Goal: Task Accomplishment & Management: Manage account settings

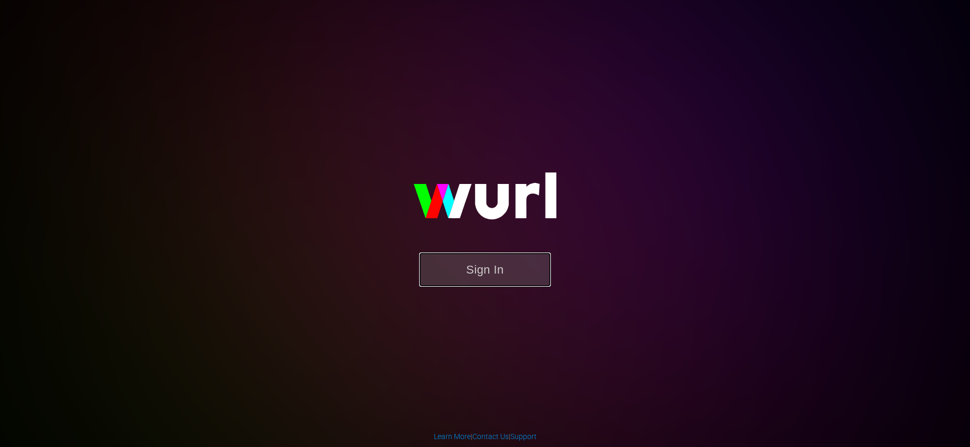
click at [513, 253] on button "Sign In" at bounding box center [485, 270] width 132 height 34
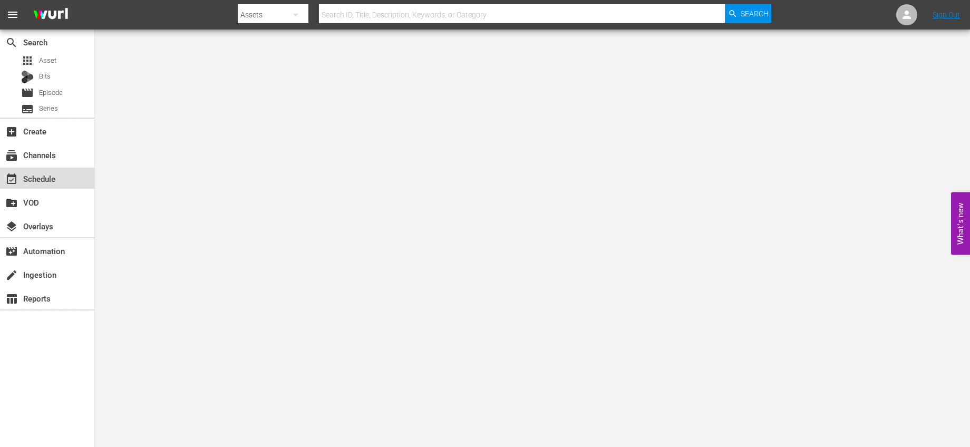
click at [64, 171] on div "event_available Schedule" at bounding box center [47, 178] width 94 height 21
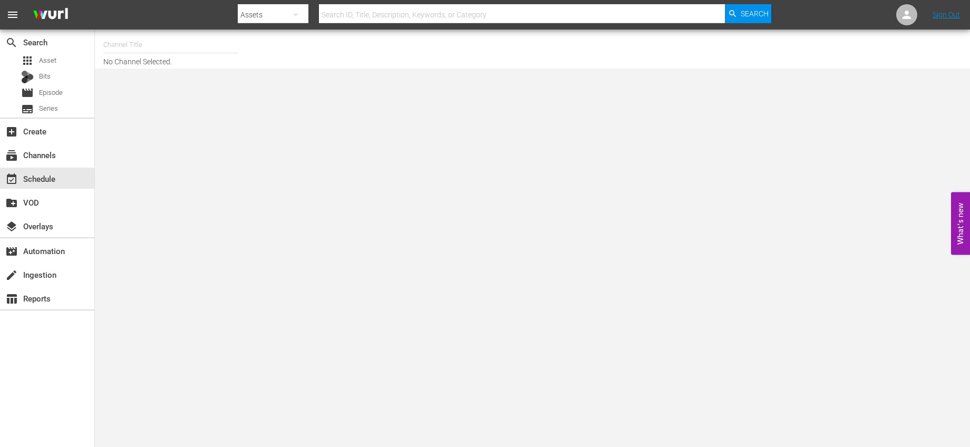
click at [160, 57] on div at bounding box center [170, 57] width 135 height 0
click at [168, 49] on input "text" at bounding box center [170, 44] width 135 height 25
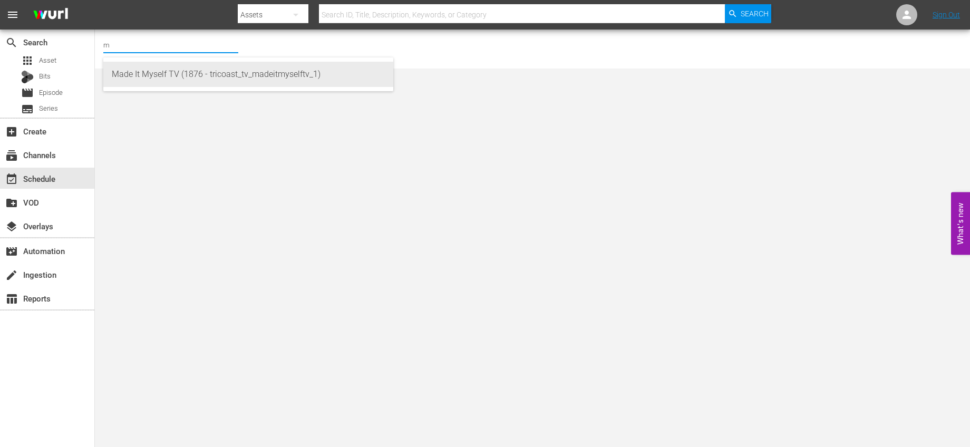
click at [194, 74] on div "Made It Myself TV (1876 - tricoast_tv_madeitmyselftv_1)" at bounding box center [248, 74] width 273 height 25
type input "Made It Myself TV (1876 - tricoast_tv_madeitmyselftv_1)"
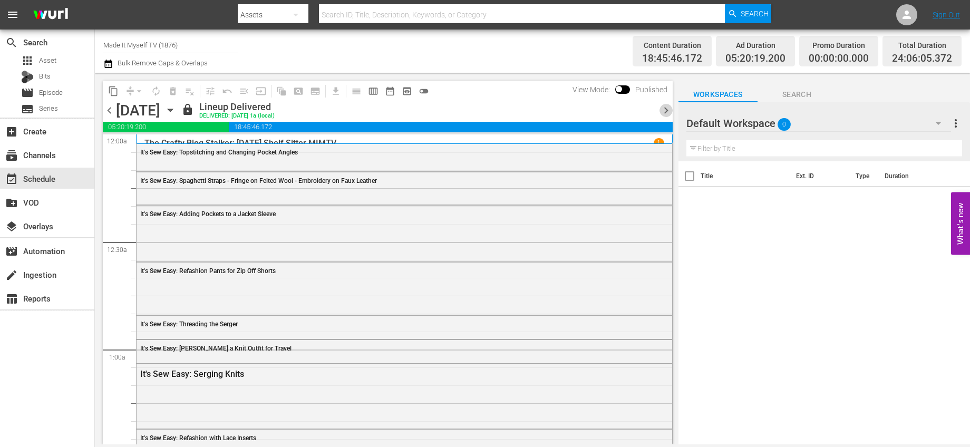
click at [664, 110] on span "chevron_right" at bounding box center [665, 110] width 13 height 13
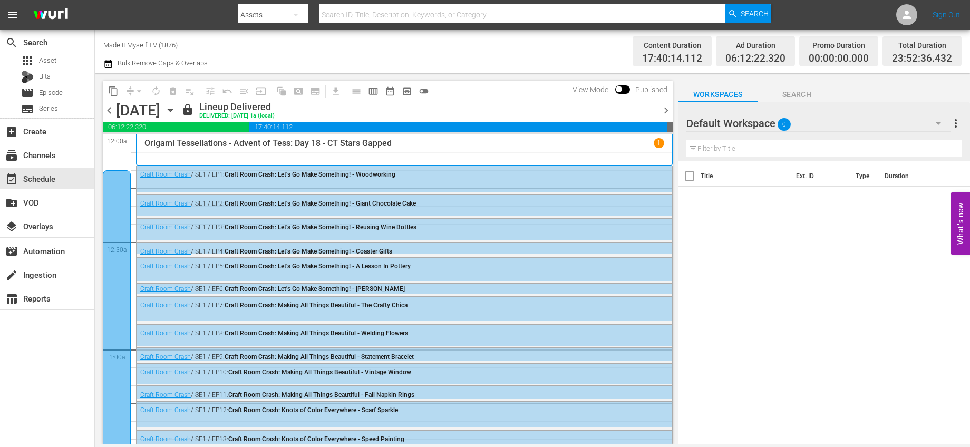
click at [664, 110] on span "chevron_right" at bounding box center [665, 110] width 13 height 13
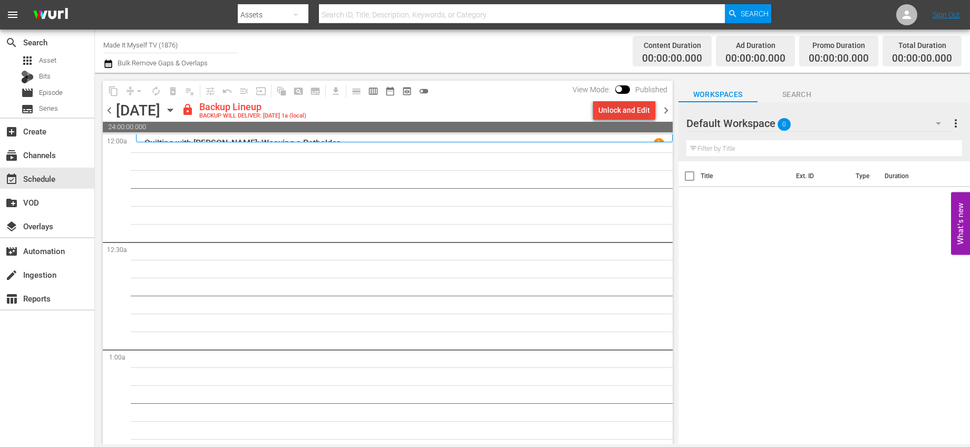
click at [637, 113] on div "Unlock and Edit" at bounding box center [624, 110] width 52 height 19
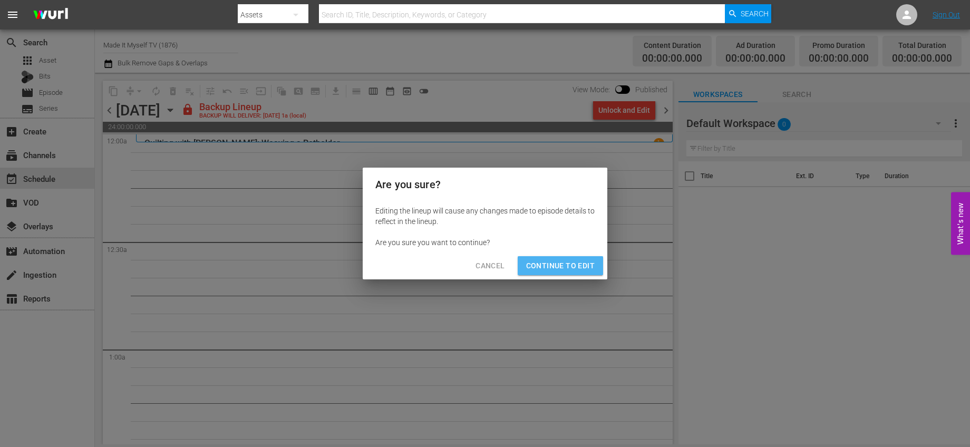
click at [579, 267] on span "Continue to Edit" at bounding box center [560, 265] width 69 height 13
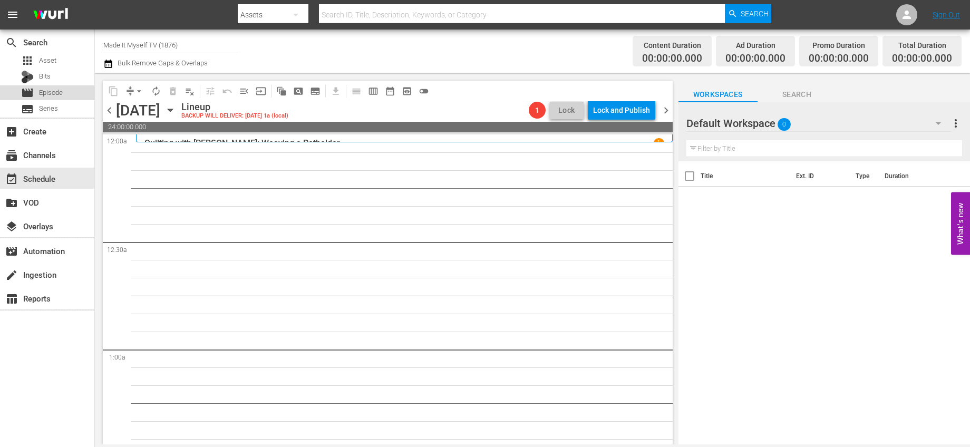
click at [53, 94] on span "Episode" at bounding box center [51, 93] width 24 height 11
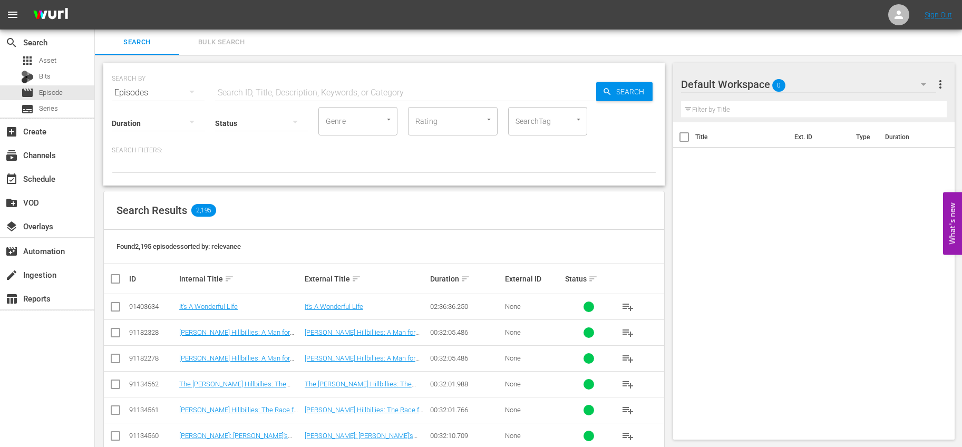
click at [255, 99] on div "Status" at bounding box center [261, 117] width 93 height 38
click at [256, 95] on input "text" at bounding box center [405, 92] width 381 height 25
type input "creative living"
click at [112, 279] on input "checkbox" at bounding box center [119, 279] width 21 height 13
checkbox input "true"
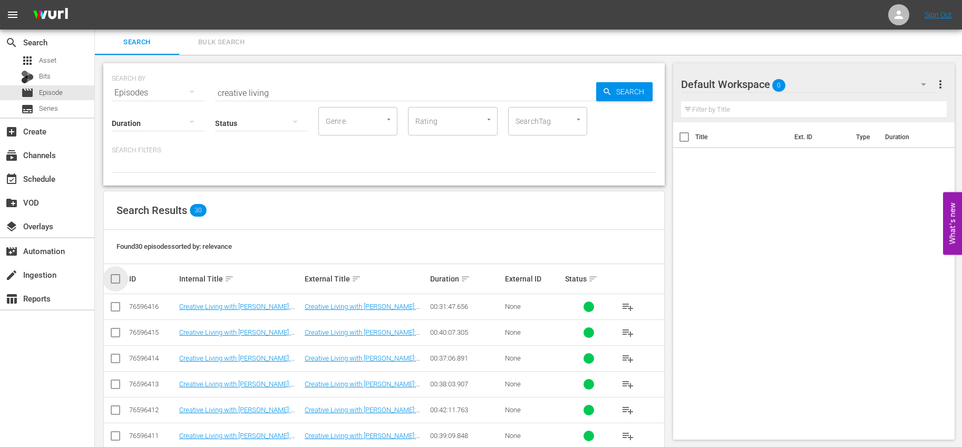
checkbox input "true"
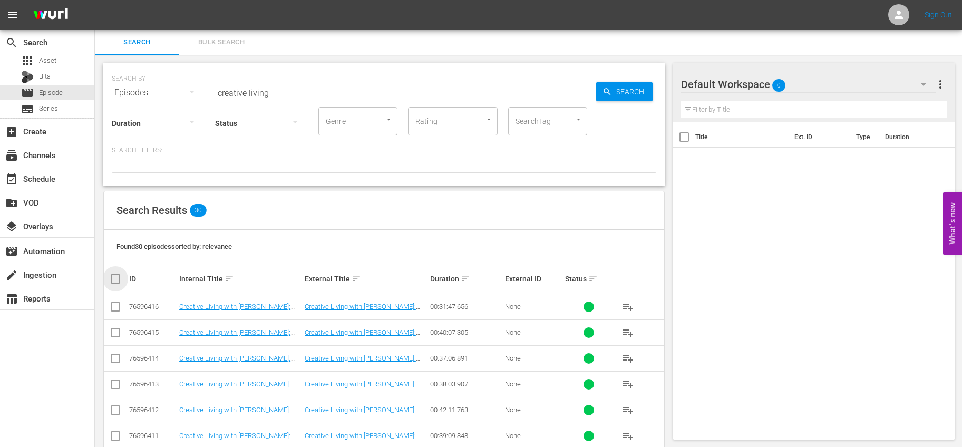
checkbox input "true"
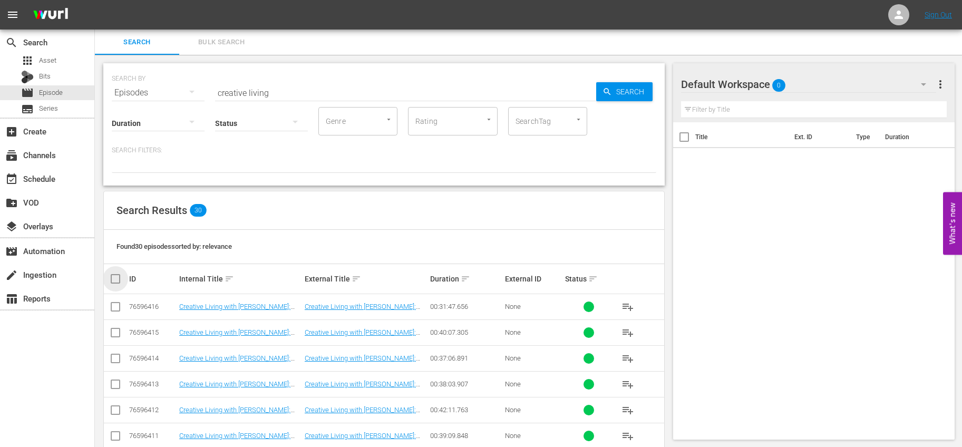
checkbox input "true"
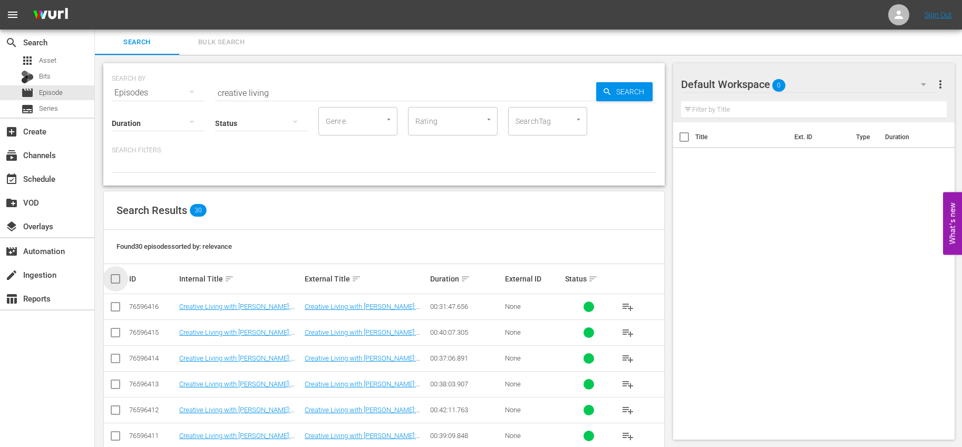
checkbox input "true"
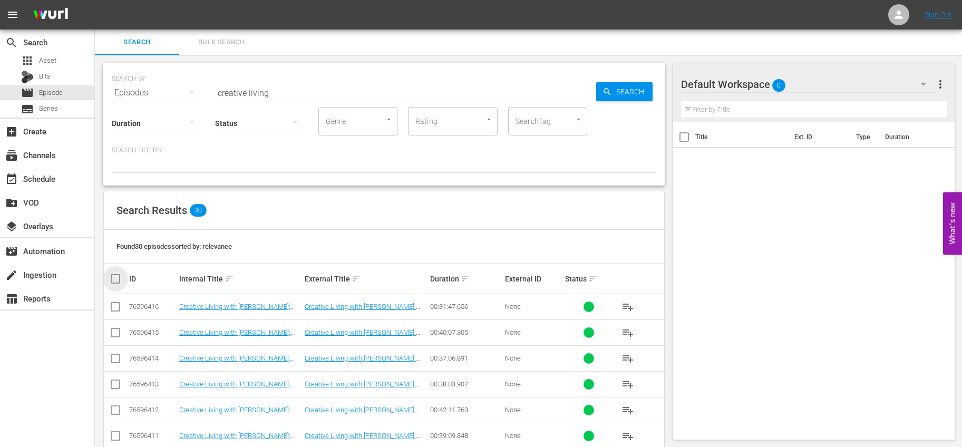
checkbox input "true"
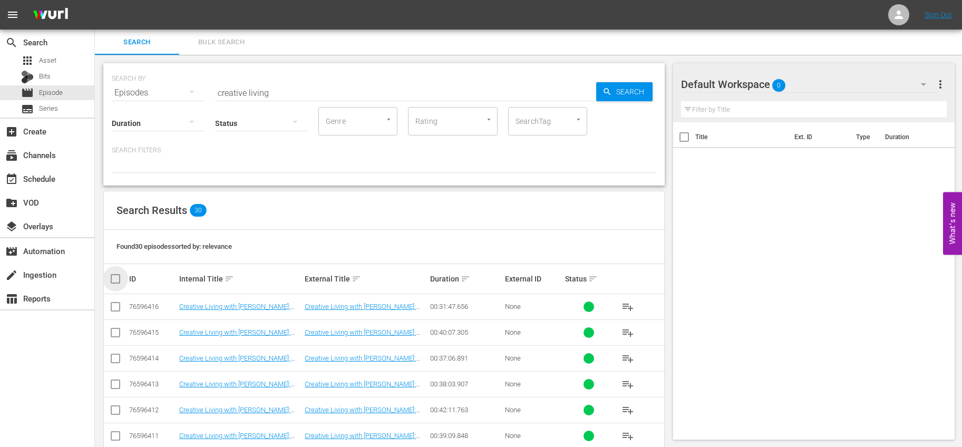
checkbox input "true"
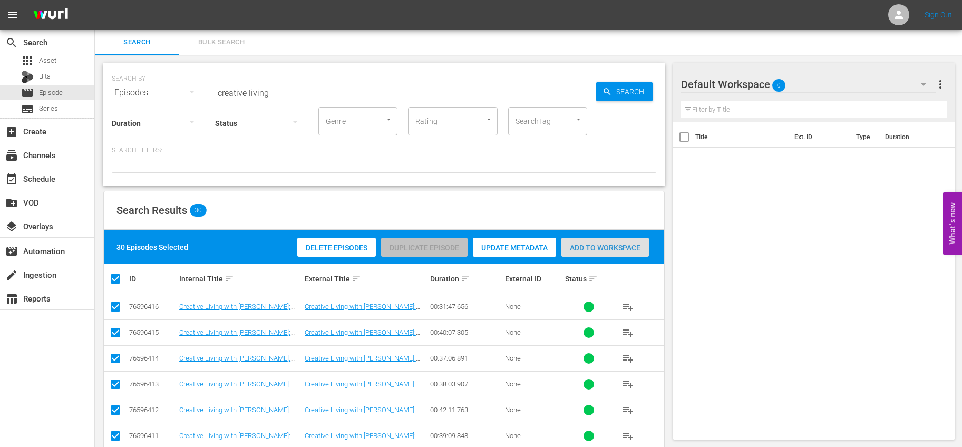
click at [581, 245] on span "Add to Workspace" at bounding box center [605, 248] width 88 height 8
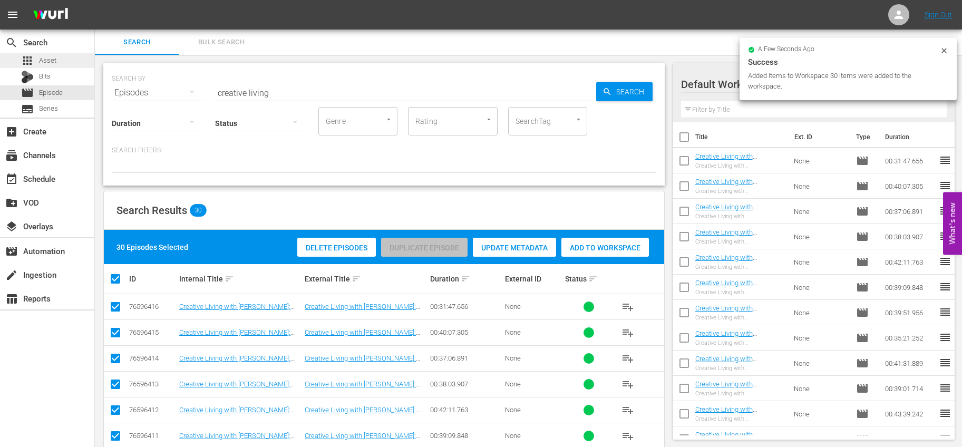
click at [62, 61] on div "apps Asset" at bounding box center [47, 60] width 94 height 15
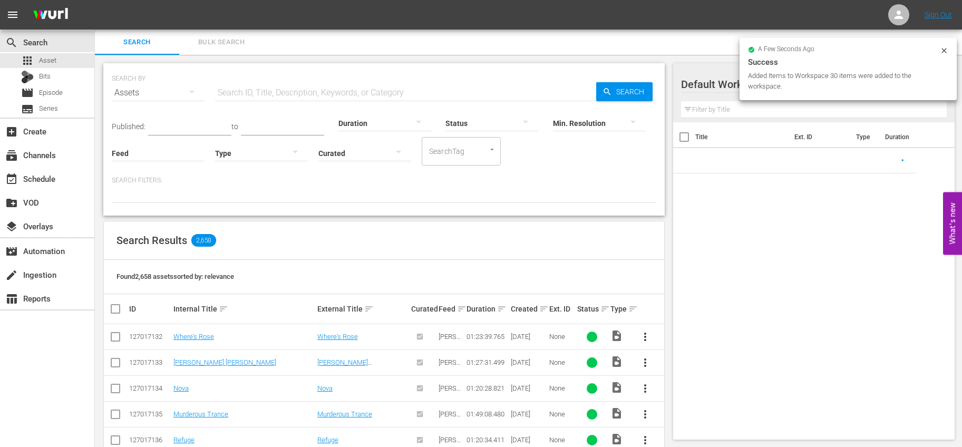
click at [322, 92] on input "text" at bounding box center [405, 92] width 381 height 25
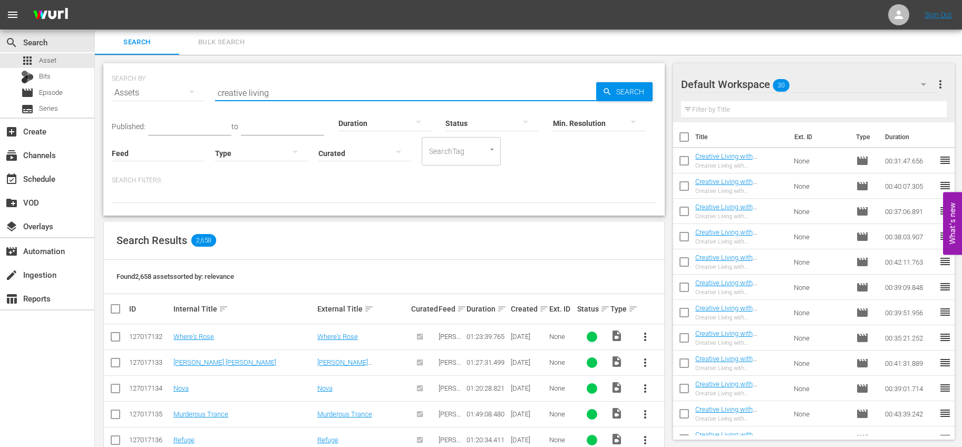
type input "creative living"
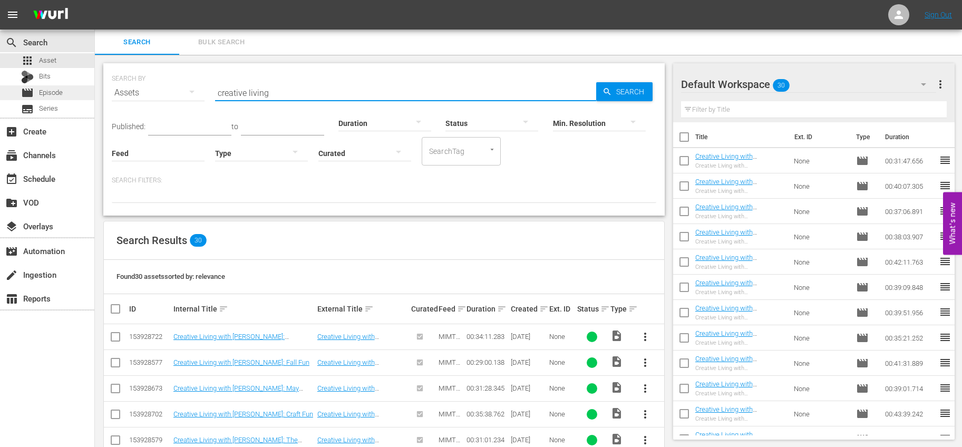
click at [60, 94] on span "Episode" at bounding box center [51, 93] width 24 height 11
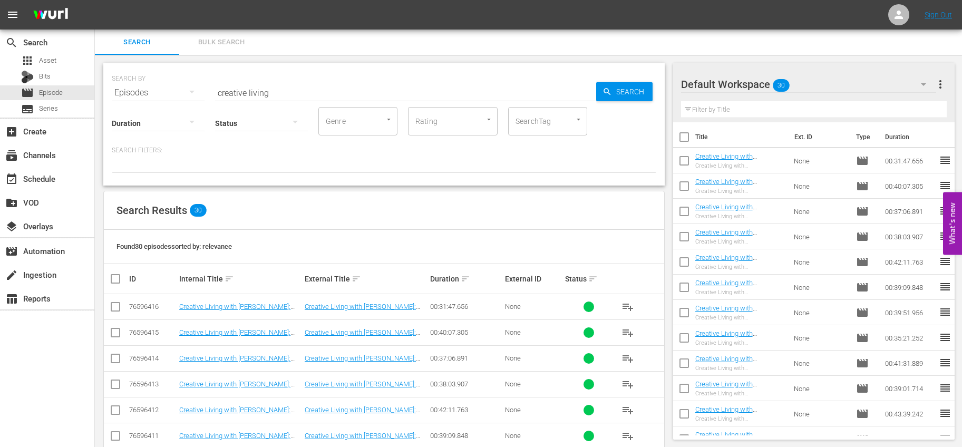
click at [687, 133] on input "checkbox" at bounding box center [684, 139] width 22 height 22
checkbox input "true"
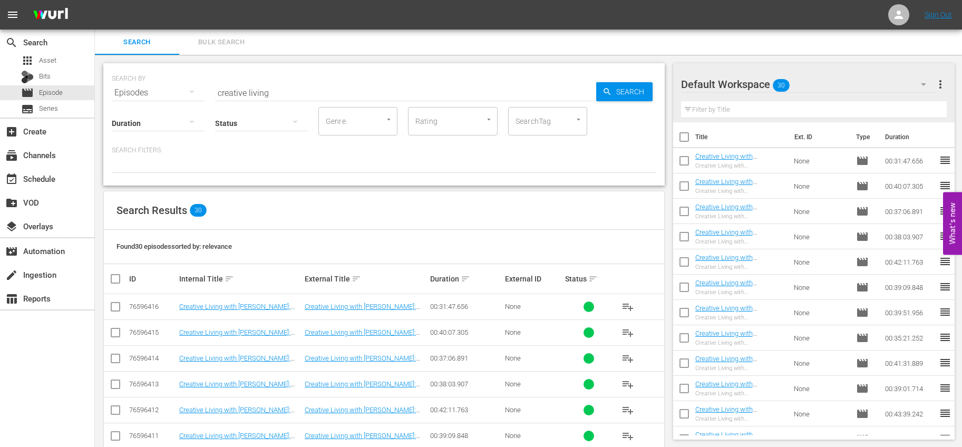
checkbox input "true"
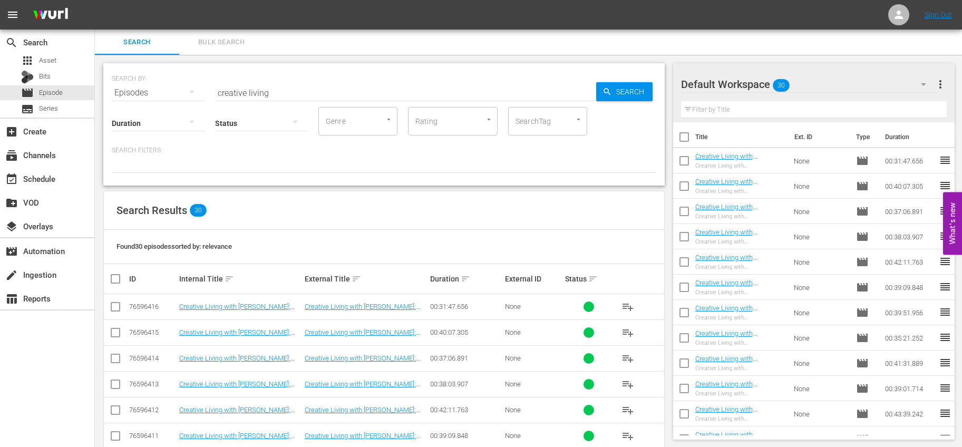
checkbox input "true"
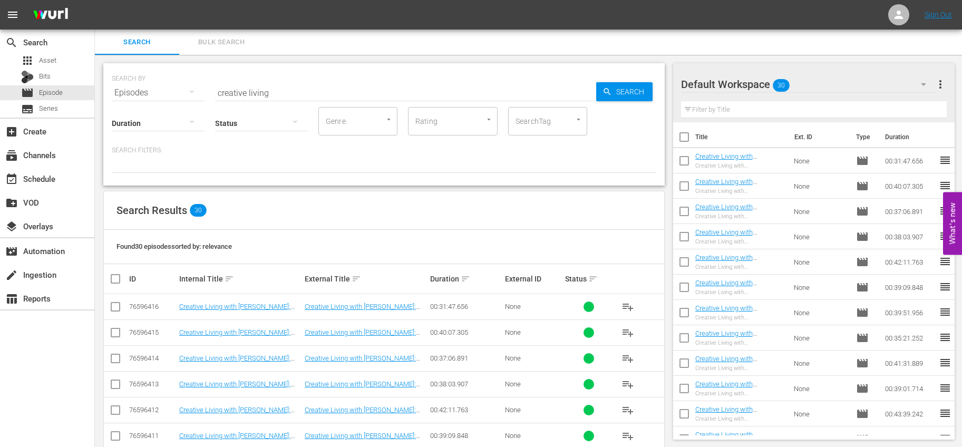
checkbox input "true"
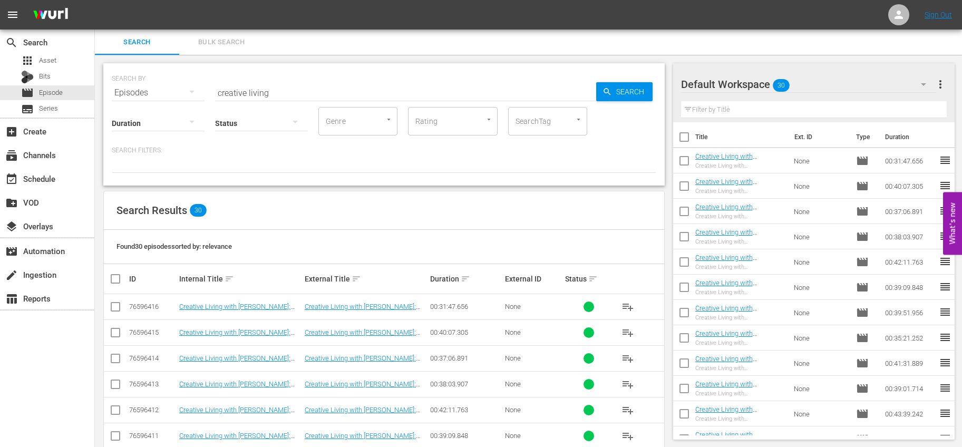
checkbox input "true"
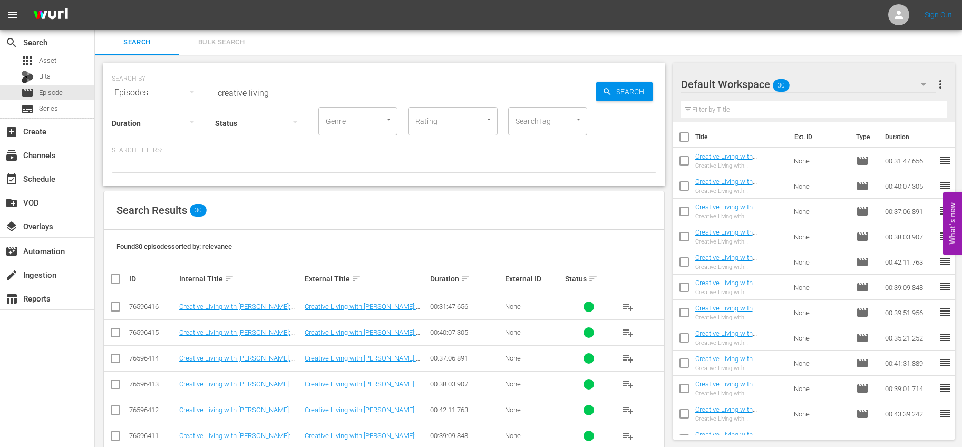
checkbox input "true"
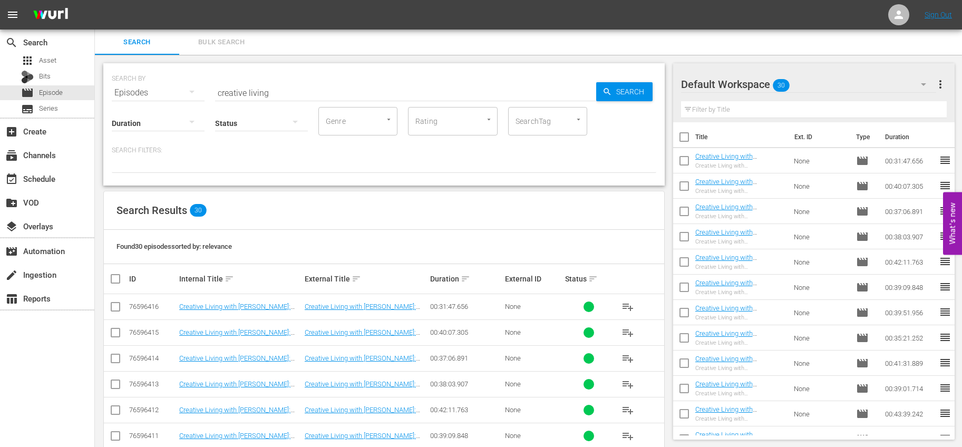
checkbox input "true"
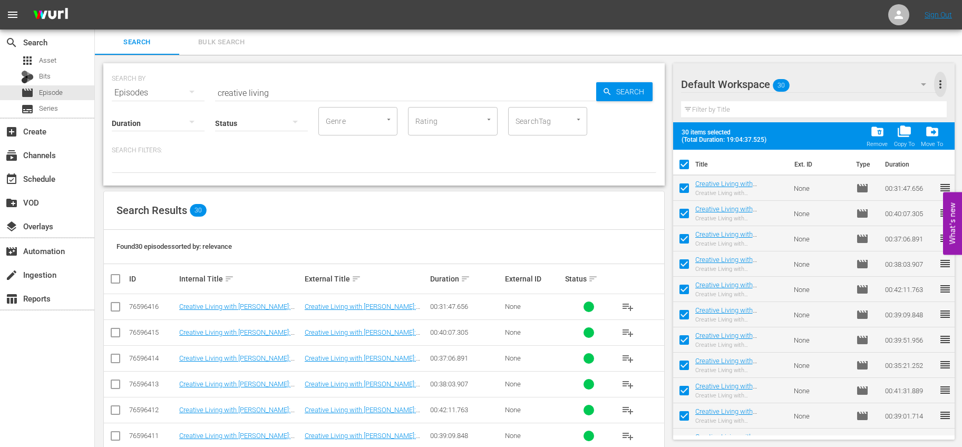
click at [941, 90] on span "more_vert" at bounding box center [940, 84] width 13 height 13
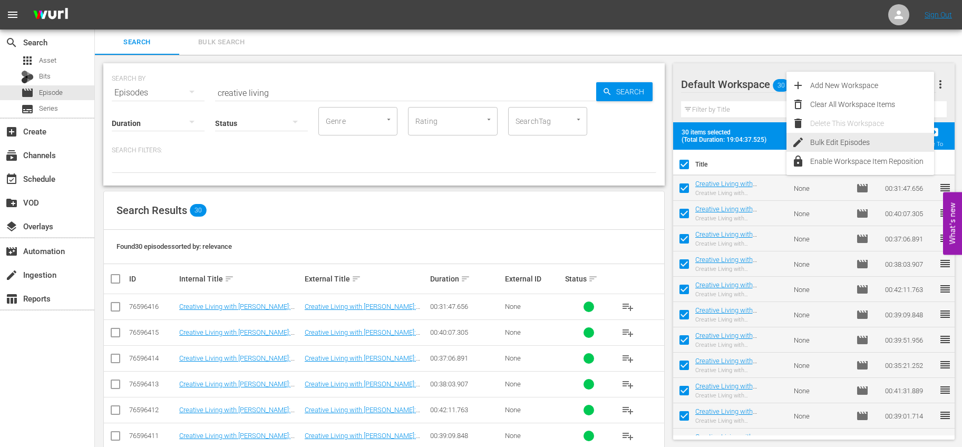
click at [845, 141] on div "Bulk Edit Episodes" at bounding box center [872, 142] width 124 height 19
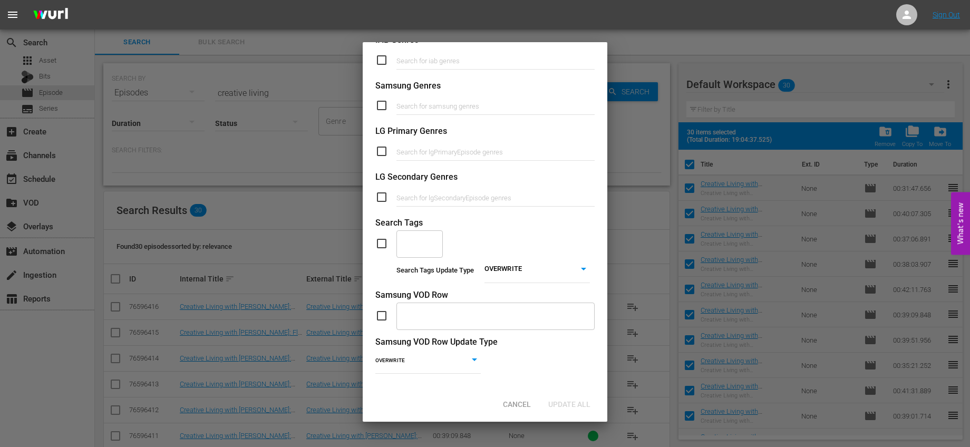
scroll to position [385, 0]
click at [385, 237] on input "checkbox" at bounding box center [385, 243] width 21 height 13
checkbox input "true"
click at [407, 234] on input "text" at bounding box center [411, 243] width 21 height 19
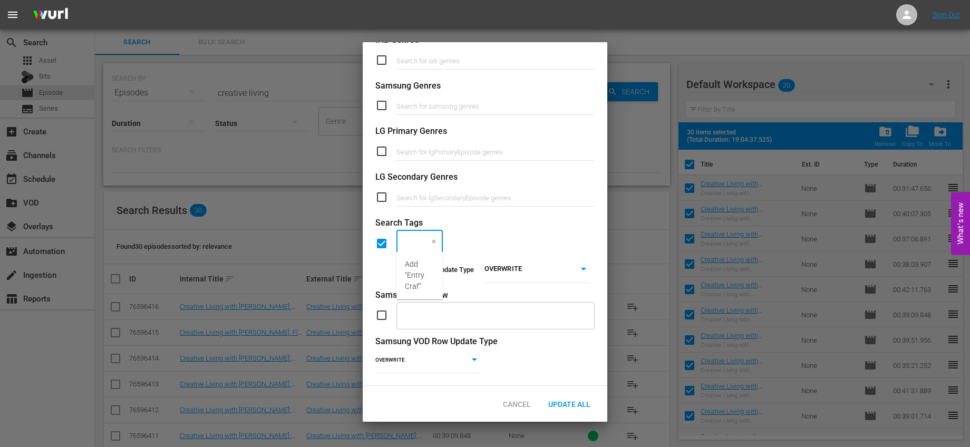
type input "Entry Crafts"
click at [419, 265] on span "Add "Entry Crafts"" at bounding box center [420, 275] width 30 height 33
type input "Paper Crafts"
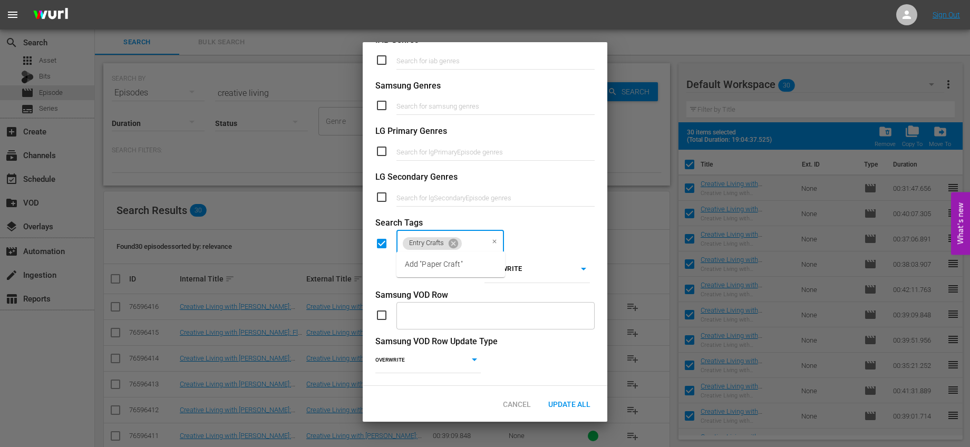
scroll to position [0, 26]
click at [463, 257] on li "Add "Paper Crafts"" at bounding box center [450, 264] width 109 height 17
type input "Culinary Arts"
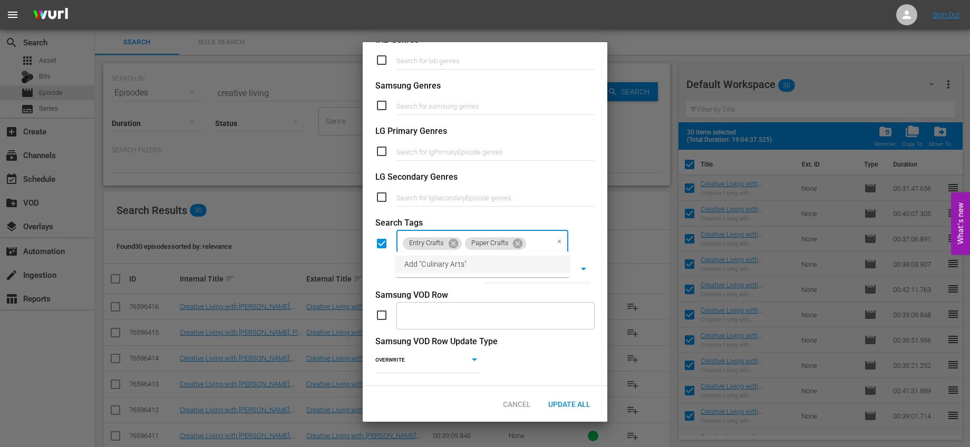
click at [527, 260] on li "Add "Culinary Arts"" at bounding box center [482, 264] width 173 height 17
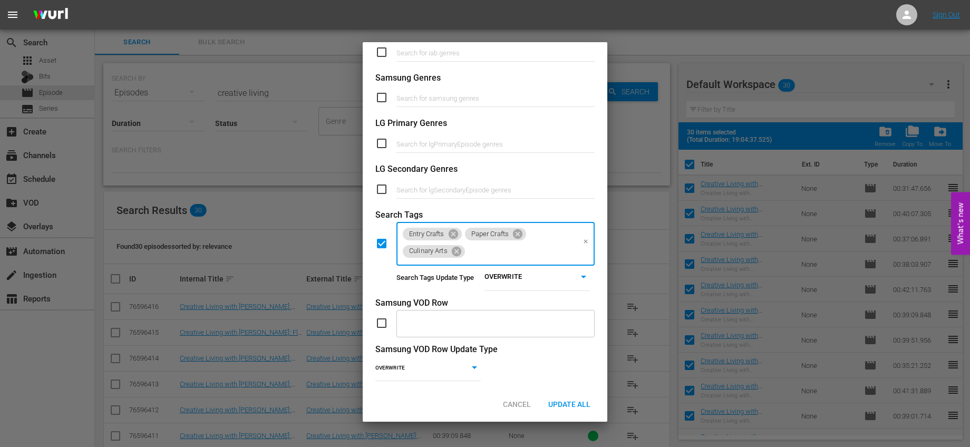
scroll to position [0, 0]
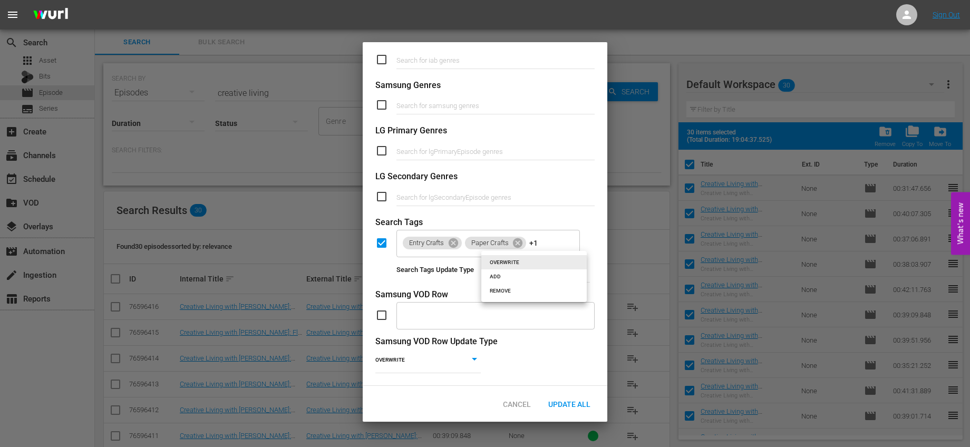
click at [531, 279] on body "menu Sign Out search Search apps Asset Bits movie Episode subtitles Series add_…" at bounding box center [485, 223] width 970 height 447
click at [535, 264] on li "OVERWRITE" at bounding box center [533, 262] width 105 height 14
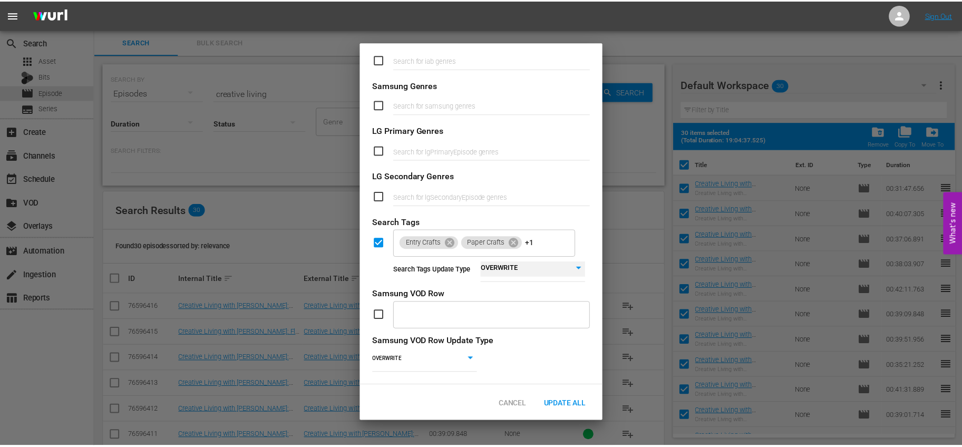
scroll to position [385, 0]
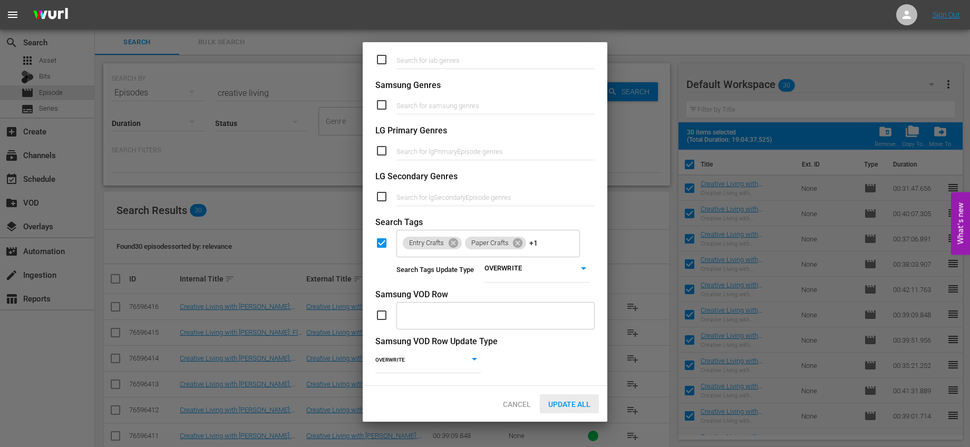
click at [572, 403] on span "Update All" at bounding box center [569, 404] width 59 height 8
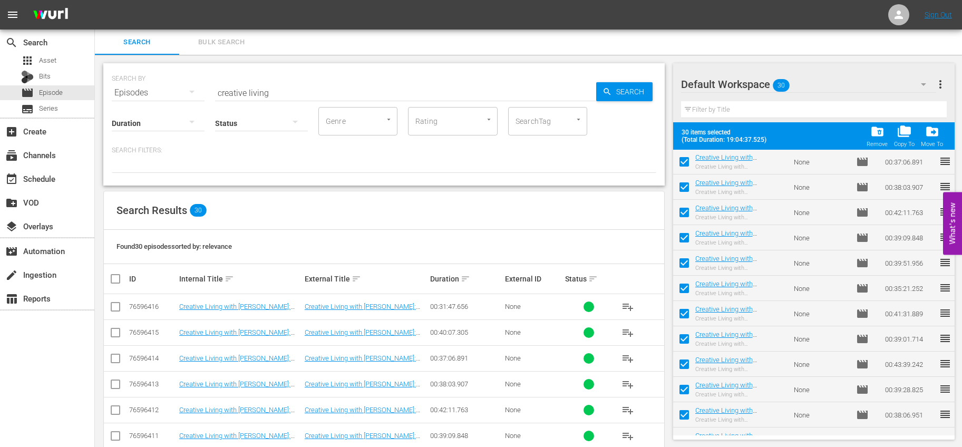
scroll to position [0, 0]
click at [685, 162] on input "checkbox" at bounding box center [684, 167] width 22 height 22
checkbox input "false"
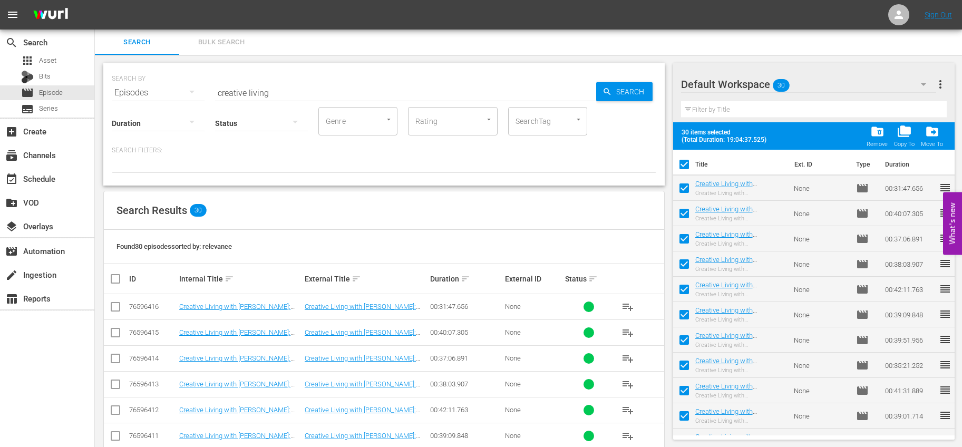
checkbox input "false"
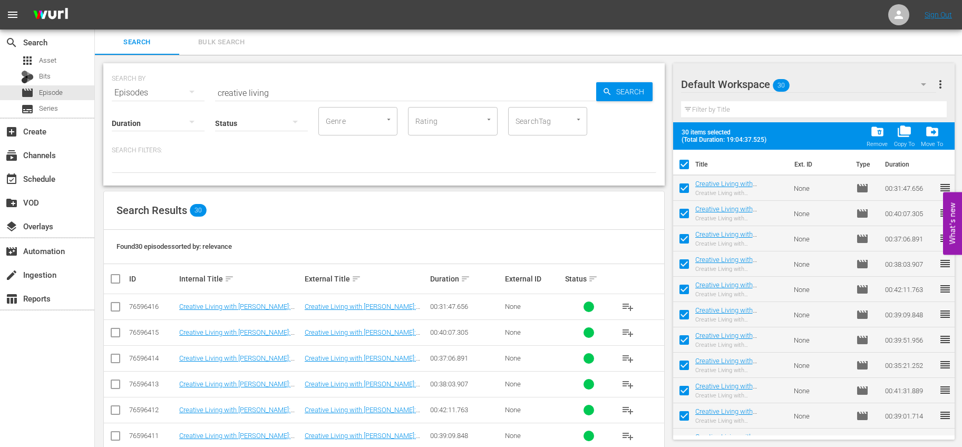
checkbox input "false"
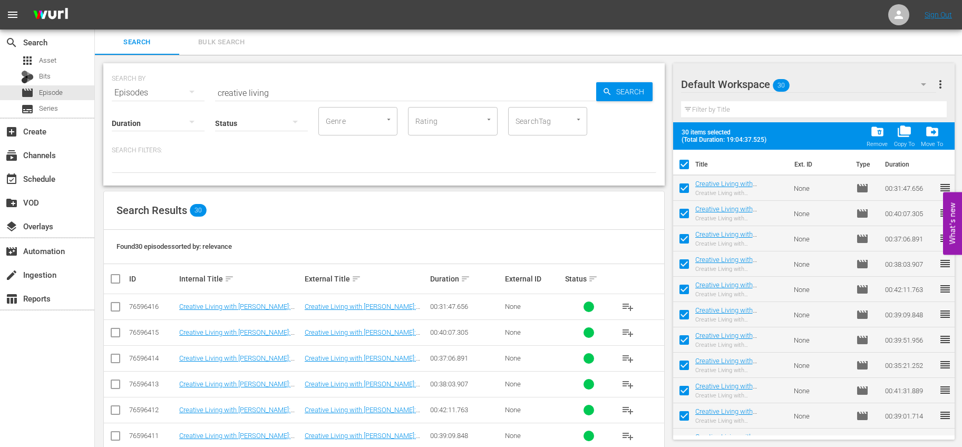
checkbox input "false"
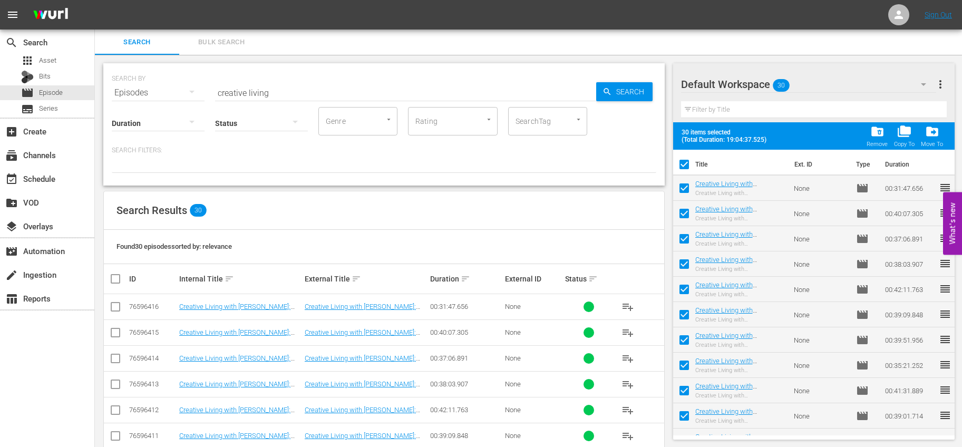
checkbox input "false"
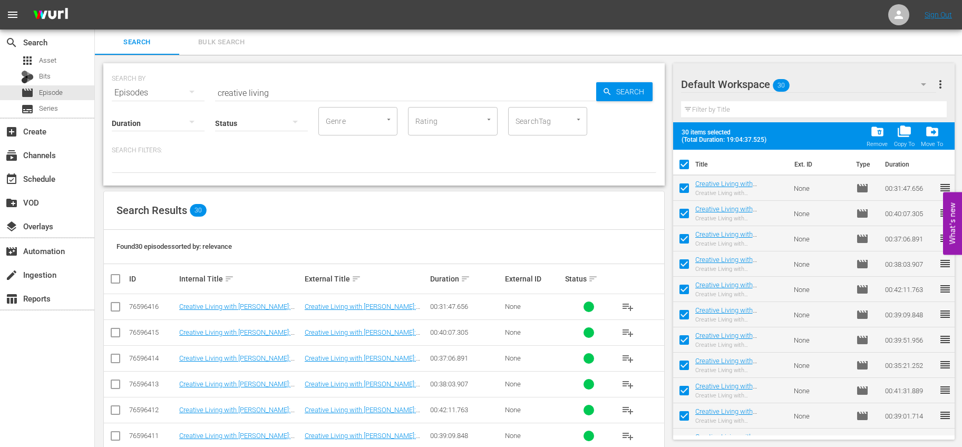
checkbox input "false"
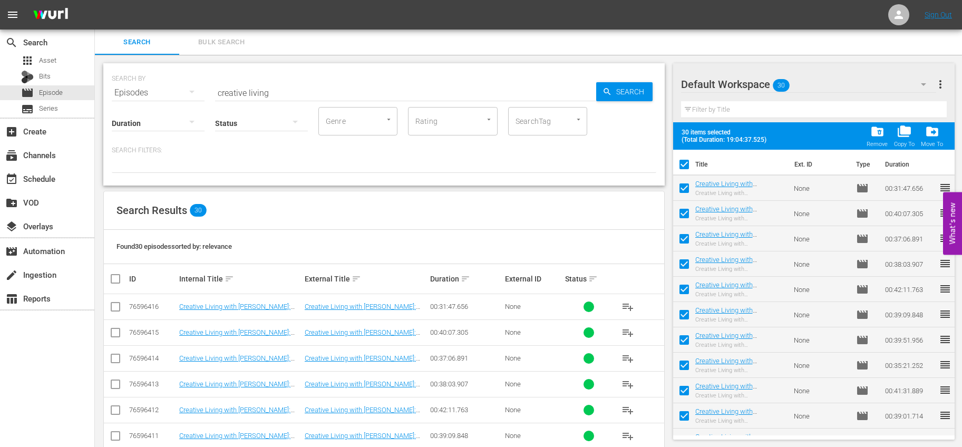
checkbox input "false"
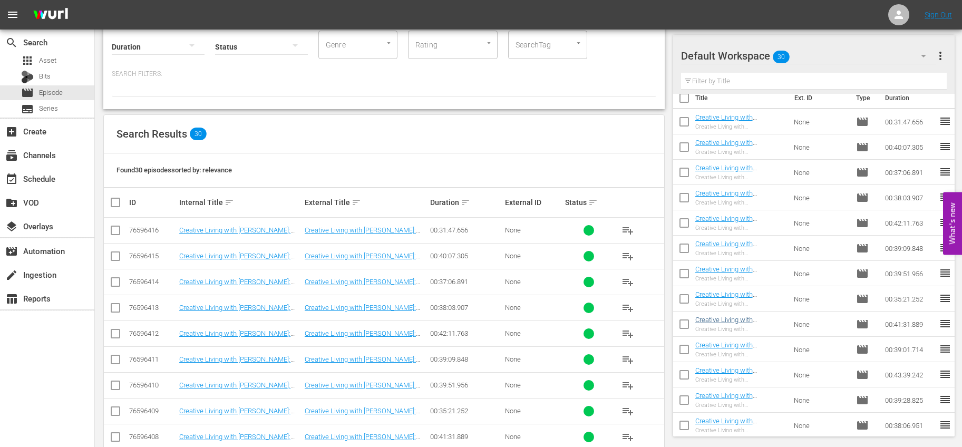
scroll to position [11, 0]
click at [684, 299] on input "checkbox" at bounding box center [684, 300] width 22 height 22
checkbox input "true"
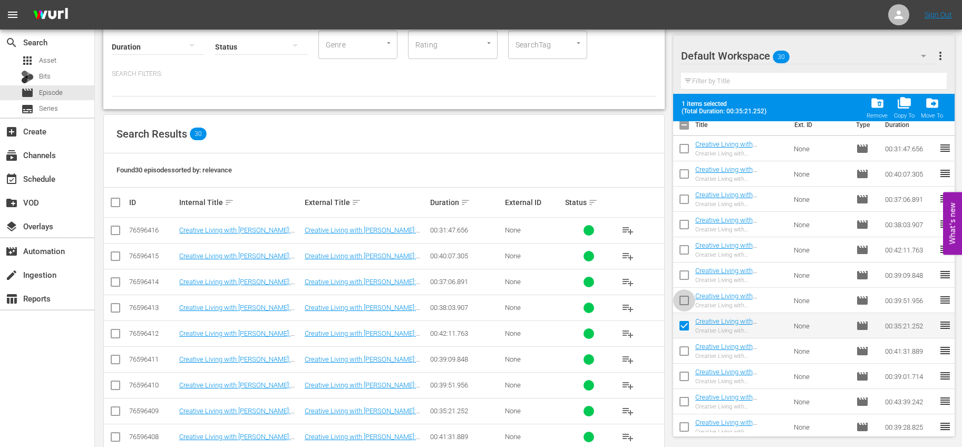
click at [687, 298] on input "checkbox" at bounding box center [684, 303] width 22 height 22
checkbox input "true"
click at [684, 280] on input "checkbox" at bounding box center [684, 277] width 22 height 22
checkbox input "true"
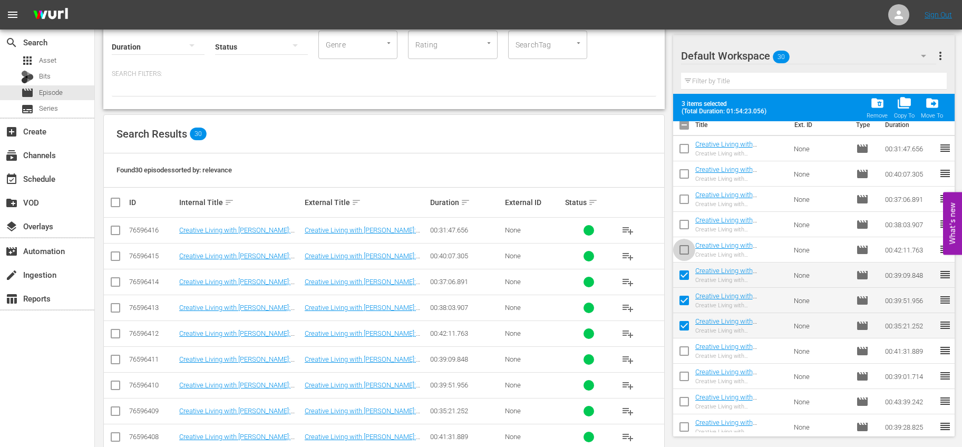
click at [685, 255] on input "checkbox" at bounding box center [684, 252] width 22 height 22
checkbox input "true"
click at [690, 223] on input "checkbox" at bounding box center [684, 227] width 22 height 22
checkbox input "true"
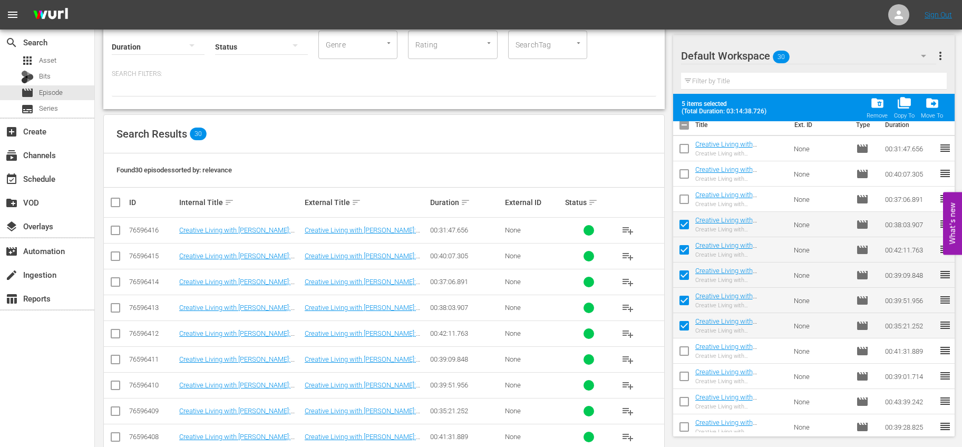
click at [684, 197] on input "checkbox" at bounding box center [684, 201] width 22 height 22
checkbox input "true"
click at [685, 175] on input "checkbox" at bounding box center [684, 176] width 22 height 22
checkbox input "true"
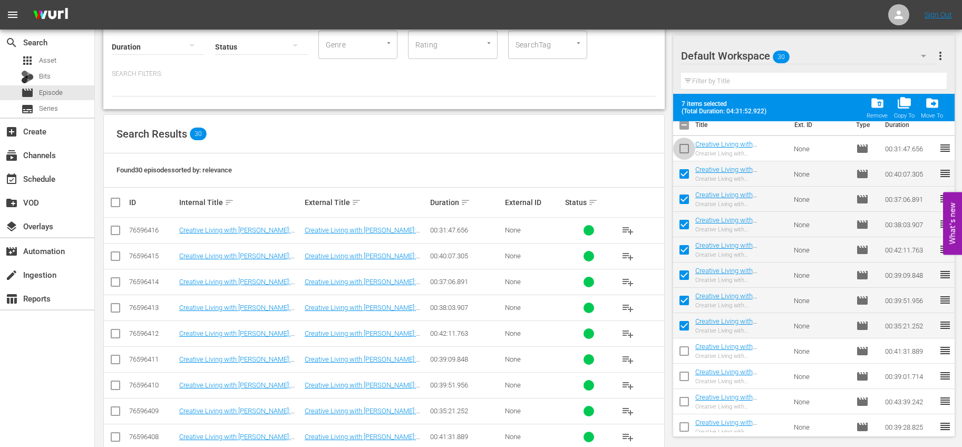
click at [681, 152] on input "checkbox" at bounding box center [684, 151] width 22 height 22
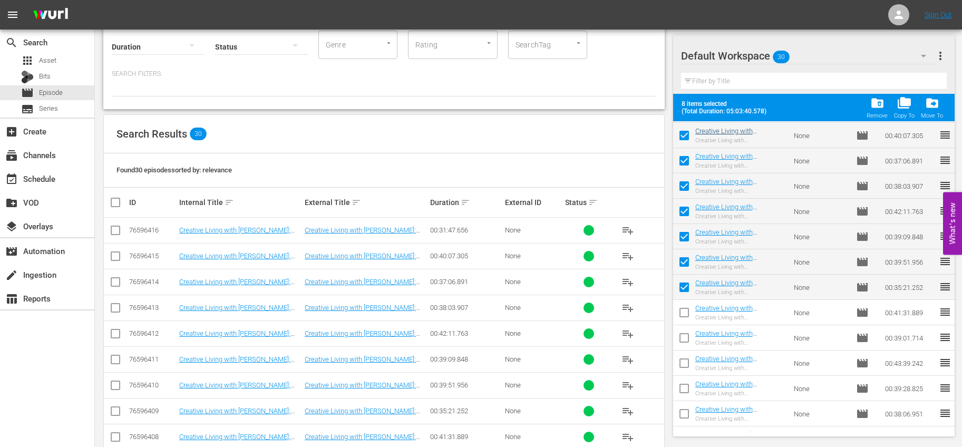
scroll to position [0, 0]
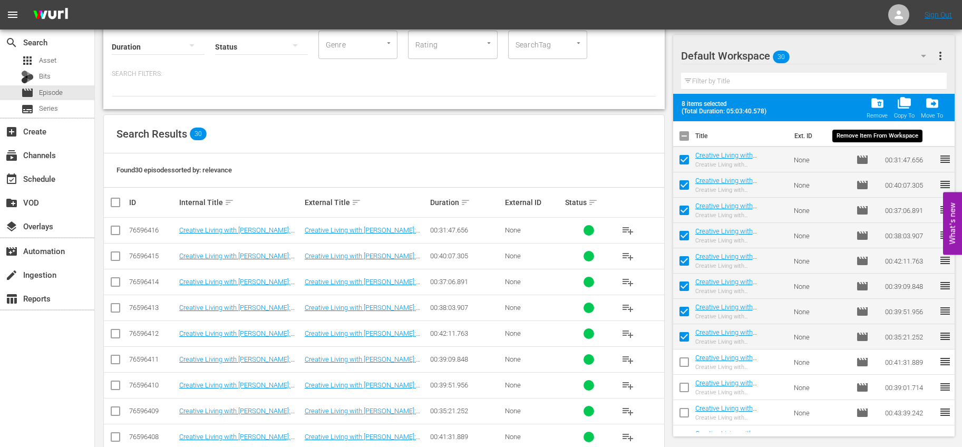
click at [873, 106] on span "folder_delete" at bounding box center [877, 103] width 14 height 14
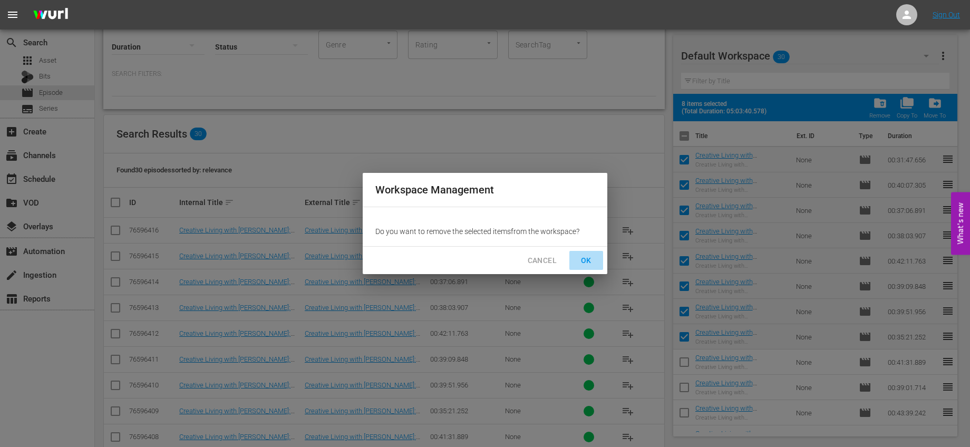
click at [591, 257] on span "OK" at bounding box center [586, 260] width 17 height 13
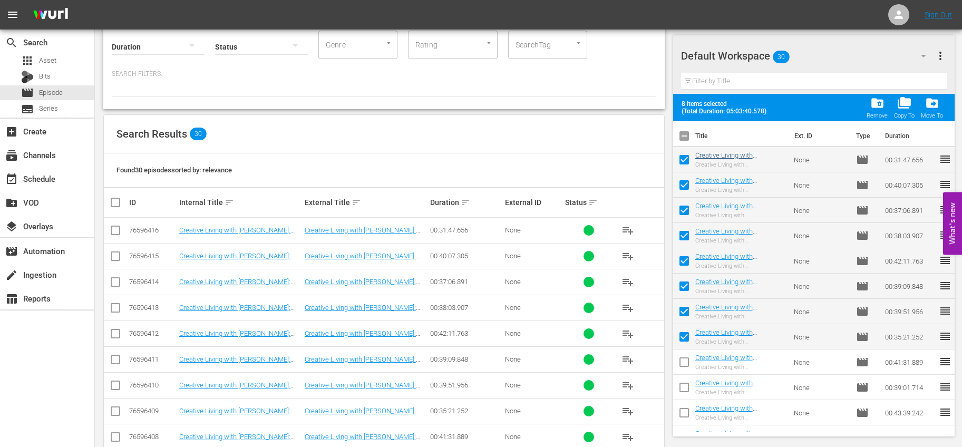
checkbox input "false"
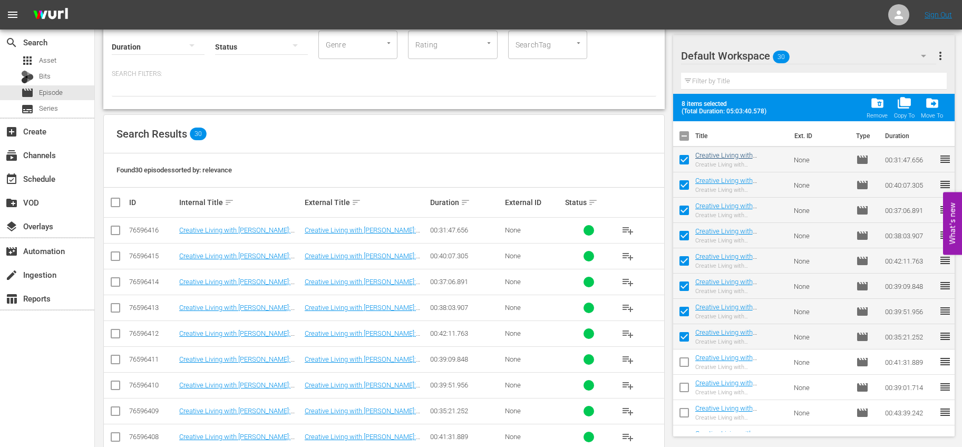
checkbox input "false"
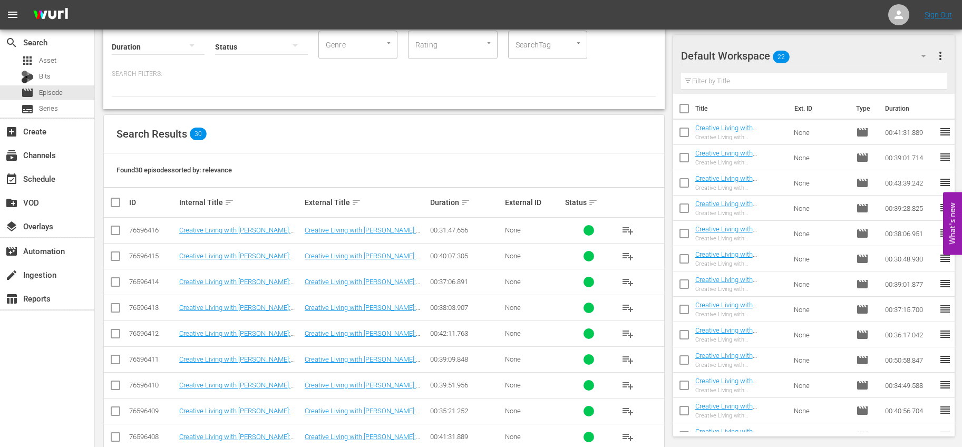
click at [677, 179] on input "checkbox" at bounding box center [684, 185] width 22 height 22
checkbox input "true"
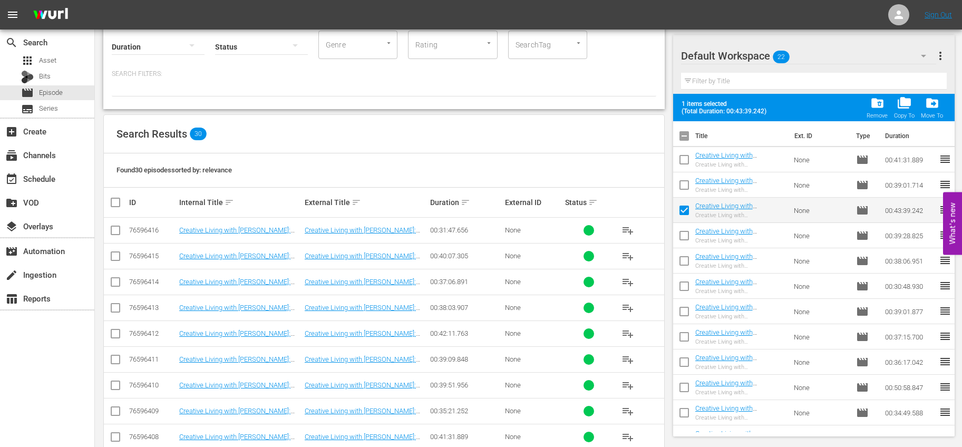
click at [681, 230] on input "checkbox" at bounding box center [684, 238] width 22 height 22
checkbox input "true"
click at [687, 260] on input "checkbox" at bounding box center [684, 263] width 22 height 22
checkbox input "true"
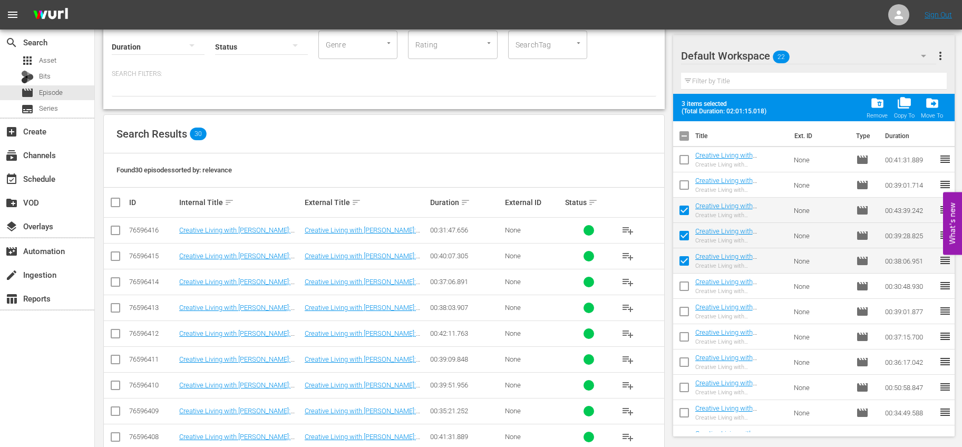
click at [686, 285] on input "checkbox" at bounding box center [684, 288] width 22 height 22
checkbox input "true"
click at [686, 307] on input "checkbox" at bounding box center [684, 314] width 22 height 22
checkbox input "true"
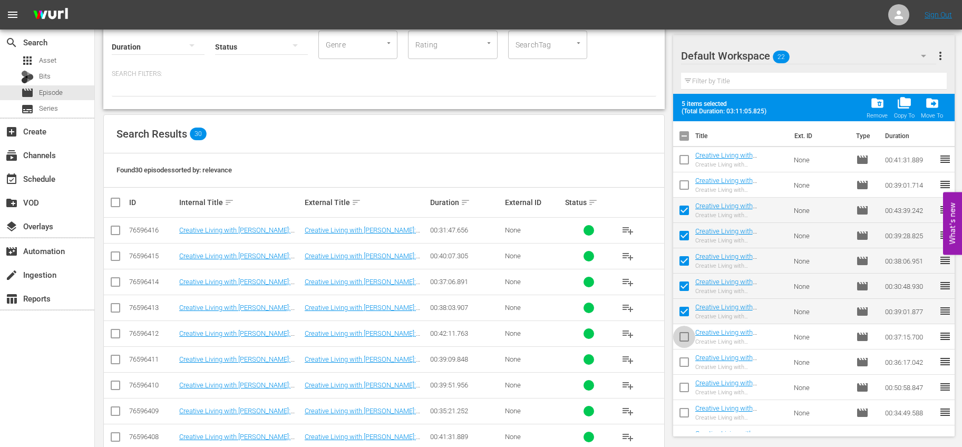
click at [690, 334] on input "checkbox" at bounding box center [684, 339] width 22 height 22
checkbox input "true"
click at [687, 361] on input "checkbox" at bounding box center [684, 364] width 22 height 22
checkbox input "true"
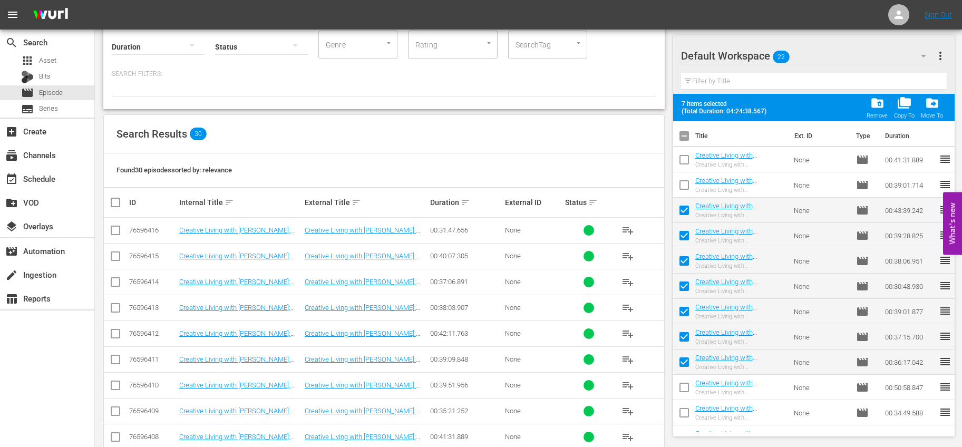
click at [687, 384] on input "checkbox" at bounding box center [684, 389] width 22 height 22
checkbox input "true"
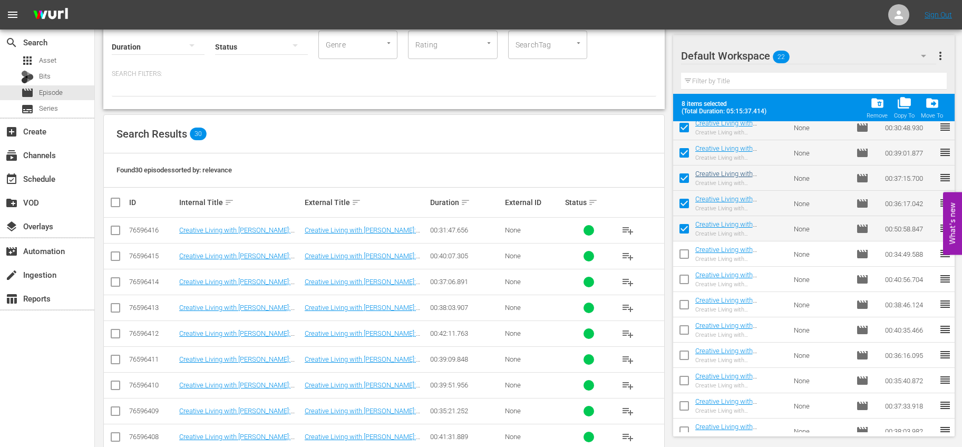
scroll to position [247, 0]
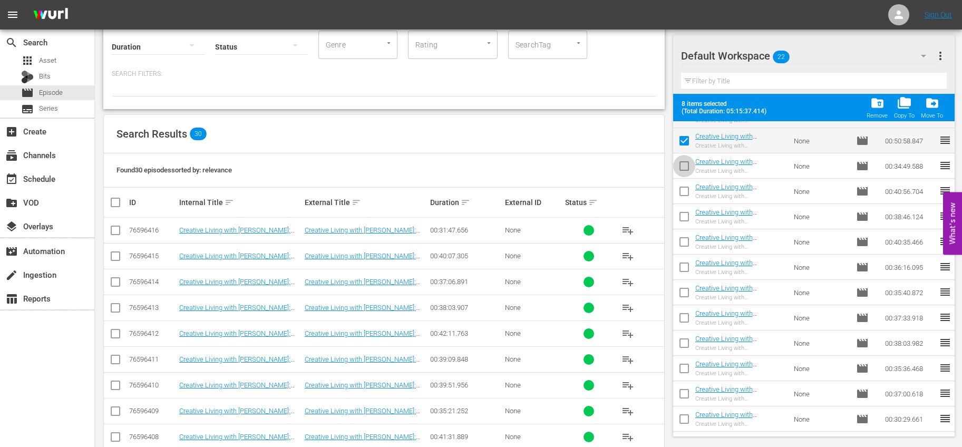
click at [685, 164] on input "checkbox" at bounding box center [684, 168] width 22 height 22
checkbox input "true"
click at [686, 190] on input "checkbox" at bounding box center [684, 193] width 22 height 22
checkbox input "true"
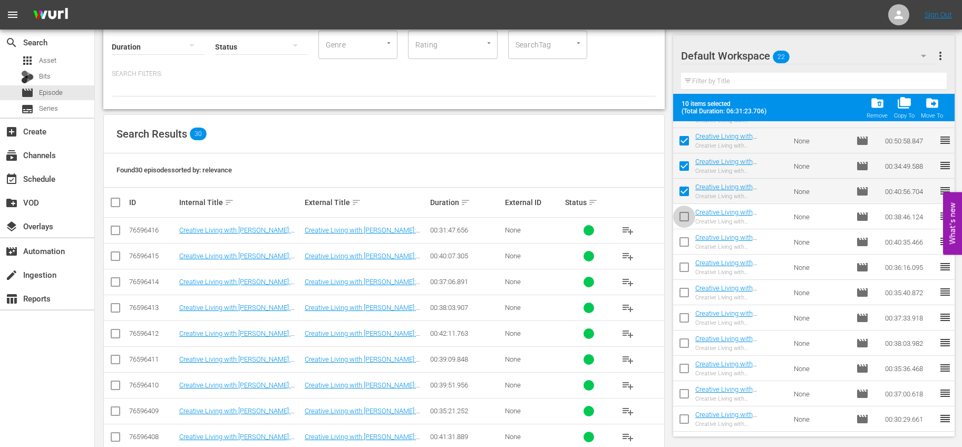
click at [687, 212] on input "checkbox" at bounding box center [684, 219] width 22 height 22
checkbox input "true"
click at [690, 241] on input "checkbox" at bounding box center [684, 244] width 22 height 22
checkbox input "true"
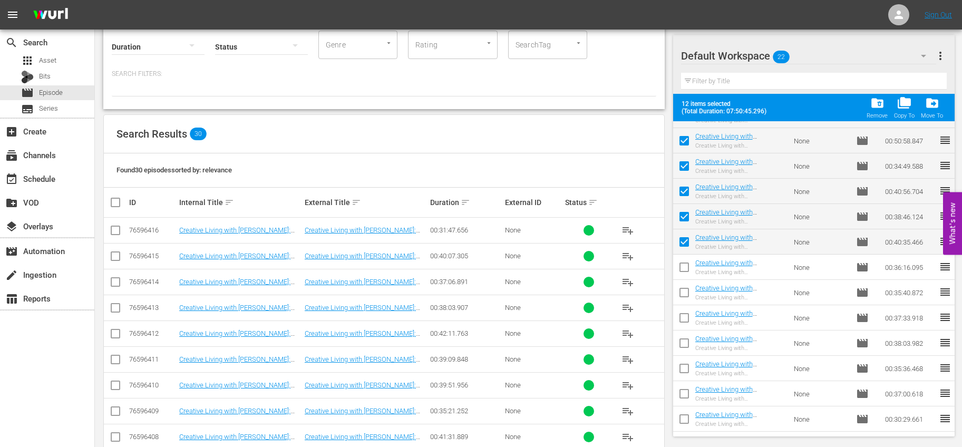
click at [680, 267] on input "checkbox" at bounding box center [684, 269] width 22 height 22
checkbox input "true"
click at [687, 290] on input "checkbox" at bounding box center [684, 295] width 22 height 22
checkbox input "true"
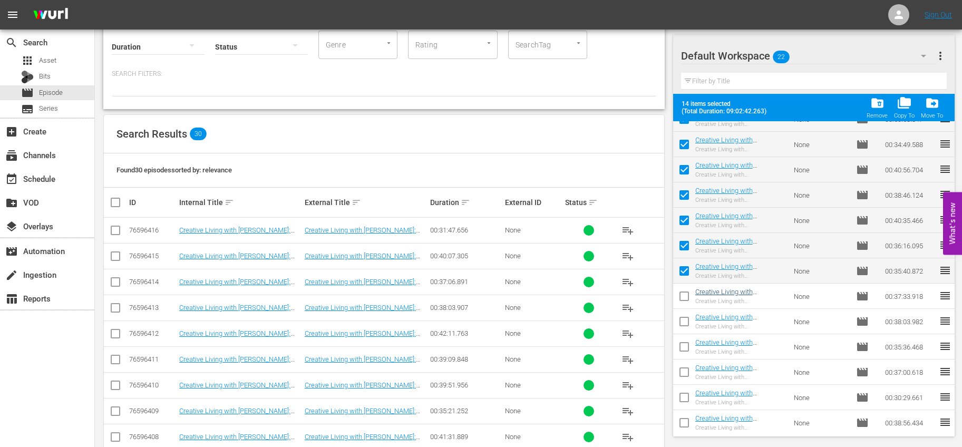
scroll to position [271, 0]
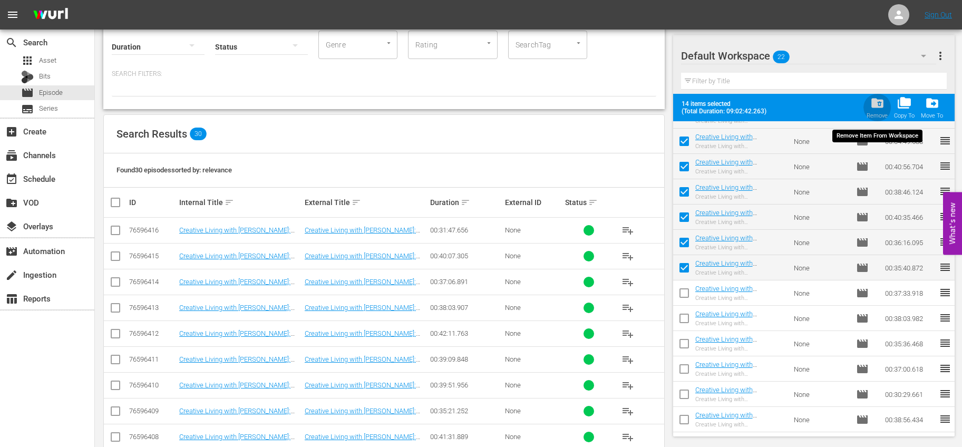
click at [875, 109] on span "folder_delete" at bounding box center [877, 103] width 14 height 14
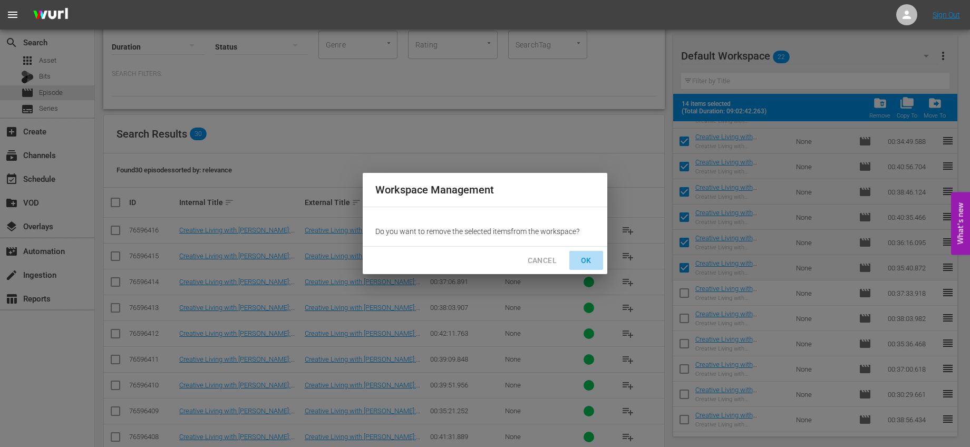
click at [594, 255] on span "OK" at bounding box center [586, 260] width 17 height 13
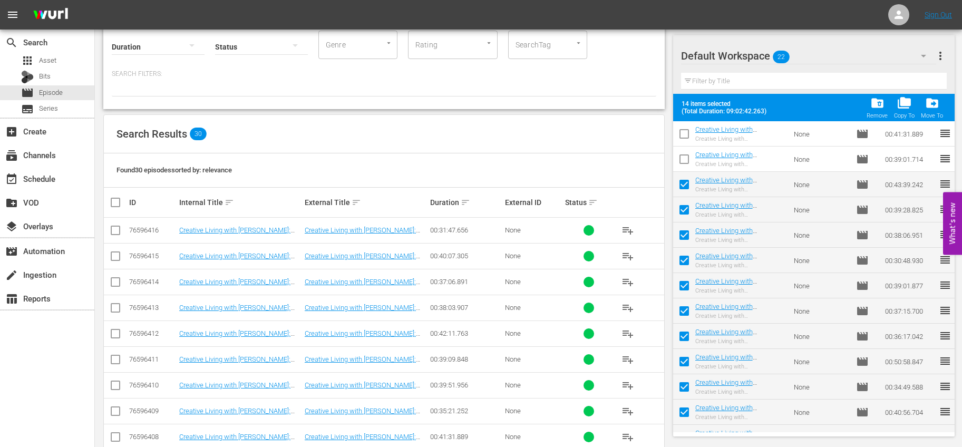
scroll to position [0, 0]
checkbox input "false"
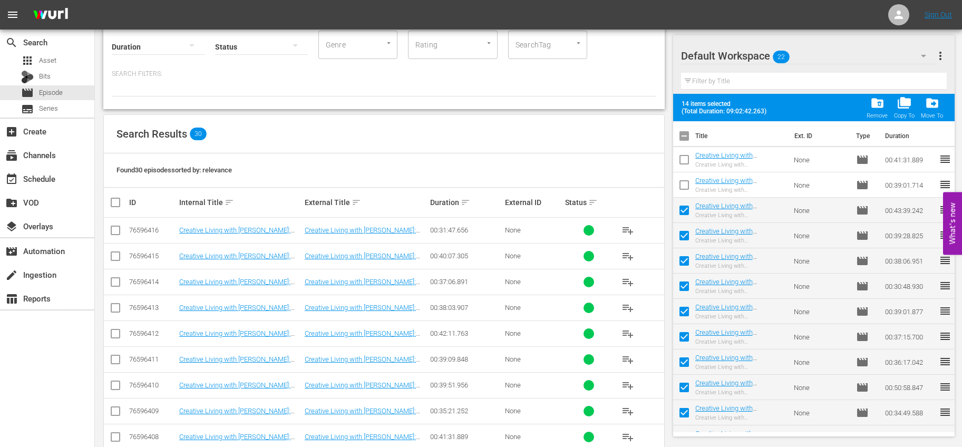
checkbox input "false"
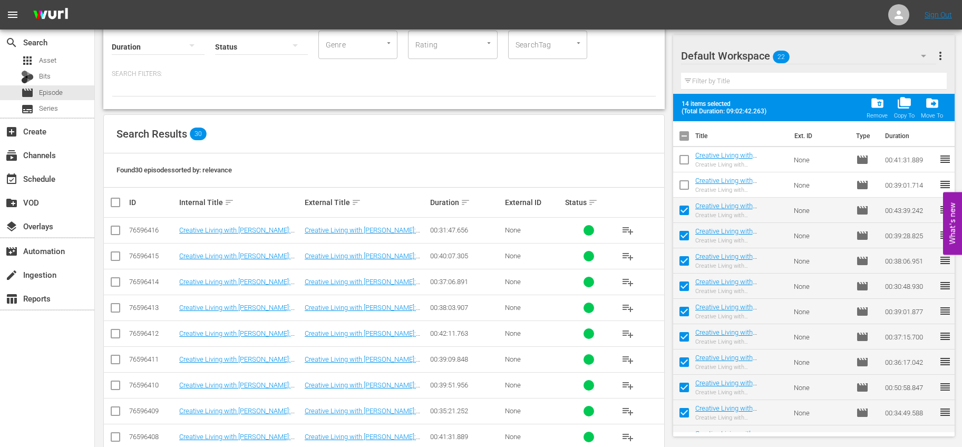
checkbox input "false"
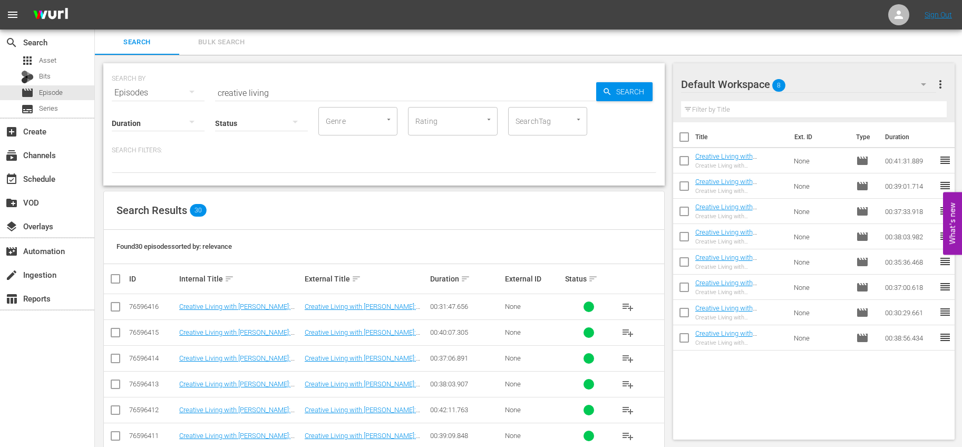
click at [686, 260] on input "checkbox" at bounding box center [684, 264] width 22 height 22
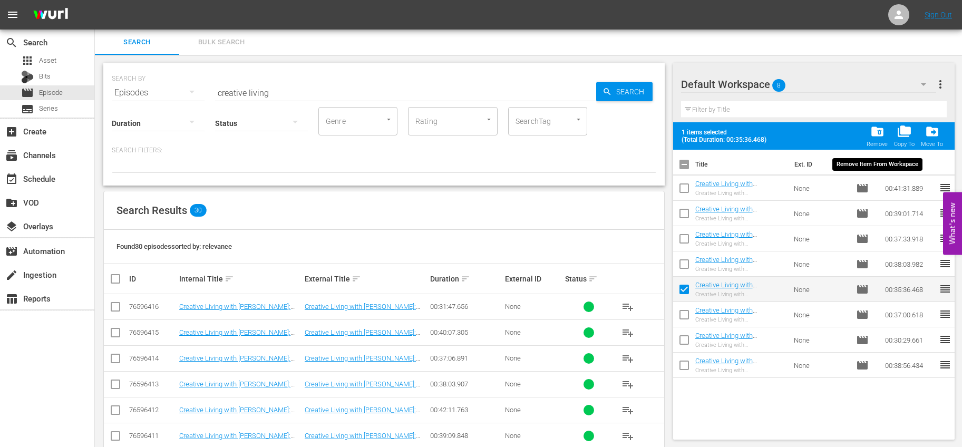
click at [875, 129] on span "folder_delete" at bounding box center [877, 131] width 14 height 14
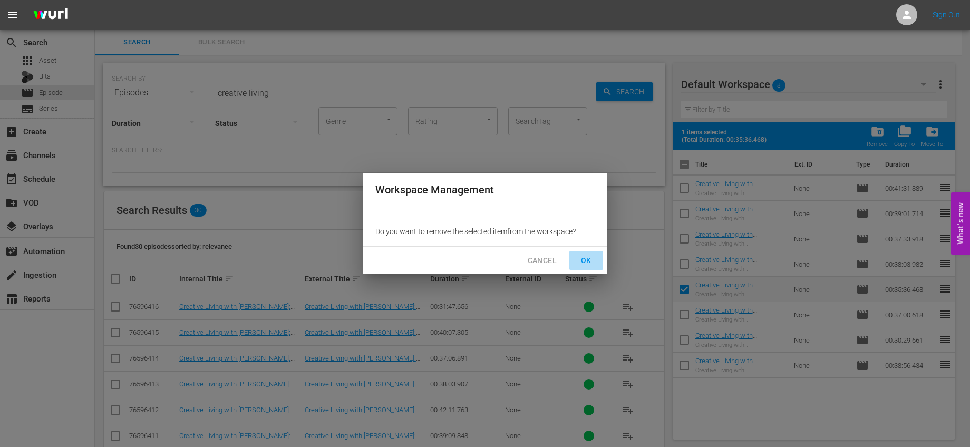
click at [589, 258] on span "OK" at bounding box center [586, 260] width 17 height 13
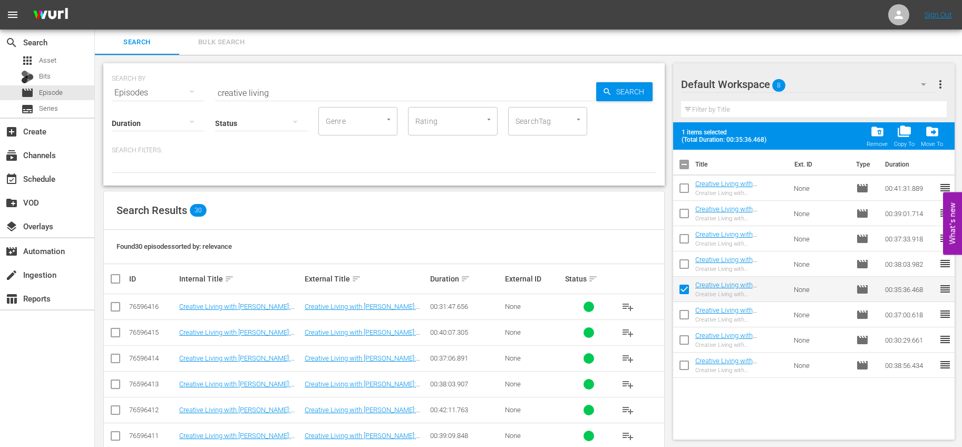
checkbox input "false"
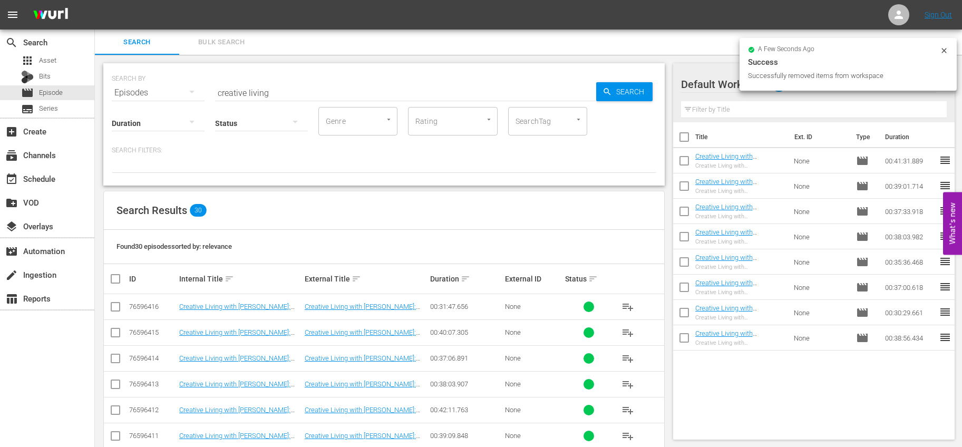
click at [687, 142] on input "checkbox" at bounding box center [684, 139] width 22 height 22
checkbox input "true"
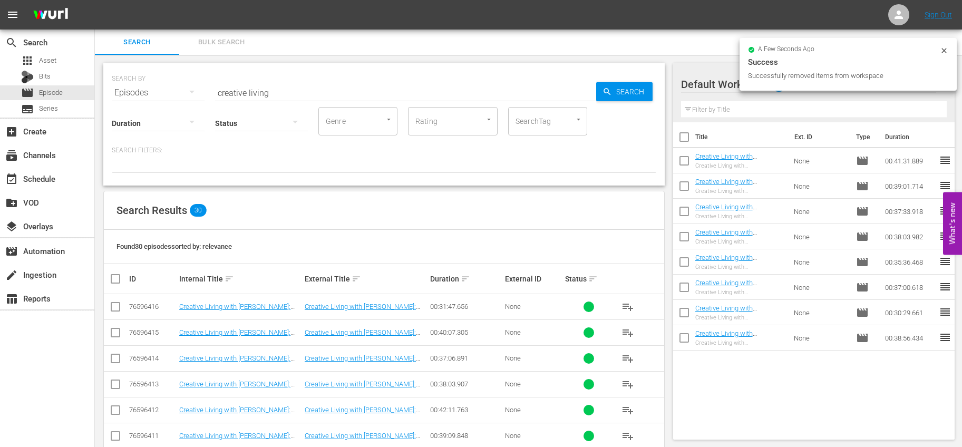
checkbox input "true"
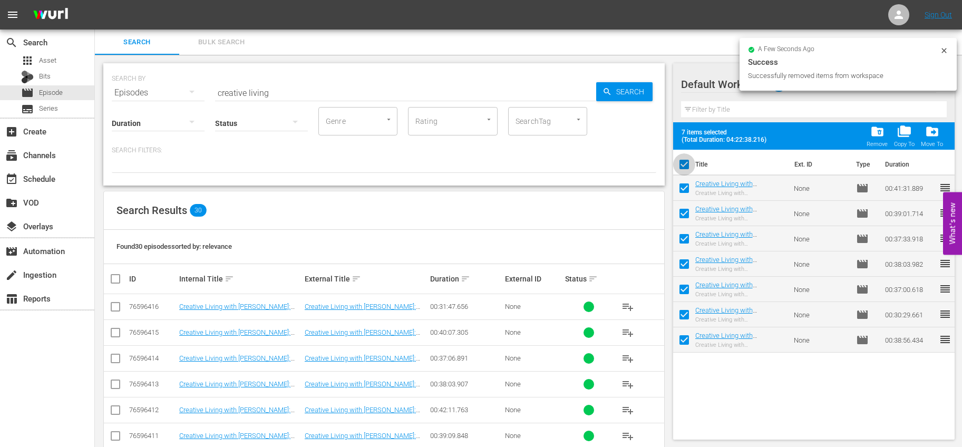
click at [690, 162] on input "checkbox" at bounding box center [684, 167] width 22 height 22
checkbox input "false"
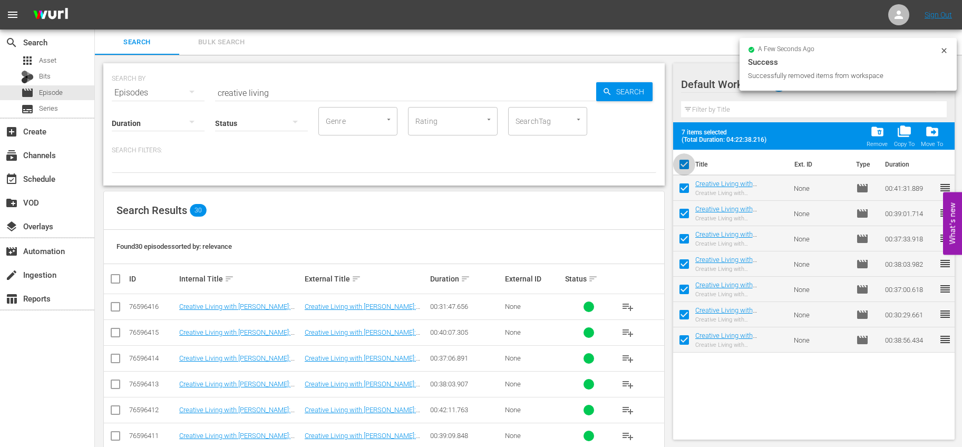
checkbox input "false"
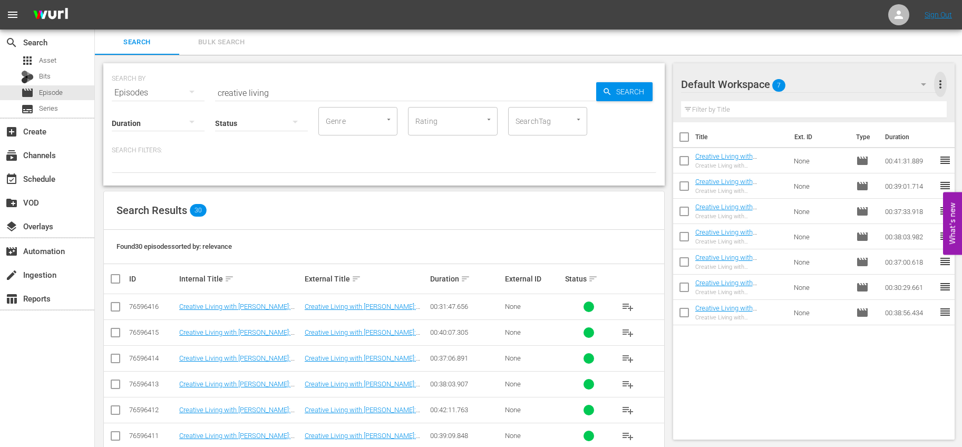
click at [940, 80] on span "more_vert" at bounding box center [940, 84] width 13 height 13
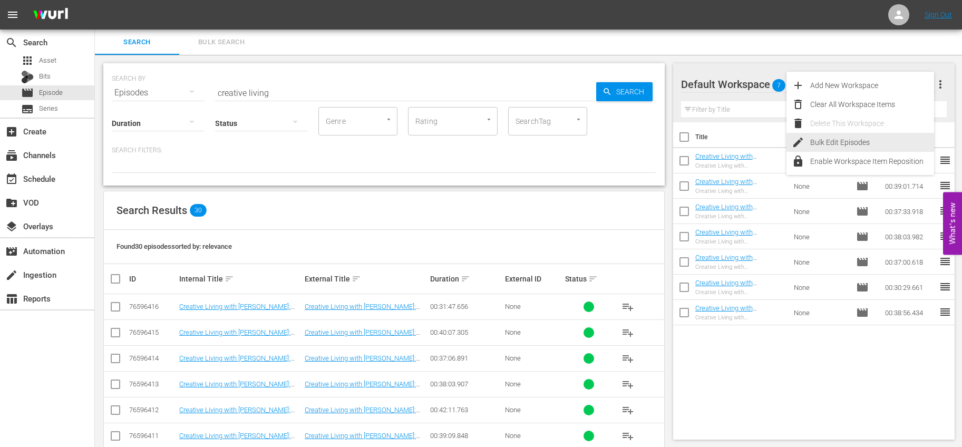
click at [871, 135] on div "Bulk Edit Episodes" at bounding box center [872, 142] width 124 height 19
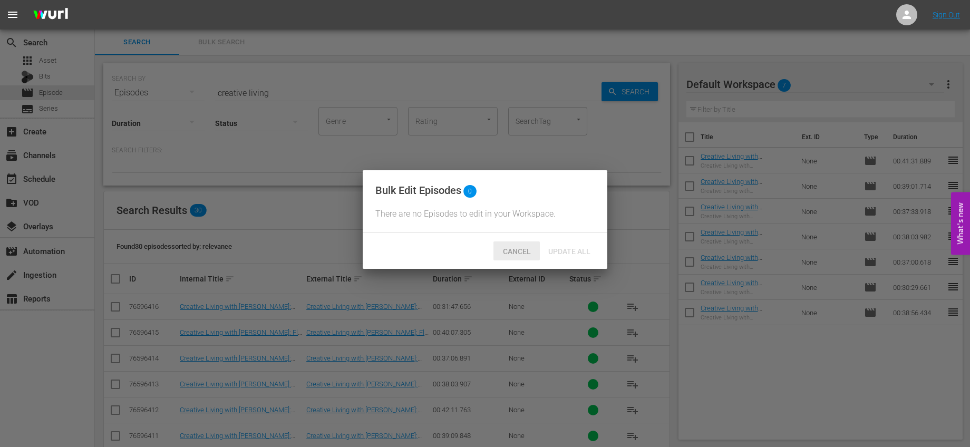
click at [521, 255] on span "Cancel" at bounding box center [516, 251] width 45 height 8
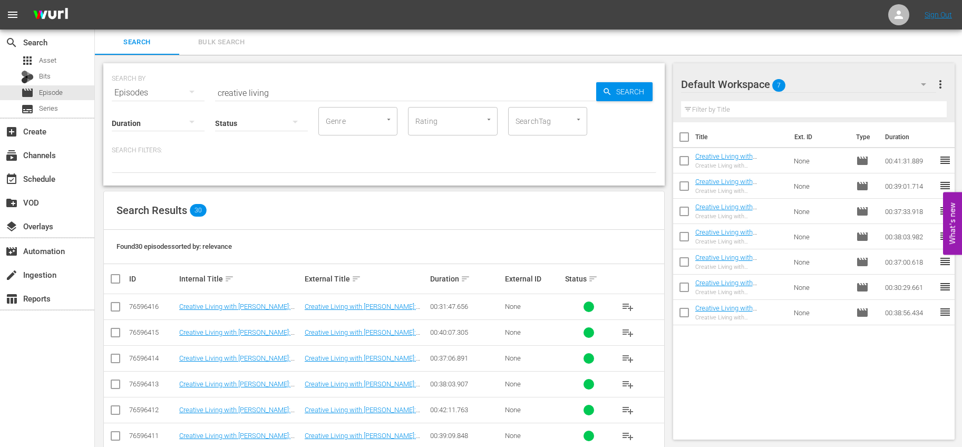
click at [682, 141] on input "checkbox" at bounding box center [684, 139] width 22 height 22
checkbox input "true"
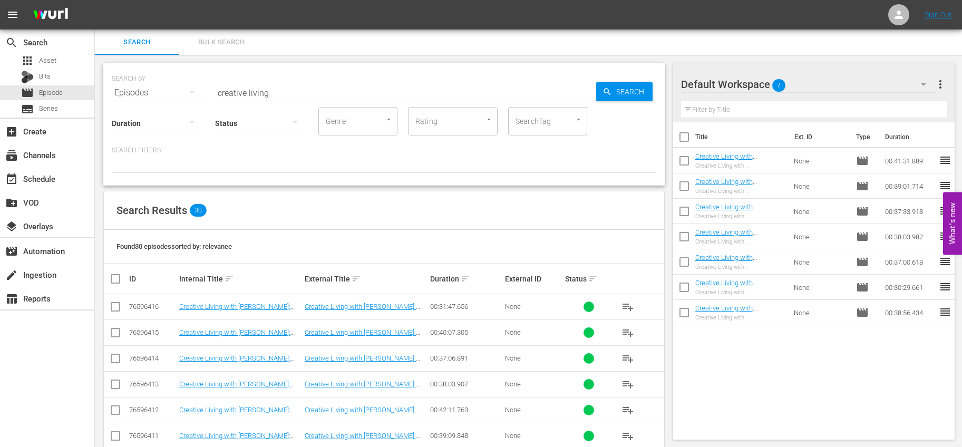
checkbox input "true"
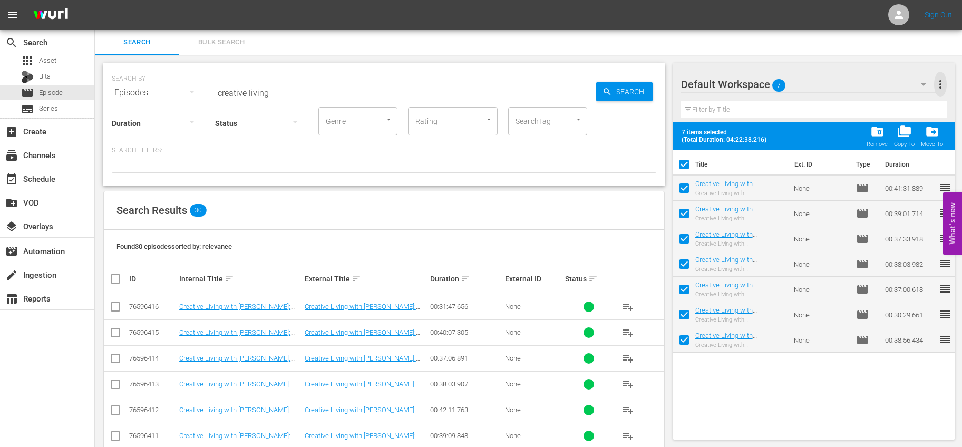
click at [938, 85] on span "more_vert" at bounding box center [940, 84] width 13 height 13
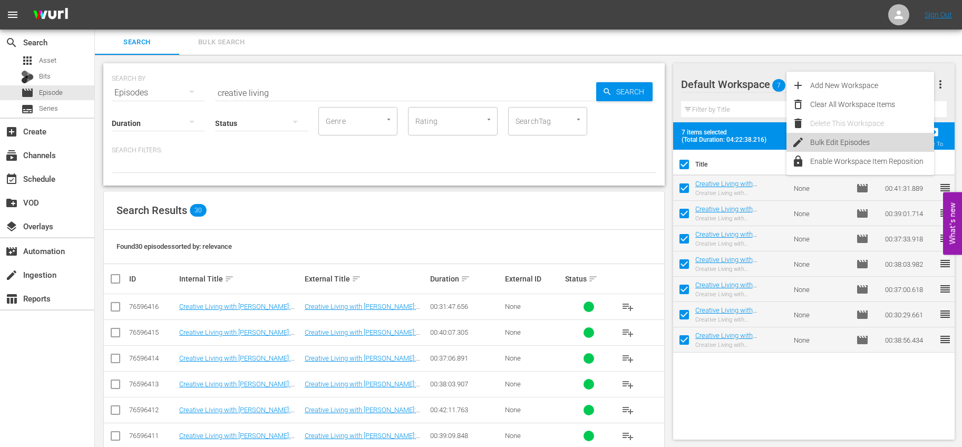
click at [875, 143] on div "Bulk Edit Episodes" at bounding box center [872, 142] width 124 height 19
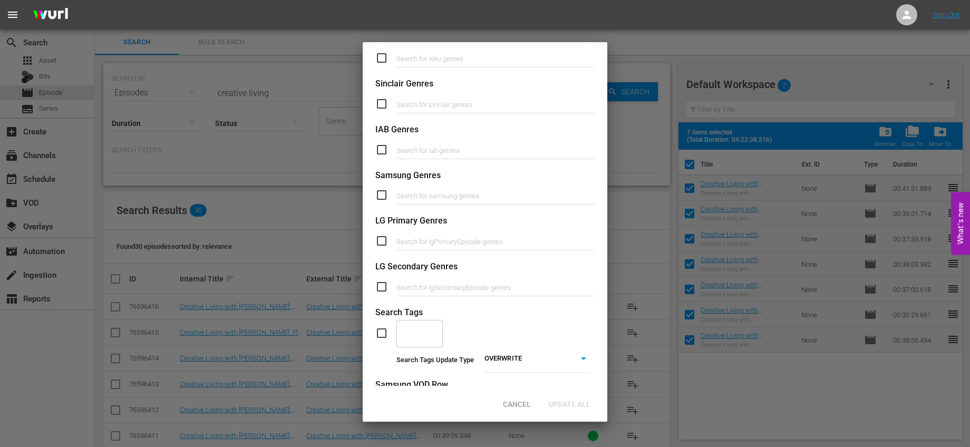
scroll to position [364, 0]
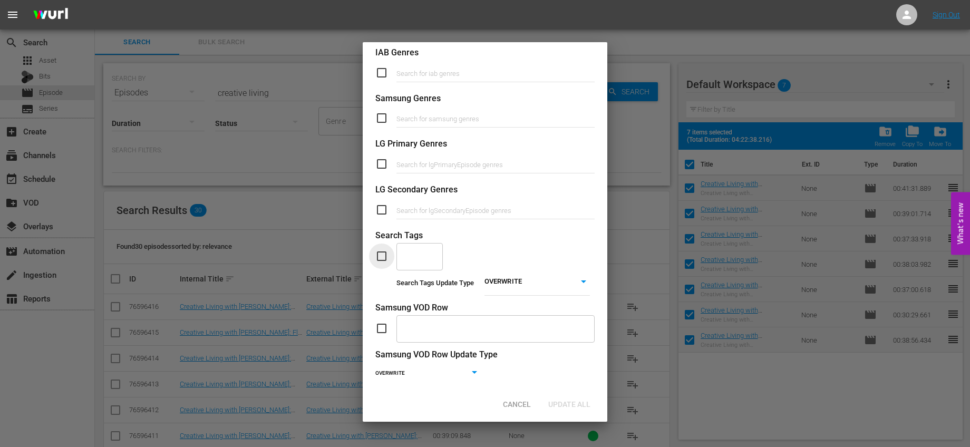
click at [382, 258] on input "checkbox" at bounding box center [385, 256] width 21 height 13
checkbox input "true"
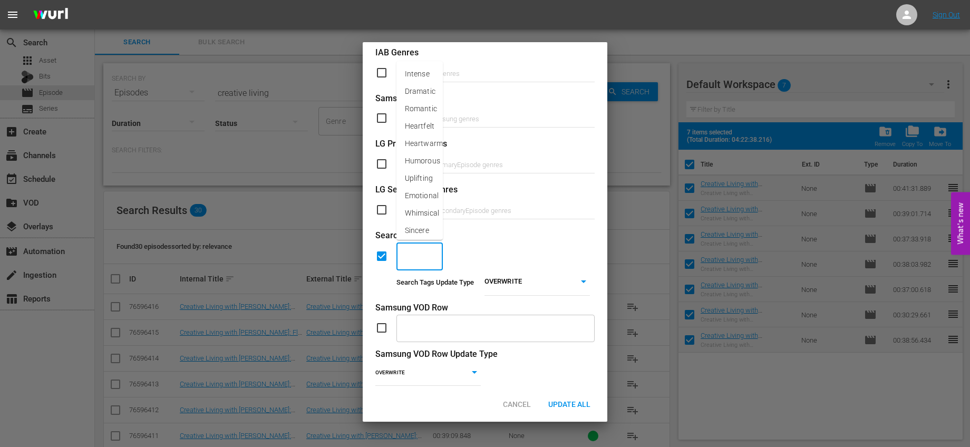
click at [412, 260] on input "text" at bounding box center [411, 256] width 21 height 19
type input "Holiday Crafts"
click at [416, 284] on span "Add "Holiday Crafts"" at bounding box center [420, 296] width 30 height 33
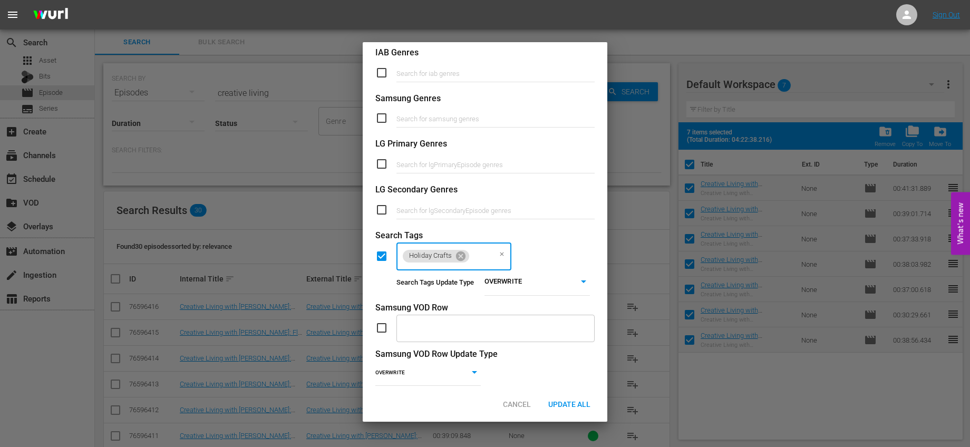
scroll to position [0, 0]
click at [501, 277] on body "menu Sign Out search Search apps Asset Bits movie Episode subtitles Series add_…" at bounding box center [485, 223] width 970 height 447
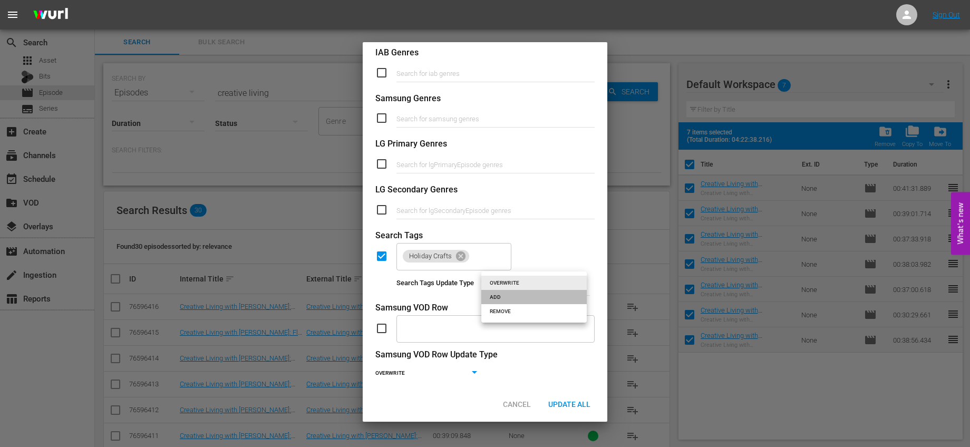
click at [513, 300] on li "ADD" at bounding box center [533, 297] width 105 height 14
type input "ADD"
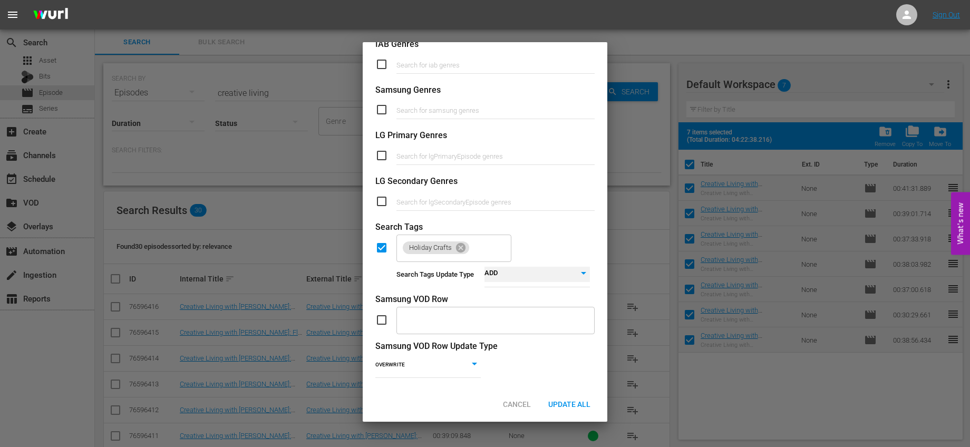
scroll to position [385, 0]
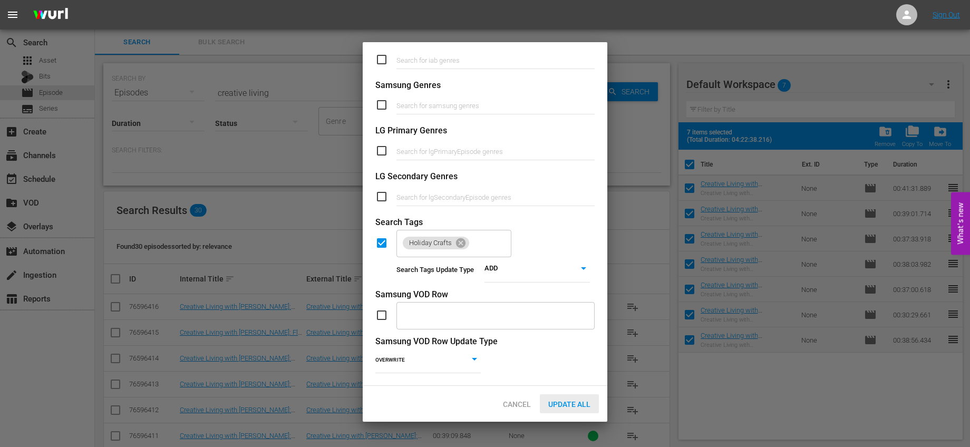
click at [573, 401] on span "Update All" at bounding box center [569, 404] width 59 height 8
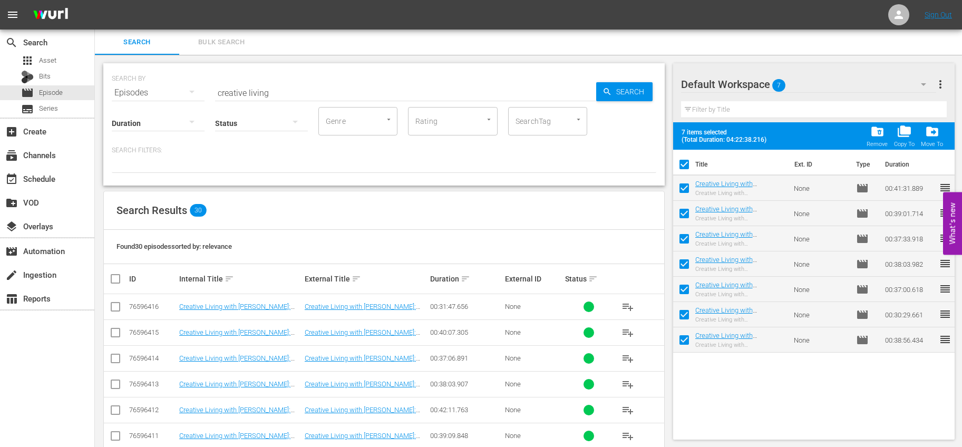
drag, startPoint x: 682, startPoint y: 166, endPoint x: 691, endPoint y: 172, distance: 11.0
click at [682, 166] on input "checkbox" at bounding box center [684, 167] width 22 height 22
checkbox input "false"
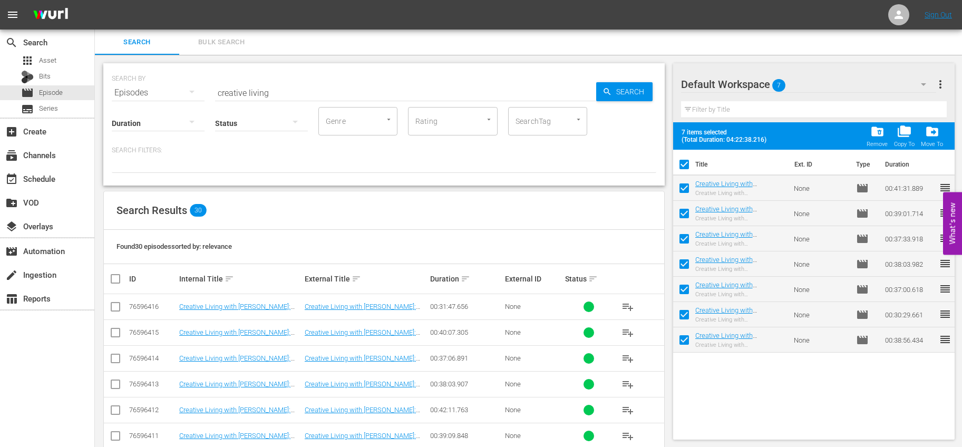
checkbox input "false"
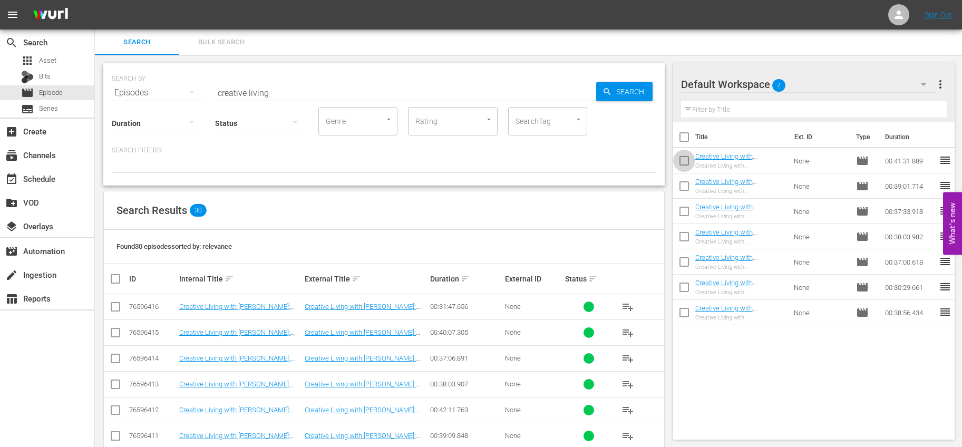
click at [682, 162] on input "checkbox" at bounding box center [684, 163] width 22 height 22
checkbox input "true"
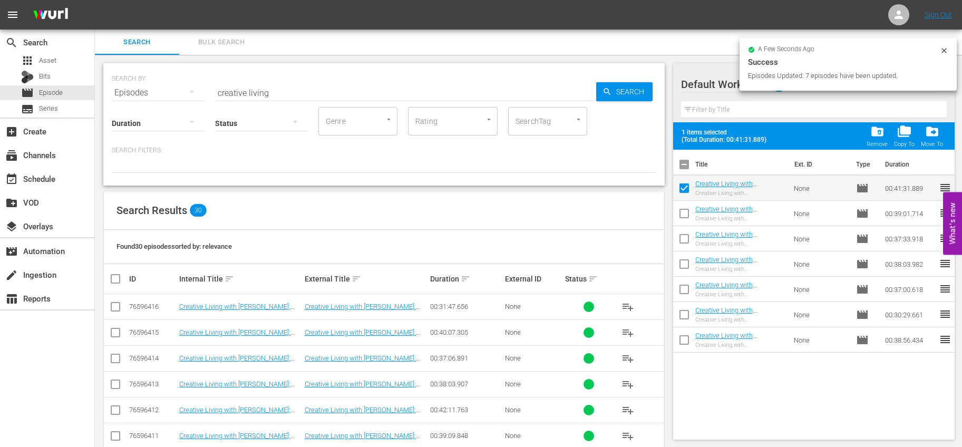
click at [687, 263] on input "checkbox" at bounding box center [684, 266] width 22 height 22
checkbox input "true"
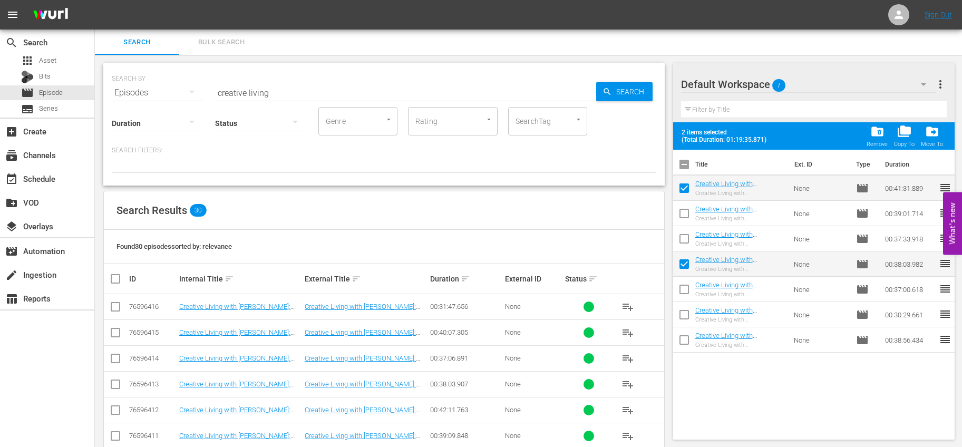
click at [684, 337] on input "checkbox" at bounding box center [684, 342] width 22 height 22
checkbox input "true"
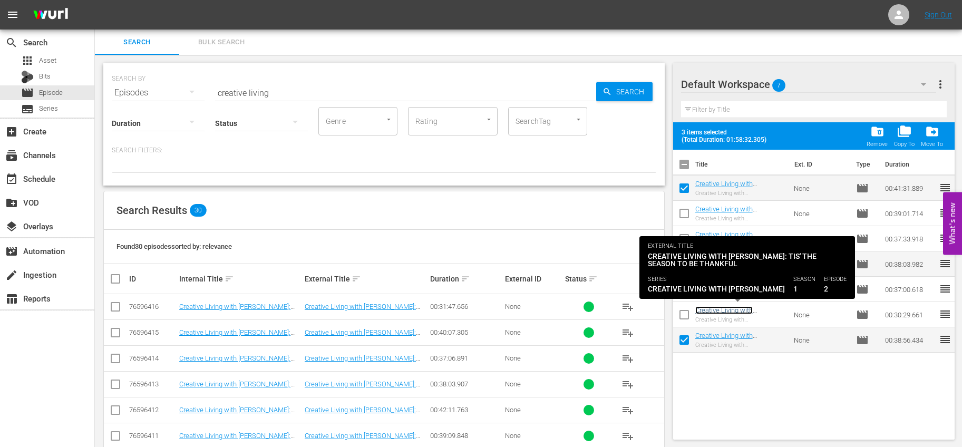
click at [744, 310] on link "Creative Living with Lynn Lilly: Tis' the Season to be Thankful" at bounding box center [732, 318] width 75 height 24
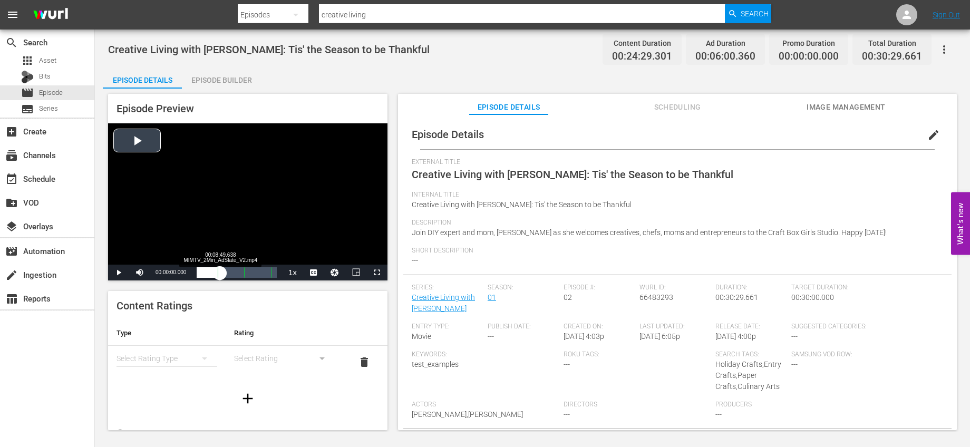
click at [220, 274] on div "Loaded : 0.41% 00:08:49.638 MIMTV_2Min_AdSlate_V2.mp4 00:00:00.000" at bounding box center [237, 272] width 80 height 11
click at [233, 274] on div "00:13:50.569 Creative Living with Lynn Lilly: Tis' the Season to be Thankful (2…" at bounding box center [233, 272] width 1 height 11
click at [224, 272] on div "Loaded : 50.68% 00:10:25.936 Creative Living with Lynn Lilly: Tis' the Season t…" at bounding box center [237, 272] width 80 height 11
click at [211, 274] on div "00:05:25.005 Creative Living with Lynn Lilly: Tis' the Season to be Thankful (1…" at bounding box center [211, 272] width 1 height 11
click at [253, 271] on div "Loaded : 23.29% 00:21:15.947 Creative Living with Lynn Lilly: Tis' the Season t…" at bounding box center [237, 272] width 80 height 11
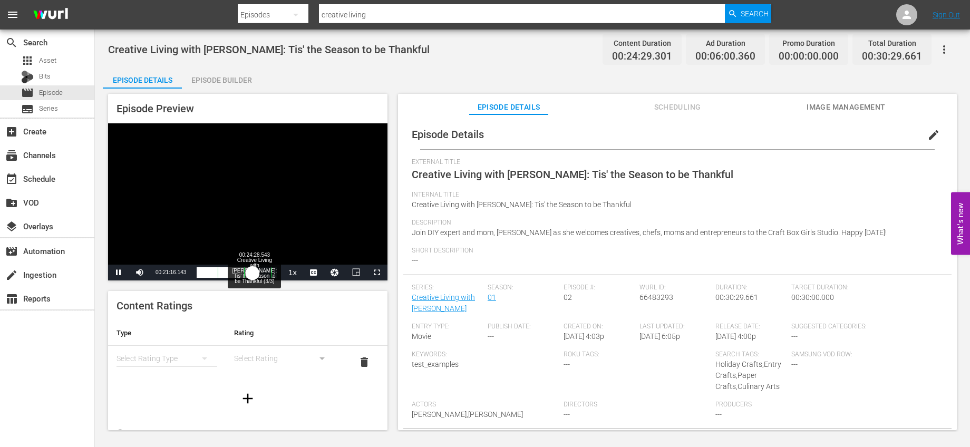
click at [261, 274] on div "Loaded : 71.12% 00:24:28.543 Creative Living with Lynn Lilly: Tis' the Season t…" at bounding box center [237, 272] width 80 height 11
click at [261, 275] on div "00:20:28.845" at bounding box center [229, 272] width 64 height 11
click at [274, 274] on div "00:22:29.790" at bounding box center [235, 272] width 77 height 11
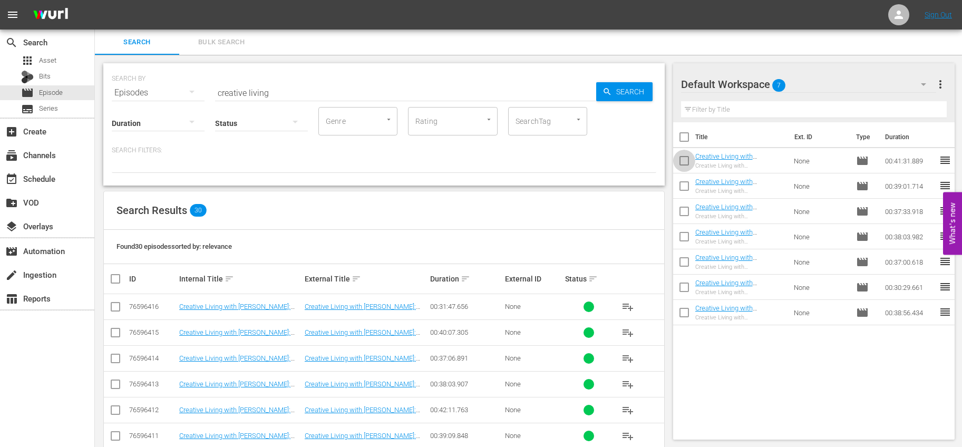
click at [692, 159] on input "checkbox" at bounding box center [684, 163] width 22 height 22
checkbox input "true"
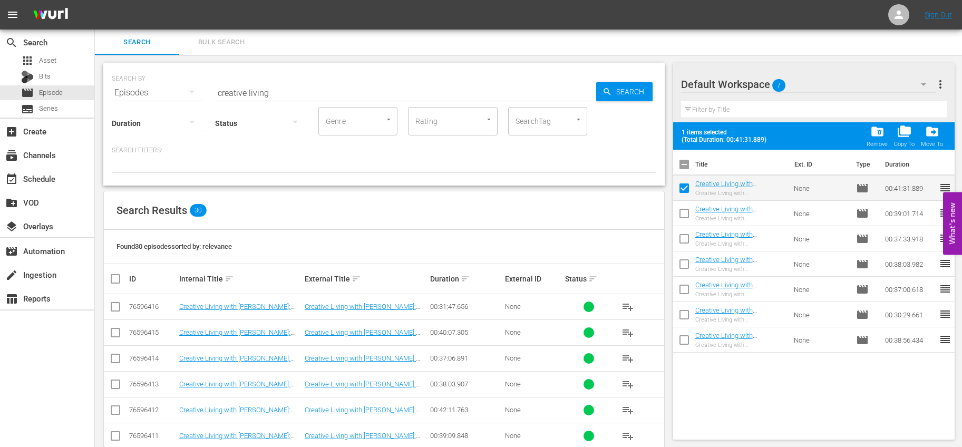
click at [683, 263] on input "checkbox" at bounding box center [684, 266] width 22 height 22
checkbox input "true"
click at [687, 336] on input "checkbox" at bounding box center [684, 342] width 22 height 22
checkbox input "true"
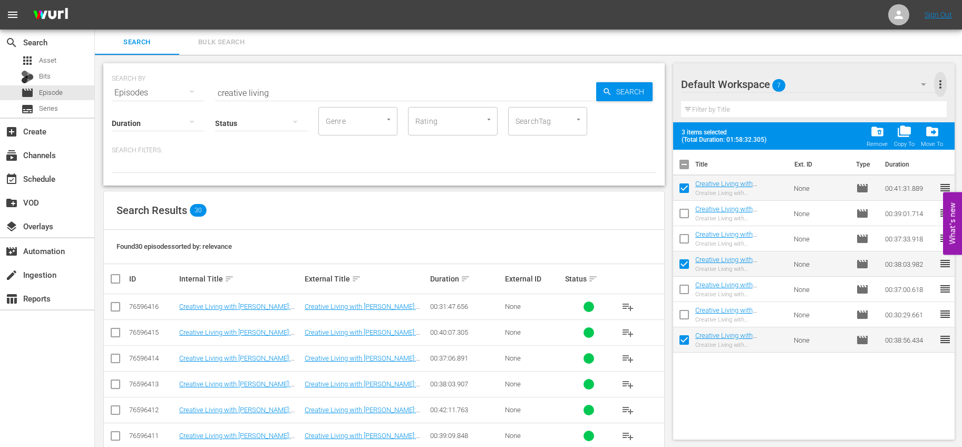
click at [940, 89] on span "more_vert" at bounding box center [940, 84] width 13 height 13
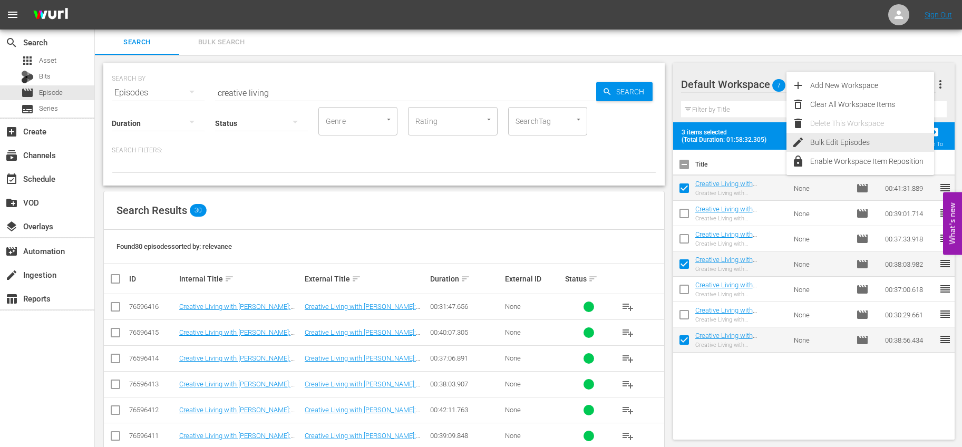
click at [870, 138] on div "Bulk Edit Episodes" at bounding box center [872, 142] width 124 height 19
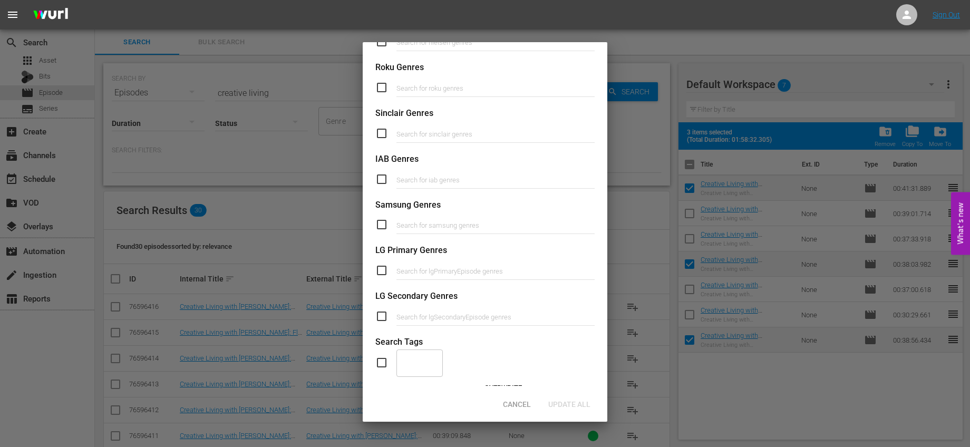
scroll to position [335, 0]
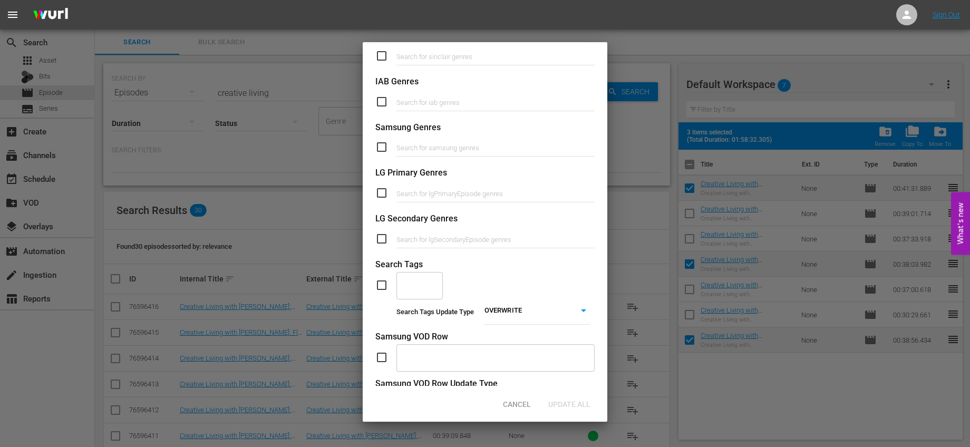
click at [421, 288] on input "text" at bounding box center [411, 285] width 21 height 19
type input "Winter Crafts"
click at [431, 324] on span "Add "Winter Crafts"" at bounding box center [420, 325] width 30 height 33
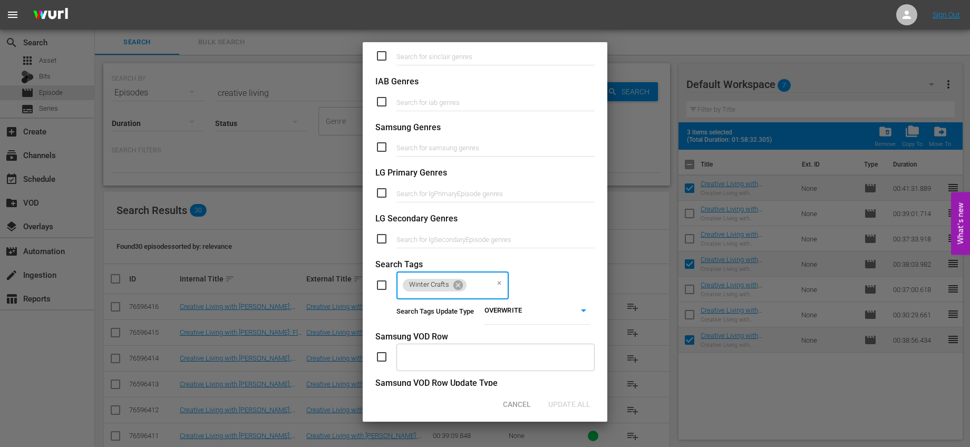
click at [539, 306] on body "menu Sign Out search Search apps Asset Bits movie Episode subtitles Series add_…" at bounding box center [485, 223] width 970 height 447
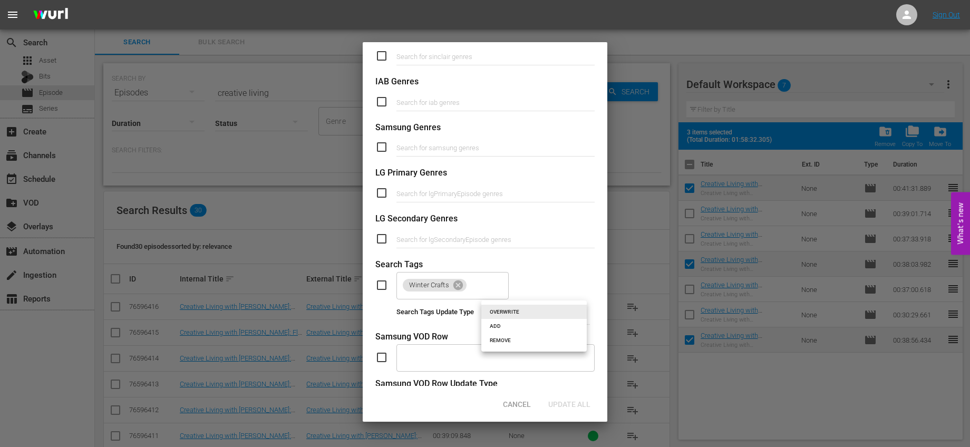
click at [516, 323] on li "ADD" at bounding box center [533, 326] width 105 height 14
type input "ADD"
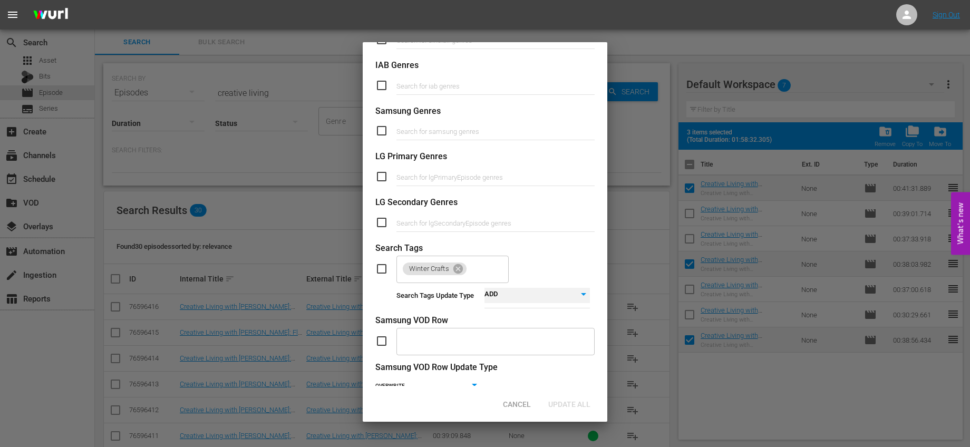
scroll to position [385, 0]
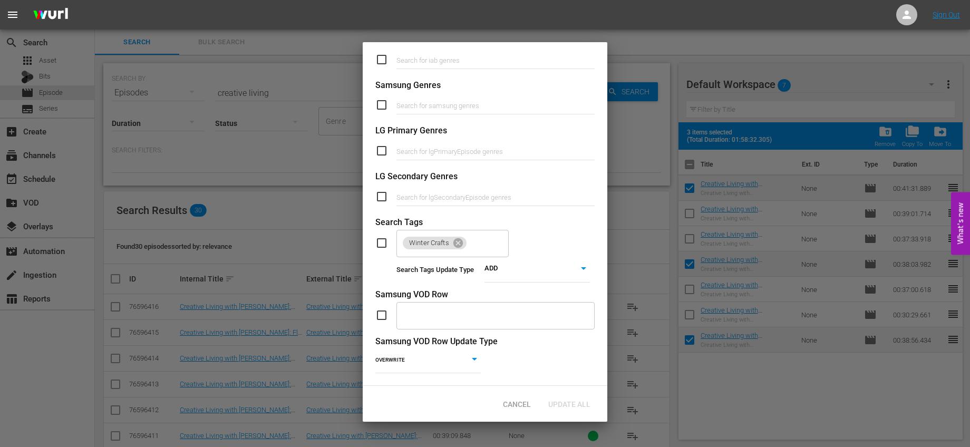
click at [387, 237] on input "checkbox" at bounding box center [385, 243] width 21 height 13
checkbox input "true"
click at [569, 398] on div "Update All" at bounding box center [569, 404] width 59 height 20
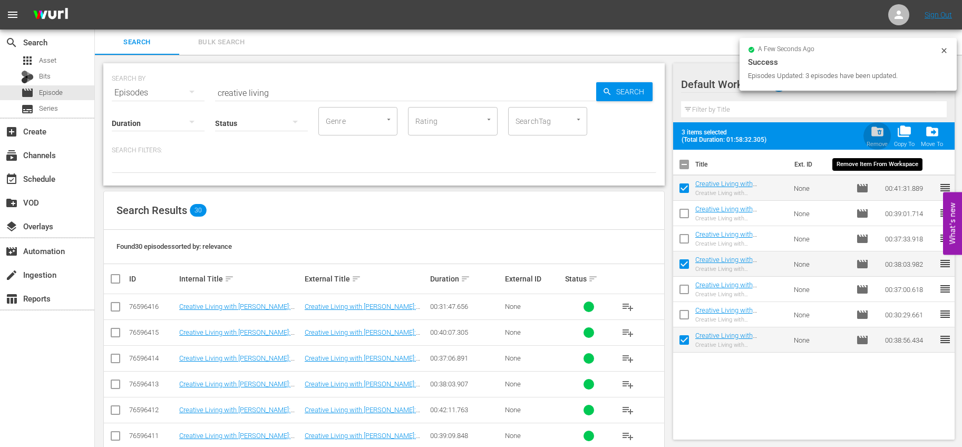
click at [875, 133] on span "folder_delete" at bounding box center [877, 131] width 14 height 14
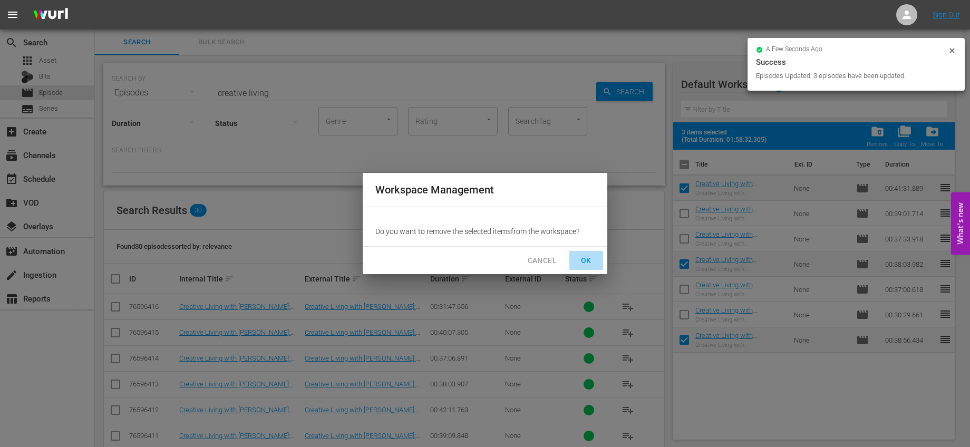
click at [586, 260] on span "OK" at bounding box center [586, 260] width 17 height 13
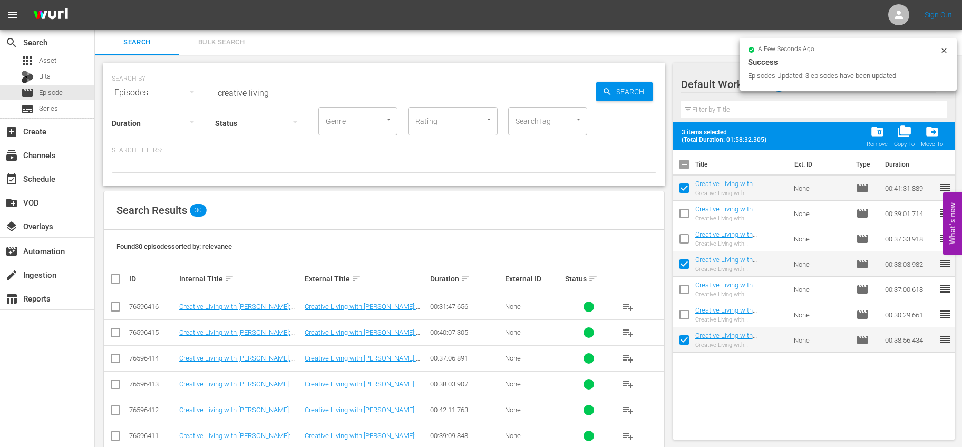
checkbox input "false"
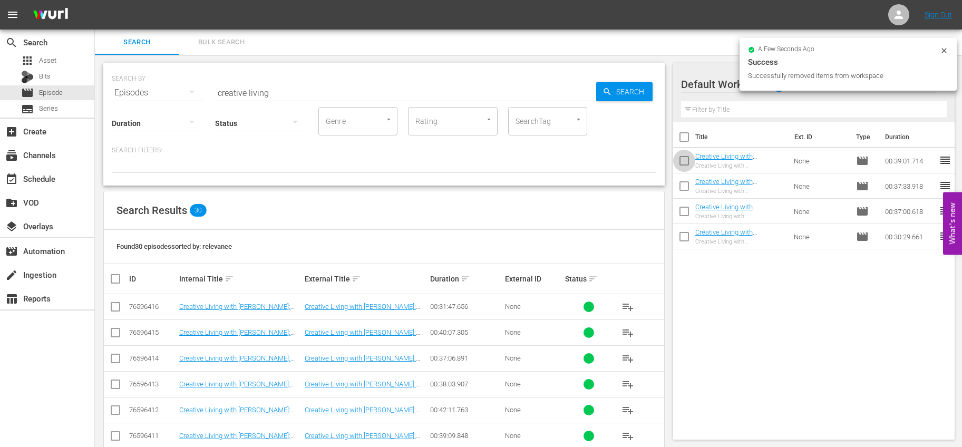
click at [683, 162] on input "checkbox" at bounding box center [684, 163] width 22 height 22
checkbox input "true"
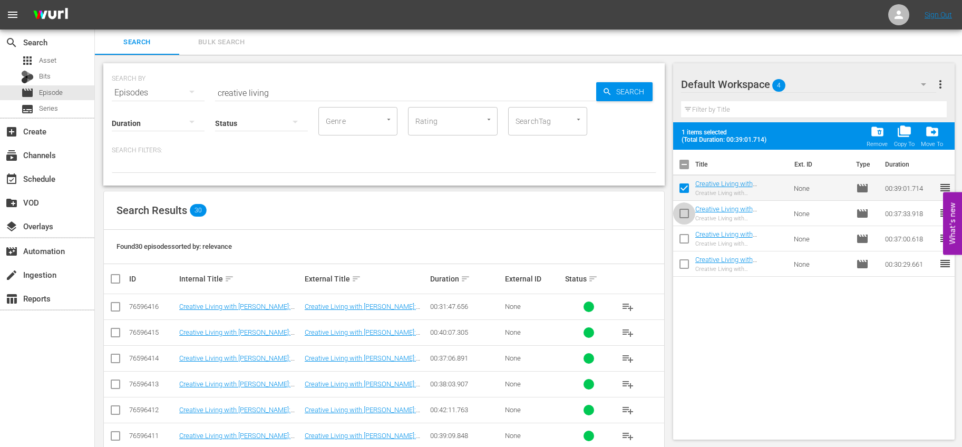
click at [687, 217] on input "checkbox" at bounding box center [684, 216] width 22 height 22
checkbox input "true"
click at [685, 261] on input "checkbox" at bounding box center [684, 266] width 22 height 22
click at [689, 259] on input "checkbox" at bounding box center [684, 266] width 22 height 22
checkbox input "false"
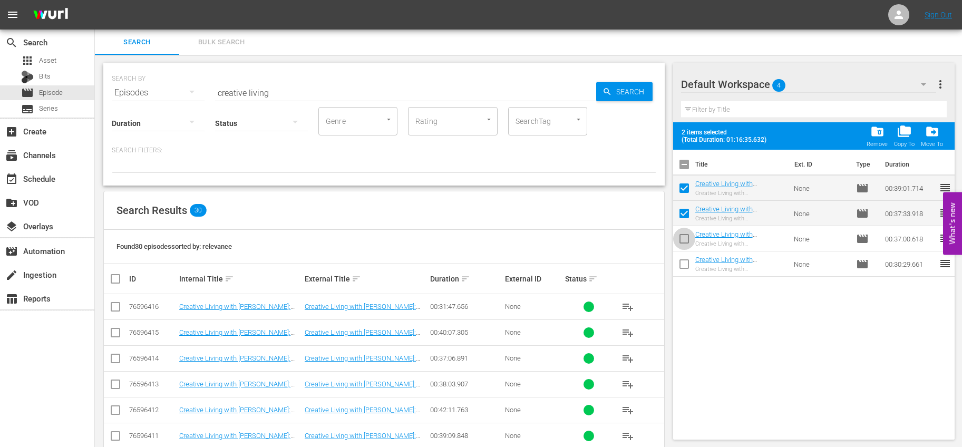
click at [687, 237] on input "checkbox" at bounding box center [684, 241] width 22 height 22
checkbox input "true"
click at [939, 85] on span "more_vert" at bounding box center [940, 84] width 13 height 13
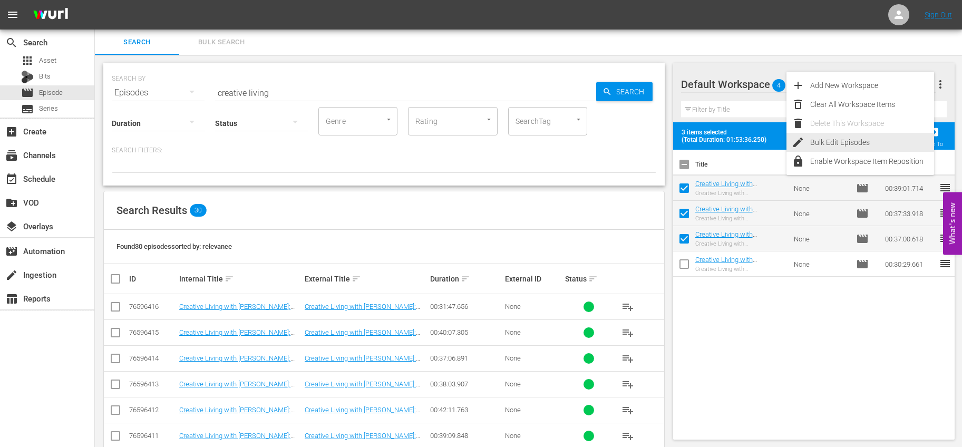
click at [848, 138] on div "Bulk Edit Episodes" at bounding box center [872, 142] width 124 height 19
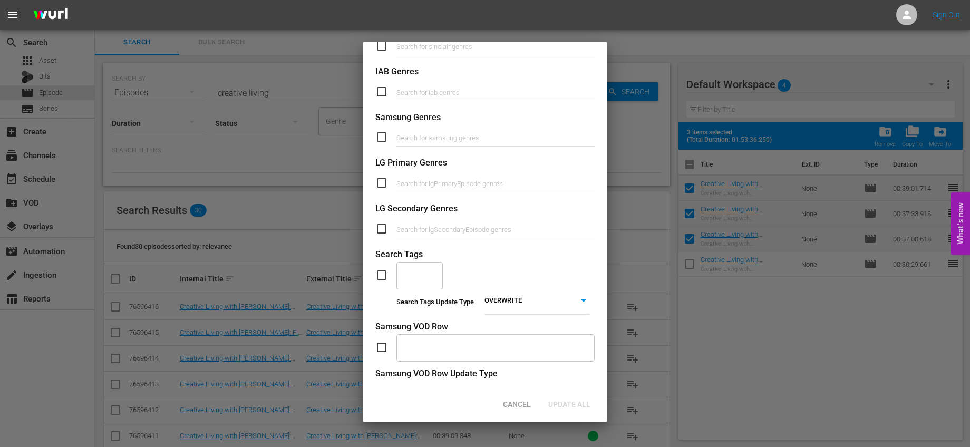
scroll to position [347, 0]
click at [386, 276] on input "checkbox" at bounding box center [385, 273] width 21 height 13
checkbox input "true"
click at [411, 276] on input "text" at bounding box center [411, 273] width 21 height 19
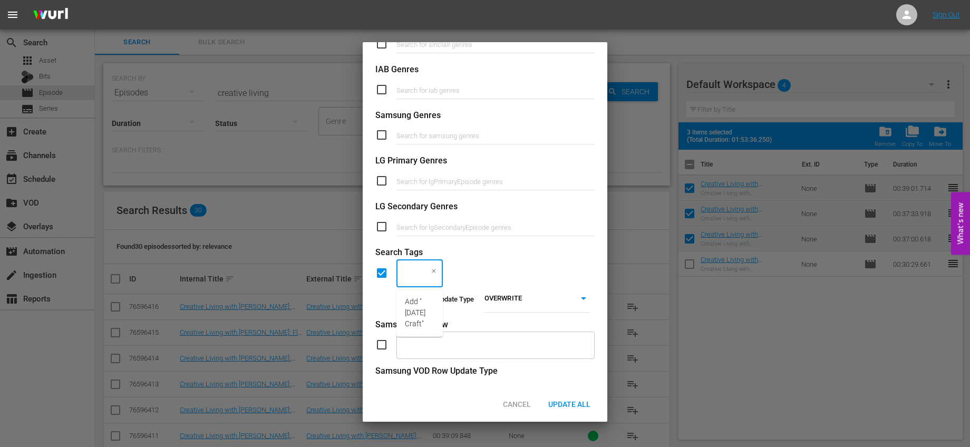
scroll to position [0, 42]
click at [507, 293] on body "menu Sign Out search Search apps Asset Bits movie Episode subtitles Series add_…" at bounding box center [485, 223] width 970 height 447
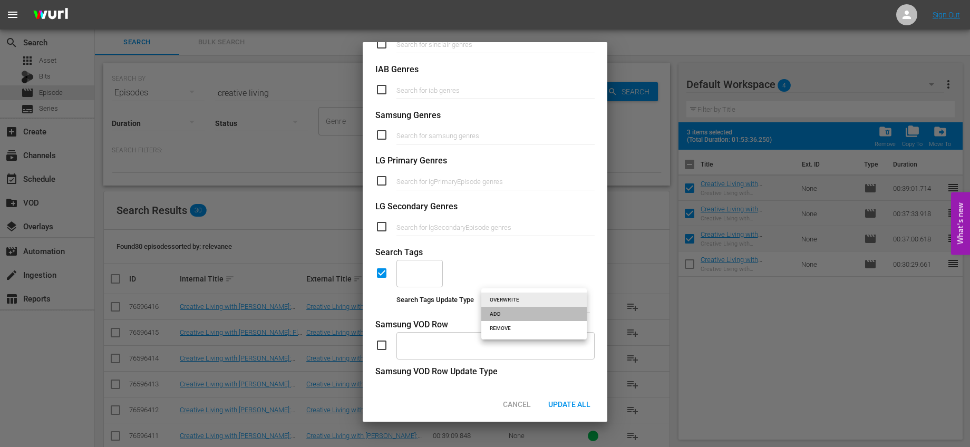
click at [513, 313] on li "ADD" at bounding box center [533, 314] width 105 height 14
click at [432, 270] on div at bounding box center [434, 271] width 10 height 11
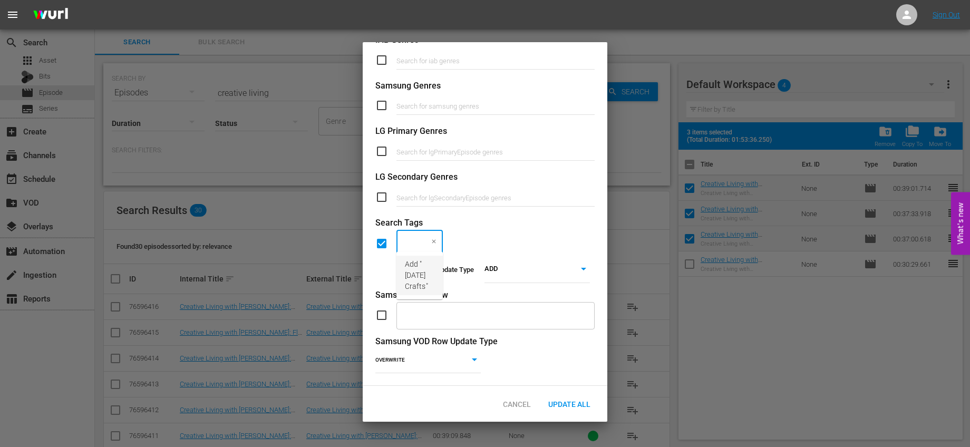
scroll to position [384, 0]
click at [422, 267] on span "Add "Halloween Crafts"" at bounding box center [420, 275] width 30 height 33
click at [592, 405] on span "Update All" at bounding box center [569, 404] width 59 height 8
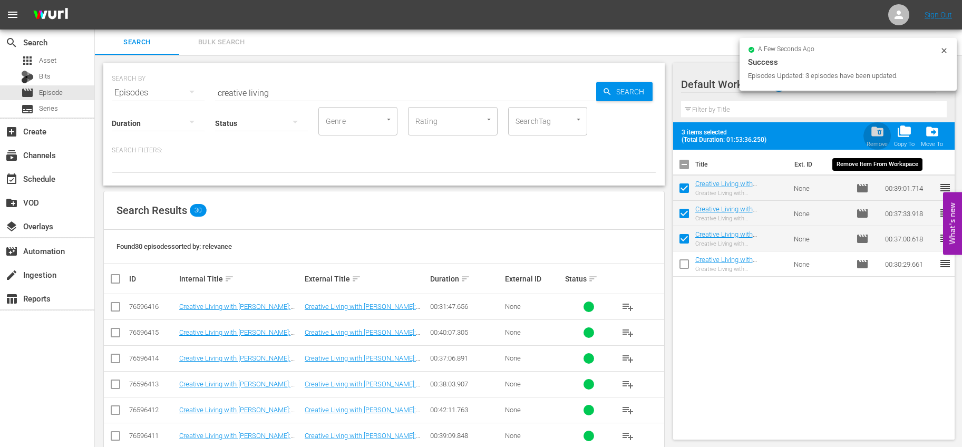
click at [881, 130] on span "folder_delete" at bounding box center [877, 131] width 14 height 14
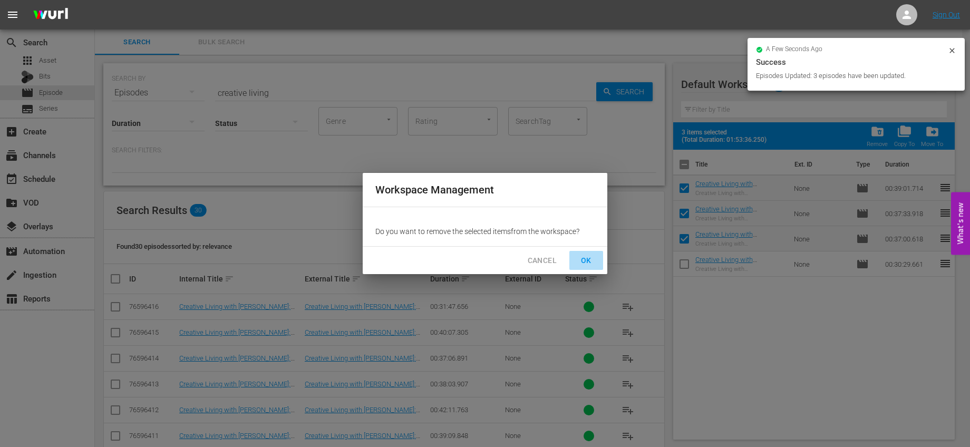
click at [586, 261] on span "OK" at bounding box center [586, 260] width 17 height 13
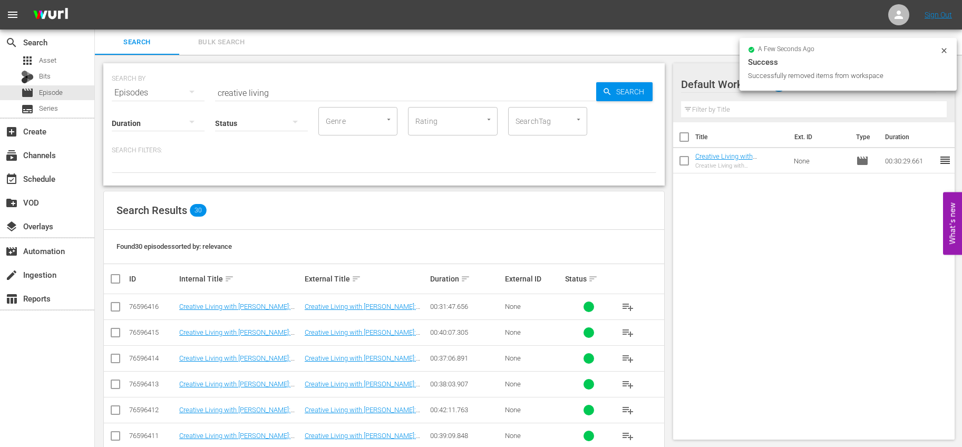
click at [685, 158] on input "checkbox" at bounding box center [684, 163] width 22 height 22
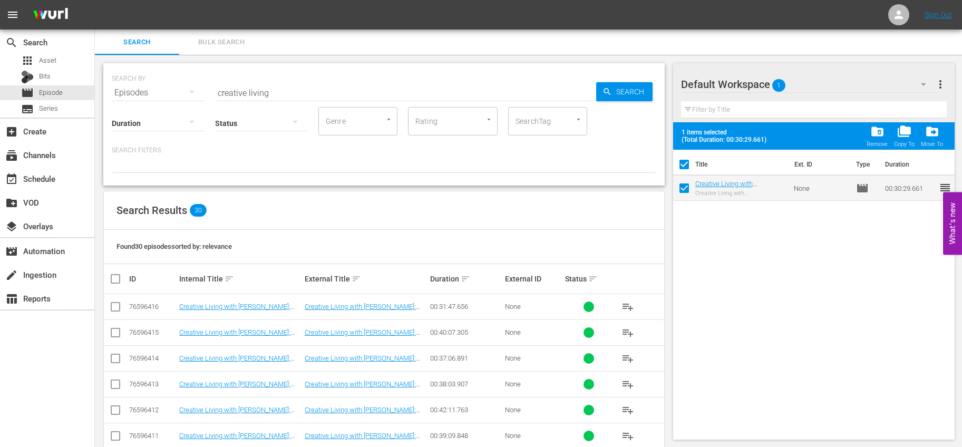
click at [935, 86] on span "more_vert" at bounding box center [940, 84] width 13 height 13
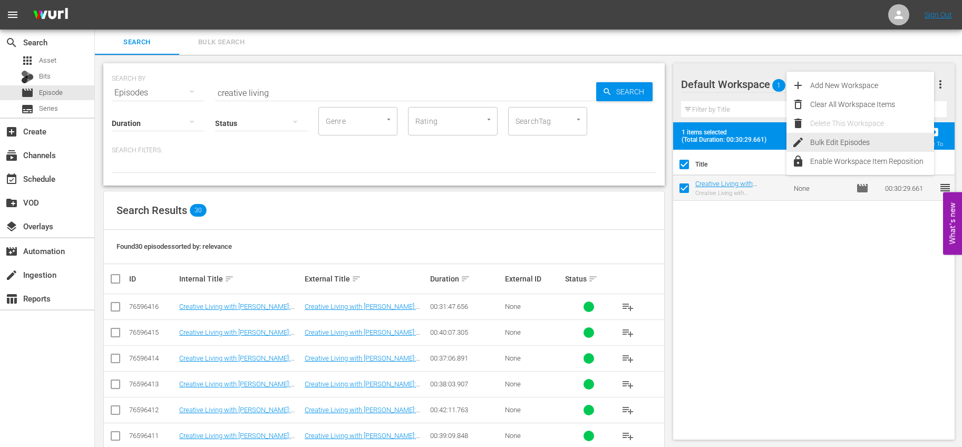
click at [844, 139] on div "Bulk Edit Episodes" at bounding box center [872, 142] width 124 height 19
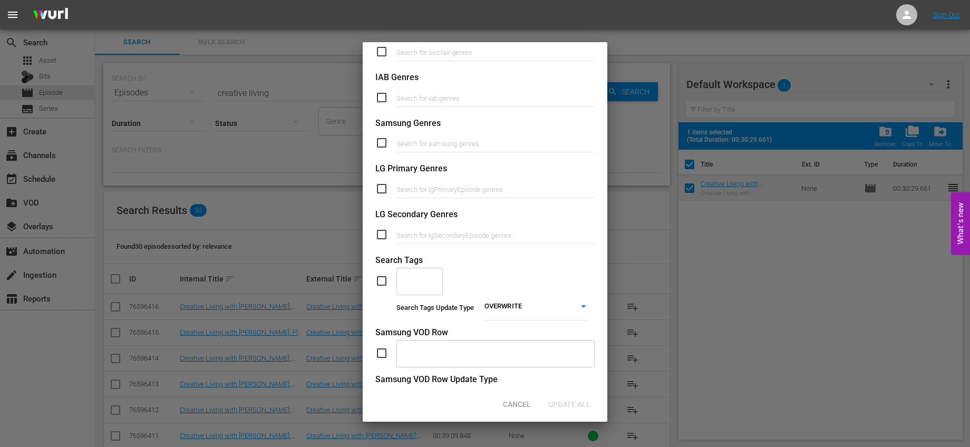
scroll to position [385, 0]
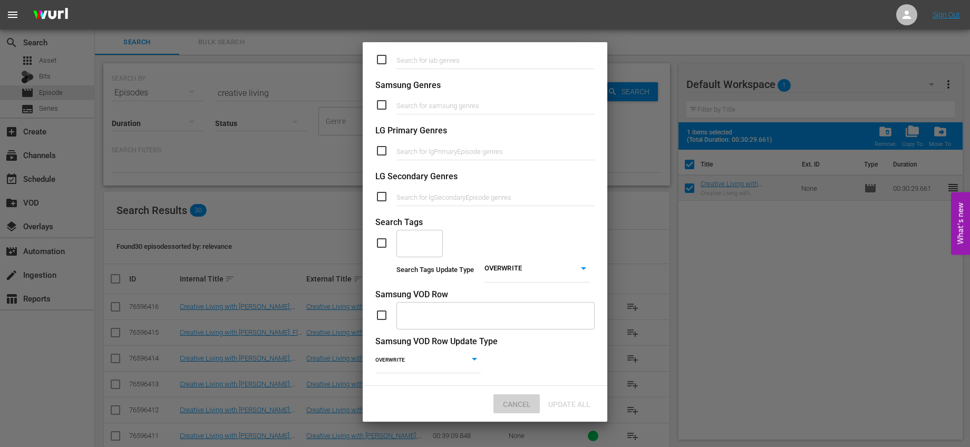
click at [519, 409] on div "Cancel" at bounding box center [516, 404] width 46 height 20
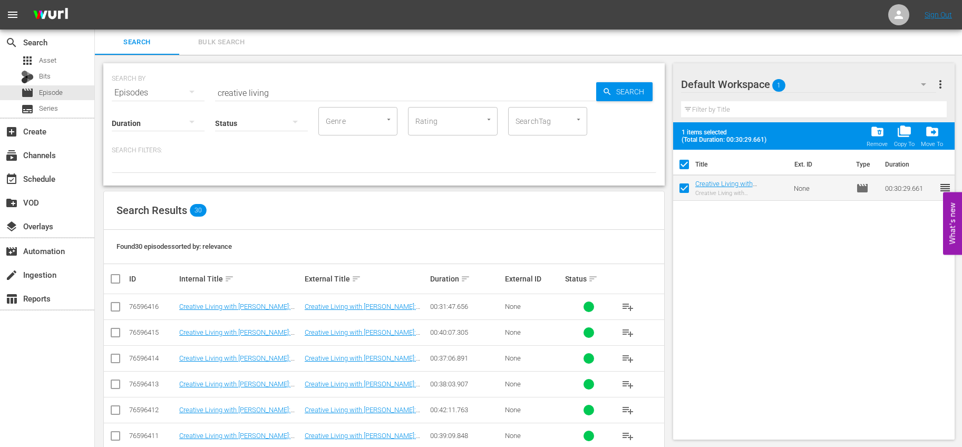
click at [943, 79] on span "more_vert" at bounding box center [940, 84] width 13 height 13
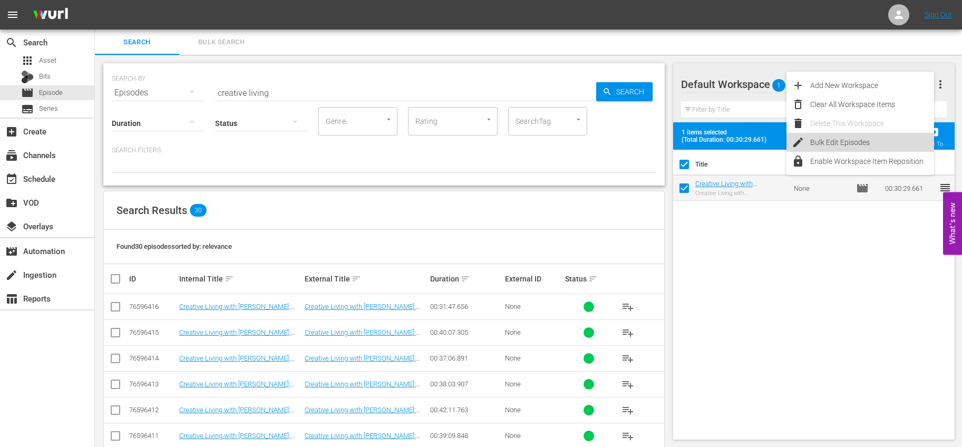
click at [850, 144] on div "Bulk Edit Episodes" at bounding box center [872, 142] width 124 height 19
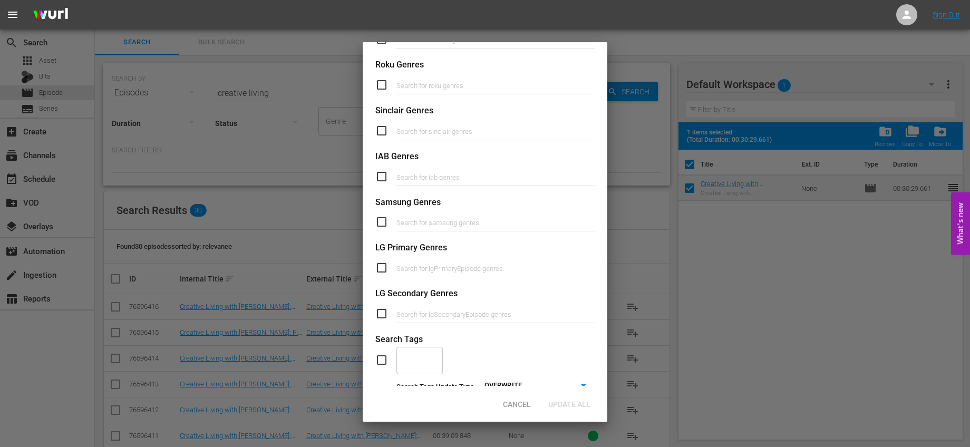
scroll to position [372, 0]
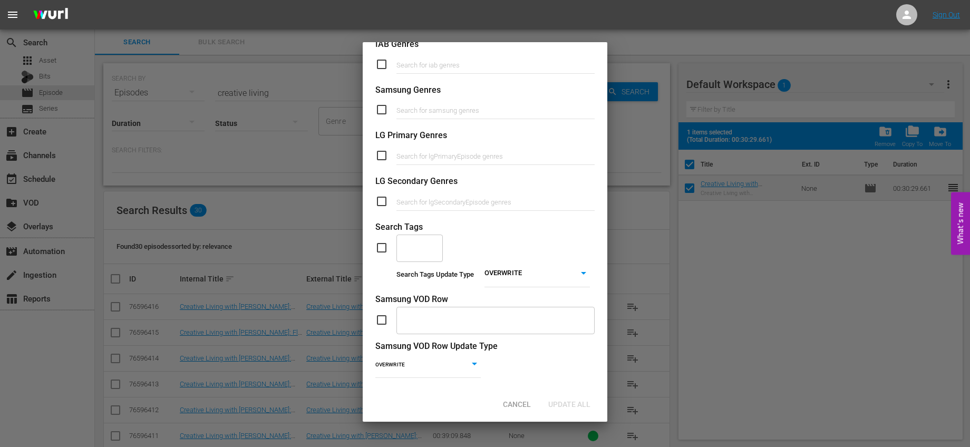
click at [376, 246] on input "checkbox" at bounding box center [385, 247] width 21 height 13
click at [409, 247] on input "text" at bounding box center [411, 247] width 21 height 19
click at [519, 268] on body "menu Sign Out search Search apps Asset Bits movie Episode subtitles Series add_…" at bounding box center [485, 223] width 970 height 447
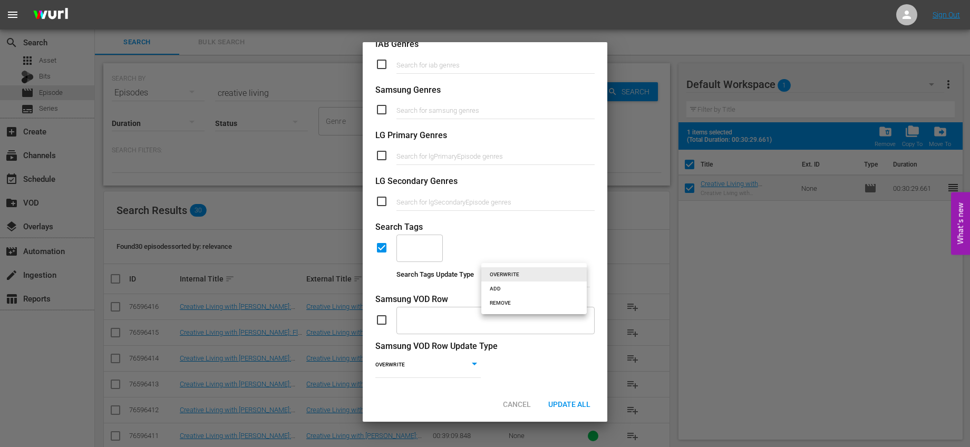
click at [516, 292] on li "ADD" at bounding box center [533, 289] width 105 height 14
click at [422, 251] on input "text" at bounding box center [411, 247] width 21 height 19
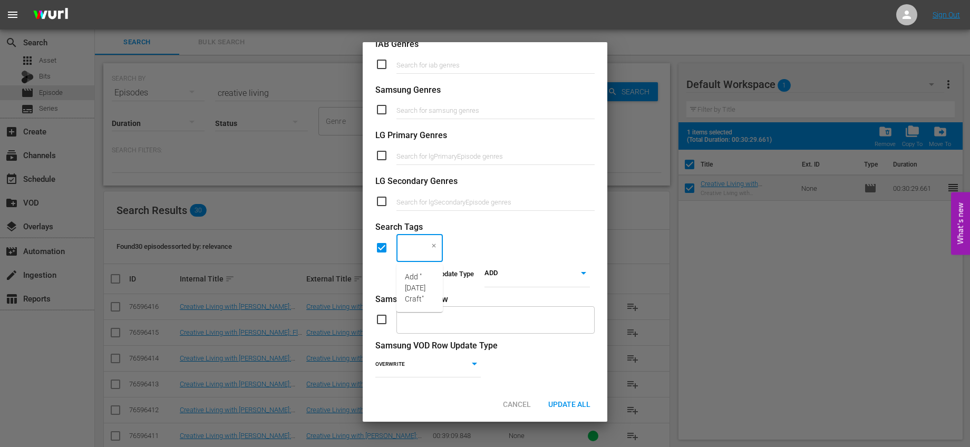
scroll to position [0, 52]
click at [434, 294] on span "Add "Thanksgiving Crafts"" at bounding box center [420, 287] width 30 height 33
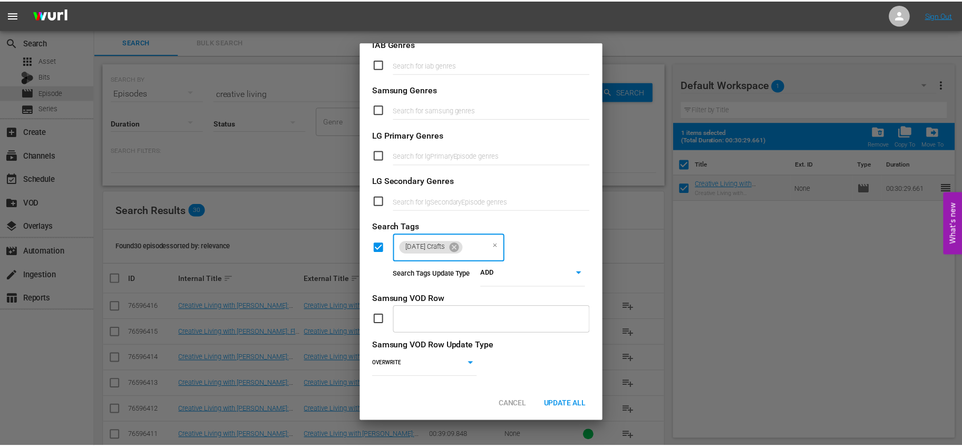
scroll to position [0, 0]
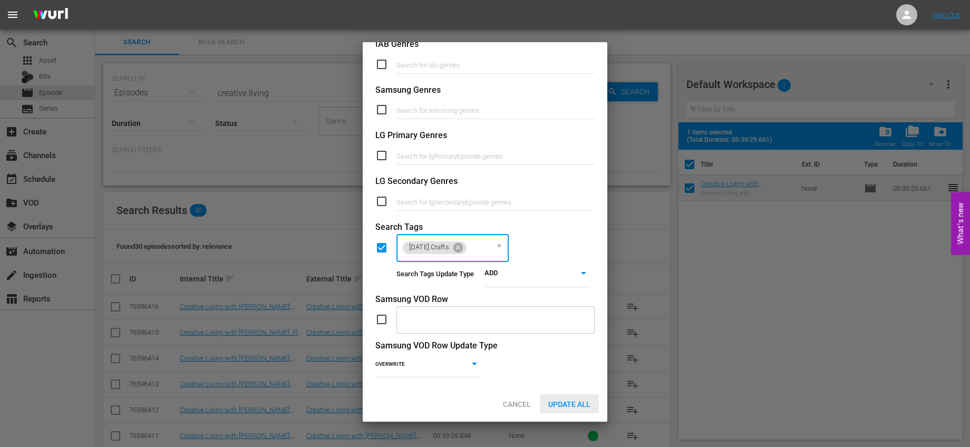
click at [565, 406] on span "Update All" at bounding box center [569, 404] width 59 height 8
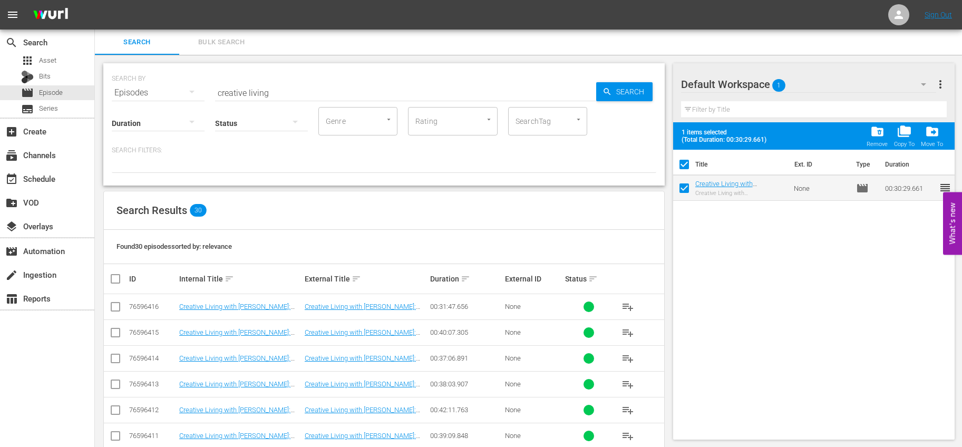
click at [937, 86] on span "more_vert" at bounding box center [940, 84] width 13 height 13
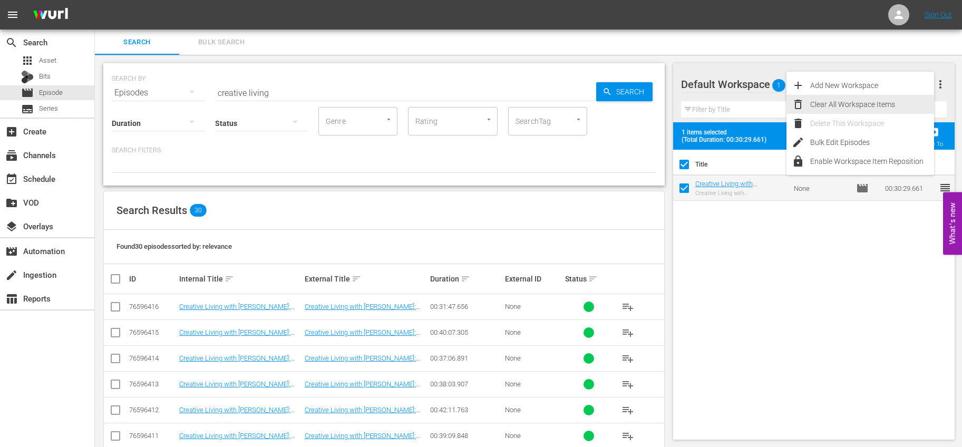
click at [869, 106] on div "Clear All Workspace Items" at bounding box center [872, 104] width 124 height 19
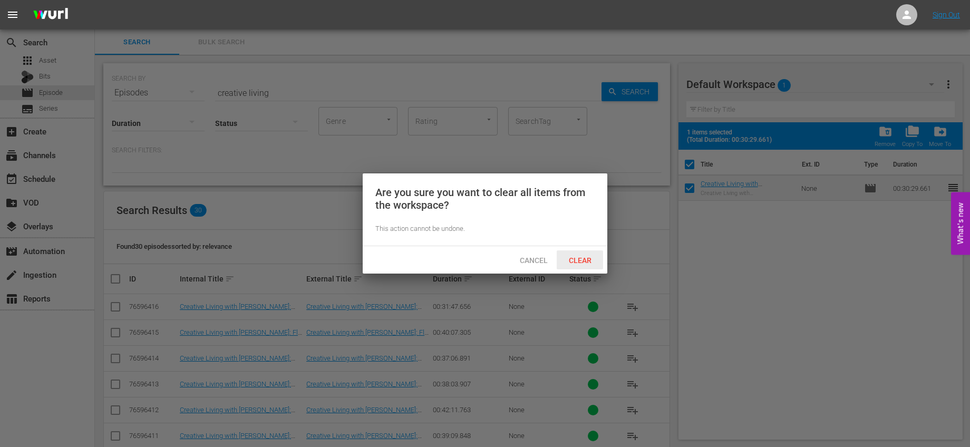
click at [578, 250] on div "Clear" at bounding box center [580, 260] width 46 height 20
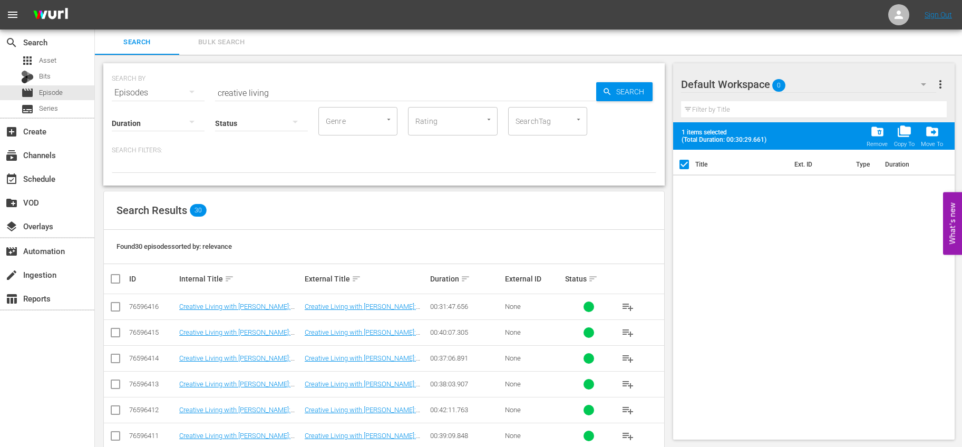
click at [943, 84] on span "more_vert" at bounding box center [940, 84] width 13 height 13
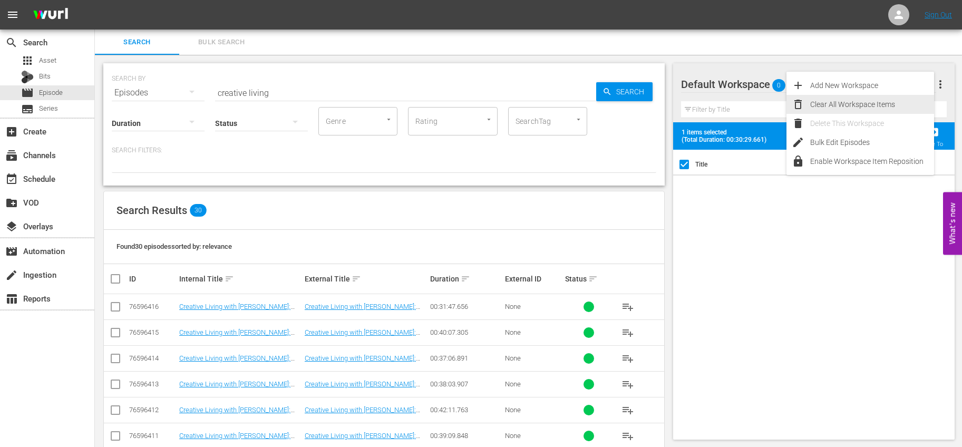
click at [833, 105] on div "Clear All Workspace Items" at bounding box center [872, 104] width 124 height 19
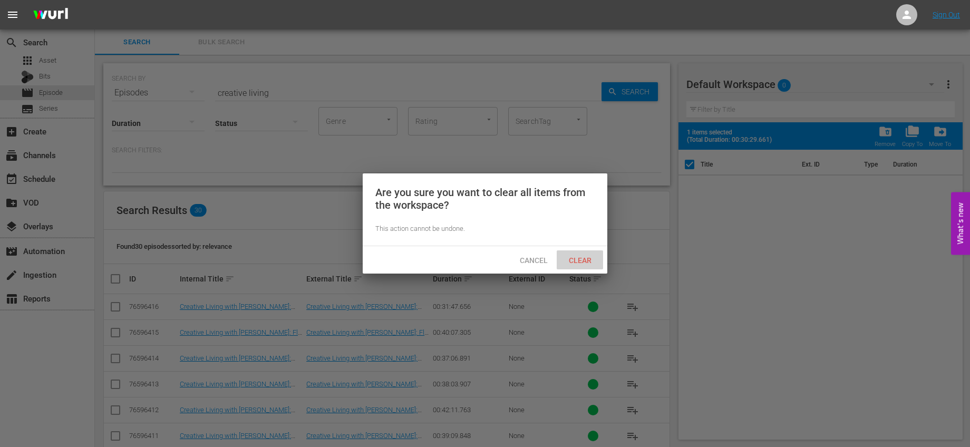
click at [576, 256] on span "Clear" at bounding box center [580, 260] width 40 height 8
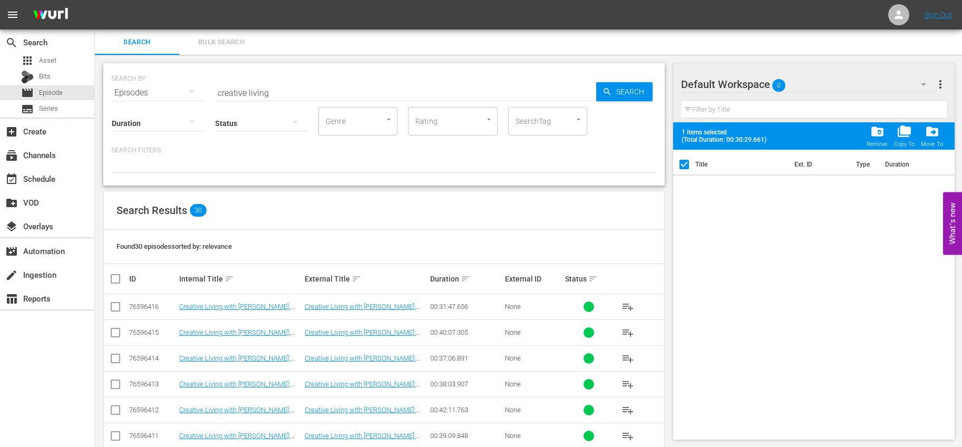
click at [264, 85] on input "creative living" at bounding box center [405, 92] width 381 height 25
drag, startPoint x: 274, startPoint y: 91, endPoint x: 172, endPoint y: 84, distance: 101.4
click at [172, 84] on div "SEARCH BY Search By Episodes Search ID, Title, Description, Keywords, or Catego…" at bounding box center [384, 86] width 545 height 38
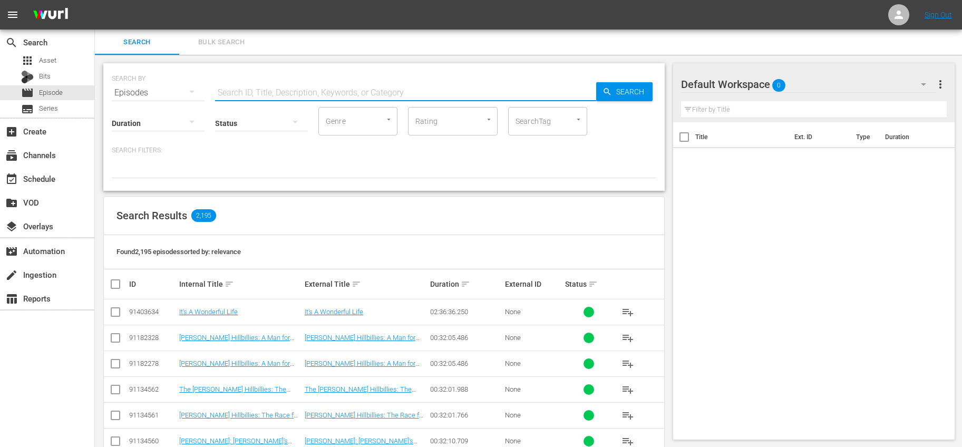
click at [356, 90] on input "text" at bounding box center [405, 92] width 381 height 25
type input "the wood whisperer"
click at [117, 286] on input "checkbox" at bounding box center [119, 284] width 21 height 13
checkbox input "true"
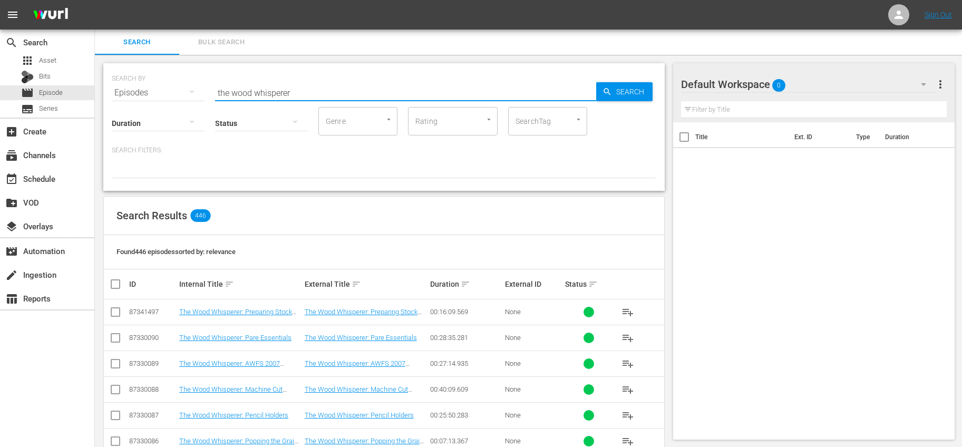
checkbox input "true"
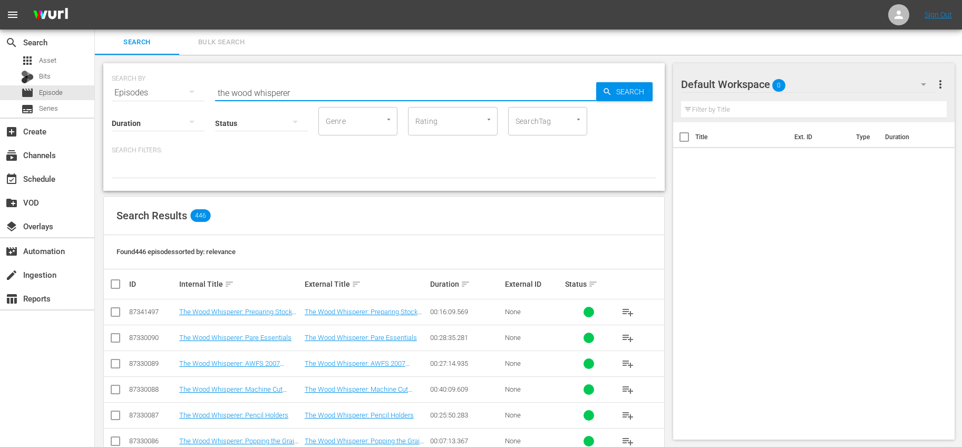
checkbox input "true"
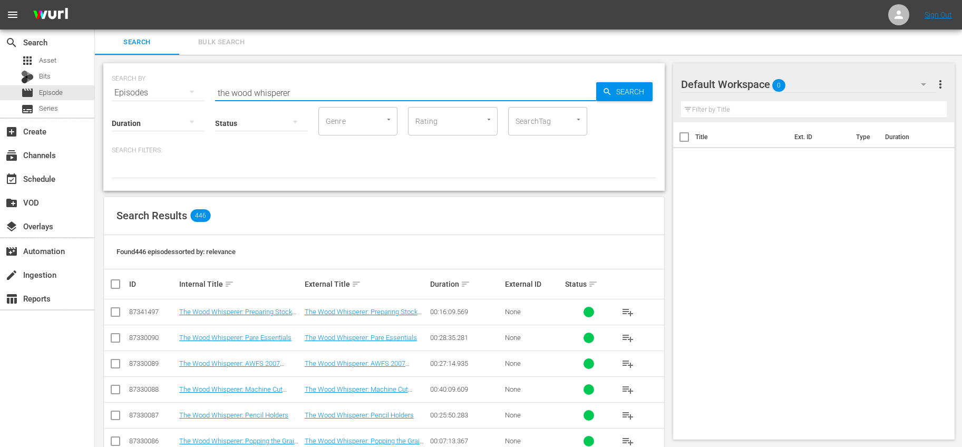
checkbox input "true"
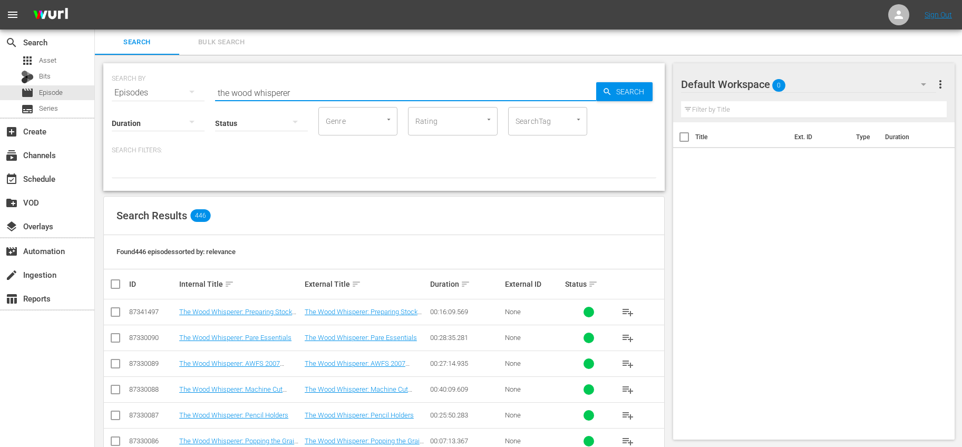
checkbox input "true"
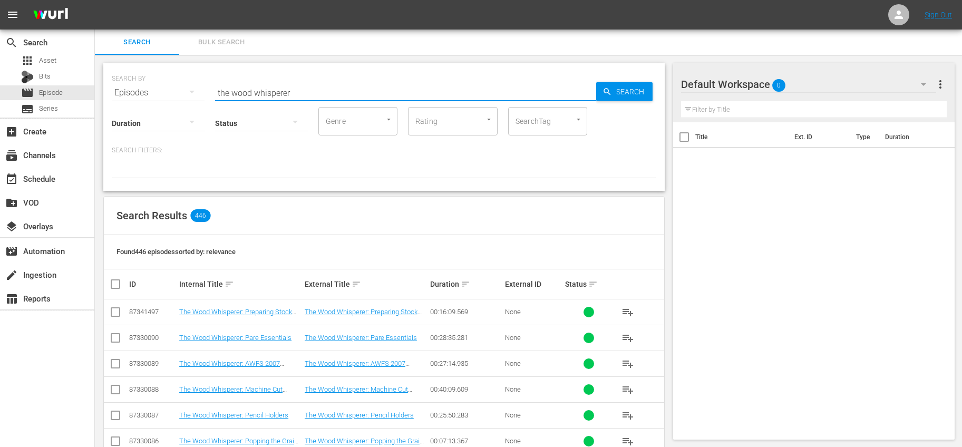
checkbox input "true"
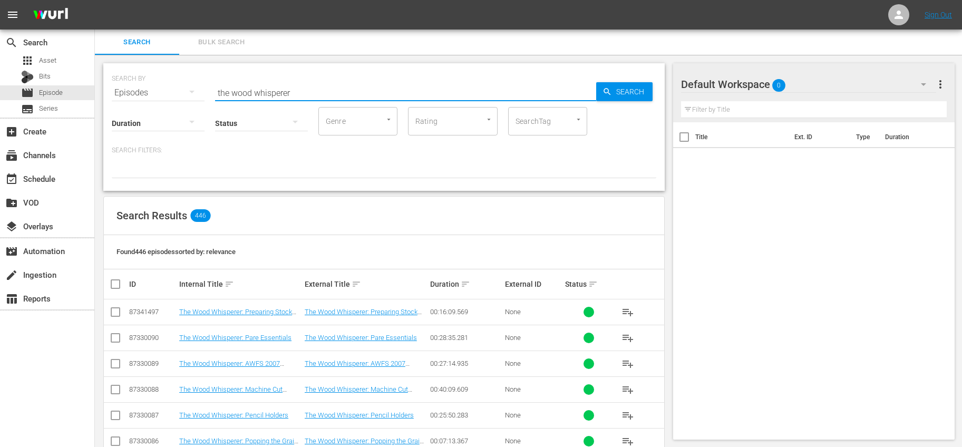
checkbox input "true"
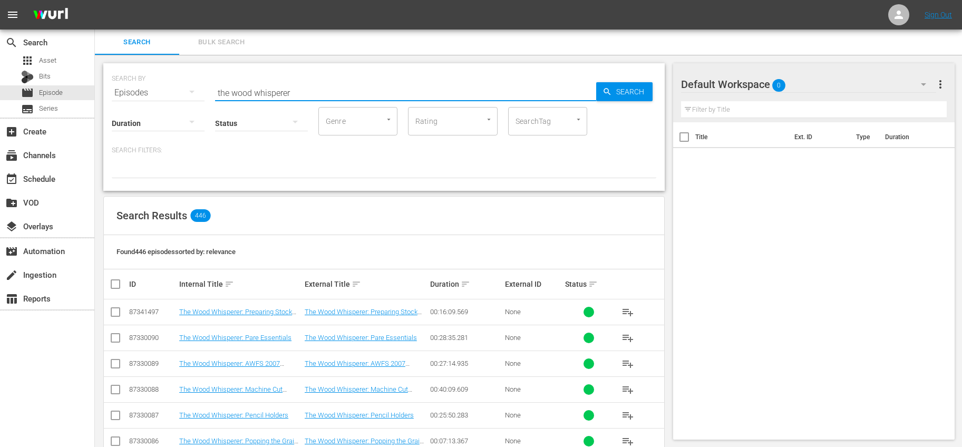
checkbox input "true"
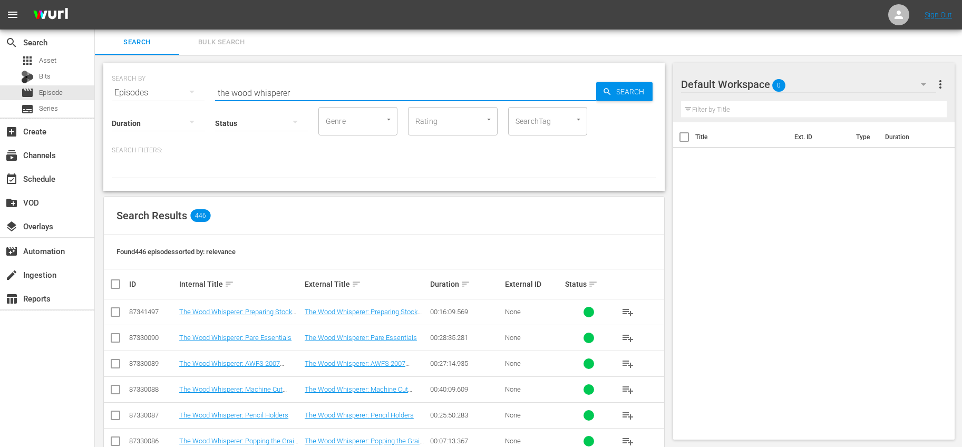
checkbox input "true"
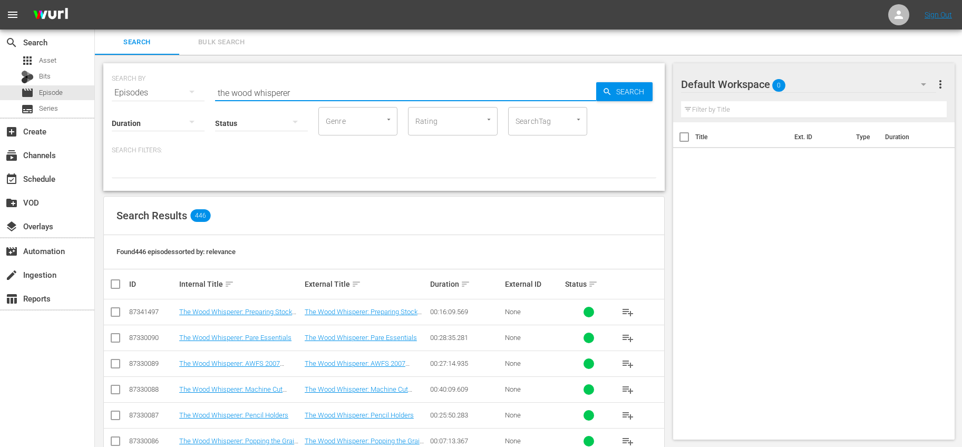
checkbox input "true"
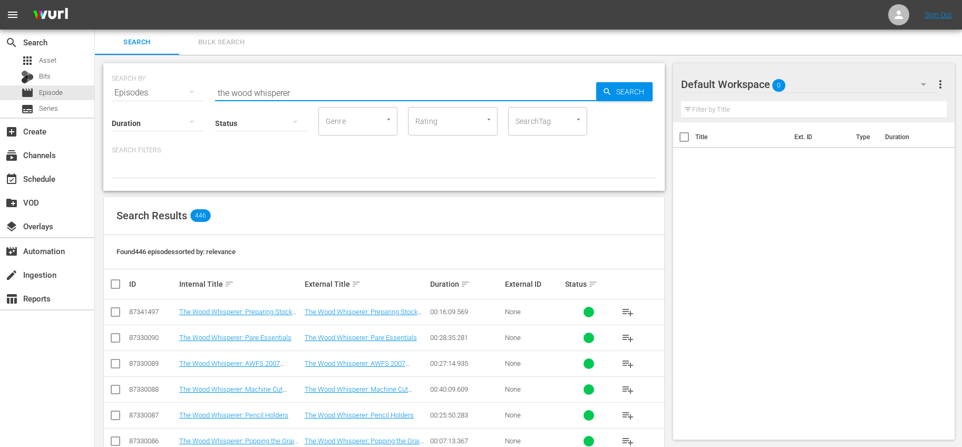
checkbox input "true"
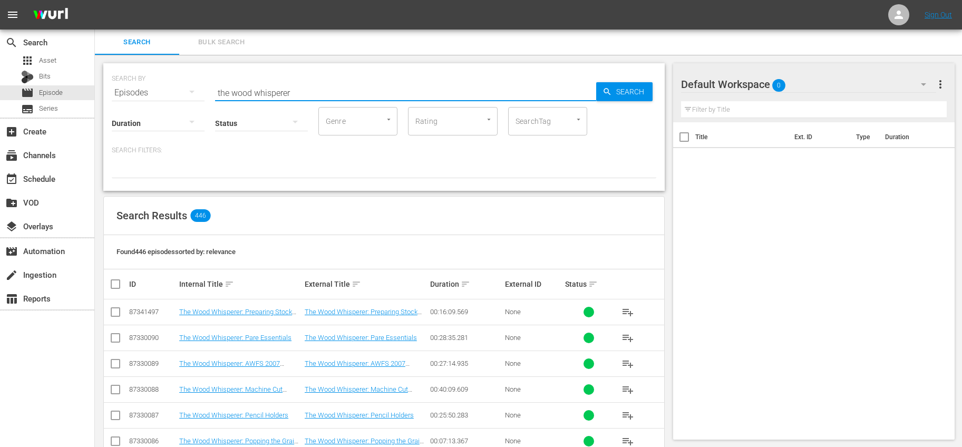
checkbox input "true"
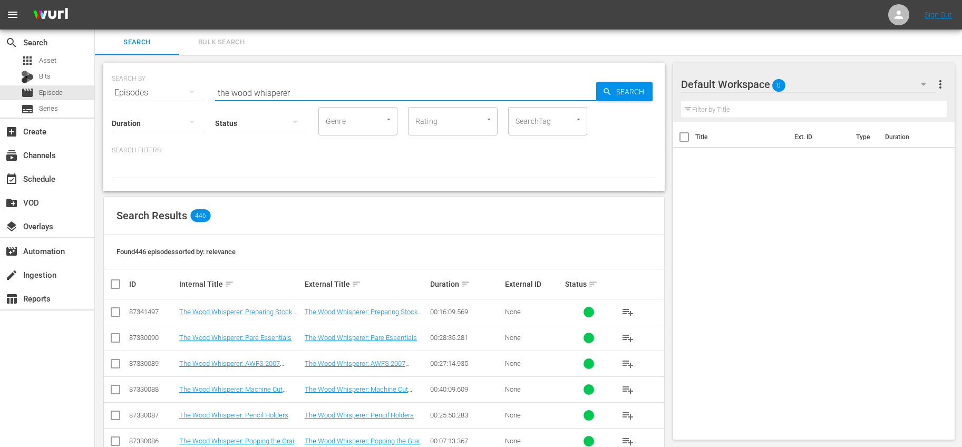
checkbox input "true"
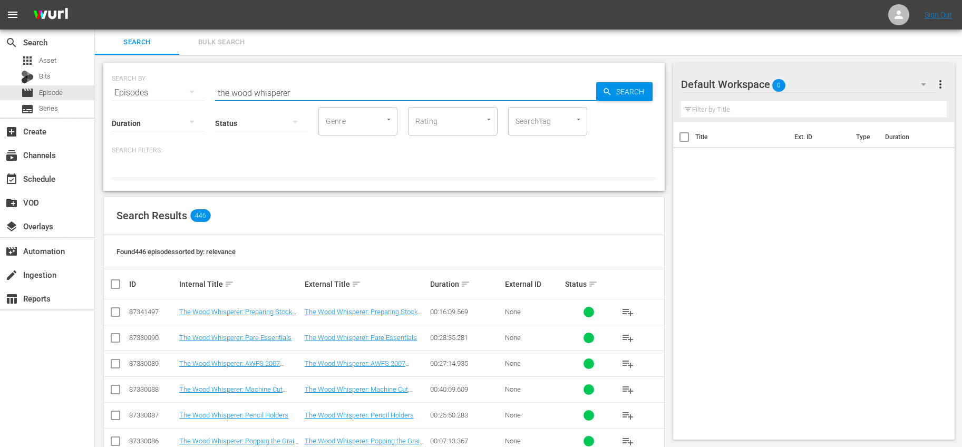
checkbox input "true"
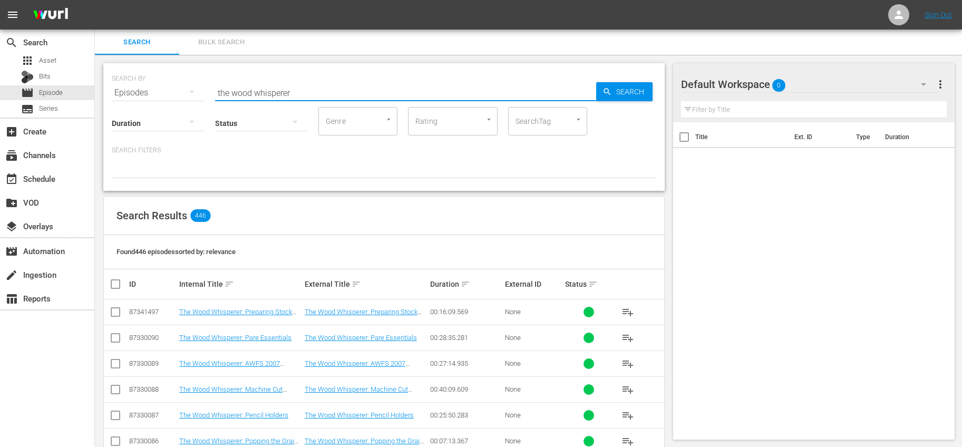
checkbox input "true"
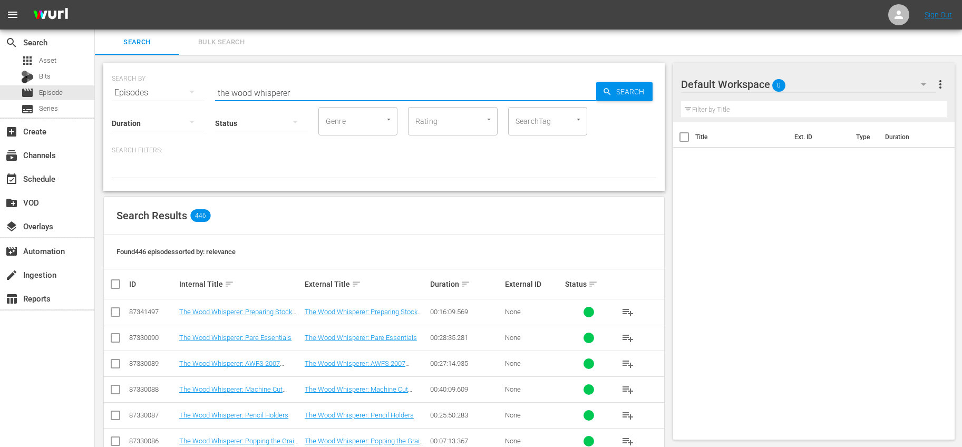
checkbox input "true"
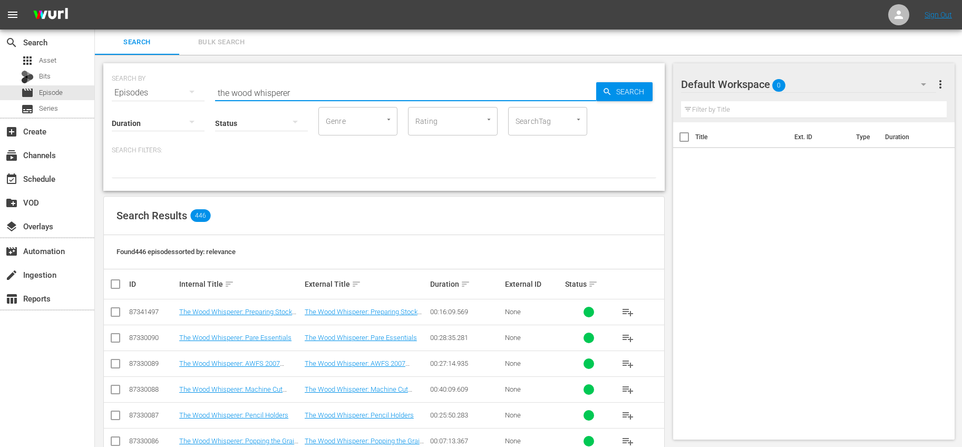
checkbox input "true"
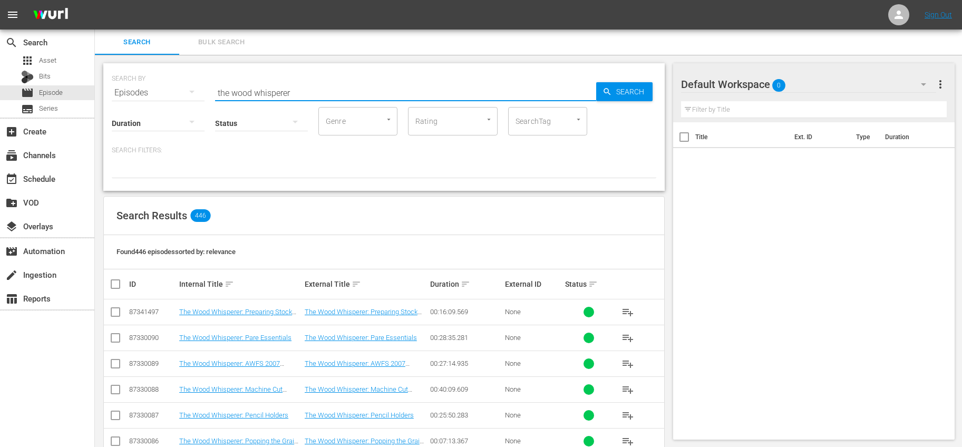
checkbox input "true"
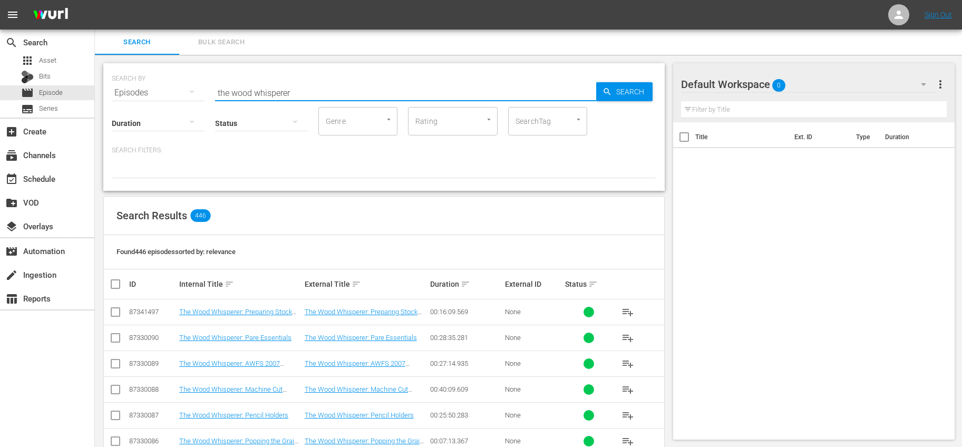
checkbox input "true"
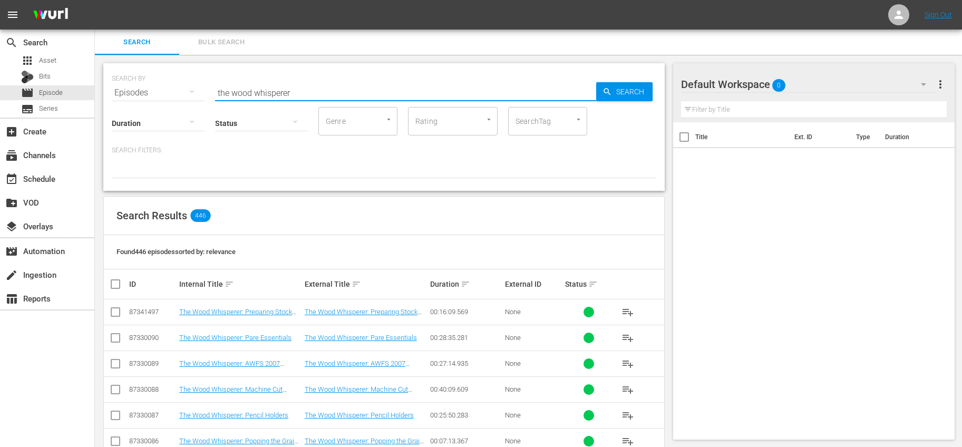
checkbox input "true"
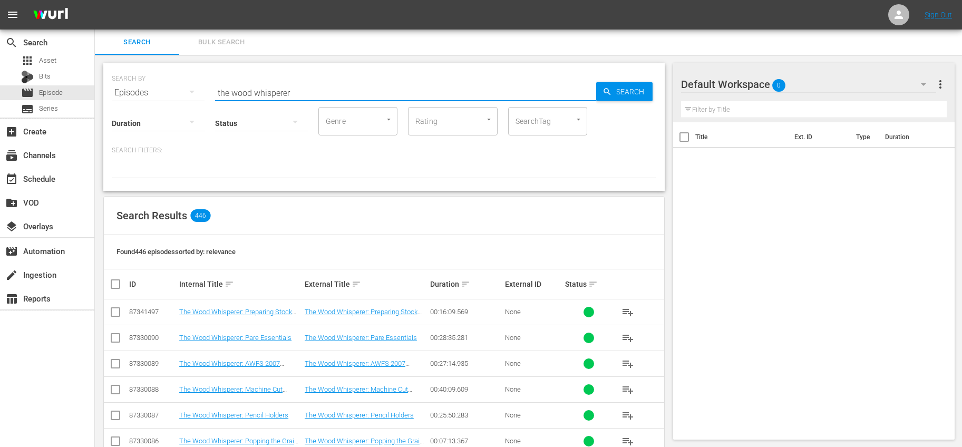
checkbox input "true"
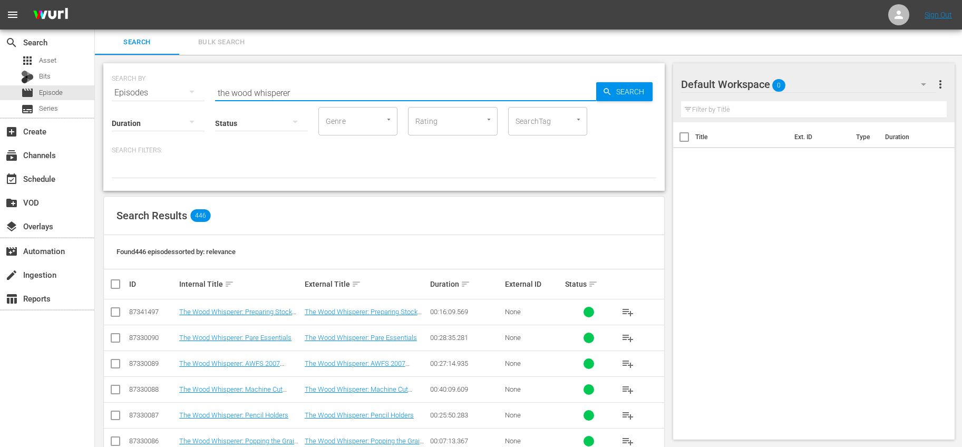
checkbox input "true"
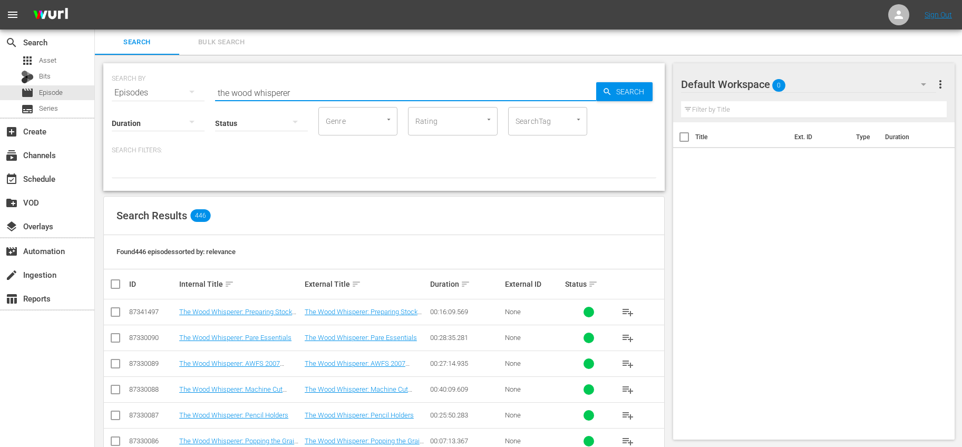
checkbox input "true"
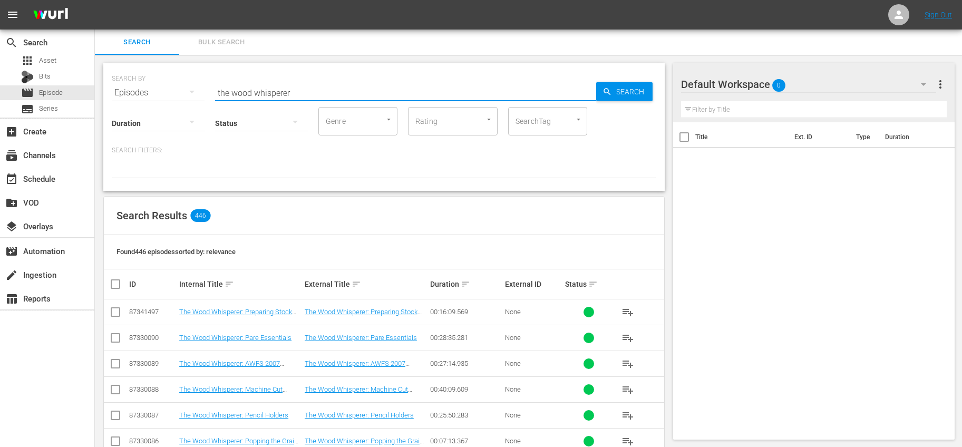
checkbox input "true"
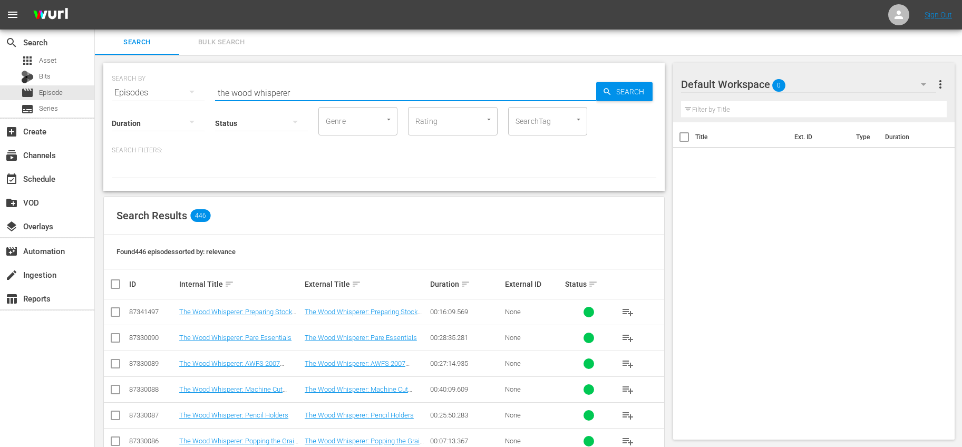
checkbox input "true"
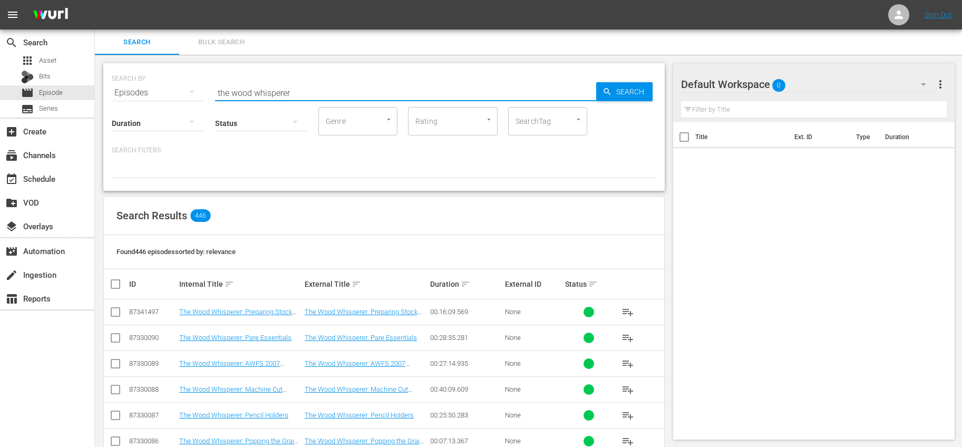
checkbox input "true"
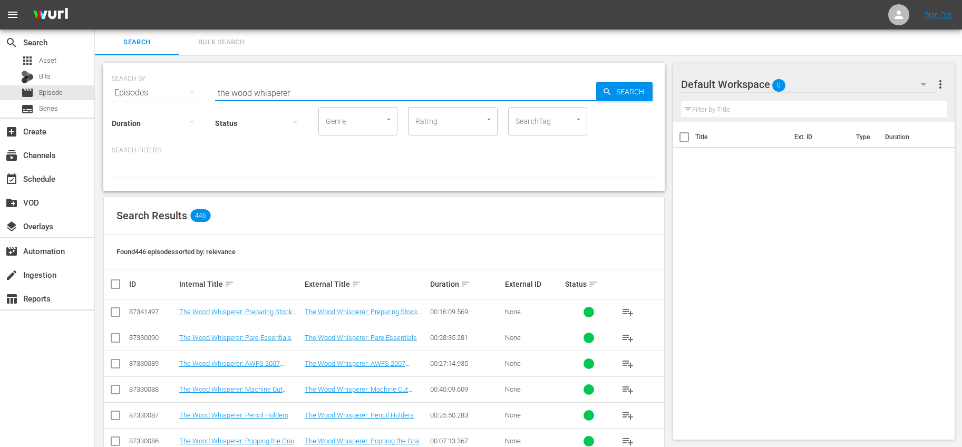
checkbox input "true"
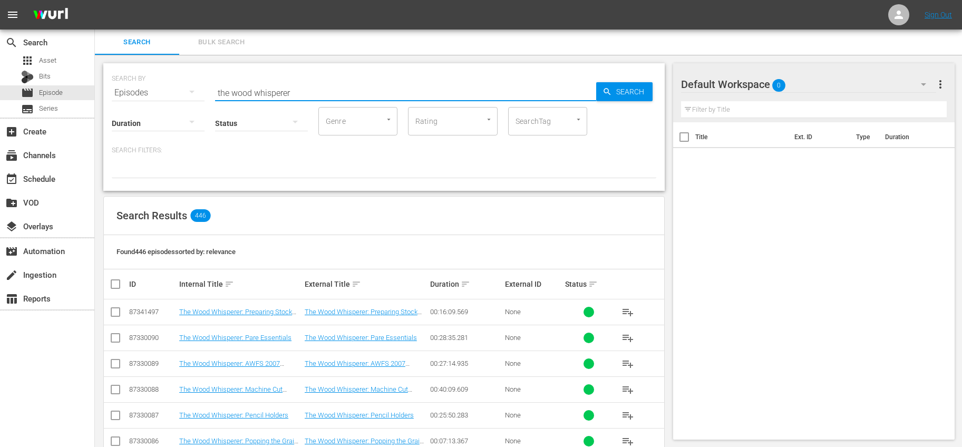
checkbox input "true"
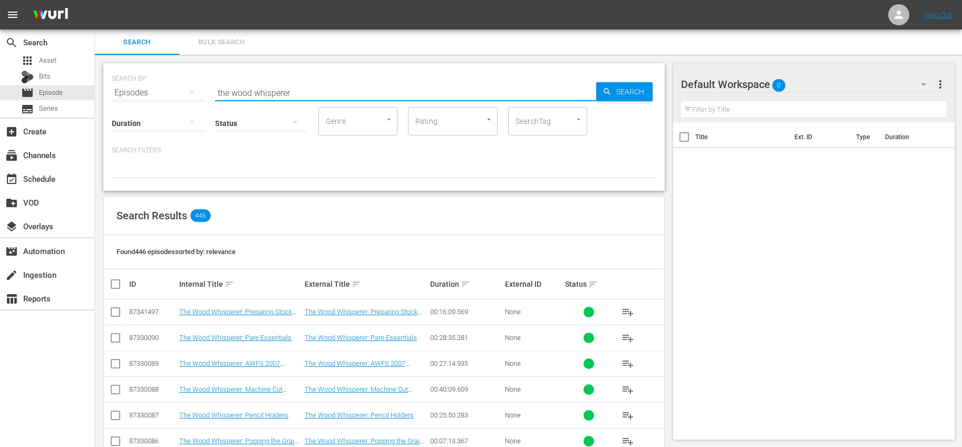
checkbox input "true"
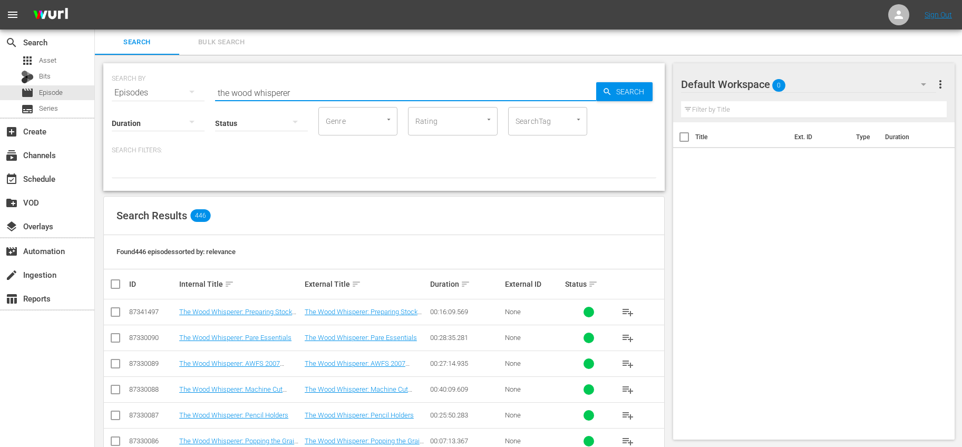
checkbox input "true"
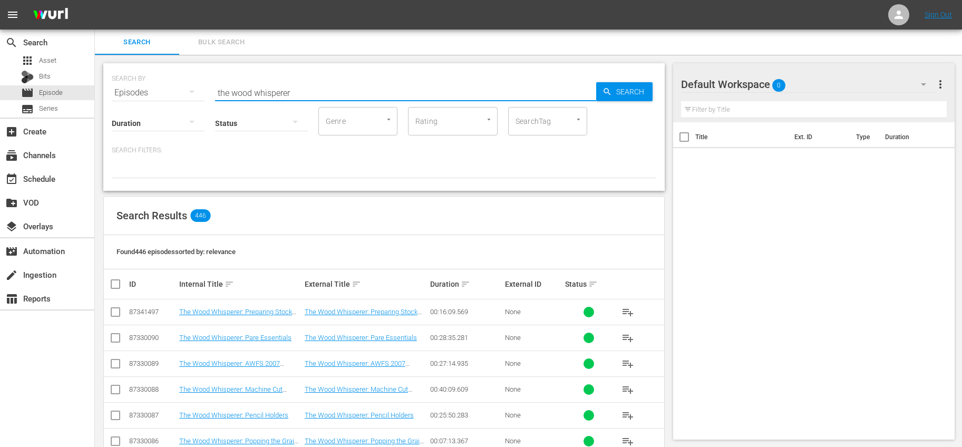
checkbox input "true"
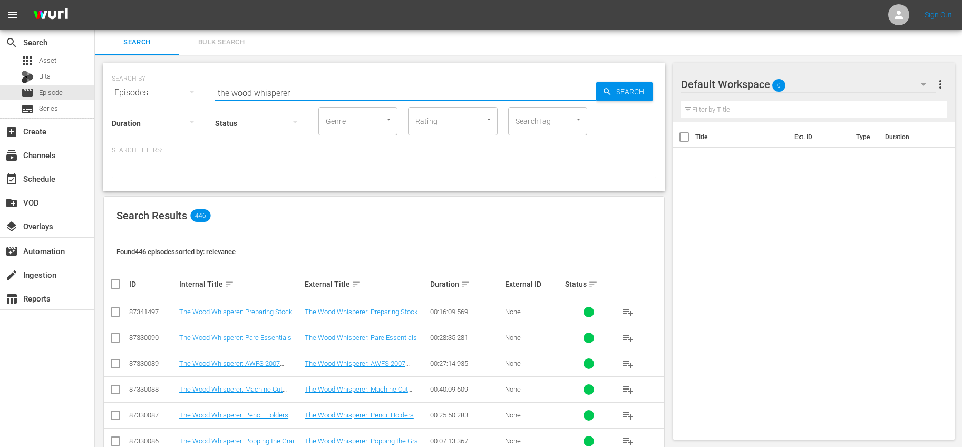
checkbox input "true"
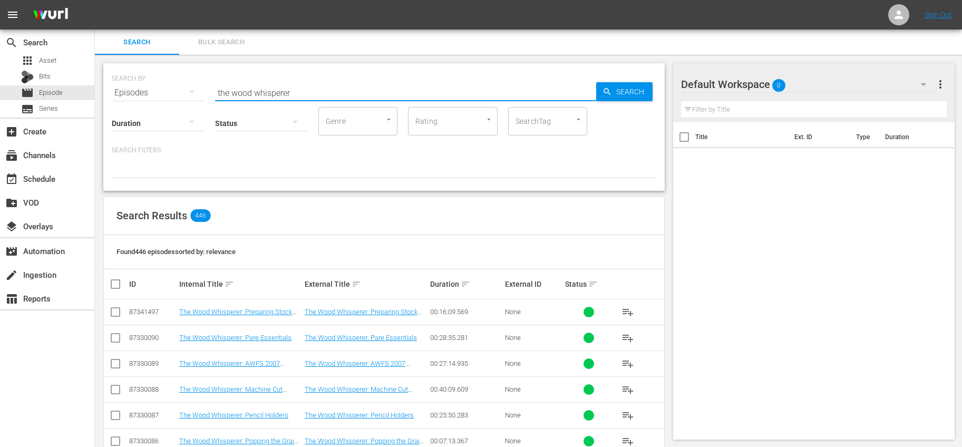
checkbox input "true"
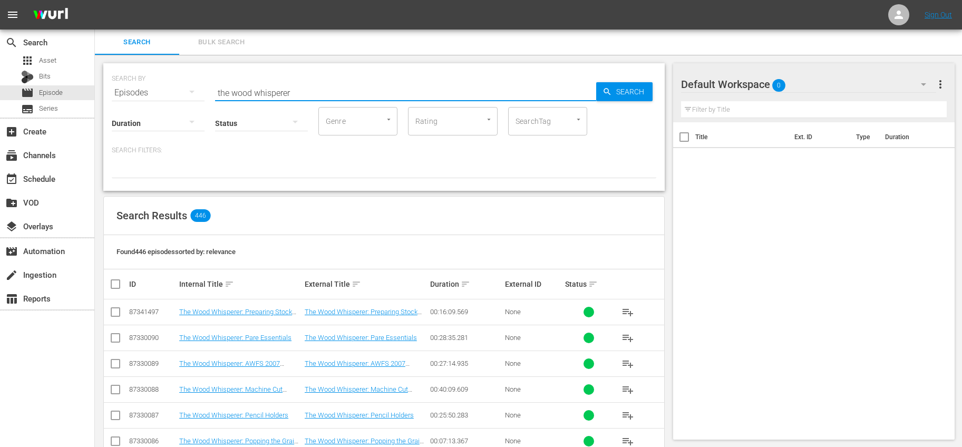
checkbox input "true"
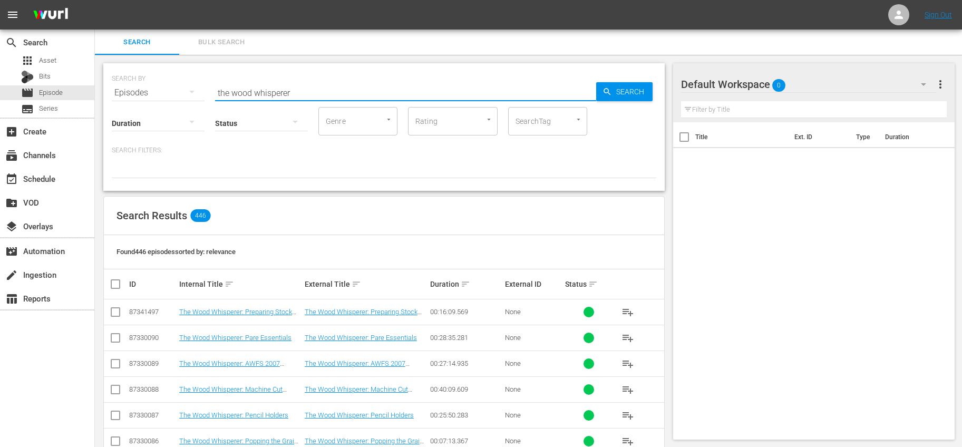
checkbox input "true"
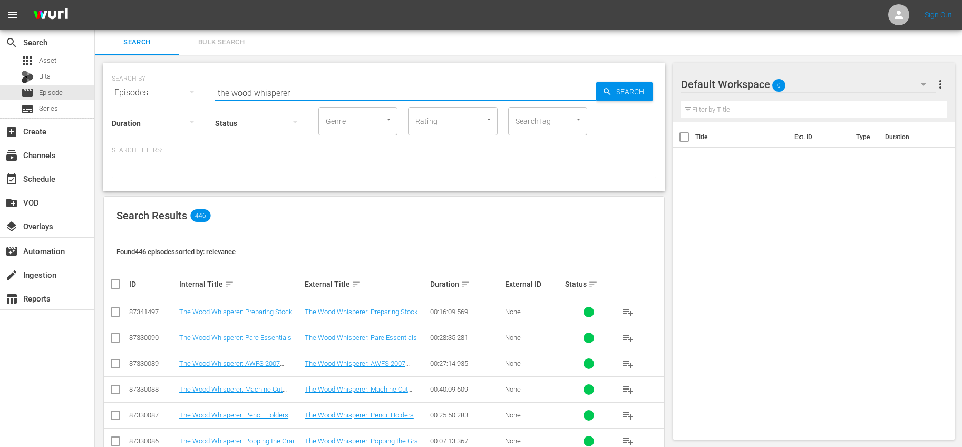
checkbox input "true"
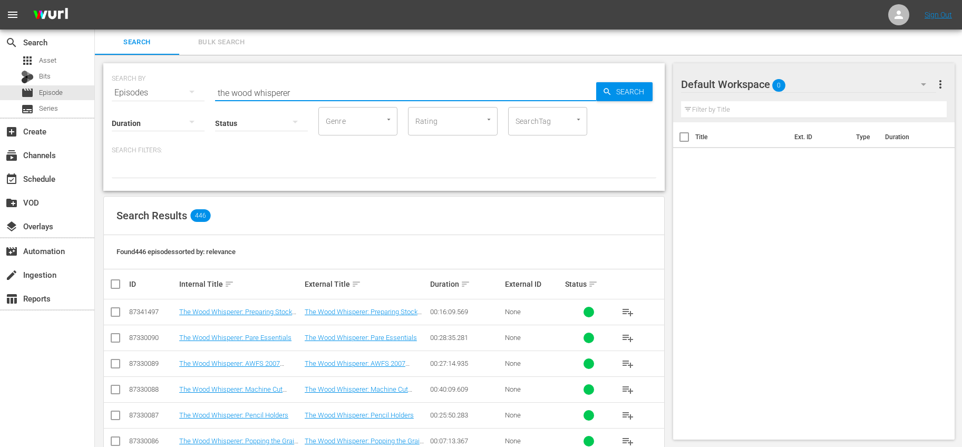
checkbox input "true"
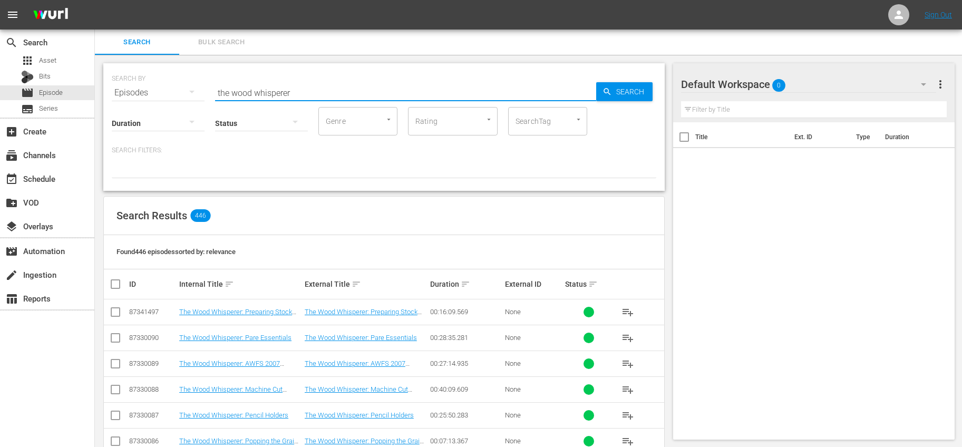
checkbox input "true"
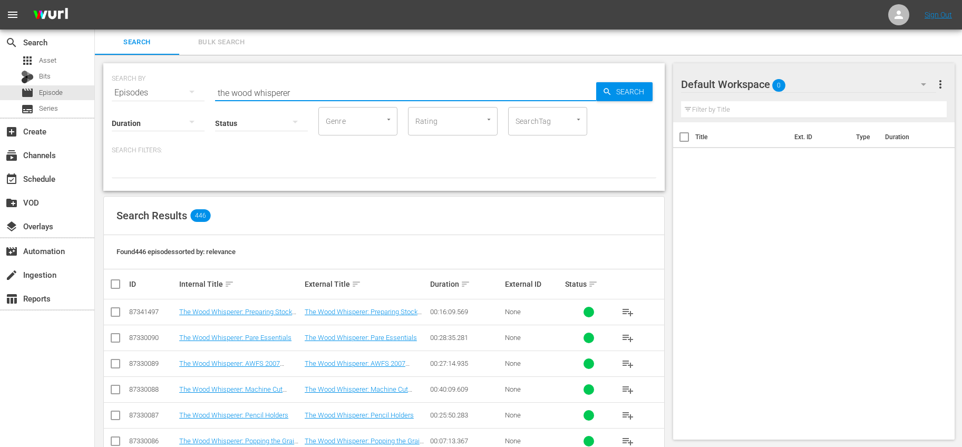
checkbox input "true"
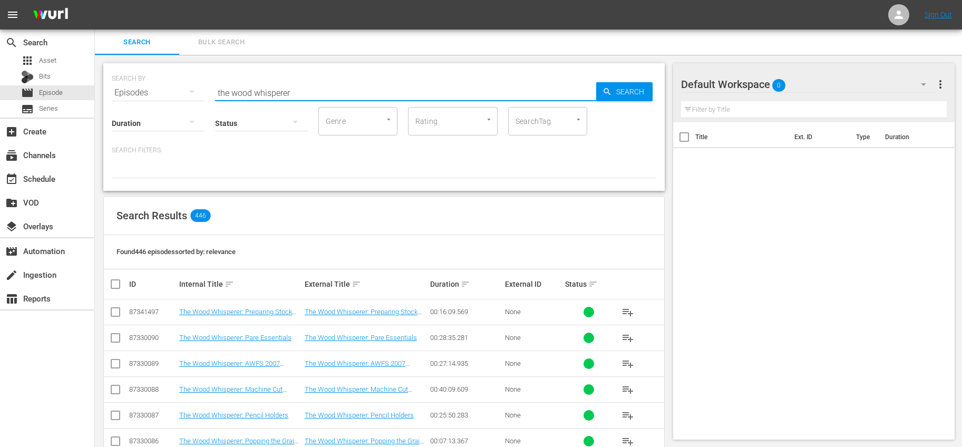
checkbox input "true"
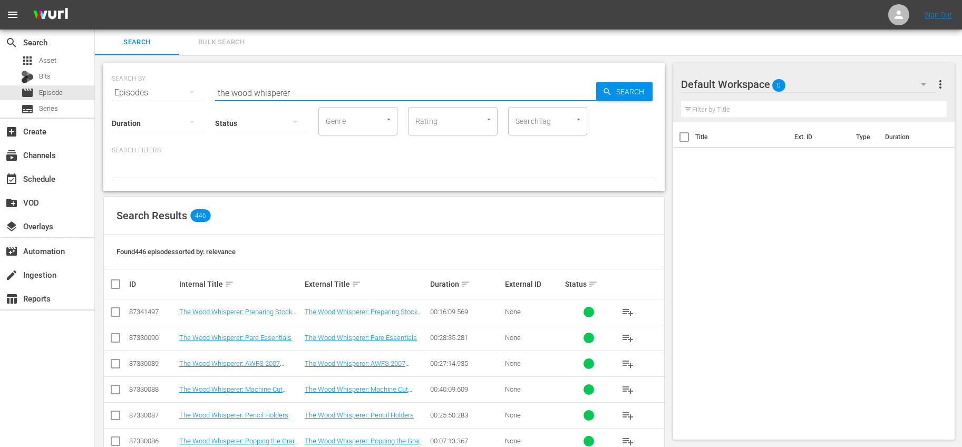
checkbox input "true"
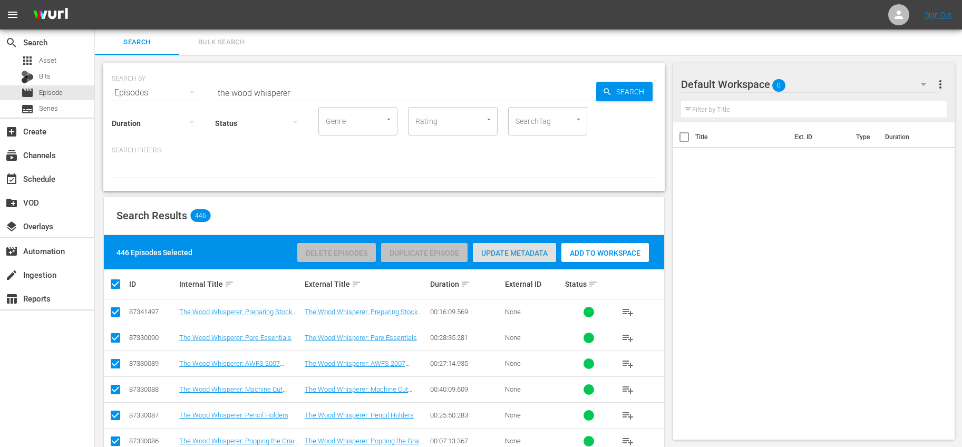
click at [531, 258] on div "Update Metadata" at bounding box center [514, 253] width 83 height 20
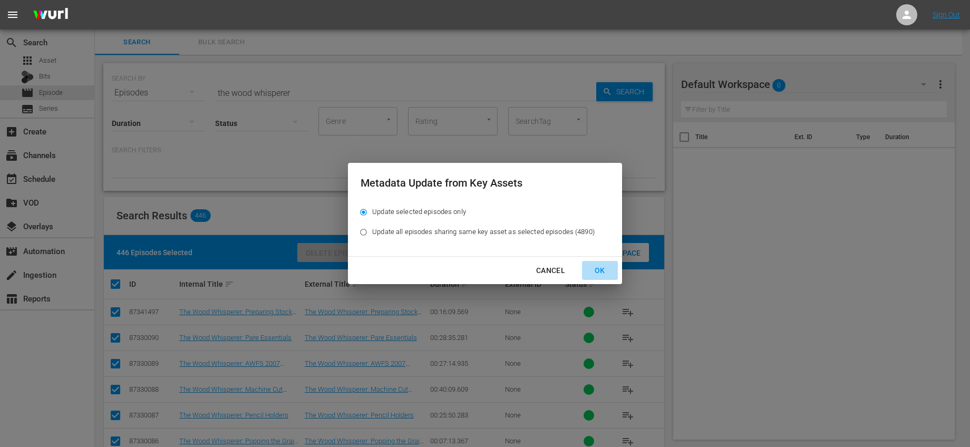
click at [598, 270] on div "OK" at bounding box center [599, 270] width 27 height 13
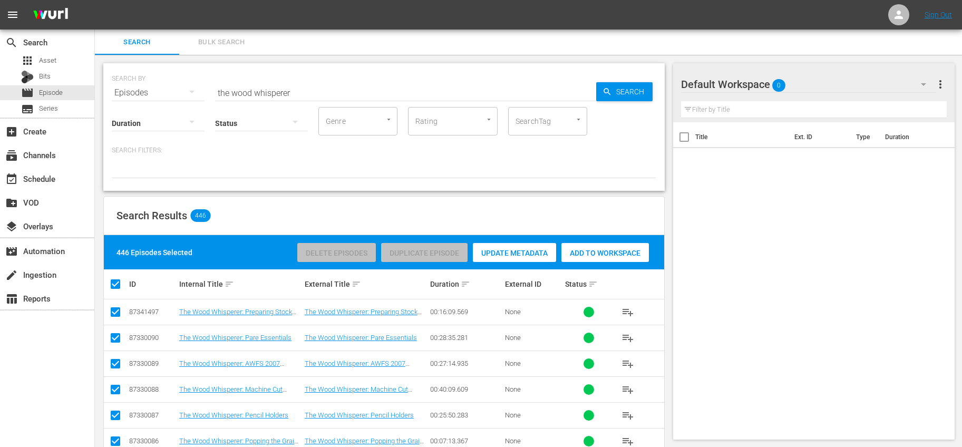
click at [515, 248] on div "Update Metadata" at bounding box center [514, 253] width 83 height 20
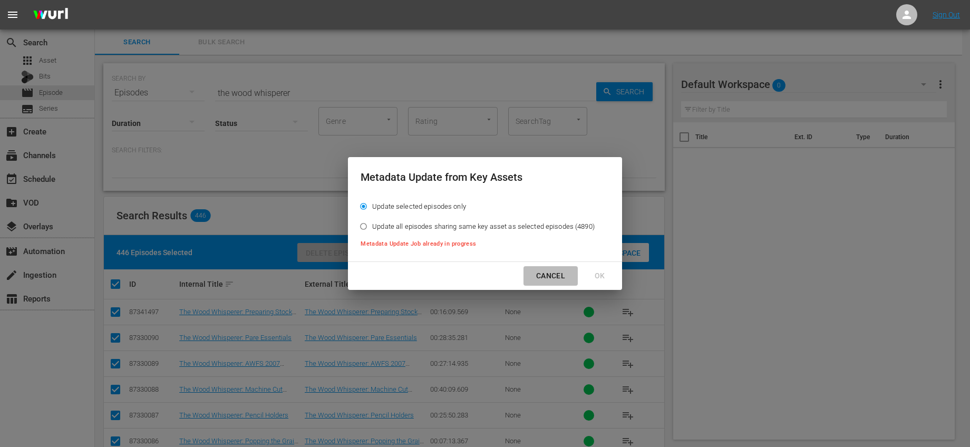
click at [555, 273] on div "Cancel" at bounding box center [551, 275] width 46 height 13
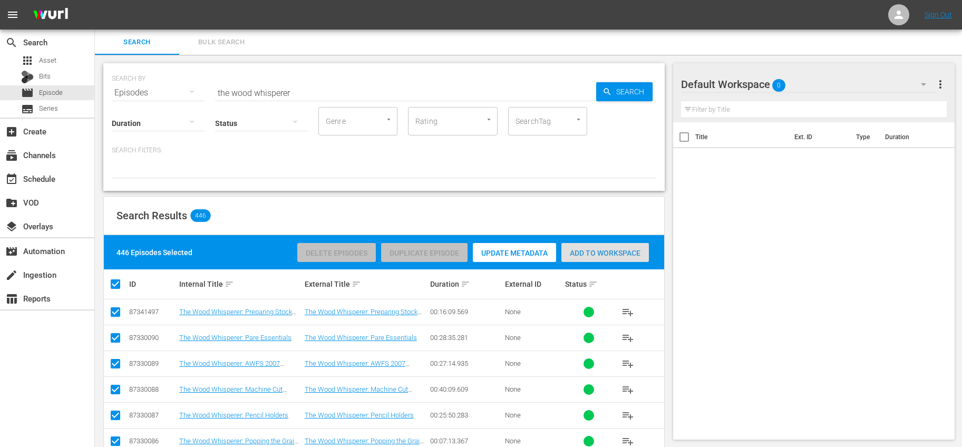
click at [577, 253] on span "Add to Workspace" at bounding box center [605, 253] width 88 height 8
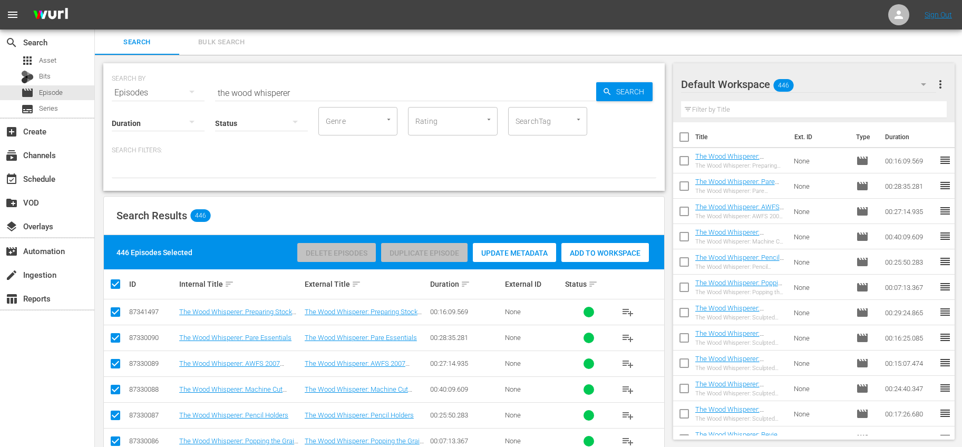
click at [686, 136] on input "checkbox" at bounding box center [684, 139] width 22 height 22
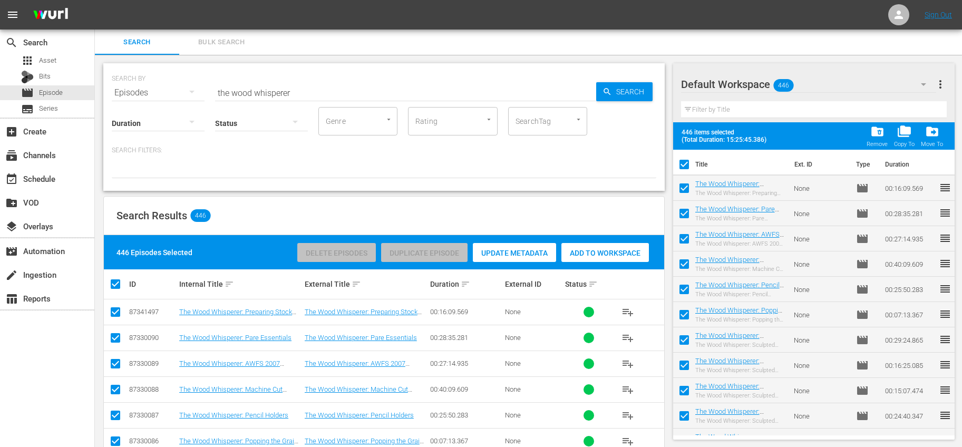
click at [940, 84] on span "more_vert" at bounding box center [940, 84] width 13 height 13
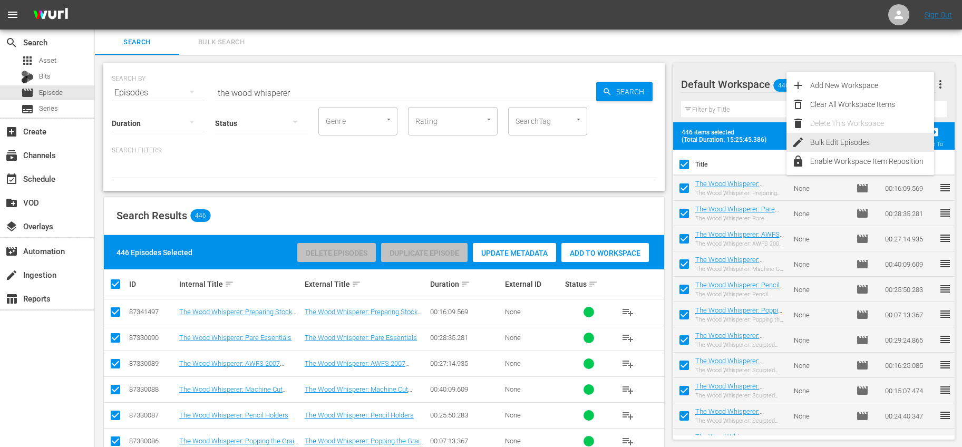
click at [860, 140] on div "Bulk Edit Episodes" at bounding box center [872, 142] width 124 height 19
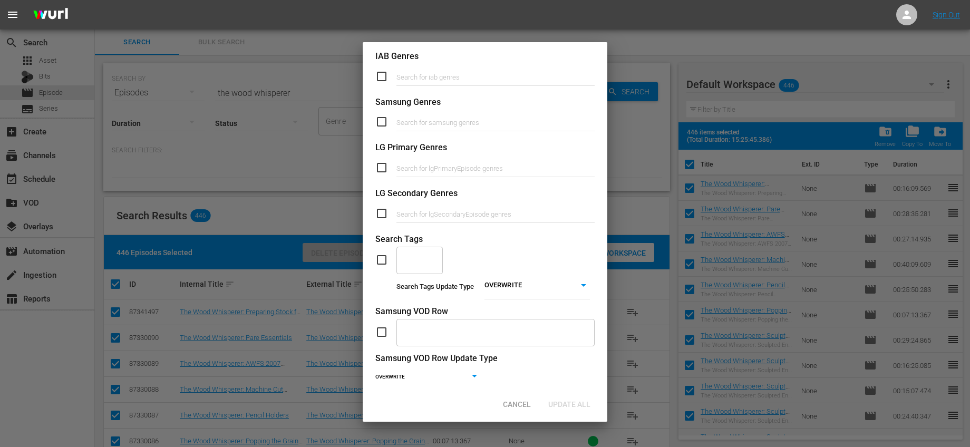
scroll to position [385, 0]
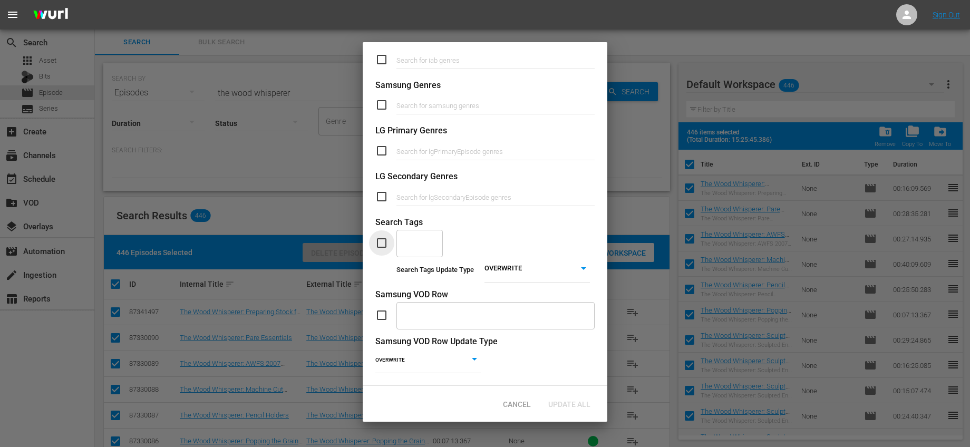
click at [384, 237] on input "checkbox" at bounding box center [385, 243] width 21 height 13
click at [420, 244] on input "text" at bounding box center [411, 243] width 21 height 19
click at [493, 242] on div "​" at bounding box center [484, 243] width 219 height 28
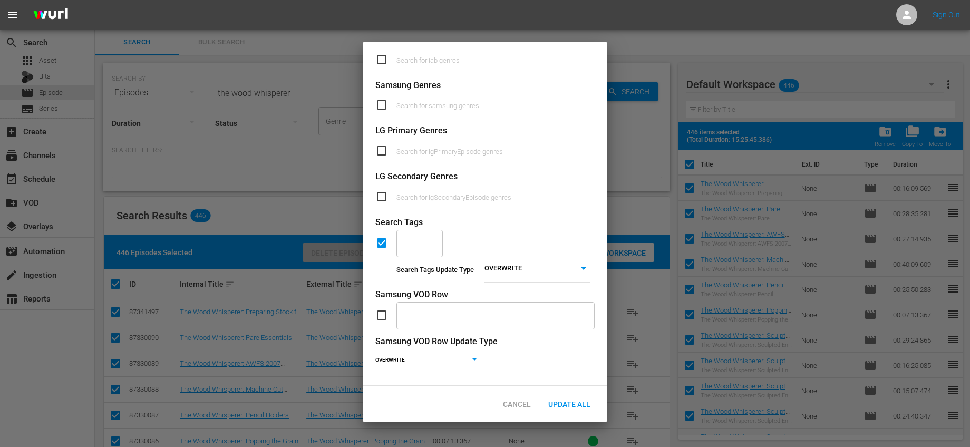
scroll to position [0, 0]
click at [432, 241] on div "​" at bounding box center [419, 243] width 46 height 28
click at [438, 271] on li "Add "Wood-Working"" at bounding box center [419, 276] width 46 height 40
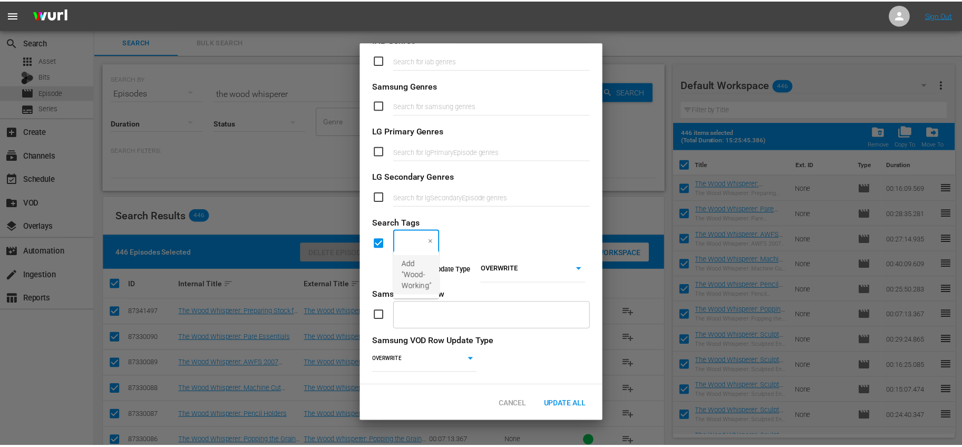
scroll to position [0, 0]
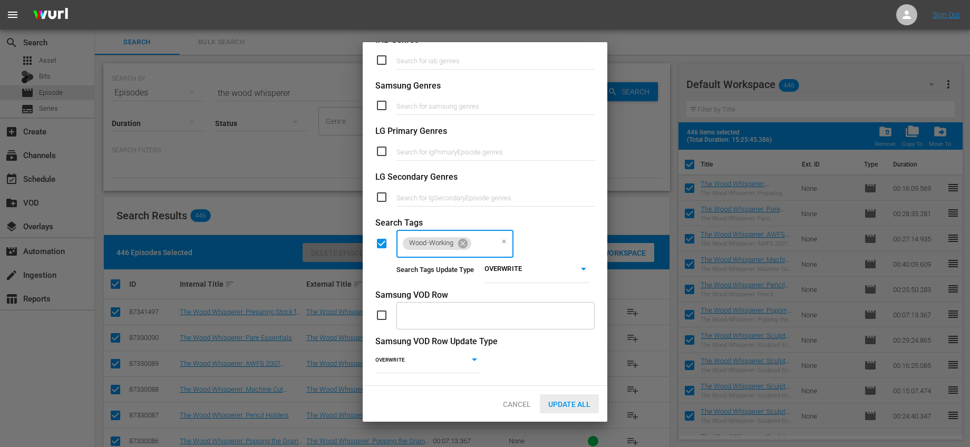
click at [583, 410] on div "Update All" at bounding box center [569, 404] width 59 height 20
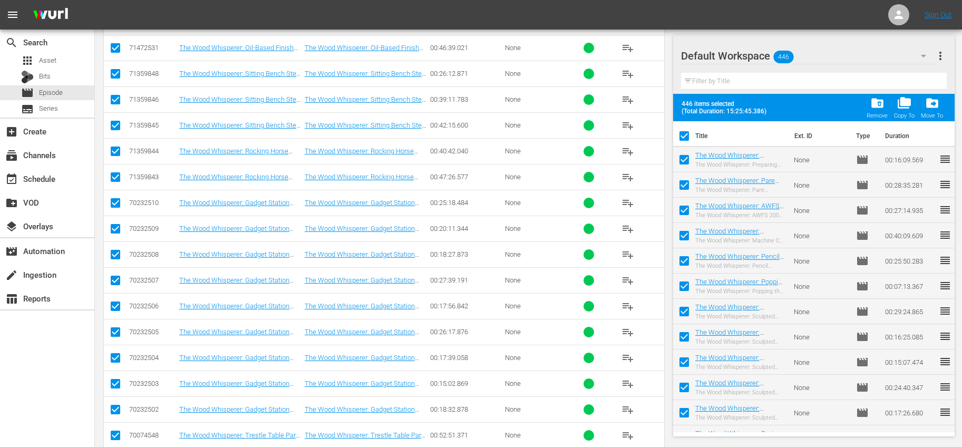
scroll to position [11392, 0]
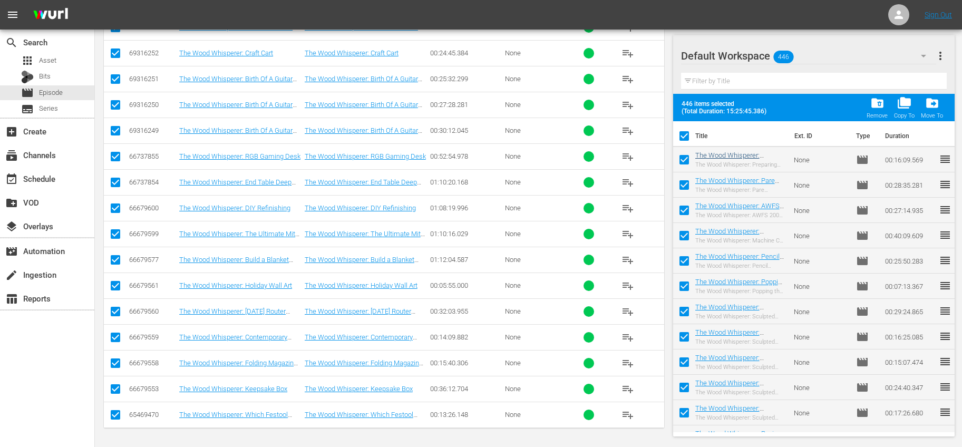
drag, startPoint x: 683, startPoint y: 135, endPoint x: 700, endPoint y: 131, distance: 17.9
click at [683, 135] on input "checkbox" at bounding box center [684, 138] width 22 height 22
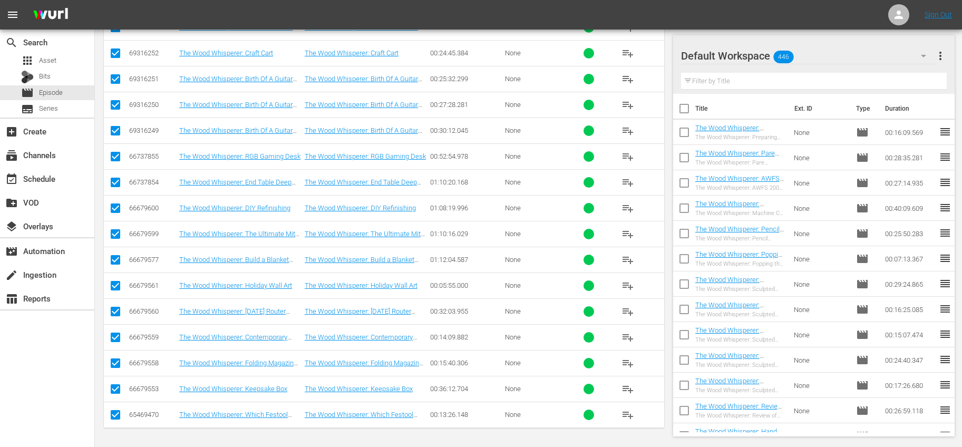
click at [942, 48] on button "more_vert" at bounding box center [940, 55] width 13 height 25
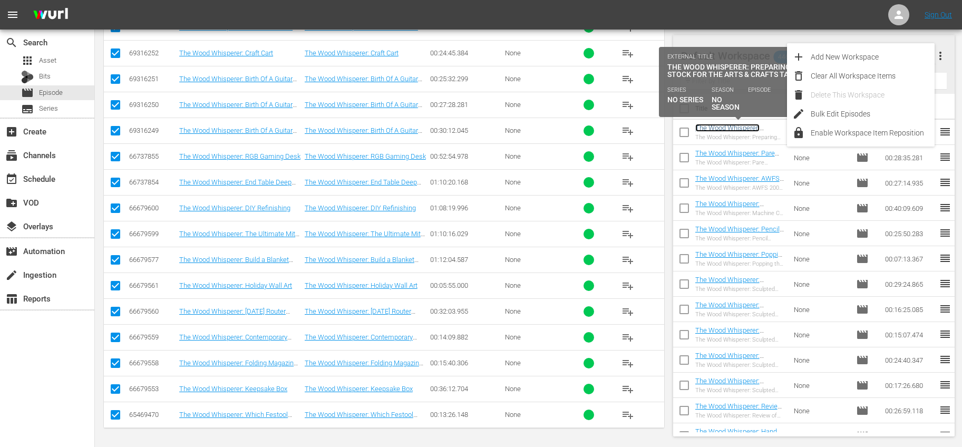
click at [740, 127] on link "The Wood Whisperer: Preparing Stock for the Arts & Crafts Table" at bounding box center [738, 136] width 87 height 24
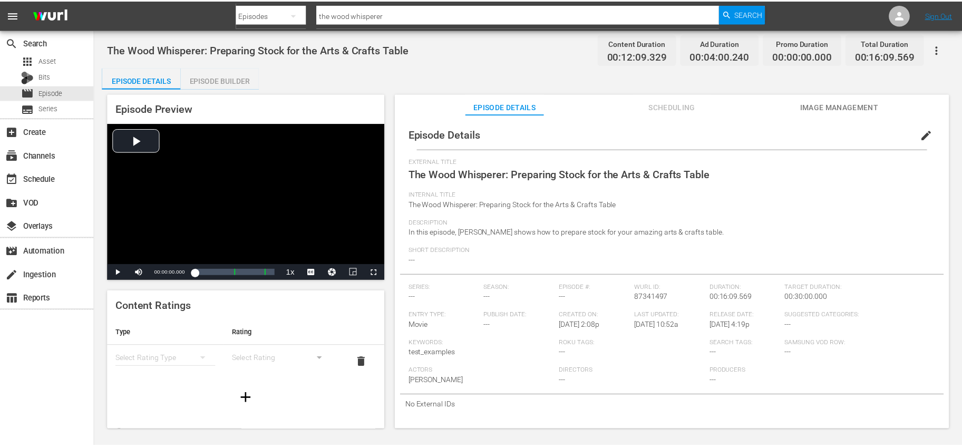
scroll to position [1, 0]
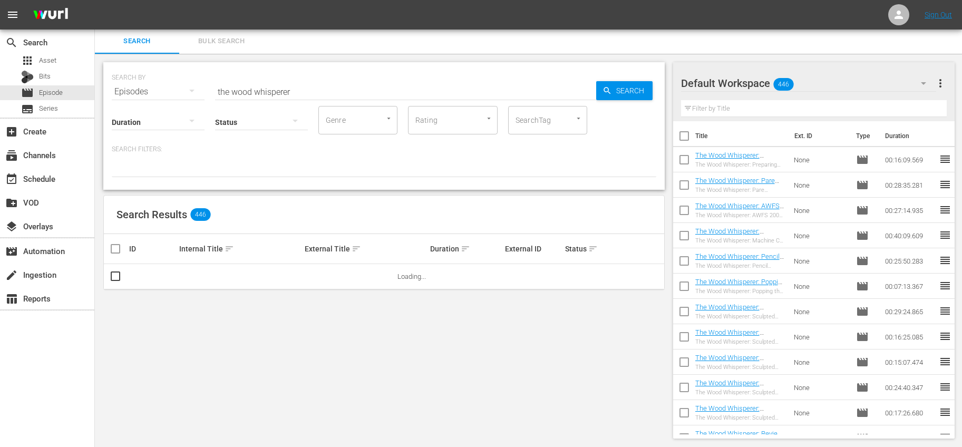
click at [687, 140] on input "checkbox" at bounding box center [684, 138] width 22 height 22
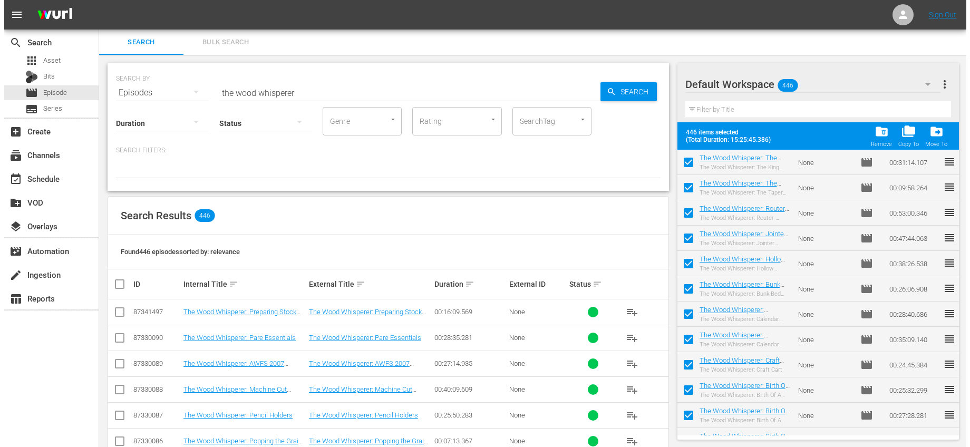
scroll to position [11025, 0]
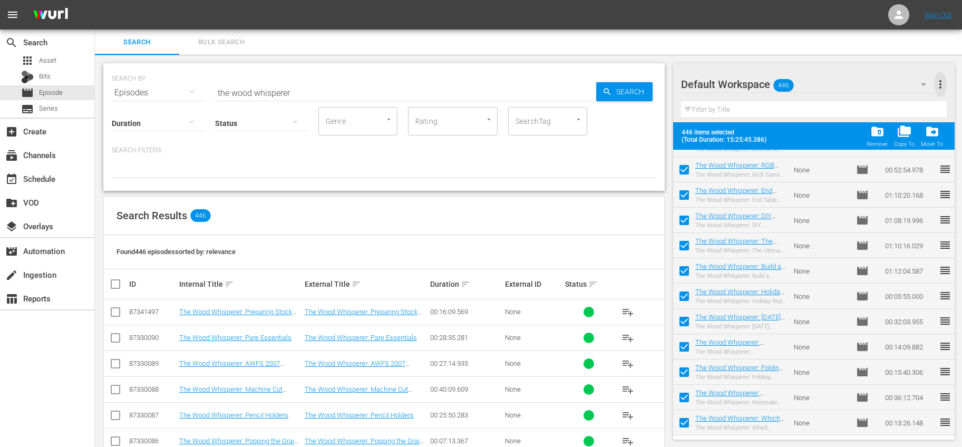
click at [945, 88] on span "more_vert" at bounding box center [940, 84] width 13 height 13
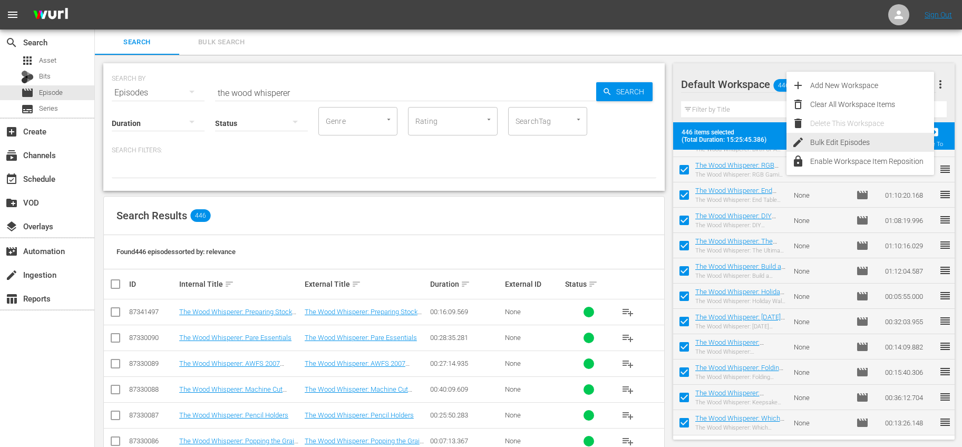
click at [853, 137] on div "Bulk Edit Episodes" at bounding box center [872, 142] width 124 height 19
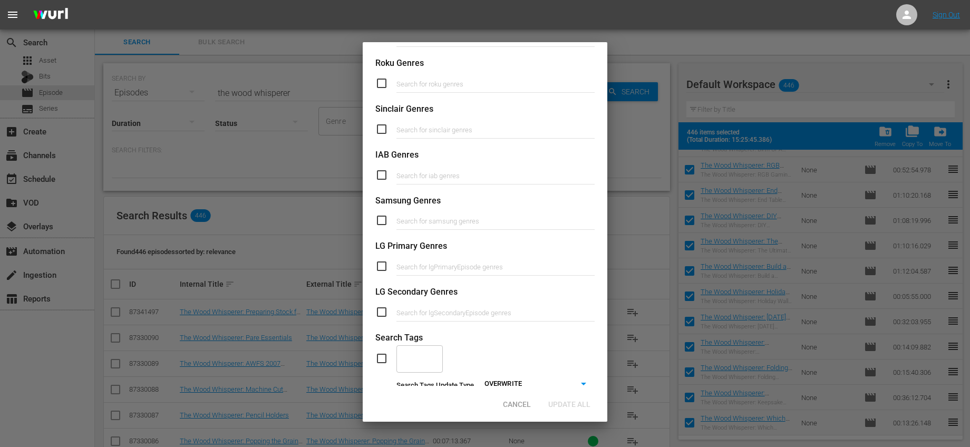
scroll to position [385, 0]
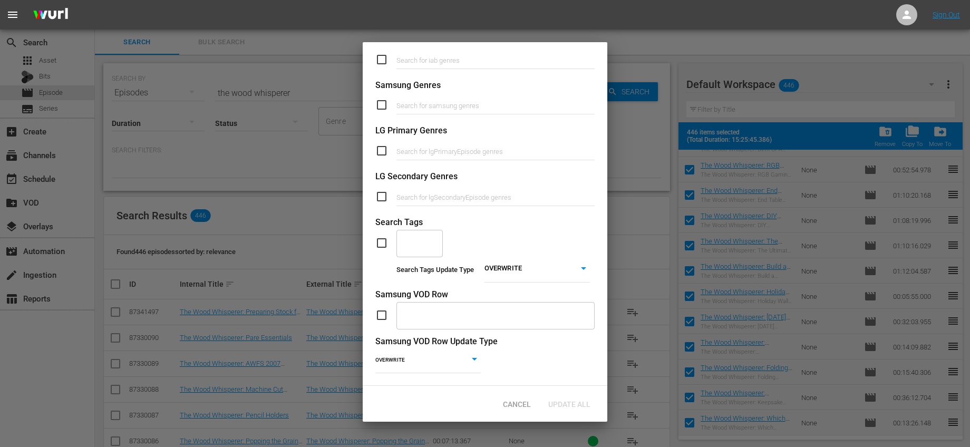
click at [382, 240] on input "checkbox" at bounding box center [385, 243] width 21 height 13
click at [418, 238] on input "text" at bounding box center [411, 243] width 21 height 19
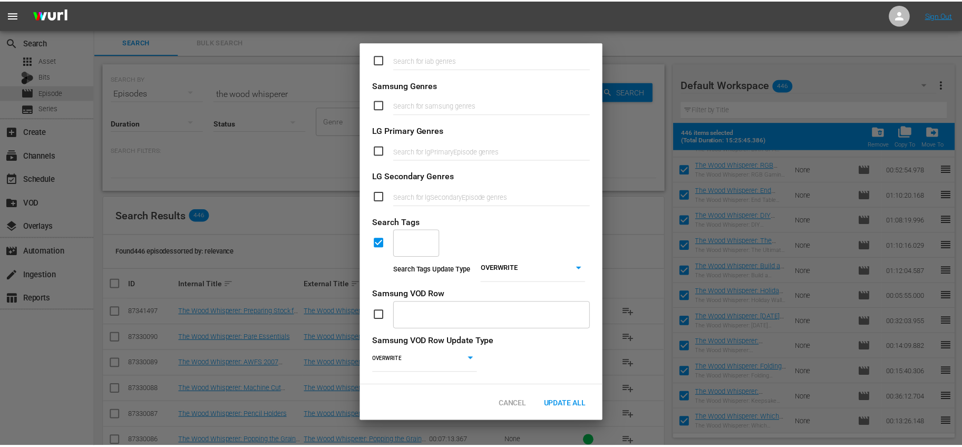
scroll to position [384, 0]
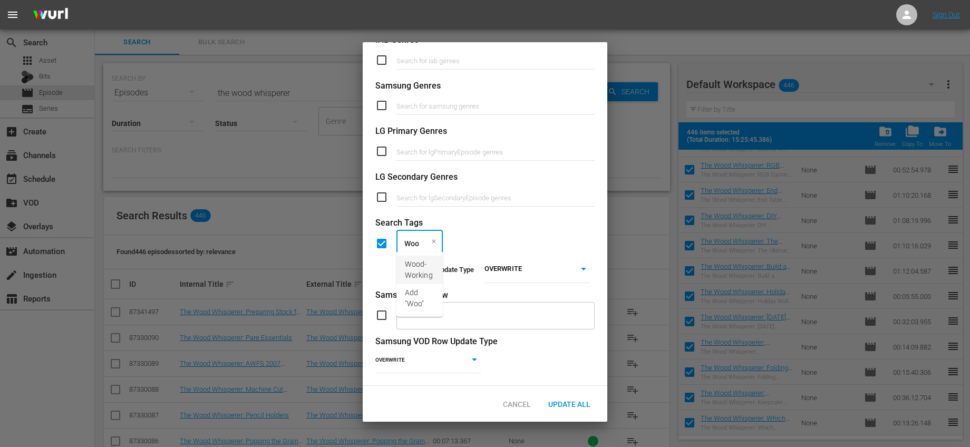
click at [418, 269] on span "Wood-Working" at bounding box center [420, 270] width 30 height 22
click at [573, 234] on div "Wood-Working ​" at bounding box center [484, 243] width 219 height 28
click at [561, 400] on span "Update All" at bounding box center [569, 404] width 59 height 8
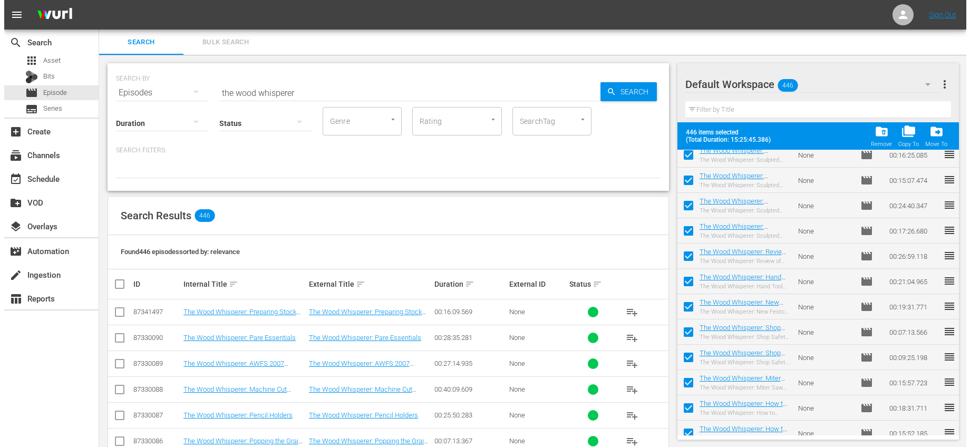
scroll to position [0, 0]
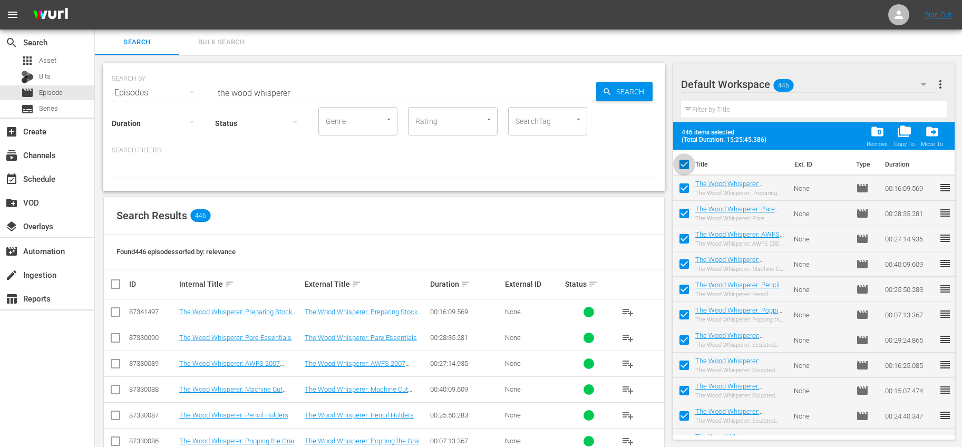
click at [689, 168] on input "checkbox" at bounding box center [684, 167] width 22 height 22
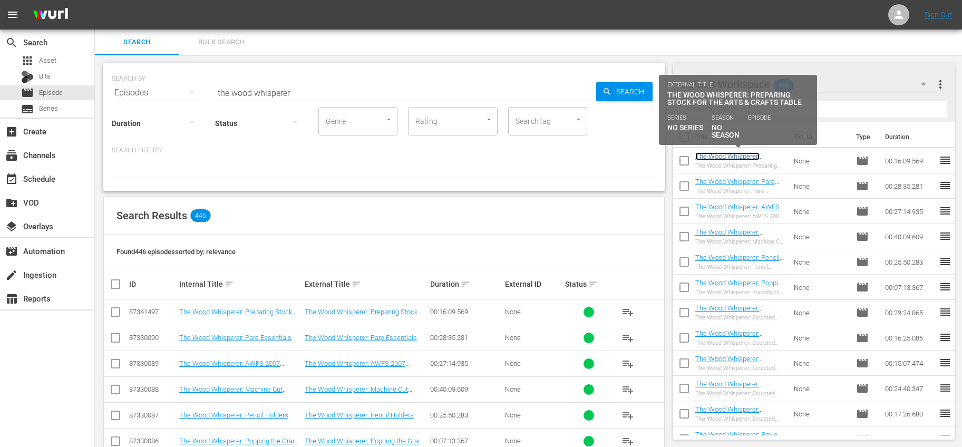
click at [753, 156] on link "The Wood Whisperer: Preparing Stock for the Arts & Crafts Table" at bounding box center [738, 164] width 87 height 24
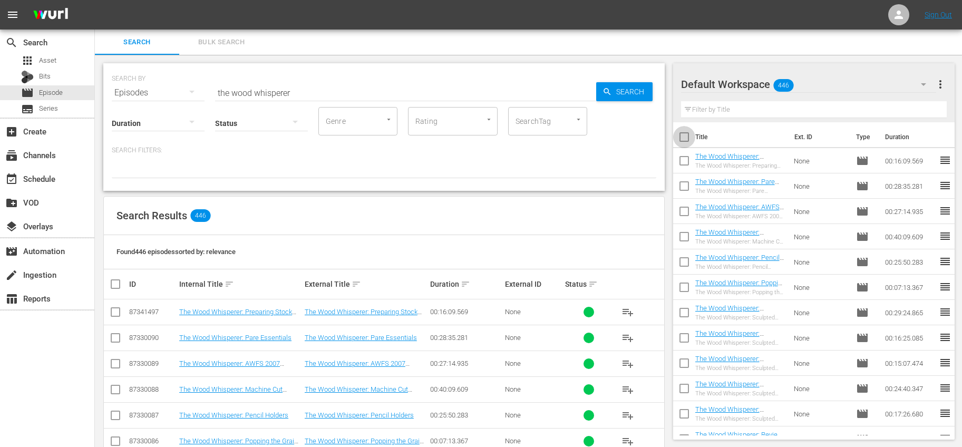
click at [687, 135] on input "checkbox" at bounding box center [684, 139] width 22 height 22
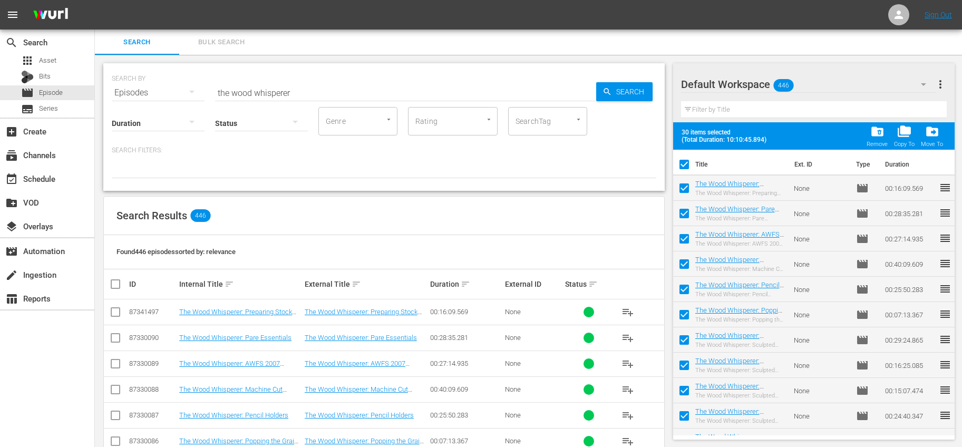
click at [939, 88] on span "more_vert" at bounding box center [940, 84] width 13 height 13
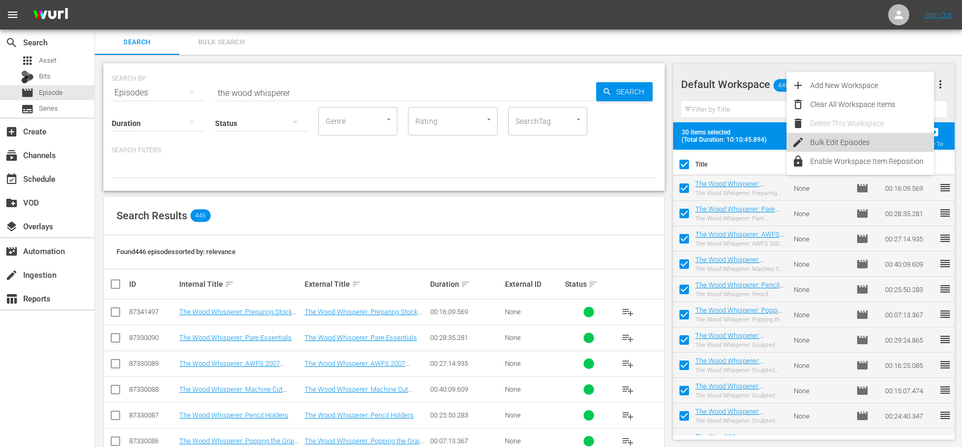
click at [838, 141] on div "Bulk Edit Episodes" at bounding box center [872, 142] width 124 height 19
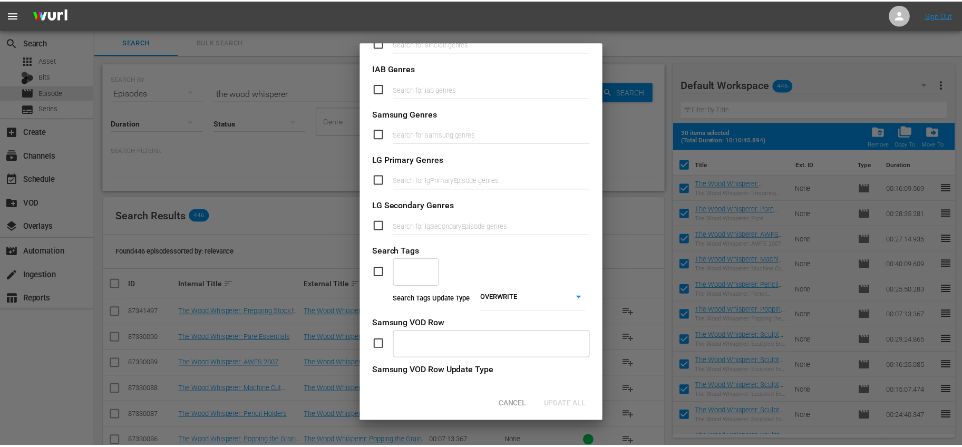
scroll to position [351, 0]
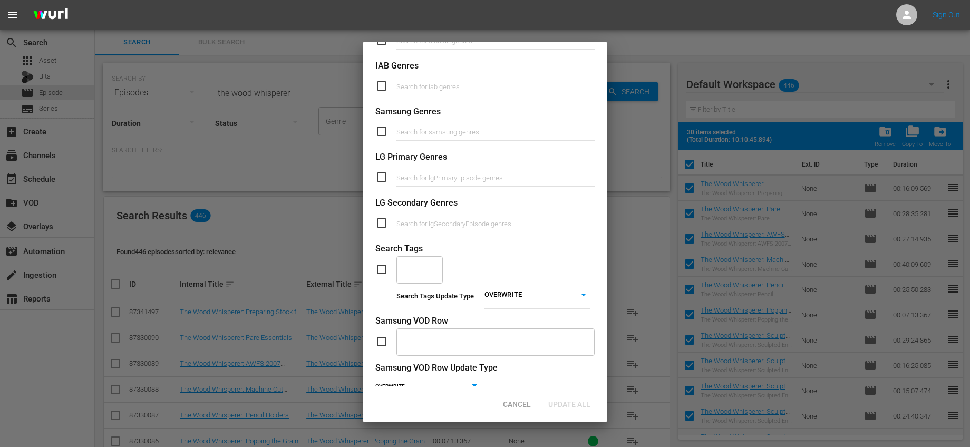
click at [409, 282] on div "​" at bounding box center [419, 269] width 46 height 28
click at [382, 274] on input "checkbox" at bounding box center [385, 269] width 21 height 13
click at [419, 271] on input "text" at bounding box center [411, 269] width 21 height 19
click at [423, 300] on span "Wood-Working" at bounding box center [420, 304] width 30 height 22
click at [568, 405] on span "Update All" at bounding box center [569, 404] width 59 height 8
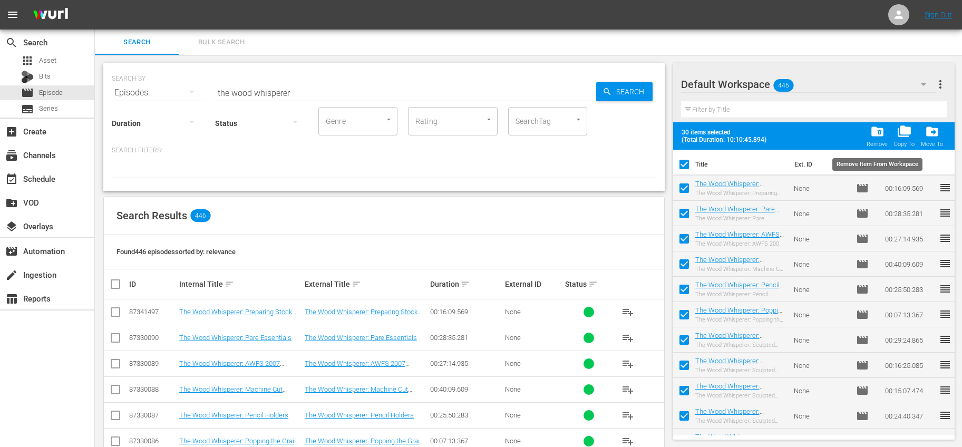
click at [874, 131] on span "folder_delete" at bounding box center [877, 131] width 14 height 14
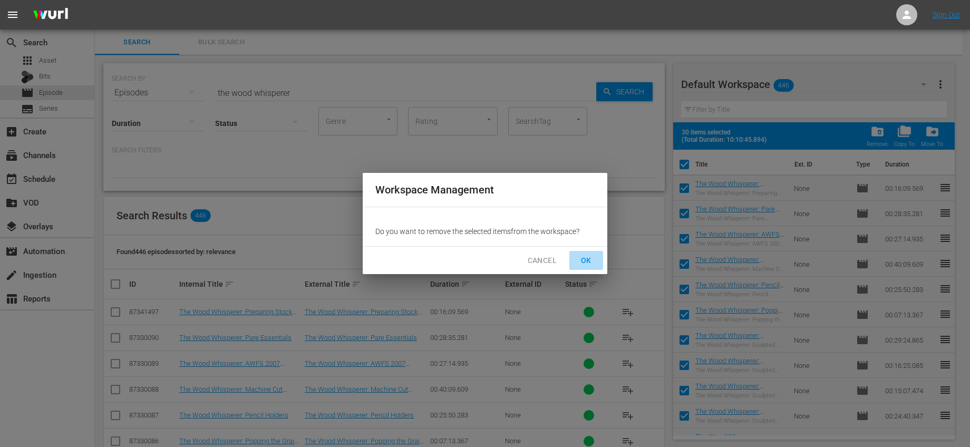
click at [589, 260] on span "OK" at bounding box center [586, 260] width 17 height 13
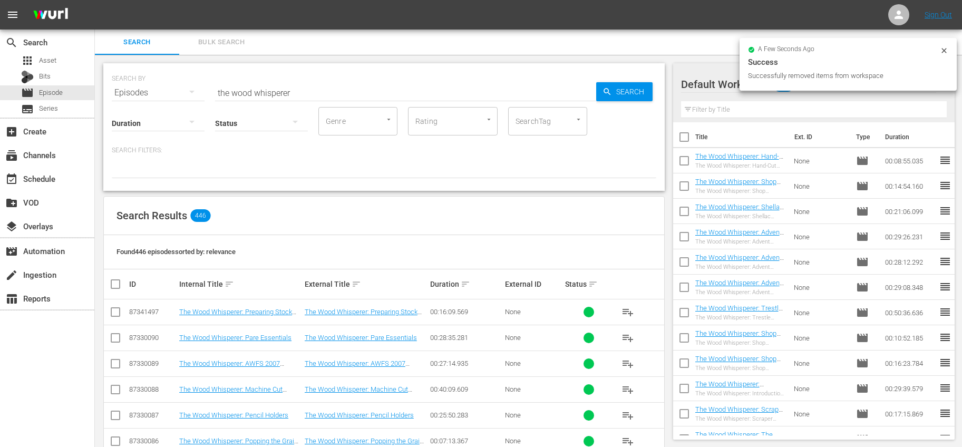
click at [681, 136] on input "checkbox" at bounding box center [684, 139] width 22 height 22
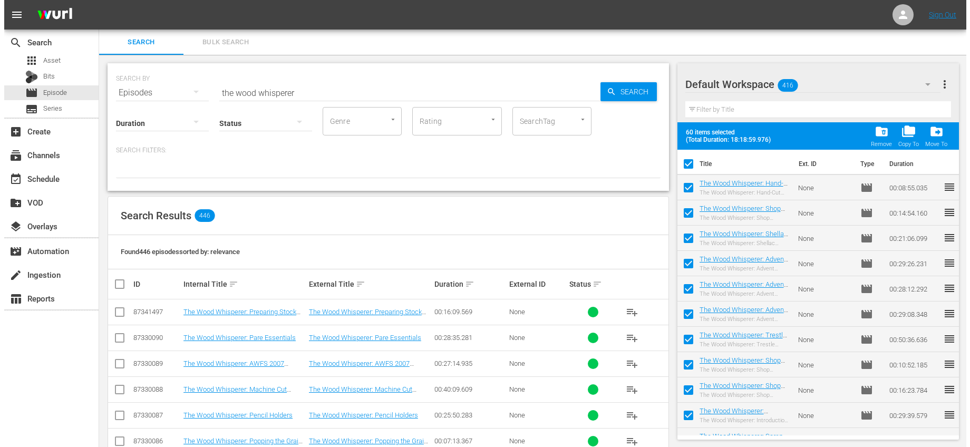
scroll to position [0, 0]
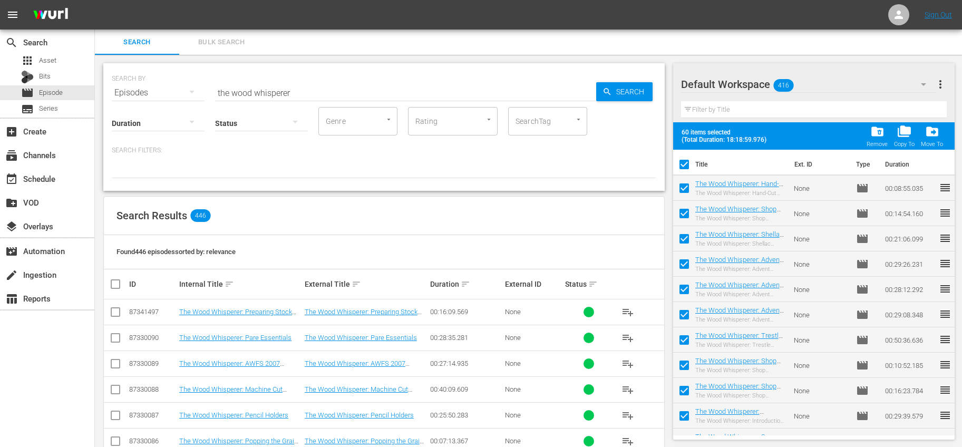
click at [673, 156] on input "checkbox" at bounding box center [684, 167] width 22 height 22
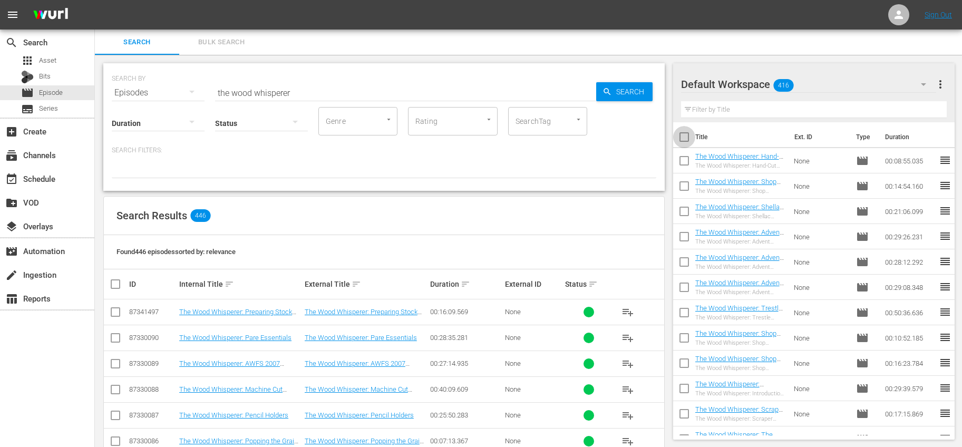
click at [687, 134] on input "checkbox" at bounding box center [684, 139] width 22 height 22
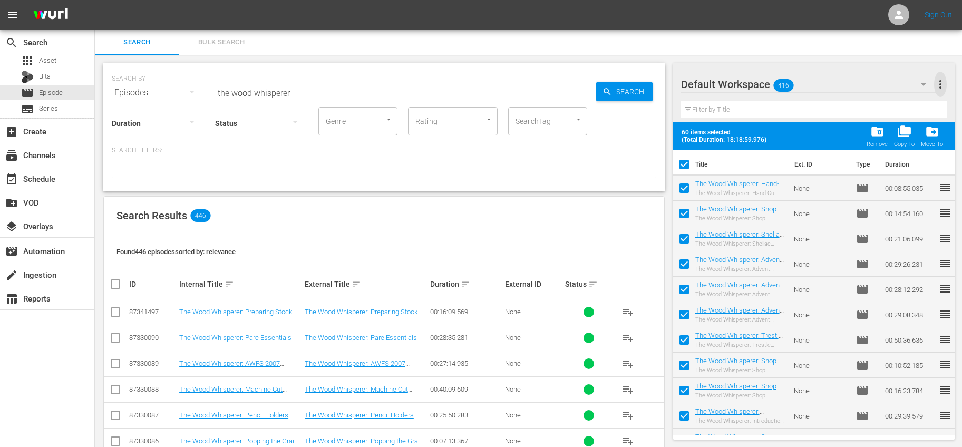
click at [939, 86] on span "more_vert" at bounding box center [940, 84] width 13 height 13
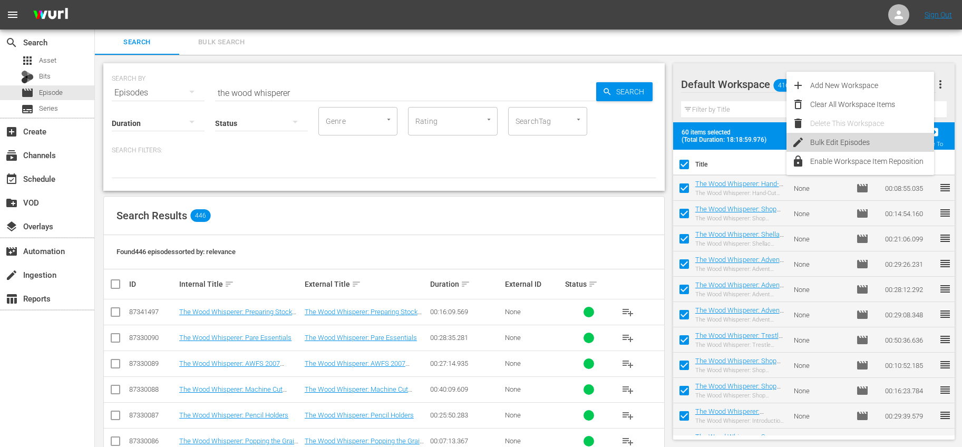
click at [839, 136] on div "Bulk Edit Episodes" at bounding box center [872, 142] width 124 height 19
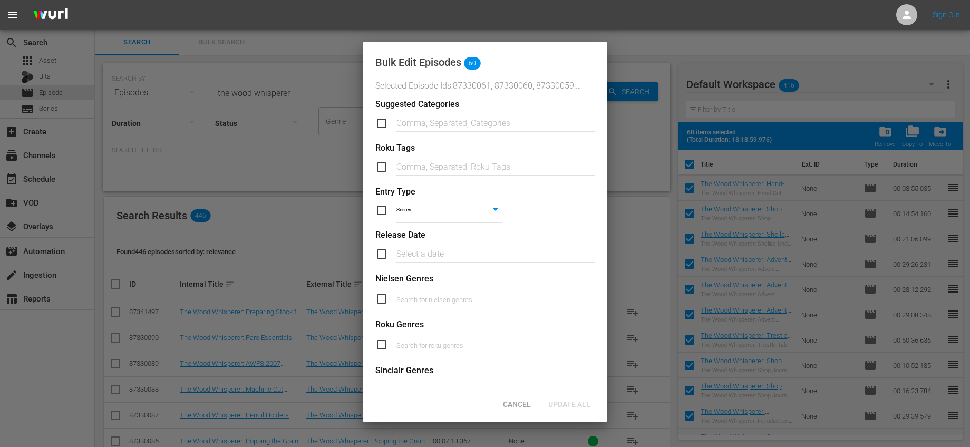
scroll to position [385, 0]
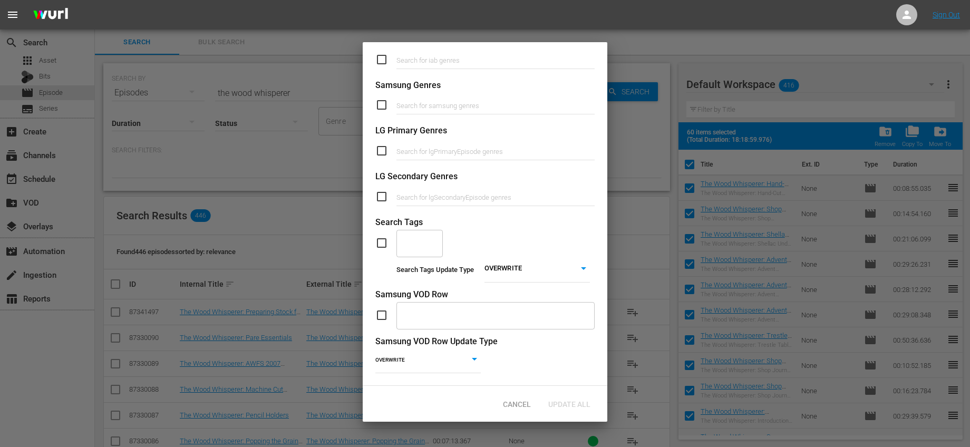
click at [384, 237] on input "checkbox" at bounding box center [385, 243] width 21 height 13
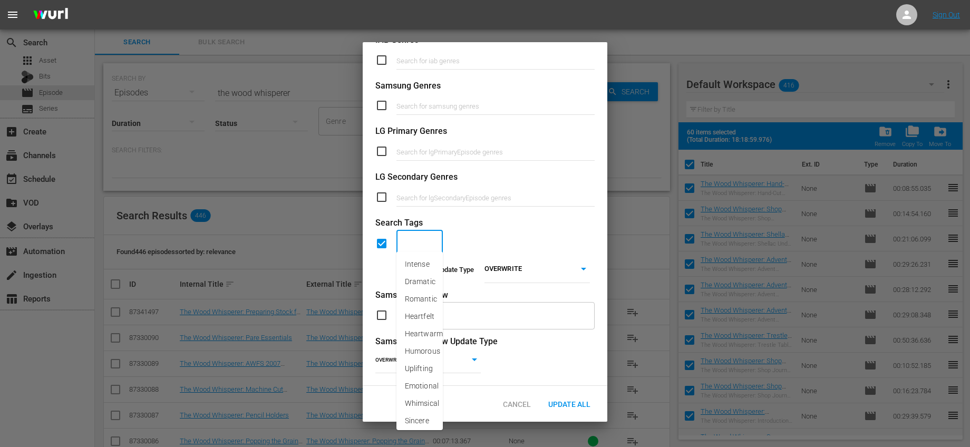
click at [407, 234] on input "text" at bounding box center [411, 243] width 21 height 19
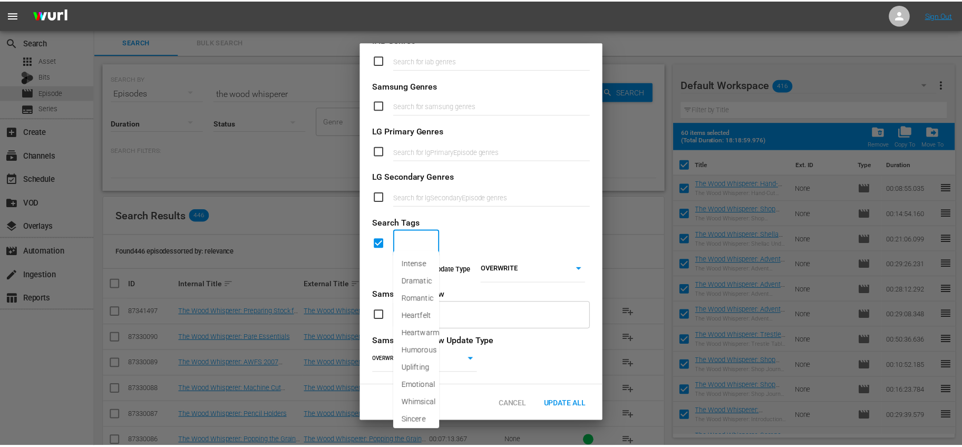
scroll to position [384, 0]
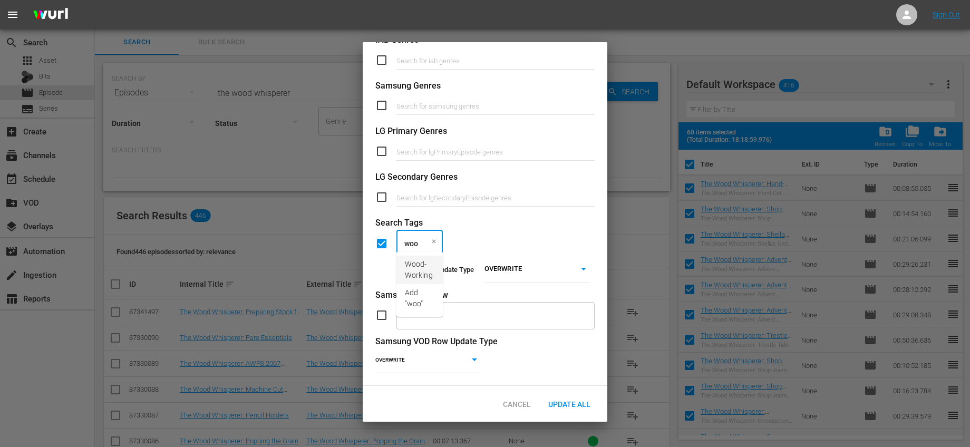
click at [425, 259] on span "Wood-Working" at bounding box center [420, 270] width 30 height 22
click at [559, 219] on div "Search Tags" at bounding box center [484, 223] width 219 height 12
click at [583, 397] on div "Update All" at bounding box center [569, 404] width 59 height 20
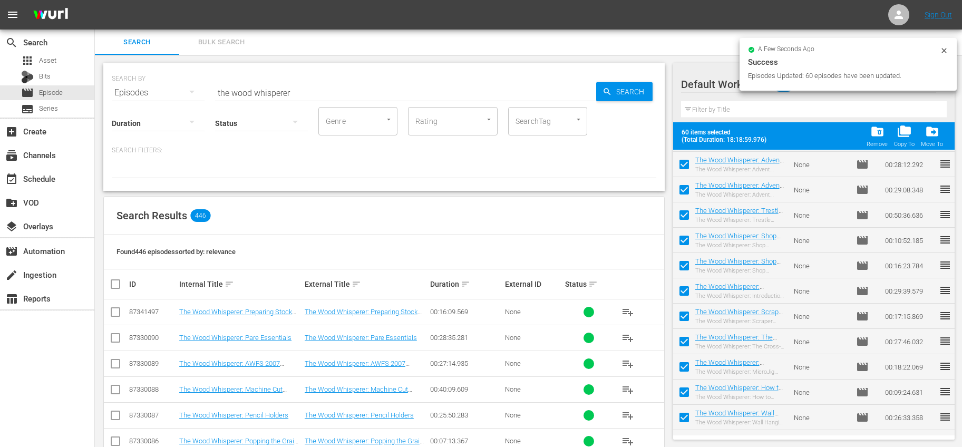
scroll to position [0, 0]
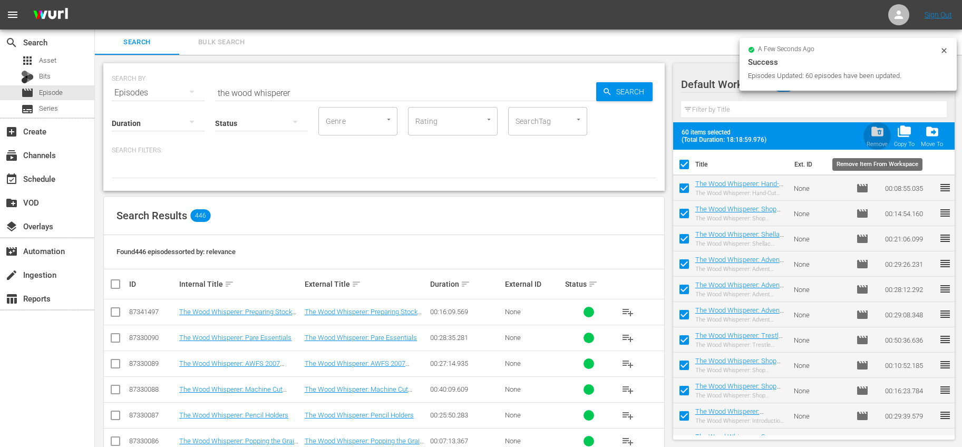
click at [880, 130] on span "folder_delete" at bounding box center [877, 131] width 14 height 14
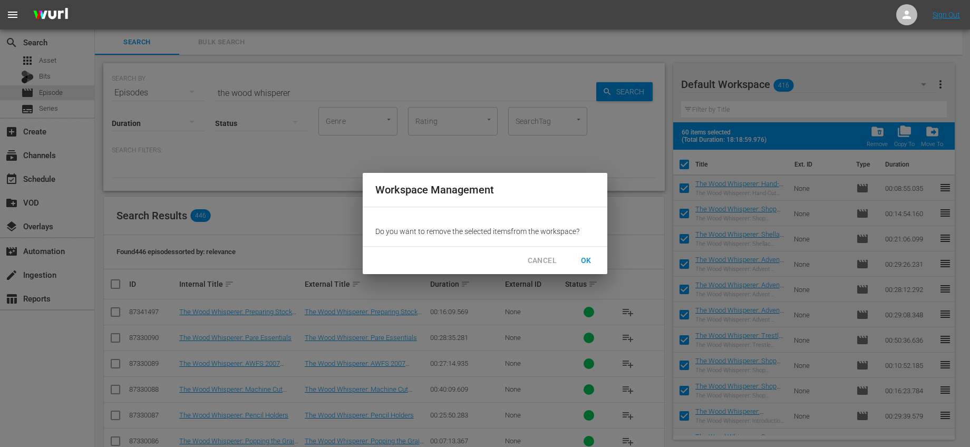
click at [586, 262] on span "OK" at bounding box center [586, 260] width 17 height 13
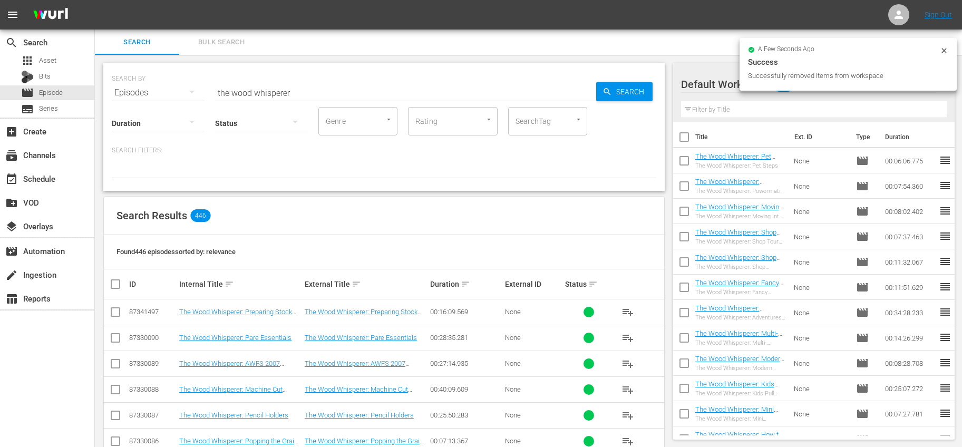
click at [684, 134] on input "checkbox" at bounding box center [684, 139] width 22 height 22
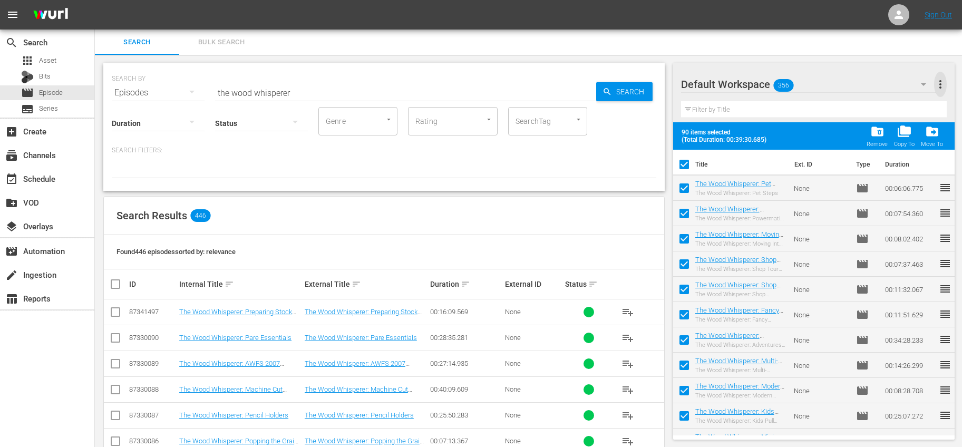
click at [943, 84] on span "more_vert" at bounding box center [940, 84] width 13 height 13
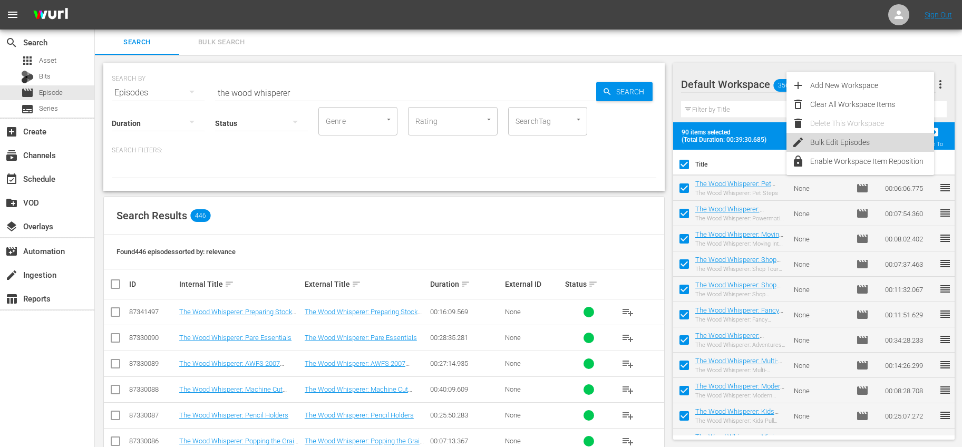
click at [845, 140] on div "Bulk Edit Episodes" at bounding box center [872, 142] width 124 height 19
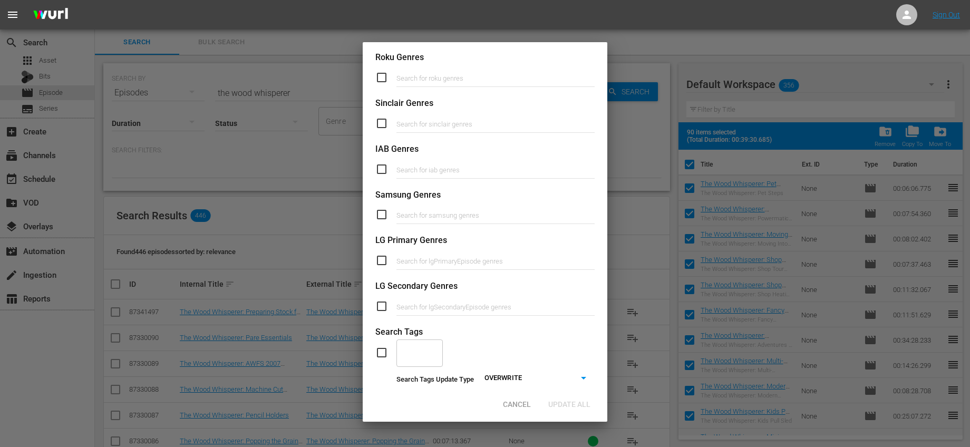
scroll to position [358, 0]
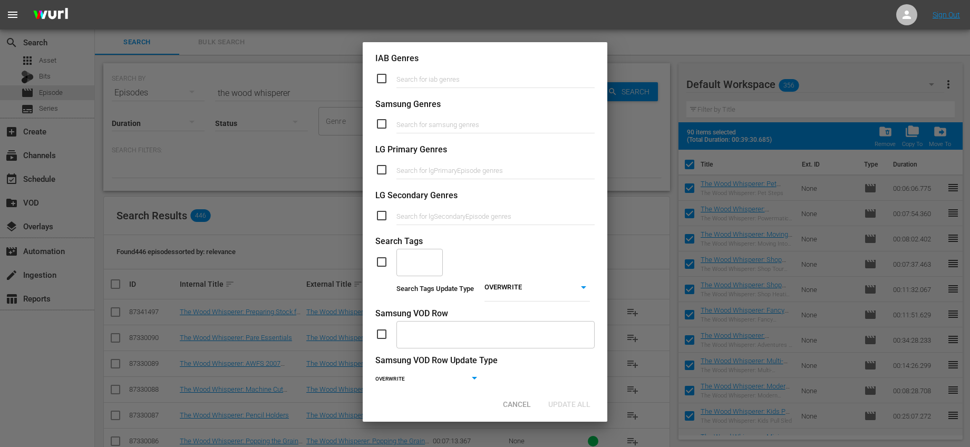
click at [385, 266] on input "checkbox" at bounding box center [385, 262] width 21 height 13
click at [403, 263] on input "text" at bounding box center [411, 262] width 21 height 19
click at [405, 297] on span "Wood-Working" at bounding box center [420, 297] width 30 height 22
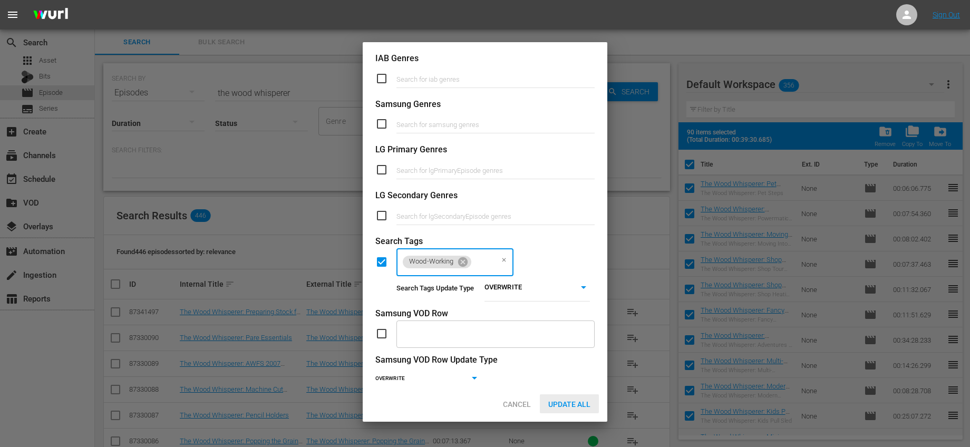
click at [581, 401] on span "Update All" at bounding box center [569, 404] width 59 height 8
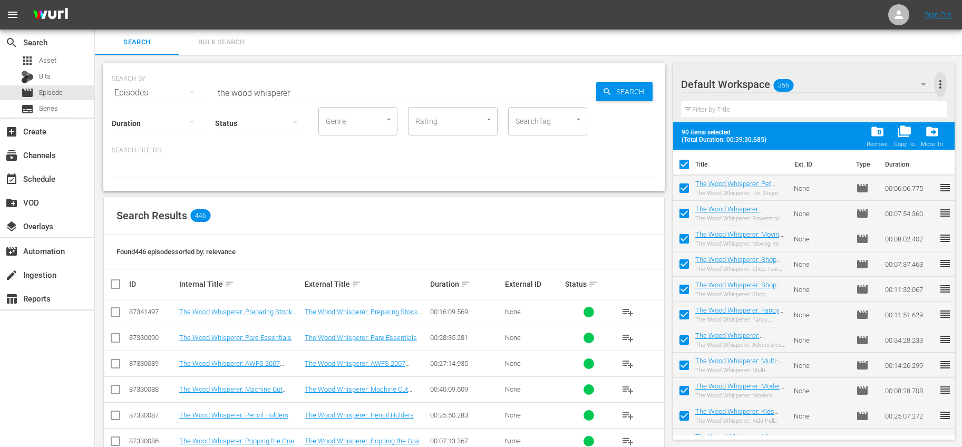
click at [939, 84] on span "more_vert" at bounding box center [940, 84] width 13 height 13
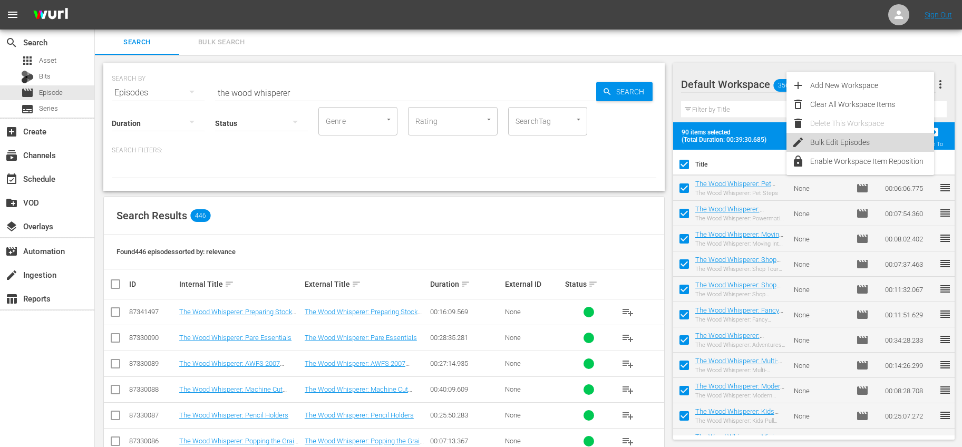
click at [836, 138] on div "Bulk Edit Episodes" at bounding box center [872, 142] width 124 height 19
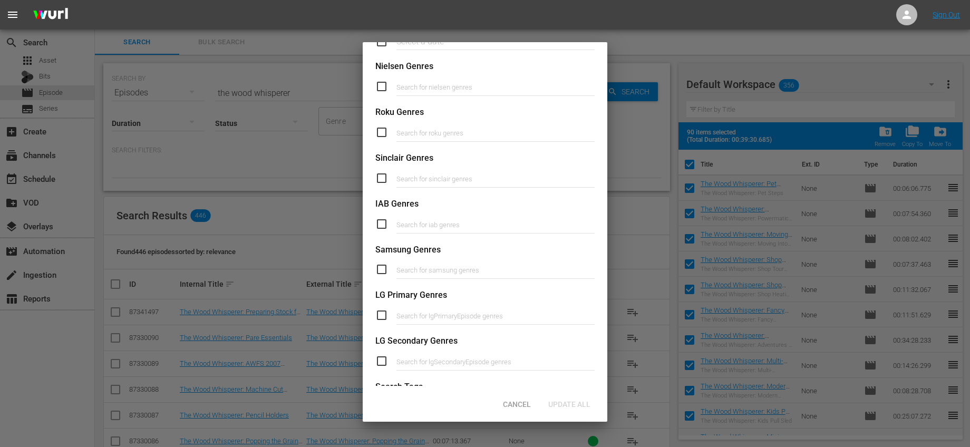
scroll to position [385, 0]
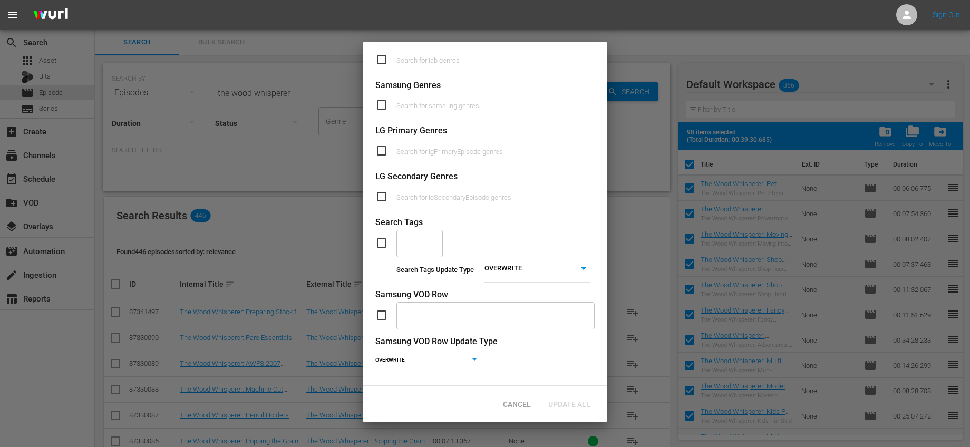
click at [381, 237] on input "checkbox" at bounding box center [385, 243] width 21 height 13
click at [411, 238] on input "text" at bounding box center [411, 243] width 21 height 19
click at [420, 273] on span "Wood-Working" at bounding box center [420, 270] width 30 height 22
click at [572, 403] on span "Update All" at bounding box center [569, 404] width 59 height 8
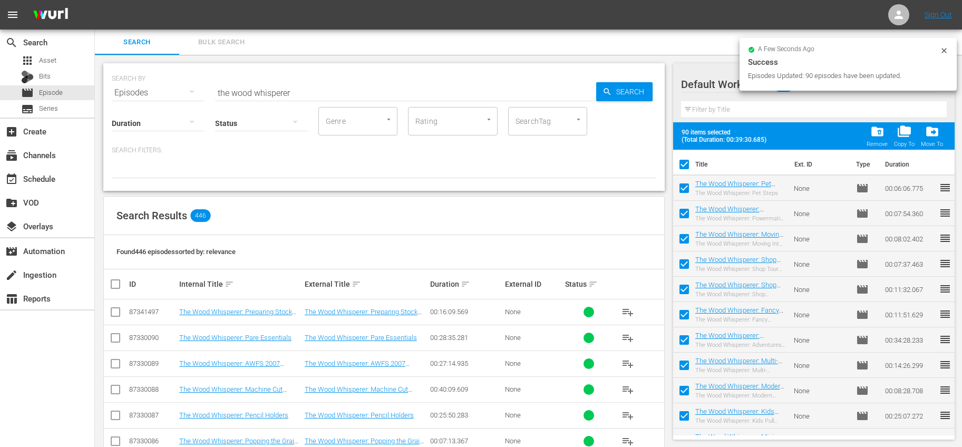
click at [738, 169] on th "Title" at bounding box center [741, 165] width 93 height 30
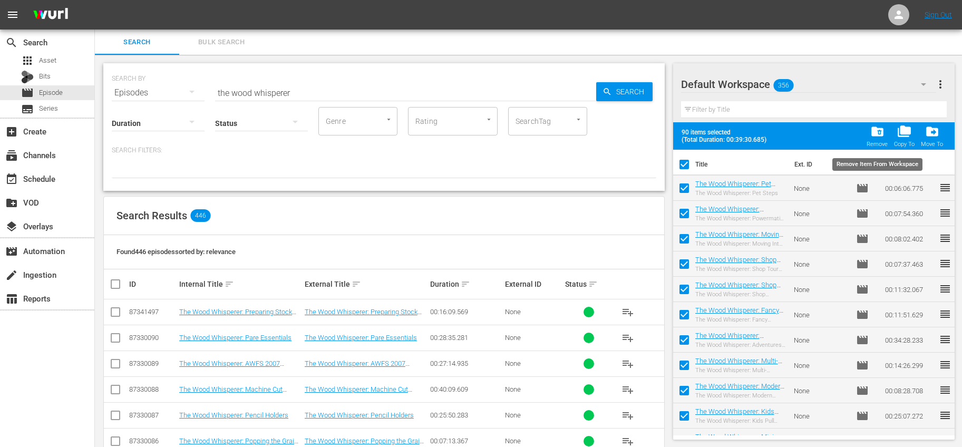
click at [877, 133] on span "folder_delete" at bounding box center [877, 131] width 14 height 14
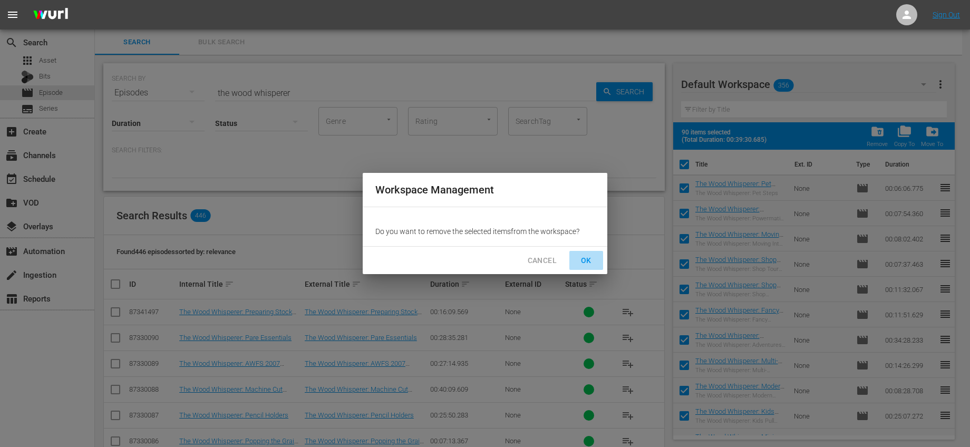
click at [593, 254] on span "OK" at bounding box center [586, 260] width 17 height 13
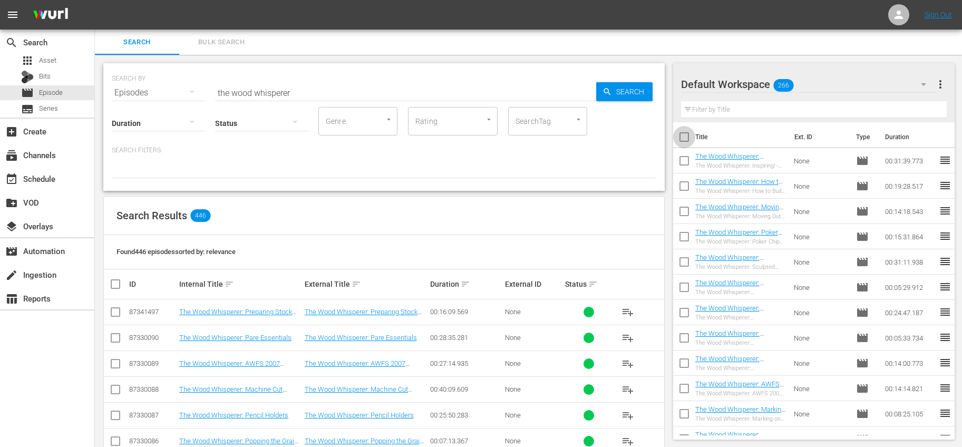
click at [685, 138] on input "checkbox" at bounding box center [684, 139] width 22 height 22
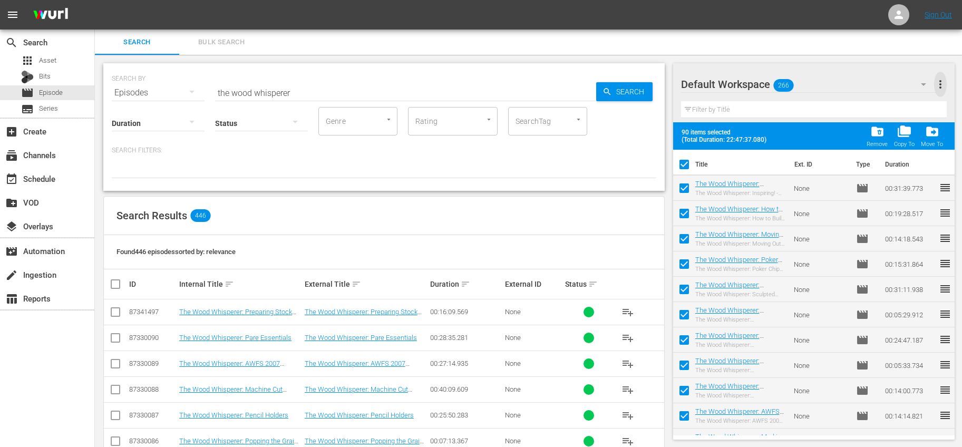
click at [938, 84] on span "more_vert" at bounding box center [940, 84] width 13 height 13
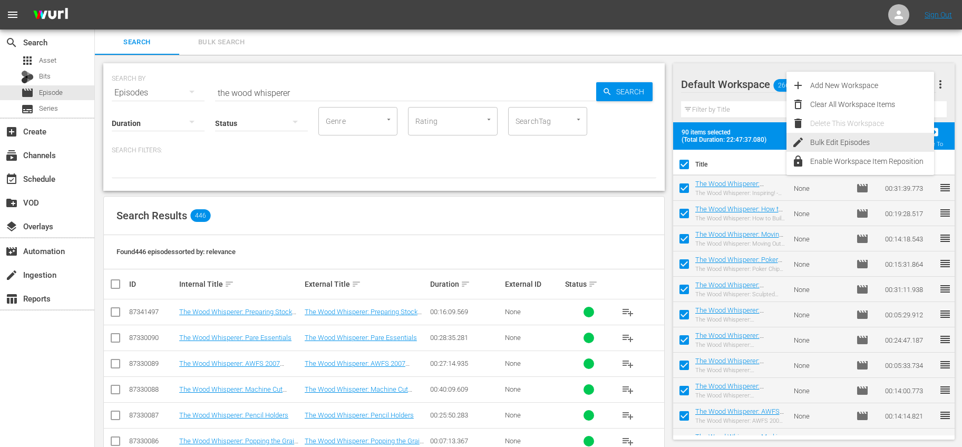
click at [848, 138] on div "Bulk Edit Episodes" at bounding box center [872, 142] width 124 height 19
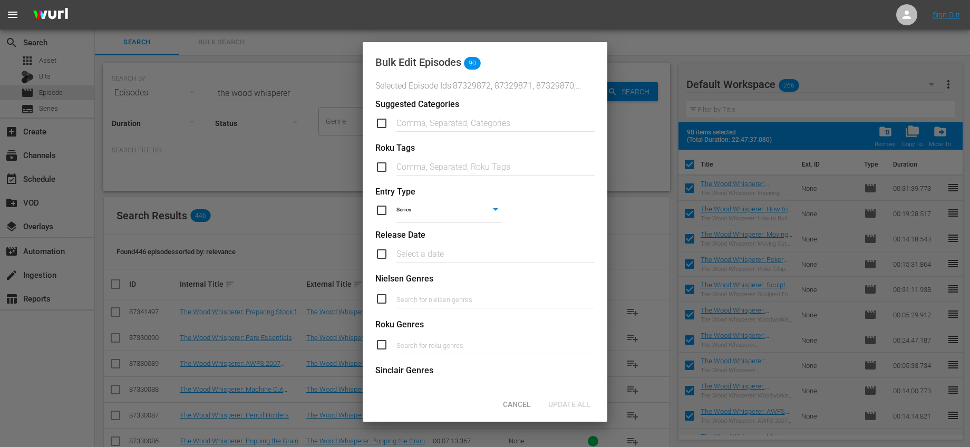
scroll to position [385, 0]
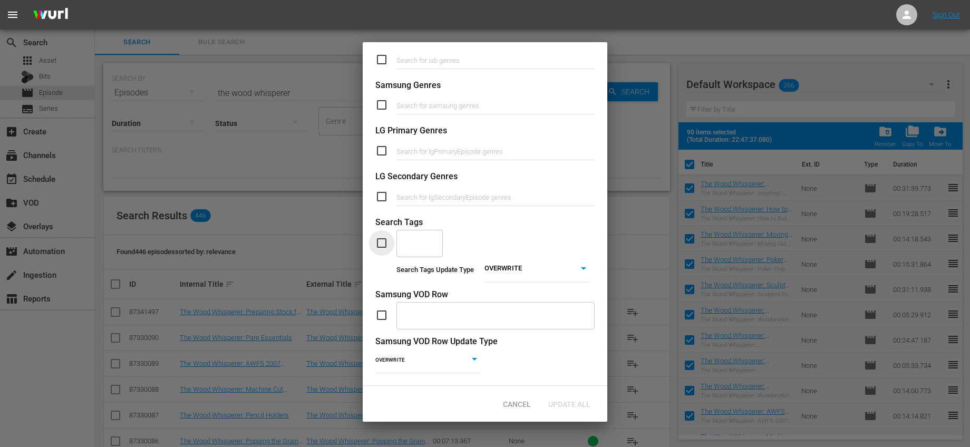
click at [385, 237] on input "checkbox" at bounding box center [385, 243] width 21 height 13
click at [399, 236] on div "​" at bounding box center [419, 243] width 46 height 28
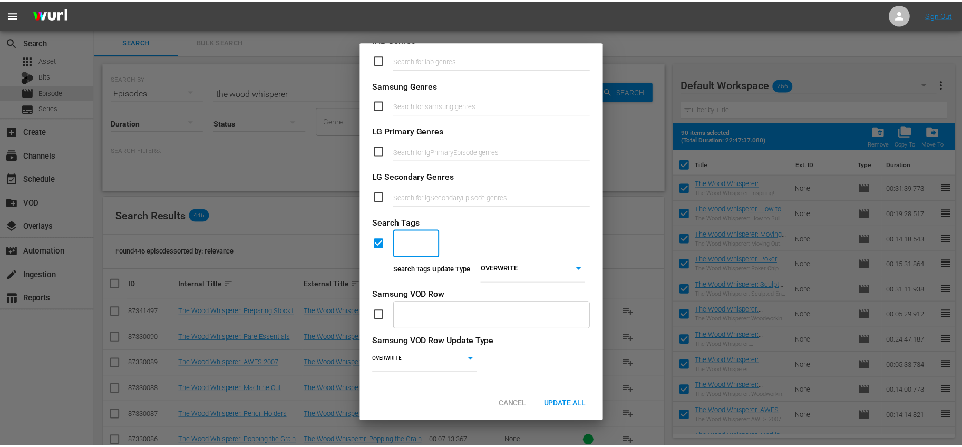
scroll to position [384, 0]
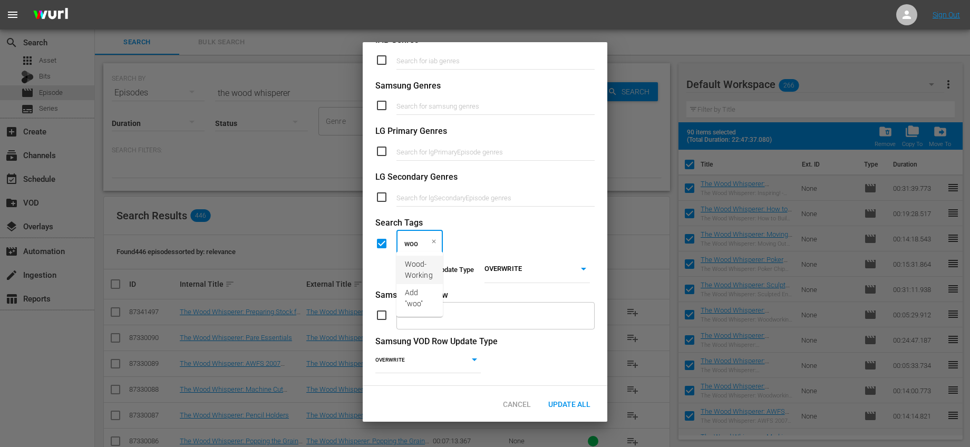
click at [427, 267] on span "Wood-Working" at bounding box center [420, 270] width 30 height 22
click at [572, 405] on span "Update All" at bounding box center [569, 404] width 59 height 8
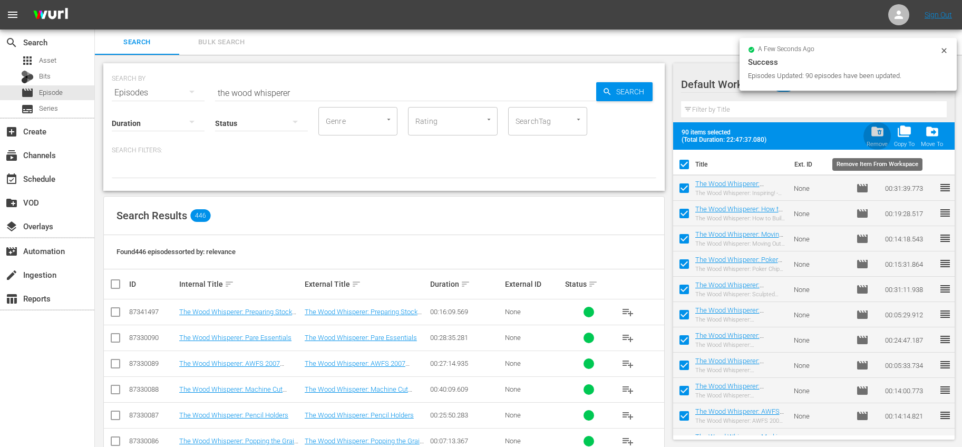
click at [876, 133] on span "folder_delete" at bounding box center [877, 131] width 14 height 14
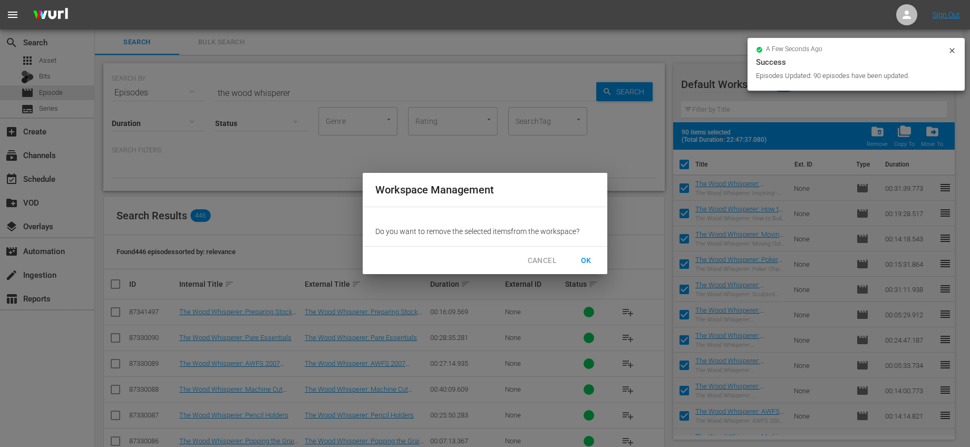
click at [591, 260] on span "OK" at bounding box center [586, 260] width 17 height 13
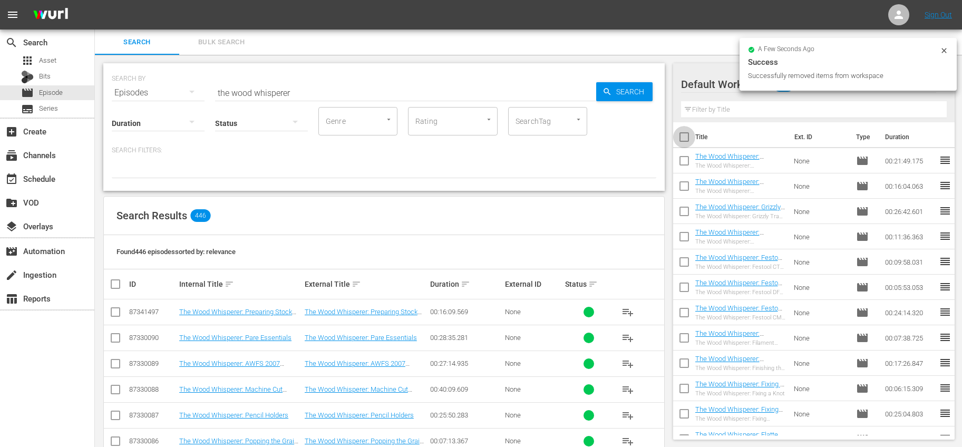
click at [685, 137] on input "checkbox" at bounding box center [684, 139] width 22 height 22
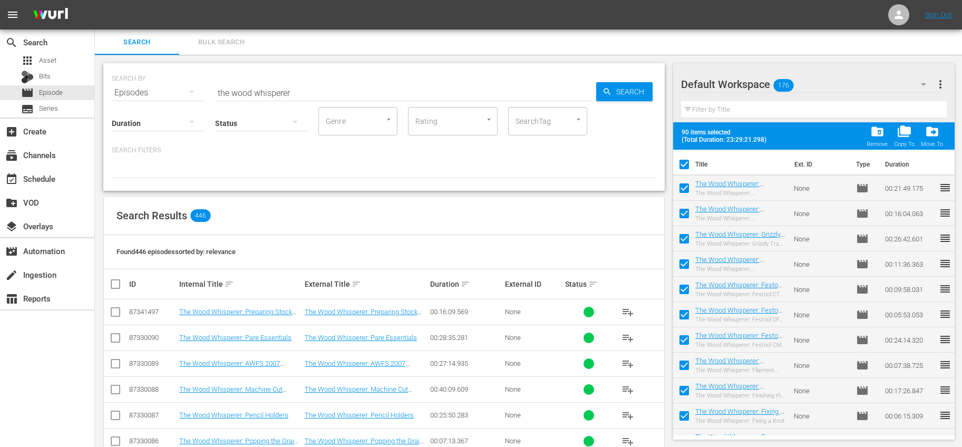
click at [943, 80] on span "more_vert" at bounding box center [940, 84] width 13 height 13
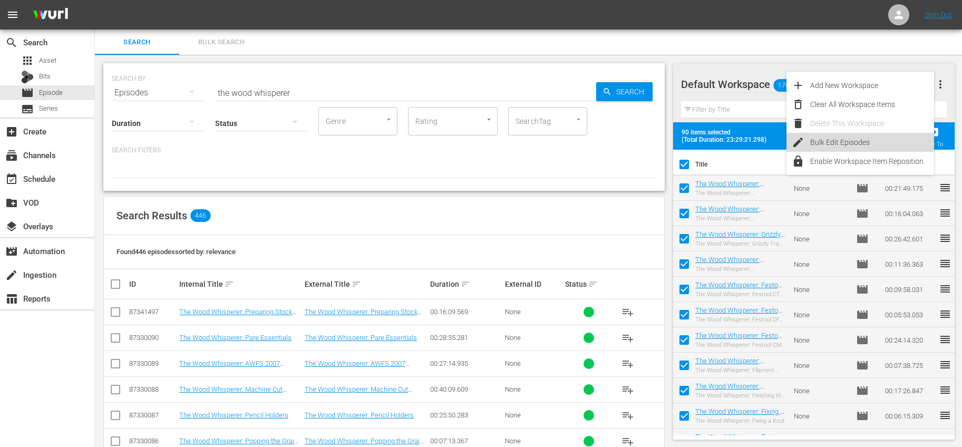
click at [841, 144] on div "Bulk Edit Episodes" at bounding box center [872, 142] width 124 height 19
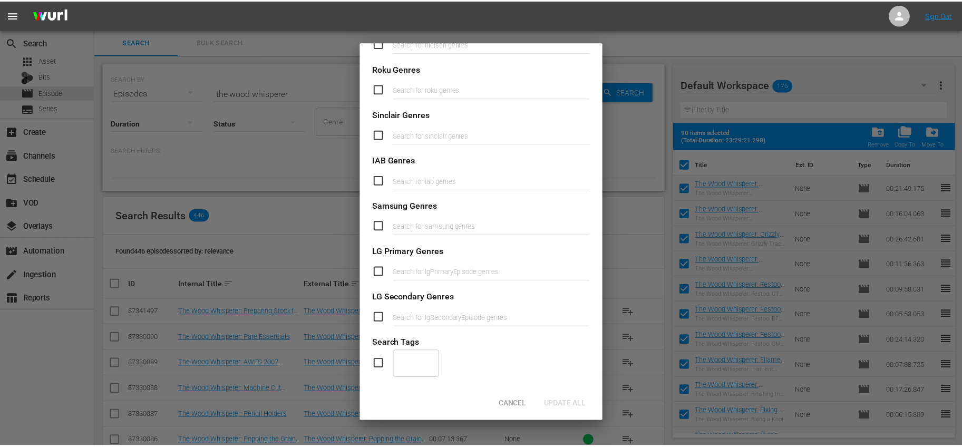
scroll to position [365, 0]
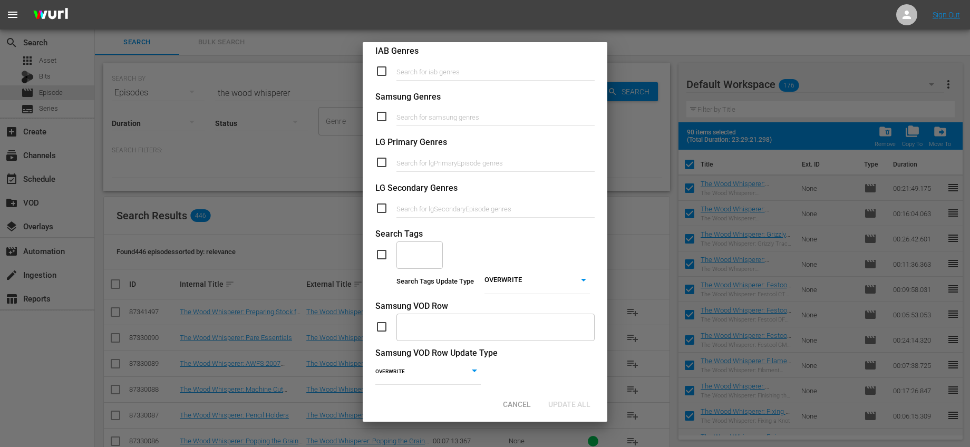
click at [383, 256] on input "checkbox" at bounding box center [385, 254] width 21 height 13
click at [404, 255] on input "text" at bounding box center [411, 254] width 21 height 19
click at [411, 278] on span "Wood-Working" at bounding box center [420, 289] width 30 height 22
click at [566, 236] on div "Search Tags" at bounding box center [484, 234] width 219 height 12
click at [571, 403] on span "Update All" at bounding box center [569, 404] width 59 height 8
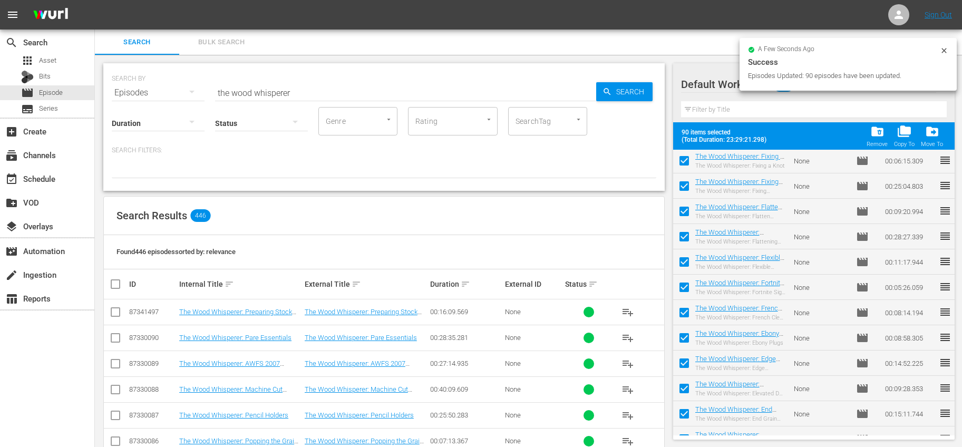
scroll to position [0, 0]
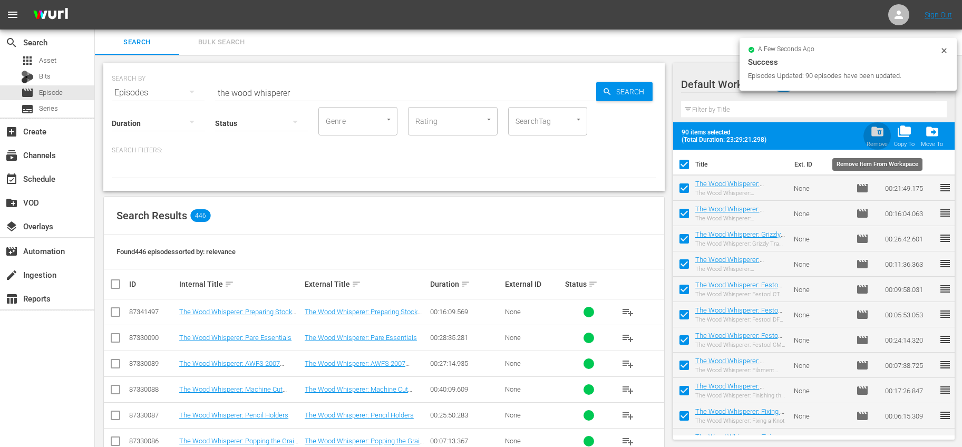
click at [875, 131] on span "folder_delete" at bounding box center [877, 131] width 14 height 14
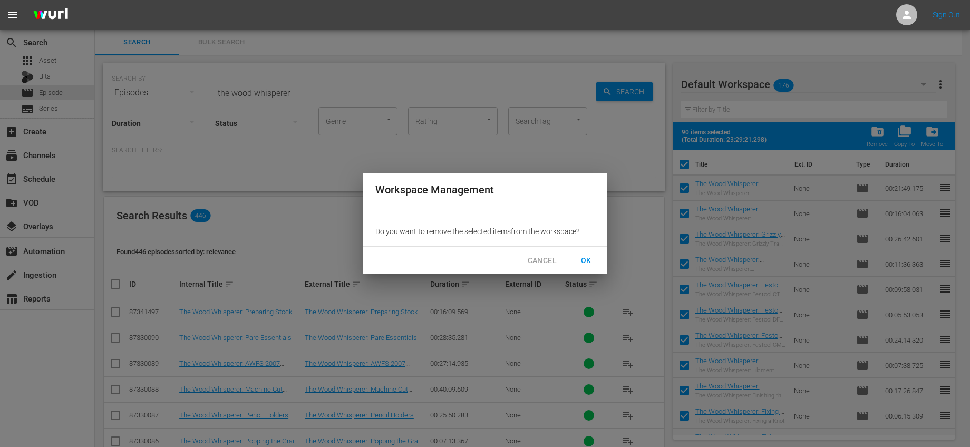
click at [579, 257] on span "OK" at bounding box center [586, 260] width 17 height 13
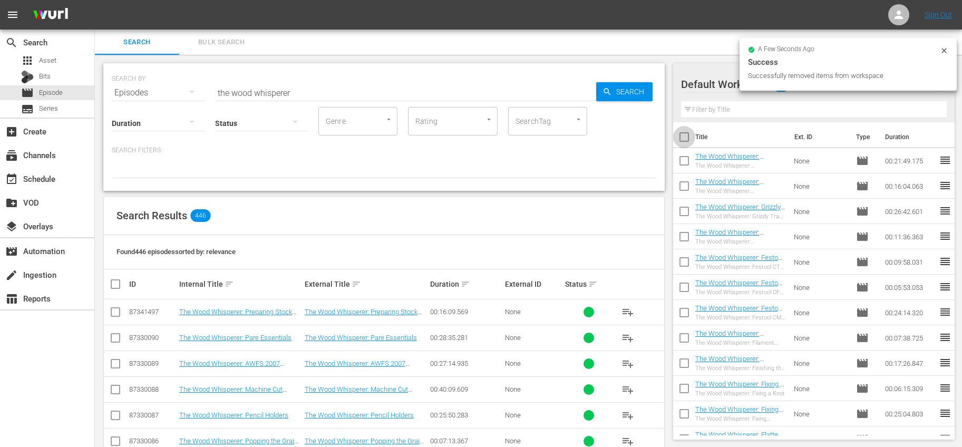
click at [685, 135] on input "checkbox" at bounding box center [684, 139] width 22 height 22
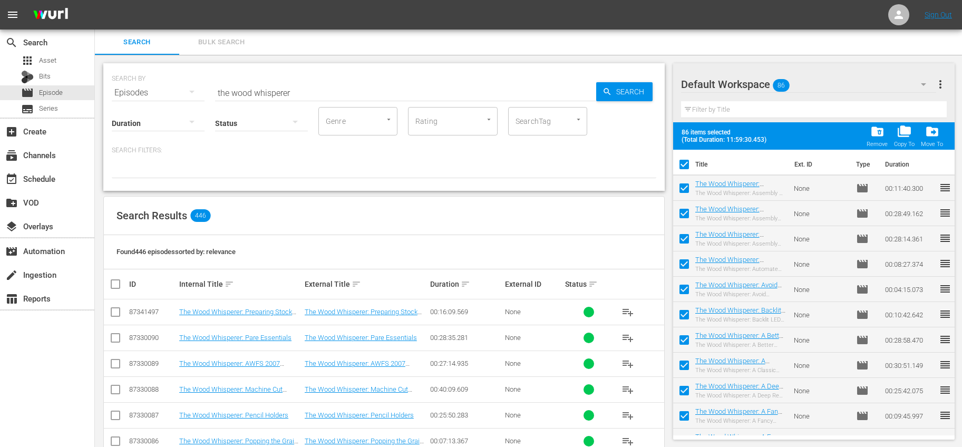
click at [936, 85] on span "more_vert" at bounding box center [940, 84] width 13 height 13
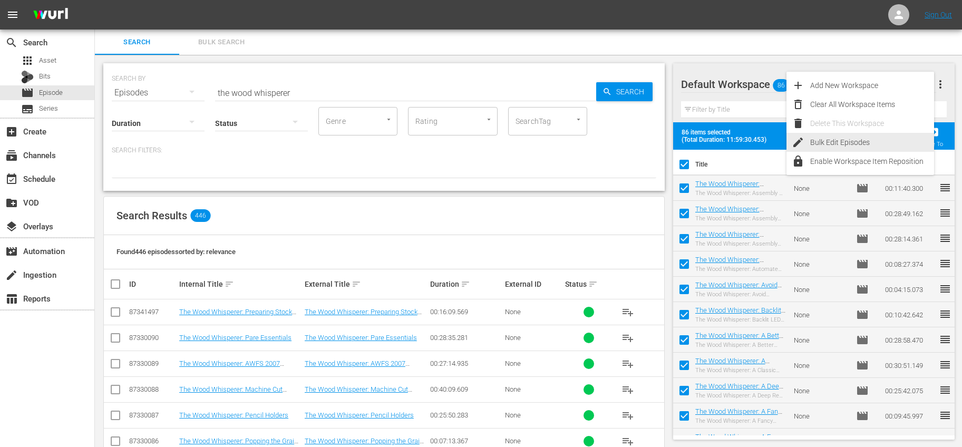
click at [845, 142] on div "Bulk Edit Episodes" at bounding box center [872, 142] width 124 height 19
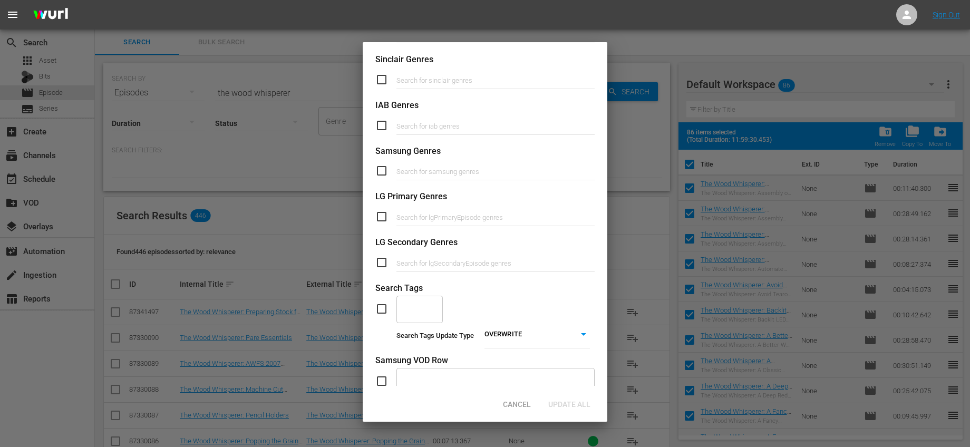
scroll to position [385, 0]
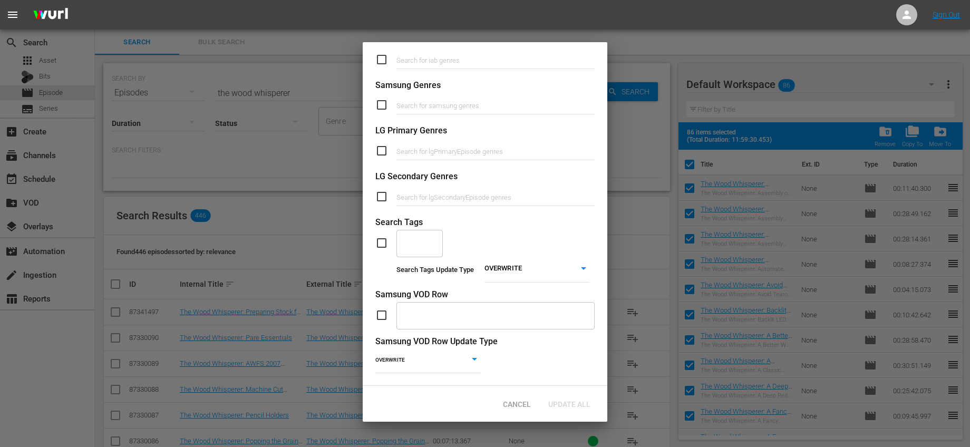
click at [382, 239] on input "checkbox" at bounding box center [385, 243] width 21 height 13
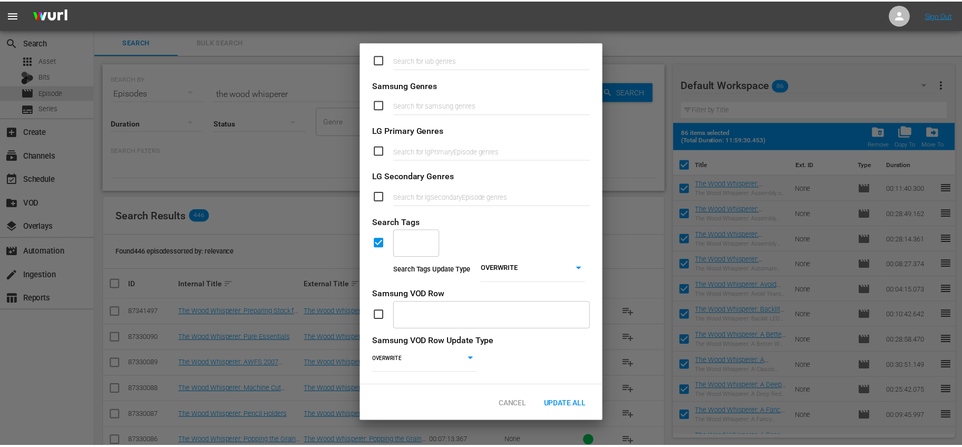
scroll to position [384, 0]
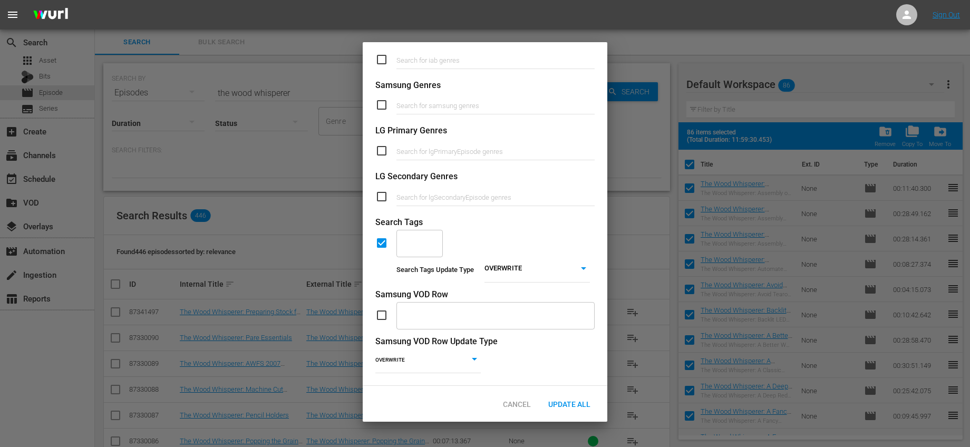
click at [411, 238] on input "text" at bounding box center [411, 243] width 21 height 19
click at [414, 274] on span "Wood-Working" at bounding box center [420, 270] width 30 height 22
click at [554, 400] on span "Update All" at bounding box center [569, 404] width 59 height 8
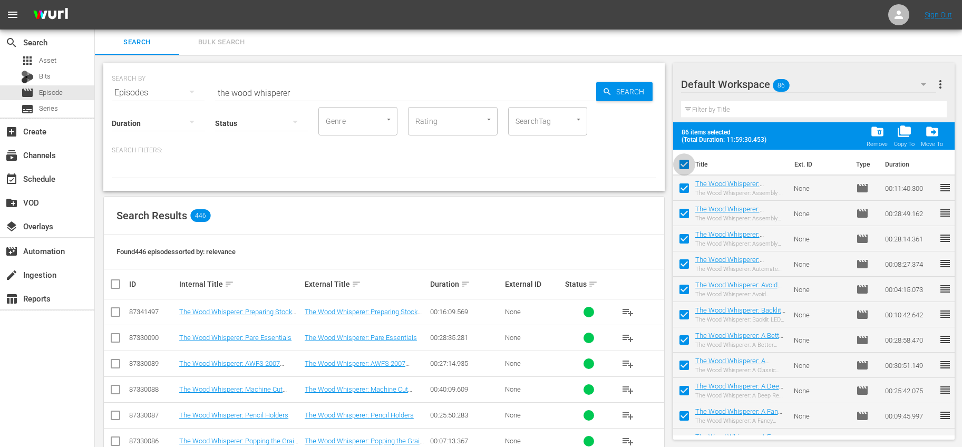
click at [682, 163] on input "checkbox" at bounding box center [684, 167] width 22 height 22
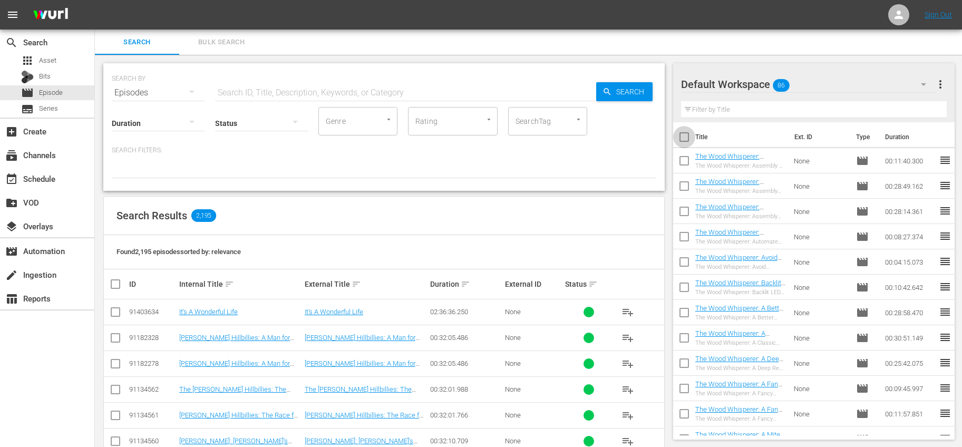
click at [690, 137] on input "checkbox" at bounding box center [684, 139] width 22 height 22
checkbox input "true"
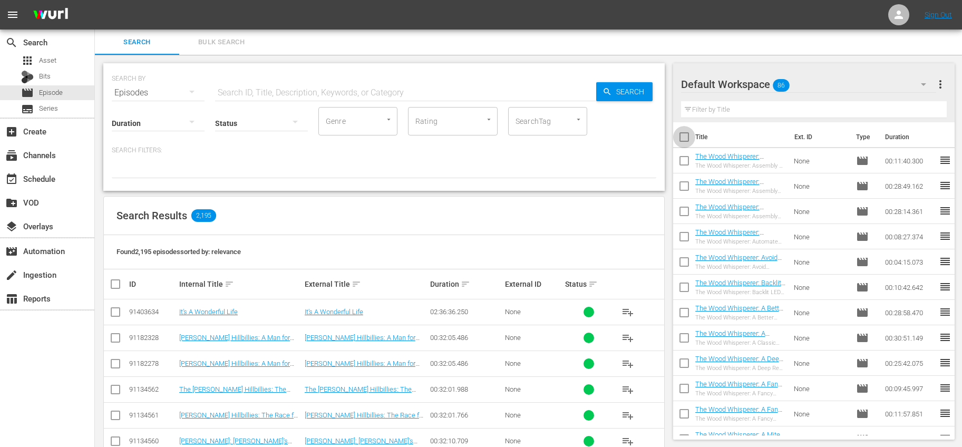
checkbox input "true"
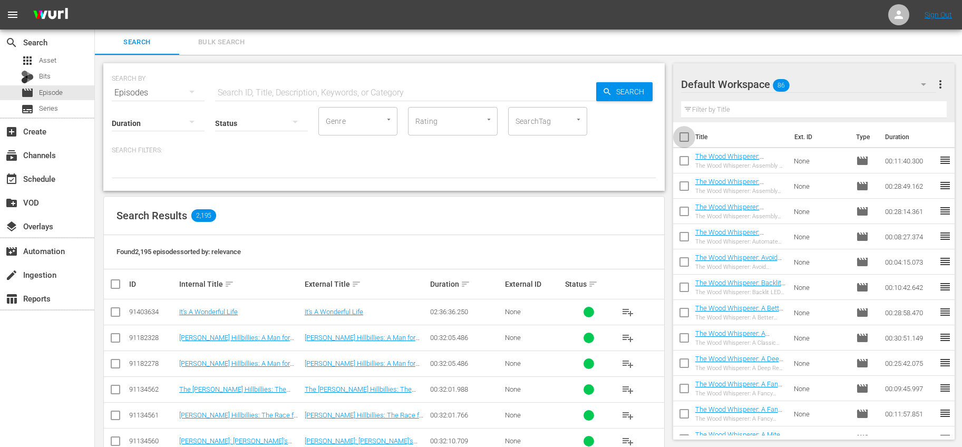
checkbox input "true"
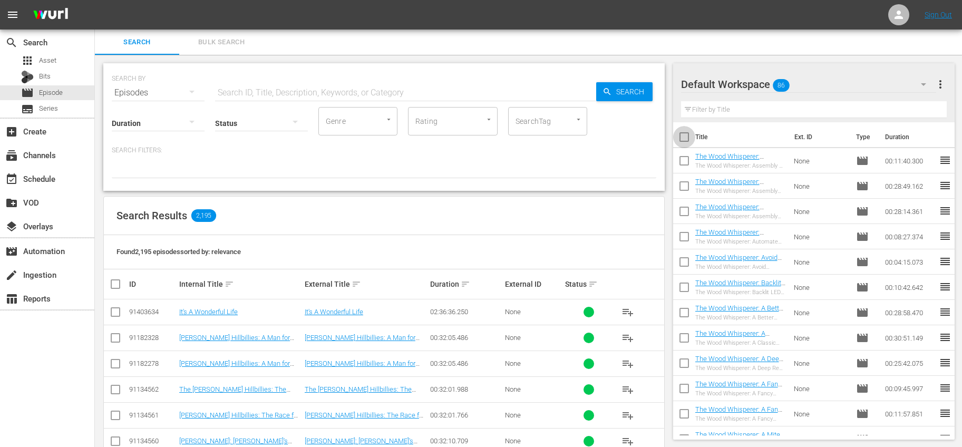
checkbox input "true"
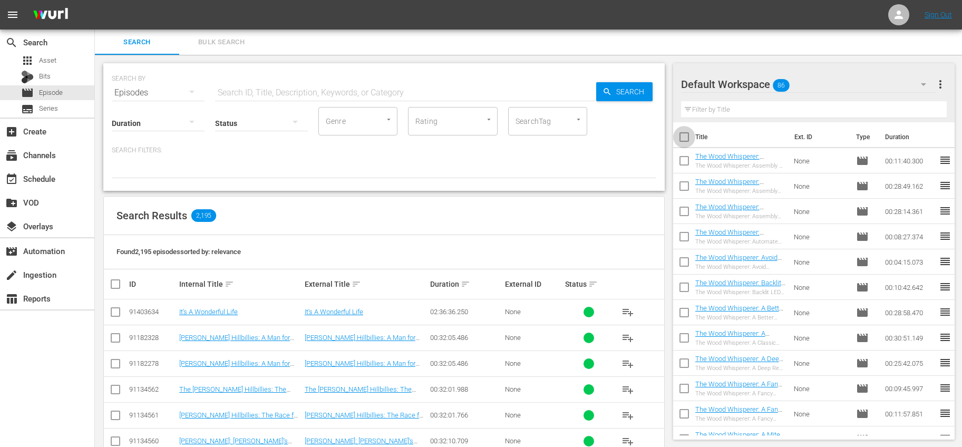
checkbox input "true"
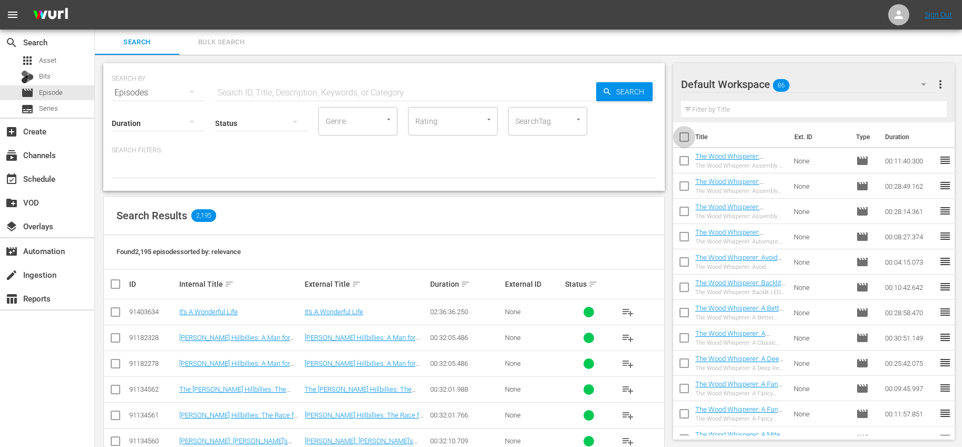
checkbox input "true"
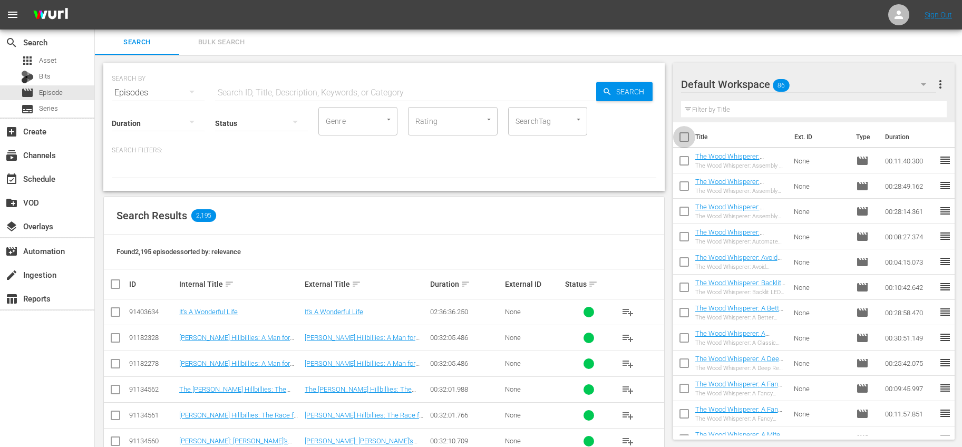
checkbox input "true"
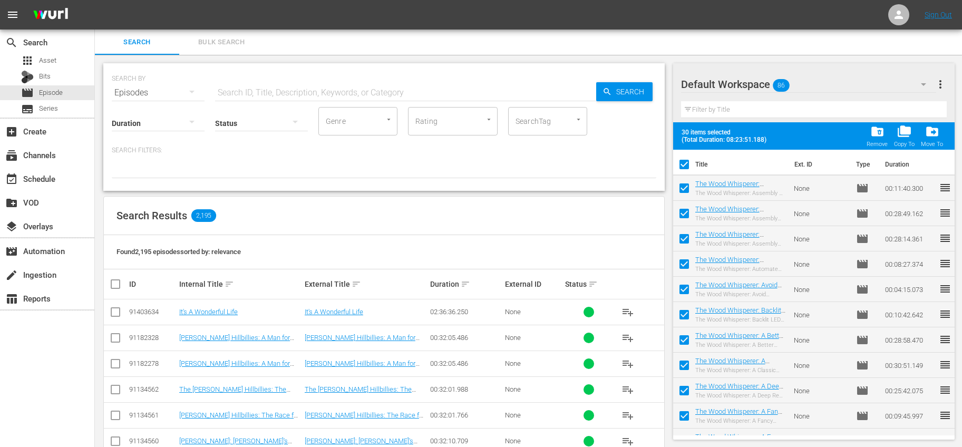
click at [938, 92] on button "more_vert" at bounding box center [940, 84] width 13 height 25
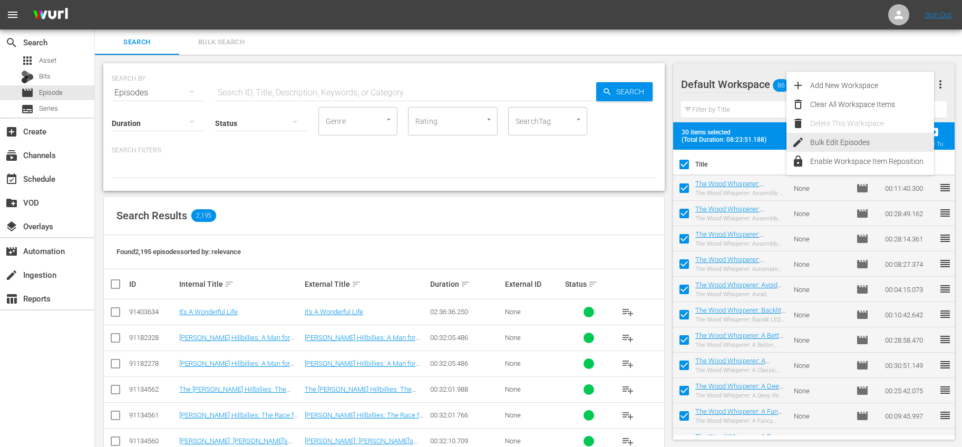
click at [865, 138] on div "Bulk Edit Episodes" at bounding box center [872, 142] width 124 height 19
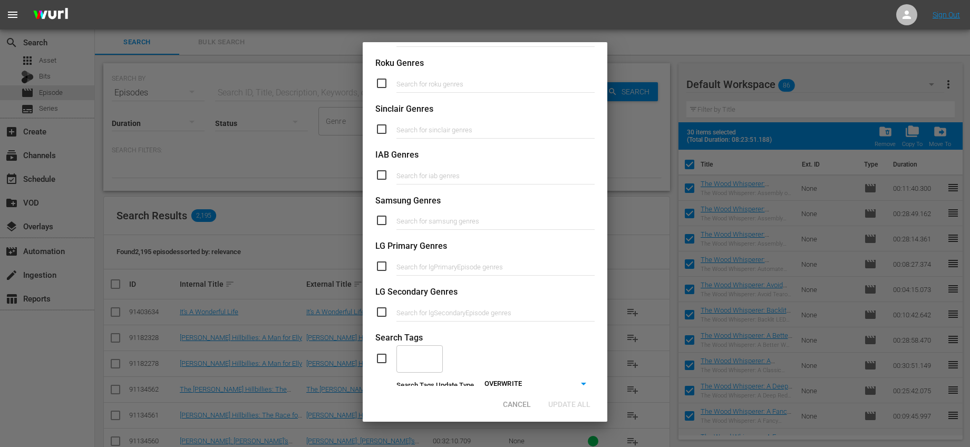
scroll to position [385, 0]
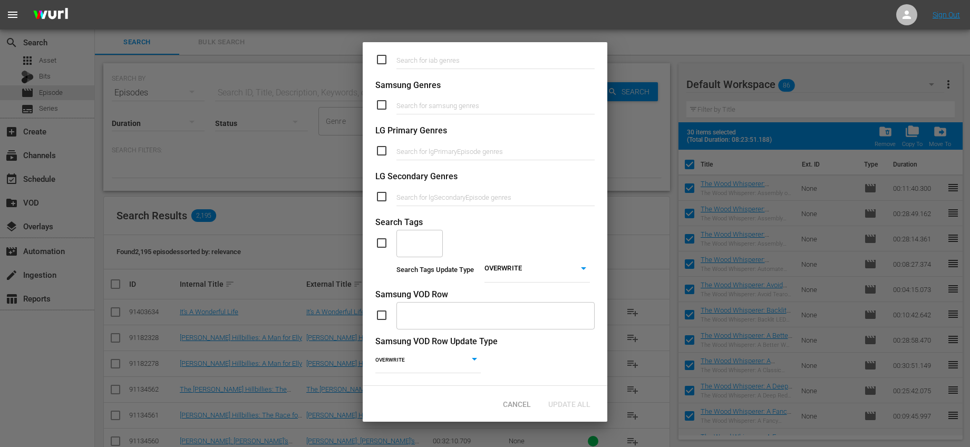
click at [390, 237] on input "checkbox" at bounding box center [385, 243] width 21 height 13
checkbox input "true"
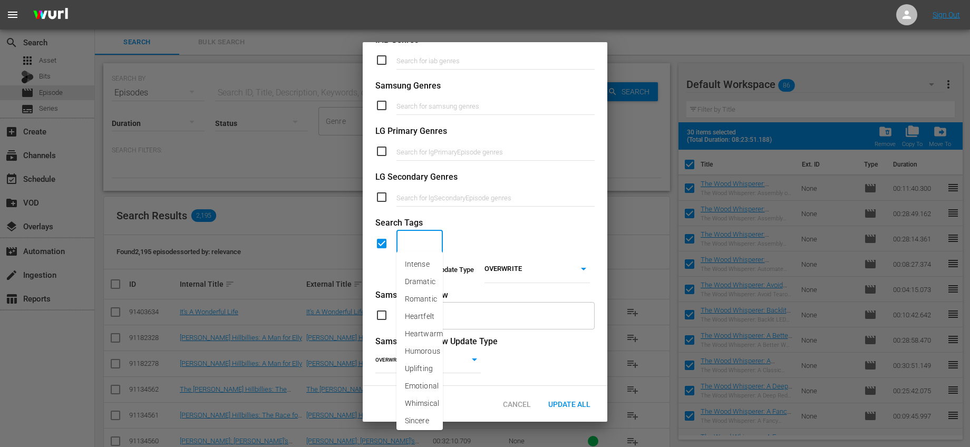
click at [405, 241] on input "text" at bounding box center [411, 243] width 21 height 19
type input "woo"
click at [418, 279] on span "Wood-Working" at bounding box center [420, 270] width 30 height 22
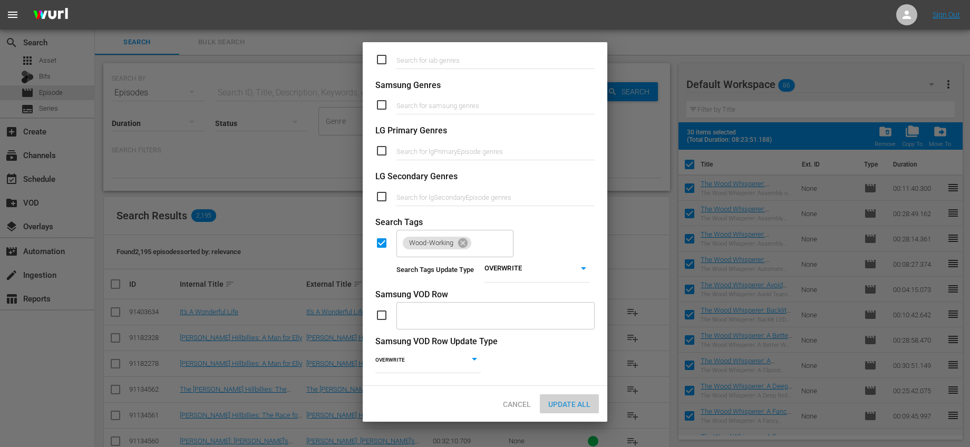
click at [571, 401] on span "Update All" at bounding box center [569, 404] width 59 height 8
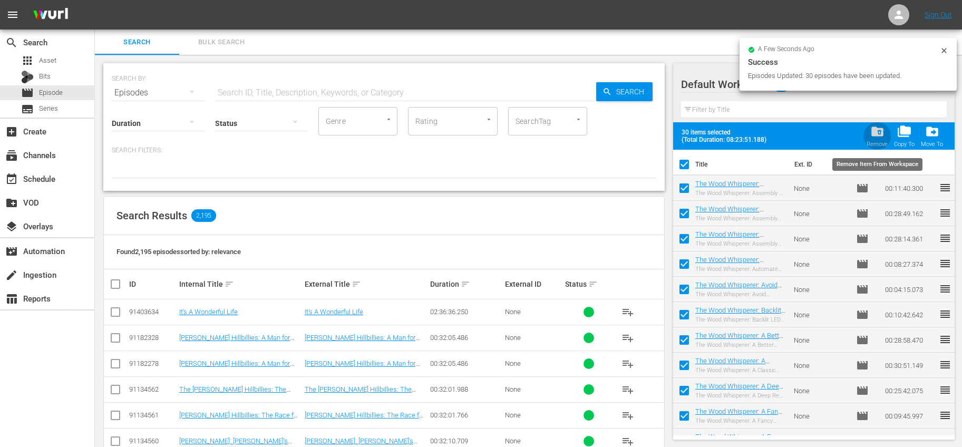
click at [879, 129] on span "folder_delete" at bounding box center [877, 131] width 14 height 14
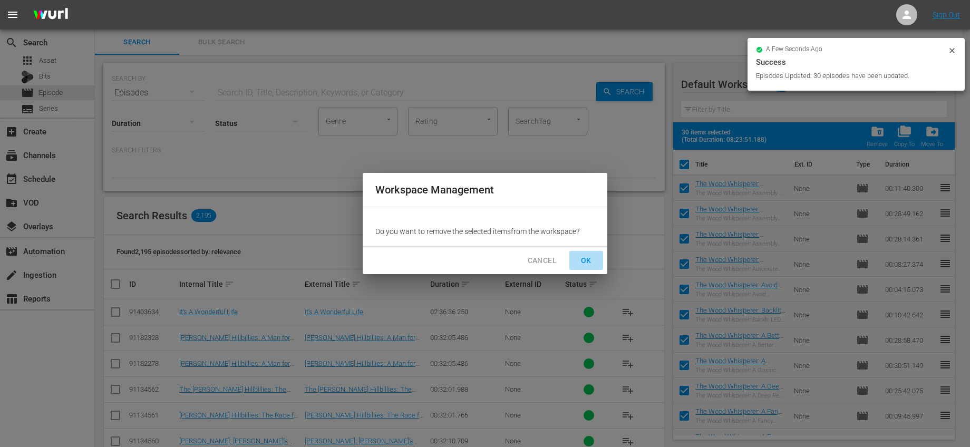
click at [581, 256] on span "OK" at bounding box center [586, 260] width 17 height 13
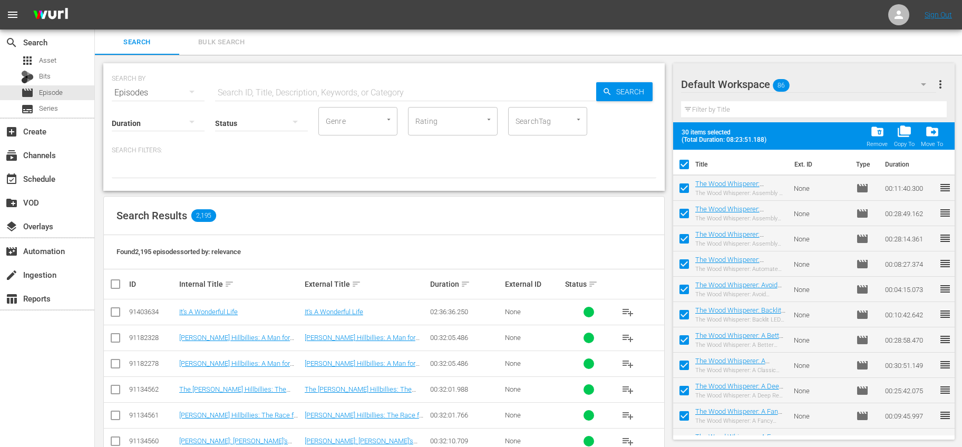
checkbox input "false"
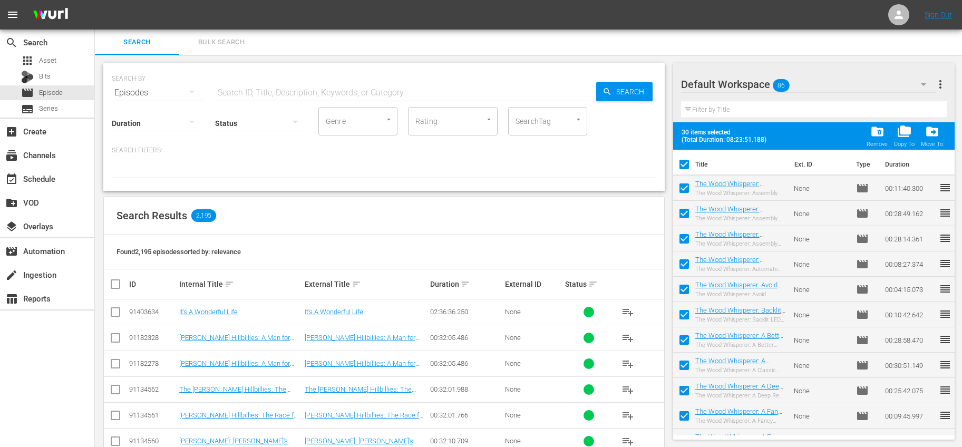
checkbox input "false"
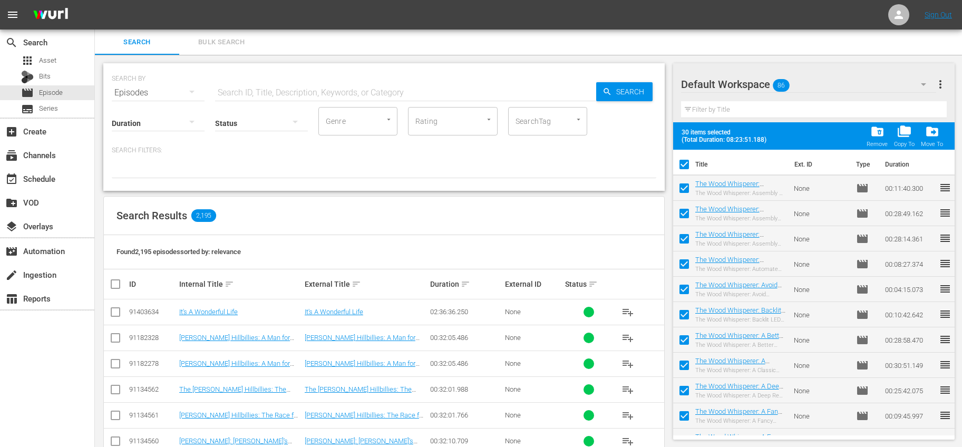
checkbox input "false"
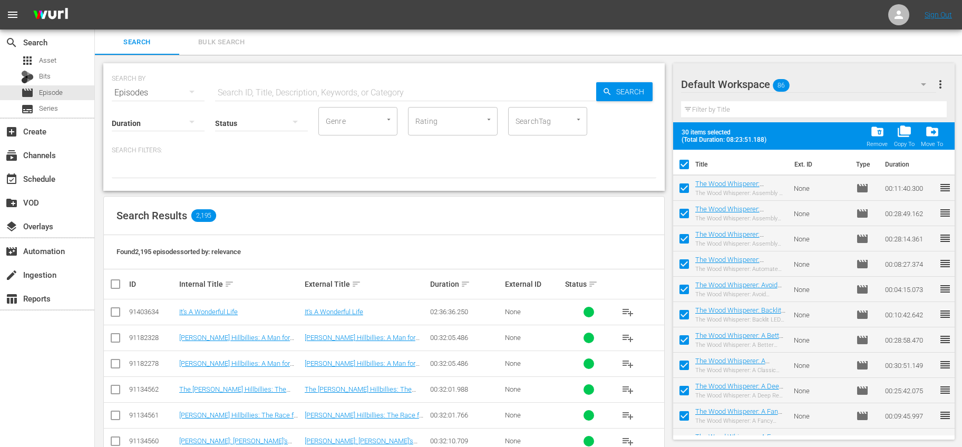
checkbox input "false"
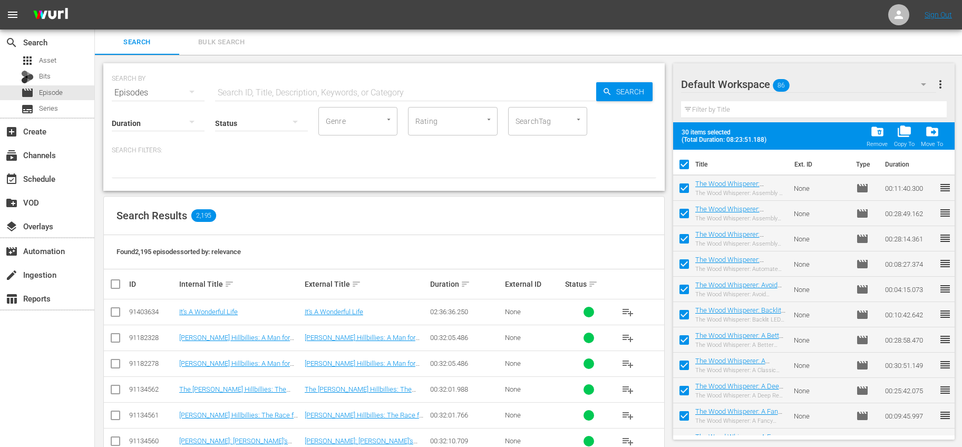
checkbox input "false"
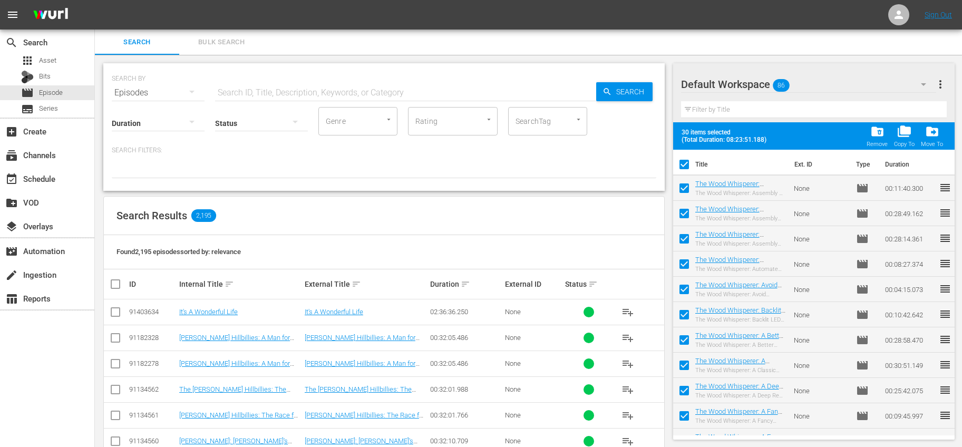
checkbox input "false"
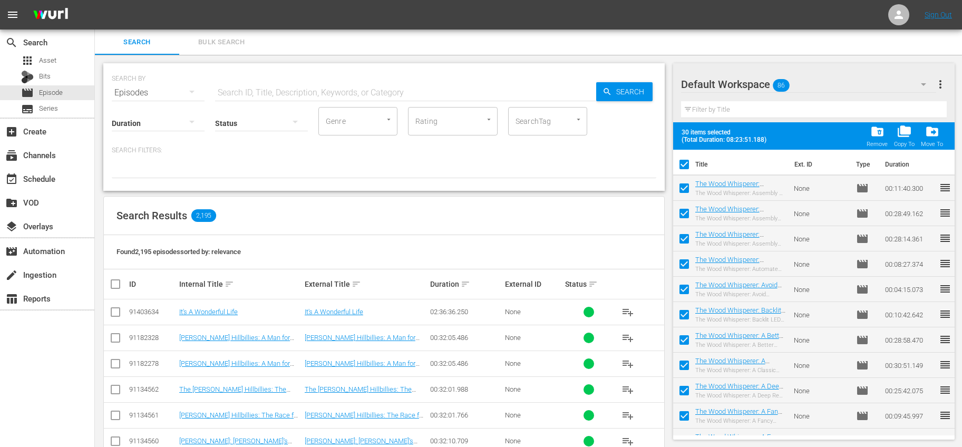
checkbox input "false"
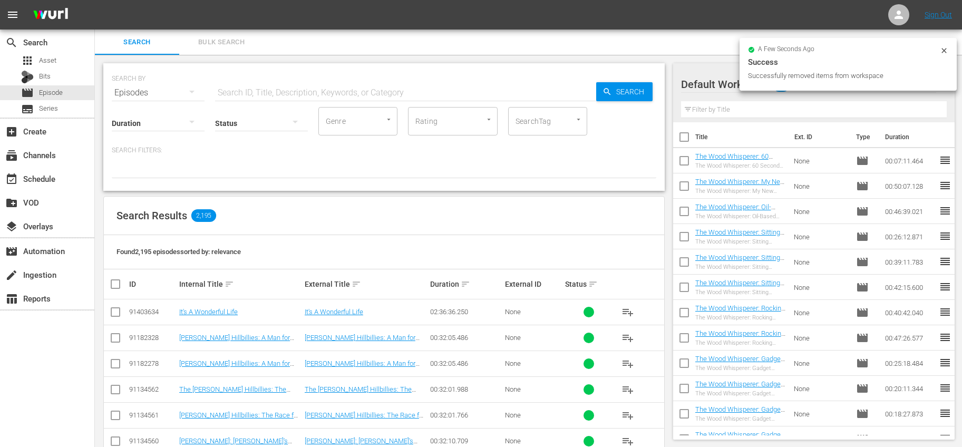
click at [690, 132] on input "checkbox" at bounding box center [684, 139] width 22 height 22
checkbox input "true"
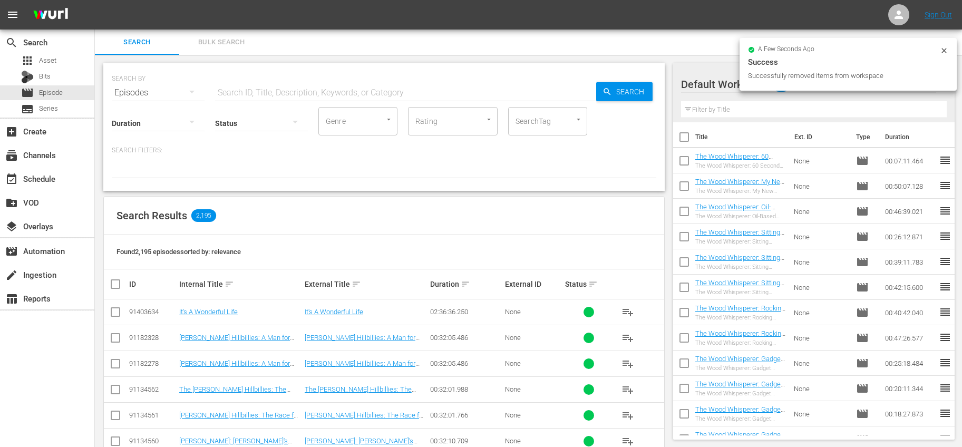
checkbox input "true"
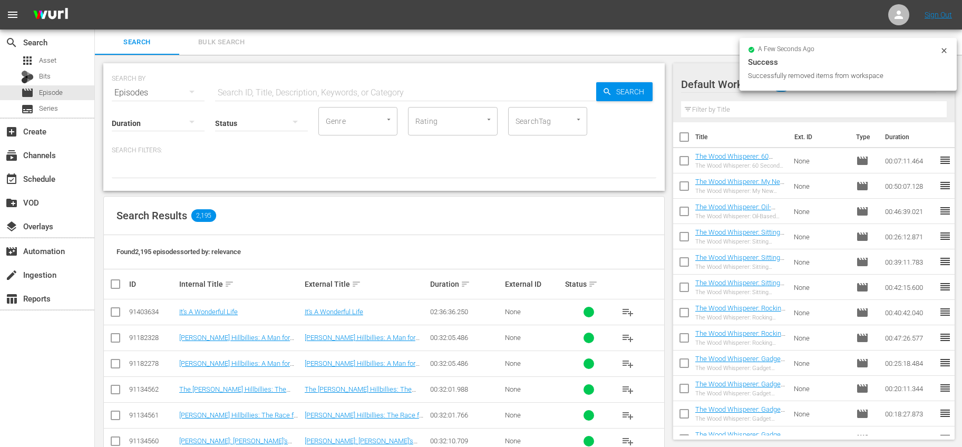
checkbox input "true"
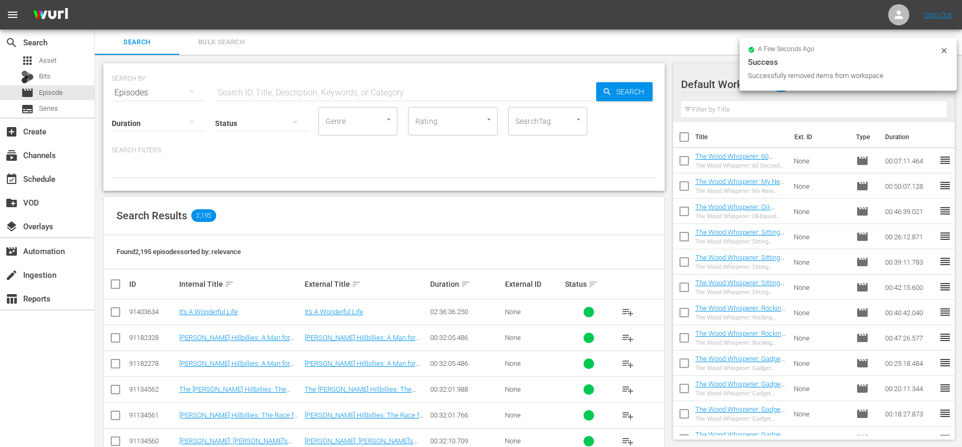
checkbox input "true"
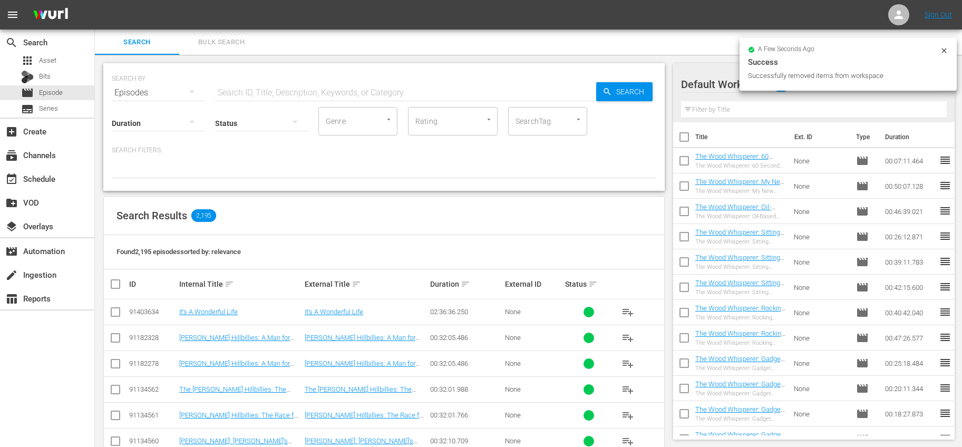
checkbox input "true"
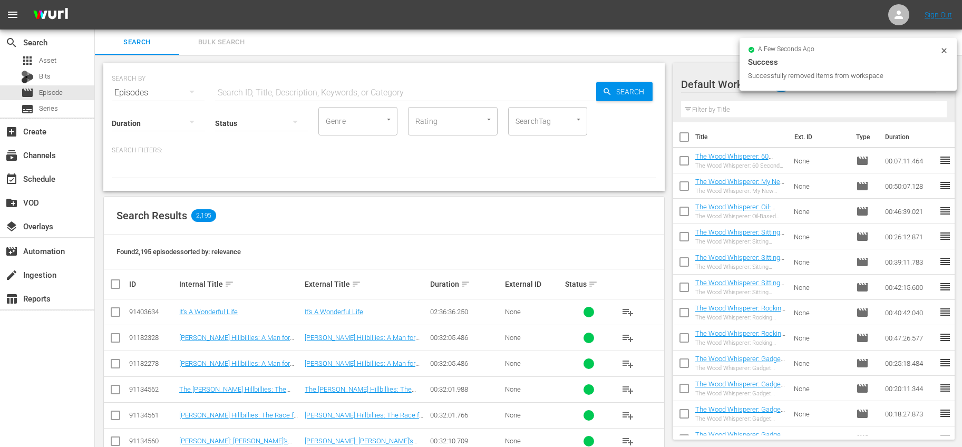
checkbox input "true"
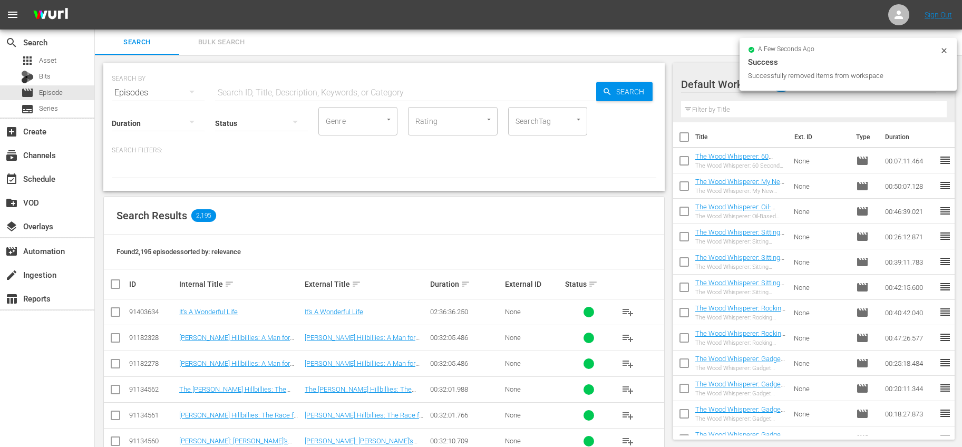
checkbox input "true"
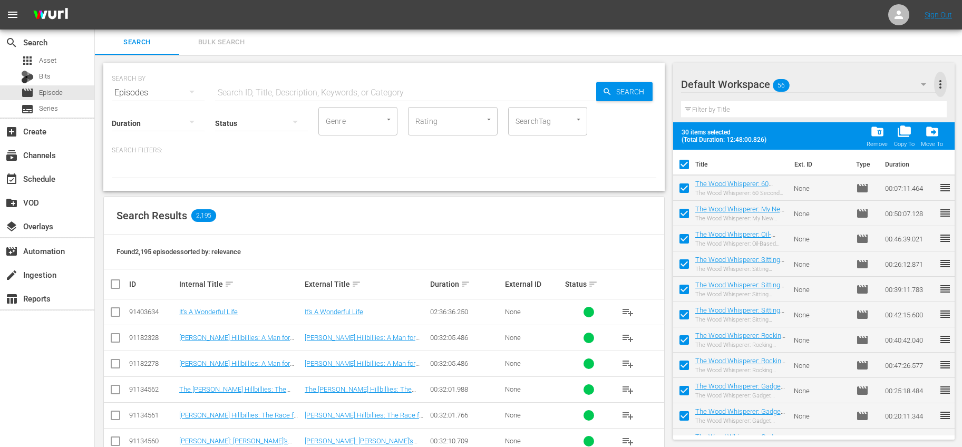
drag, startPoint x: 938, startPoint y: 85, endPoint x: 930, endPoint y: 91, distance: 10.2
click at [938, 85] on span "more_vert" at bounding box center [940, 84] width 13 height 13
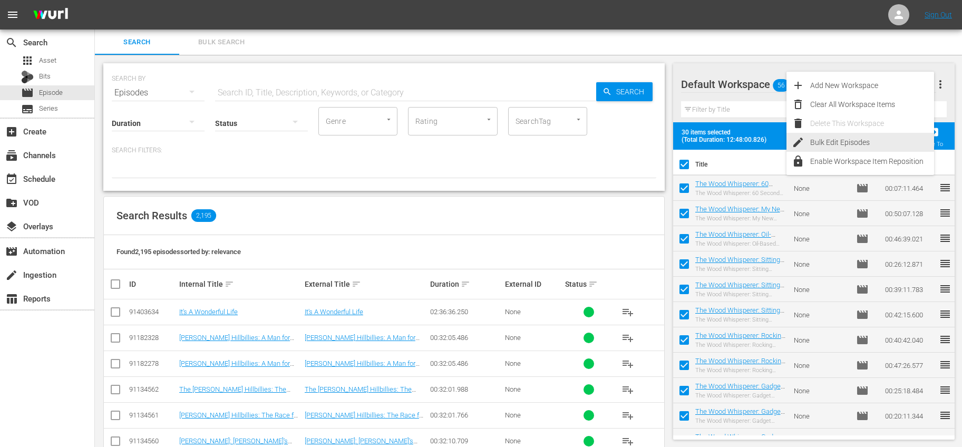
click at [828, 142] on div "Bulk Edit Episodes" at bounding box center [872, 142] width 124 height 19
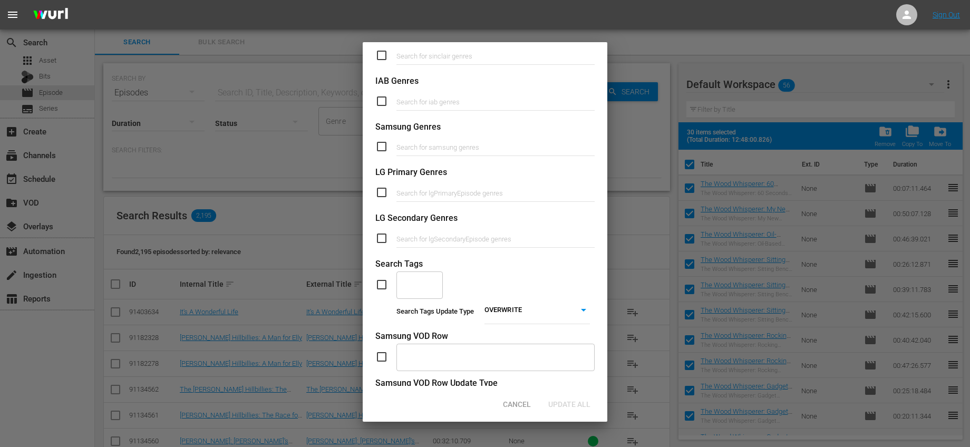
scroll to position [385, 0]
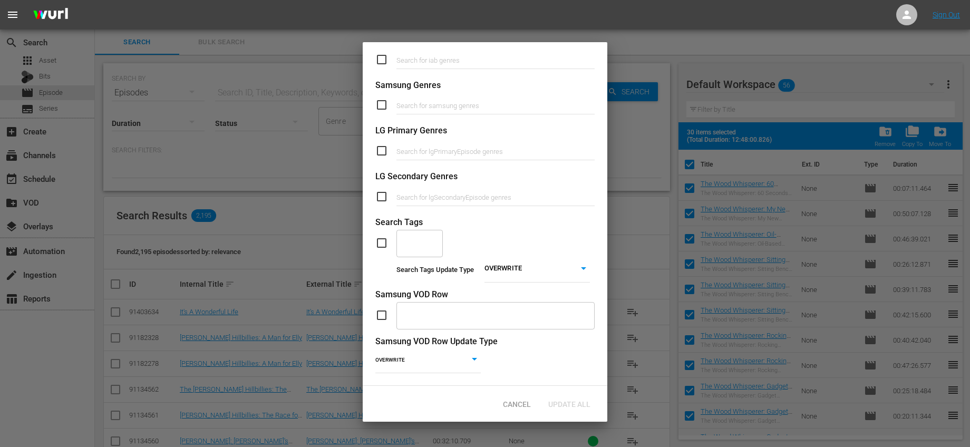
click at [386, 239] on input "checkbox" at bounding box center [385, 243] width 21 height 13
checkbox input "true"
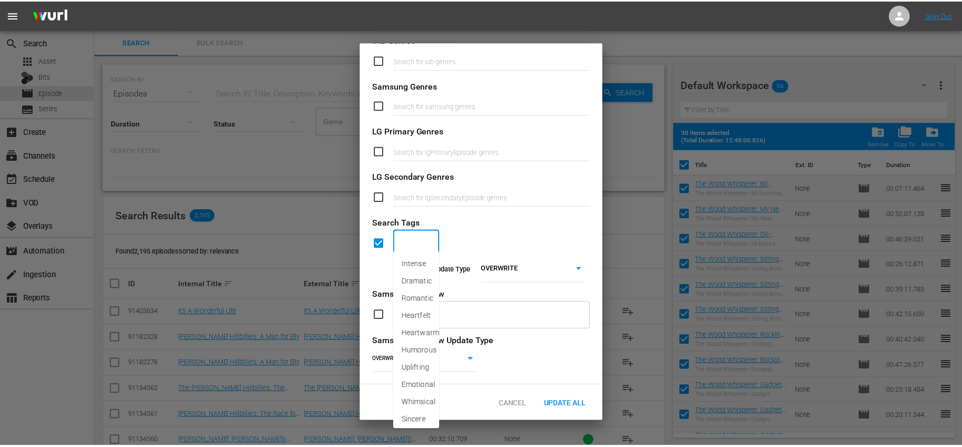
scroll to position [384, 0]
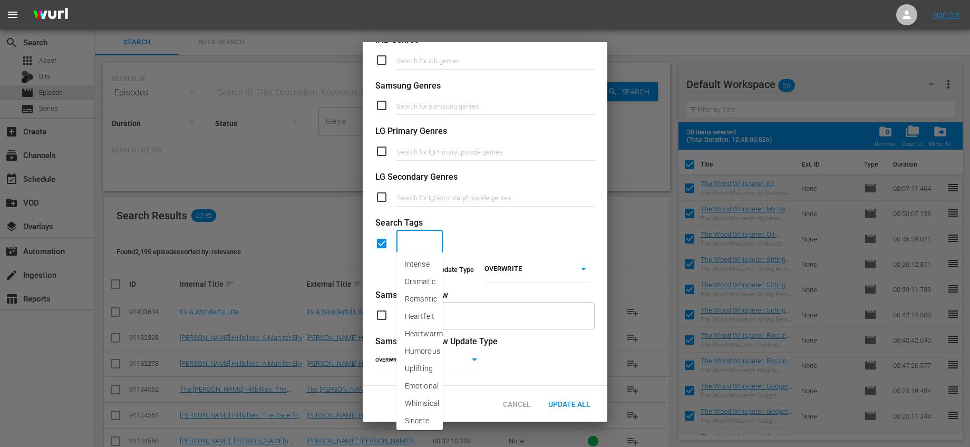
click at [410, 239] on input "text" at bounding box center [411, 243] width 21 height 19
type input "woo"
click at [425, 268] on span "Wood-Working" at bounding box center [420, 270] width 30 height 22
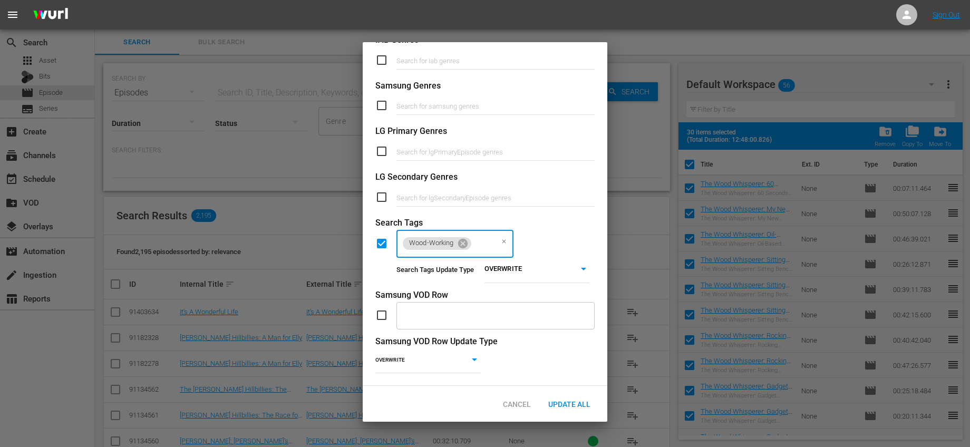
click at [558, 234] on div "Wood-Working ​" at bounding box center [484, 243] width 219 height 28
click at [587, 400] on span "Update All" at bounding box center [569, 404] width 59 height 8
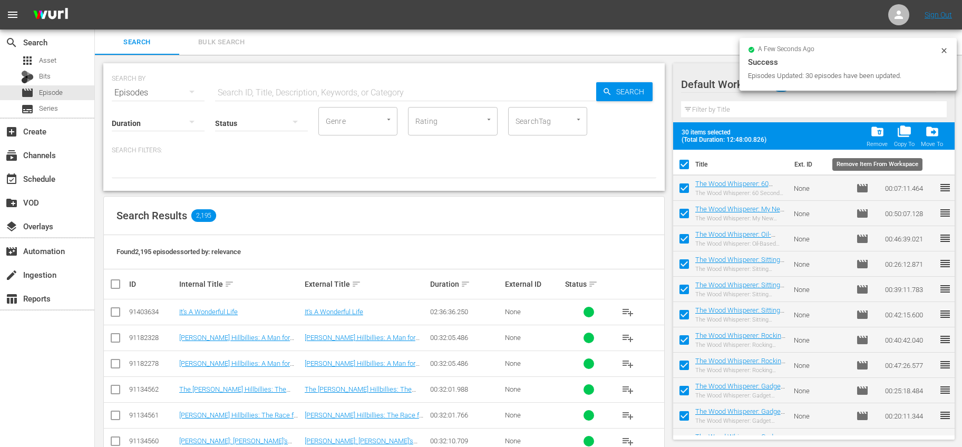
click at [882, 132] on span "folder_delete" at bounding box center [877, 131] width 14 height 14
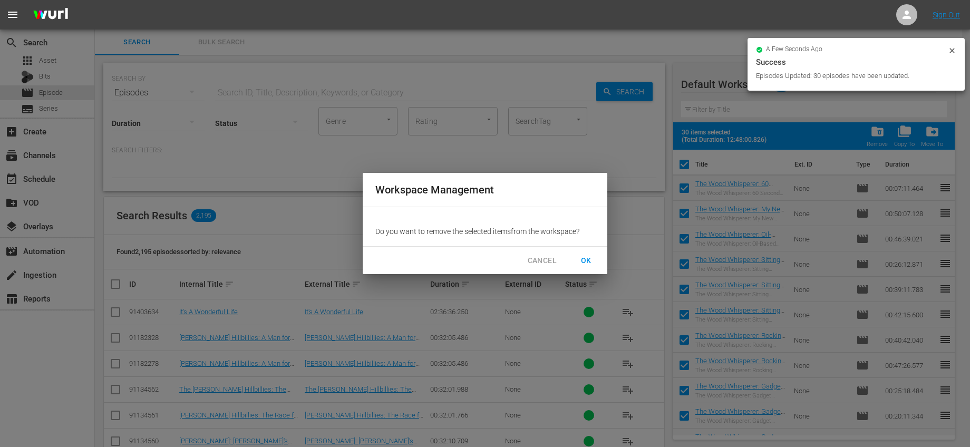
click at [591, 258] on span "OK" at bounding box center [586, 260] width 17 height 13
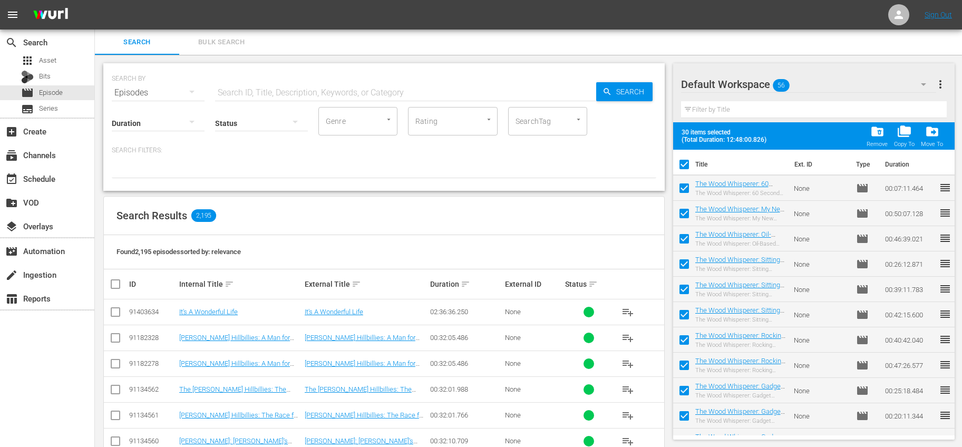
checkbox input "false"
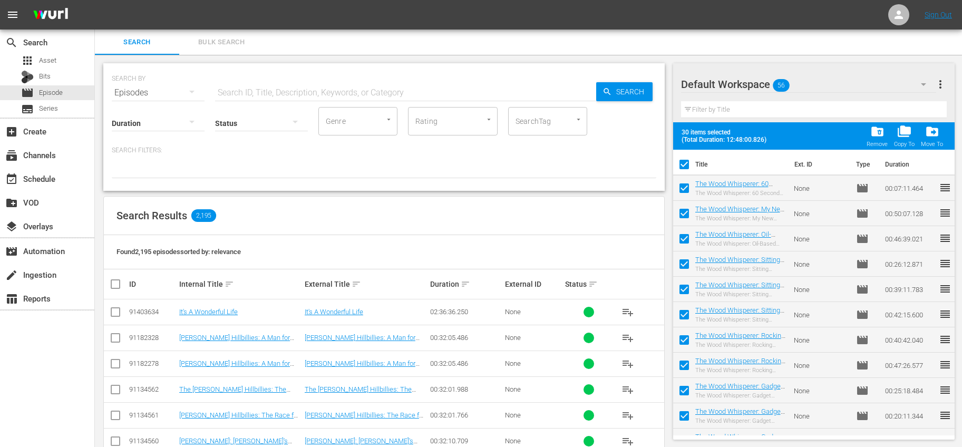
checkbox input "false"
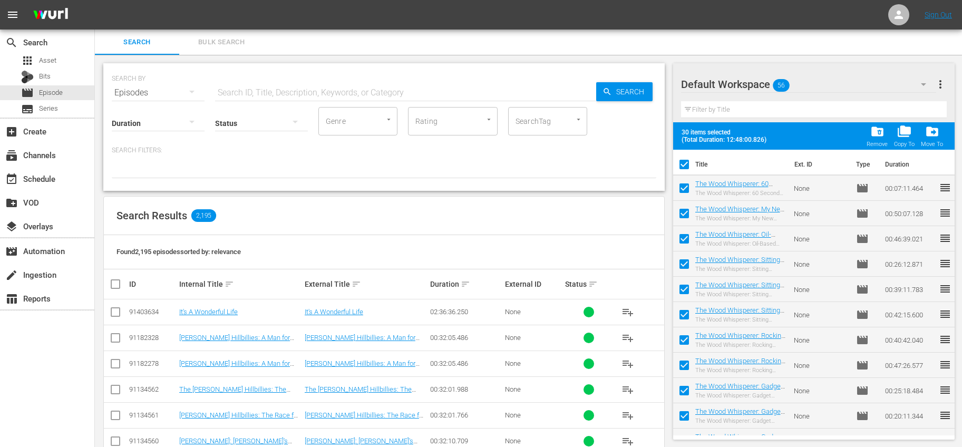
checkbox input "false"
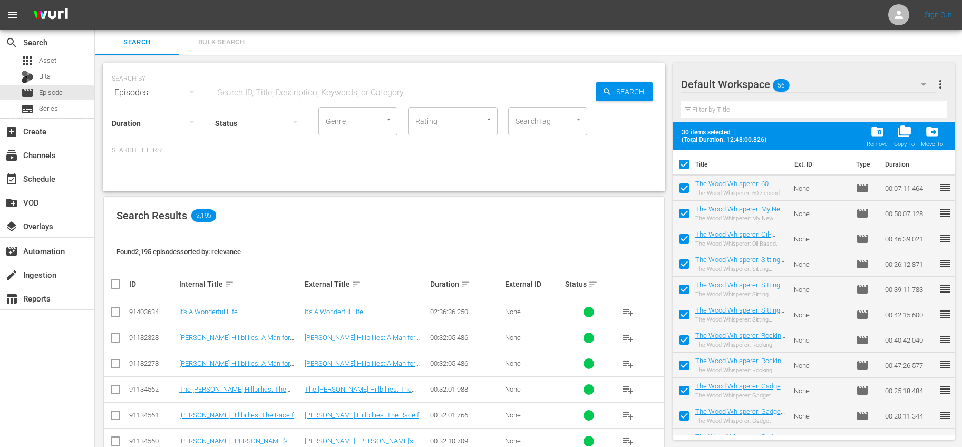
checkbox input "false"
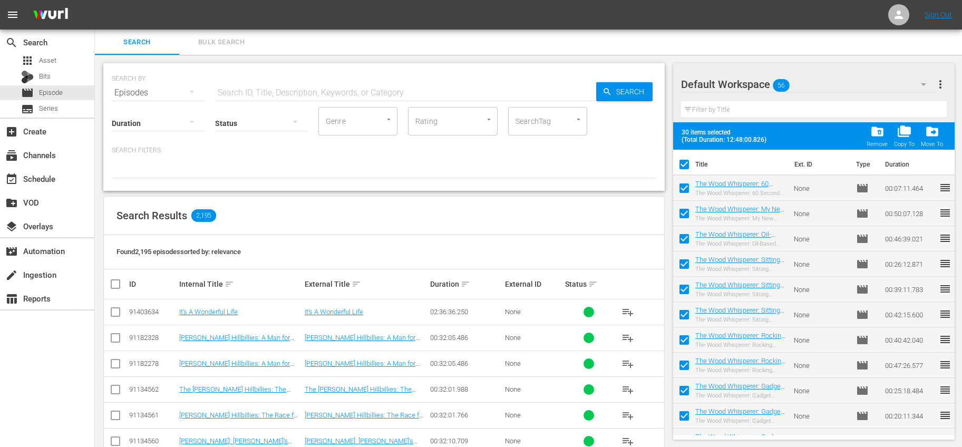
checkbox input "false"
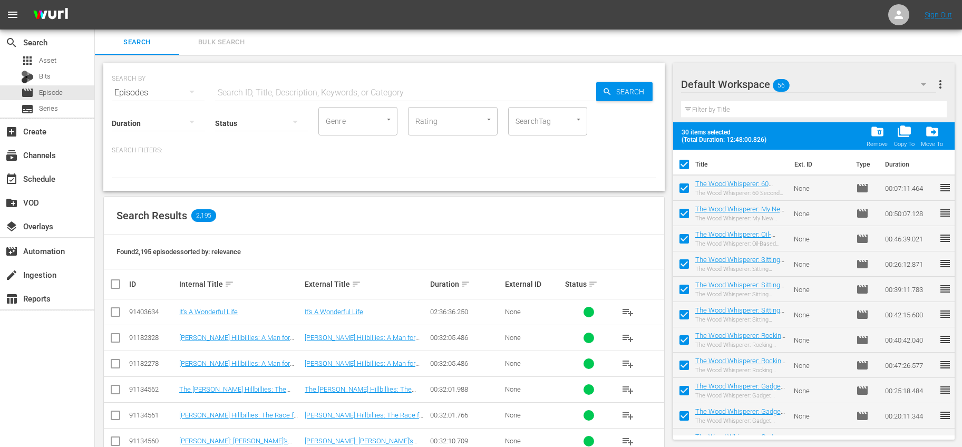
checkbox input "false"
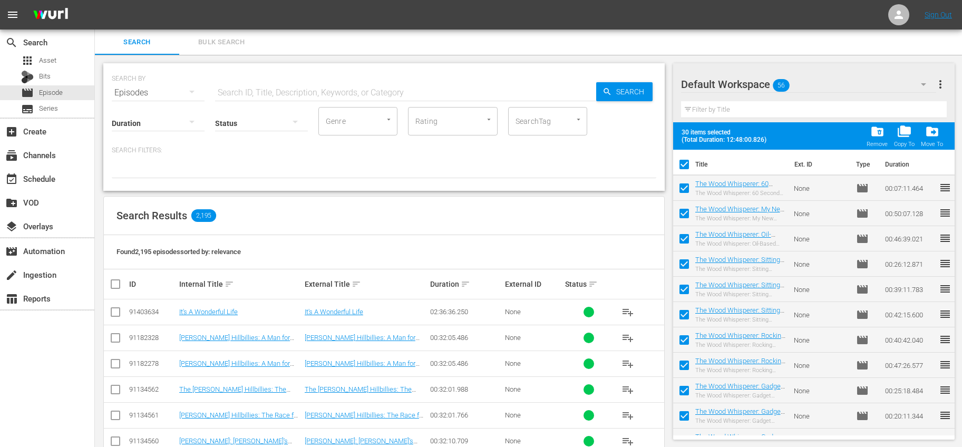
checkbox input "false"
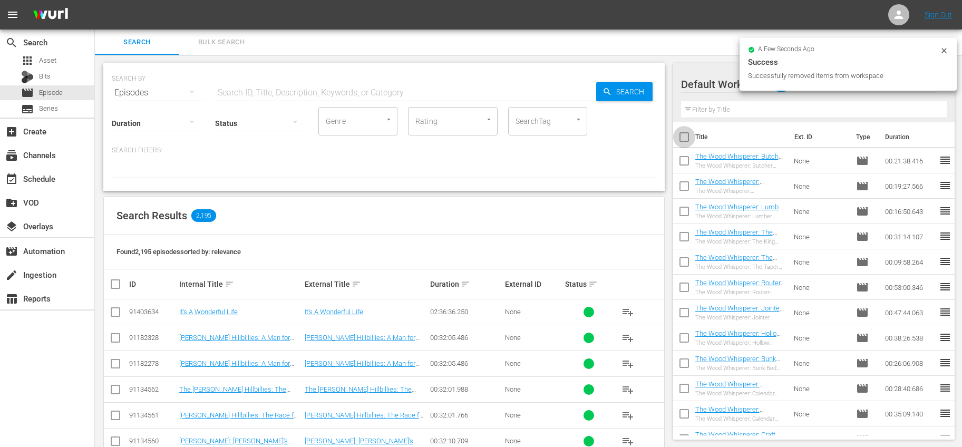
click at [686, 134] on input "checkbox" at bounding box center [684, 139] width 22 height 22
checkbox input "true"
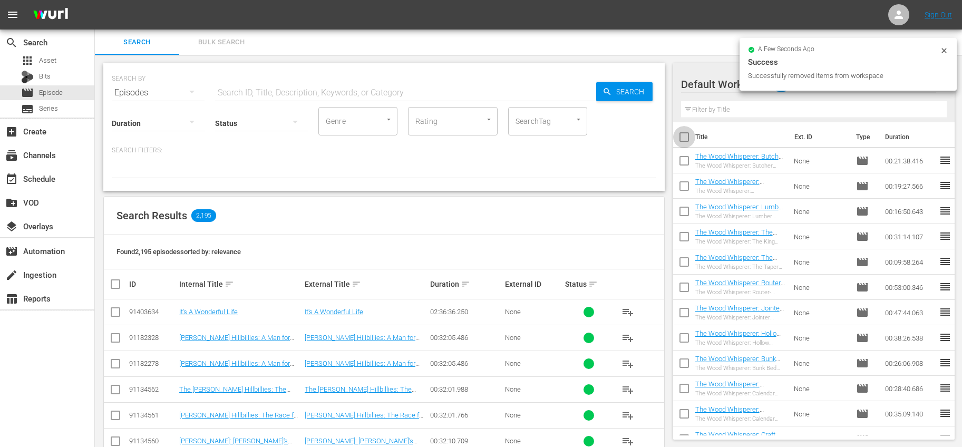
checkbox input "true"
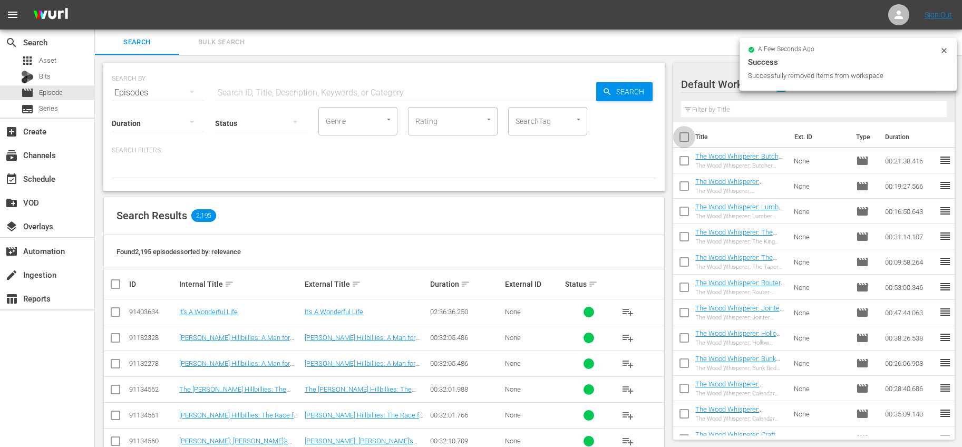
checkbox input "true"
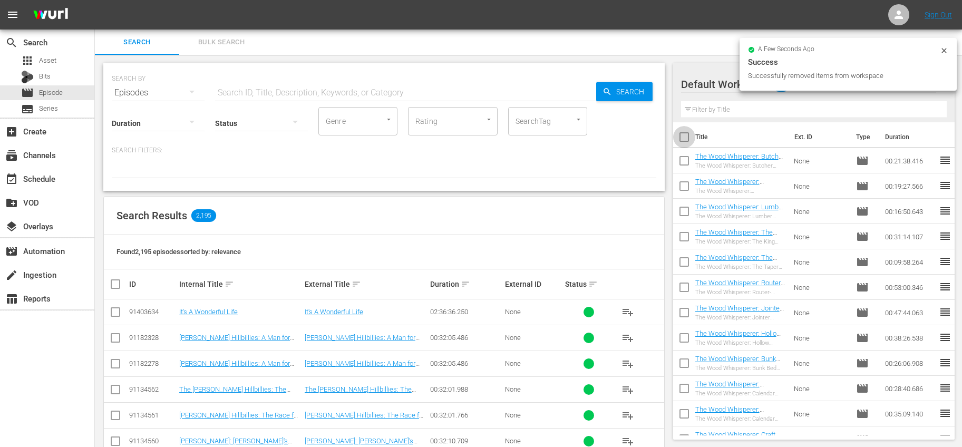
checkbox input "true"
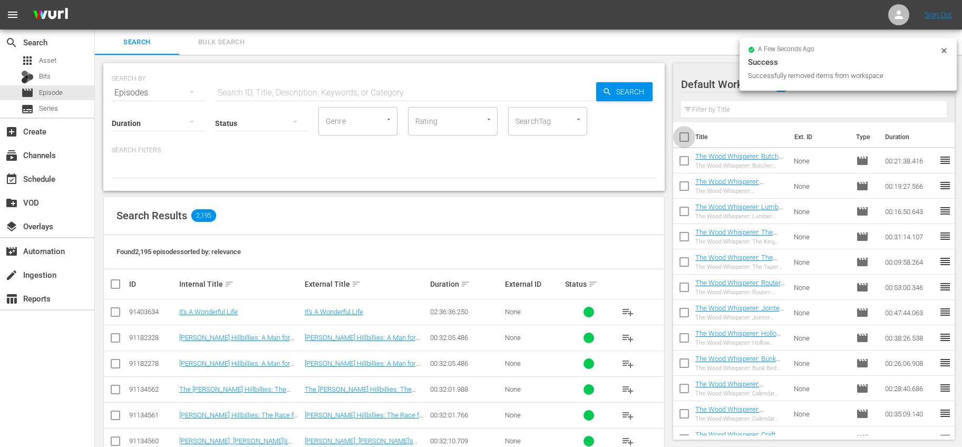
checkbox input "true"
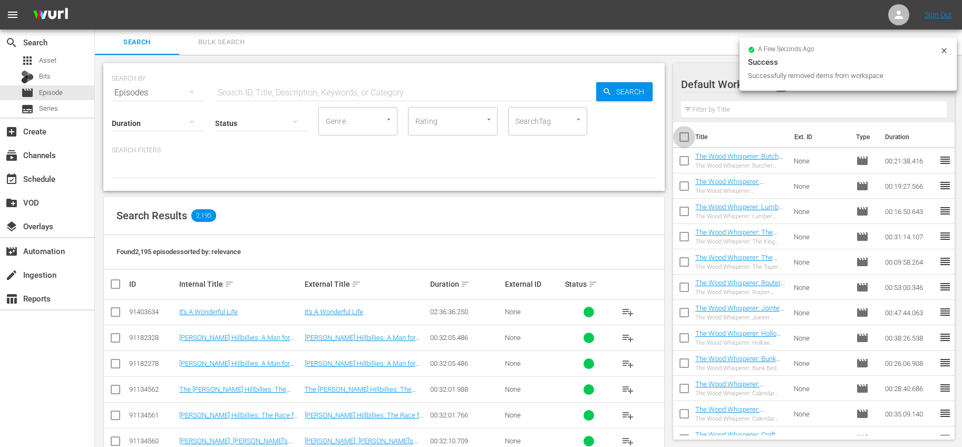
checkbox input "true"
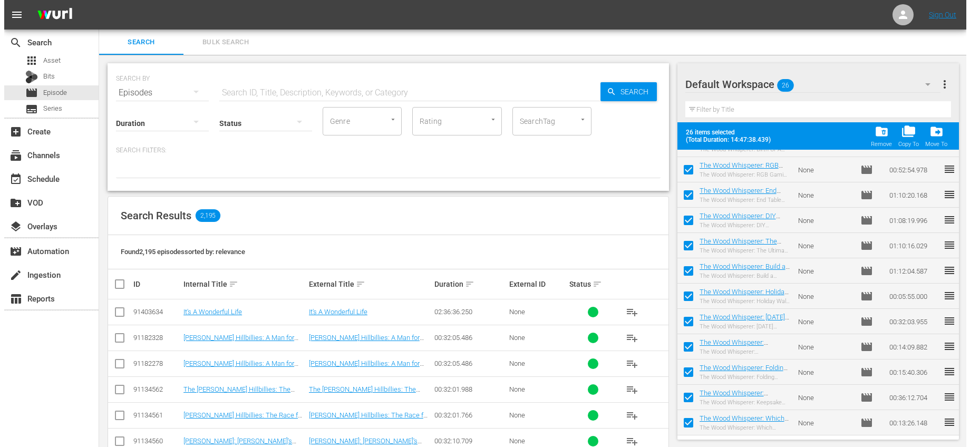
scroll to position [0, 0]
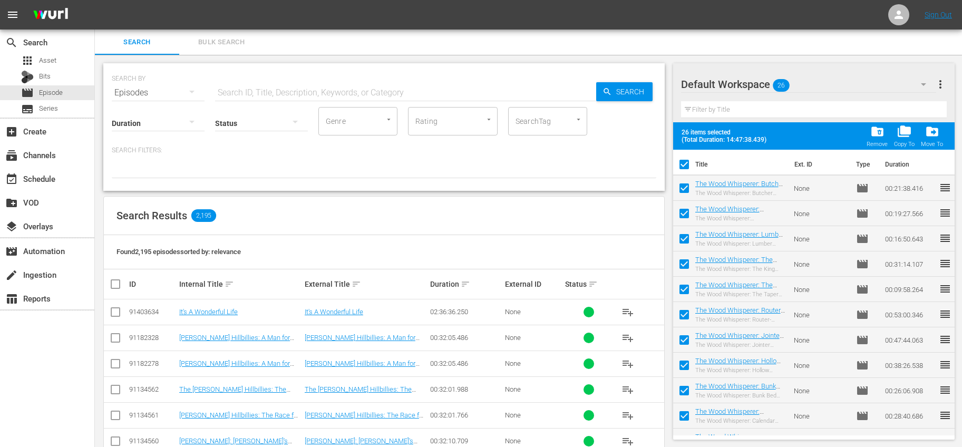
click at [942, 82] on span "more_vert" at bounding box center [940, 84] width 13 height 13
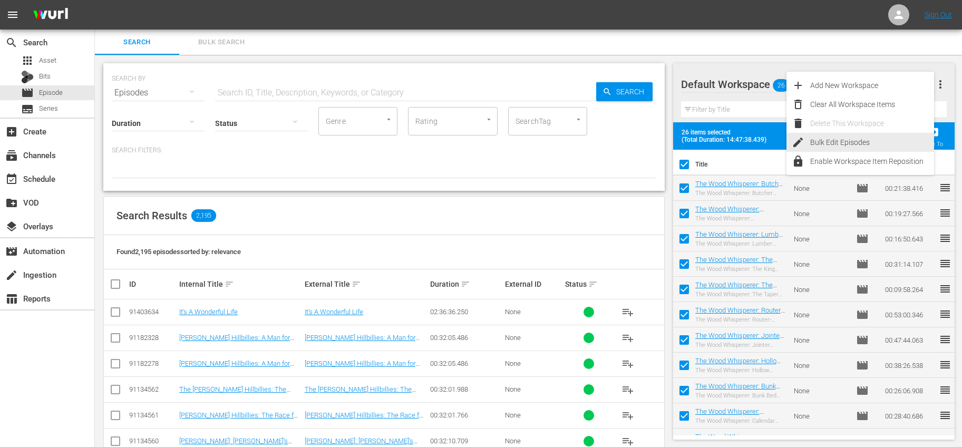
click at [823, 139] on div "Bulk Edit Episodes" at bounding box center [872, 142] width 124 height 19
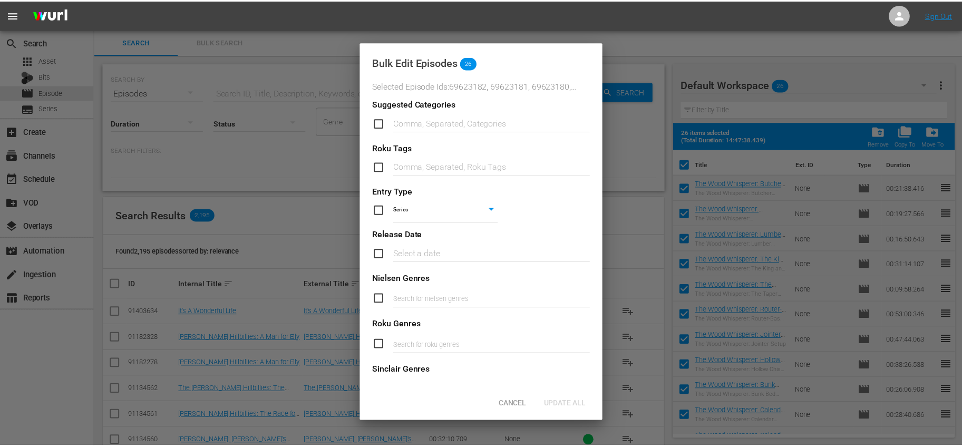
scroll to position [350, 0]
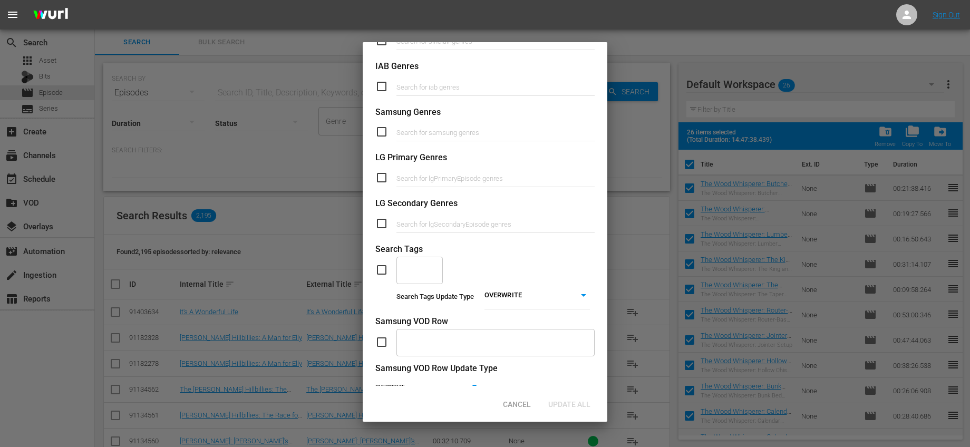
click at [383, 268] on input "checkbox" at bounding box center [385, 270] width 21 height 13
checkbox input "true"
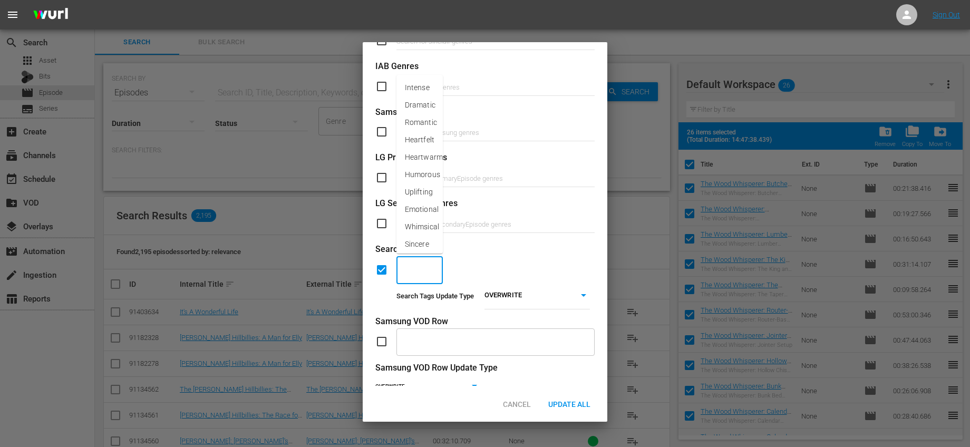
click at [418, 270] on input "text" at bounding box center [411, 269] width 21 height 19
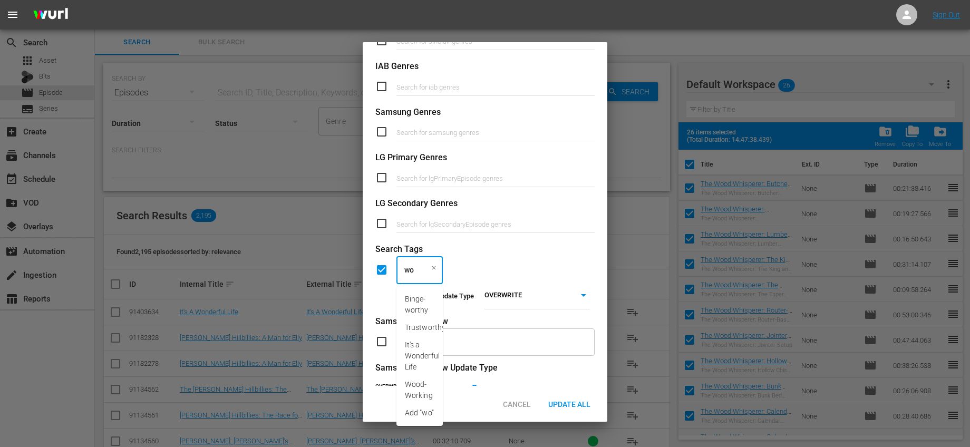
type input "woo"
click at [427, 301] on span "Wood-Working" at bounding box center [420, 305] width 30 height 22
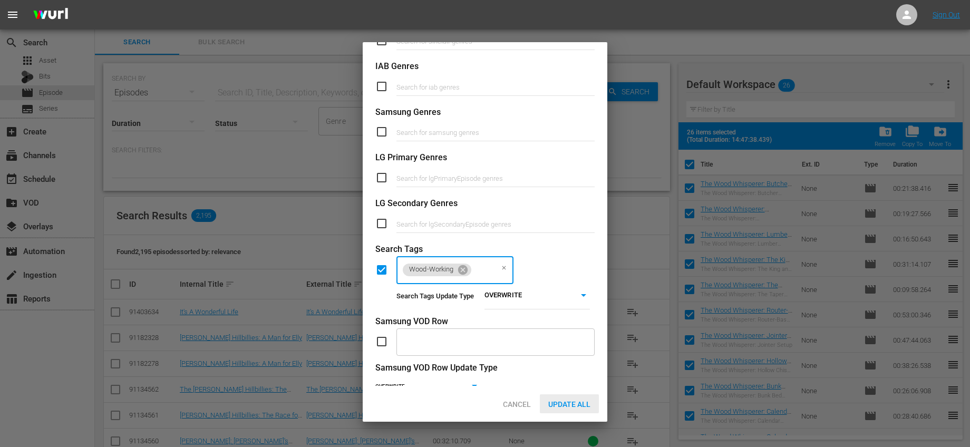
click at [575, 407] on span "Update All" at bounding box center [569, 404] width 59 height 8
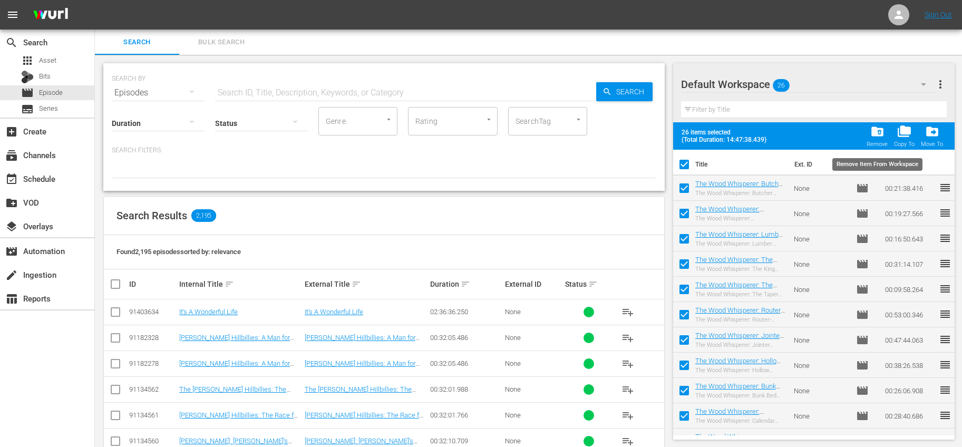
click at [873, 129] on span "folder_delete" at bounding box center [877, 131] width 14 height 14
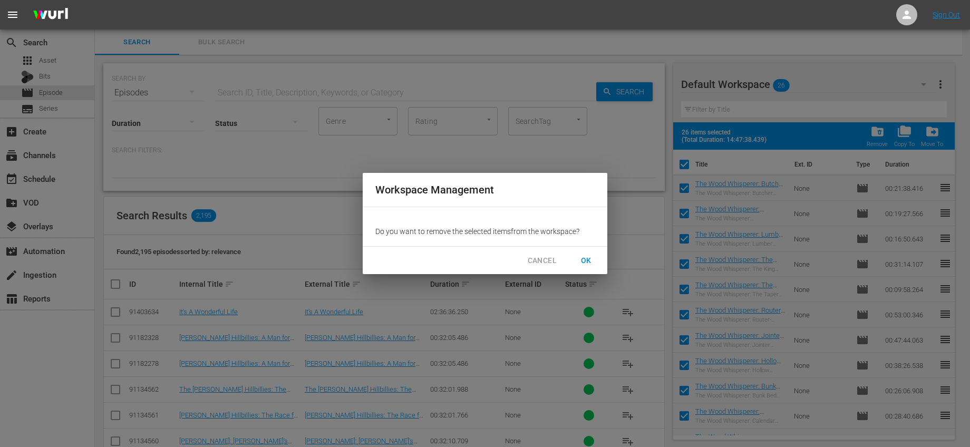
click at [584, 260] on span "OK" at bounding box center [586, 260] width 17 height 13
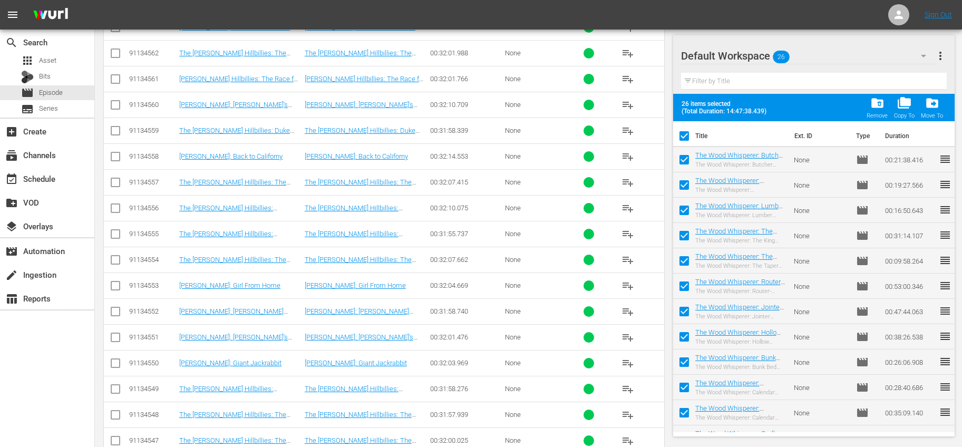
checkbox input "false"
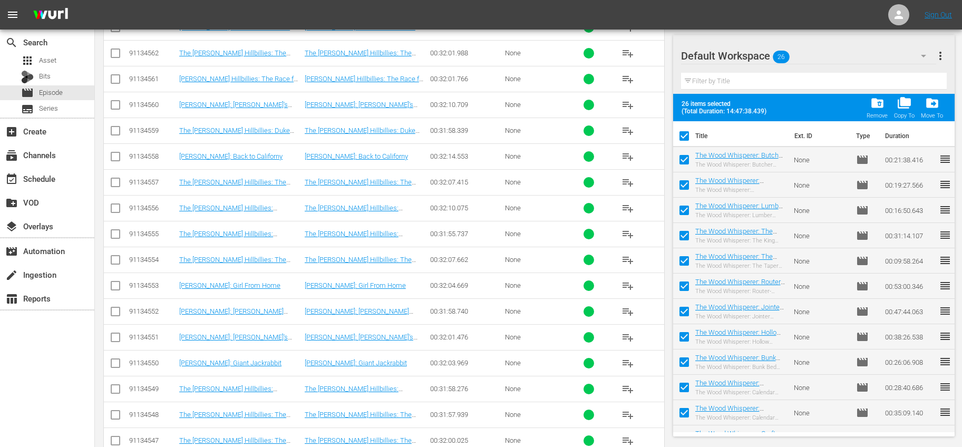
checkbox input "false"
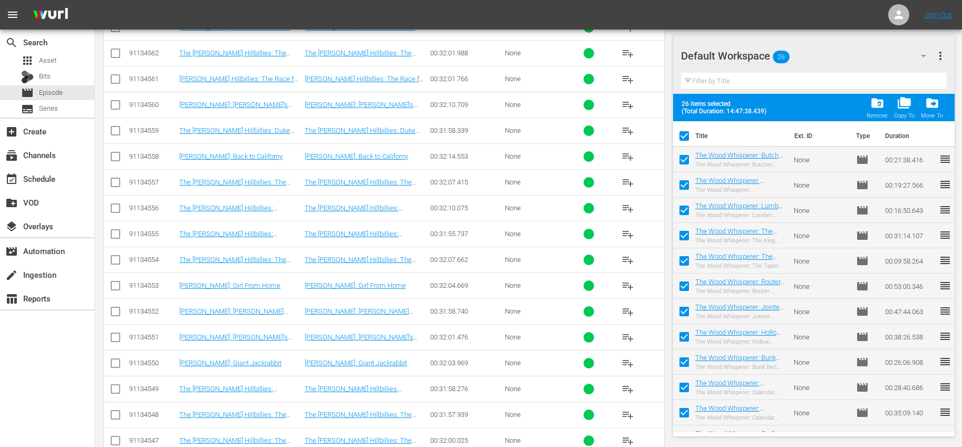
checkbox input "false"
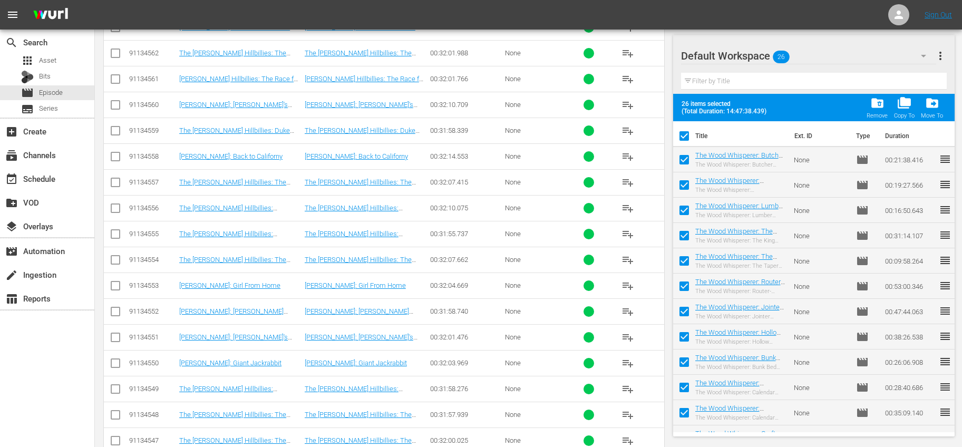
checkbox input "false"
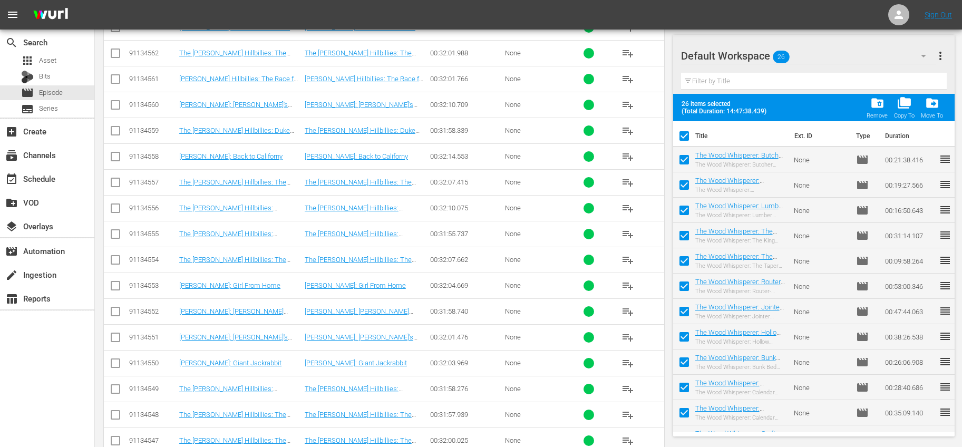
checkbox input "false"
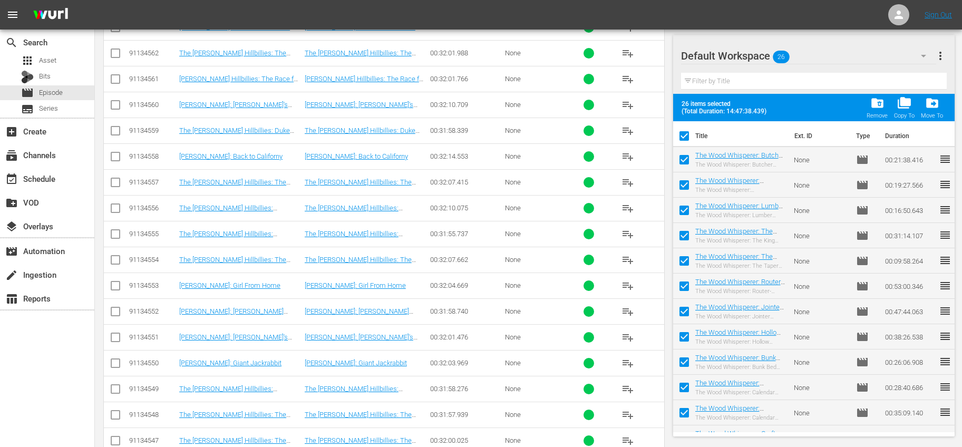
checkbox input "false"
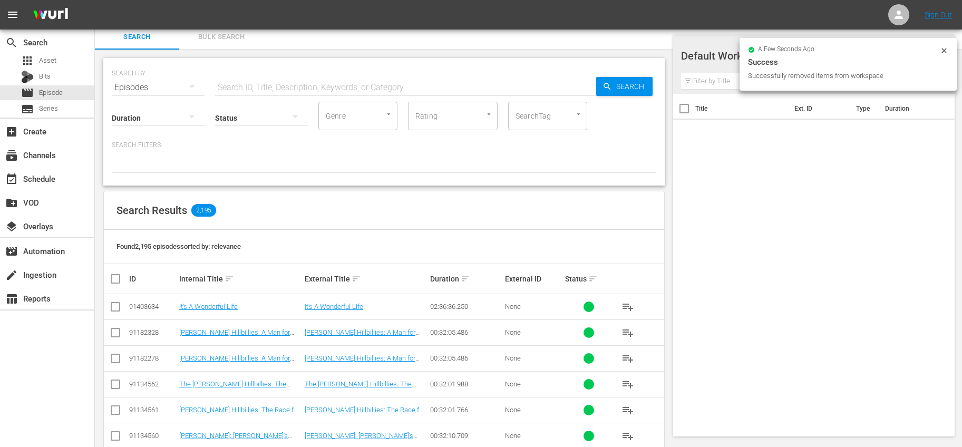
scroll to position [0, 0]
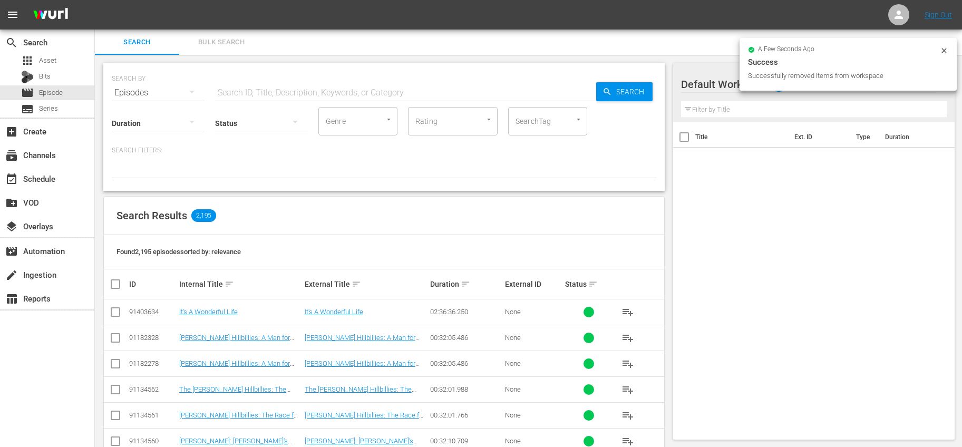
click at [372, 96] on input "text" at bounding box center [405, 92] width 381 height 25
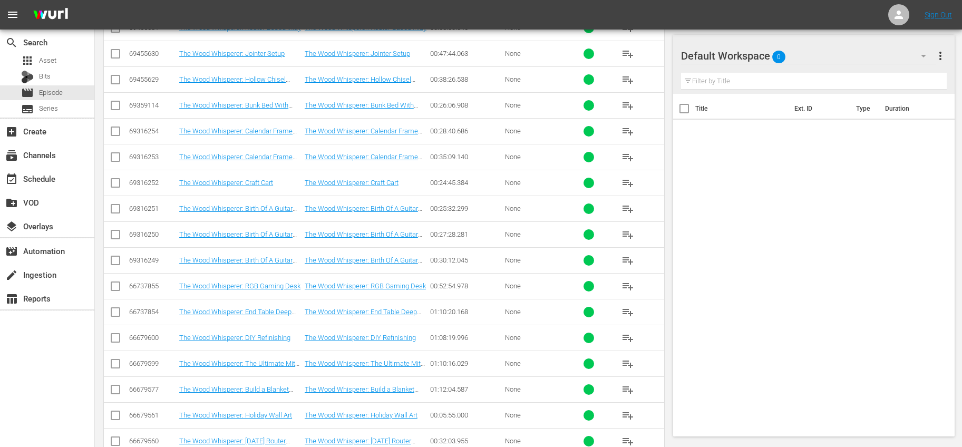
scroll to position [11392, 0]
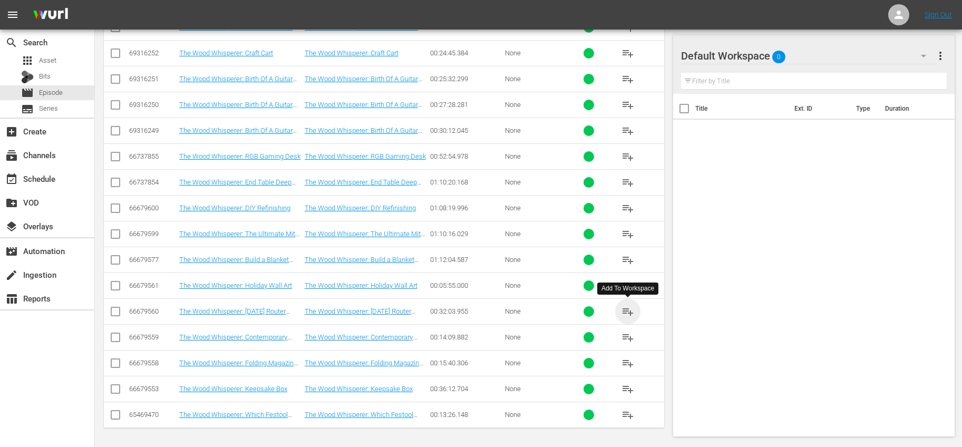
click at [625, 306] on span "playlist_add" at bounding box center [628, 311] width 13 height 13
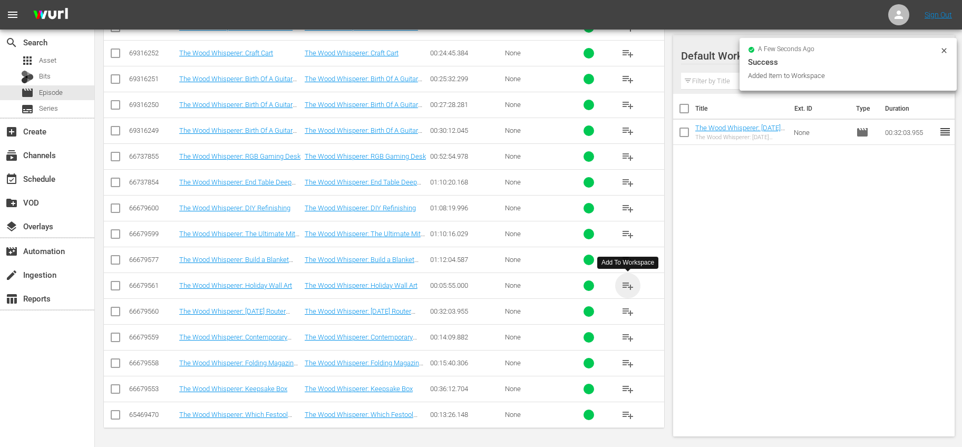
click at [627, 283] on span "playlist_add" at bounding box center [628, 285] width 13 height 13
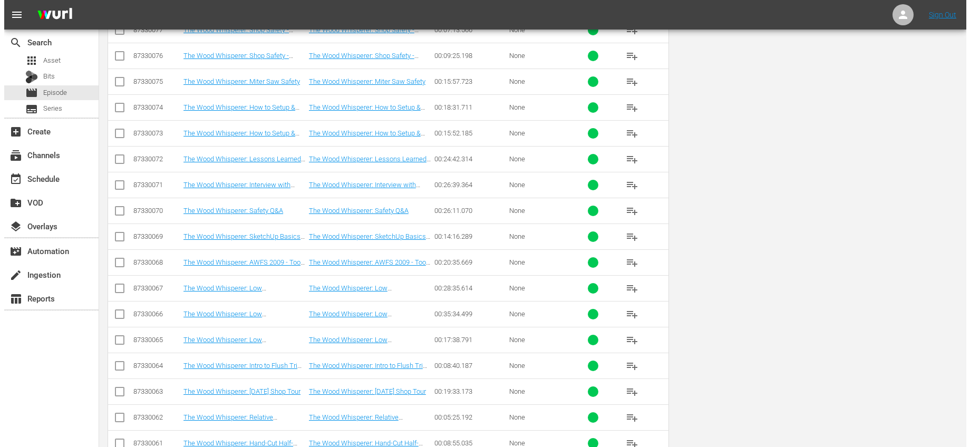
scroll to position [0, 0]
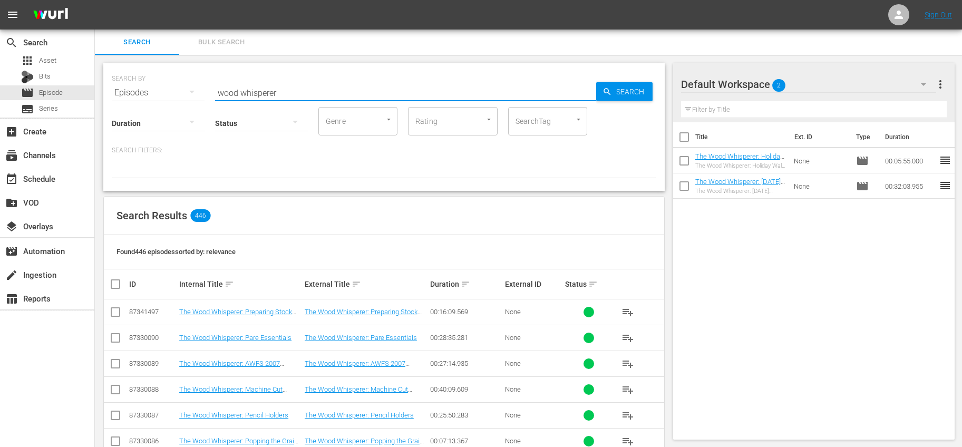
drag, startPoint x: 310, startPoint y: 94, endPoint x: 202, endPoint y: 88, distance: 108.2
click at [202, 88] on div "SEARCH BY Search By Episodes Search ID, Title, Description, Keywords, or Catego…" at bounding box center [384, 86] width 545 height 38
type input "sled"
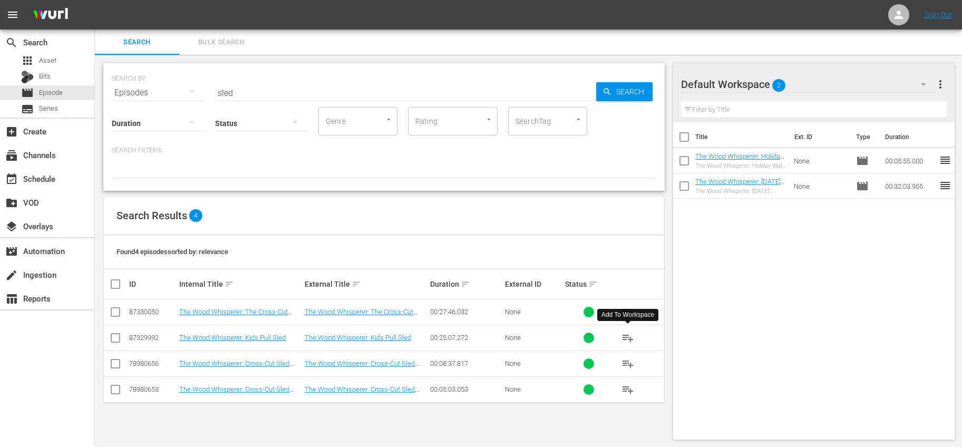
click at [629, 334] on span "playlist_add" at bounding box center [628, 338] width 13 height 13
drag, startPoint x: 771, startPoint y: 267, endPoint x: 766, endPoint y: 260, distance: 8.3
click at [770, 266] on div "Title Ext. ID Type Duration The Wood Whisperer: Kids Pull Sled The Wood Whisper…" at bounding box center [814, 278] width 282 height 313
click at [688, 209] on input "checkbox" at bounding box center [684, 213] width 22 height 22
checkbox input "true"
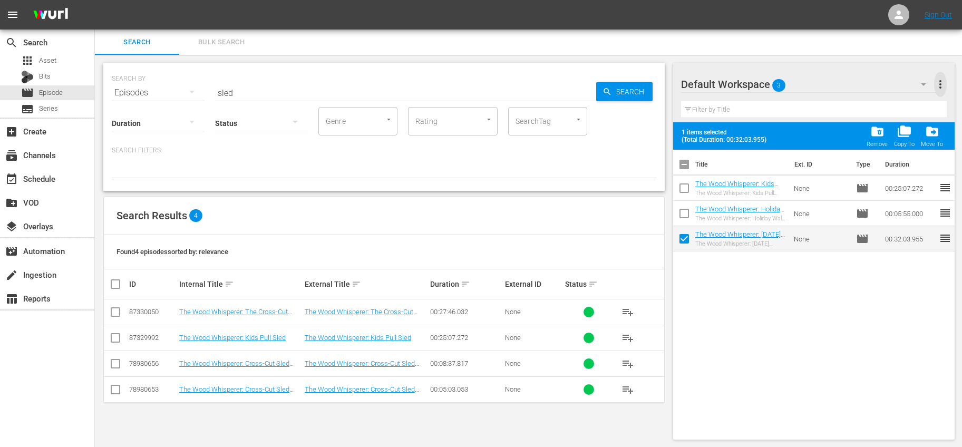
click at [938, 87] on span "more_vert" at bounding box center [940, 84] width 13 height 13
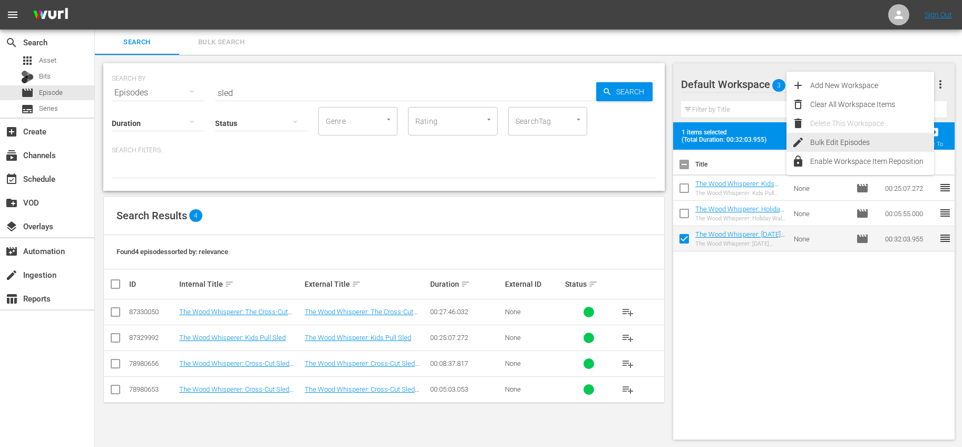
click at [840, 140] on div "Bulk Edit Episodes" at bounding box center [872, 142] width 124 height 19
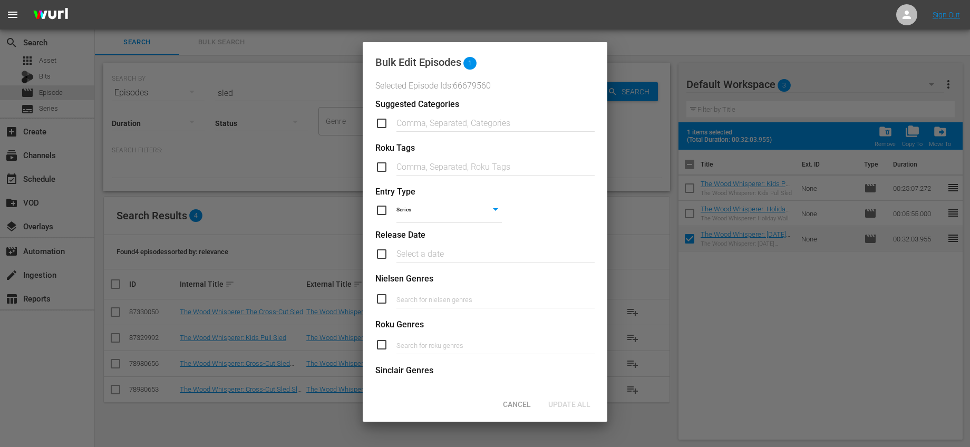
scroll to position [385, 0]
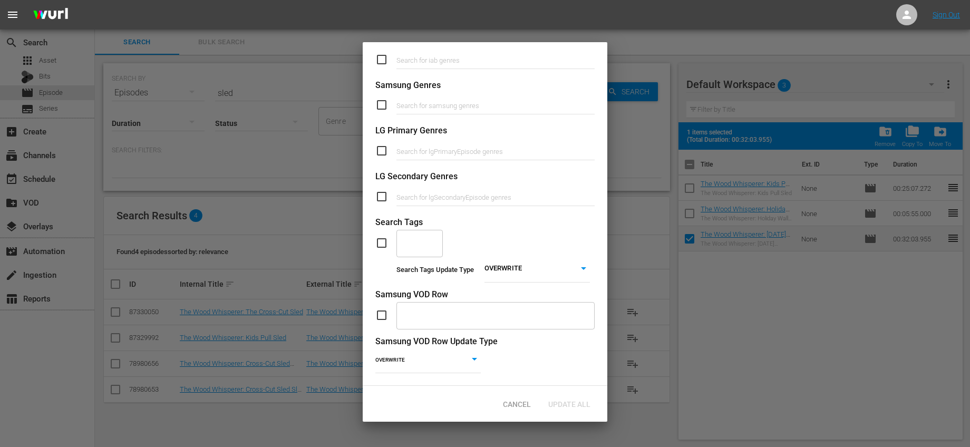
click at [386, 241] on div "​" at bounding box center [484, 243] width 219 height 28
click at [383, 237] on input "checkbox" at bounding box center [385, 243] width 21 height 13
checkbox input "true"
click at [418, 235] on input "text" at bounding box center [411, 243] width 21 height 19
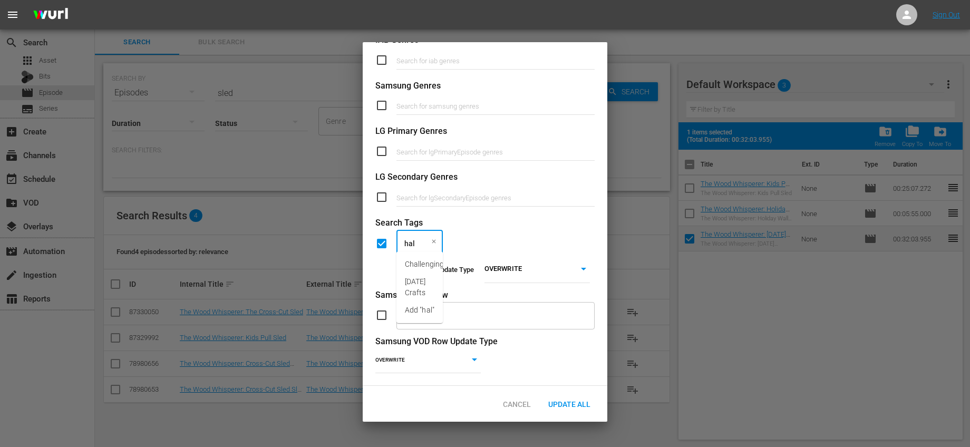
type input "hall"
click at [432, 277] on span "[DATE] Crafts" at bounding box center [420, 287] width 30 height 22
type input "holi"
click at [447, 280] on span "Holiday Crafts" at bounding box center [427, 281] width 47 height 11
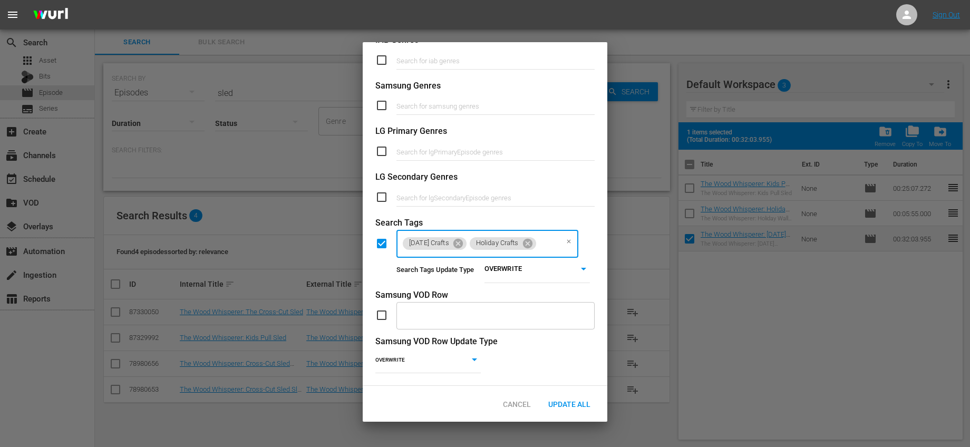
click at [520, 278] on body "menu Sign Out search Search apps Asset Bits movie Episode subtitles Series add_…" at bounding box center [485, 223] width 970 height 447
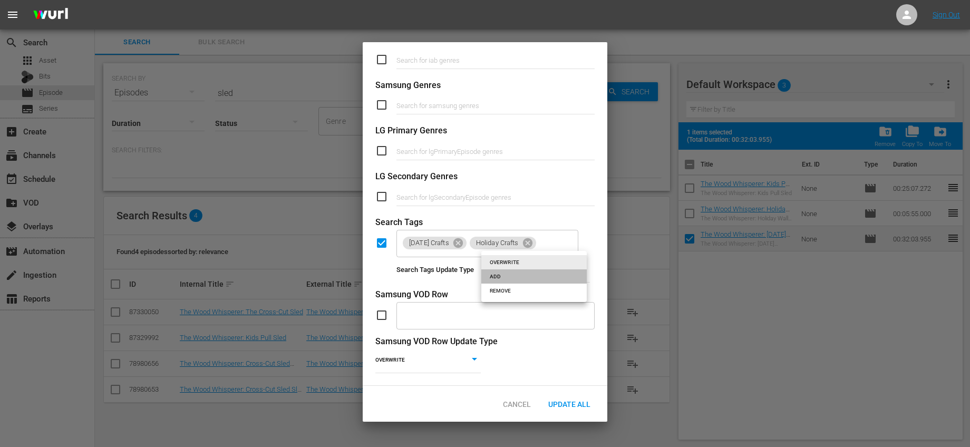
click at [503, 280] on li "ADD" at bounding box center [533, 276] width 105 height 14
type input "ADD"
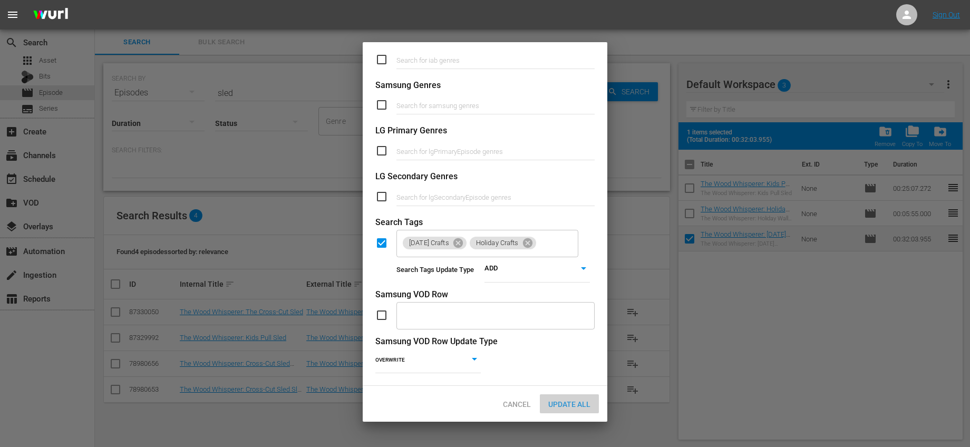
click at [561, 401] on span "Update All" at bounding box center [569, 404] width 59 height 8
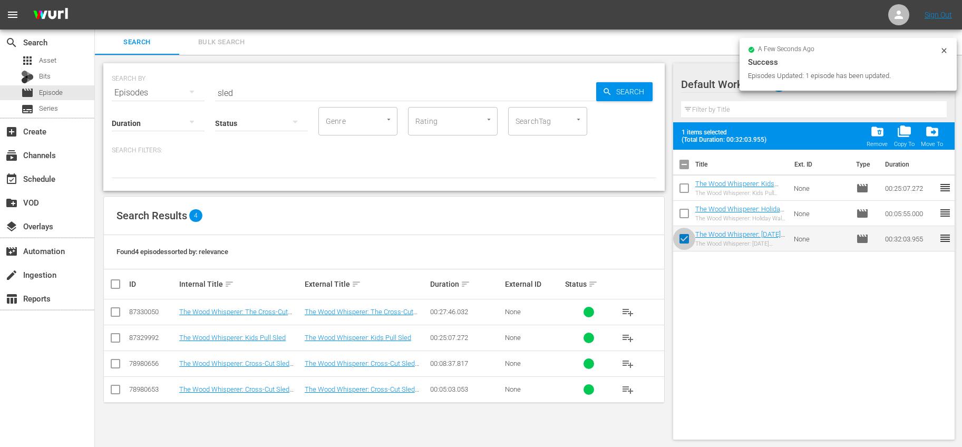
click at [680, 236] on input "checkbox" at bounding box center [684, 241] width 22 height 22
checkbox input "false"
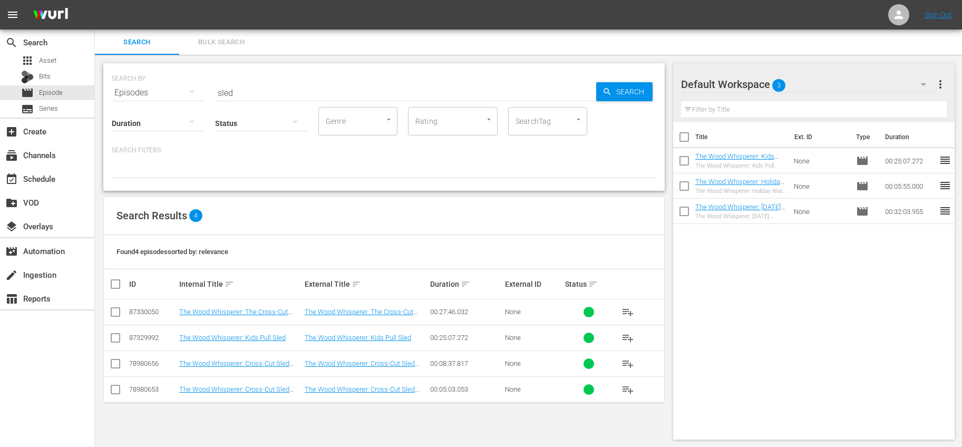
click at [684, 182] on input "checkbox" at bounding box center [684, 188] width 22 height 22
checkbox input "true"
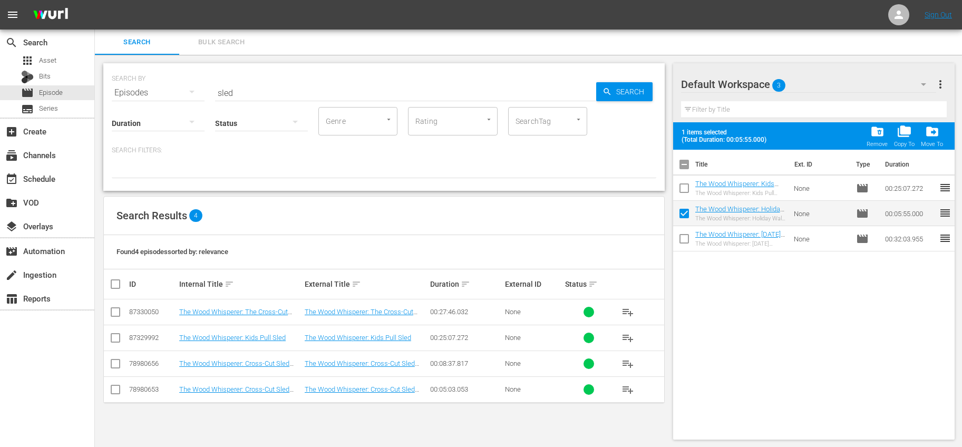
click at [683, 188] on input "checkbox" at bounding box center [684, 190] width 22 height 22
checkbox input "true"
click at [938, 90] on span "more_vert" at bounding box center [940, 84] width 13 height 13
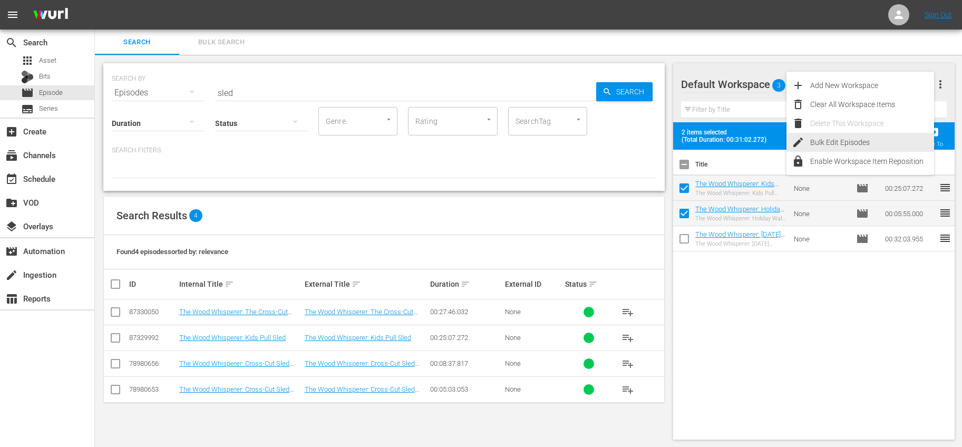
click at [825, 145] on div "Bulk Edit Episodes" at bounding box center [872, 142] width 124 height 19
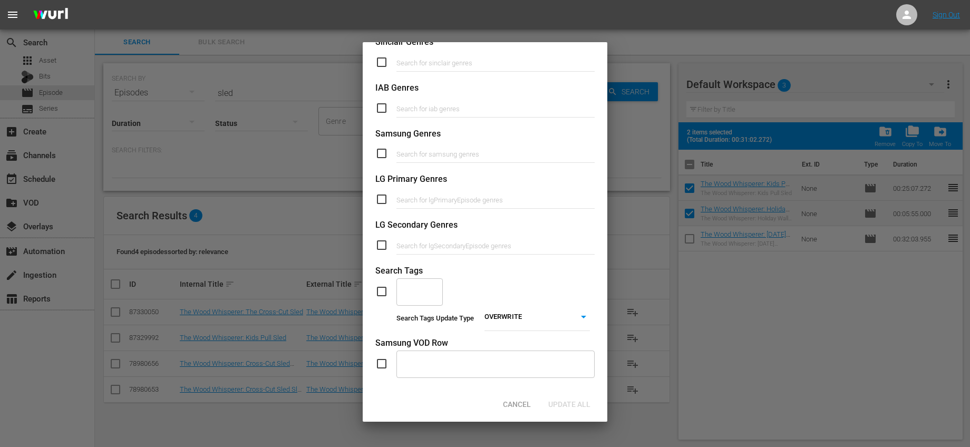
scroll to position [352, 0]
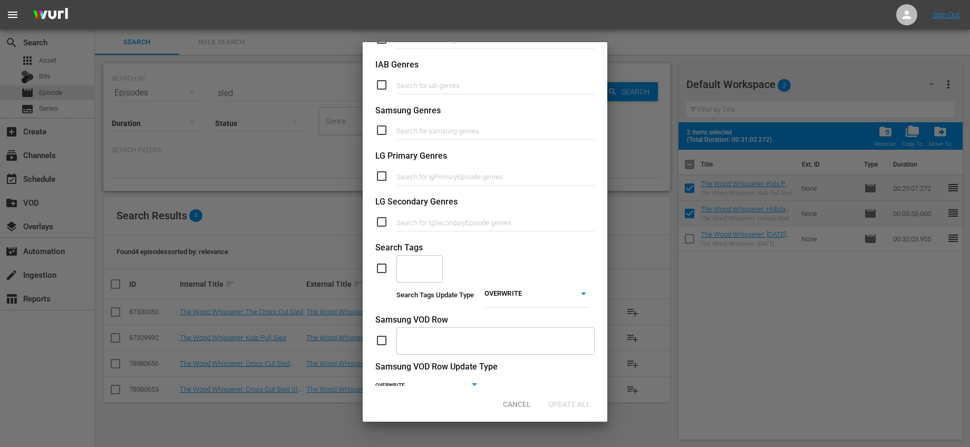
click at [386, 273] on input "checkbox" at bounding box center [385, 268] width 21 height 13
checkbox input "true"
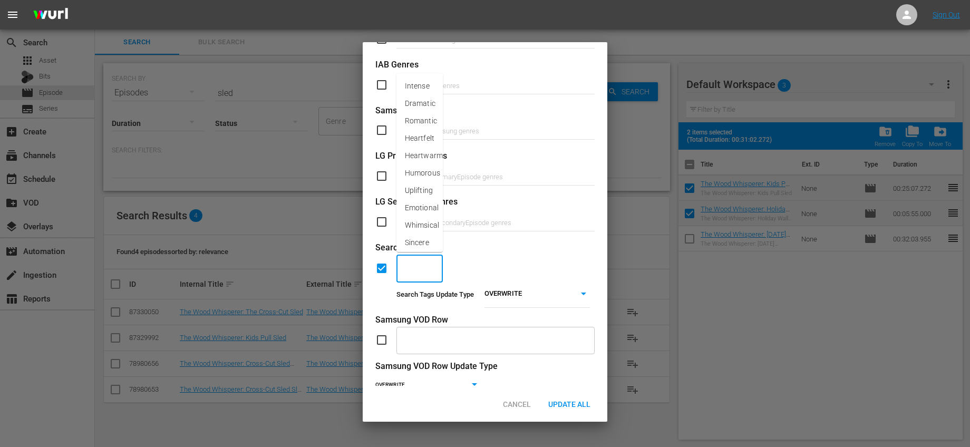
click at [414, 269] on input "text" at bounding box center [411, 268] width 21 height 19
type input "hol"
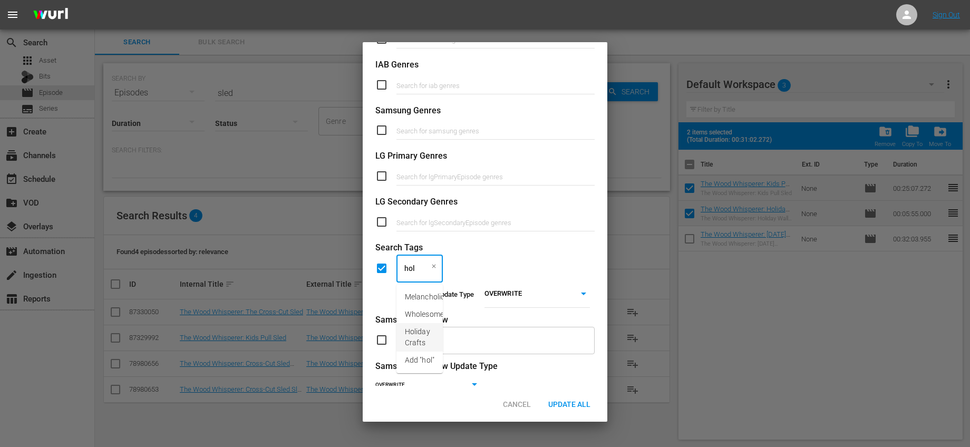
click at [424, 331] on span "Holiday Crafts" at bounding box center [420, 337] width 30 height 22
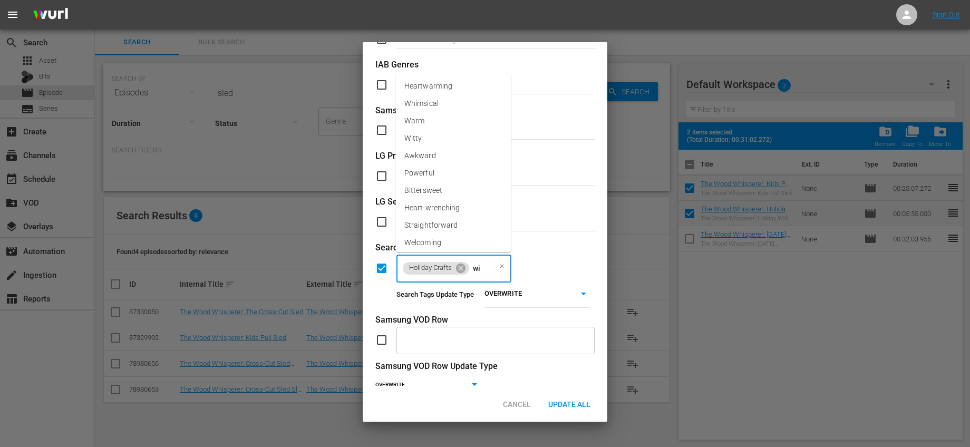
type input "win"
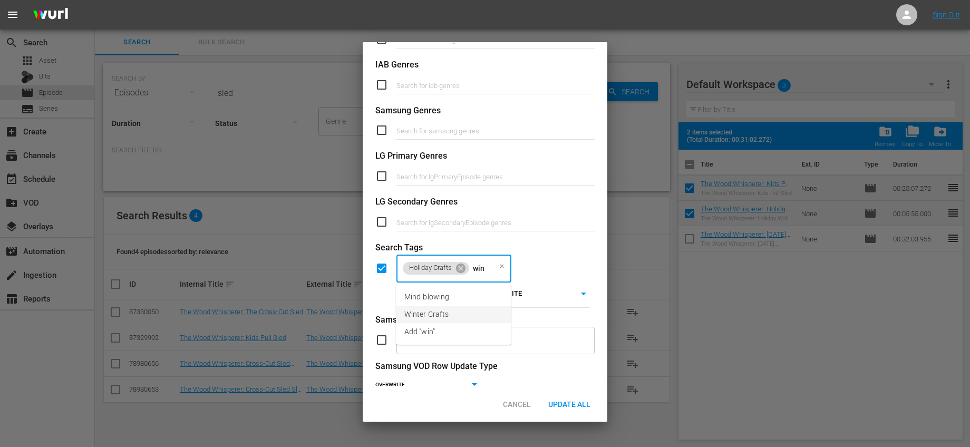
click at [465, 310] on li "Winter Crafts" at bounding box center [453, 314] width 115 height 17
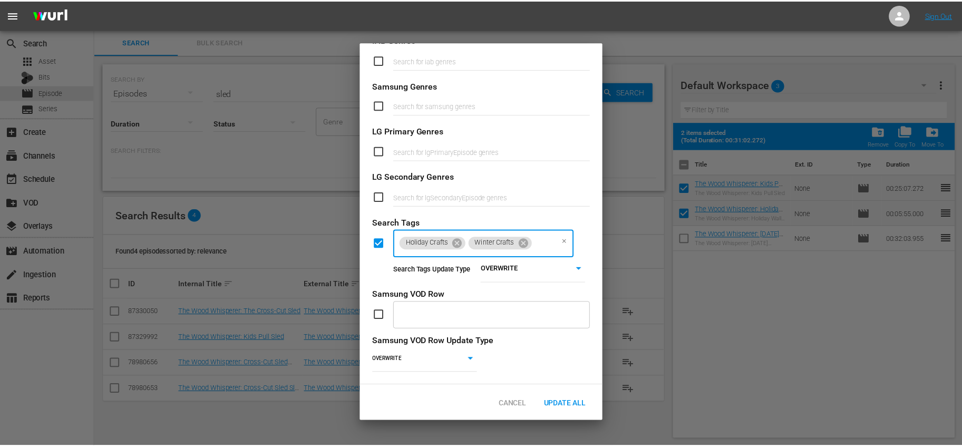
scroll to position [384, 0]
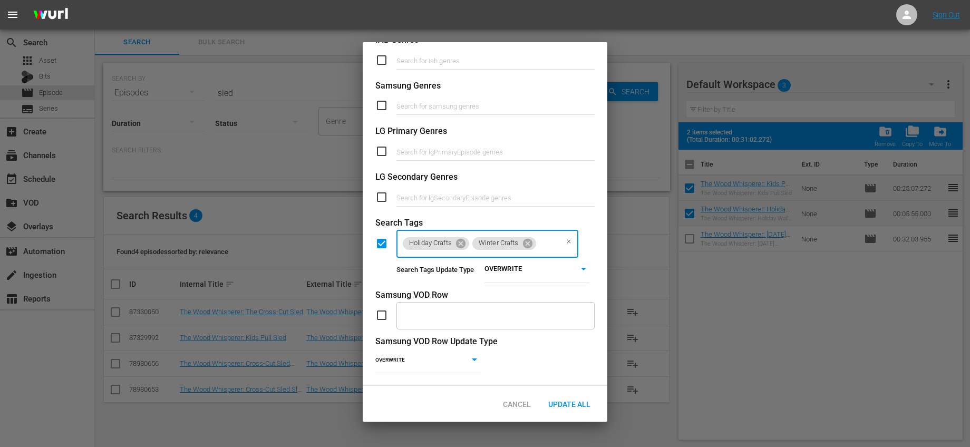
click at [560, 265] on body "menu Sign Out search Search apps Asset Bits movie Episode subtitles Series add_…" at bounding box center [485, 223] width 970 height 447
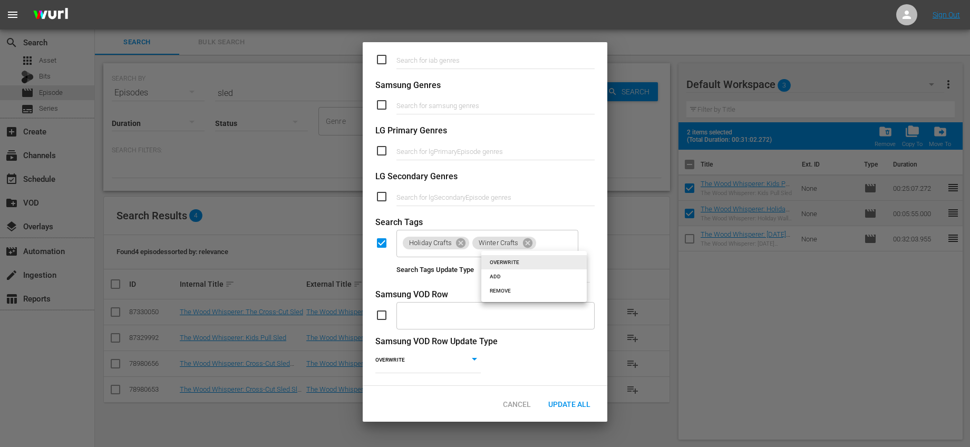
click at [528, 277] on li "ADD" at bounding box center [533, 276] width 105 height 14
click at [575, 401] on span "Update All" at bounding box center [569, 404] width 59 height 8
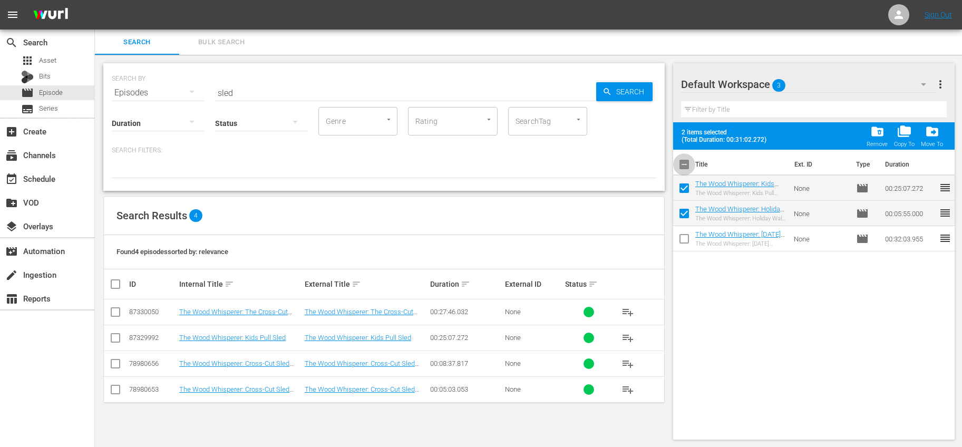
click at [682, 169] on input "checkbox" at bounding box center [684, 167] width 22 height 22
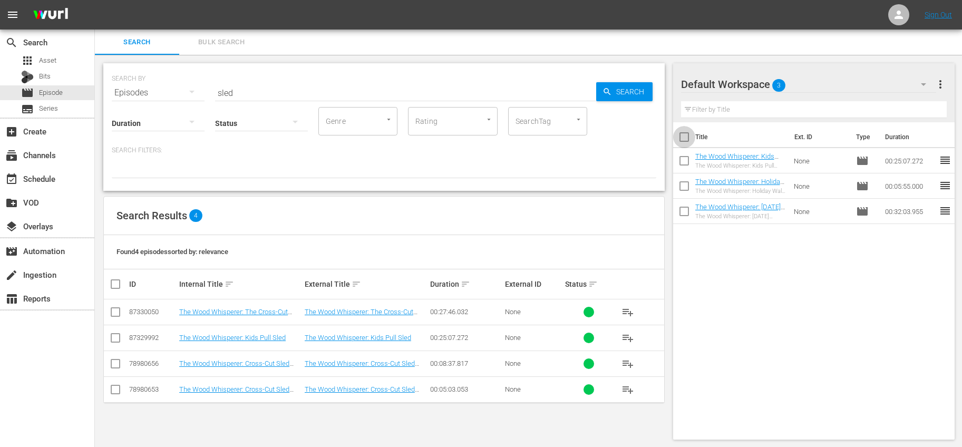
click at [684, 137] on input "checkbox" at bounding box center [684, 139] width 22 height 22
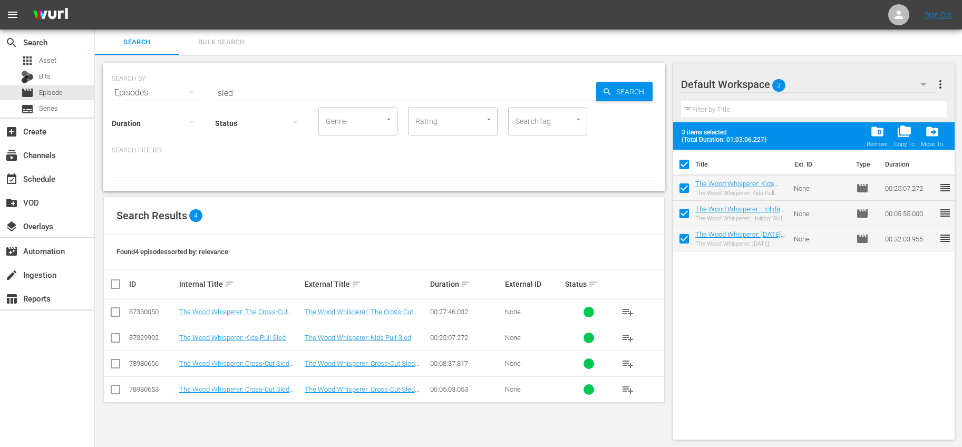
click at [877, 133] on span "folder_delete" at bounding box center [877, 131] width 14 height 14
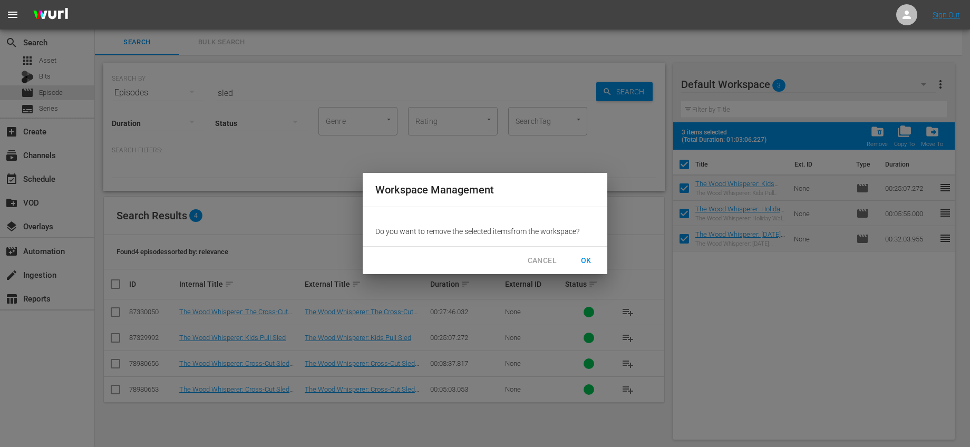
click at [589, 264] on span "OK" at bounding box center [586, 260] width 17 height 13
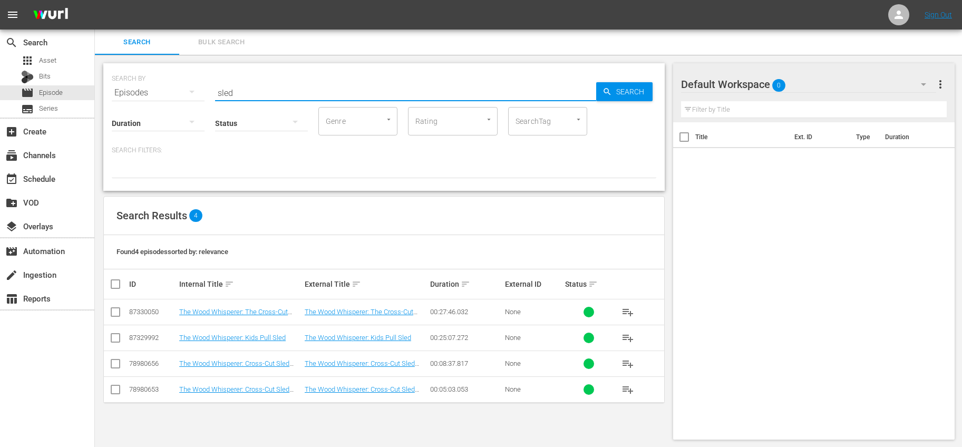
drag, startPoint x: 253, startPoint y: 93, endPoint x: 186, endPoint y: 84, distance: 67.1
click at [186, 84] on div "SEARCH BY Search By Episodes Search ID, Title, Description, Keywords, or Catego…" at bounding box center [384, 86] width 545 height 38
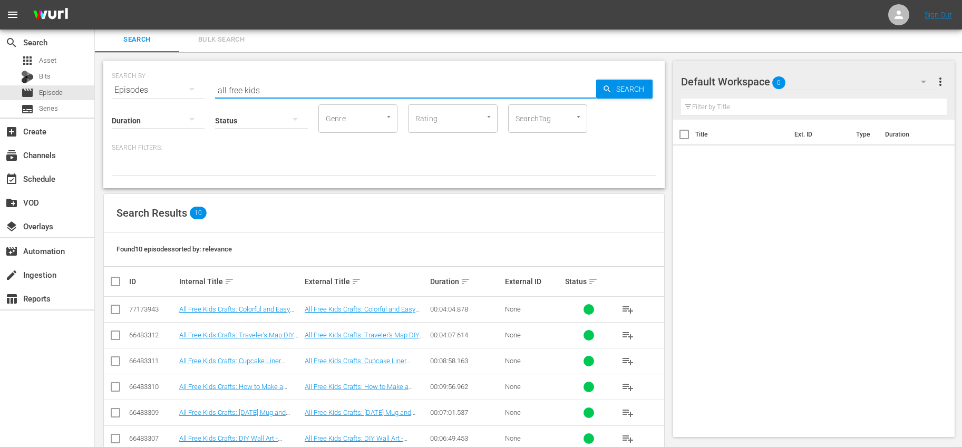
scroll to position [130, 0]
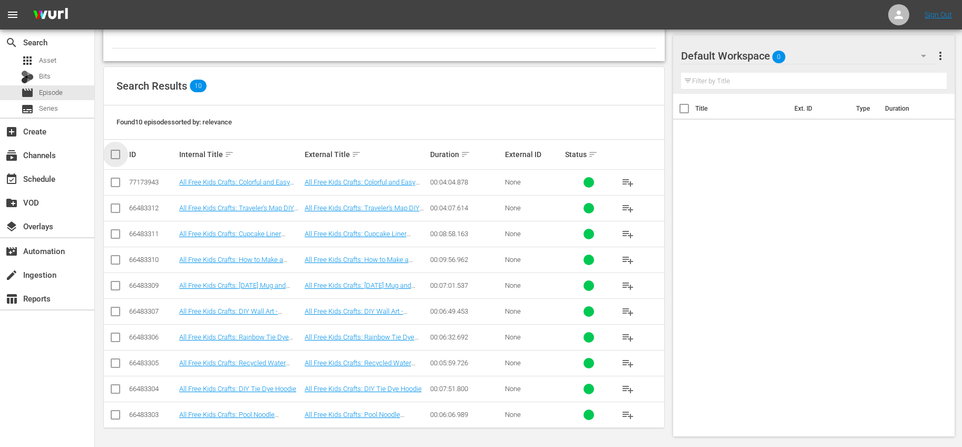
click at [116, 158] on input "checkbox" at bounding box center [119, 154] width 21 height 13
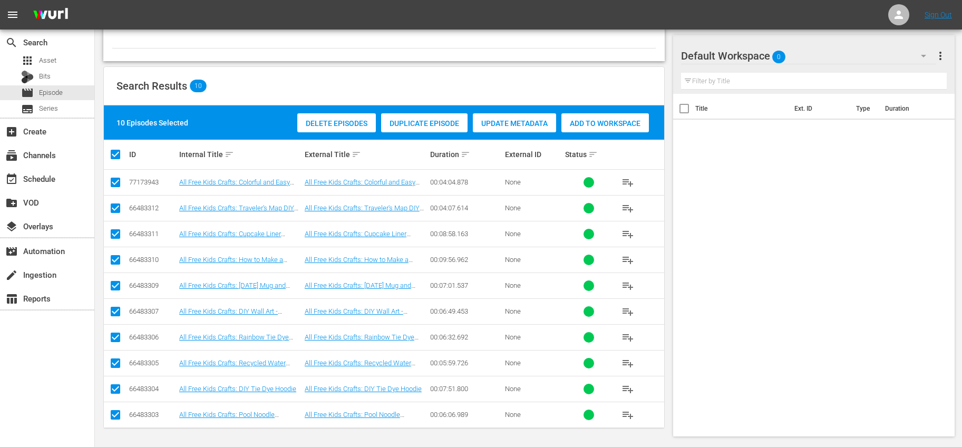
click at [571, 123] on span "Add to Workspace" at bounding box center [605, 123] width 88 height 8
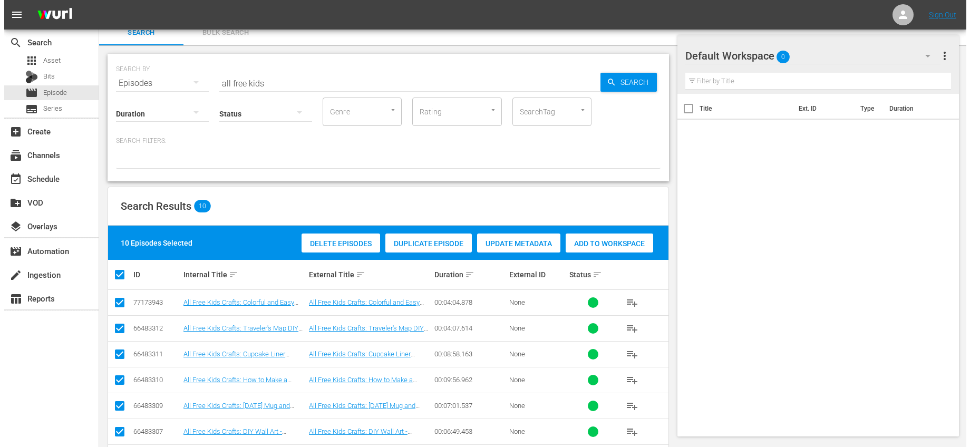
scroll to position [0, 0]
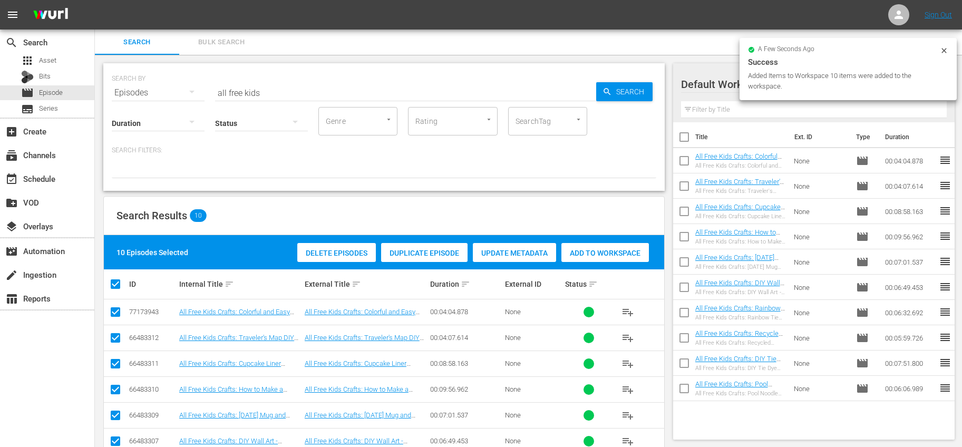
click at [689, 141] on input "checkbox" at bounding box center [684, 139] width 22 height 22
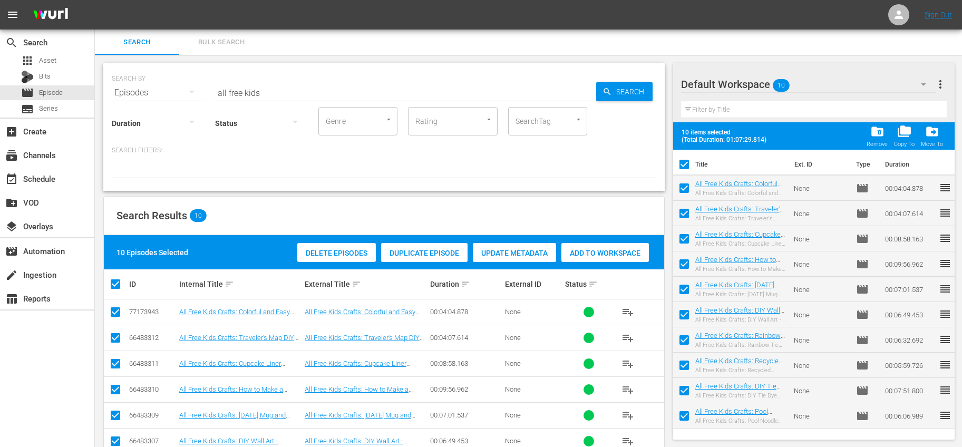
click at [940, 75] on button "more_vert" at bounding box center [940, 84] width 13 height 25
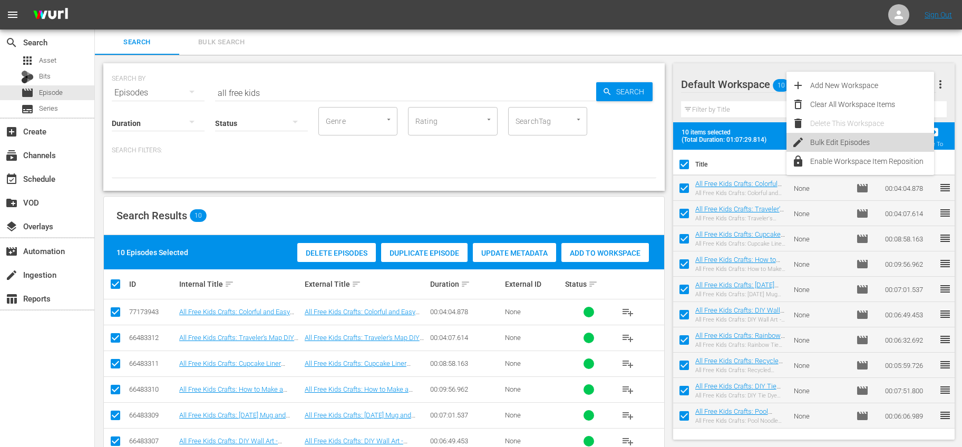
click at [830, 144] on div "Bulk Edit Episodes" at bounding box center [872, 142] width 124 height 19
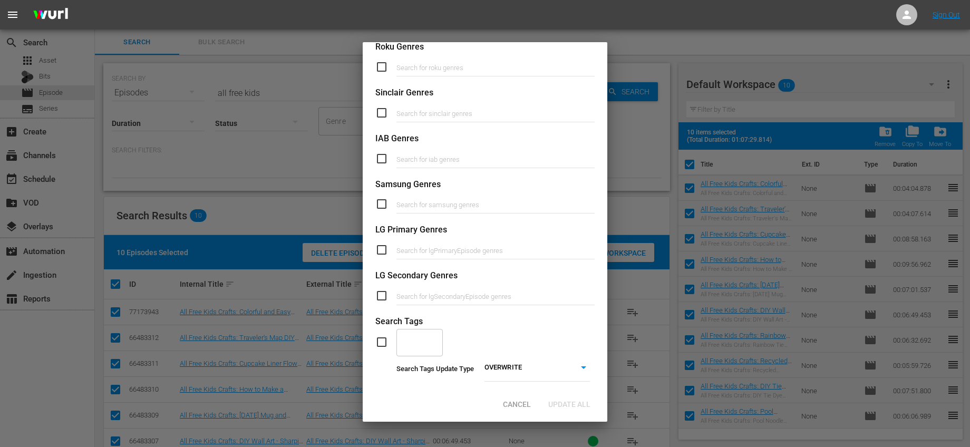
scroll to position [356, 0]
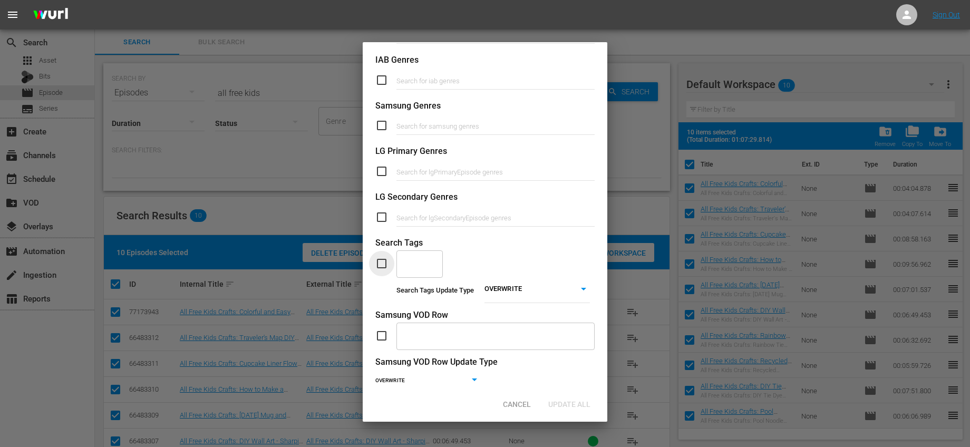
click at [384, 258] on input "checkbox" at bounding box center [385, 263] width 21 height 13
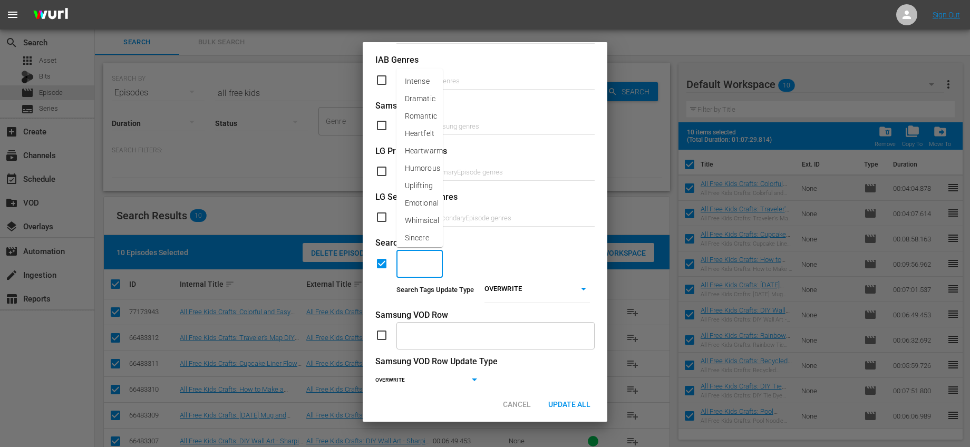
click at [412, 269] on input "text" at bounding box center [411, 263] width 21 height 19
click at [420, 307] on span "Entry Crafts" at bounding box center [420, 298] width 30 height 22
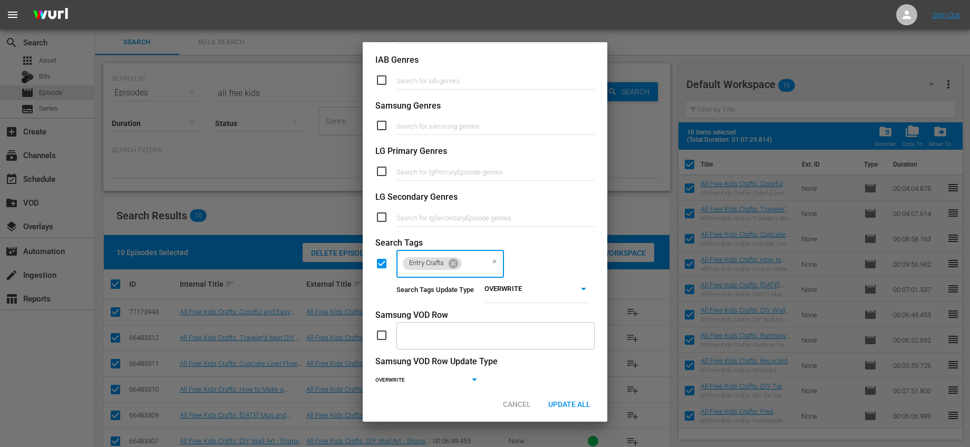
scroll to position [0, 0]
click at [488, 295] on body "menu Sign Out search Search apps Asset Bits movie Episode subtitles Series add_…" at bounding box center [485, 223] width 970 height 447
click at [494, 309] on li "ADD" at bounding box center [533, 304] width 105 height 14
click at [584, 401] on span "Update All" at bounding box center [569, 404] width 59 height 8
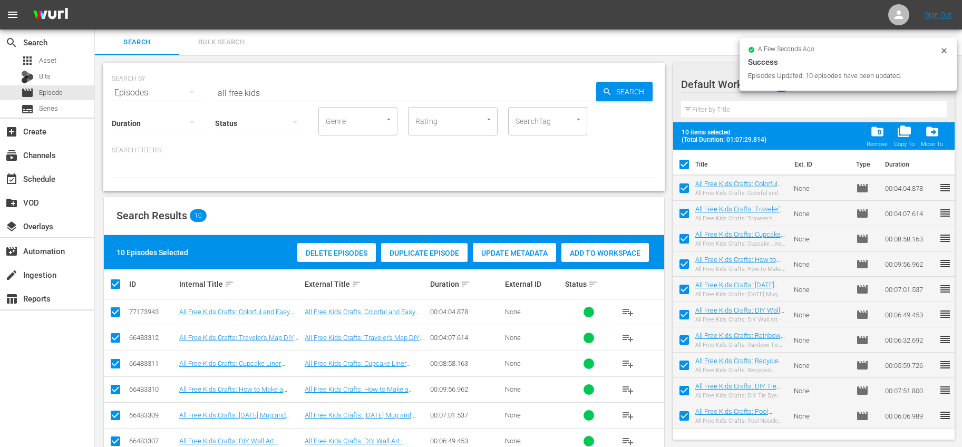
click at [682, 164] on input "checkbox" at bounding box center [684, 167] width 22 height 22
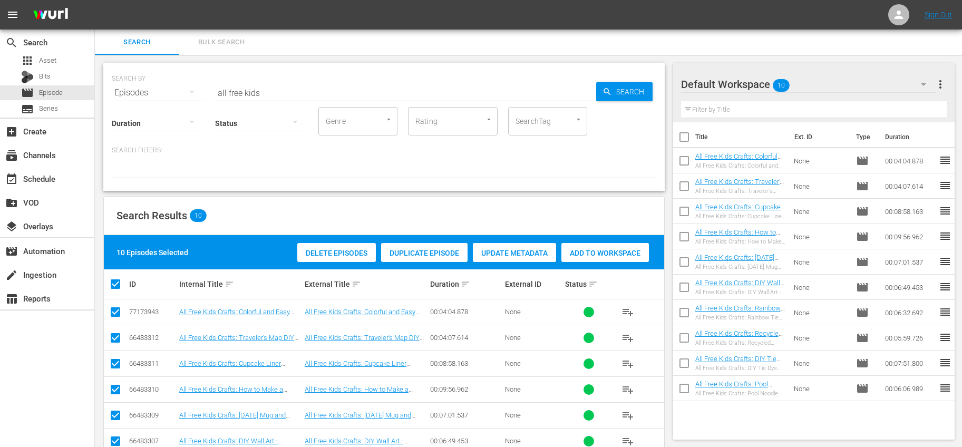
click at [684, 140] on input "checkbox" at bounding box center [684, 139] width 22 height 22
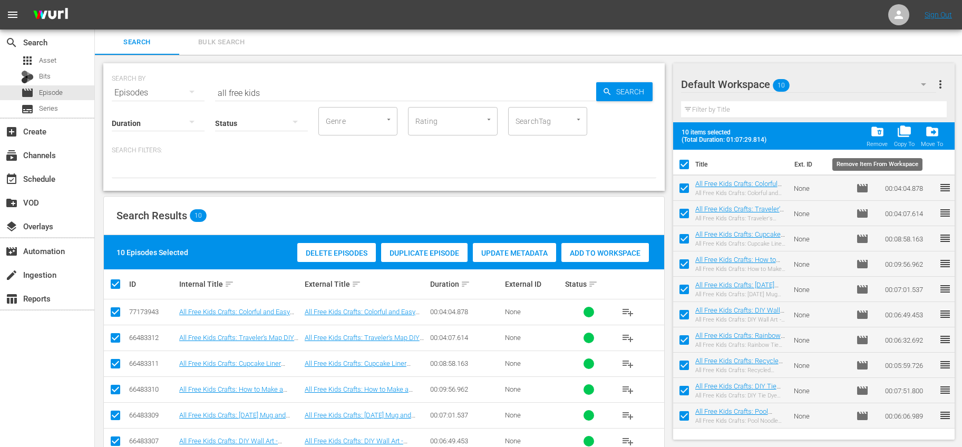
click at [875, 124] on button "folder_delete Remove" at bounding box center [876, 136] width 27 height 30
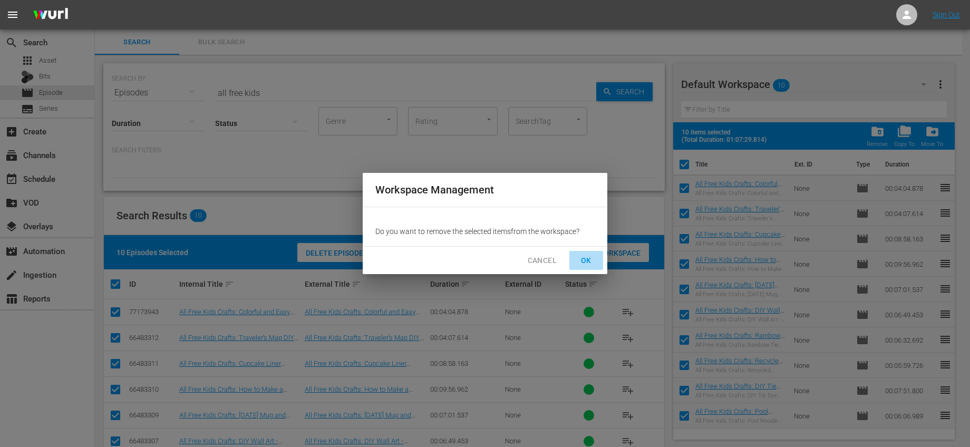
click at [592, 261] on span "OK" at bounding box center [586, 260] width 17 height 13
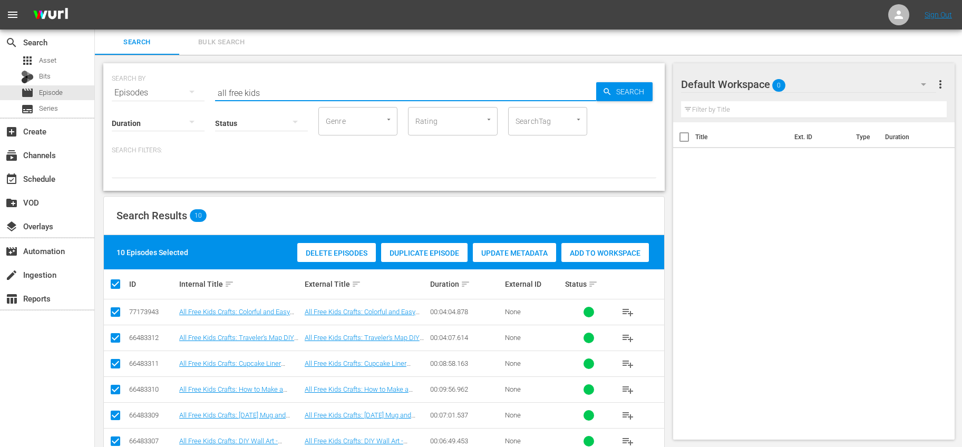
click at [298, 91] on input "all free kids" at bounding box center [405, 92] width 381 height 25
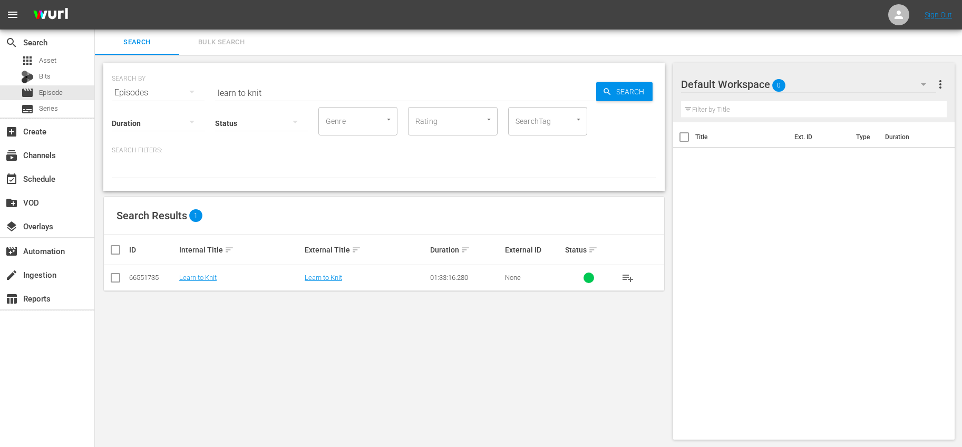
click at [635, 274] on button "playlist_add" at bounding box center [627, 277] width 25 height 25
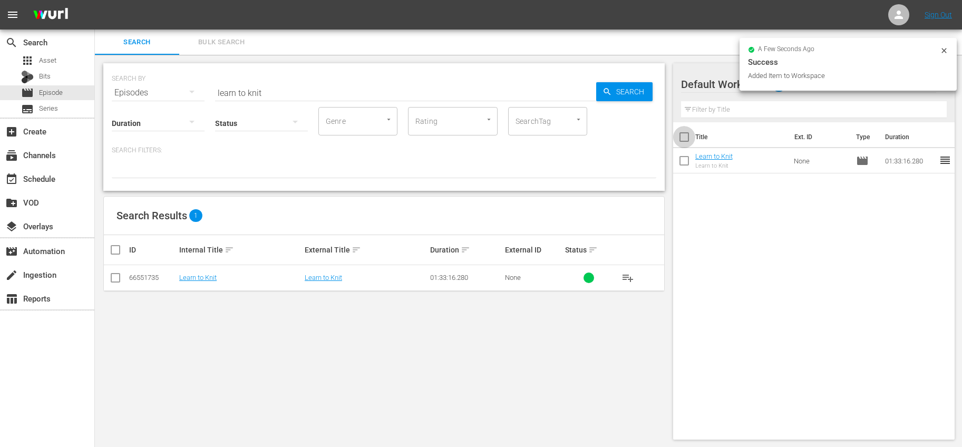
click at [689, 136] on input "checkbox" at bounding box center [684, 139] width 22 height 22
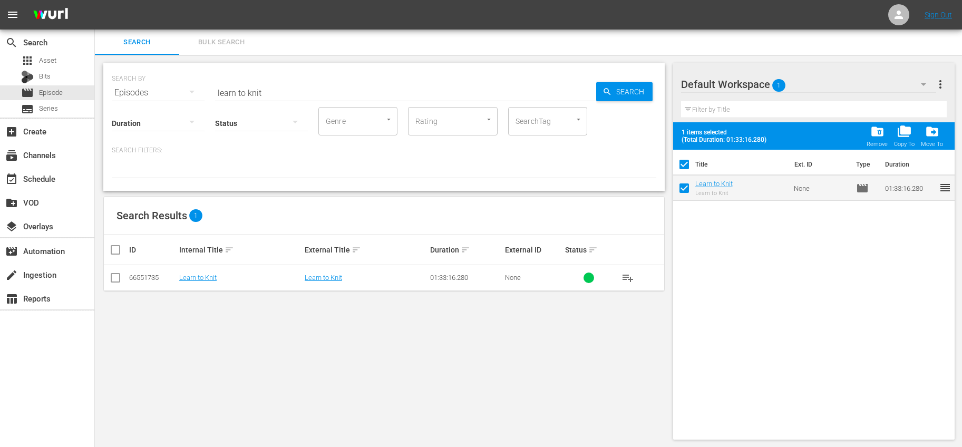
click at [937, 82] on span "more_vert" at bounding box center [940, 84] width 13 height 13
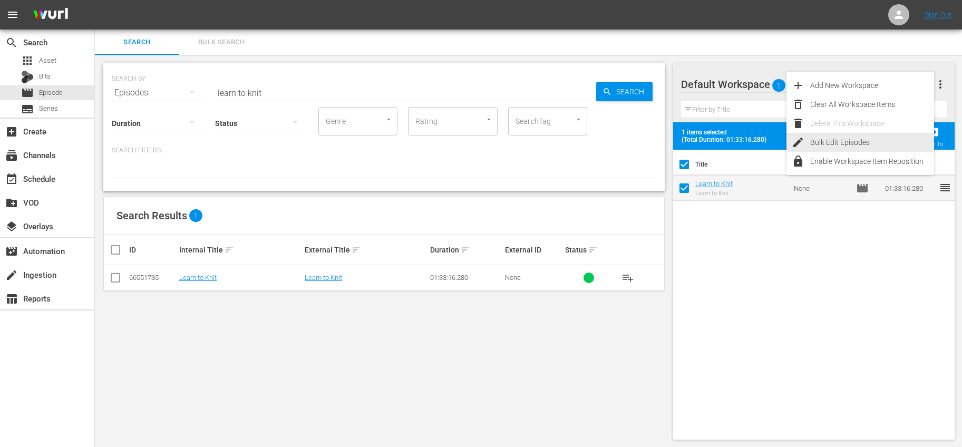
click at [843, 139] on div "Bulk Edit Episodes" at bounding box center [872, 142] width 124 height 19
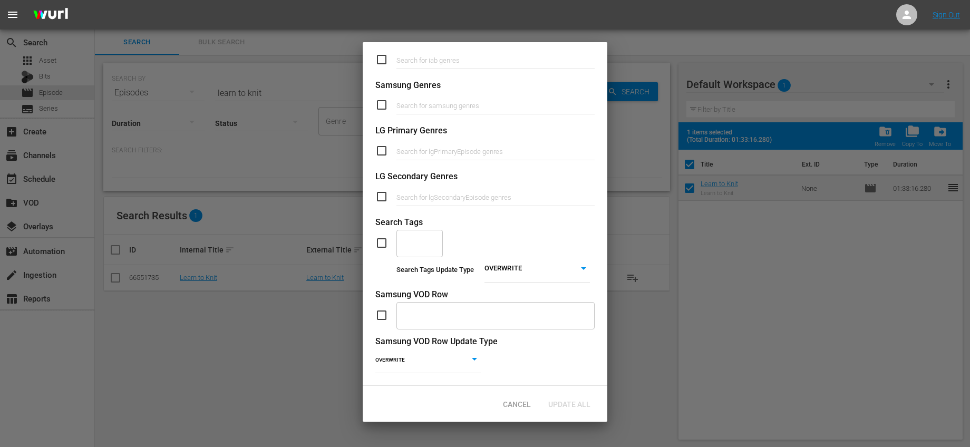
scroll to position [385, 0]
click at [382, 237] on input "checkbox" at bounding box center [385, 243] width 21 height 13
click at [409, 236] on input "text" at bounding box center [411, 243] width 21 height 19
drag, startPoint x: 424, startPoint y: 236, endPoint x: 348, endPoint y: 226, distance: 76.6
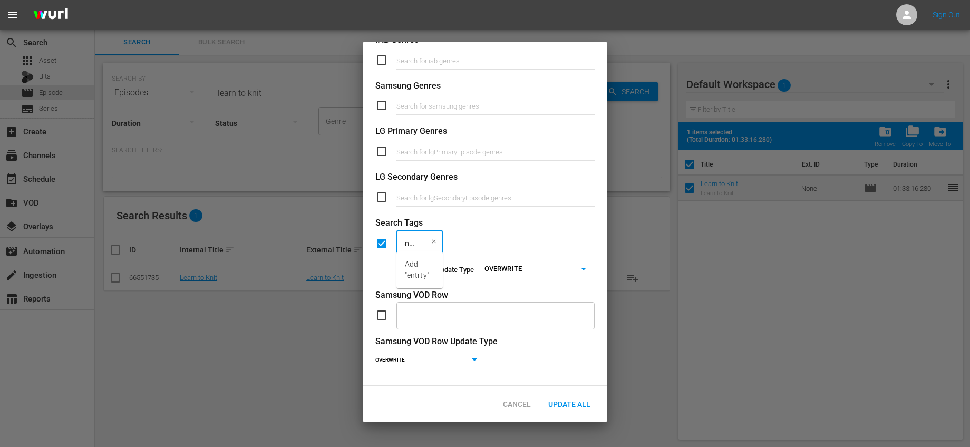
click at [349, 227] on div "Bulk Edit Episodes 1 Selected Episode Ids: 66551735 Suggested Categories Comma,…" at bounding box center [485, 223] width 970 height 447
click at [424, 264] on span "Entry Crafts" at bounding box center [420, 270] width 30 height 22
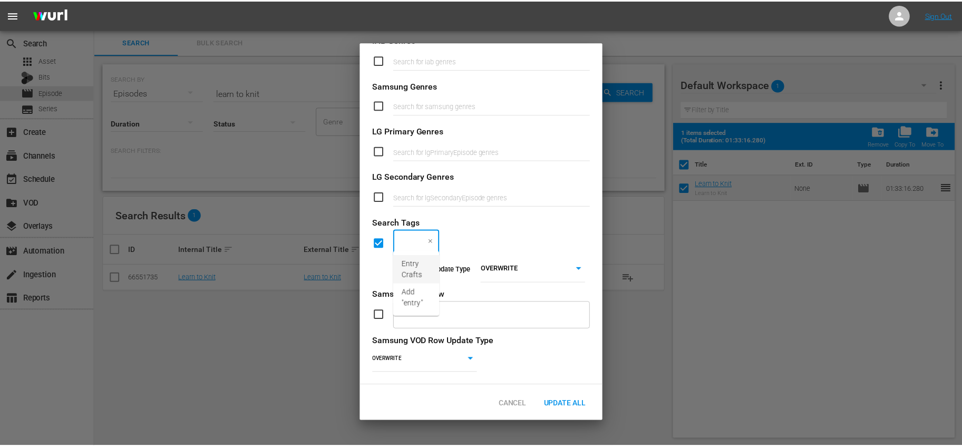
scroll to position [0, 0]
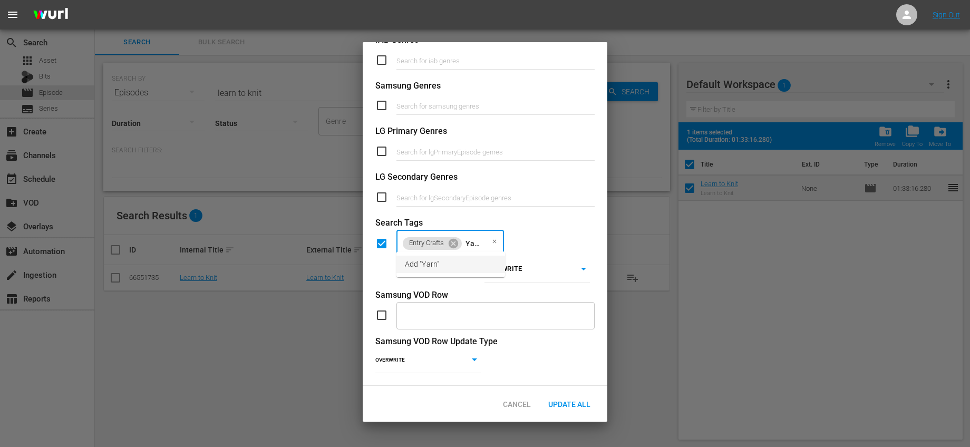
click at [425, 258] on li "Add "Yarn"" at bounding box center [450, 264] width 109 height 17
click at [583, 404] on span "Update All" at bounding box center [569, 404] width 59 height 8
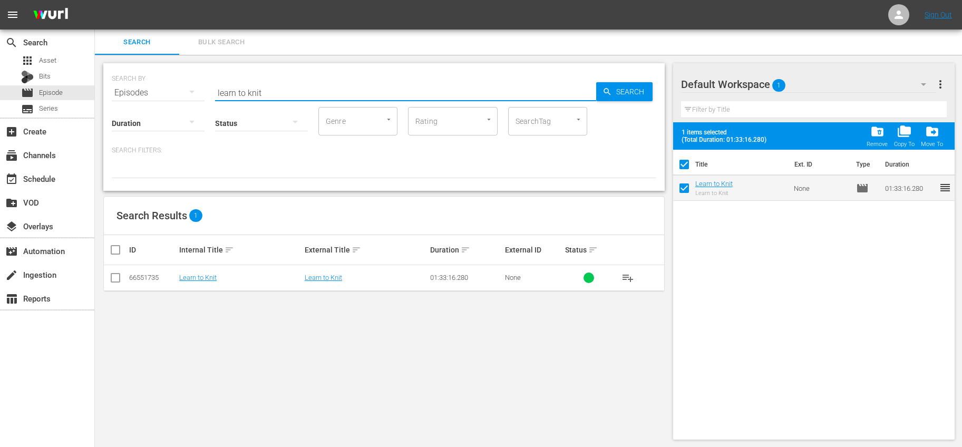
drag, startPoint x: 317, startPoint y: 96, endPoint x: 175, endPoint y: 96, distance: 141.8
click at [175, 96] on div "SEARCH BY Search By Episodes Search ID, Title, Description, Keywords, or Catego…" at bounding box center [384, 86] width 545 height 38
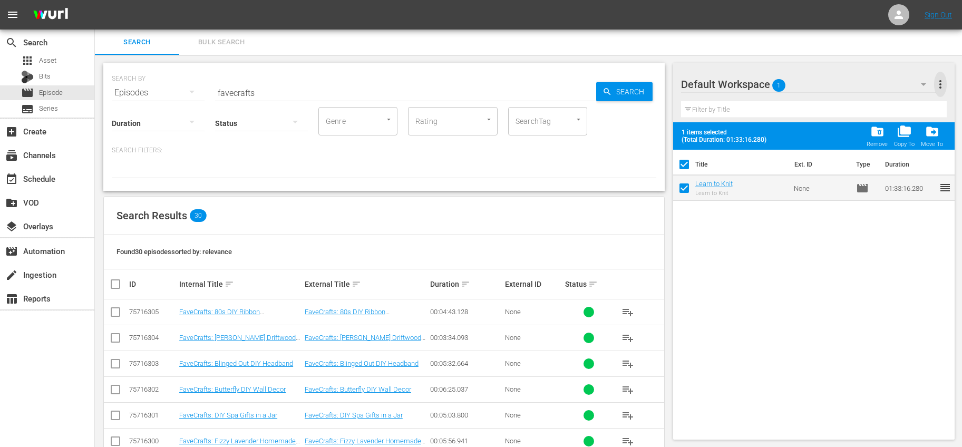
click at [938, 82] on span "more_vert" at bounding box center [940, 84] width 13 height 13
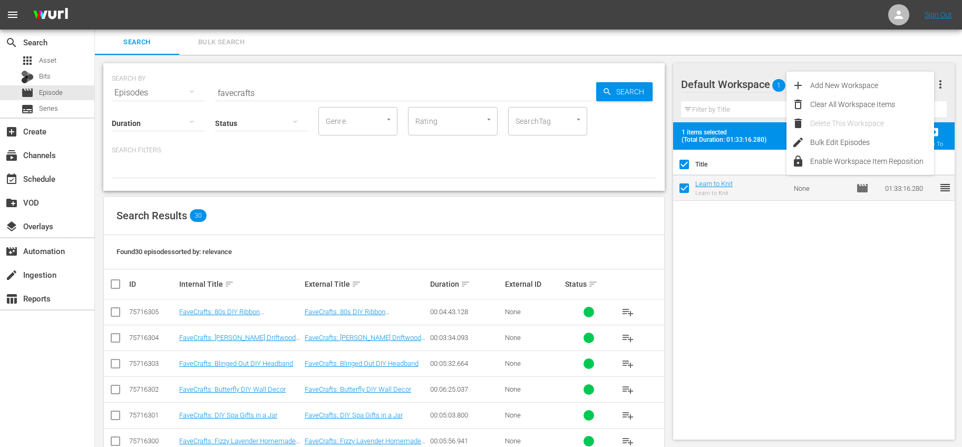
click at [730, 206] on div "Title Ext. ID Type Duration Learn to Knit Learn to Knit None movie 01:33:16.280…" at bounding box center [814, 293] width 282 height 286
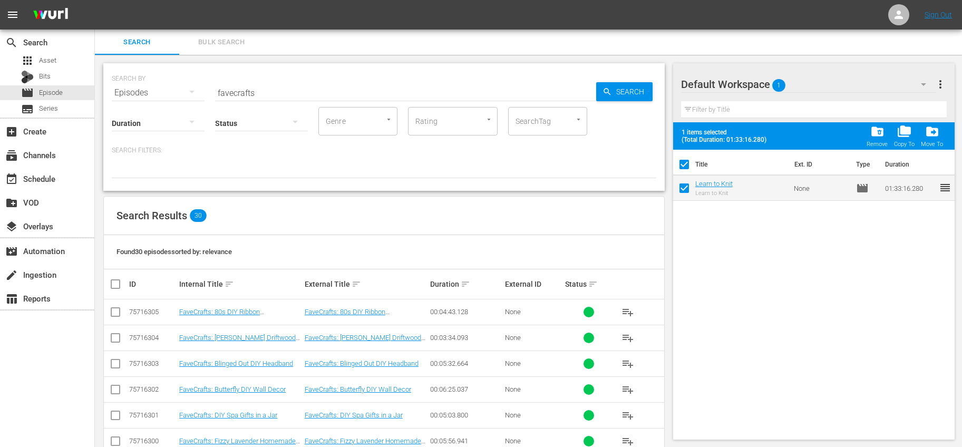
click at [882, 129] on span "folder_delete" at bounding box center [877, 131] width 14 height 14
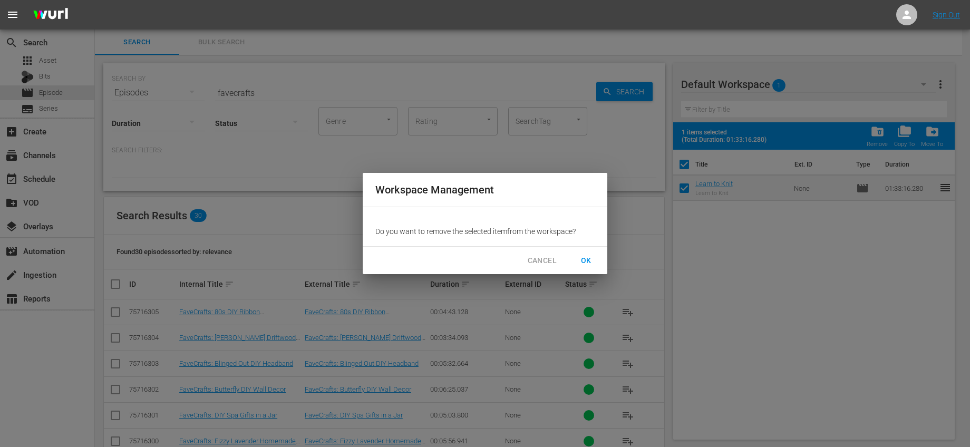
click at [584, 258] on span "OK" at bounding box center [586, 260] width 17 height 13
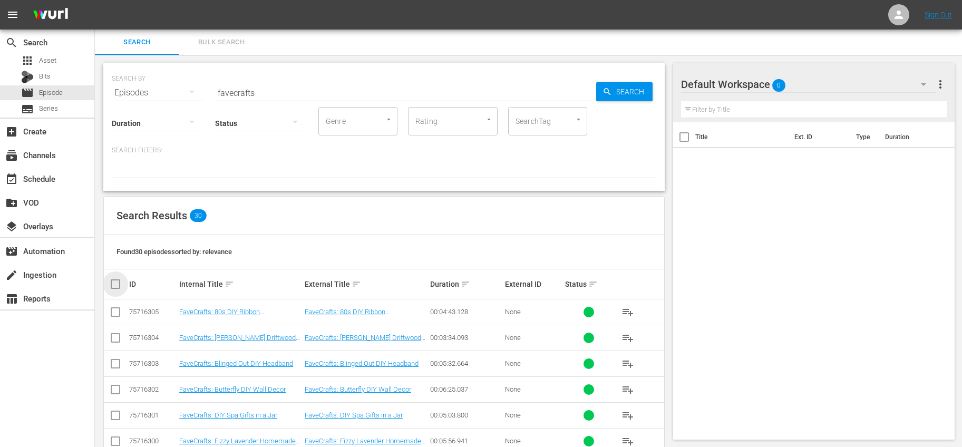
click at [117, 282] on input "checkbox" at bounding box center [119, 284] width 21 height 13
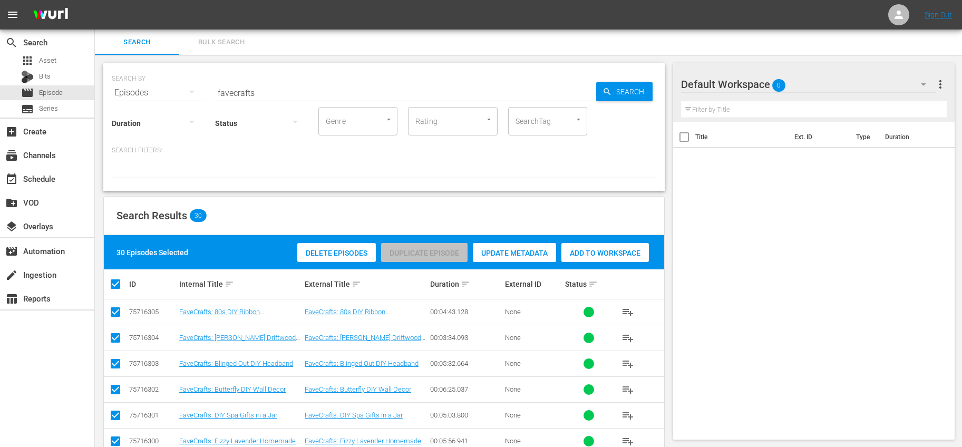
click at [593, 251] on span "Add to Workspace" at bounding box center [605, 253] width 88 height 8
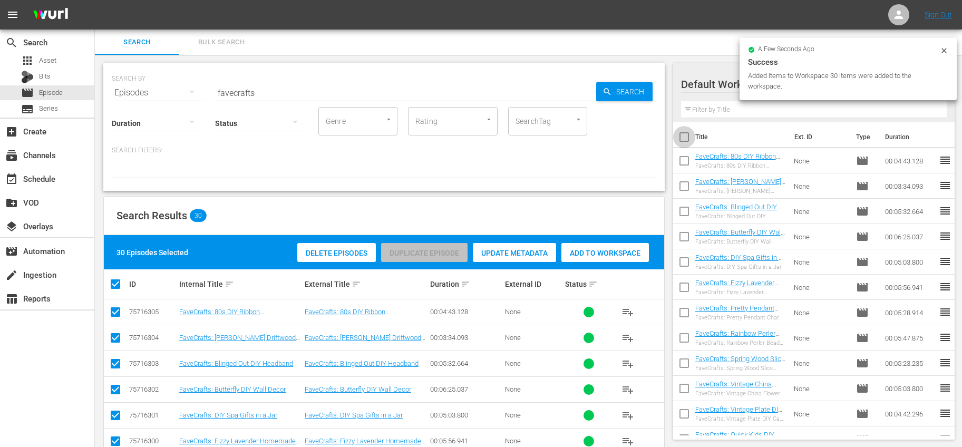
click at [681, 139] on input "checkbox" at bounding box center [684, 139] width 22 height 22
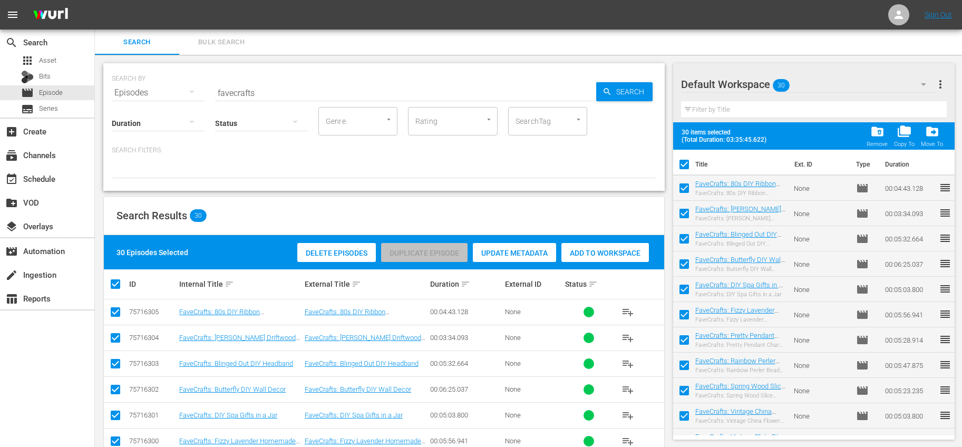
click at [938, 87] on span "more_vert" at bounding box center [940, 84] width 13 height 13
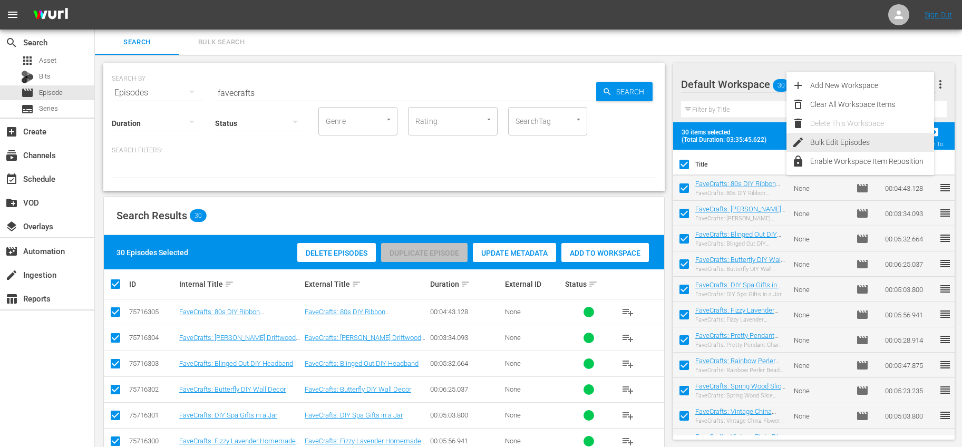
click at [857, 145] on div "Bulk Edit Episodes" at bounding box center [872, 142] width 124 height 19
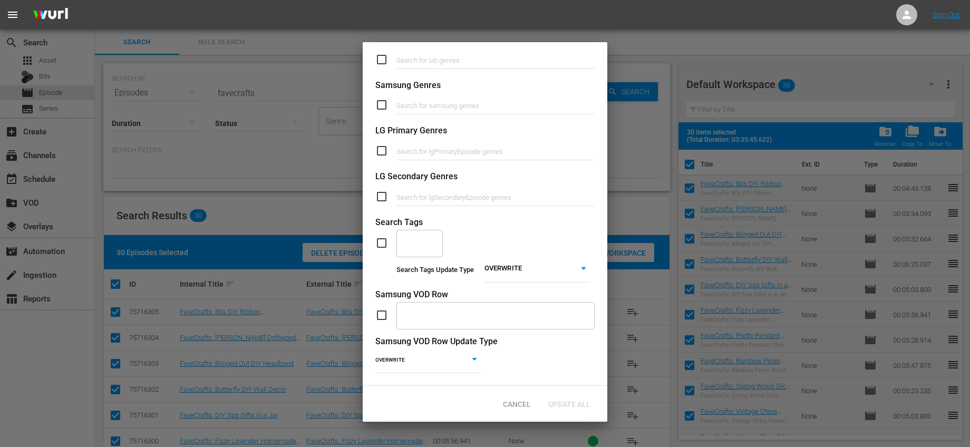
scroll to position [385, 0]
click at [384, 237] on input "checkbox" at bounding box center [385, 243] width 21 height 13
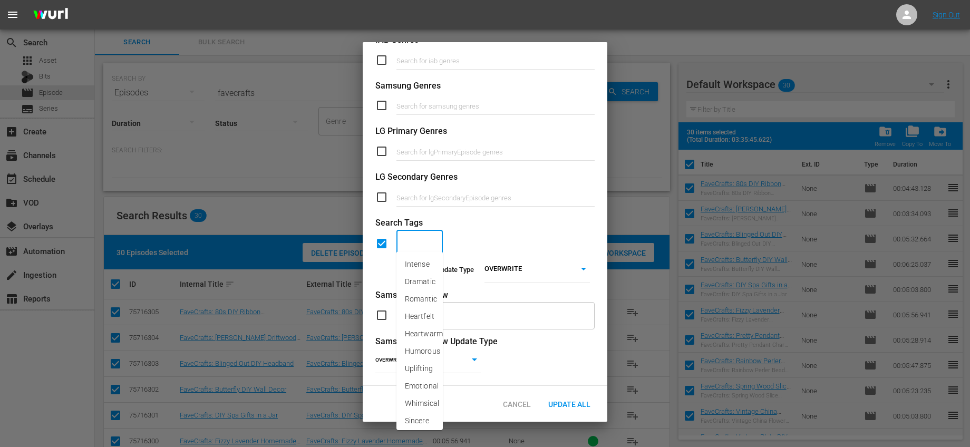
click at [418, 234] on input "text" at bounding box center [411, 243] width 21 height 19
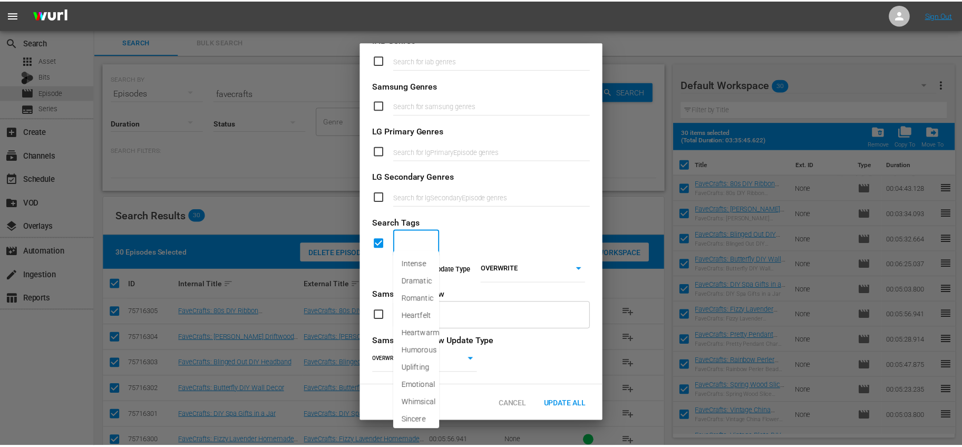
scroll to position [384, 0]
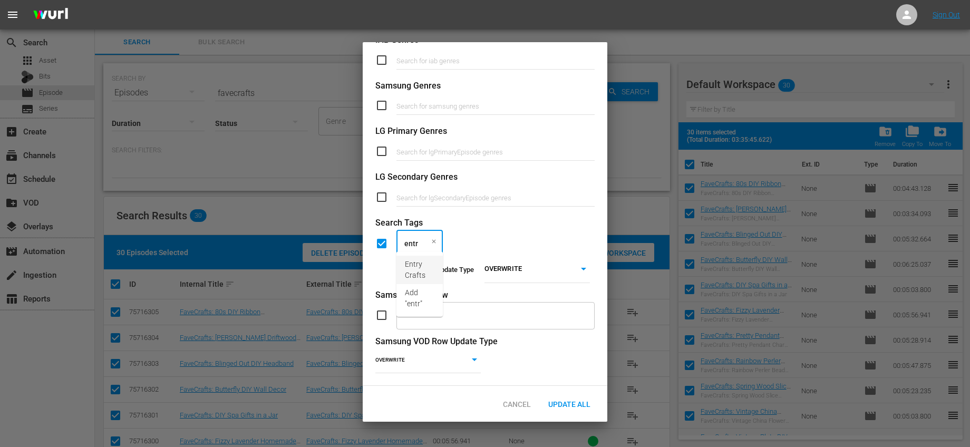
click at [415, 259] on span "Entry Crafts" at bounding box center [420, 270] width 30 height 22
drag, startPoint x: 442, startPoint y: 264, endPoint x: 480, endPoint y: 280, distance: 41.6
click at [442, 264] on span "Paper Crafts" at bounding box center [426, 264] width 42 height 11
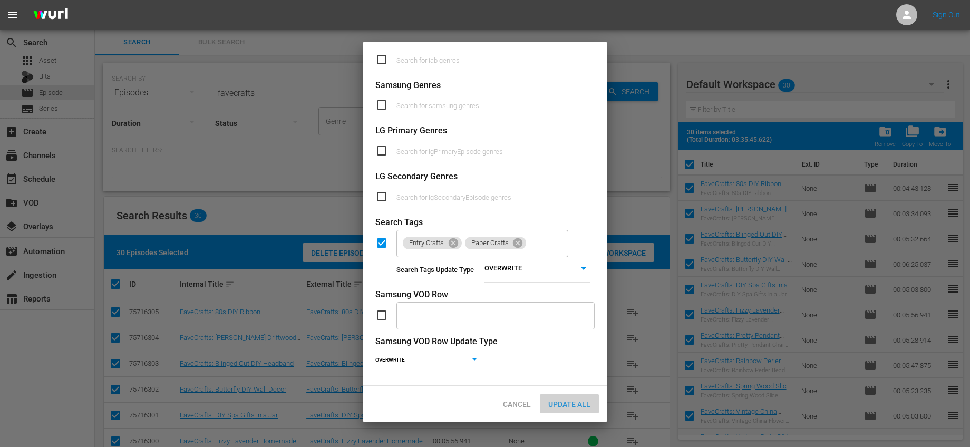
click at [577, 400] on span "Update All" at bounding box center [569, 404] width 59 height 8
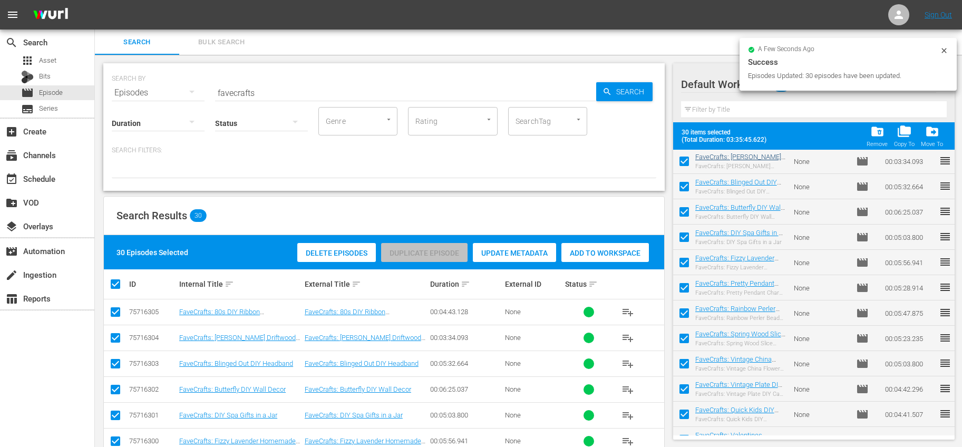
scroll to position [0, 0]
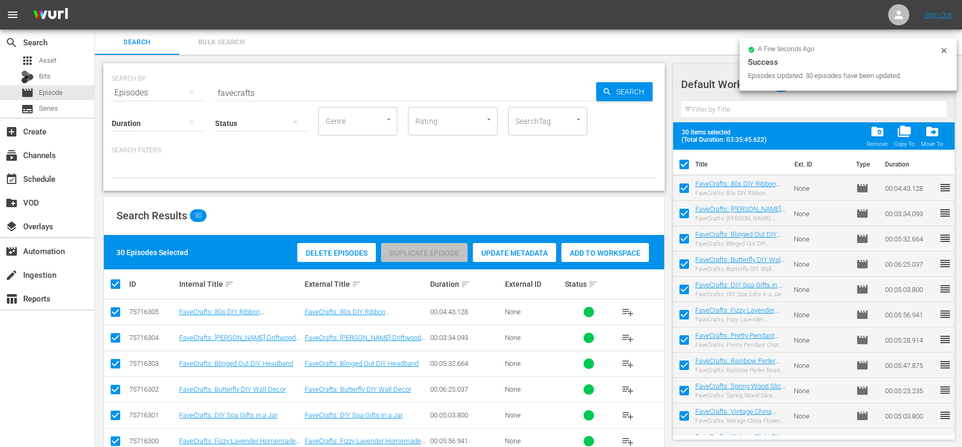
click at [681, 163] on input "checkbox" at bounding box center [684, 167] width 22 height 22
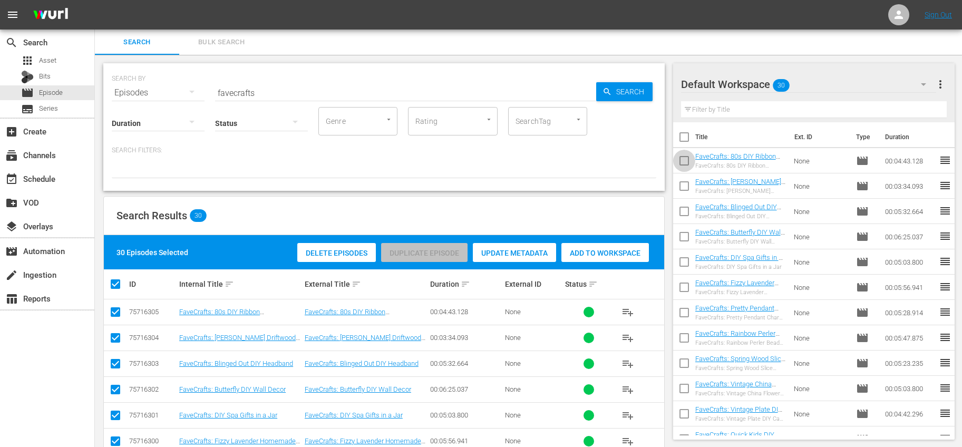
click at [686, 157] on input "checkbox" at bounding box center [684, 163] width 22 height 22
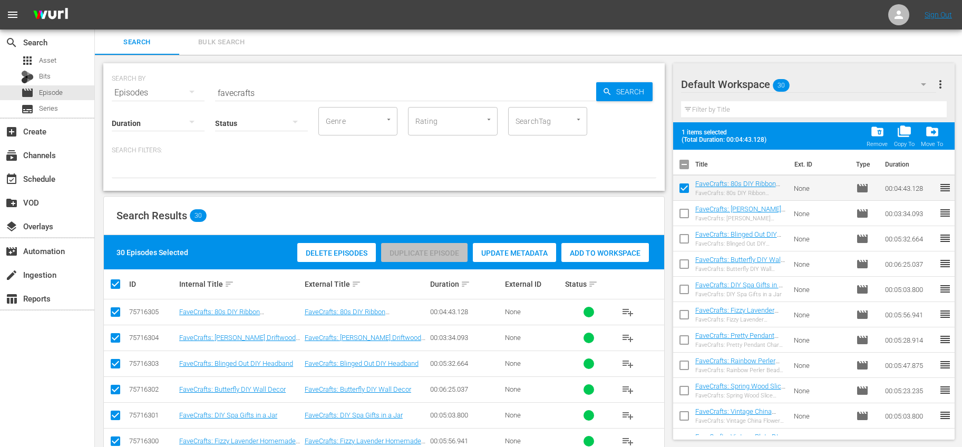
click at [681, 215] on input "checkbox" at bounding box center [684, 216] width 22 height 22
click at [687, 237] on input "checkbox" at bounding box center [684, 241] width 22 height 22
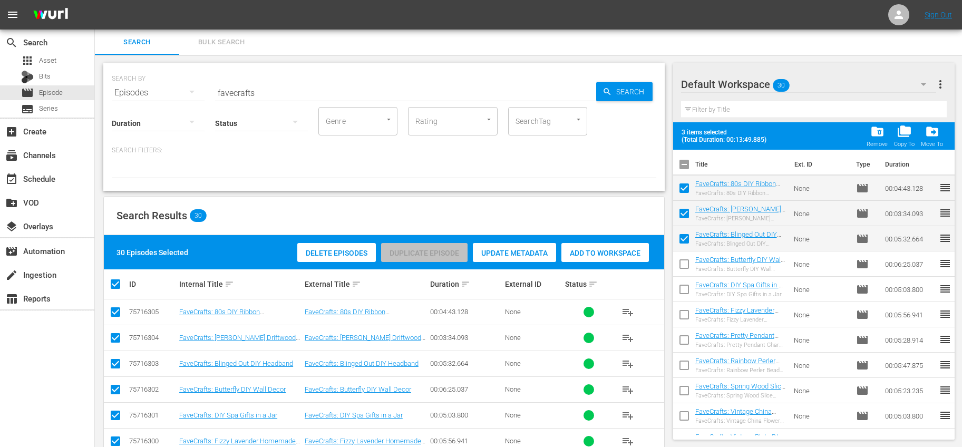
click at [684, 263] on input "checkbox" at bounding box center [684, 266] width 22 height 22
click at [685, 288] on input "checkbox" at bounding box center [684, 291] width 22 height 22
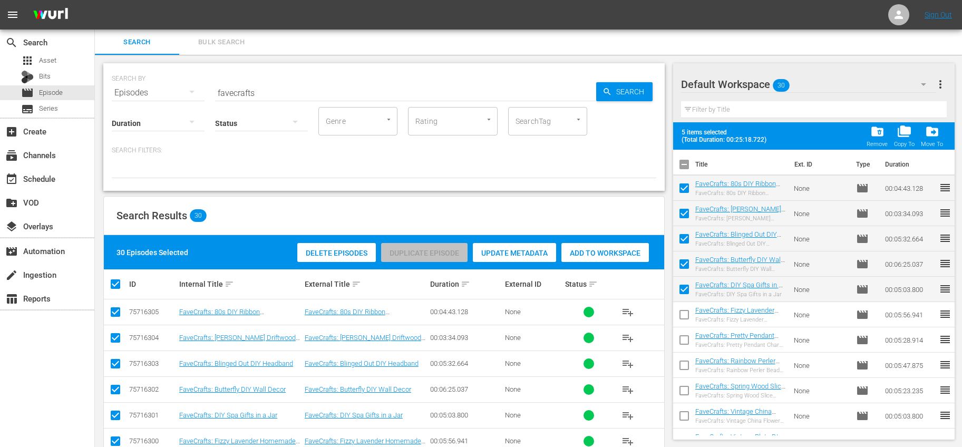
click at [680, 314] on input "checkbox" at bounding box center [684, 317] width 22 height 22
click at [687, 337] on input "checkbox" at bounding box center [684, 342] width 22 height 22
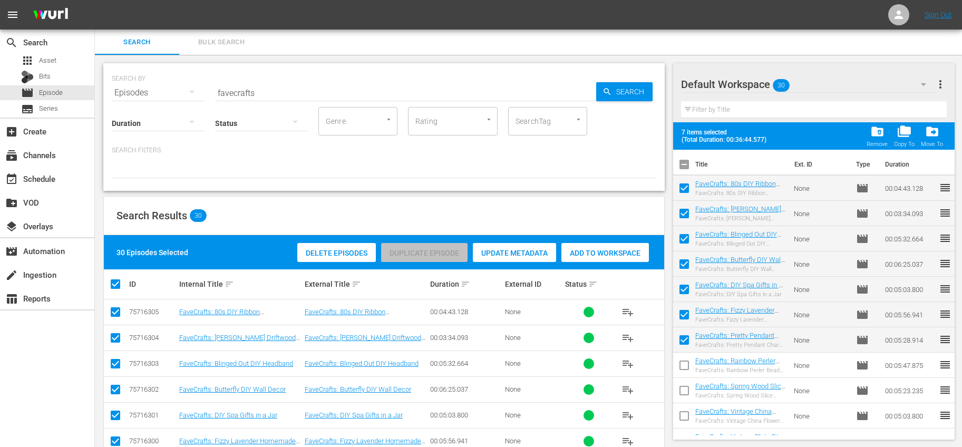
click at [682, 363] on input "checkbox" at bounding box center [684, 367] width 22 height 22
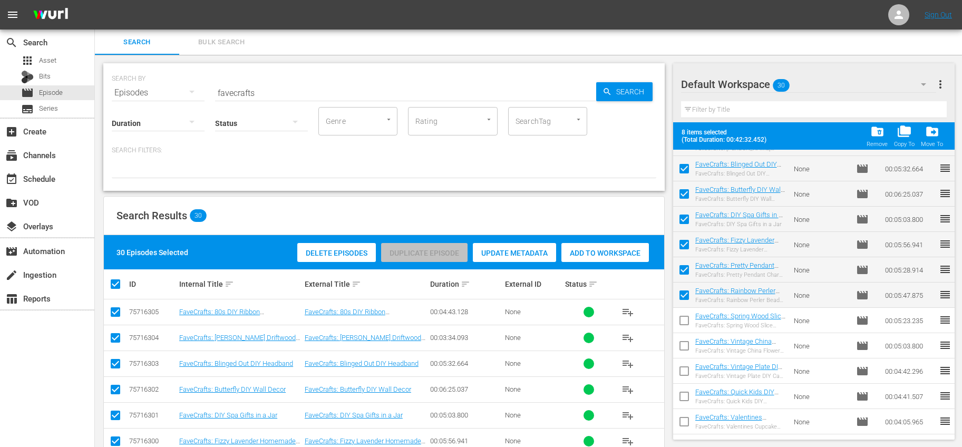
scroll to position [83, 0]
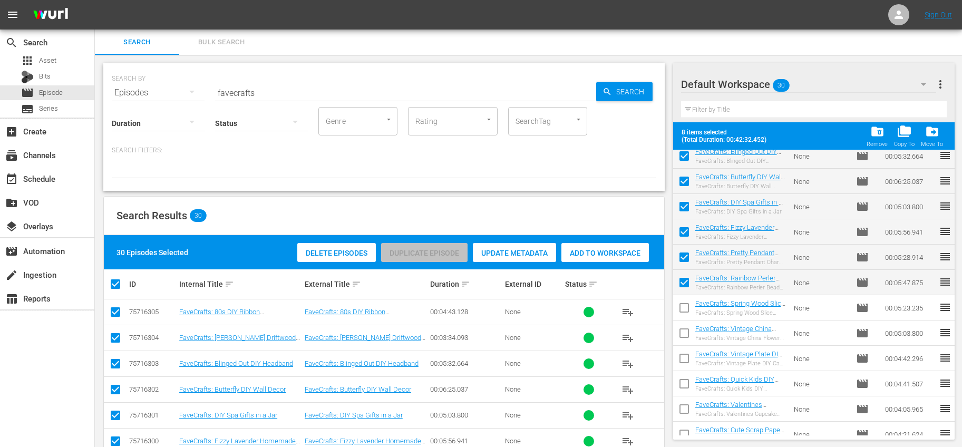
click at [682, 309] on input "checkbox" at bounding box center [684, 310] width 22 height 22
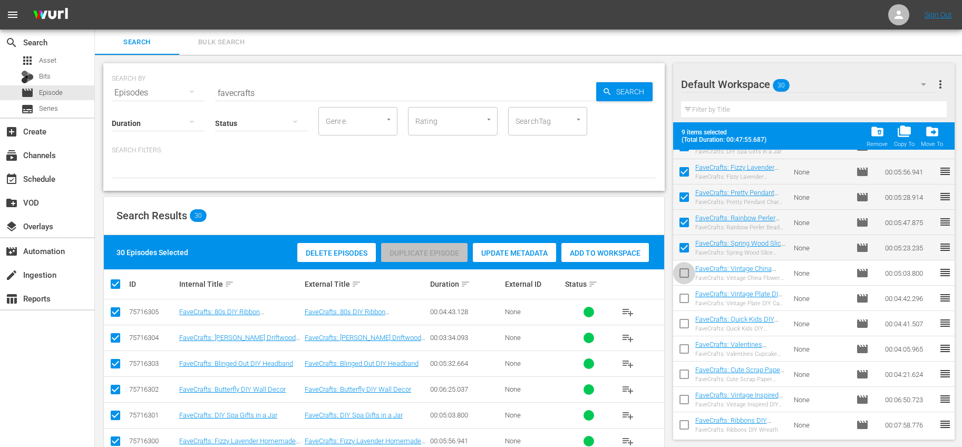
click at [678, 273] on input "checkbox" at bounding box center [684, 275] width 22 height 22
click at [683, 296] on input "checkbox" at bounding box center [684, 300] width 22 height 22
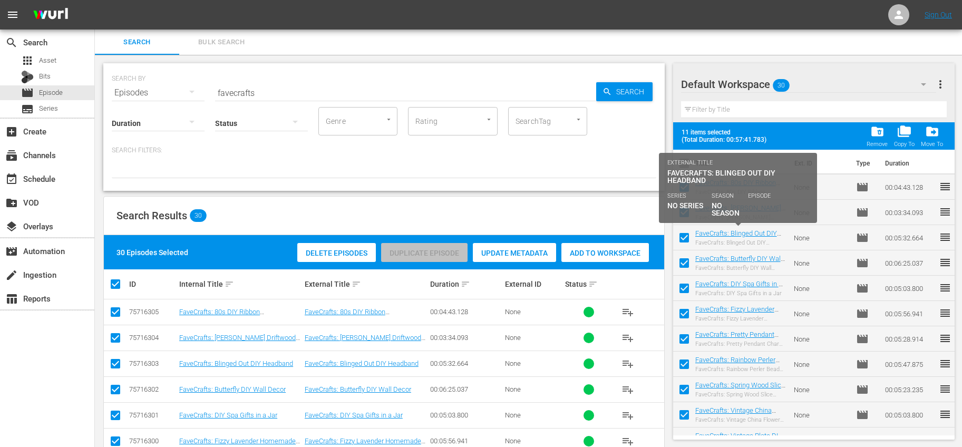
scroll to position [0, 0]
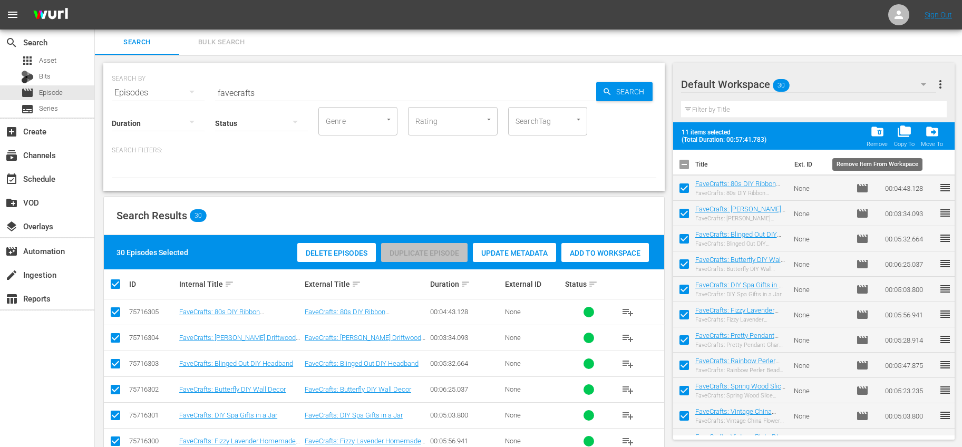
click at [868, 132] on div "folder_delete Remove" at bounding box center [877, 135] width 21 height 23
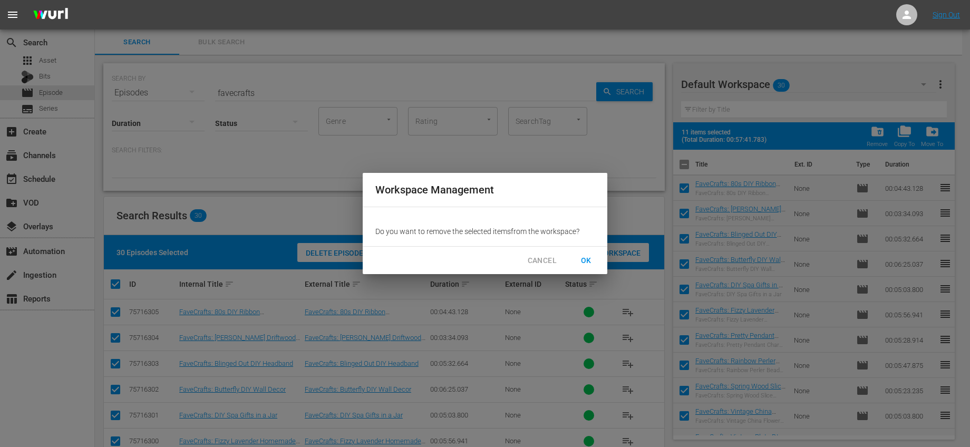
click at [587, 258] on span "OK" at bounding box center [586, 260] width 17 height 13
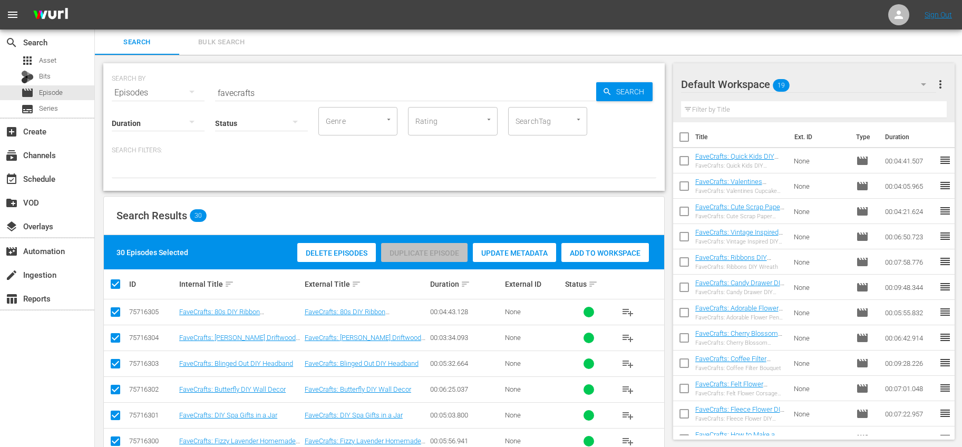
click at [683, 210] on input "checkbox" at bounding box center [684, 213] width 22 height 22
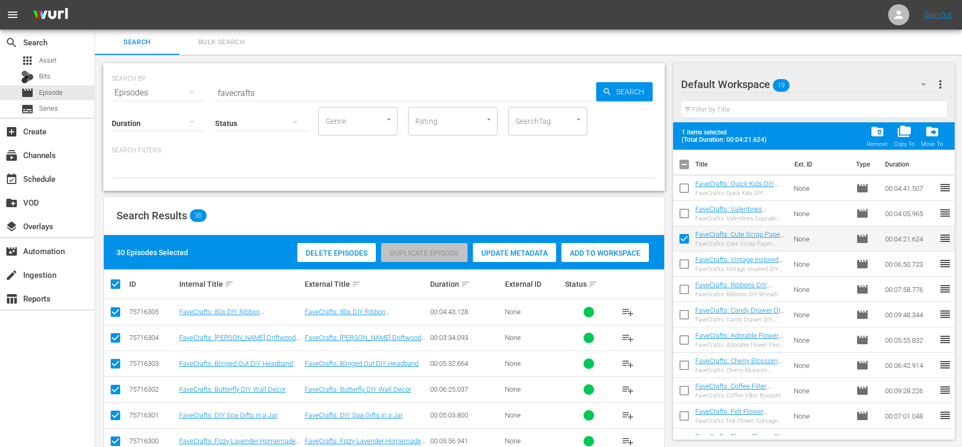
click at [687, 258] on input "checkbox" at bounding box center [684, 266] width 22 height 22
click at [683, 290] on input "checkbox" at bounding box center [684, 291] width 22 height 22
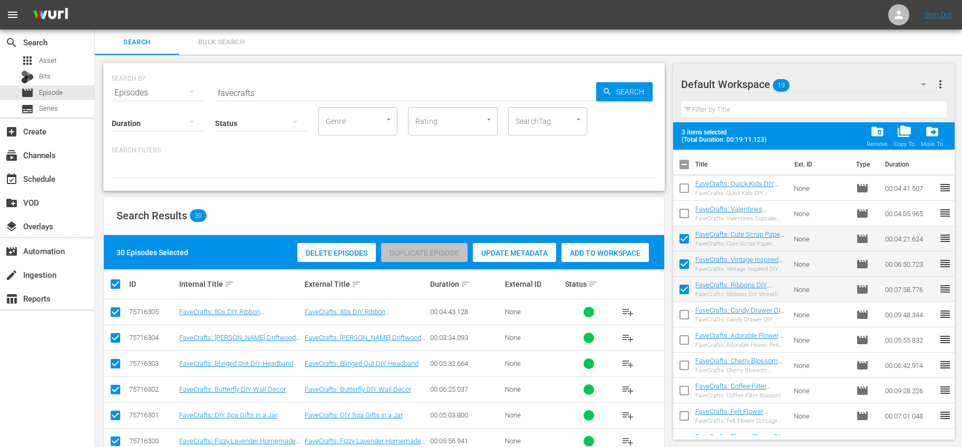
click at [687, 312] on input "checkbox" at bounding box center [684, 317] width 22 height 22
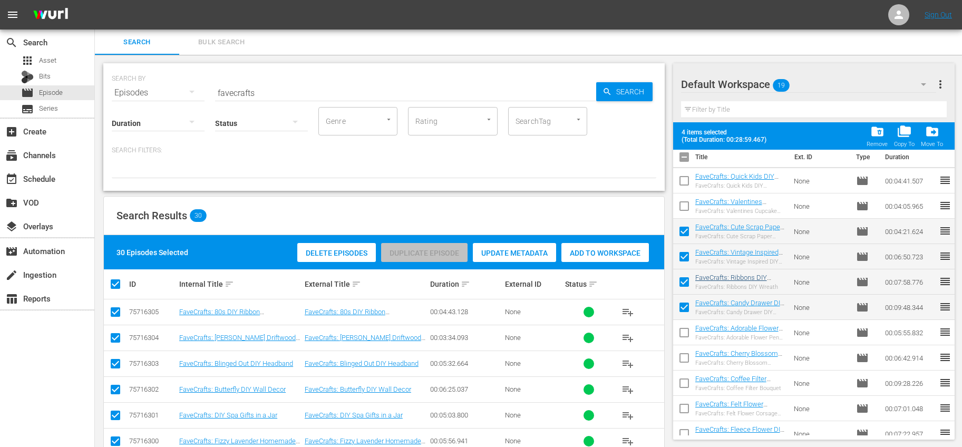
scroll to position [18, 0]
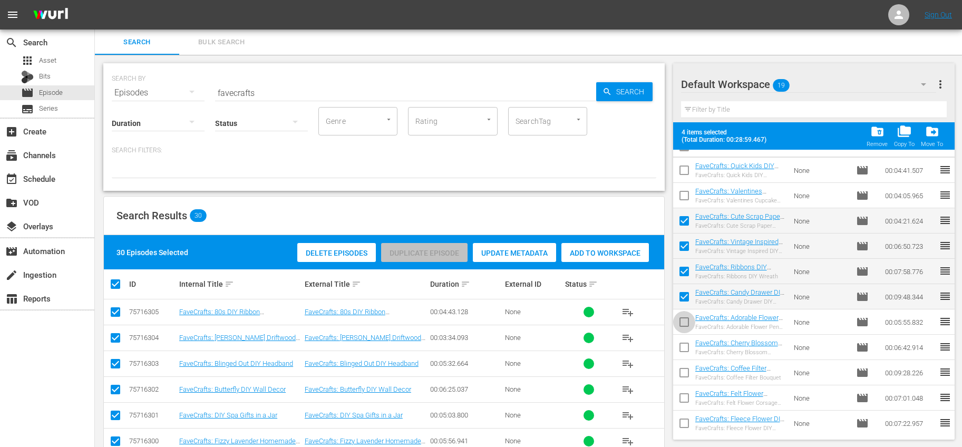
click at [691, 321] on input "checkbox" at bounding box center [684, 324] width 22 height 22
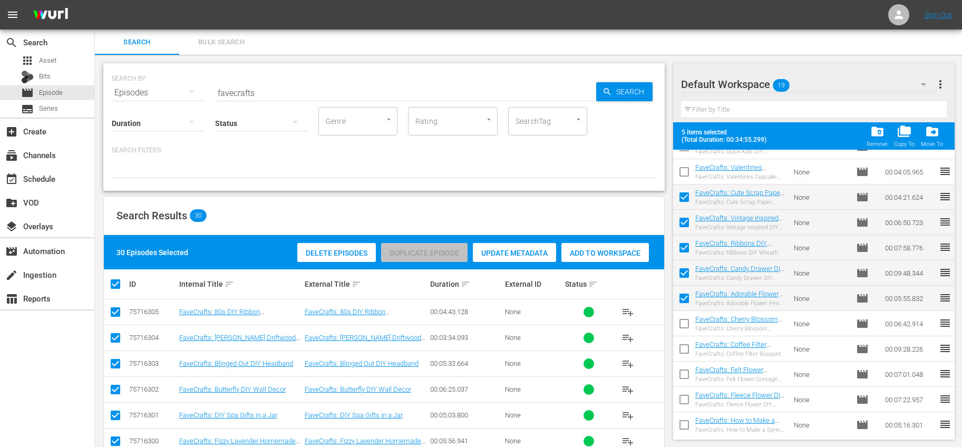
scroll to position [100, 0]
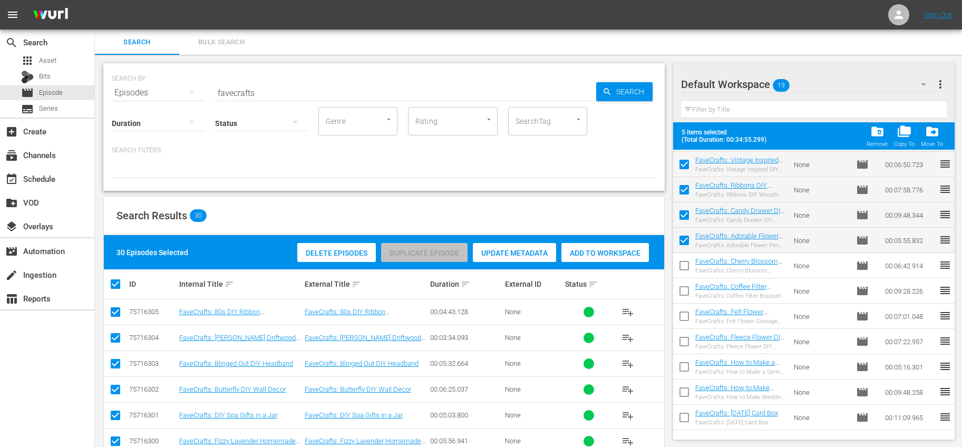
click at [686, 268] on input "checkbox" at bounding box center [684, 268] width 22 height 22
click at [685, 287] on input "checkbox" at bounding box center [684, 293] width 22 height 22
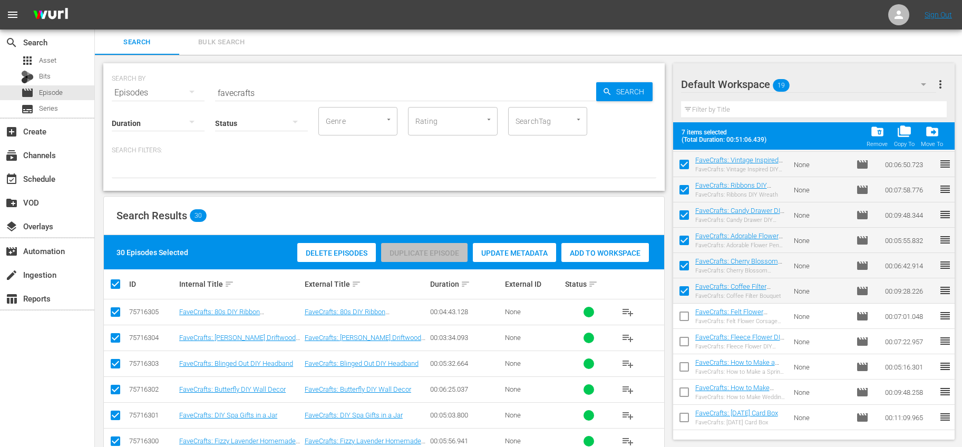
click at [684, 315] on input "checkbox" at bounding box center [684, 318] width 22 height 22
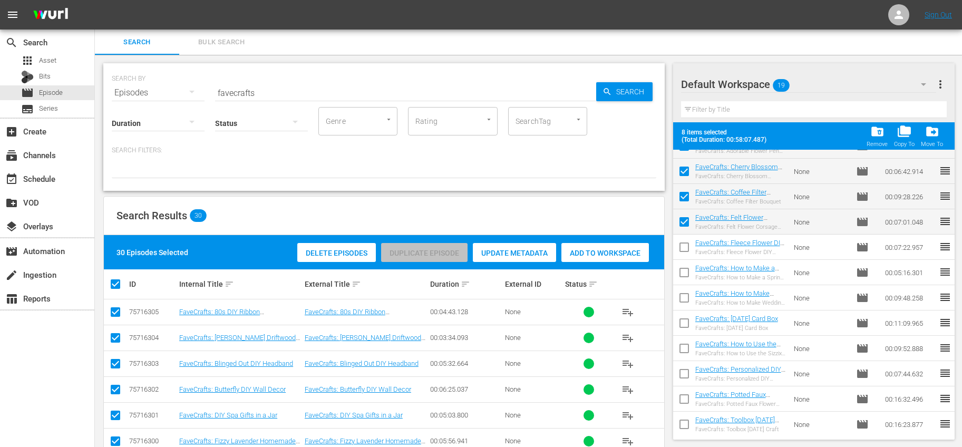
click at [685, 248] on input "checkbox" at bounding box center [684, 249] width 22 height 22
click at [687, 274] on input "checkbox" at bounding box center [684, 275] width 22 height 22
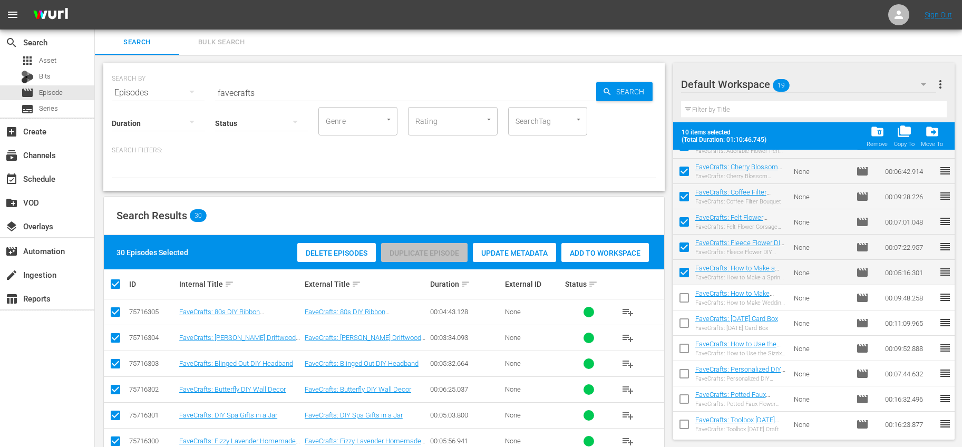
click at [683, 296] on input "checkbox" at bounding box center [684, 300] width 22 height 22
click at [687, 321] on input "checkbox" at bounding box center [684, 325] width 22 height 22
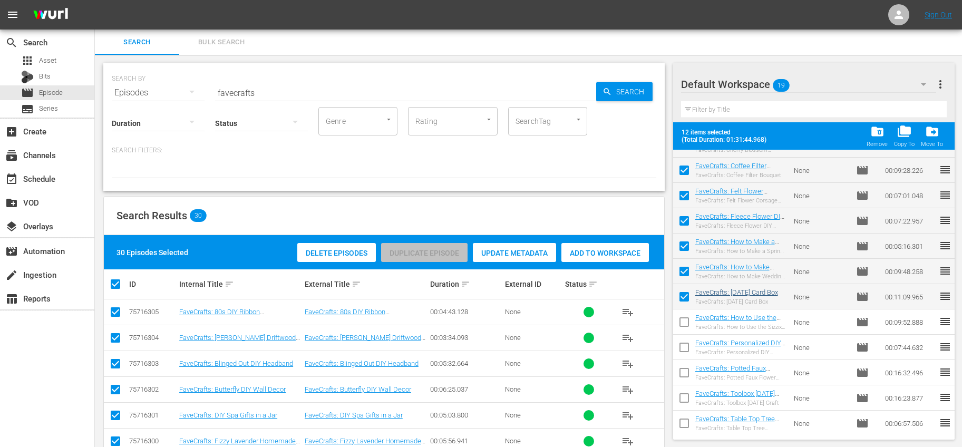
scroll to position [221, 0]
click at [684, 322] on input "checkbox" at bounding box center [684, 324] width 22 height 22
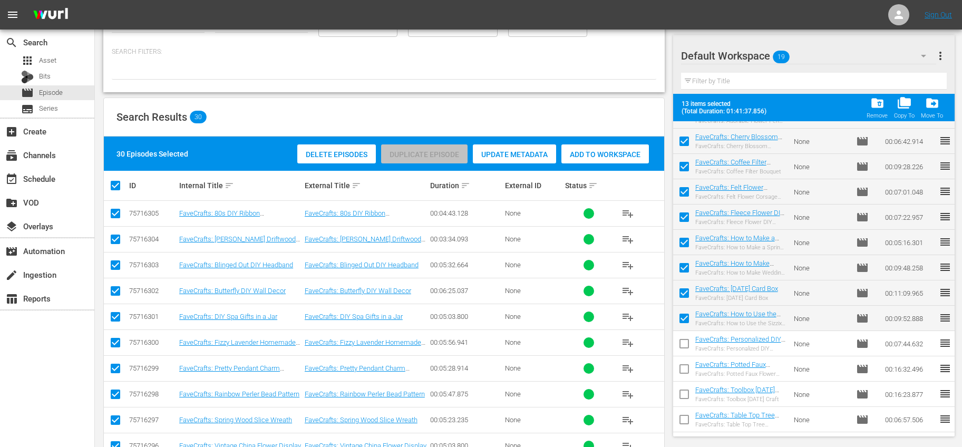
scroll to position [196, 0]
click at [673, 346] on input "checkbox" at bounding box center [684, 346] width 22 height 22
click at [687, 374] on input "checkbox" at bounding box center [684, 371] width 22 height 22
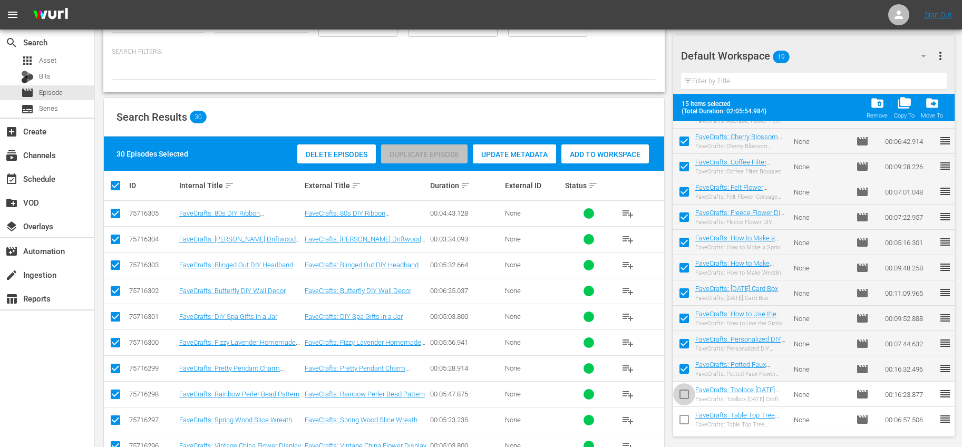
click at [690, 395] on input "checkbox" at bounding box center [684, 396] width 22 height 22
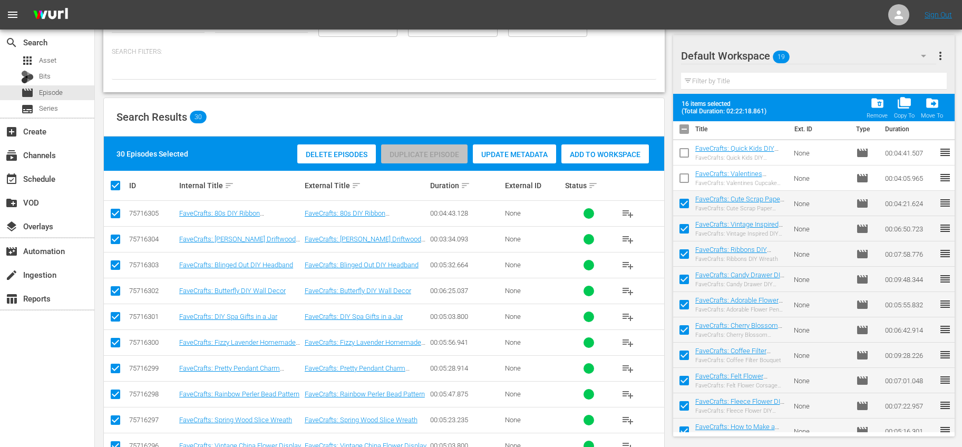
scroll to position [0, 0]
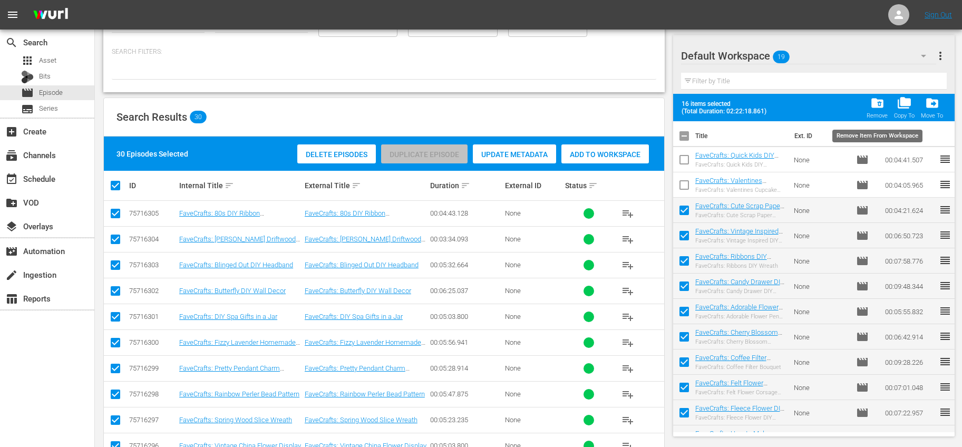
click at [880, 104] on span "folder_delete" at bounding box center [877, 103] width 14 height 14
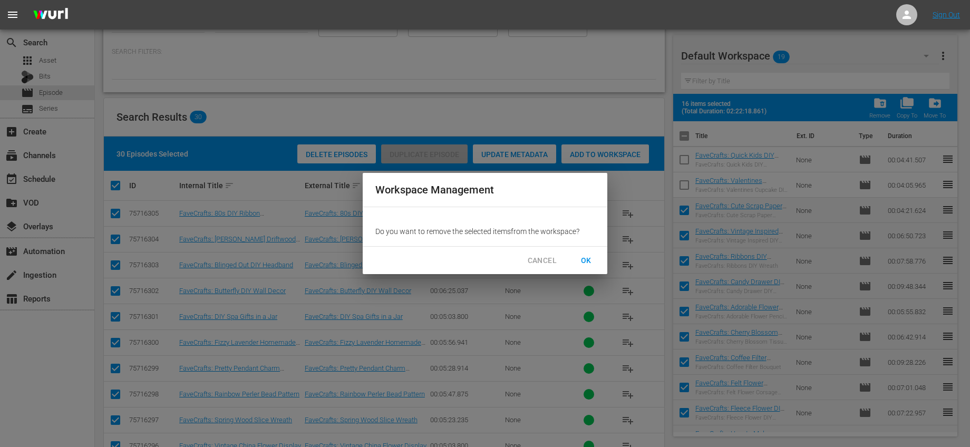
click at [590, 260] on span "OK" at bounding box center [586, 260] width 17 height 13
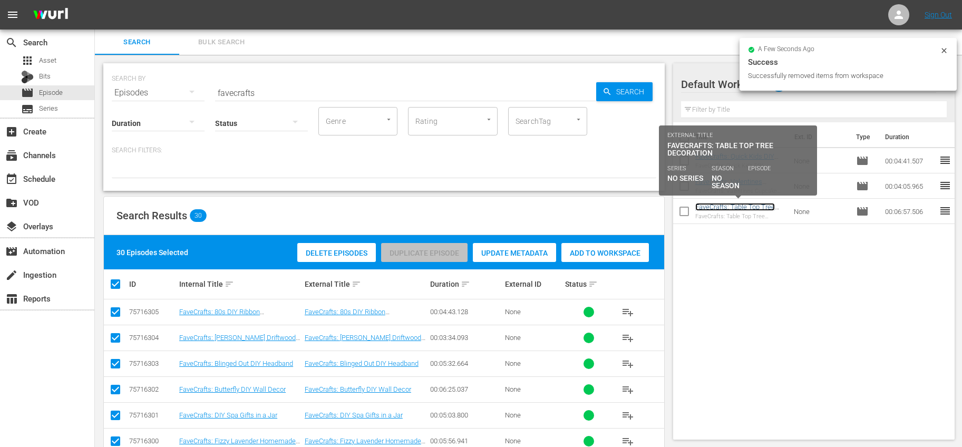
click at [726, 207] on link "FaveCrafts: Table Top Tree Decoration" at bounding box center [735, 211] width 80 height 16
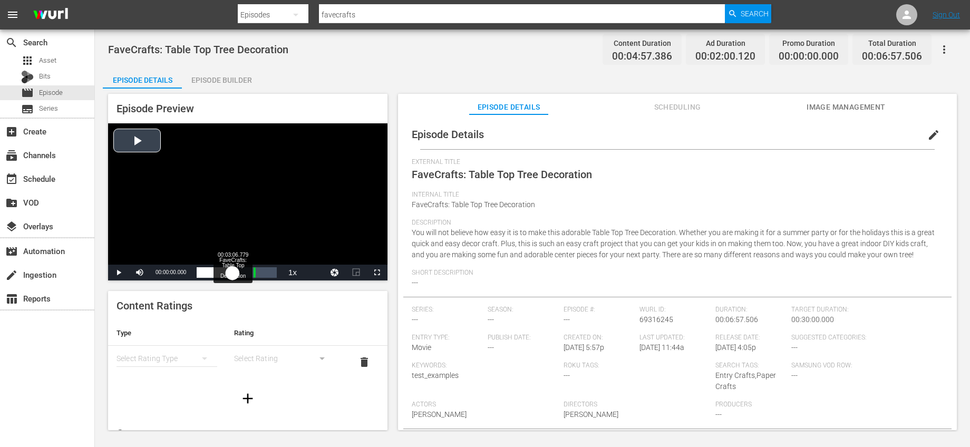
click at [232, 271] on div "Loaded : 0.00% 00:03:06.779 FaveCrafts: Table Top Tree Decoration 00:00:00.000" at bounding box center [237, 272] width 80 height 11
click at [240, 270] on div "Loaded : 3.99% 00:03:45.233 FaveCrafts: Table Top Tree Decoration 00:00:00.410" at bounding box center [237, 272] width 80 height 11
click at [265, 273] on div "Loaded : 0.00% 00:05:57.077 MIMTV_2Min_AdSlate_V2.mp4 00:03:47.980 Cue Point 1:…" at bounding box center [237, 272] width 80 height 11
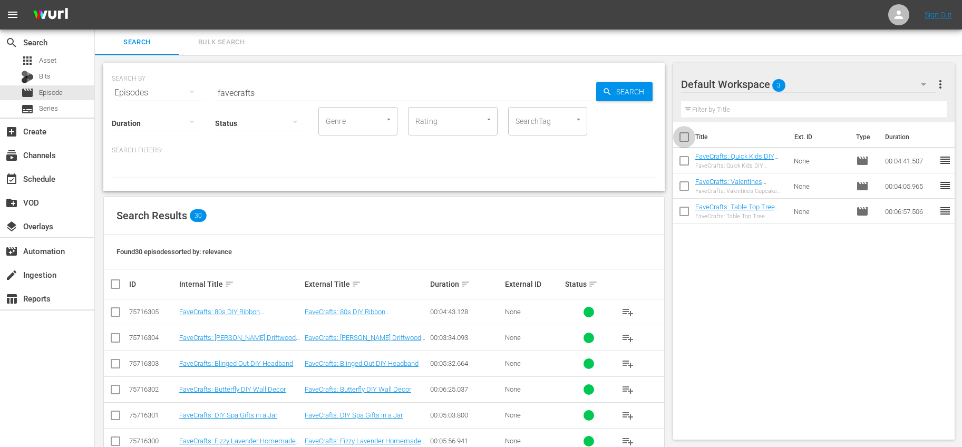
click at [686, 140] on input "checkbox" at bounding box center [684, 139] width 22 height 22
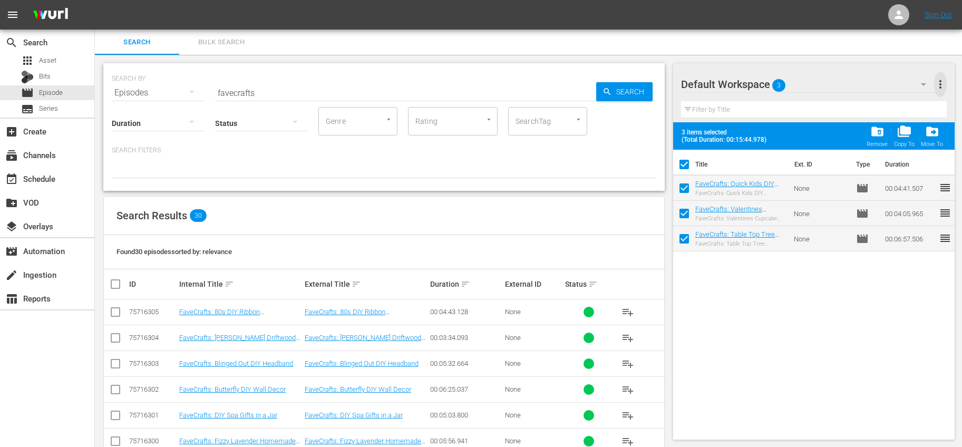
click at [936, 86] on span "more_vert" at bounding box center [940, 84] width 13 height 13
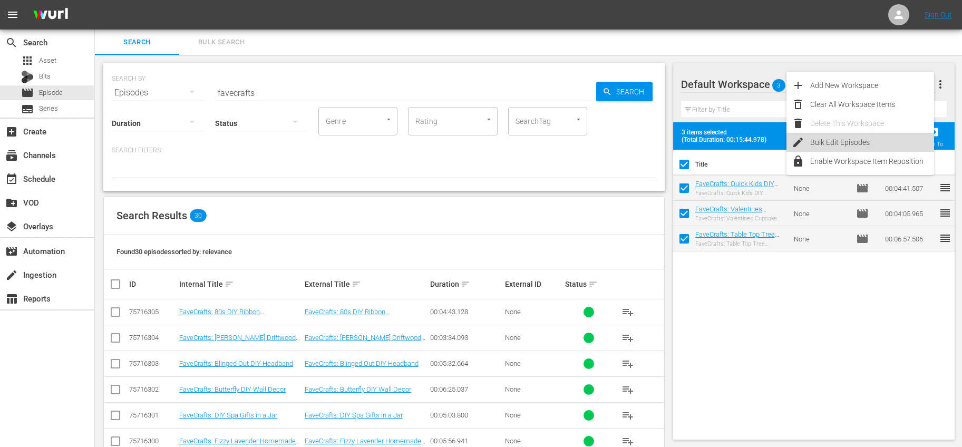
click at [858, 138] on div "Bulk Edit Episodes" at bounding box center [872, 142] width 124 height 19
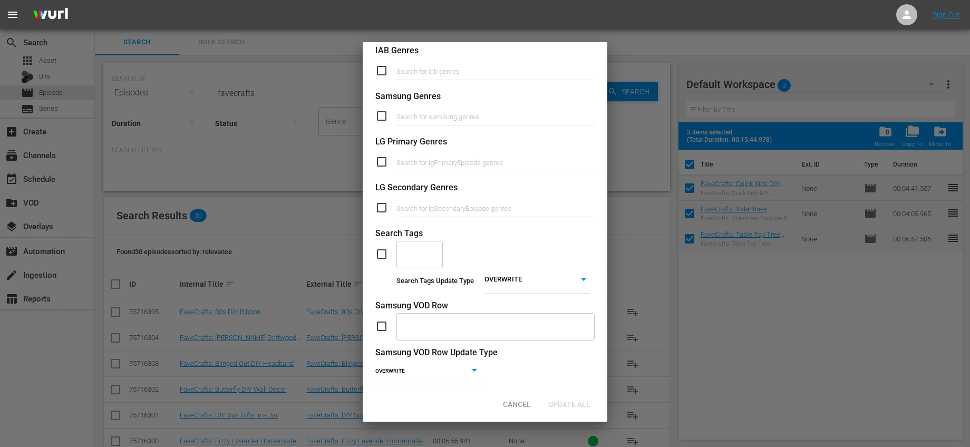
scroll to position [385, 0]
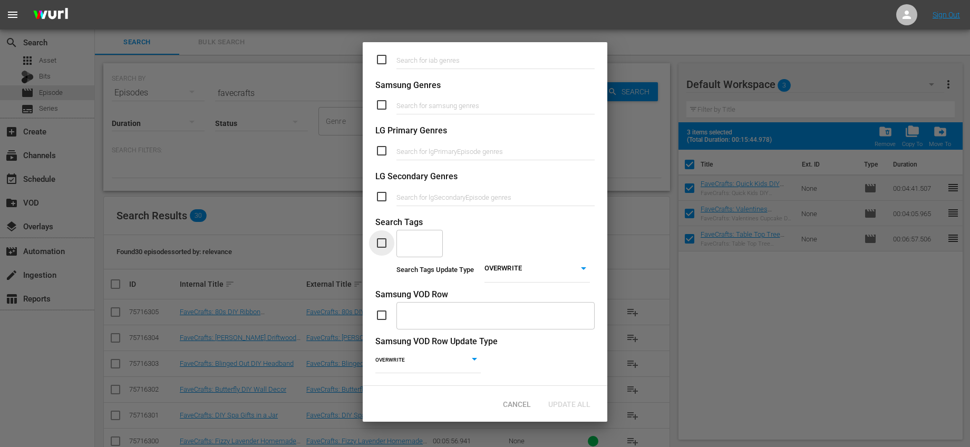
click at [384, 237] on input "checkbox" at bounding box center [385, 243] width 21 height 13
click at [426, 240] on div "​" at bounding box center [419, 243] width 46 height 28
click at [426, 267] on span "Holiday Crafts" at bounding box center [420, 270] width 30 height 22
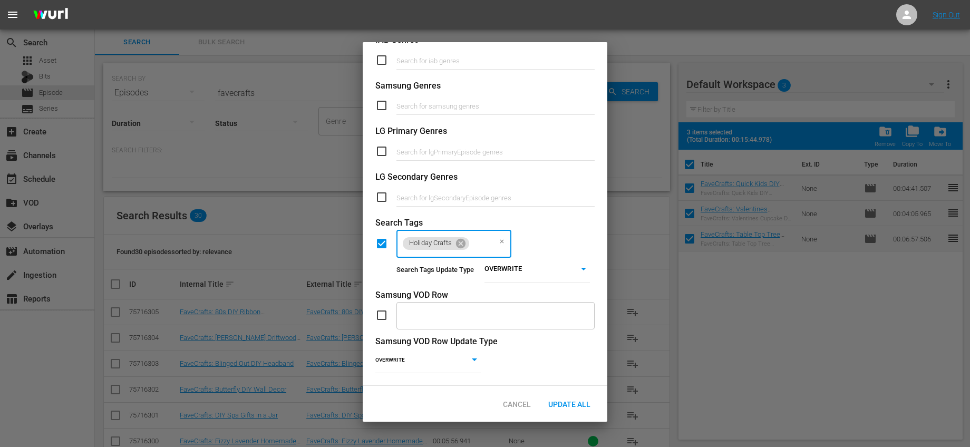
click at [568, 258] on body "menu Sign Out search Search apps Asset Bits movie Episode subtitles Series add_…" at bounding box center [485, 223] width 970 height 447
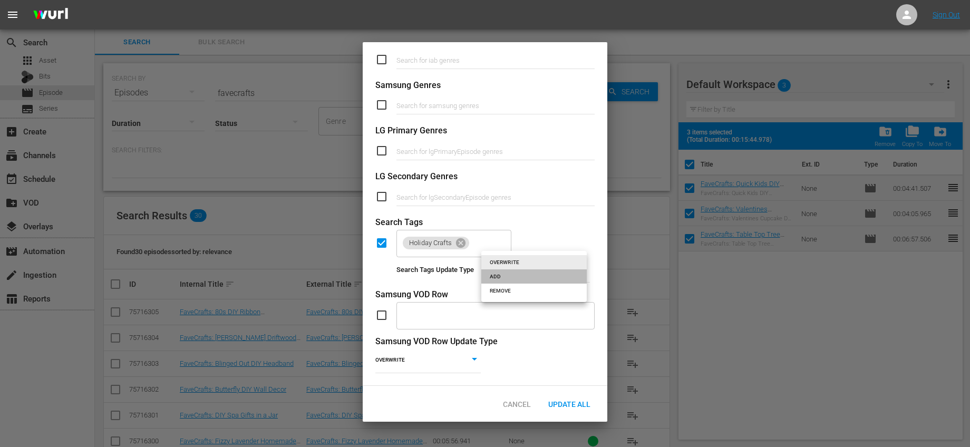
click at [542, 280] on li "ADD" at bounding box center [533, 276] width 105 height 14
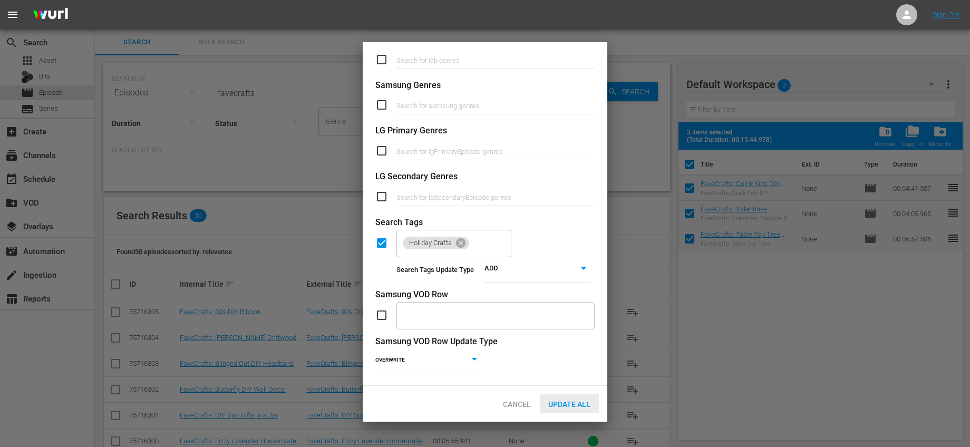
click at [576, 401] on span "Update All" at bounding box center [569, 404] width 59 height 8
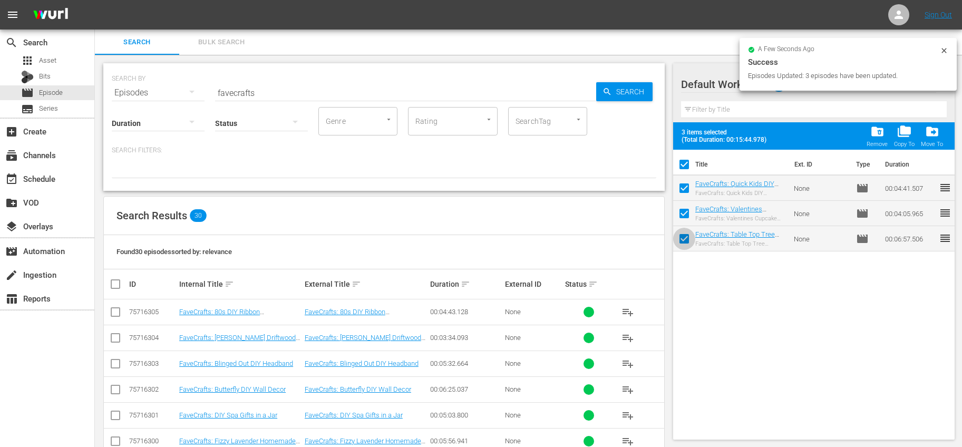
click at [685, 239] on input "checkbox" at bounding box center [684, 241] width 22 height 22
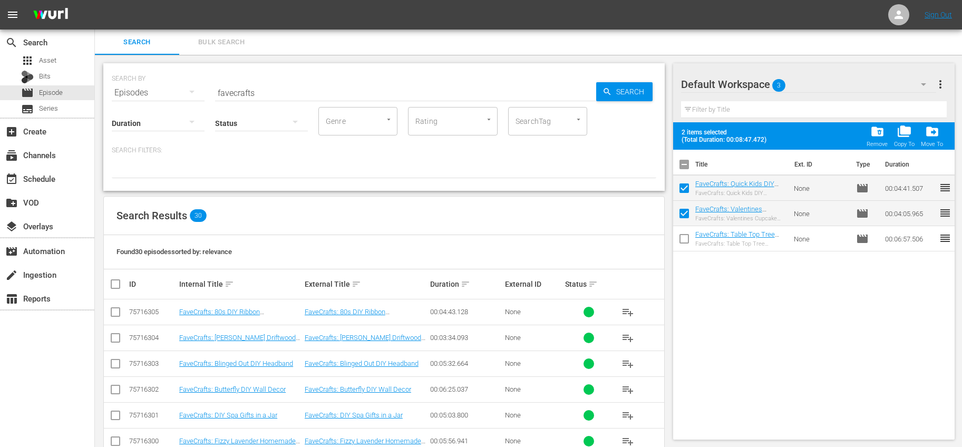
click at [942, 83] on span "more_vert" at bounding box center [940, 84] width 13 height 13
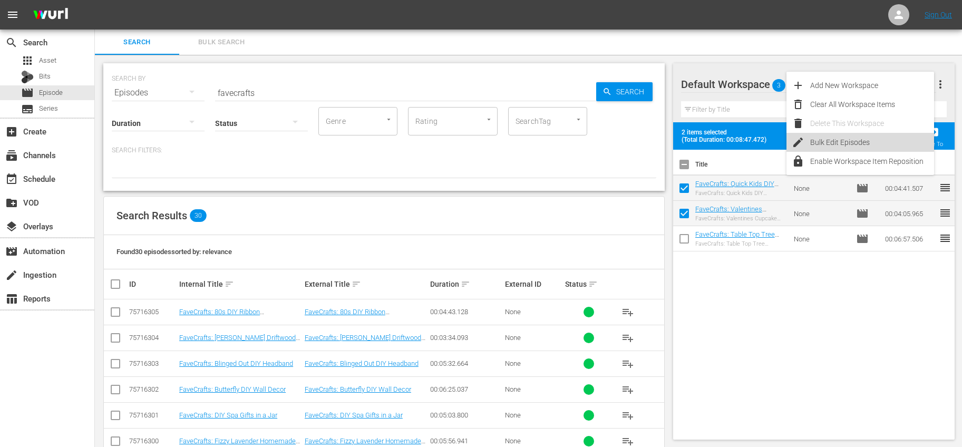
click at [857, 144] on div "Bulk Edit Episodes" at bounding box center [872, 142] width 124 height 19
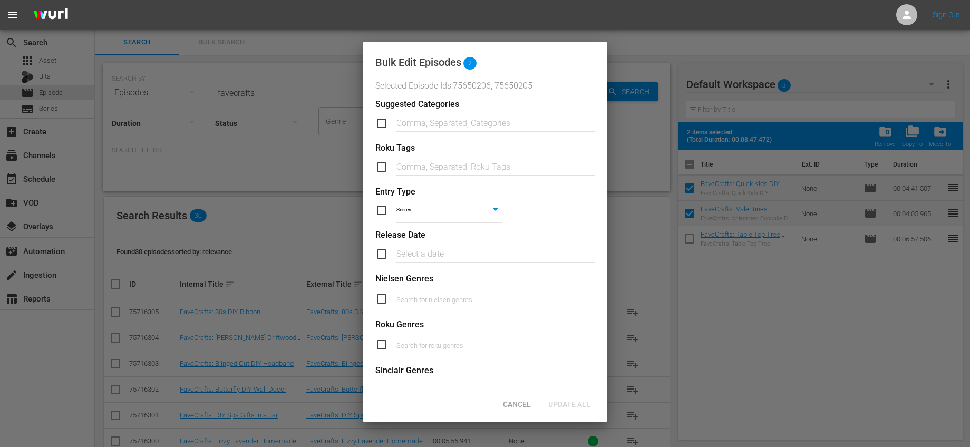
scroll to position [362, 0]
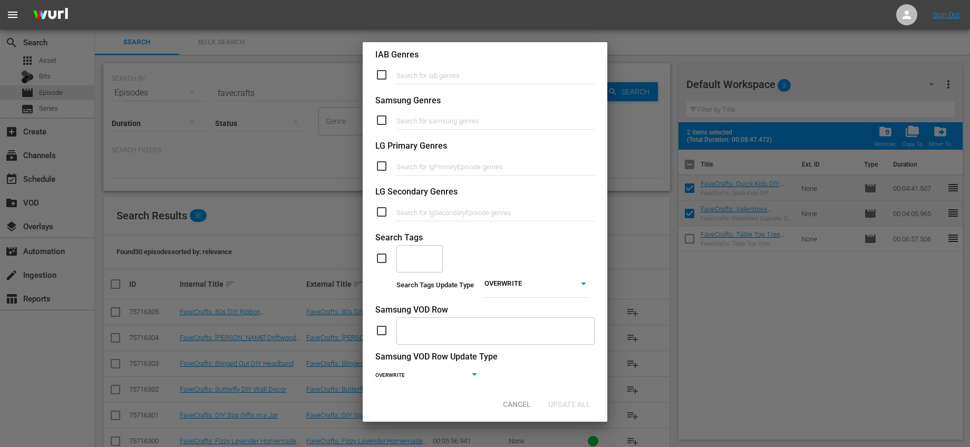
click at [388, 255] on input "checkbox" at bounding box center [385, 258] width 21 height 13
click at [413, 261] on input "text" at bounding box center [411, 258] width 21 height 19
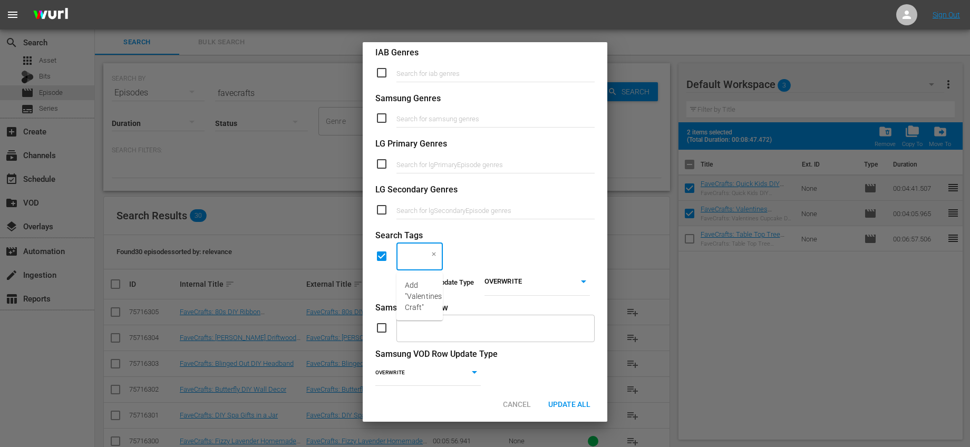
scroll to position [0, 42]
click at [422, 289] on span "Add "Valentines Crafts"" at bounding box center [423, 296] width 37 height 33
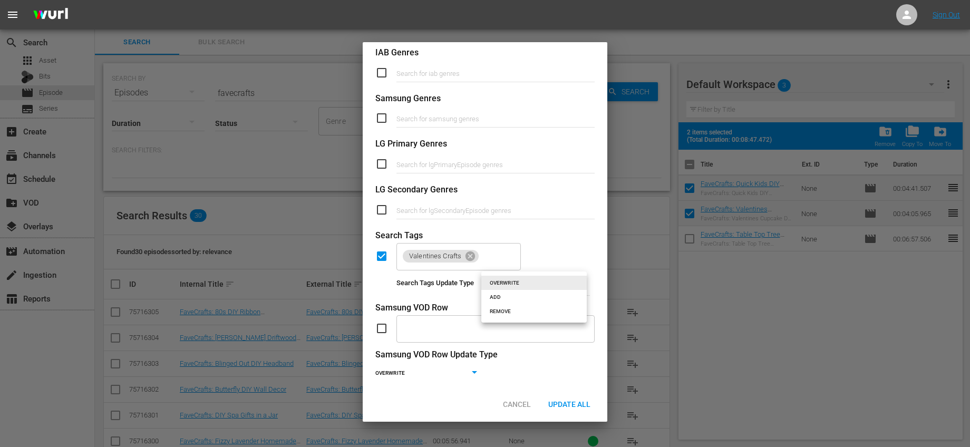
click at [523, 286] on body "menu Sign Out search Search apps Asset Bits movie Episode subtitles Series add_…" at bounding box center [485, 223] width 970 height 447
click at [516, 298] on li "ADD" at bounding box center [533, 297] width 105 height 14
click at [587, 408] on span "Update All" at bounding box center [569, 404] width 59 height 8
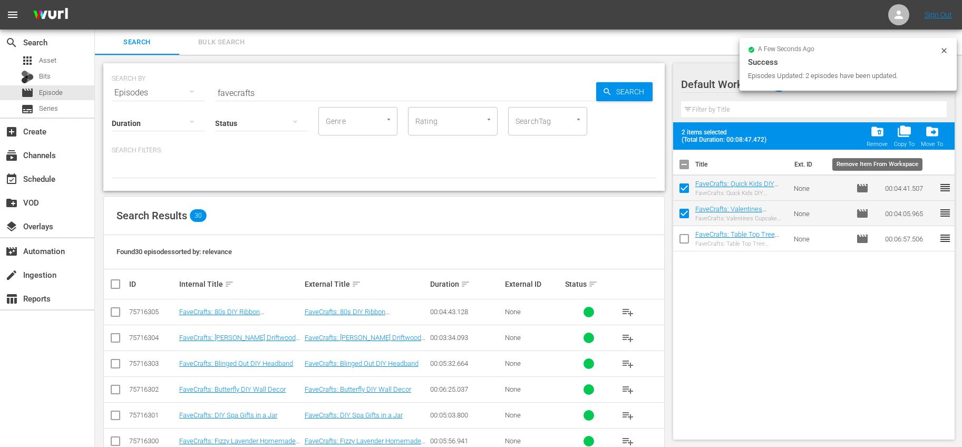
click at [879, 133] on span "folder_delete" at bounding box center [877, 131] width 14 height 14
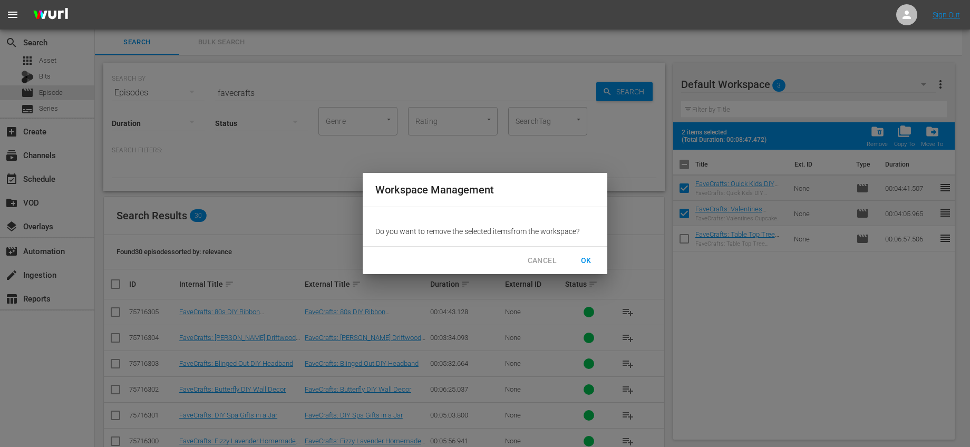
click at [597, 257] on button "OK" at bounding box center [586, 261] width 34 height 20
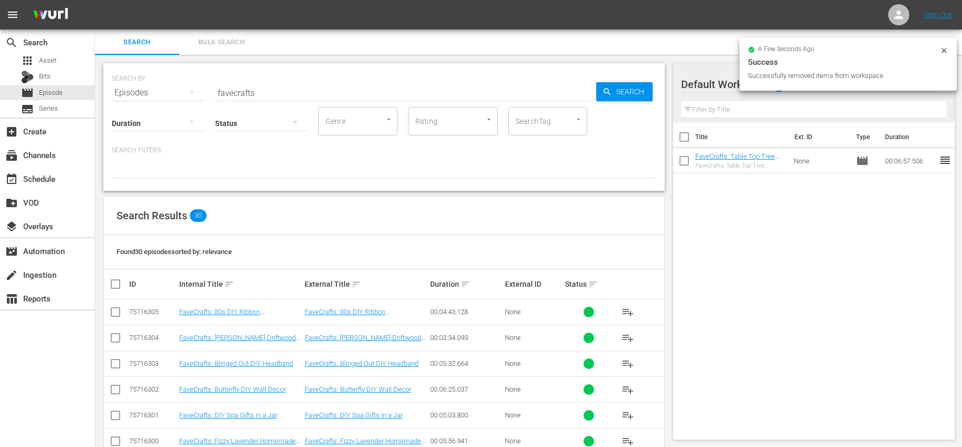
click at [688, 141] on input "checkbox" at bounding box center [684, 139] width 22 height 22
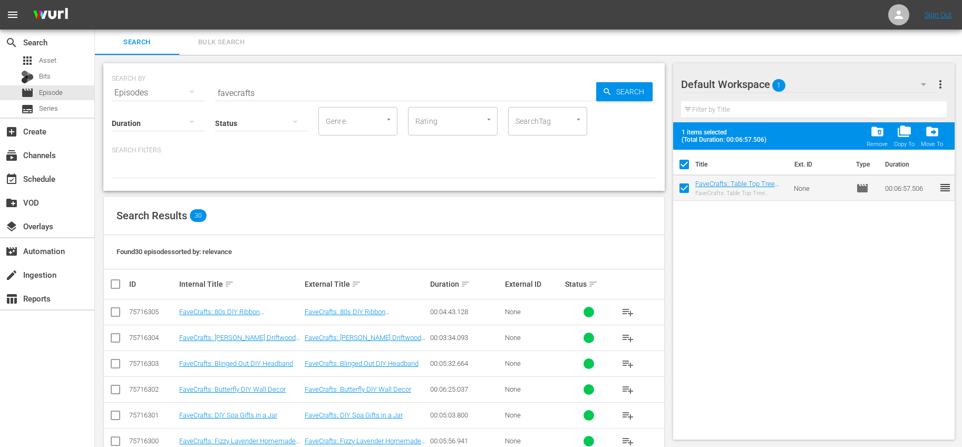
click at [948, 86] on div "Default Workspace 1 Default more_vert Filter by Title" at bounding box center [814, 92] width 282 height 59
click at [941, 84] on span "more_vert" at bounding box center [940, 84] width 13 height 13
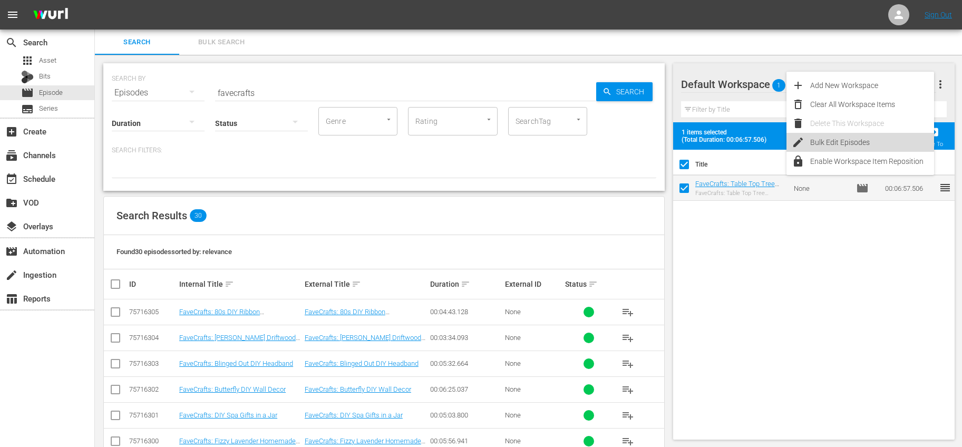
click at [830, 143] on div "Bulk Edit Episodes" at bounding box center [872, 142] width 124 height 19
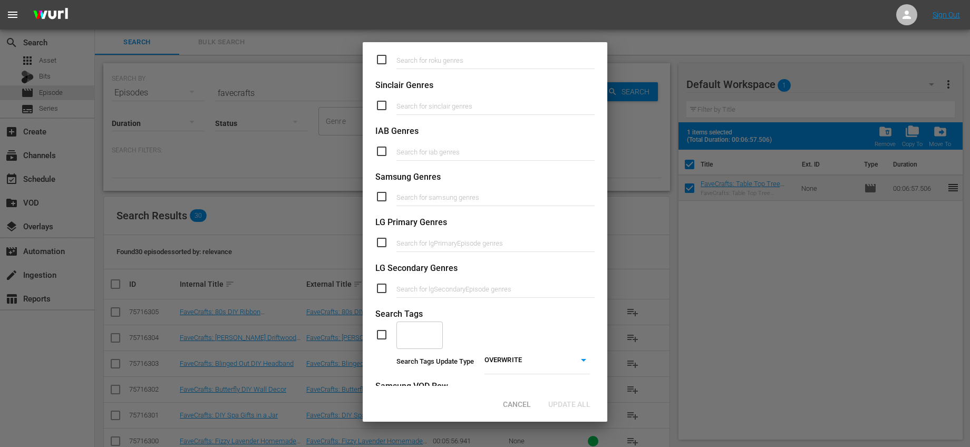
scroll to position [385, 0]
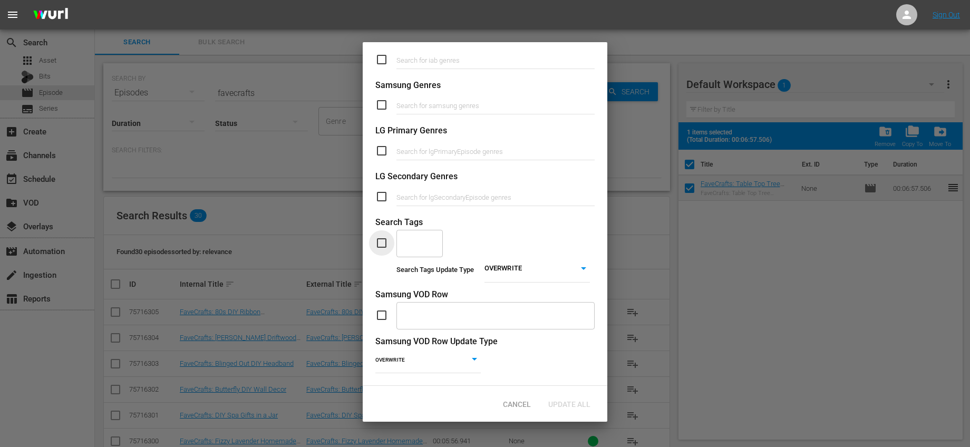
click at [380, 238] on input "checkbox" at bounding box center [385, 243] width 21 height 13
click at [406, 236] on input "text" at bounding box center [411, 243] width 21 height 19
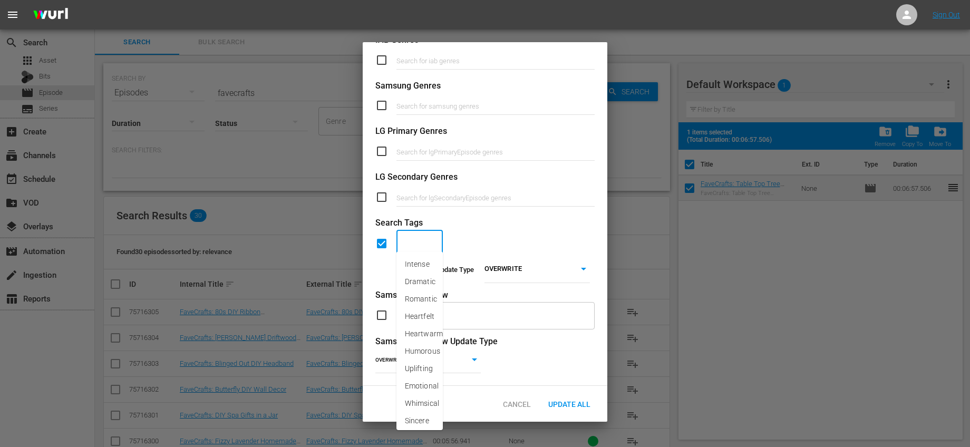
scroll to position [384, 0]
click at [432, 265] on span "Winter Crafts" at bounding box center [420, 270] width 30 height 22
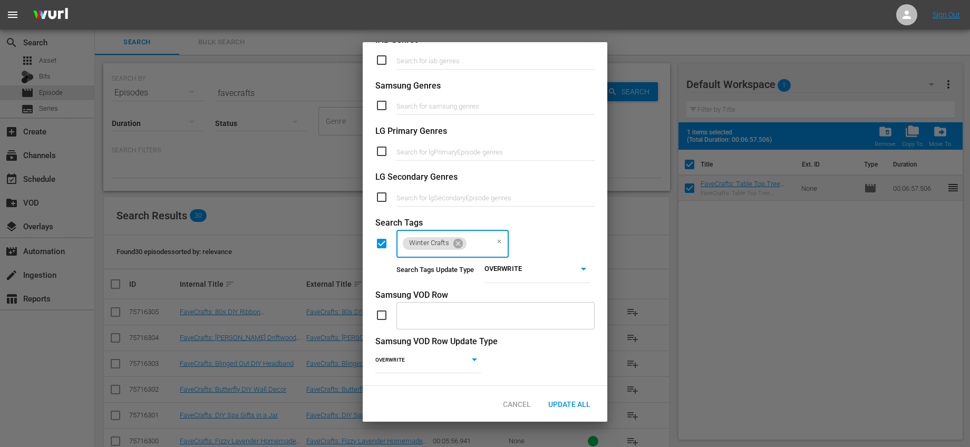
click at [506, 266] on body "menu Sign Out search Search apps Asset Bits movie Episode subtitles Series add_…" at bounding box center [485, 223] width 970 height 447
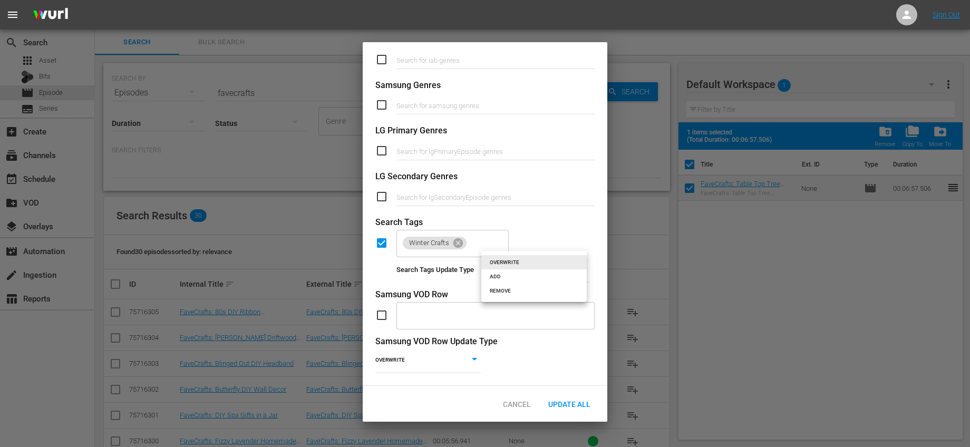
click at [503, 280] on li "ADD" at bounding box center [533, 276] width 105 height 14
click at [579, 402] on span "Update All" at bounding box center [569, 404] width 59 height 8
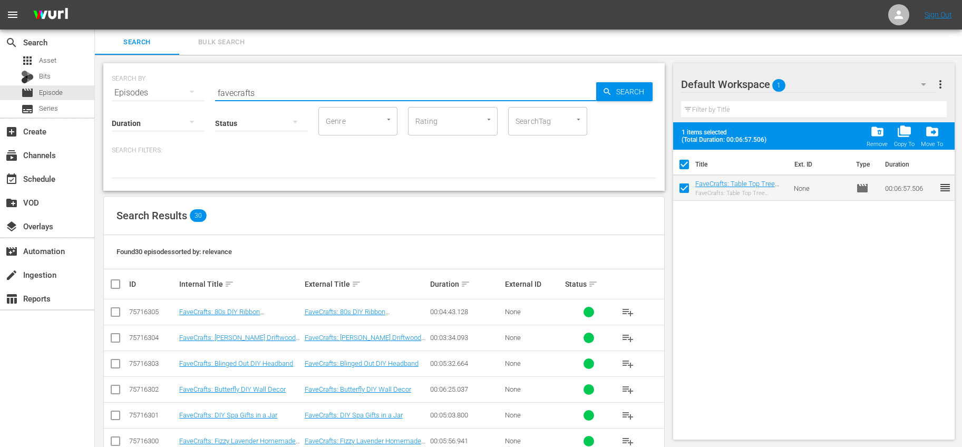
drag, startPoint x: 346, startPoint y: 93, endPoint x: 185, endPoint y: 88, distance: 160.9
click at [185, 88] on div "SEARCH BY Search By Episodes Search ID, Title, Description, Keywords, or Catego…" at bounding box center [384, 86] width 545 height 38
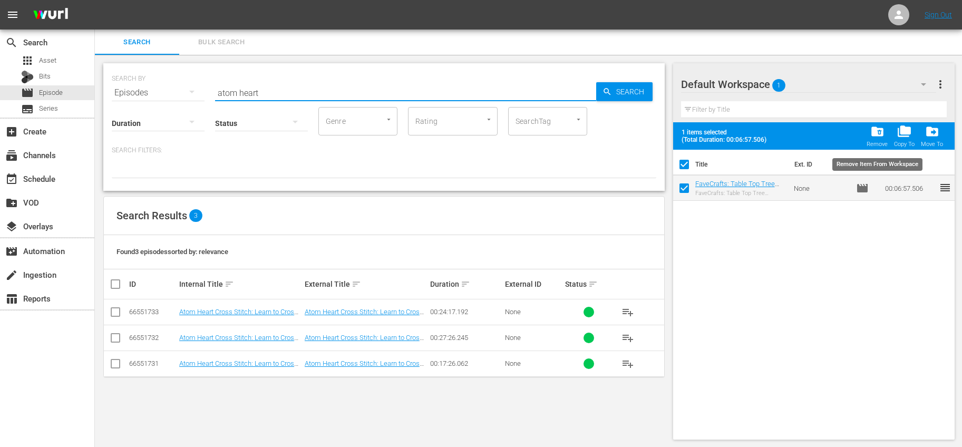
click at [882, 134] on span "folder_delete" at bounding box center [877, 131] width 14 height 14
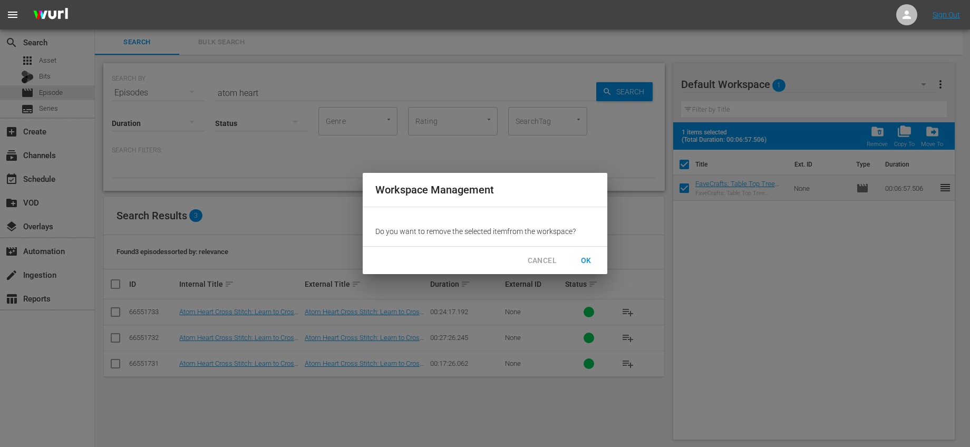
click at [590, 254] on span "OK" at bounding box center [586, 260] width 17 height 13
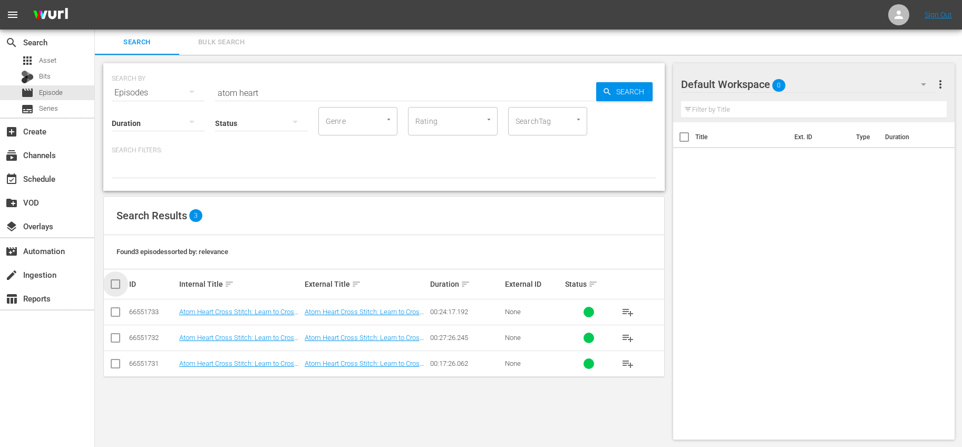
click at [115, 288] on input "checkbox" at bounding box center [119, 284] width 21 height 13
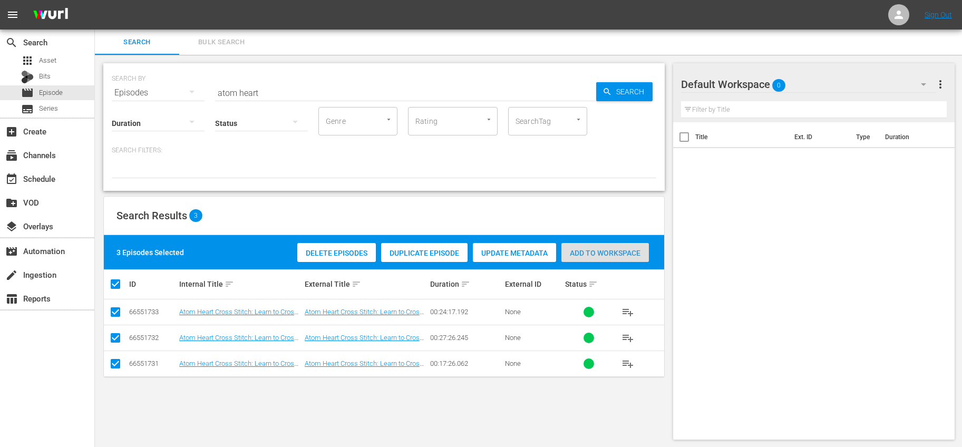
drag, startPoint x: 581, startPoint y: 248, endPoint x: 590, endPoint y: 247, distance: 9.0
click at [581, 248] on div "Add to Workspace" at bounding box center [605, 253] width 88 height 20
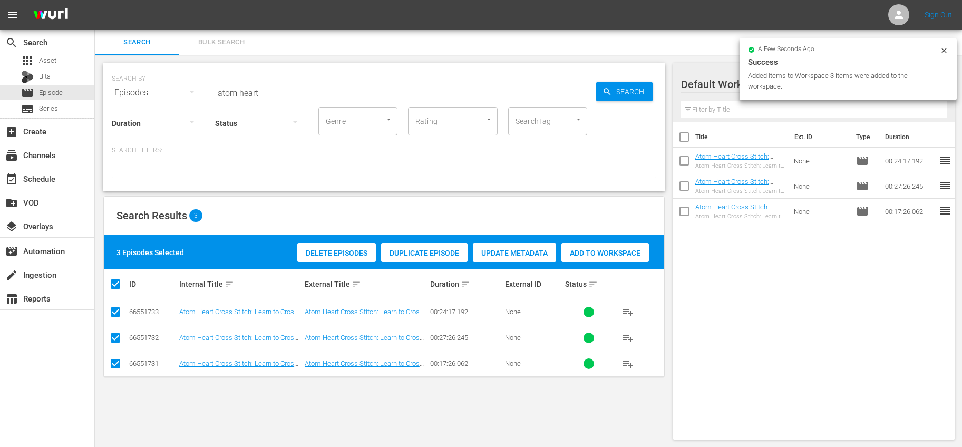
click at [688, 137] on input "checkbox" at bounding box center [684, 139] width 22 height 22
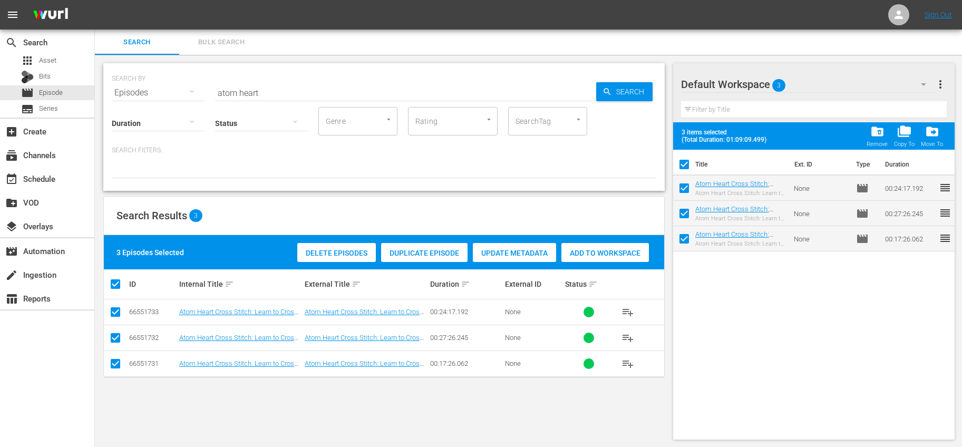
click at [944, 80] on span "more_vert" at bounding box center [940, 84] width 13 height 13
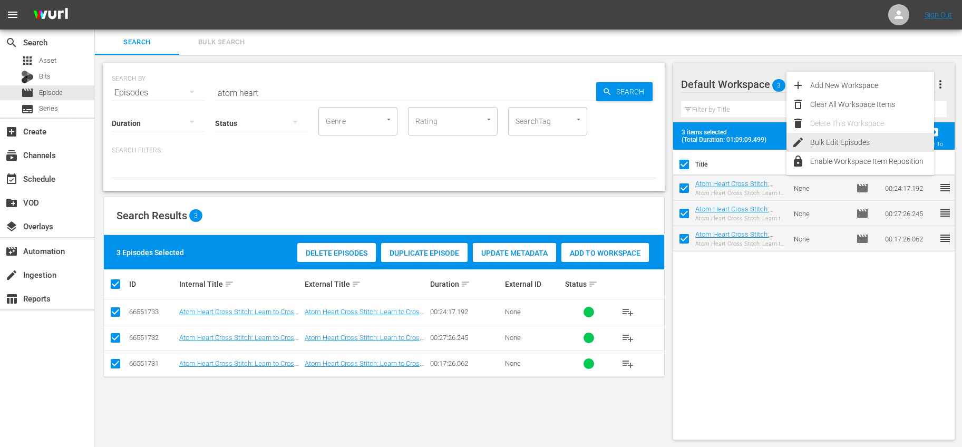
click at [885, 139] on div "Bulk Edit Episodes" at bounding box center [872, 142] width 124 height 19
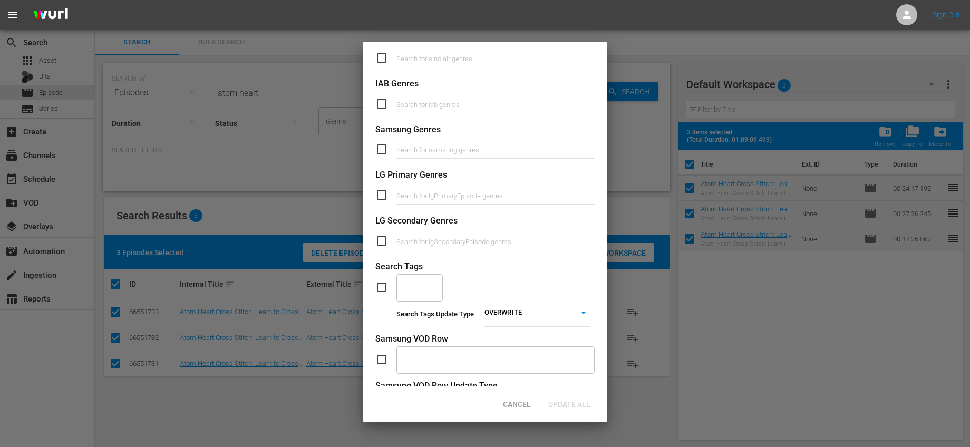
scroll to position [385, 0]
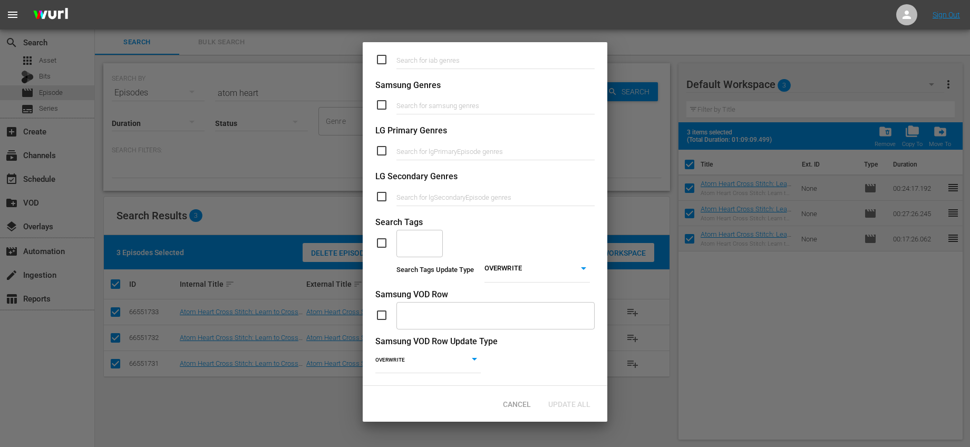
click at [377, 237] on input "checkbox" at bounding box center [385, 243] width 21 height 13
click at [416, 242] on input "text" at bounding box center [411, 243] width 21 height 19
click at [421, 268] on span "Entry Crafts" at bounding box center [420, 270] width 30 height 22
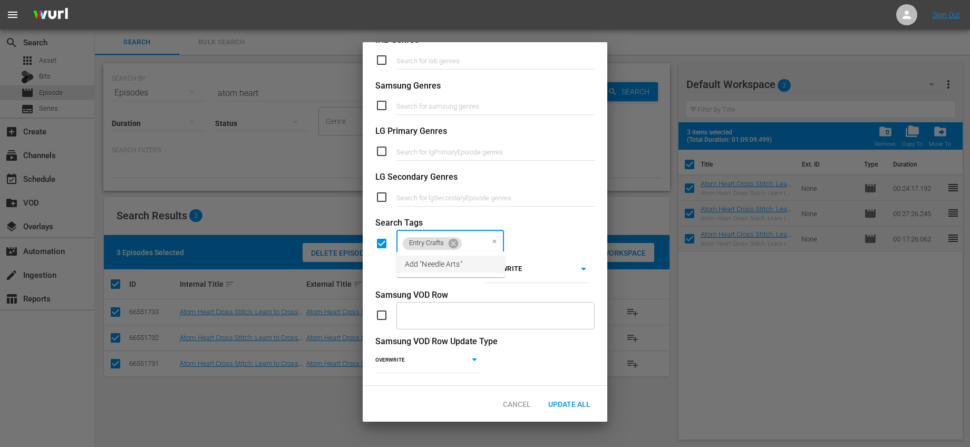
click at [464, 261] on li "Add "Needle Arts"" at bounding box center [450, 264] width 109 height 17
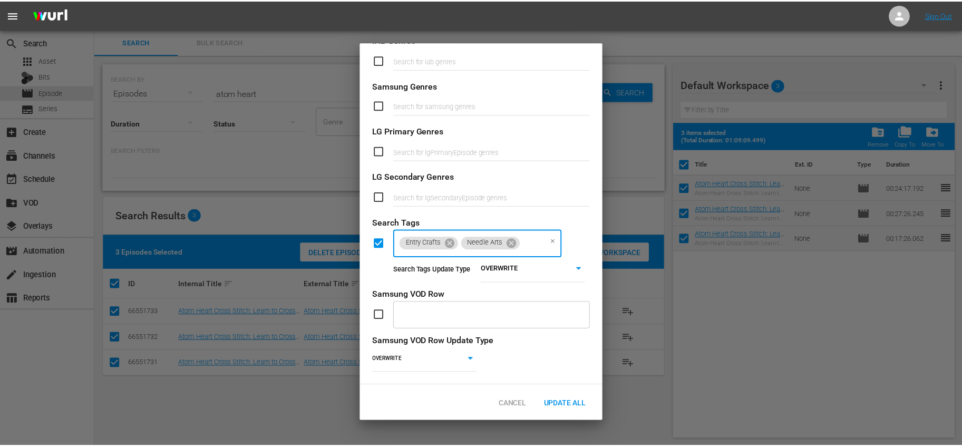
scroll to position [0, 0]
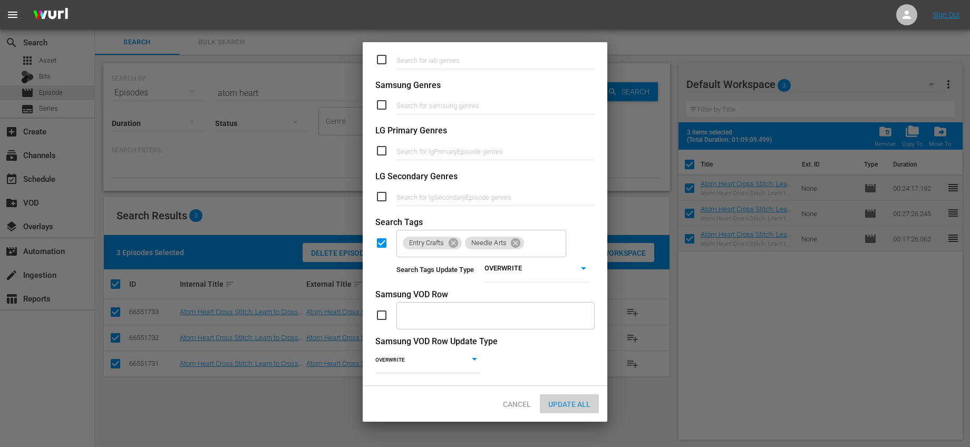
click at [576, 405] on span "Update All" at bounding box center [569, 404] width 59 height 8
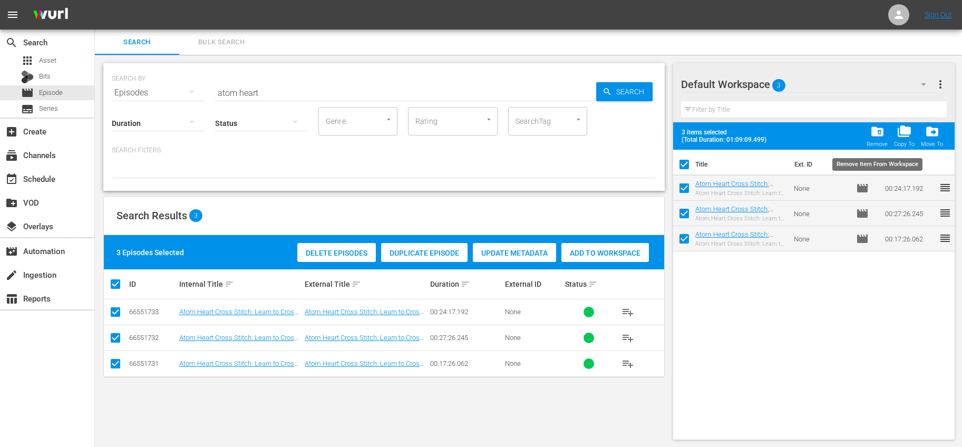
click at [885, 139] on div "folder_delete Remove" at bounding box center [877, 135] width 21 height 23
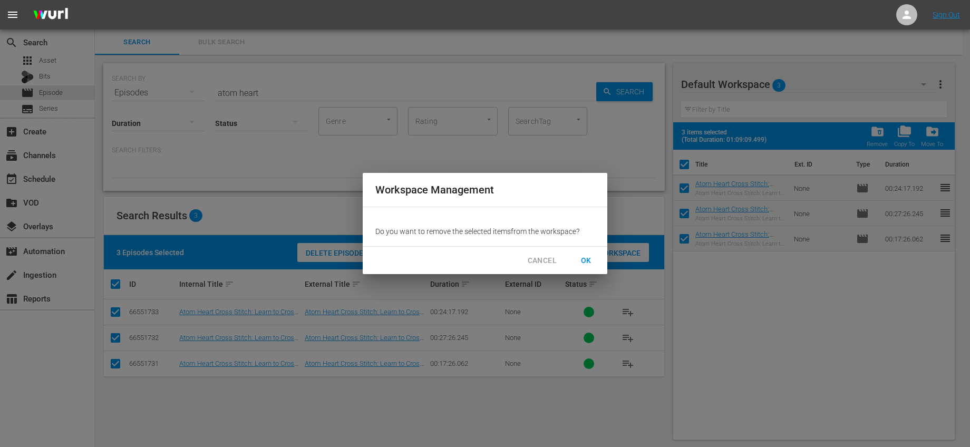
click at [584, 264] on span "OK" at bounding box center [586, 260] width 17 height 13
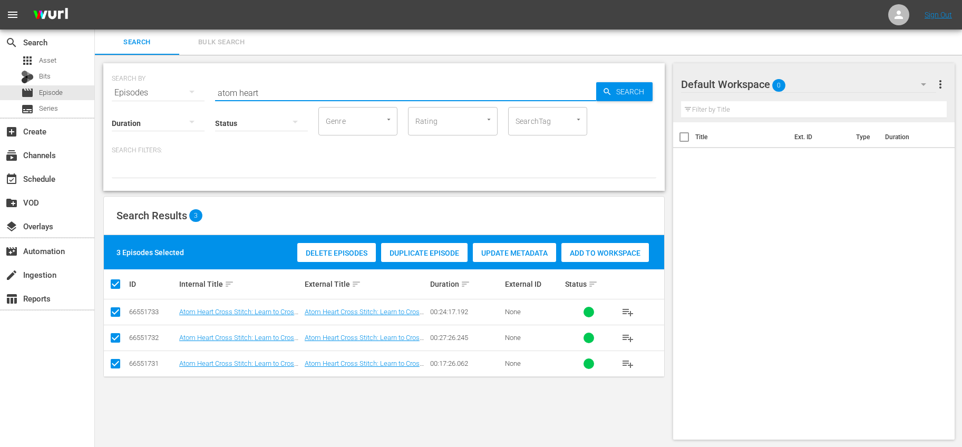
drag, startPoint x: 270, startPoint y: 91, endPoint x: 157, endPoint y: 95, distance: 112.9
click at [157, 95] on div "SEARCH BY Search By Episodes Search ID, Title, Description, Keywords, or Catego…" at bounding box center [384, 86] width 545 height 38
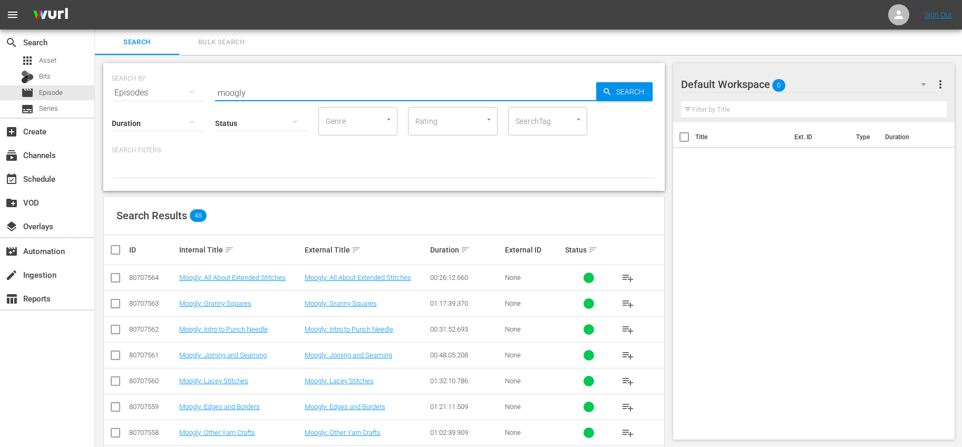
click at [117, 251] on input "checkbox" at bounding box center [119, 250] width 21 height 13
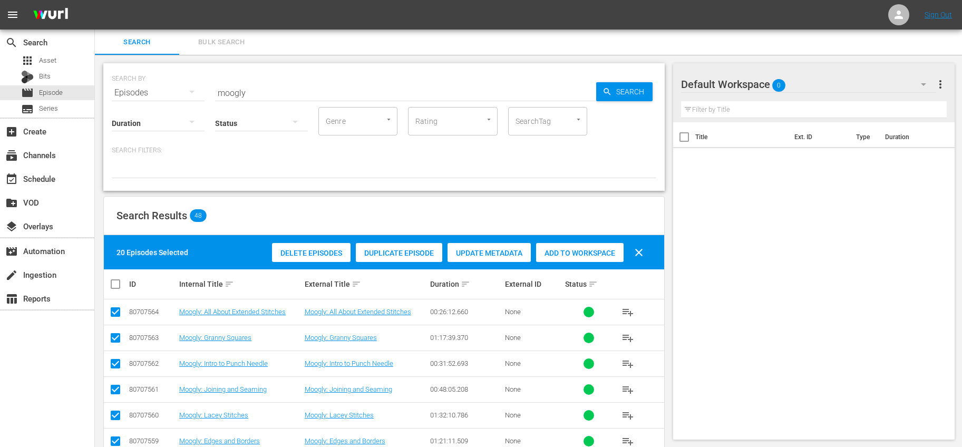
click at [119, 284] on input "checkbox" at bounding box center [119, 284] width 21 height 13
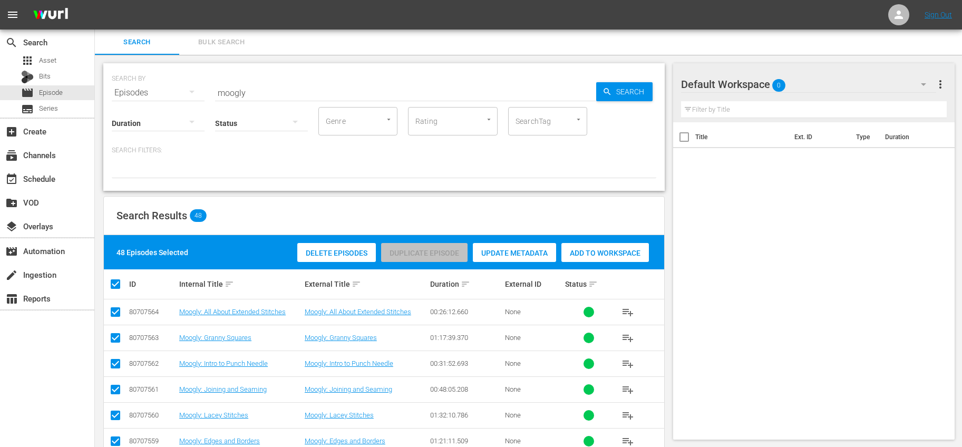
click at [611, 249] on span "Add to Workspace" at bounding box center [605, 253] width 88 height 8
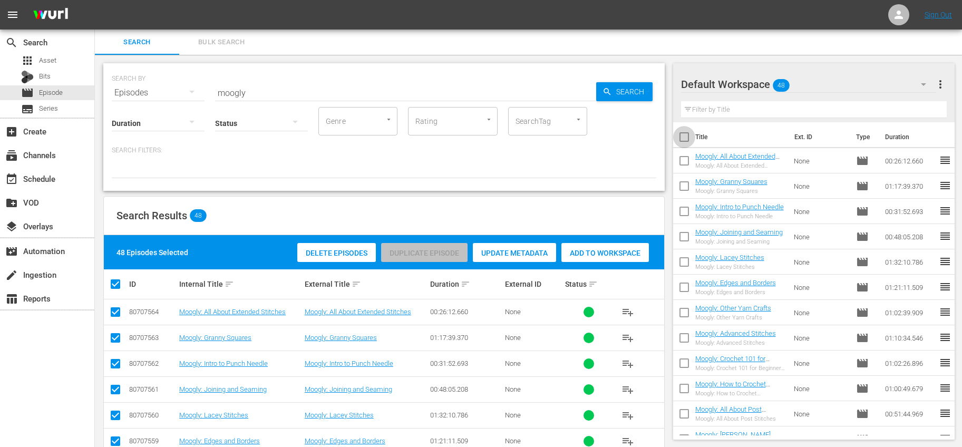
click at [686, 141] on input "checkbox" at bounding box center [684, 139] width 22 height 22
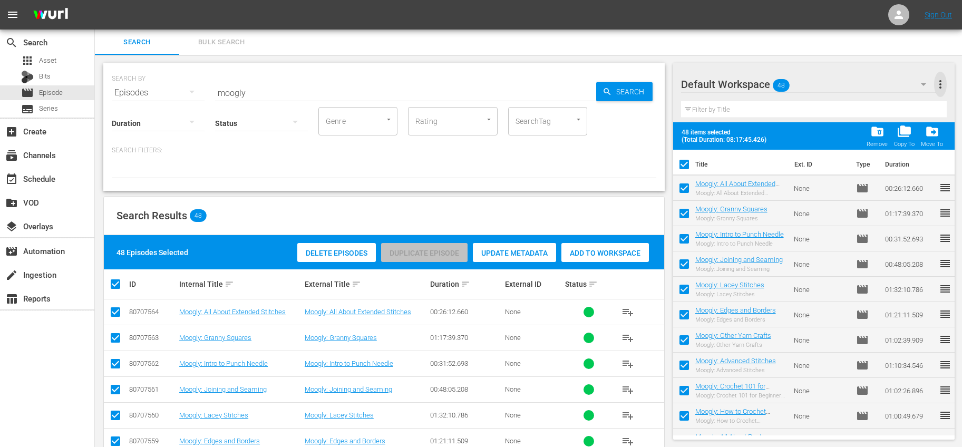
click at [944, 78] on span "more_vert" at bounding box center [940, 84] width 13 height 13
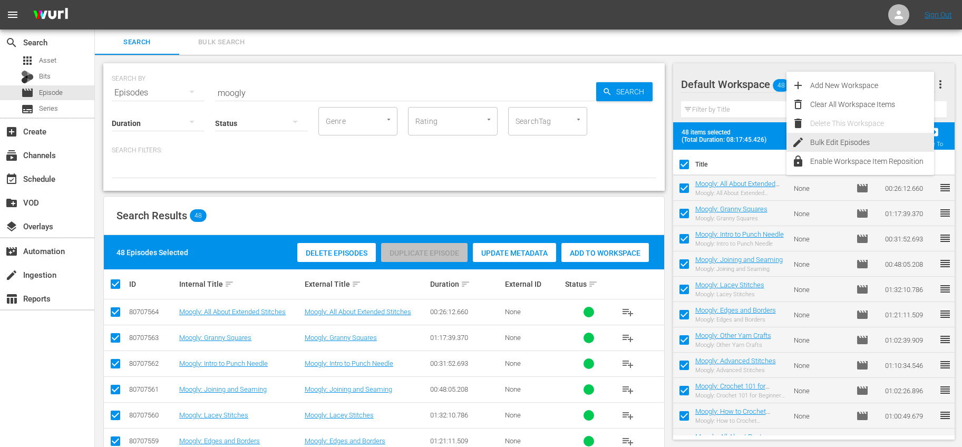
click at [837, 138] on div "Bulk Edit Episodes" at bounding box center [872, 142] width 124 height 19
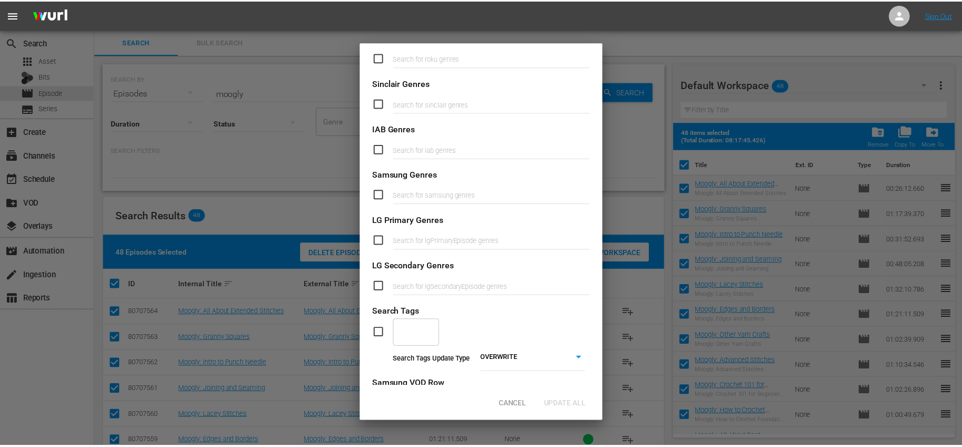
scroll to position [364, 0]
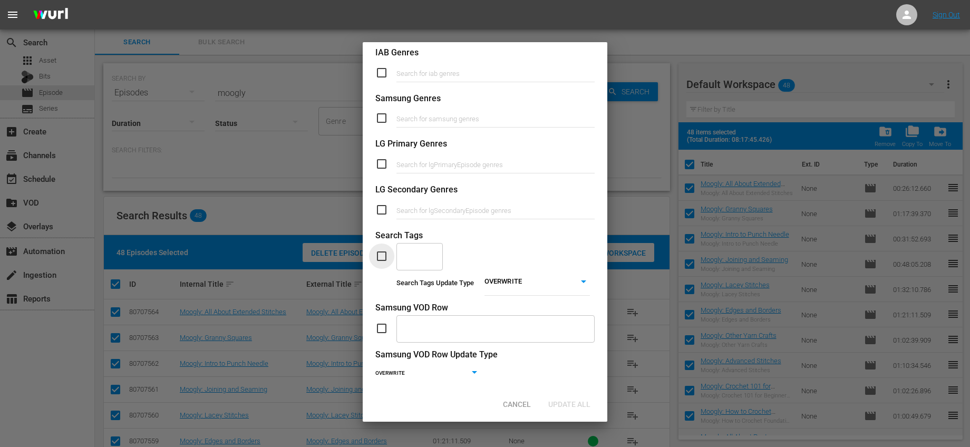
drag, startPoint x: 386, startPoint y: 253, endPoint x: 401, endPoint y: 258, distance: 15.9
click at [386, 253] on input "checkbox" at bounding box center [385, 256] width 21 height 13
click at [410, 261] on input "text" at bounding box center [411, 256] width 21 height 19
click at [409, 286] on span "Yarn" at bounding box center [412, 285] width 15 height 11
click at [488, 286] on body "menu Sign Out search Search apps Asset Bits movie Episode subtitles Series add_…" at bounding box center [485, 223] width 970 height 447
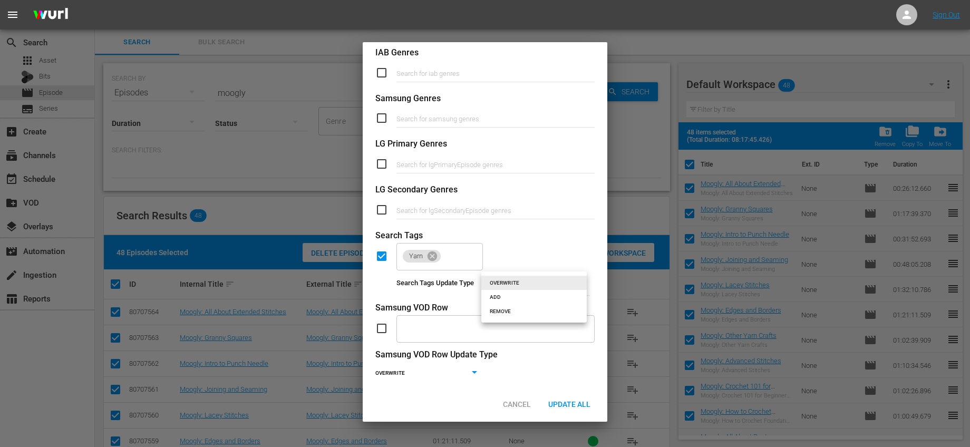
click at [488, 295] on li "ADD" at bounding box center [533, 297] width 105 height 14
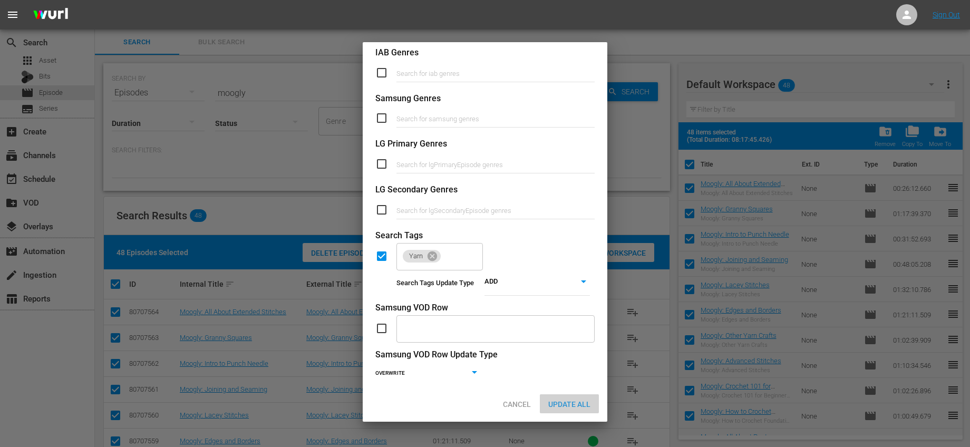
click at [572, 402] on span "Update All" at bounding box center [569, 404] width 59 height 8
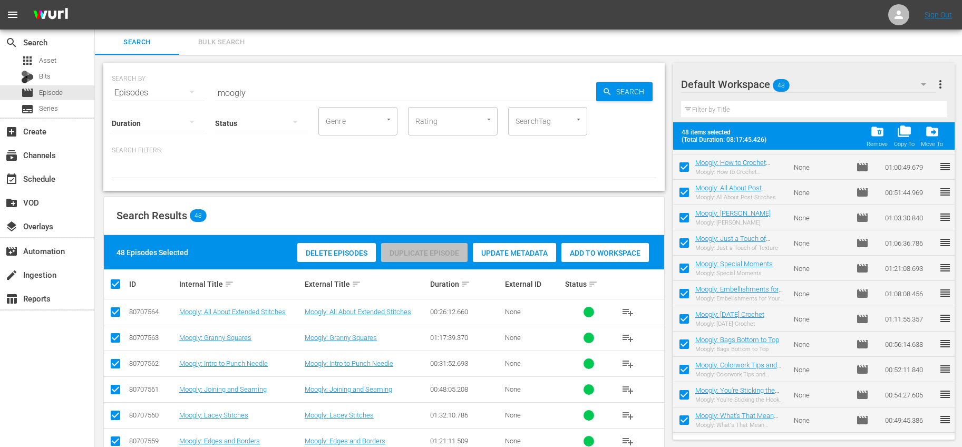
scroll to position [0, 0]
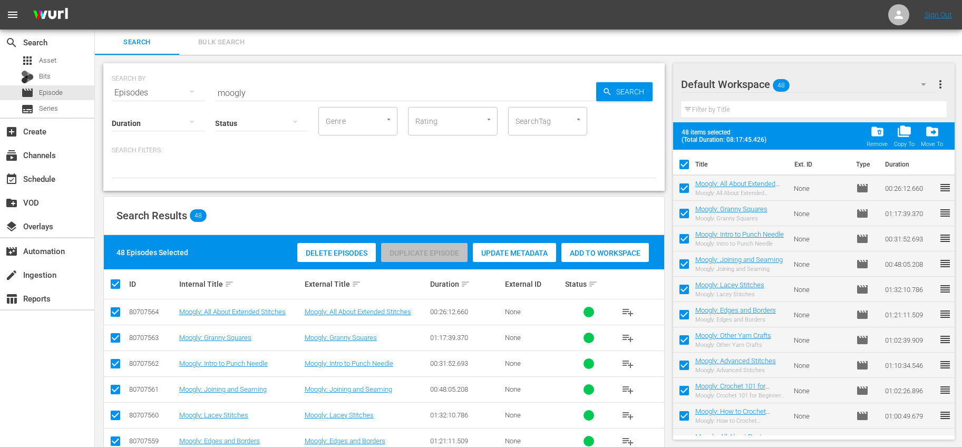
click at [687, 168] on input "checkbox" at bounding box center [684, 167] width 22 height 22
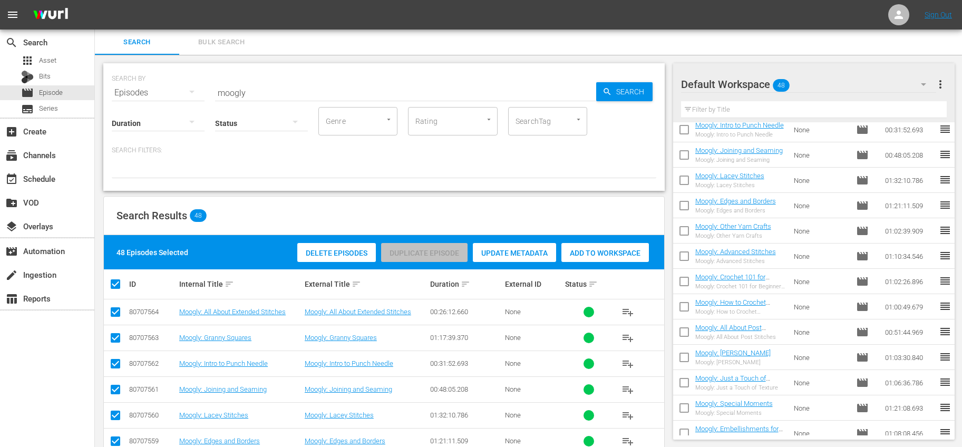
scroll to position [91, 0]
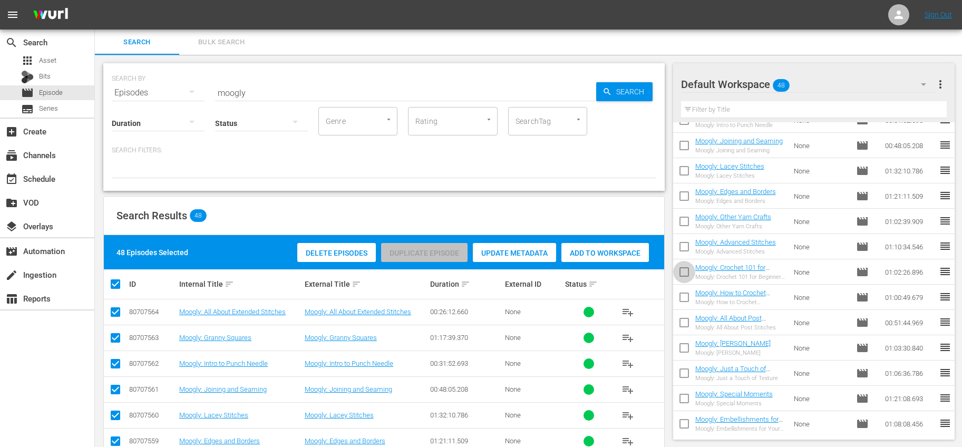
click at [684, 272] on input "checkbox" at bounding box center [684, 274] width 22 height 22
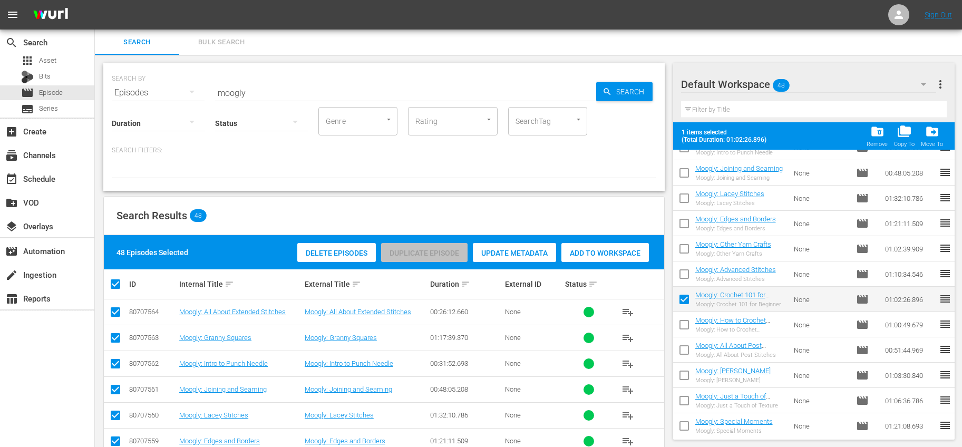
click at [676, 325] on input "checkbox" at bounding box center [684, 327] width 22 height 22
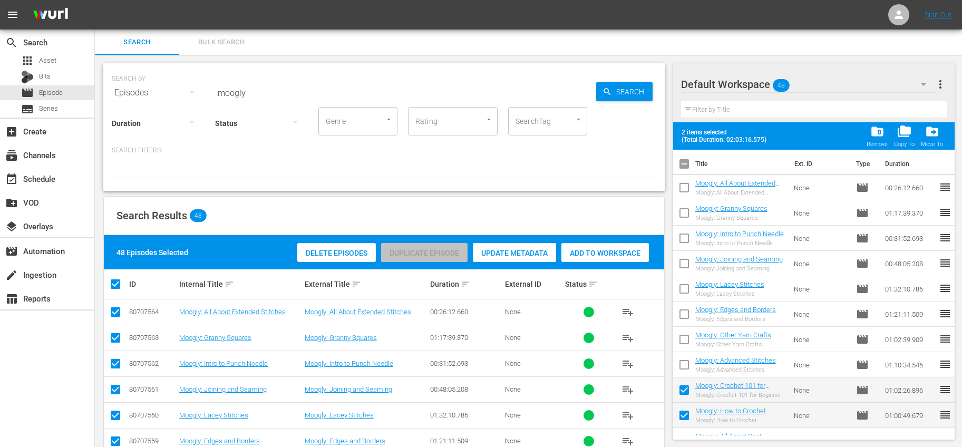
scroll to position [0, 0]
click at [687, 235] on input "checkbox" at bounding box center [684, 241] width 22 height 22
click at [685, 210] on input "checkbox" at bounding box center [684, 216] width 22 height 22
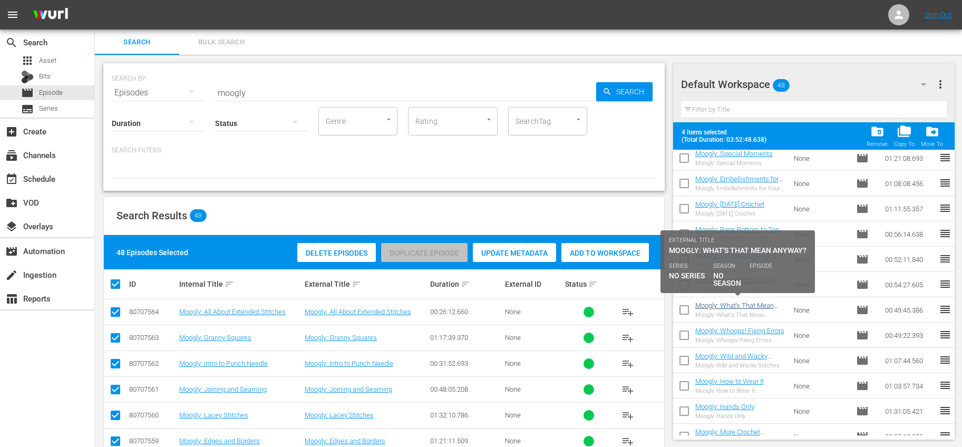
scroll to position [360, 0]
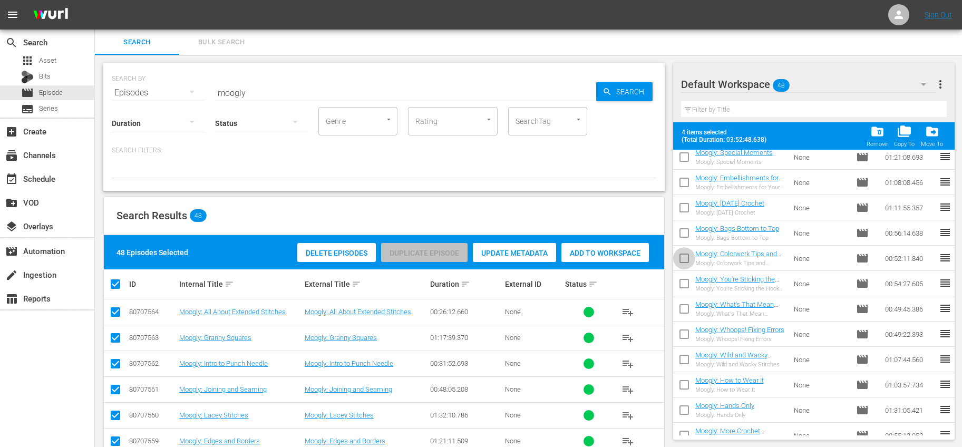
click at [684, 259] on input "checkbox" at bounding box center [684, 260] width 22 height 22
click at [686, 280] on input "checkbox" at bounding box center [684, 286] width 22 height 22
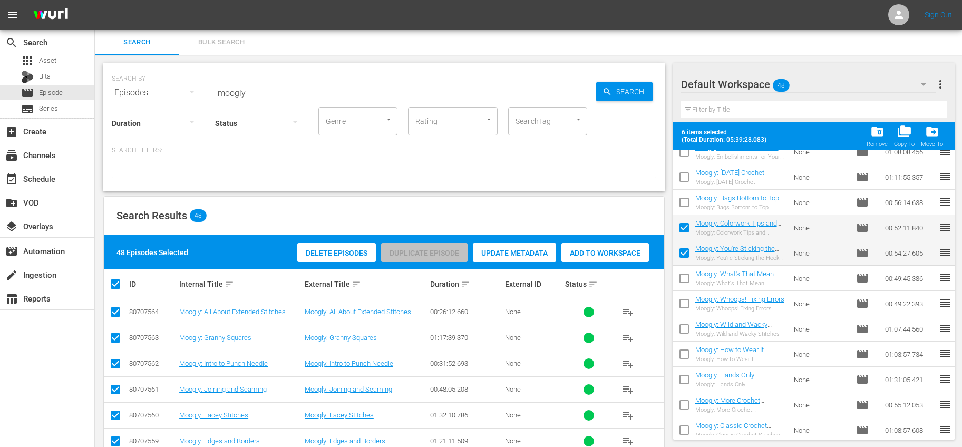
scroll to position [391, 0]
click at [683, 232] on input "checkbox" at bounding box center [684, 230] width 22 height 22
click at [690, 254] on input "checkbox" at bounding box center [684, 255] width 22 height 22
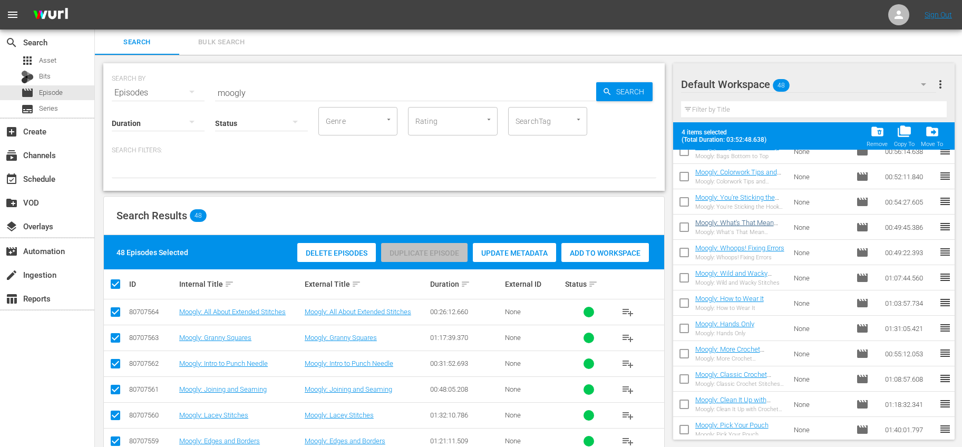
scroll to position [442, 0]
click at [690, 226] on input "checkbox" at bounding box center [684, 229] width 22 height 22
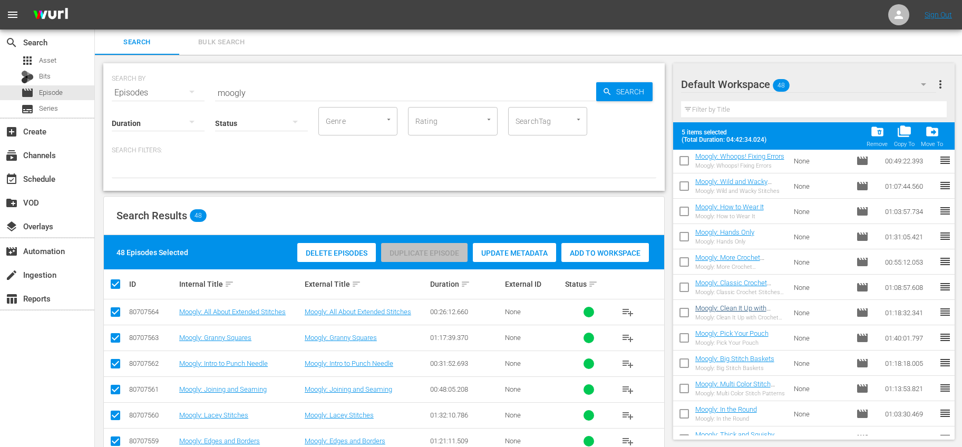
scroll to position [594, 0]
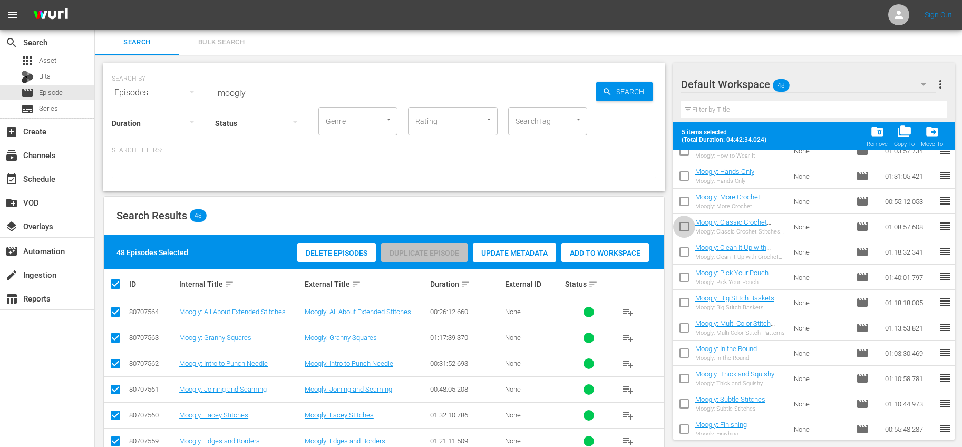
click at [685, 223] on input "checkbox" at bounding box center [684, 229] width 22 height 22
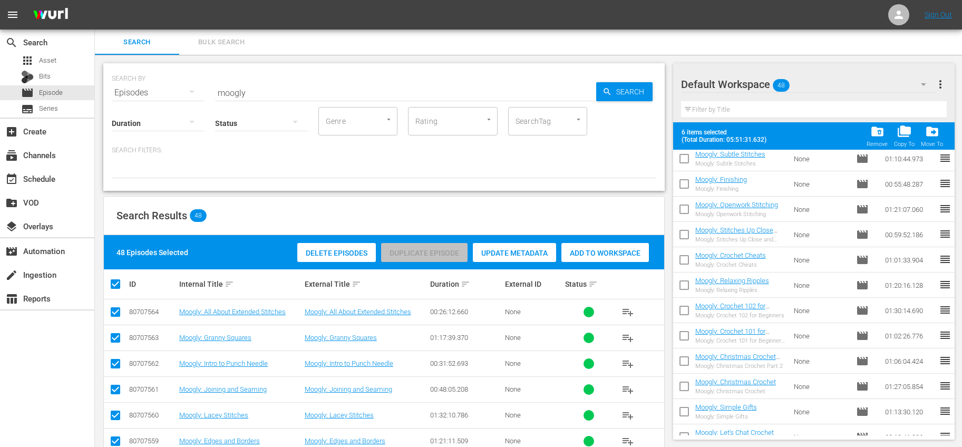
scroll to position [851, 0]
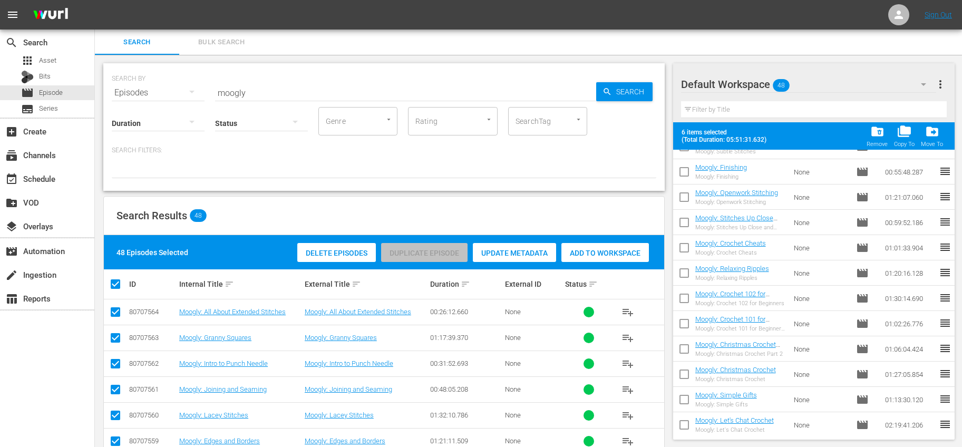
click at [687, 302] on input "checkbox" at bounding box center [684, 300] width 22 height 22
click at [684, 323] on input "checkbox" at bounding box center [684, 326] width 22 height 22
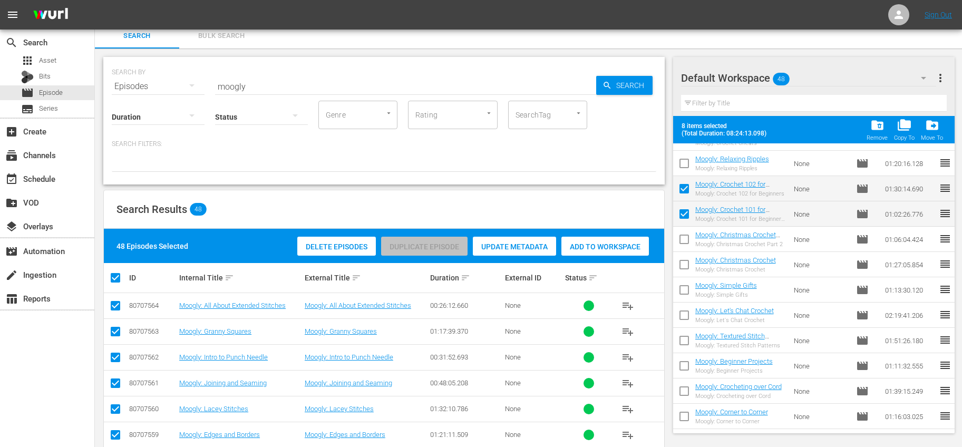
scroll to position [16, 0]
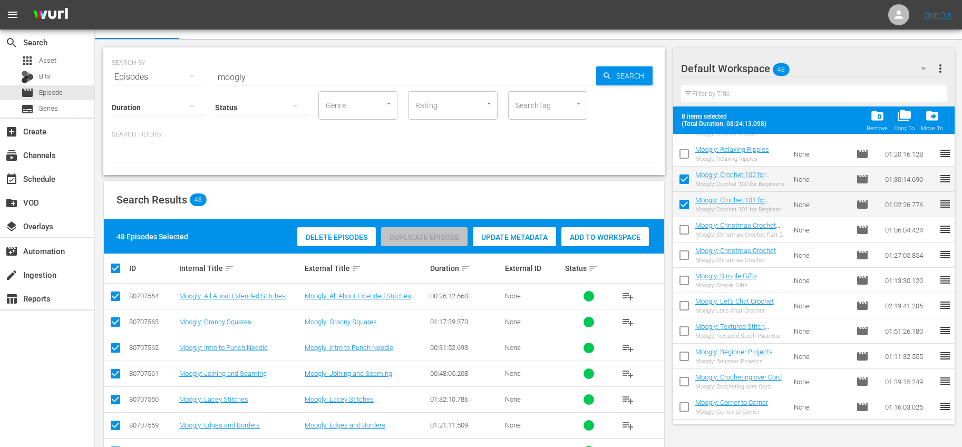
click at [680, 355] on input "checkbox" at bounding box center [684, 358] width 22 height 22
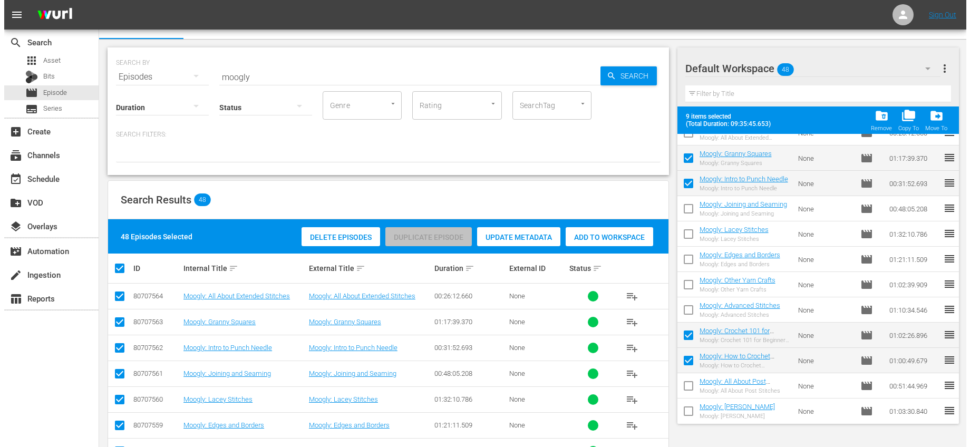
scroll to position [0, 0]
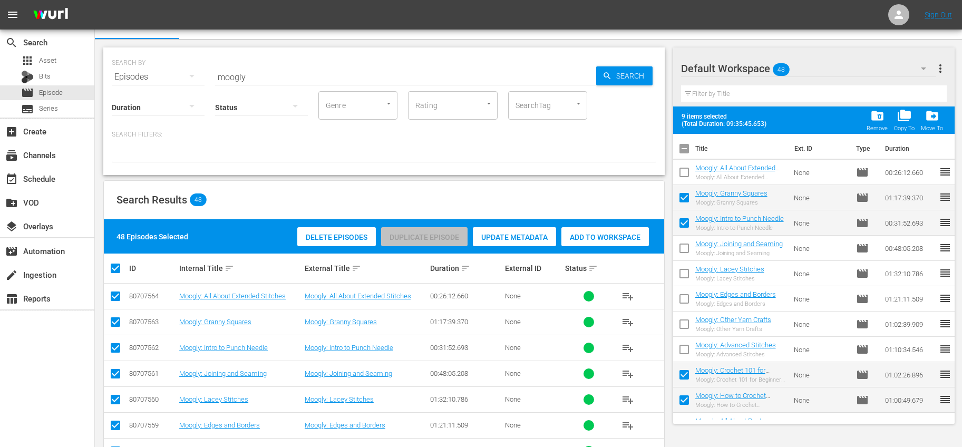
click at [943, 62] on span "more_vert" at bounding box center [940, 68] width 13 height 13
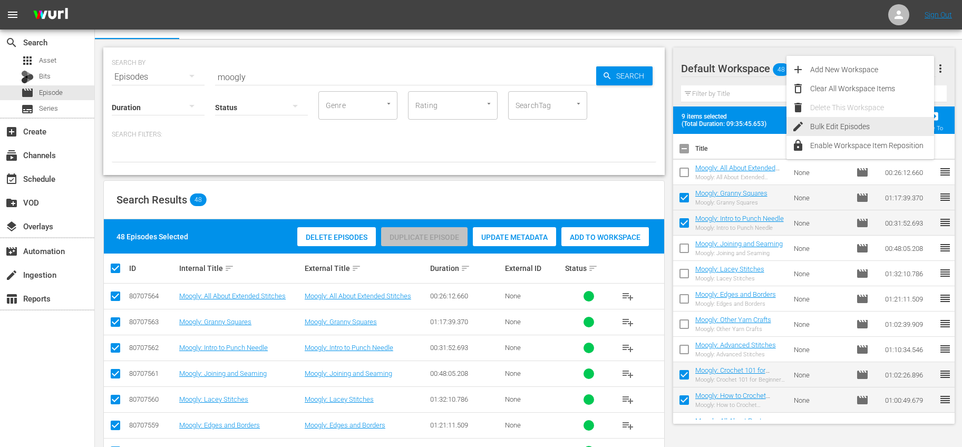
click at [840, 121] on div "Bulk Edit Episodes" at bounding box center [872, 126] width 124 height 19
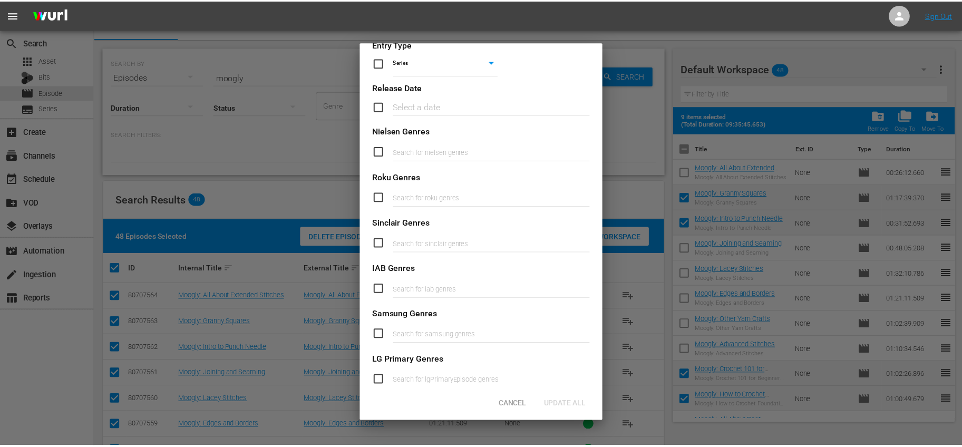
scroll to position [341, 0]
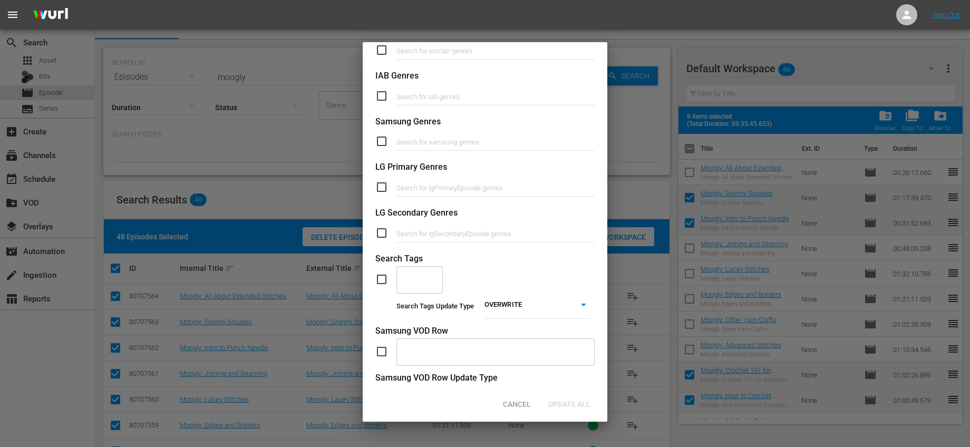
click at [382, 274] on input "checkbox" at bounding box center [385, 279] width 21 height 13
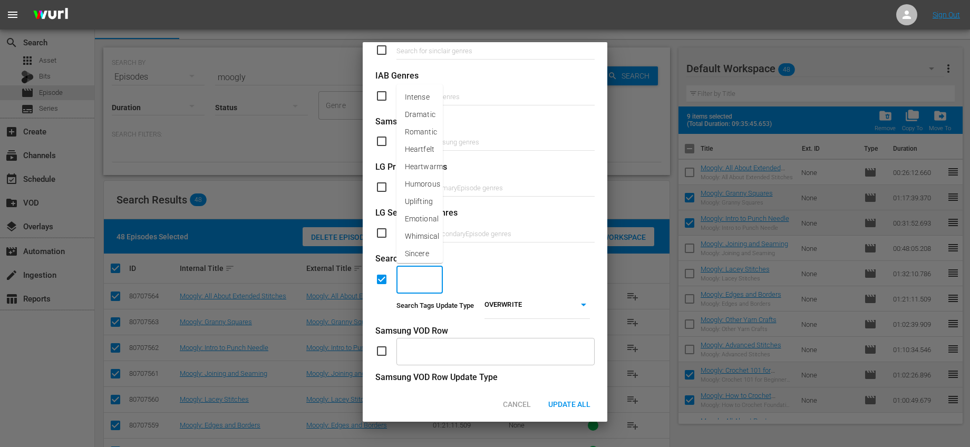
click at [409, 280] on input "text" at bounding box center [411, 279] width 21 height 19
click at [418, 306] on span "Entry Crafts" at bounding box center [420, 314] width 30 height 22
click at [513, 303] on body "menu Sign Out search Search apps Asset Bits movie Episode subtitles Series add_…" at bounding box center [485, 207] width 970 height 447
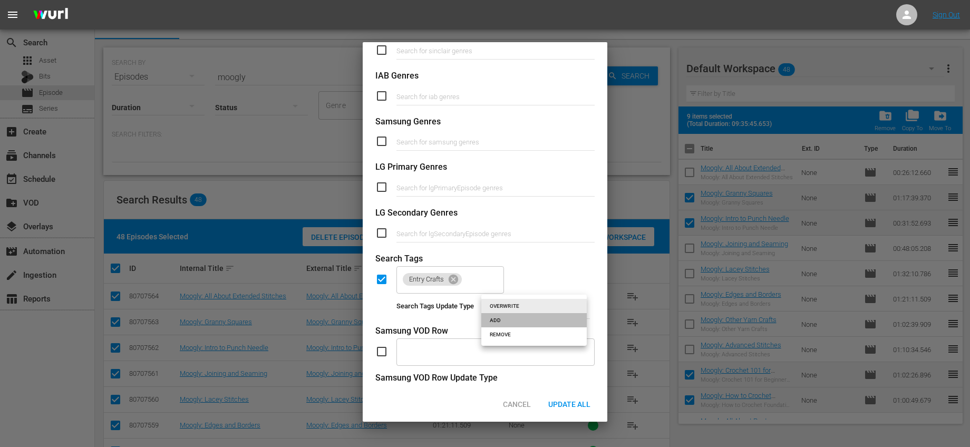
click at [511, 321] on li "ADD" at bounding box center [533, 320] width 105 height 14
click at [527, 278] on div "Entry Crafts ​" at bounding box center [484, 279] width 219 height 28
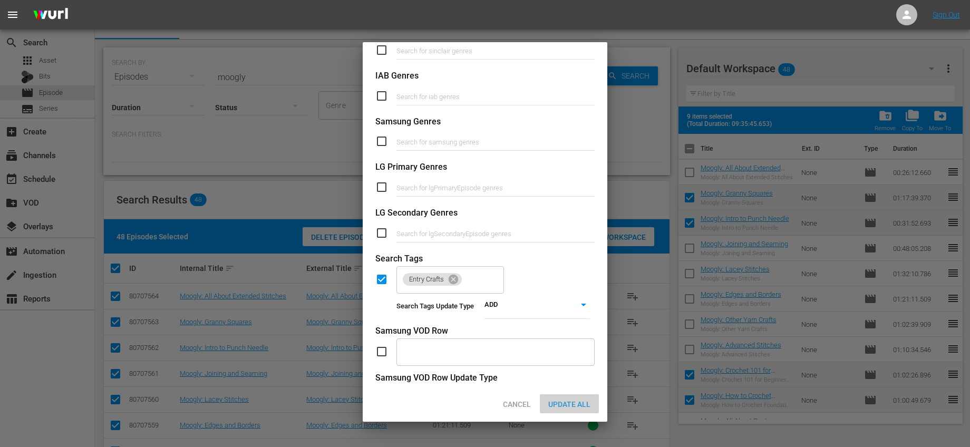
click at [574, 396] on div "Update All" at bounding box center [569, 404] width 59 height 20
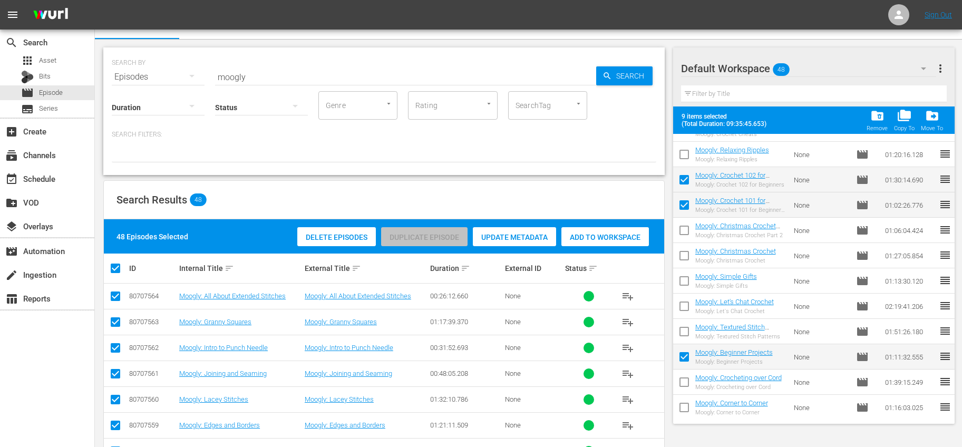
scroll to position [955, 0]
click at [883, 116] on span "folder_delete" at bounding box center [877, 116] width 14 height 14
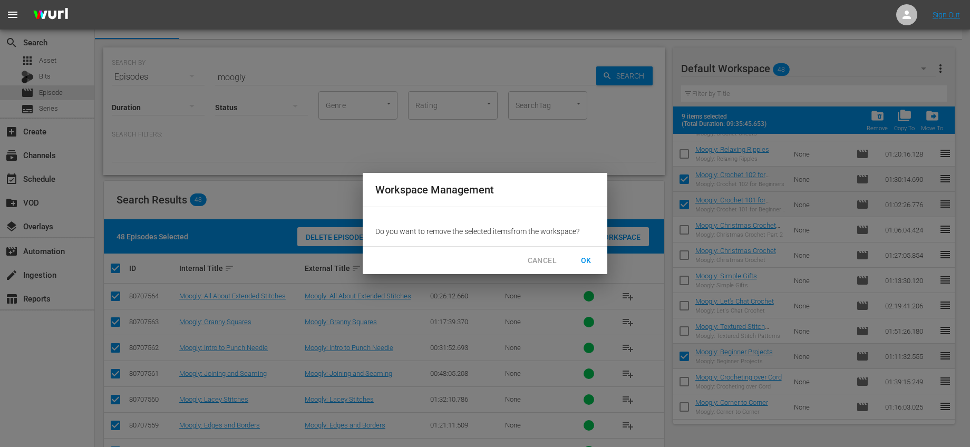
click at [598, 263] on button "OK" at bounding box center [586, 261] width 34 height 20
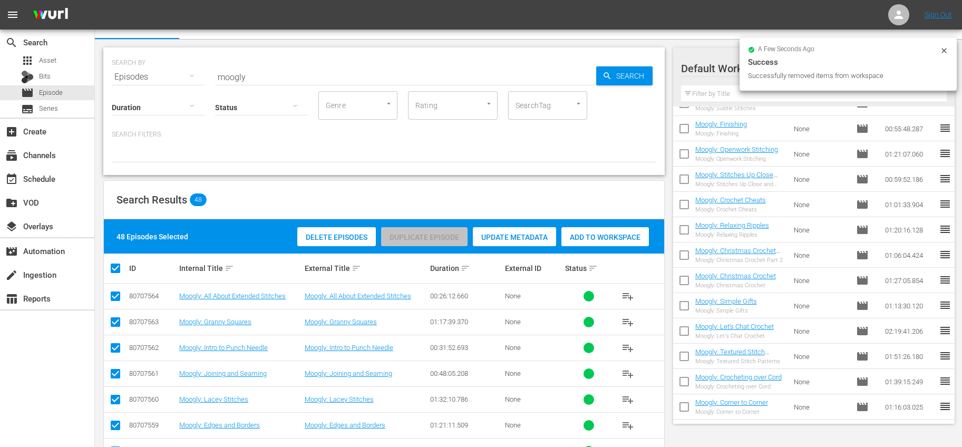
scroll to position [700, 0]
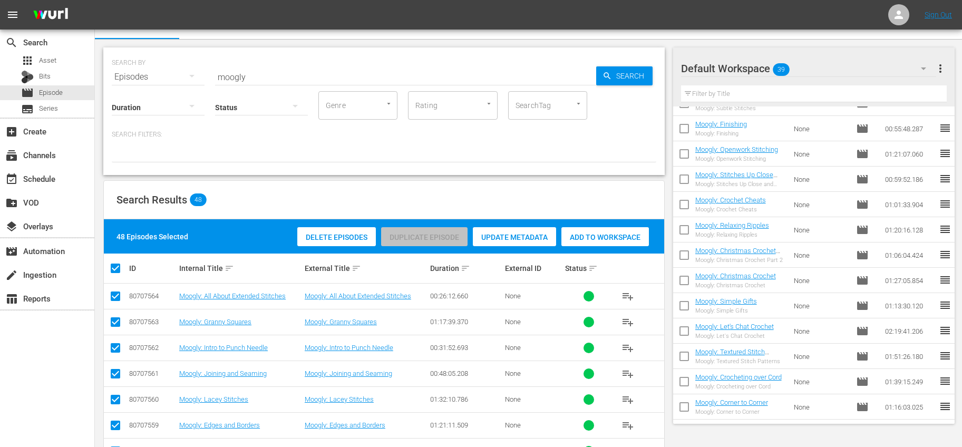
click at [683, 284] on input "checkbox" at bounding box center [684, 282] width 22 height 22
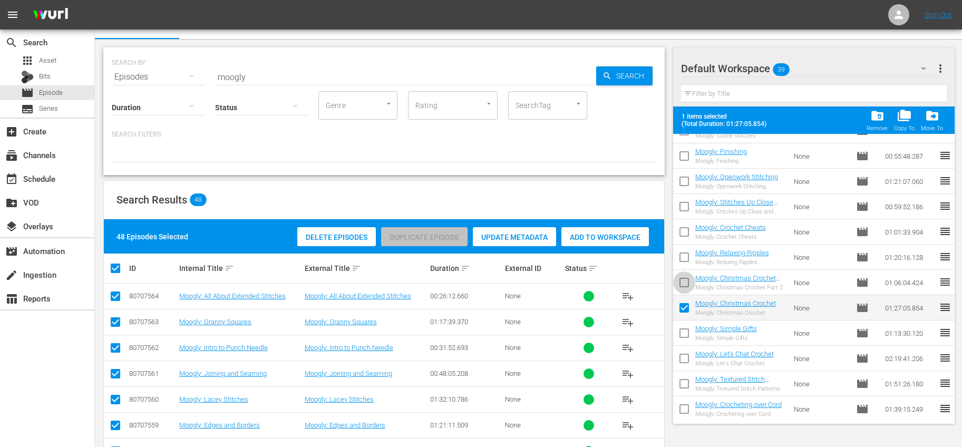
click at [684, 284] on input "checkbox" at bounding box center [684, 285] width 22 height 22
click at [691, 331] on input "checkbox" at bounding box center [684, 335] width 22 height 22
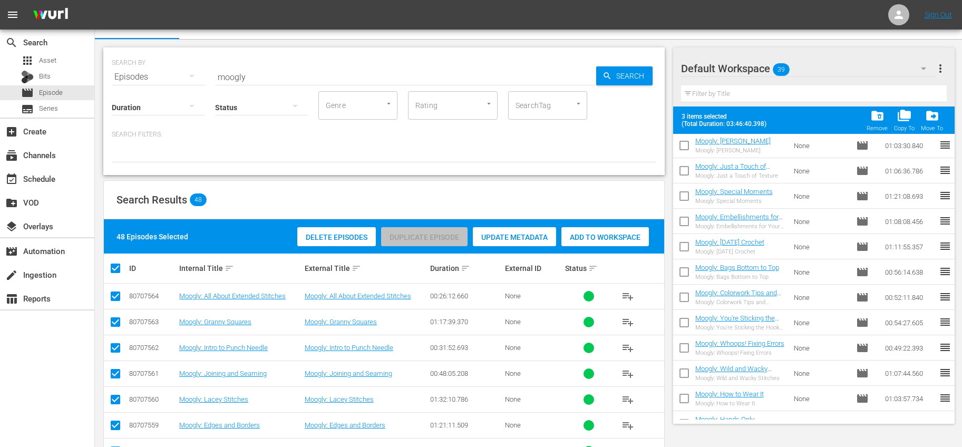
scroll to position [187, 0]
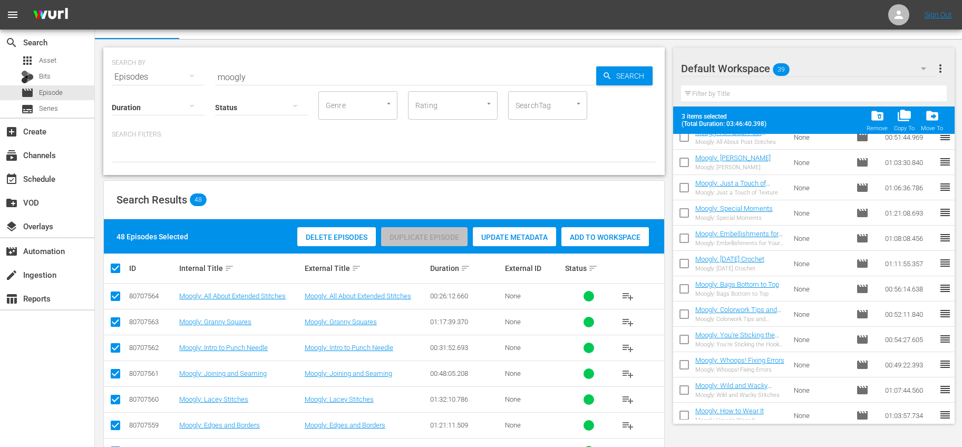
click at [691, 267] on input "checkbox" at bounding box center [684, 266] width 22 height 22
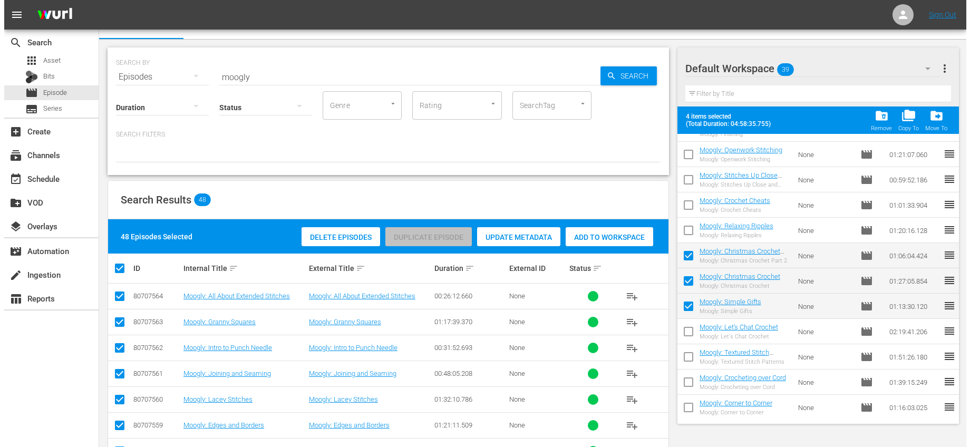
scroll to position [727, 0]
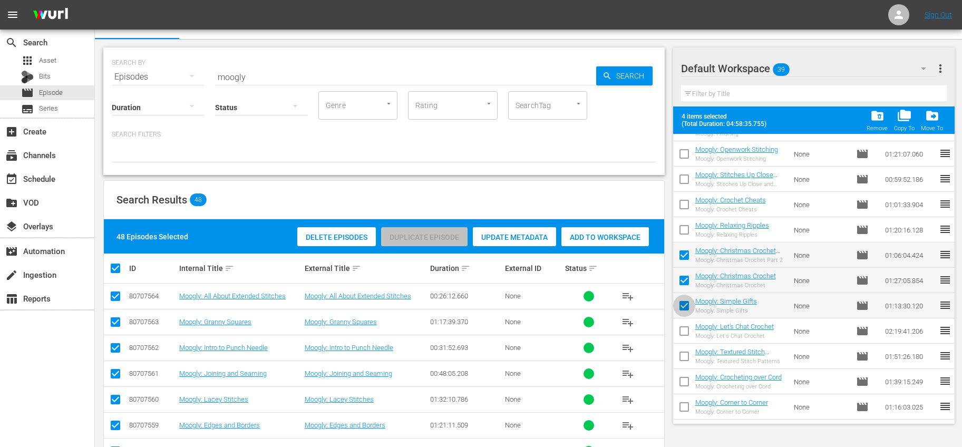
click at [690, 303] on input "checkbox" at bounding box center [684, 308] width 22 height 22
click at [942, 75] on button "more_vert" at bounding box center [940, 68] width 13 height 25
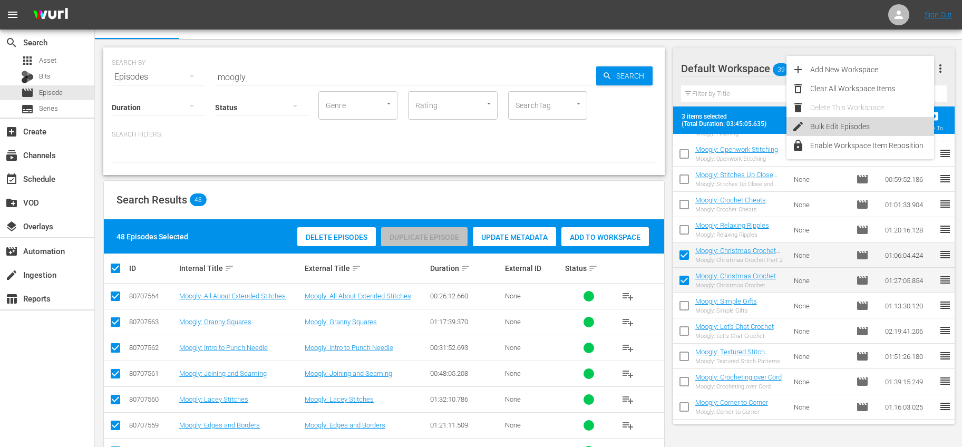
click at [819, 126] on div "Bulk Edit Episodes" at bounding box center [872, 126] width 124 height 19
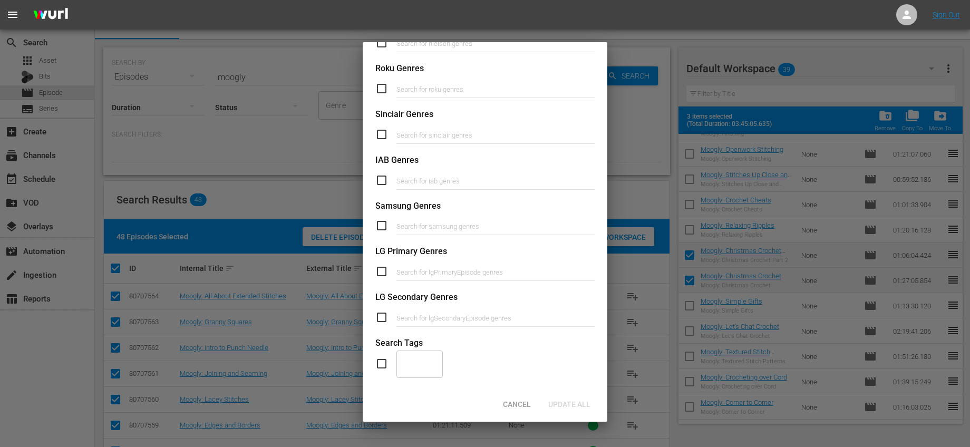
scroll to position [385, 0]
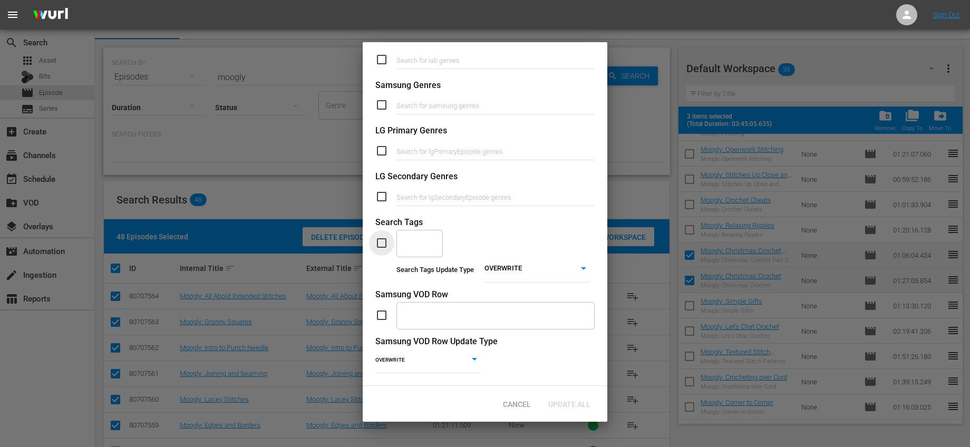
click at [385, 239] on input "checkbox" at bounding box center [385, 243] width 21 height 13
click at [409, 237] on input "text" at bounding box center [411, 243] width 21 height 19
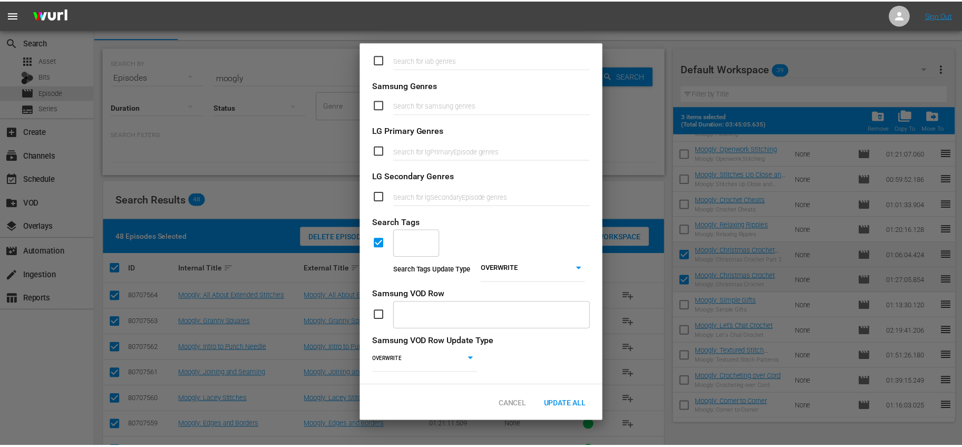
scroll to position [384, 0]
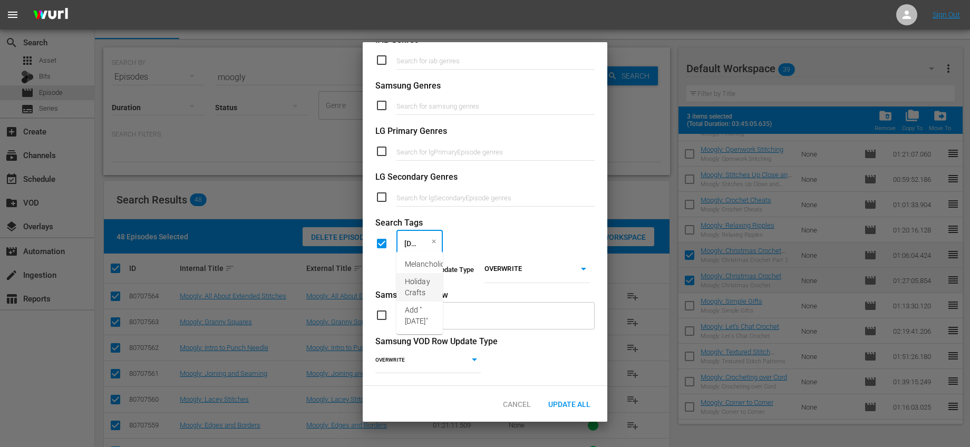
click at [425, 282] on span "Holiday Crafts" at bounding box center [420, 287] width 30 height 22
click at [494, 264] on body "menu Sign Out search Search apps Asset Bits movie Episode subtitles Series add_…" at bounding box center [485, 207] width 970 height 447
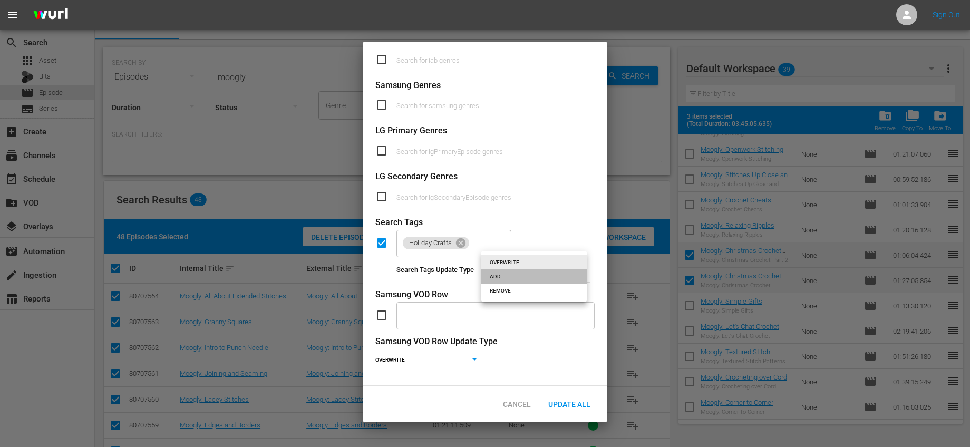
click at [504, 281] on li "ADD" at bounding box center [533, 276] width 105 height 14
click at [542, 236] on div "Holiday Crafts ​" at bounding box center [484, 243] width 219 height 28
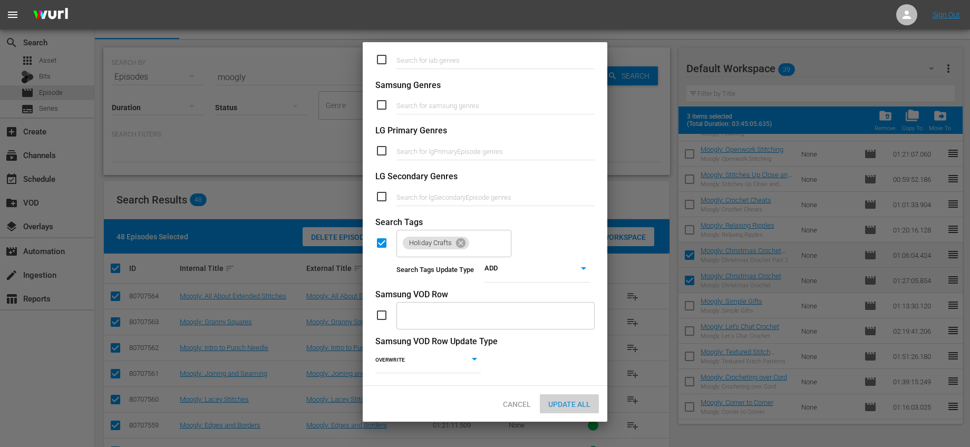
click at [583, 396] on div "Update All" at bounding box center [569, 404] width 59 height 20
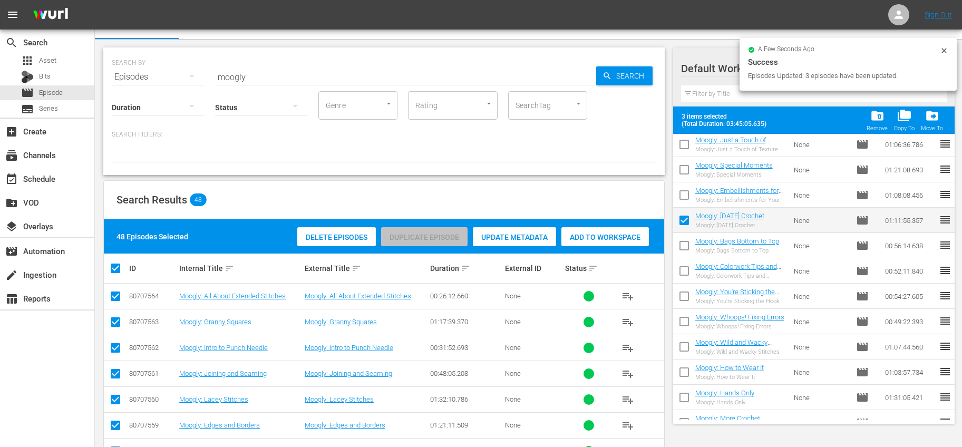
scroll to position [0, 0]
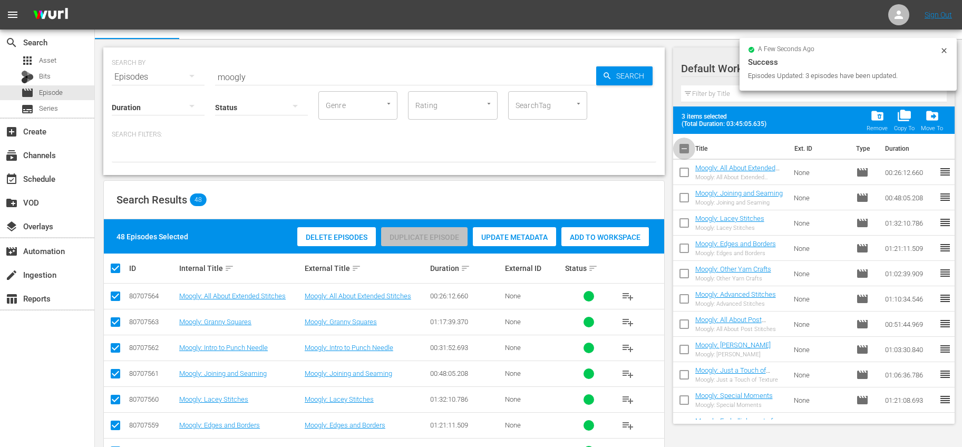
click at [688, 150] on input "checkbox" at bounding box center [684, 151] width 22 height 22
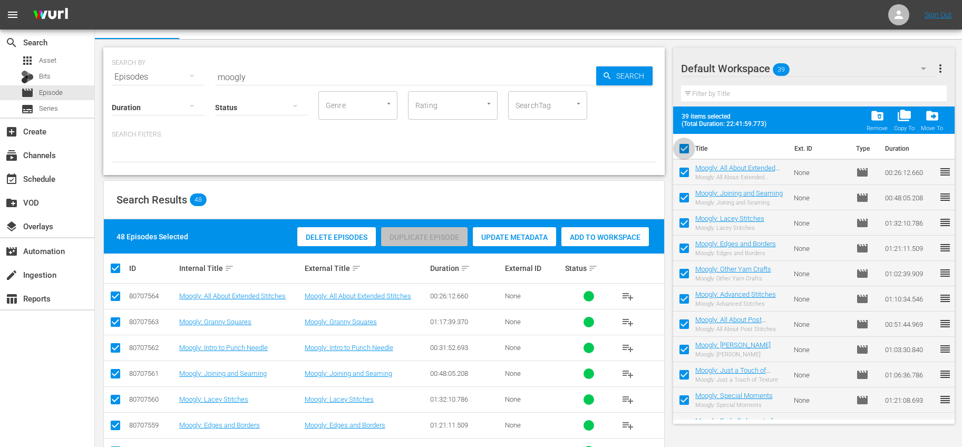
click at [688, 149] on input "checkbox" at bounding box center [684, 151] width 22 height 22
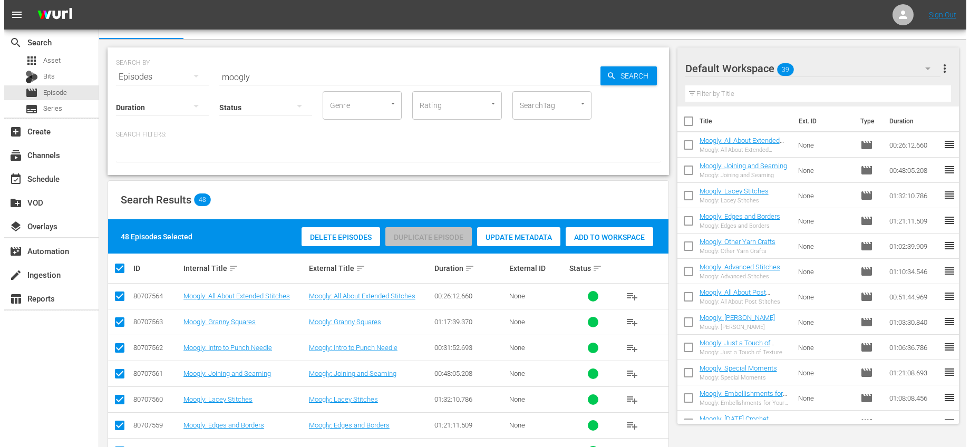
scroll to position [700, 0]
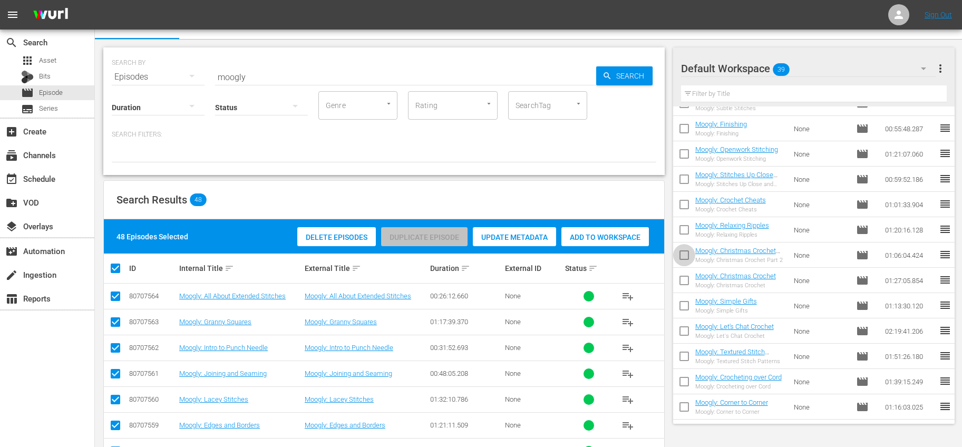
click at [683, 251] on input "checkbox" at bounding box center [684, 257] width 22 height 22
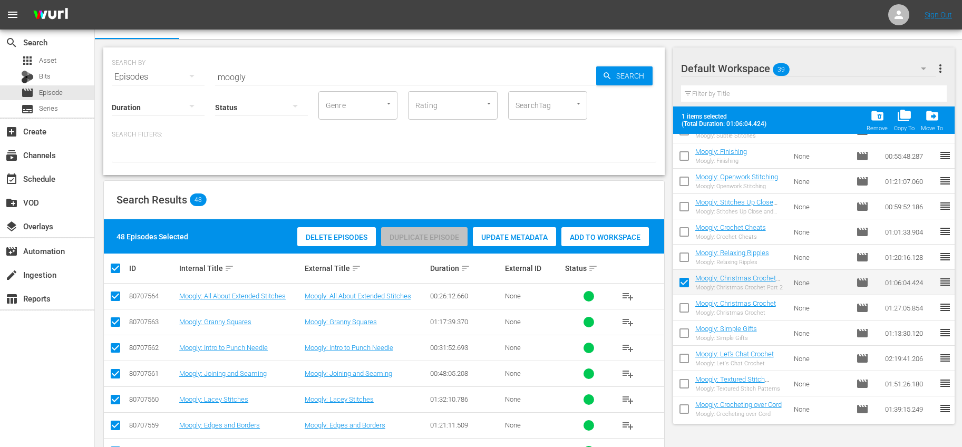
click at [682, 304] on input "checkbox" at bounding box center [684, 310] width 22 height 22
click at [690, 328] on input "checkbox" at bounding box center [684, 335] width 22 height 22
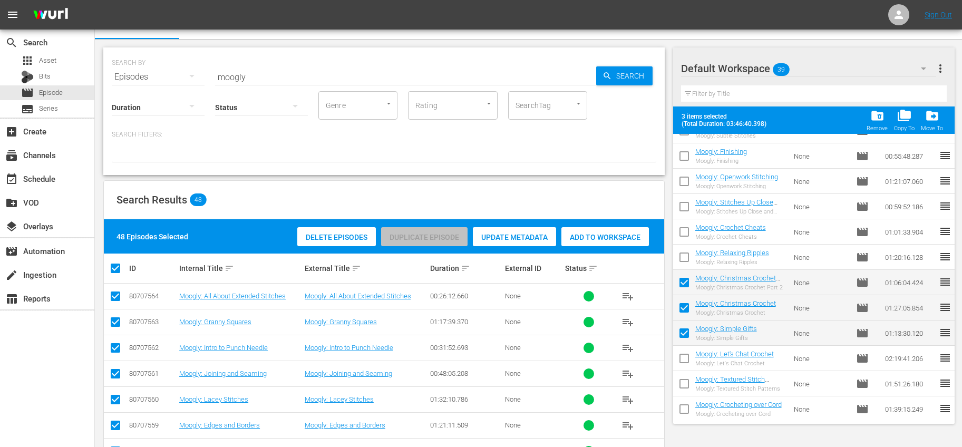
click at [940, 70] on span "more_vert" at bounding box center [940, 68] width 13 height 13
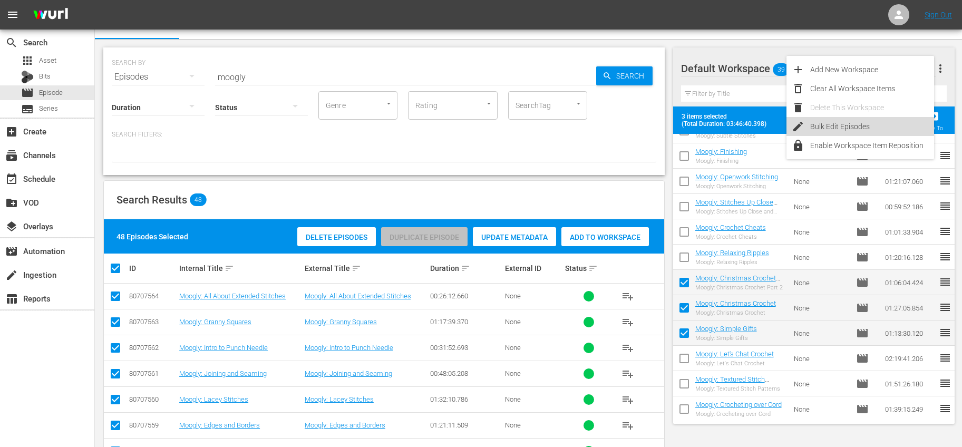
click at [841, 123] on div "Bulk Edit Episodes" at bounding box center [872, 126] width 124 height 19
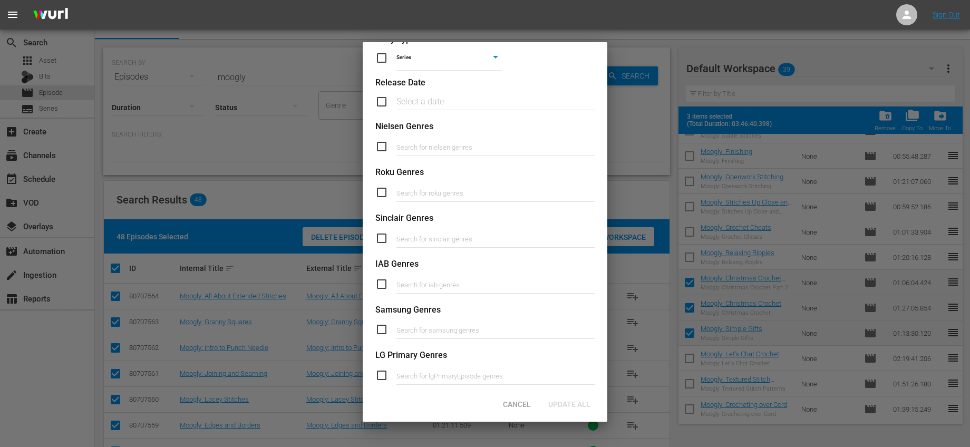
scroll to position [334, 0]
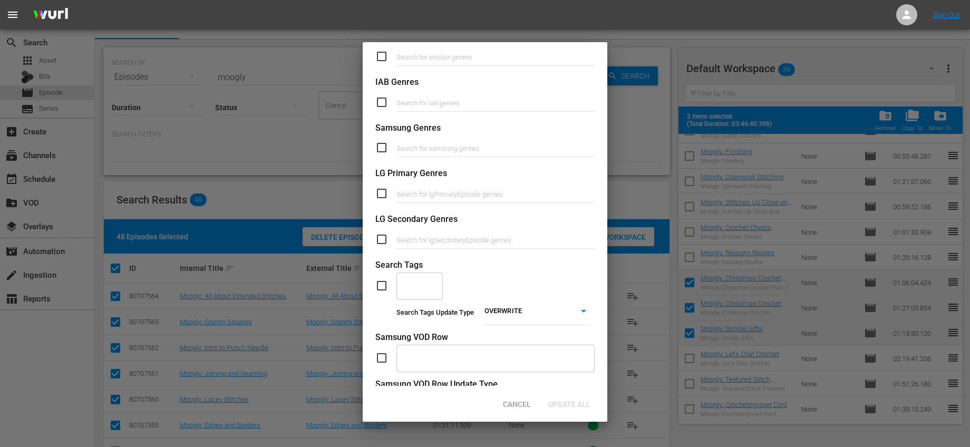
click at [430, 278] on div at bounding box center [434, 283] width 10 height 11
click at [429, 318] on span "Winter Crafts" at bounding box center [420, 320] width 30 height 22
click at [384, 292] on div "Winter Crafts ​" at bounding box center [484, 285] width 219 height 28
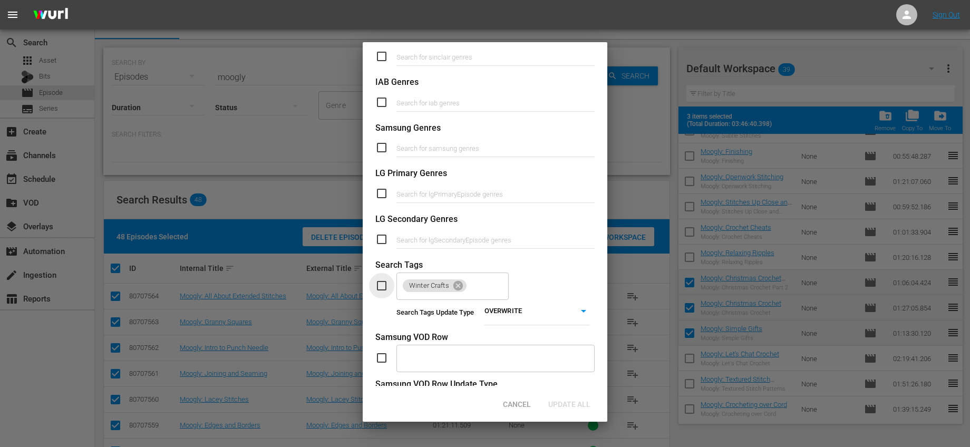
click at [381, 287] on input "checkbox" at bounding box center [385, 285] width 21 height 13
click at [515, 312] on body "menu Sign Out search Search apps Asset Bits movie Episode subtitles Series add_…" at bounding box center [485, 207] width 970 height 447
click at [506, 324] on li "ADD" at bounding box center [533, 326] width 105 height 14
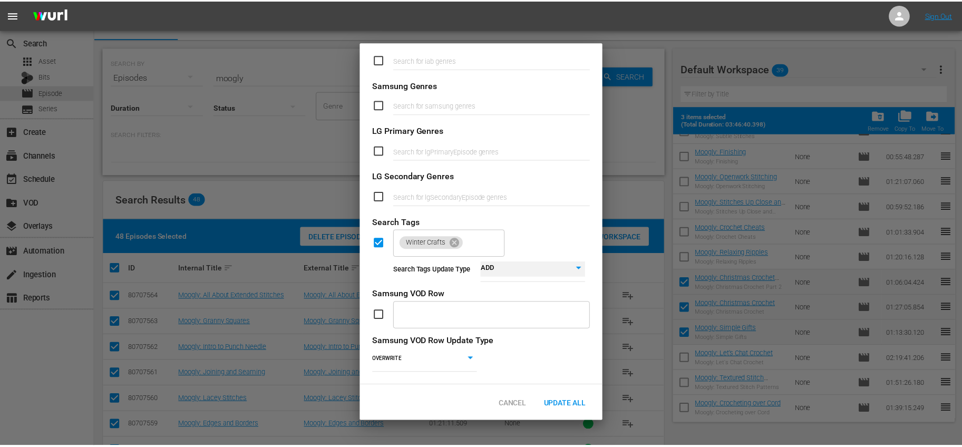
scroll to position [385, 0]
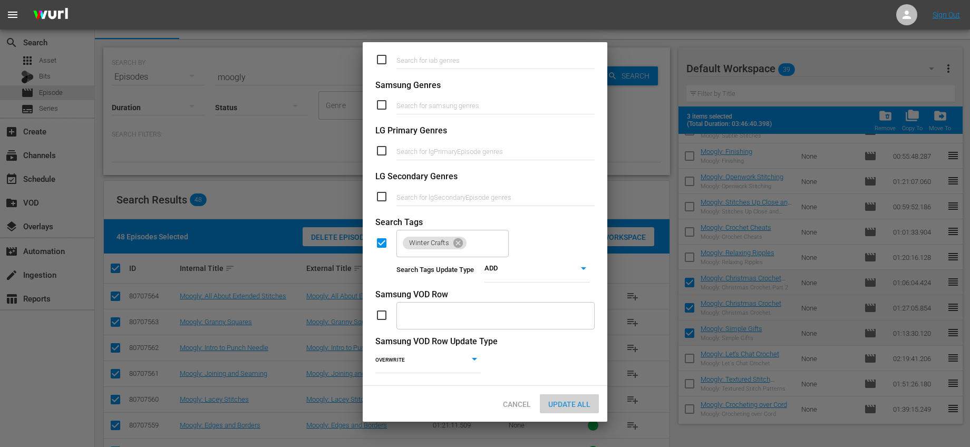
click at [571, 399] on div "Update All" at bounding box center [569, 404] width 59 height 20
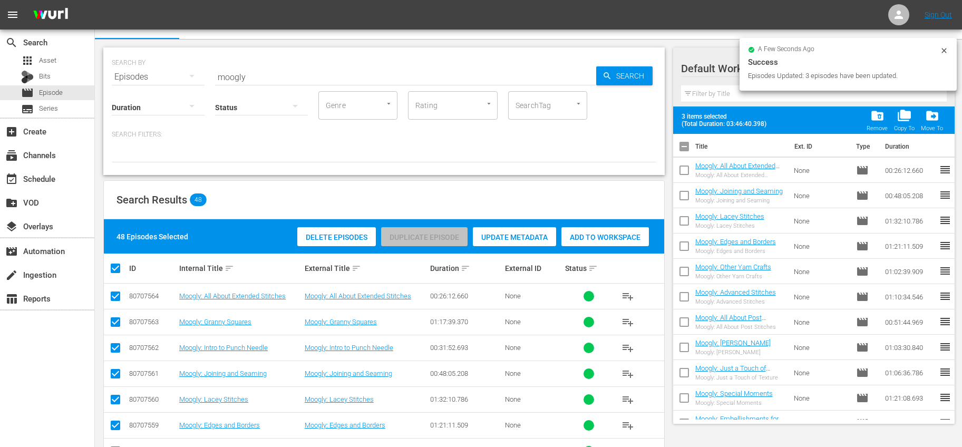
scroll to position [0, 0]
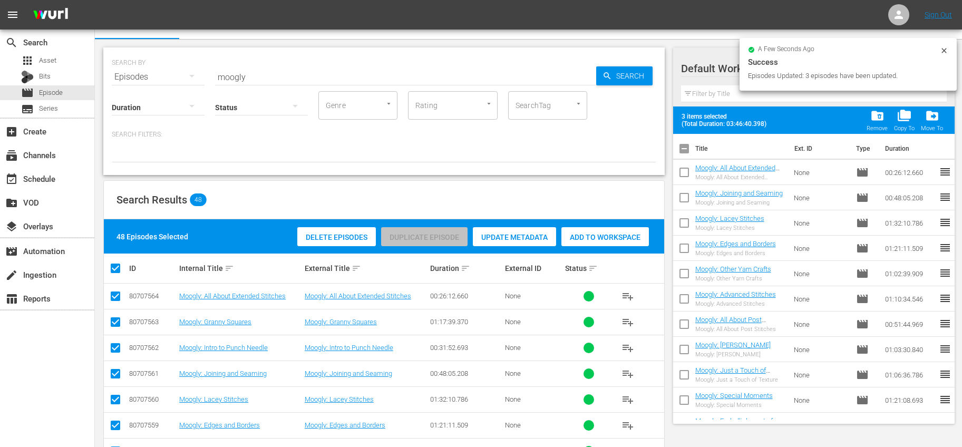
click at [683, 141] on input "checkbox" at bounding box center [684, 151] width 22 height 22
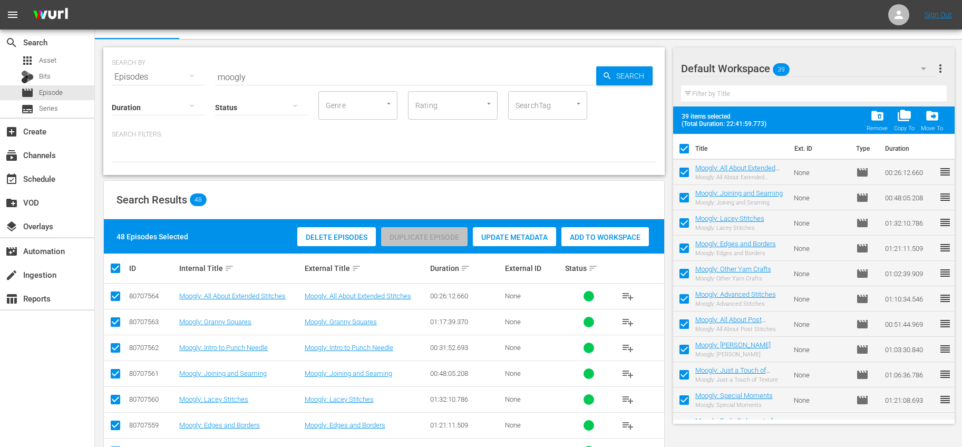
click at [881, 120] on span "folder_delete" at bounding box center [877, 116] width 14 height 14
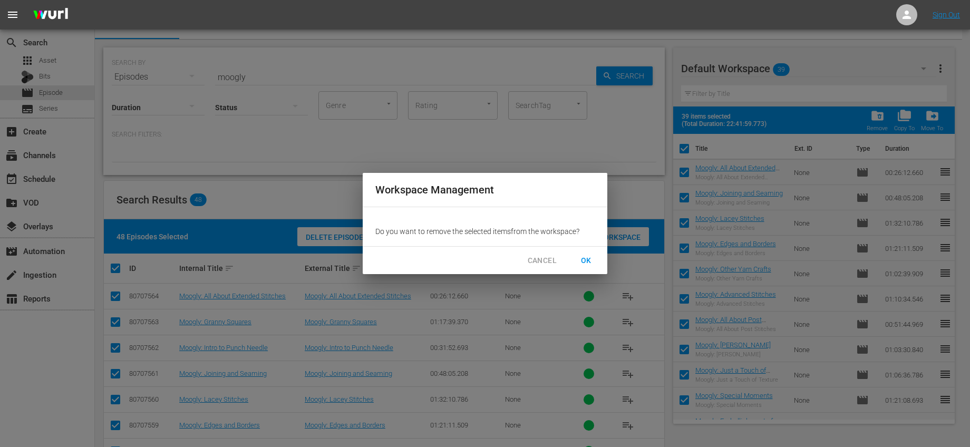
click at [580, 258] on span "OK" at bounding box center [586, 260] width 17 height 13
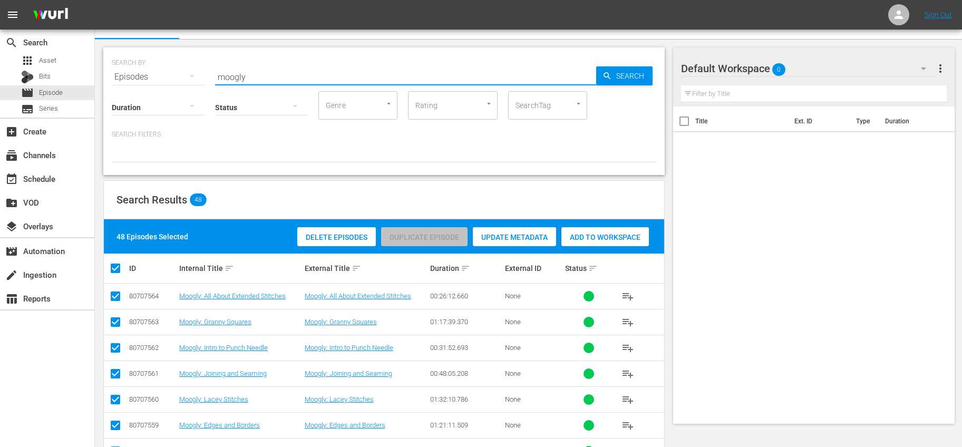
drag, startPoint x: 255, startPoint y: 79, endPoint x: 158, endPoint y: 78, distance: 97.0
click at [158, 78] on div "SEARCH BY Search By Episodes Search ID, Title, Description, Keywords, or Catego…" at bounding box center [384, 71] width 545 height 38
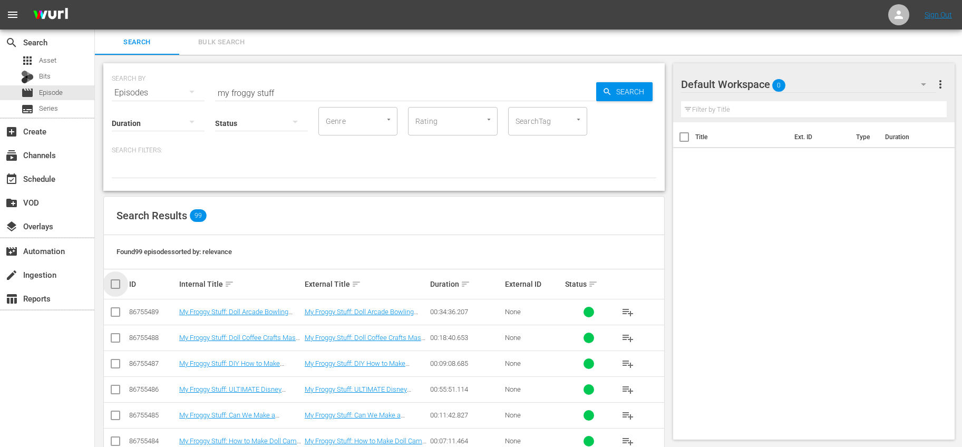
click at [114, 283] on input "checkbox" at bounding box center [119, 284] width 21 height 13
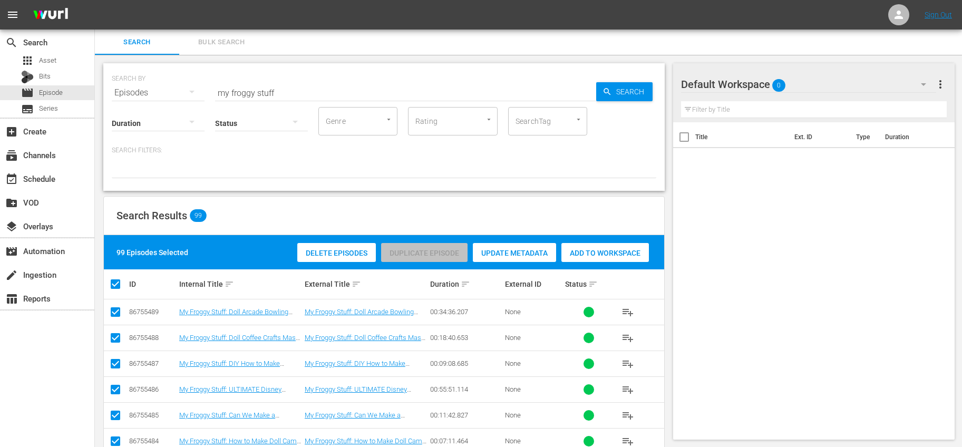
click at [595, 255] on span "Add to Workspace" at bounding box center [605, 253] width 88 height 8
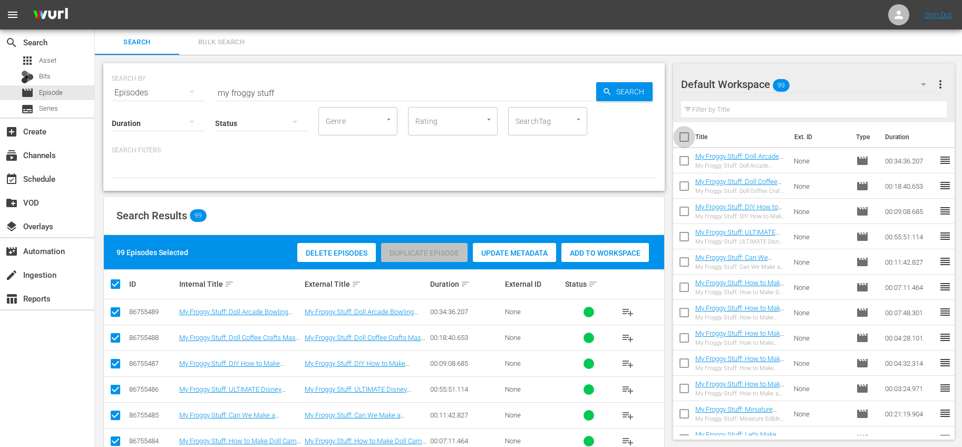
click at [682, 138] on input "checkbox" at bounding box center [684, 139] width 22 height 22
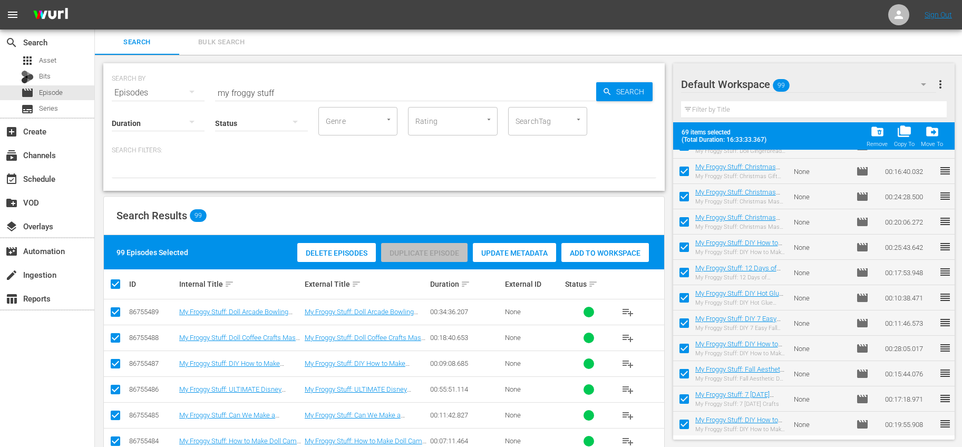
scroll to position [1511, 0]
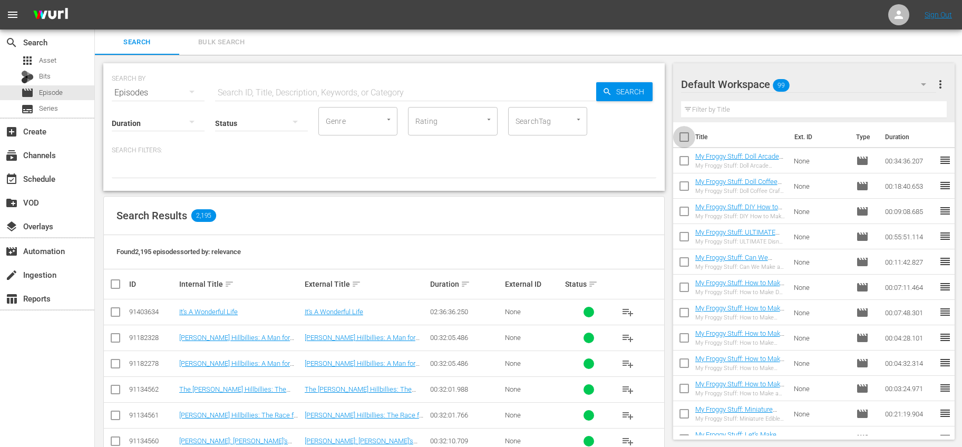
click at [683, 137] on input "checkbox" at bounding box center [684, 139] width 22 height 22
checkbox input "true"
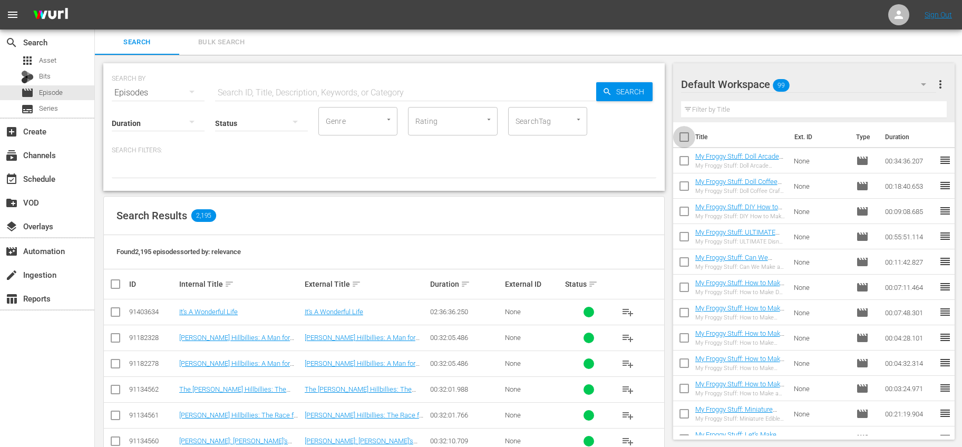
checkbox input "true"
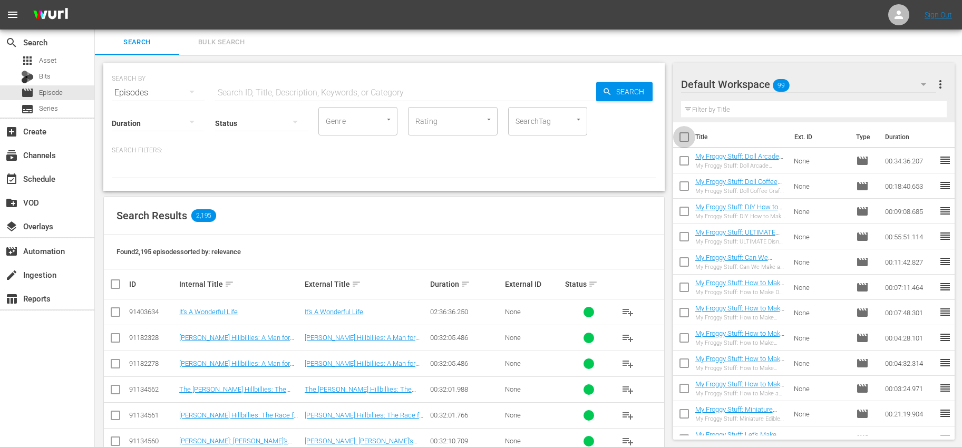
checkbox input "true"
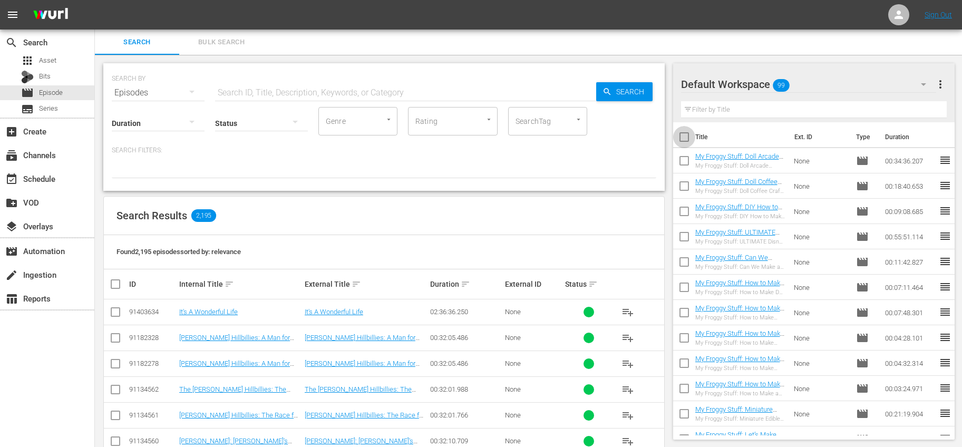
checkbox input "true"
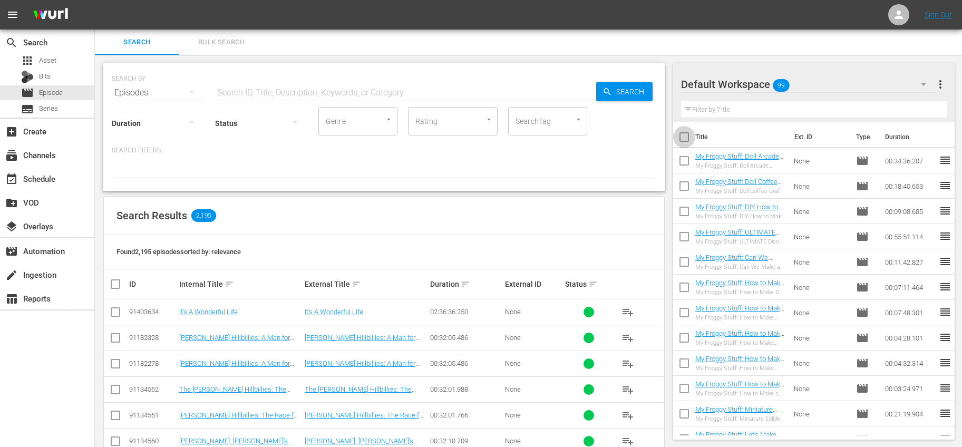
checkbox input "true"
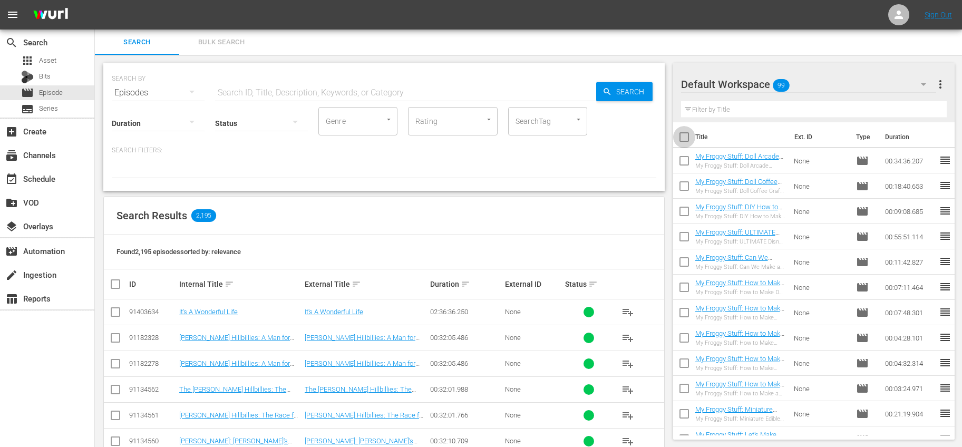
checkbox input "true"
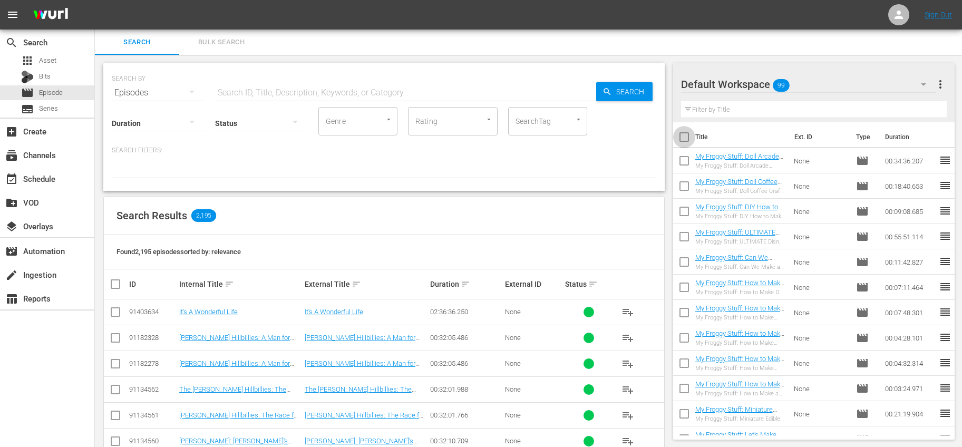
checkbox input "true"
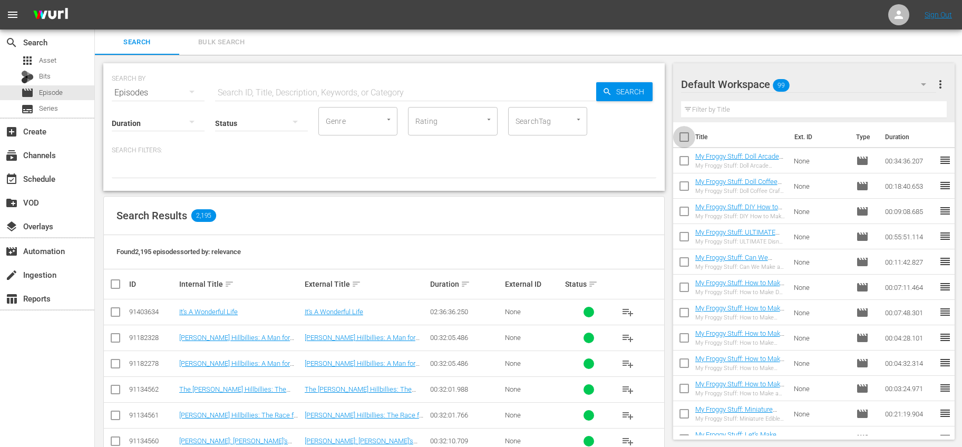
checkbox input "true"
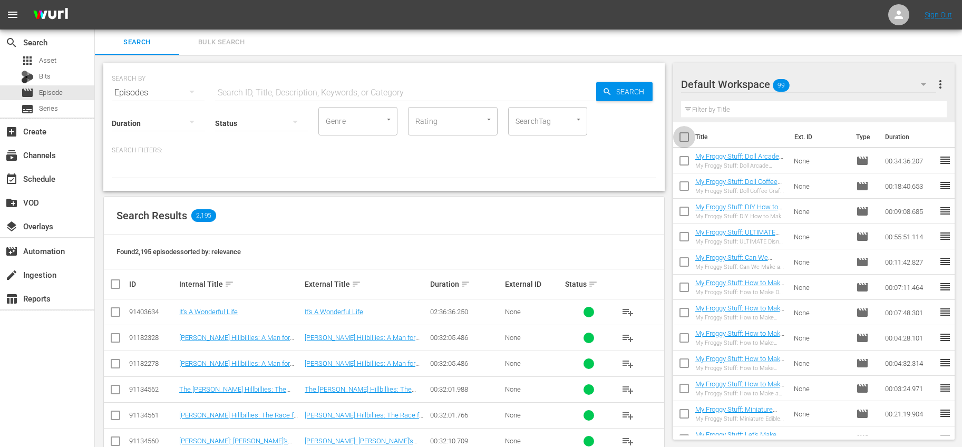
checkbox input "true"
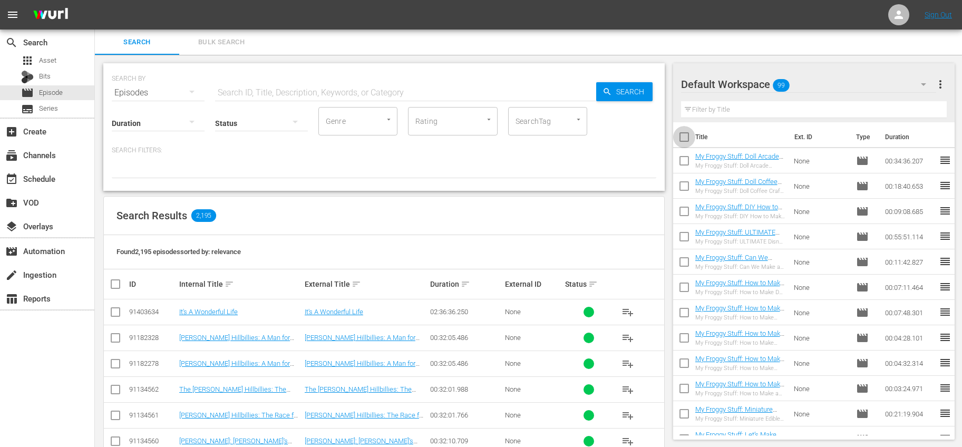
checkbox input "true"
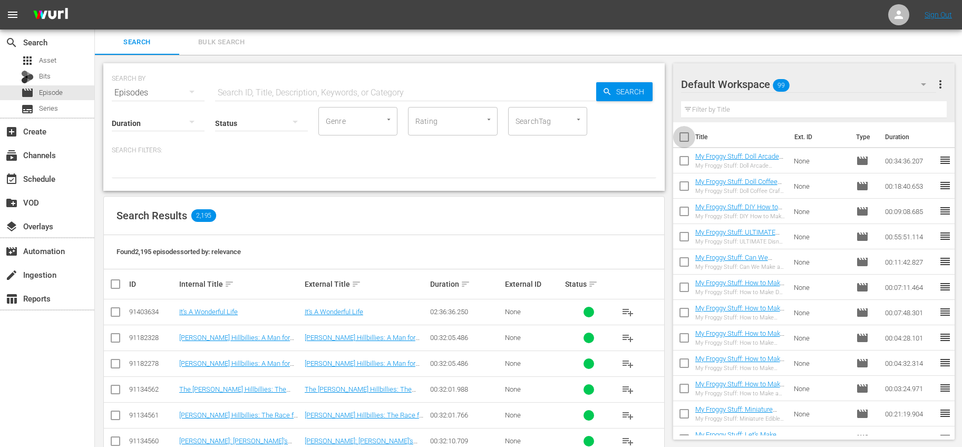
checkbox input "true"
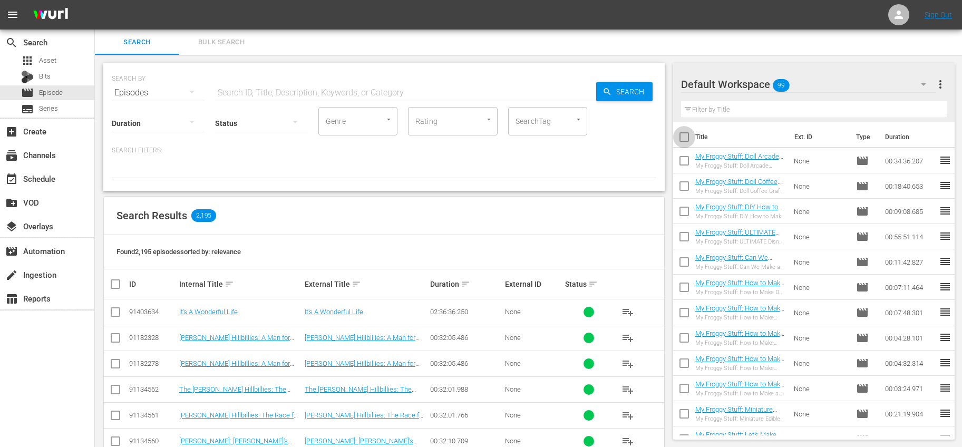
checkbox input "true"
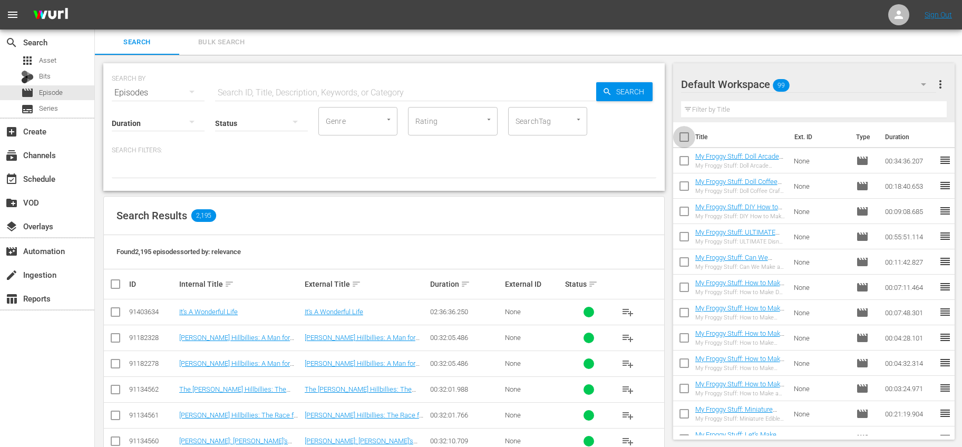
checkbox input "true"
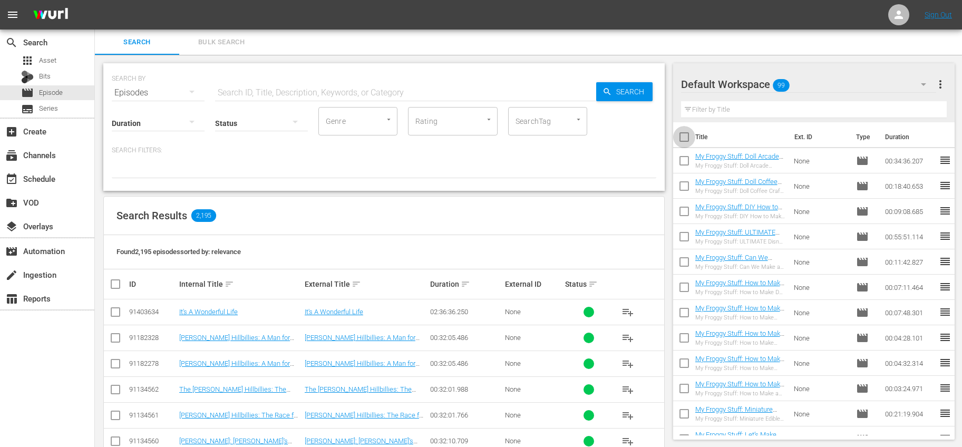
checkbox input "true"
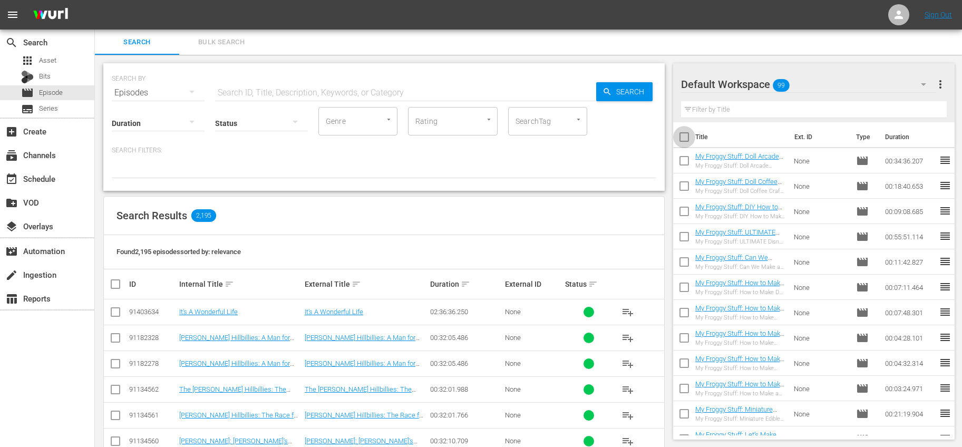
checkbox input "true"
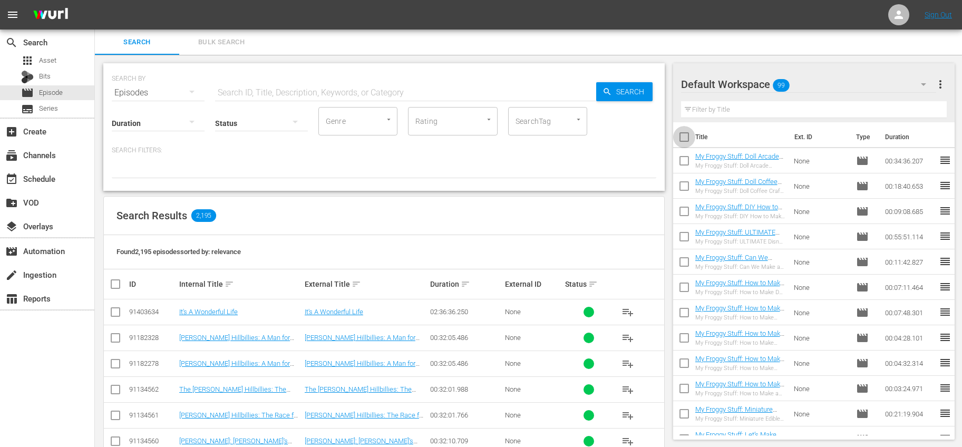
checkbox input "true"
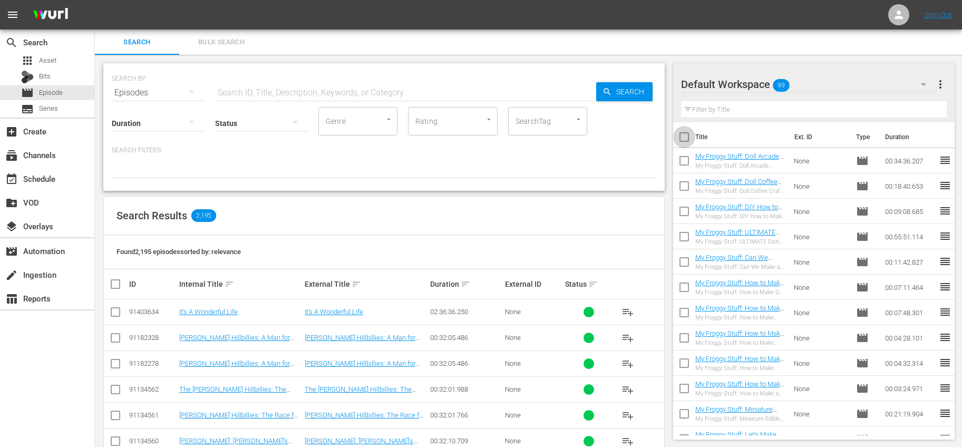
checkbox input "true"
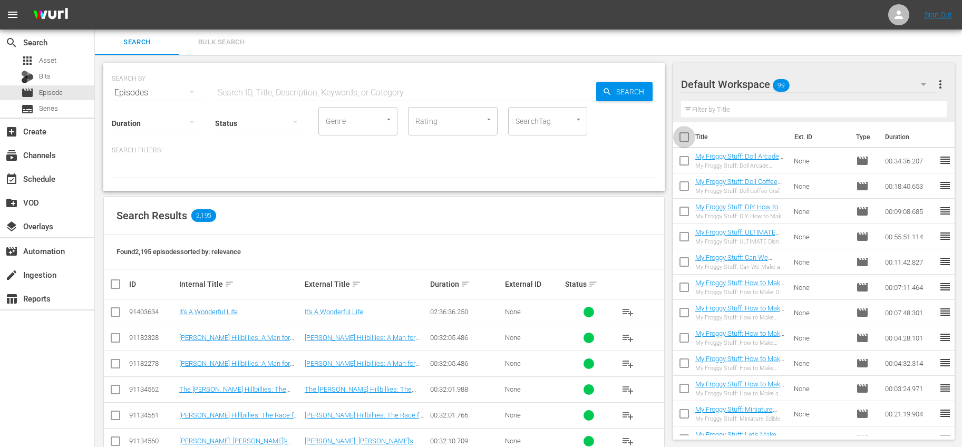
checkbox input "true"
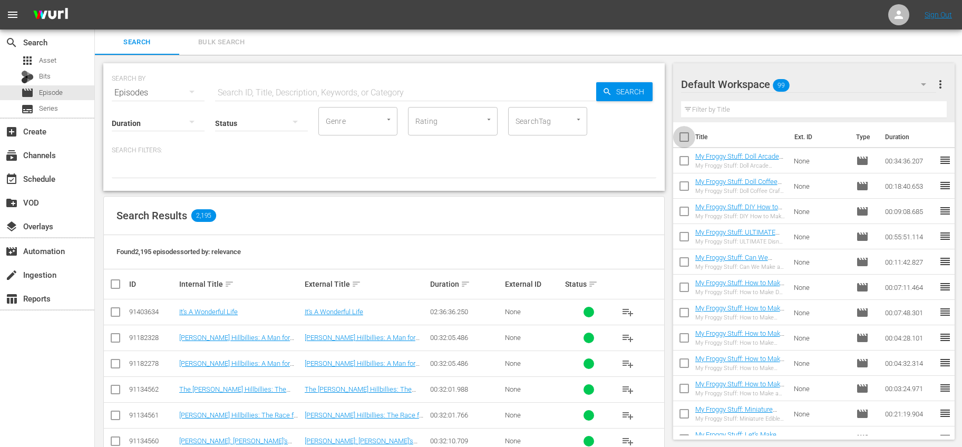
checkbox input "true"
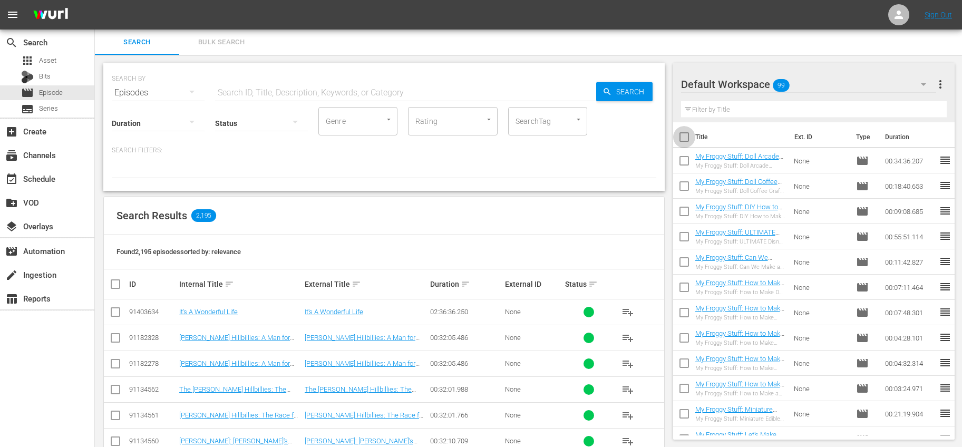
checkbox input "true"
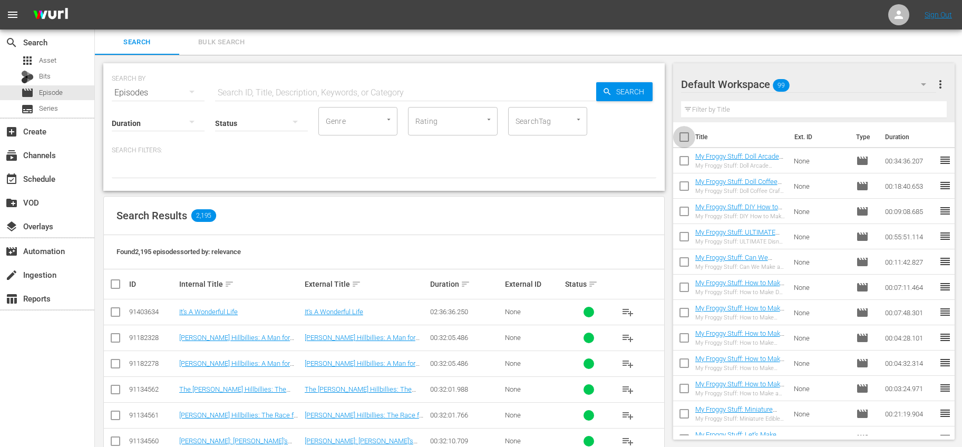
checkbox input "true"
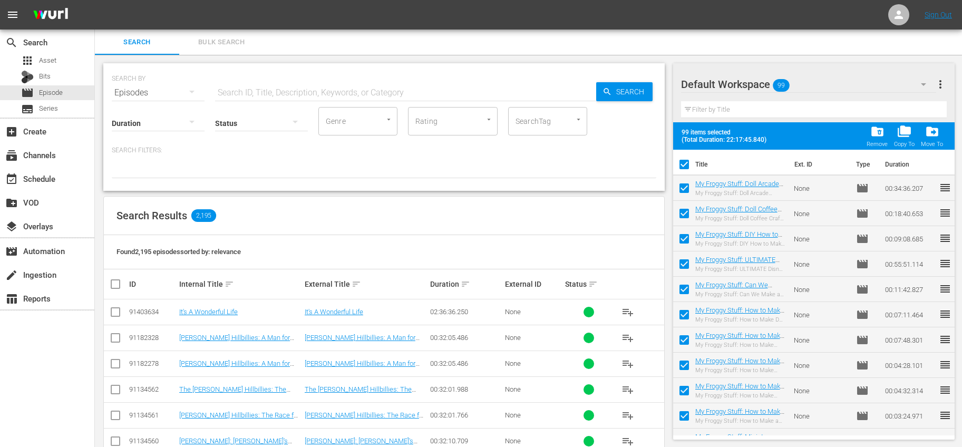
click at [944, 86] on span "more_vert" at bounding box center [940, 84] width 13 height 13
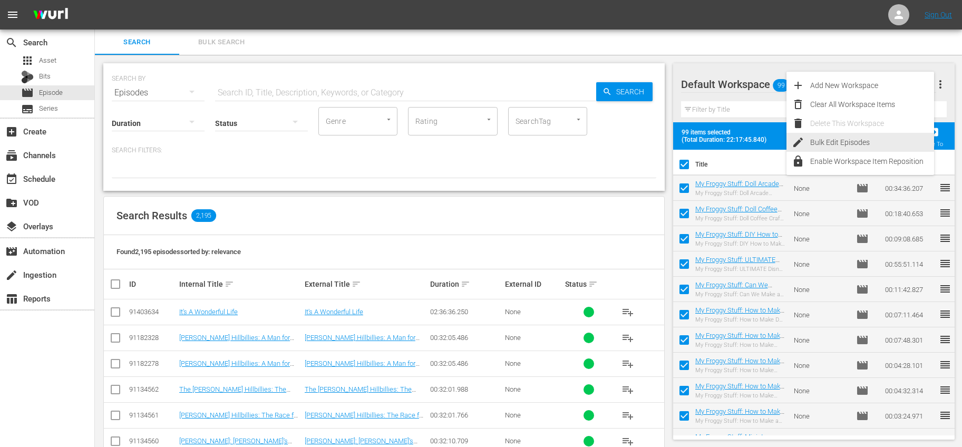
click at [832, 140] on div "Bulk Edit Episodes" at bounding box center [872, 142] width 124 height 19
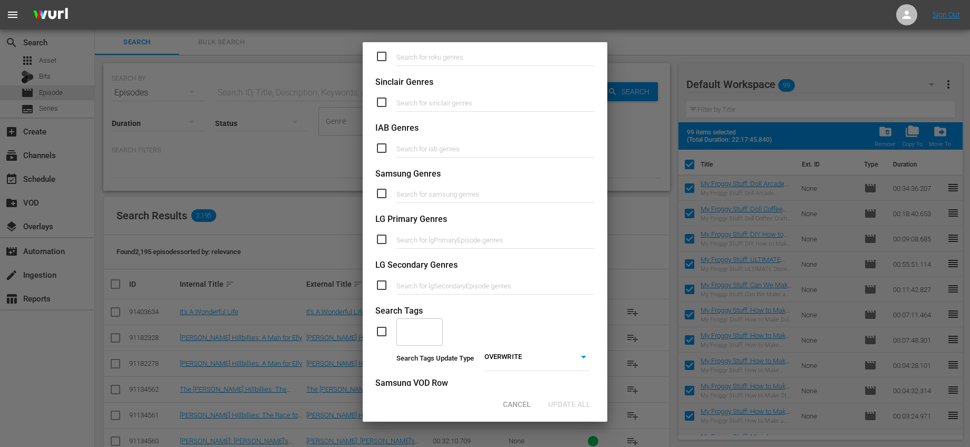
scroll to position [309, 0]
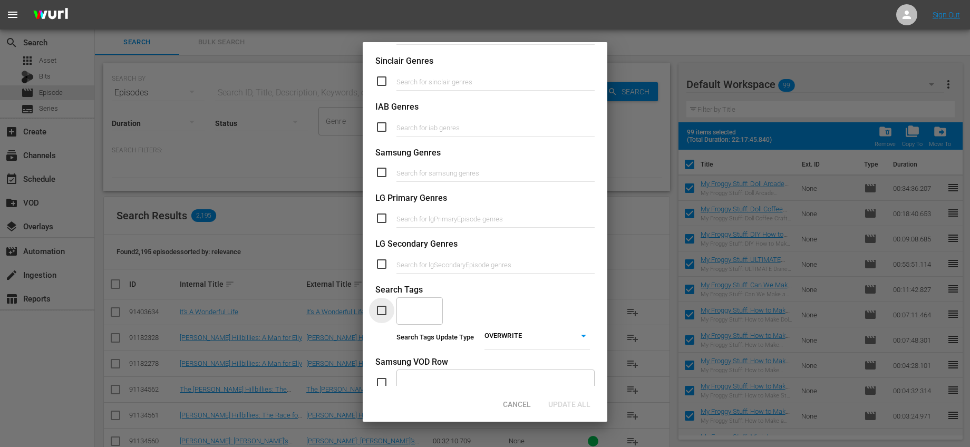
click at [377, 312] on input "checkbox" at bounding box center [385, 310] width 21 height 13
checkbox input "true"
click at [435, 315] on div "​" at bounding box center [419, 310] width 46 height 28
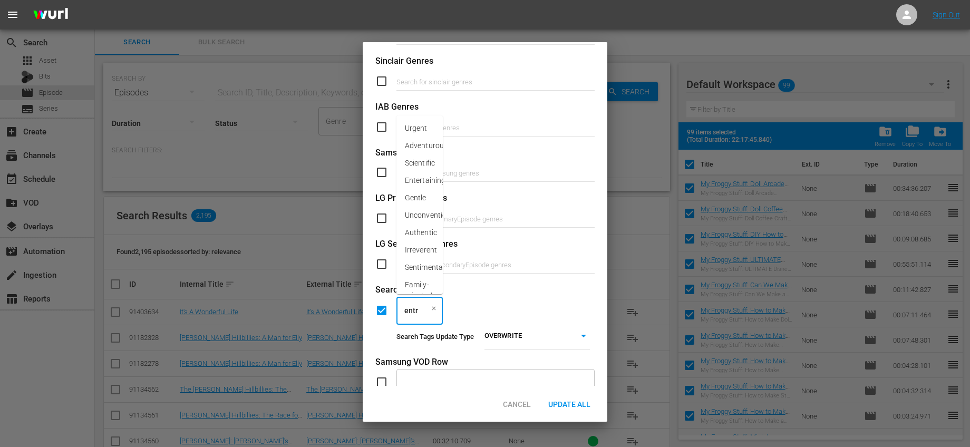
type input "entry"
click at [430, 342] on span "Entry Crafts" at bounding box center [420, 345] width 30 height 22
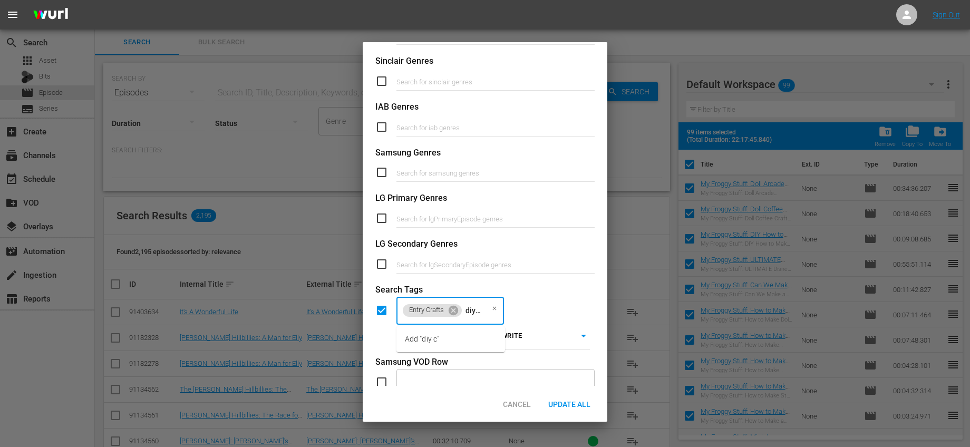
scroll to position [0, 3]
type input "diy craf"
drag, startPoint x: 485, startPoint y: 314, endPoint x: 469, endPoint y: 313, distance: 16.4
click at [469, 313] on div "Entry Crafts diy craf ​" at bounding box center [450, 310] width 108 height 28
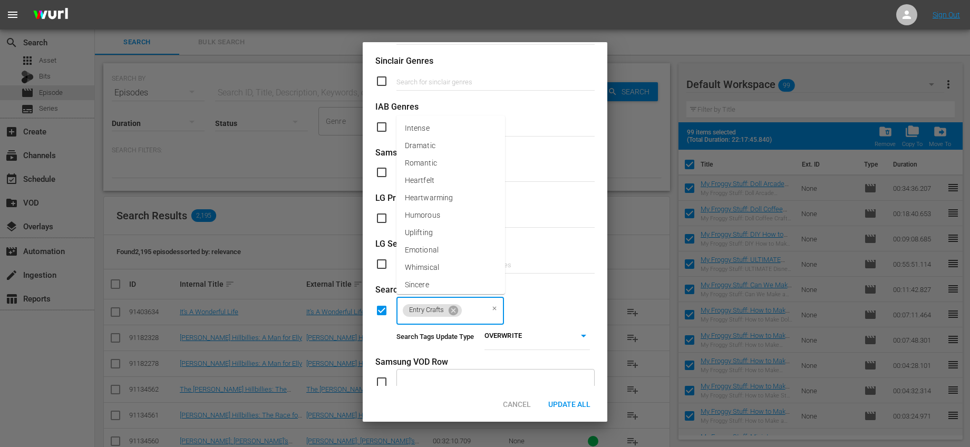
scroll to position [0, 0]
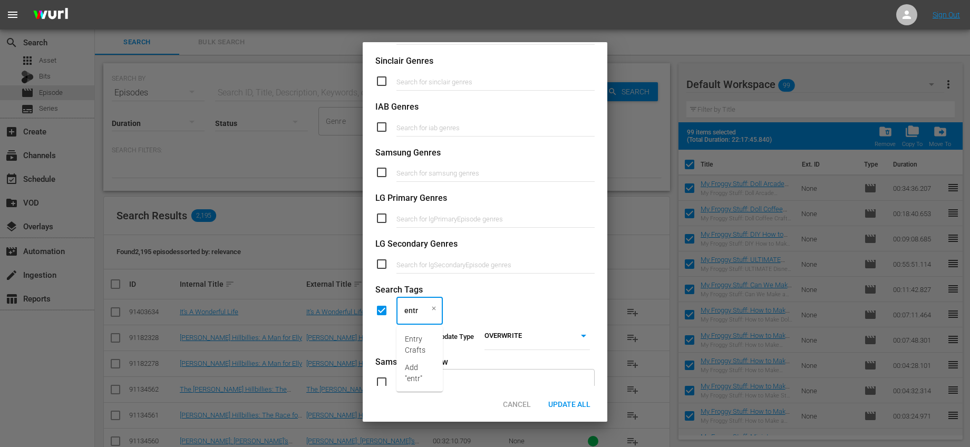
type input "entry"
click at [420, 334] on span "Entry Crafts" at bounding box center [420, 345] width 30 height 22
type input "DIY Crafts"
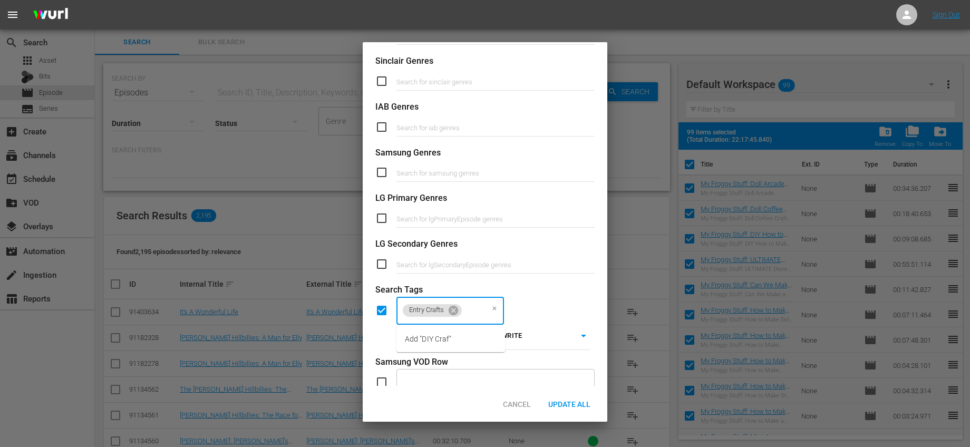
scroll to position [0, 18]
click at [463, 341] on li "Add "DIY Crafts"" at bounding box center [450, 339] width 109 height 17
type input "Lean Back Viewing"
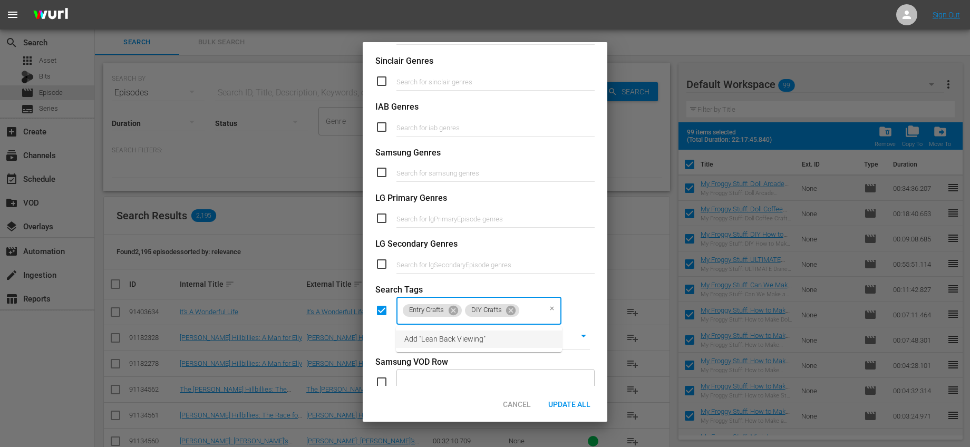
click at [436, 345] on li "Add "Lean Back Viewing"" at bounding box center [479, 339] width 166 height 17
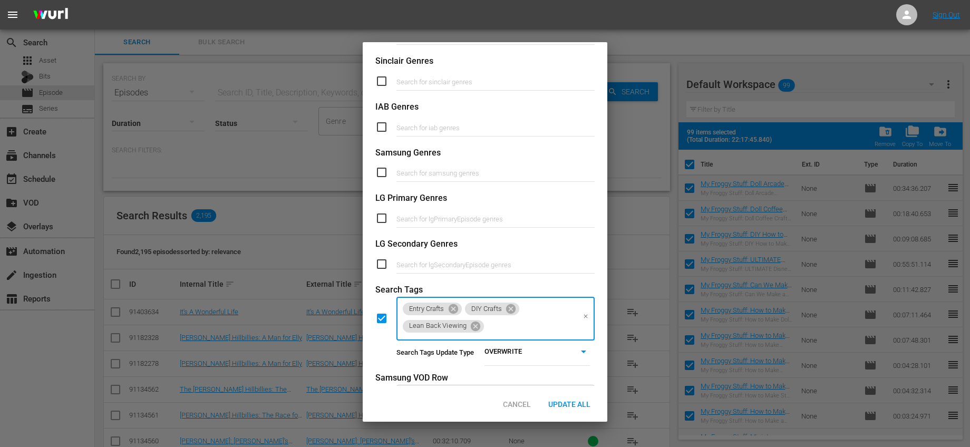
scroll to position [0, 0]
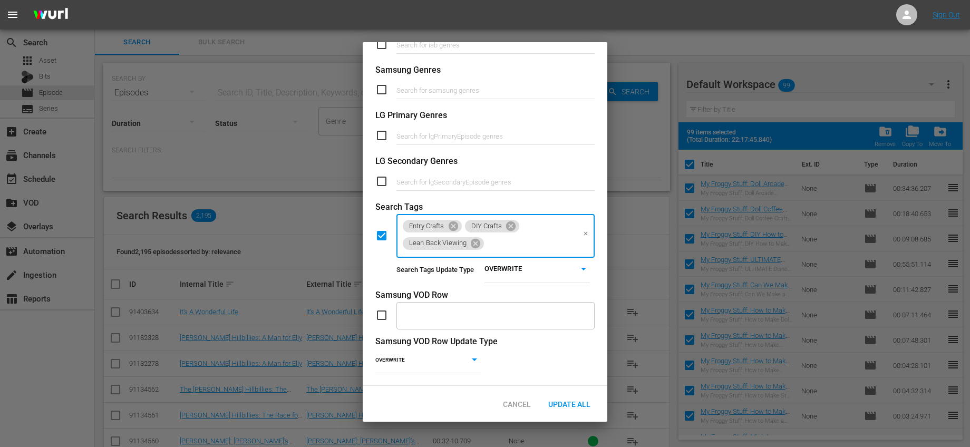
click at [518, 261] on body "menu Sign Out search Search apps Asset Bits movie Episode subtitles Series add_…" at bounding box center [485, 223] width 970 height 447
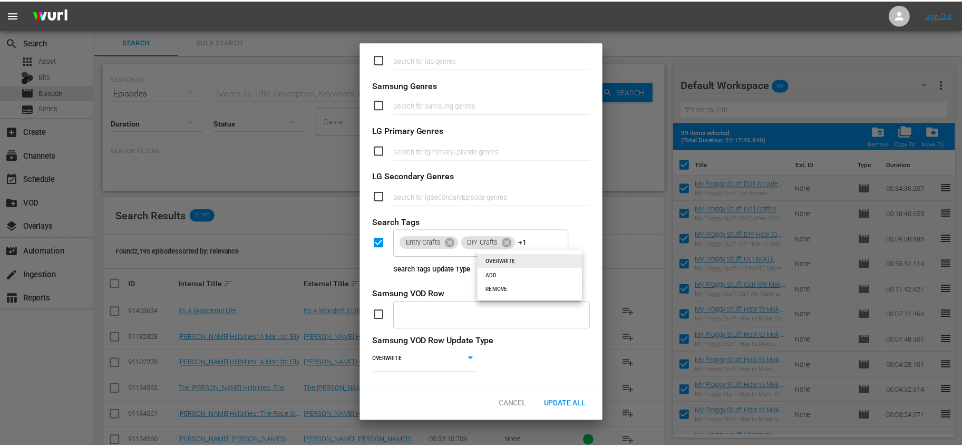
scroll to position [385, 0]
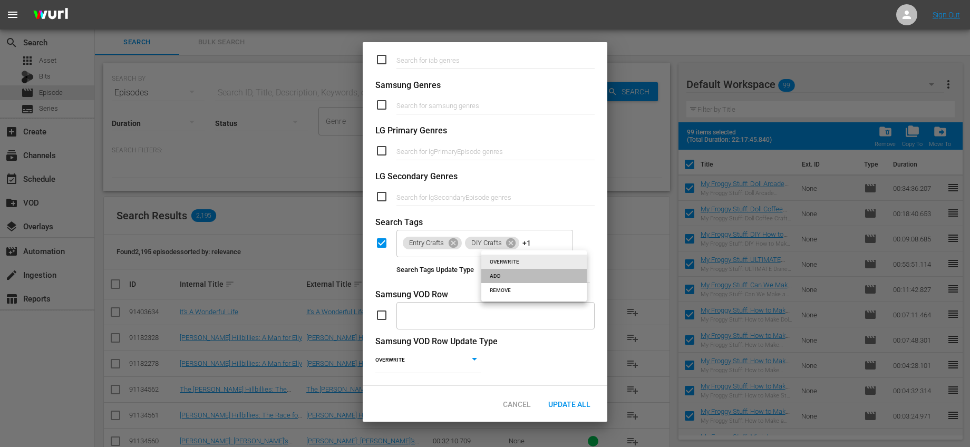
click at [515, 273] on li "ADD" at bounding box center [533, 276] width 105 height 14
type input "ADD"
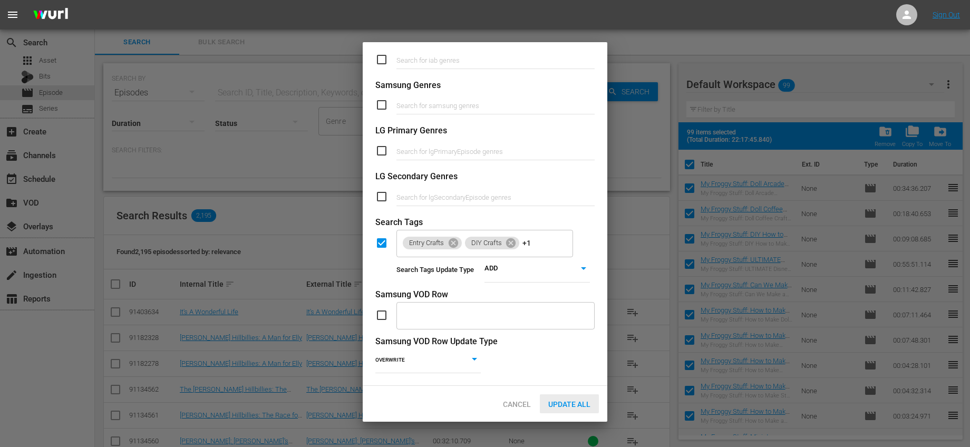
click at [566, 404] on span "Update All" at bounding box center [569, 404] width 59 height 8
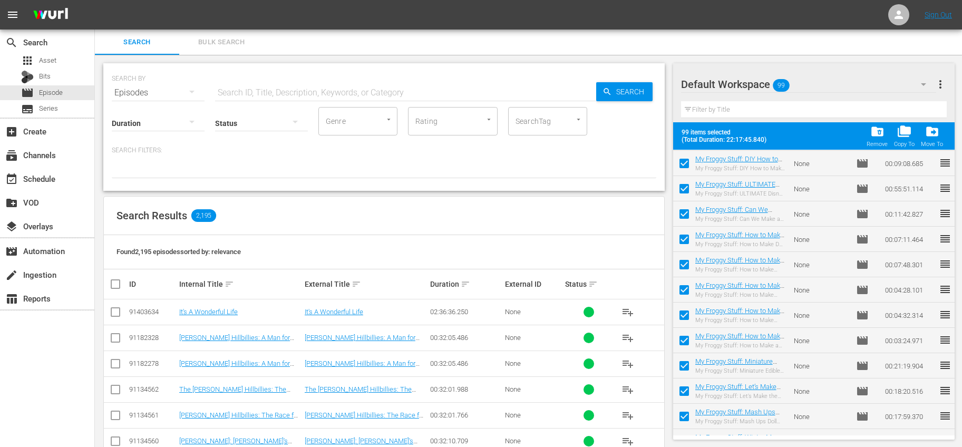
scroll to position [0, 0]
click at [681, 160] on input "checkbox" at bounding box center [684, 167] width 22 height 22
checkbox input "false"
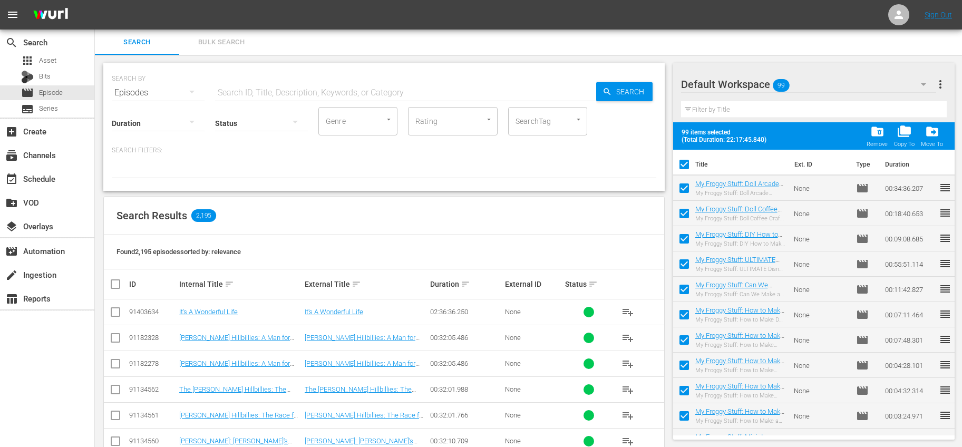
checkbox input "false"
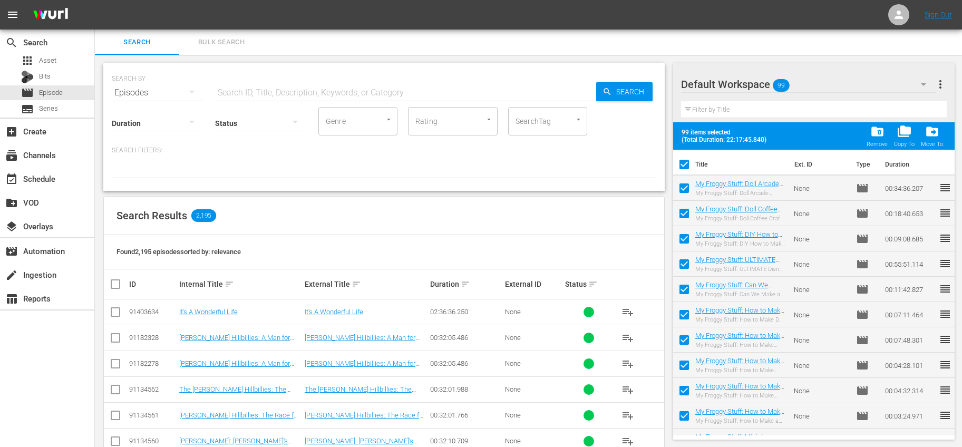
checkbox input "false"
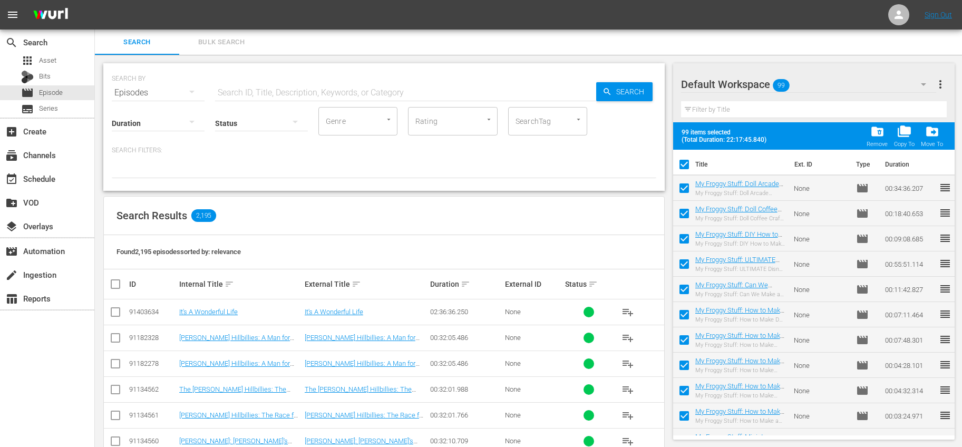
checkbox input "false"
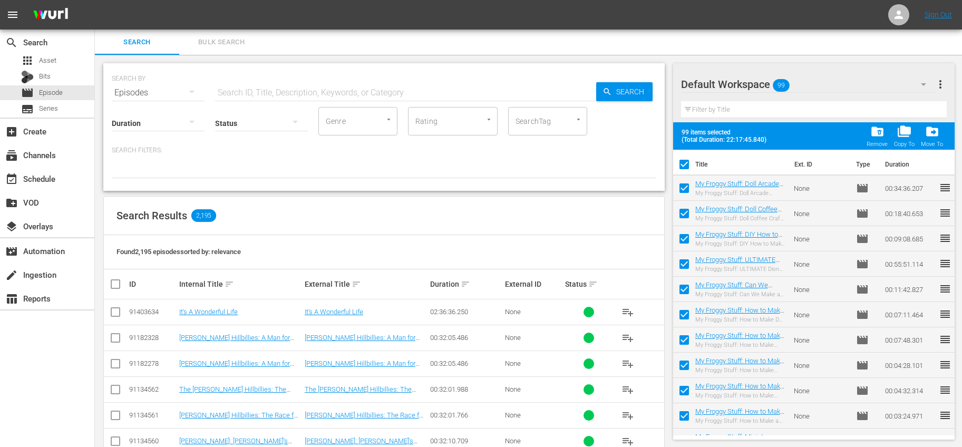
checkbox input "false"
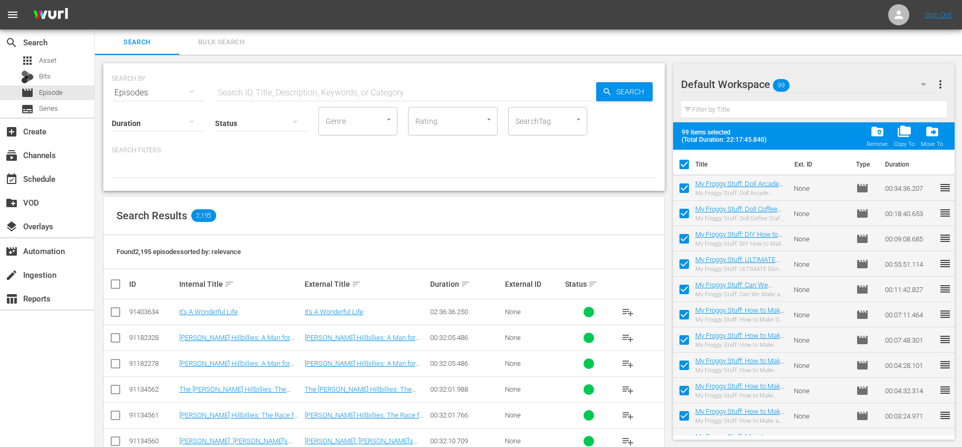
checkbox input "false"
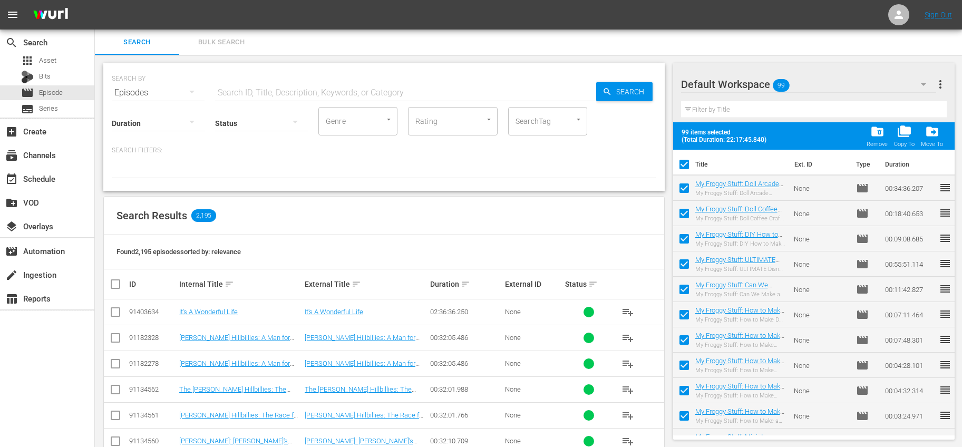
checkbox input "false"
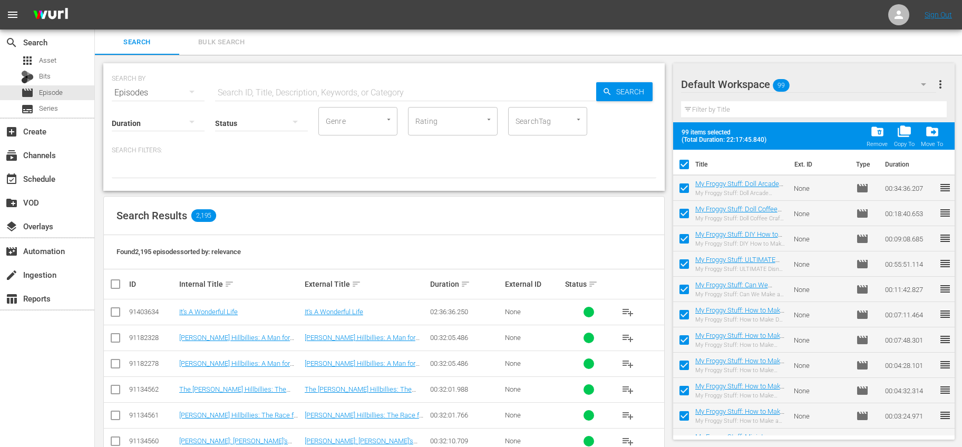
checkbox input "false"
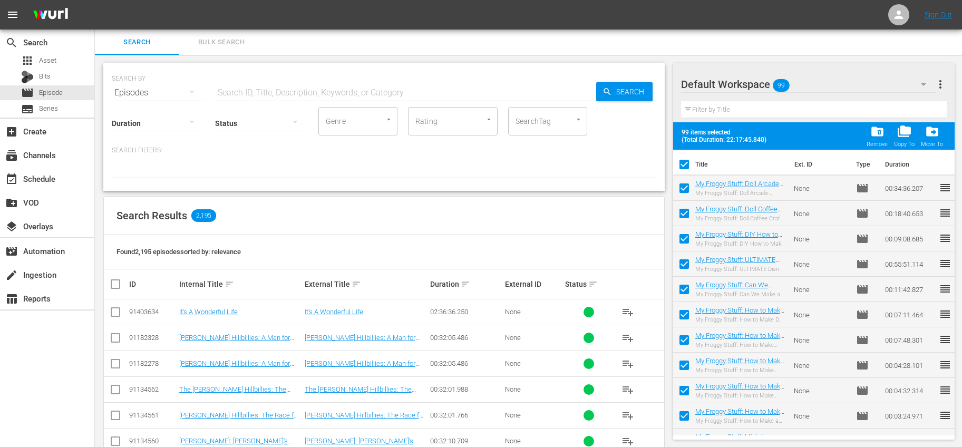
checkbox input "false"
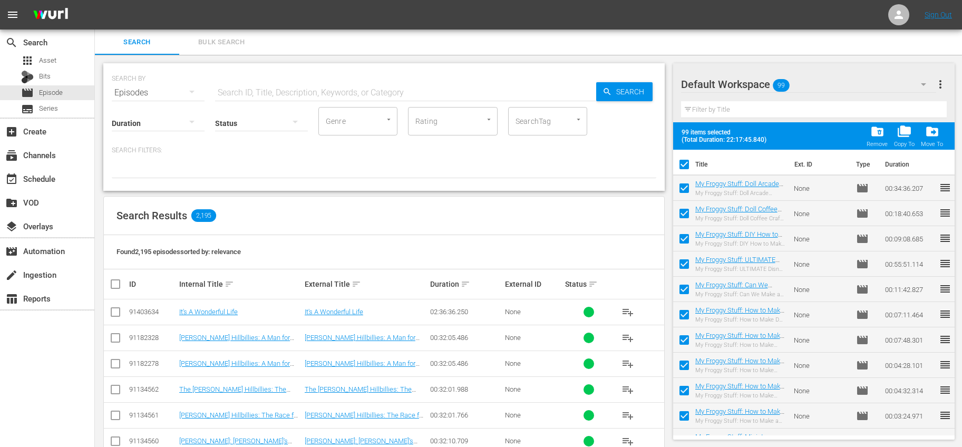
checkbox input "false"
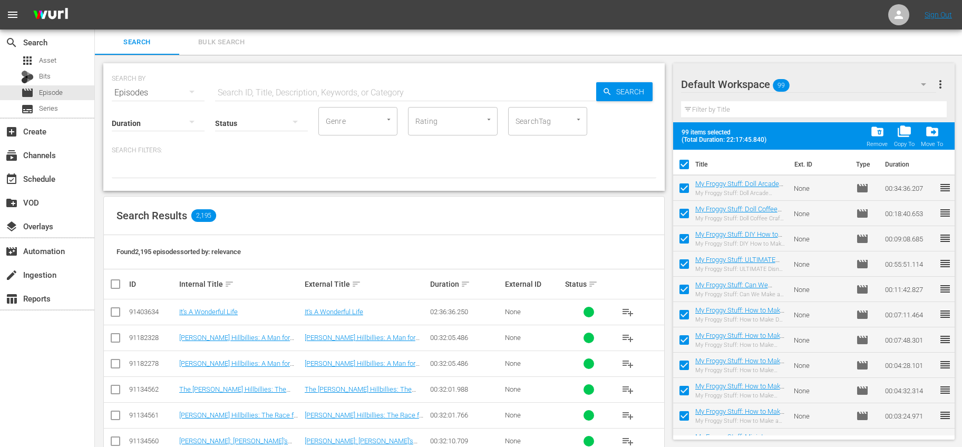
checkbox input "false"
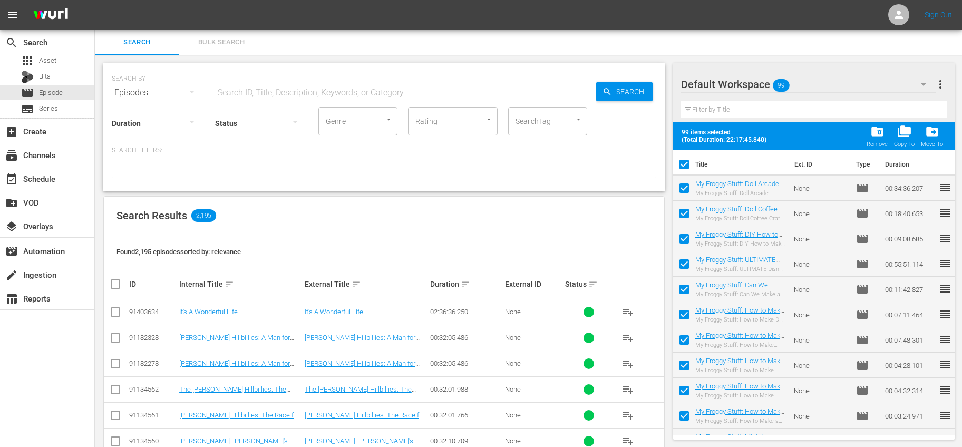
checkbox input "false"
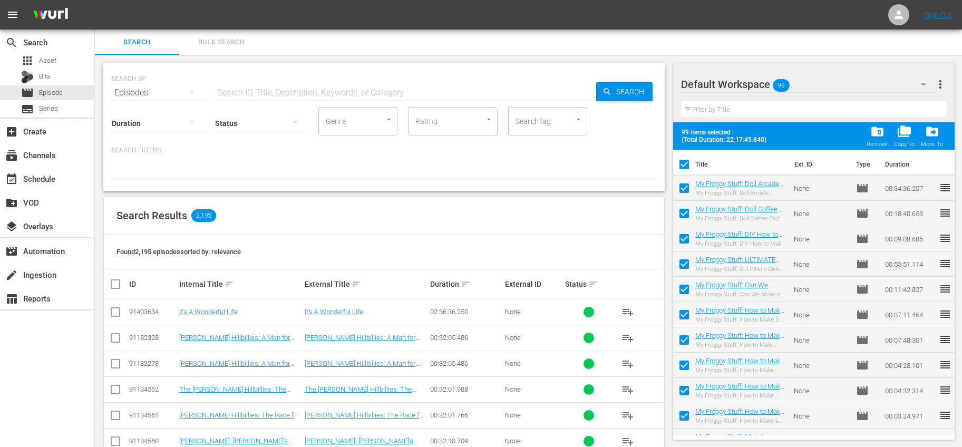
checkbox input "false"
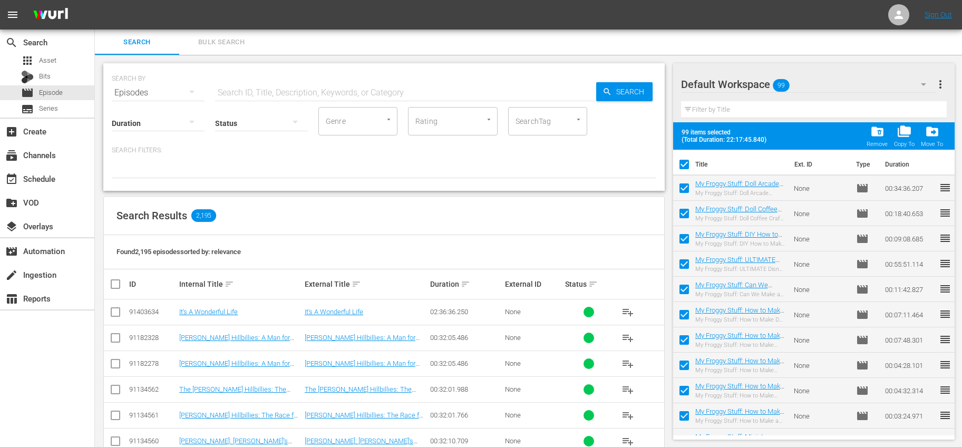
checkbox input "false"
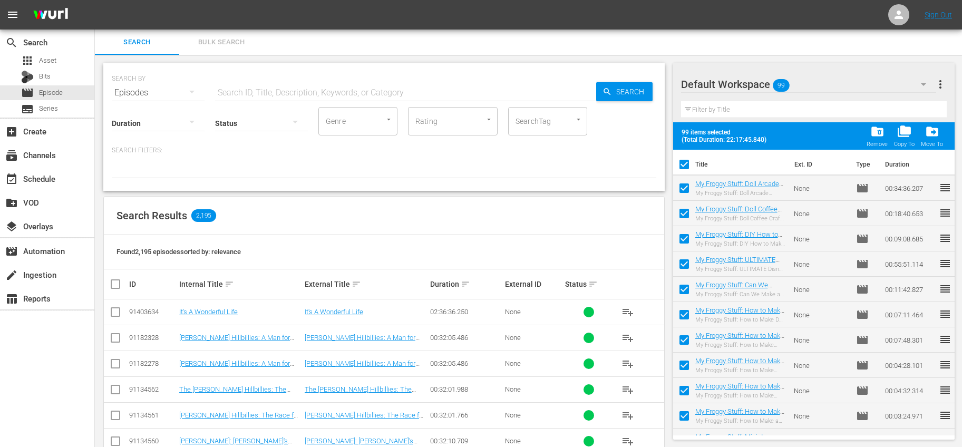
checkbox input "false"
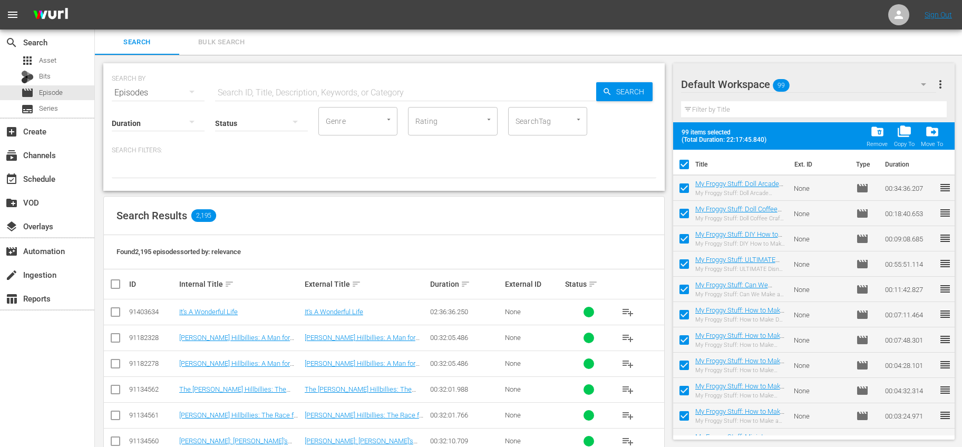
checkbox input "false"
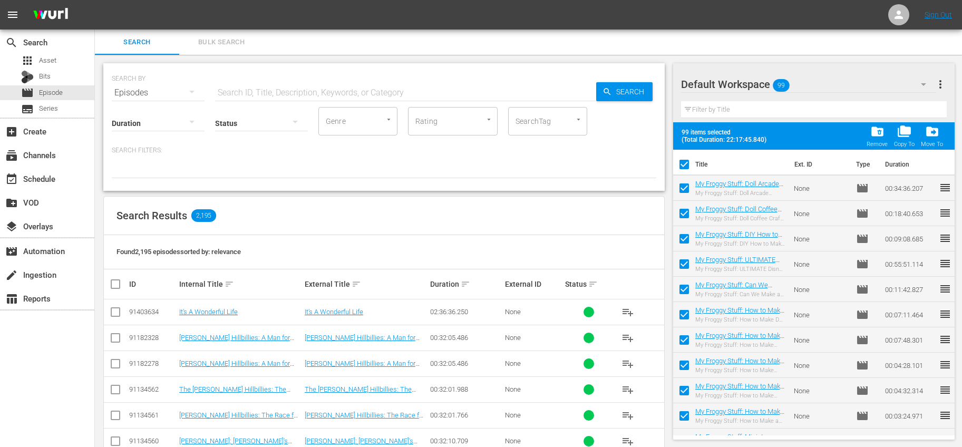
checkbox input "false"
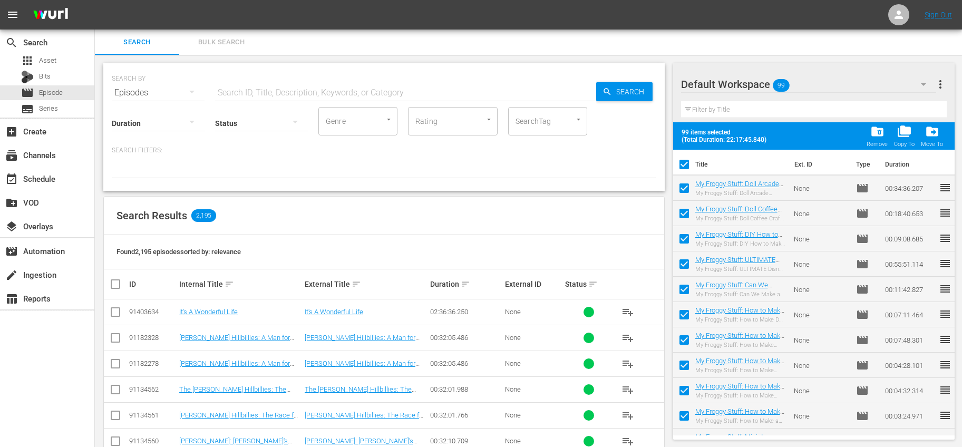
checkbox input "false"
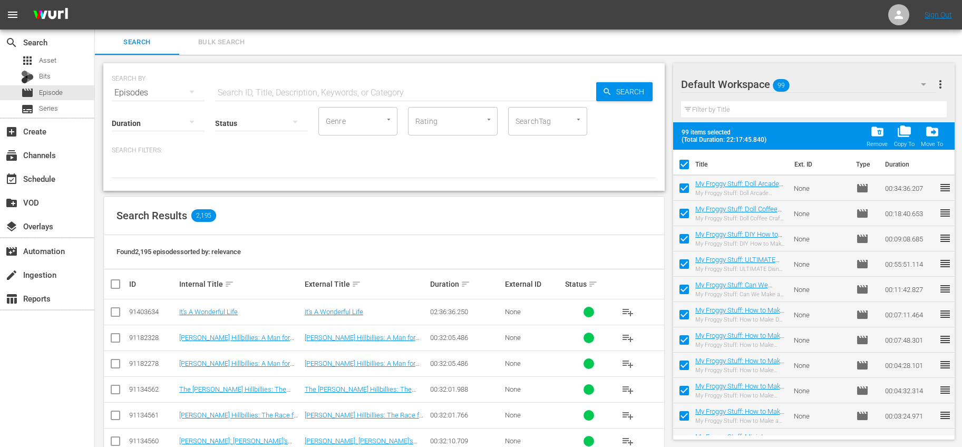
checkbox input "false"
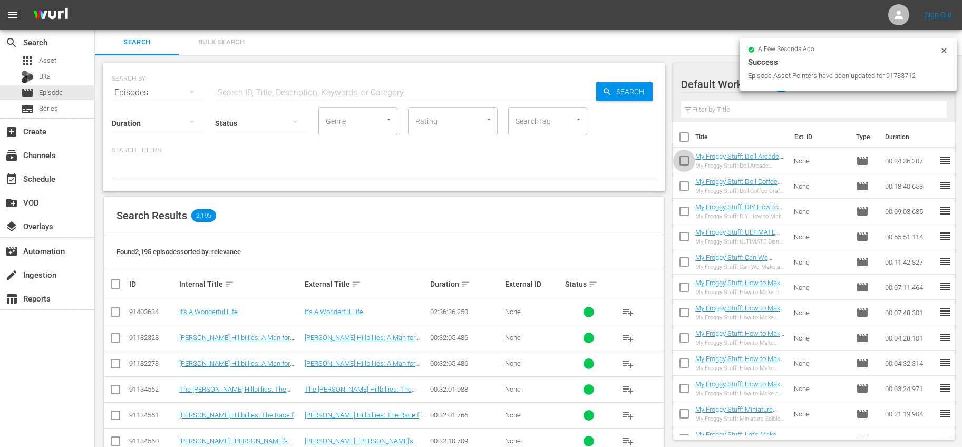
click at [683, 157] on input "checkbox" at bounding box center [684, 163] width 22 height 22
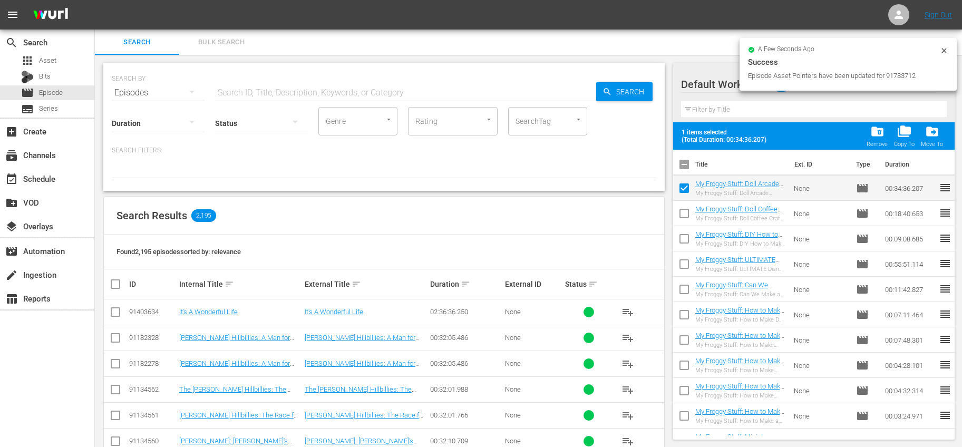
click at [684, 206] on input "checkbox" at bounding box center [684, 216] width 22 height 22
click at [684, 238] on input "checkbox" at bounding box center [684, 241] width 22 height 22
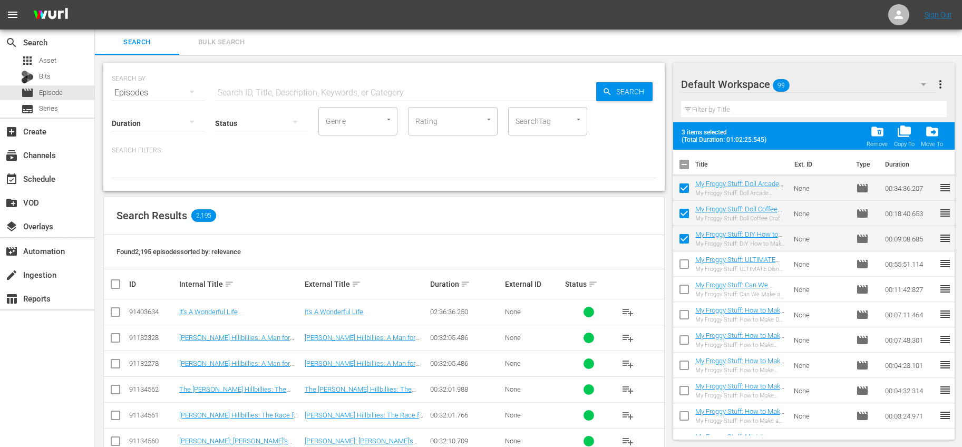
click at [683, 261] on input "checkbox" at bounding box center [684, 266] width 22 height 22
click at [681, 286] on input "checkbox" at bounding box center [684, 291] width 22 height 22
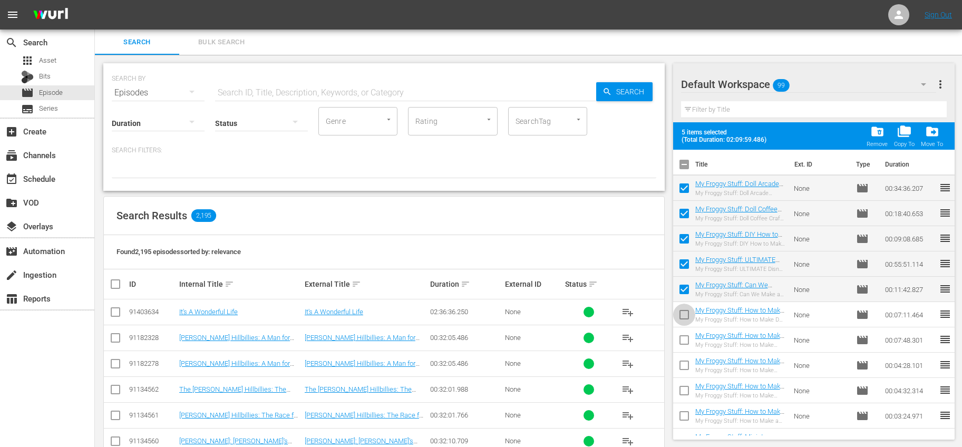
click at [685, 310] on input "checkbox" at bounding box center [684, 317] width 22 height 22
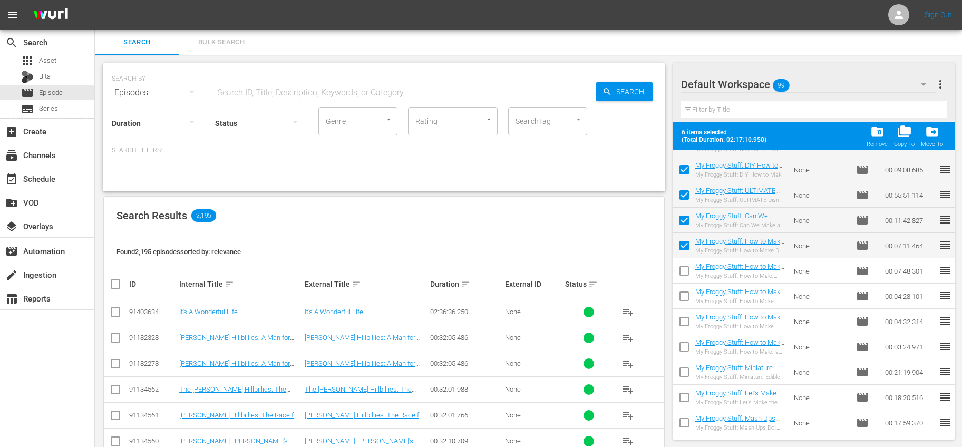
scroll to position [83, 0]
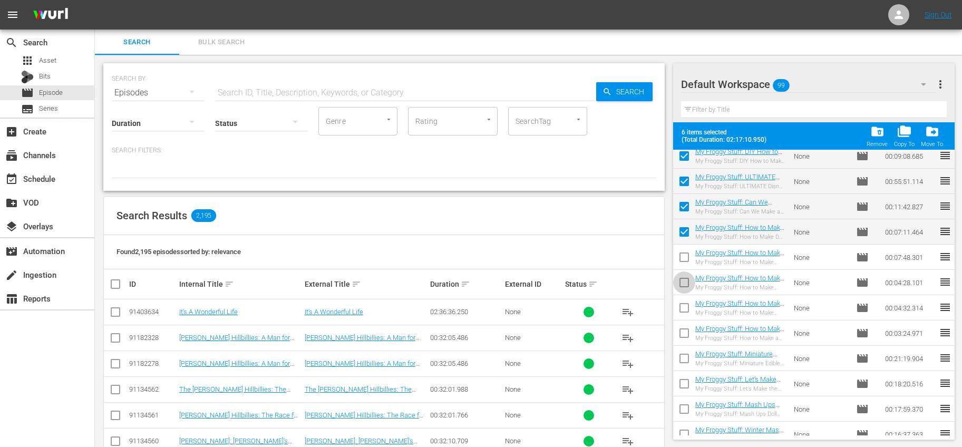
click at [686, 277] on input "checkbox" at bounding box center [684, 285] width 22 height 22
click at [685, 305] on input "checkbox" at bounding box center [684, 310] width 22 height 22
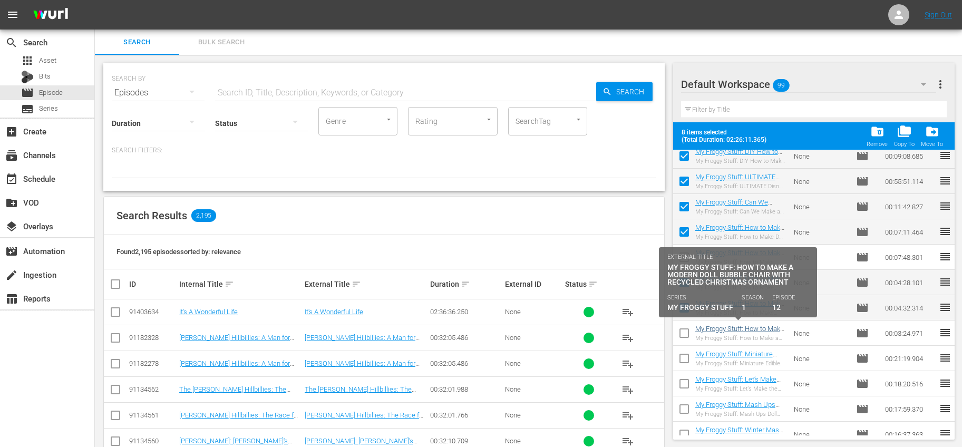
scroll to position [101, 0]
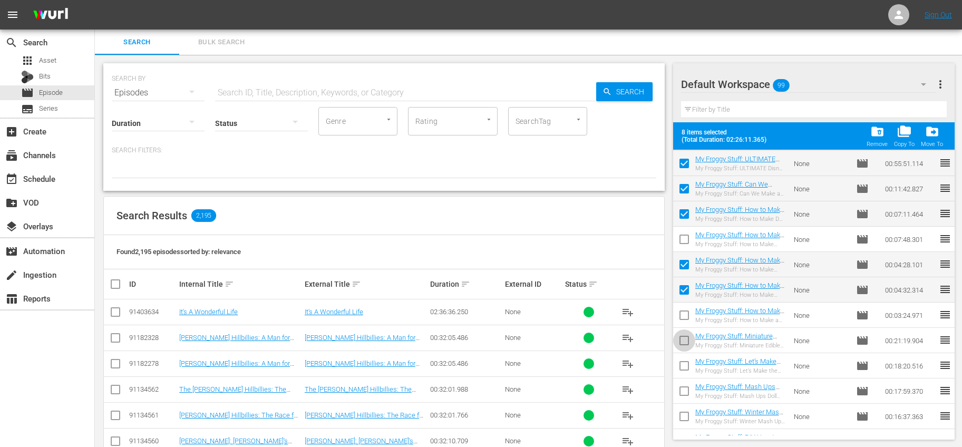
click at [684, 340] on input "checkbox" at bounding box center [684, 343] width 22 height 22
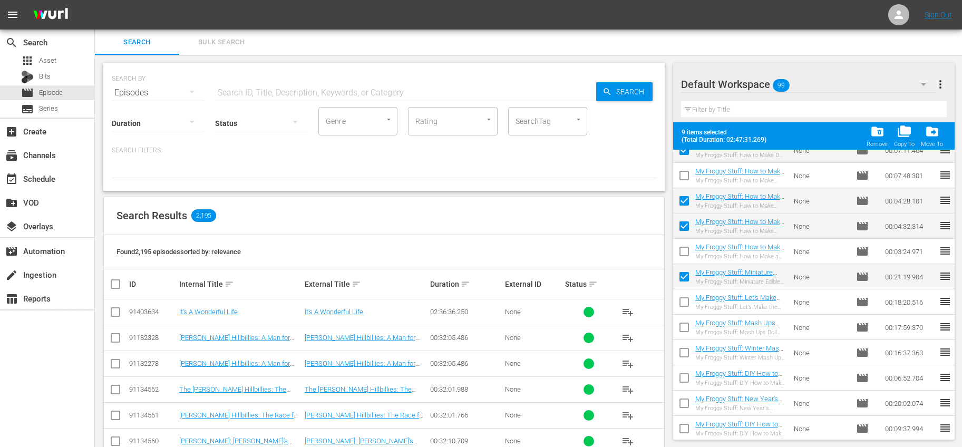
scroll to position [166, 0]
click at [689, 298] on input "checkbox" at bounding box center [684, 303] width 22 height 22
click at [686, 324] on input "checkbox" at bounding box center [684, 328] width 22 height 22
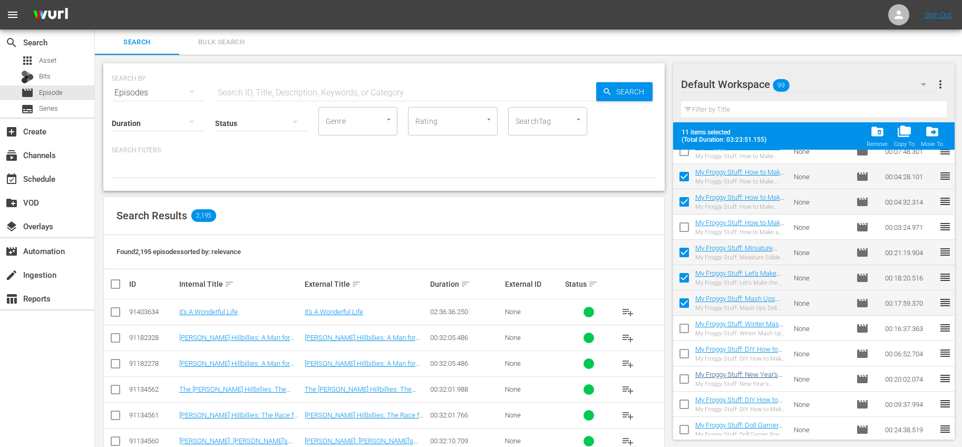
scroll to position [196, 0]
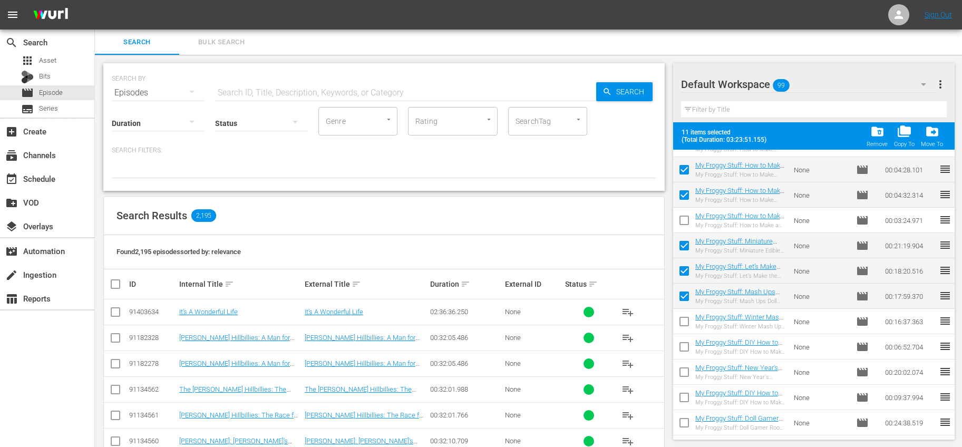
click at [678, 394] on input "checkbox" at bounding box center [684, 400] width 22 height 22
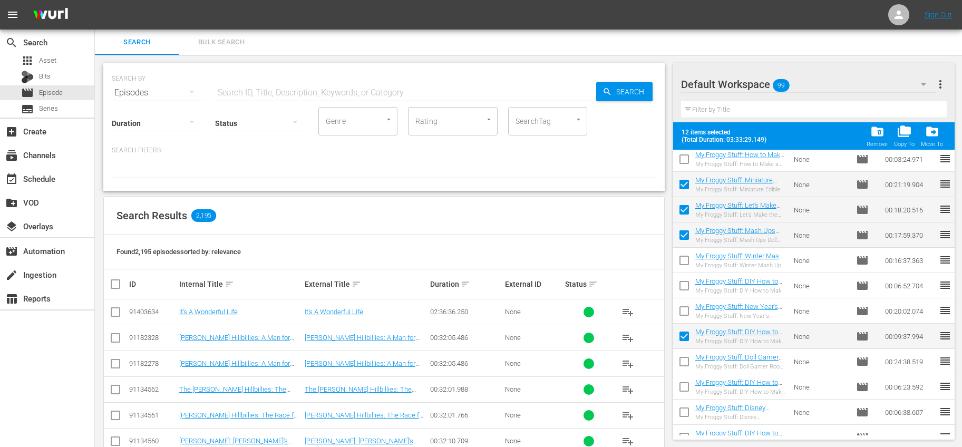
scroll to position [257, 0]
drag, startPoint x: 681, startPoint y: 358, endPoint x: 732, endPoint y: 381, distance: 56.4
click at [681, 358] on input "checkbox" at bounding box center [684, 363] width 22 height 22
click at [685, 387] on input "checkbox" at bounding box center [684, 388] width 22 height 22
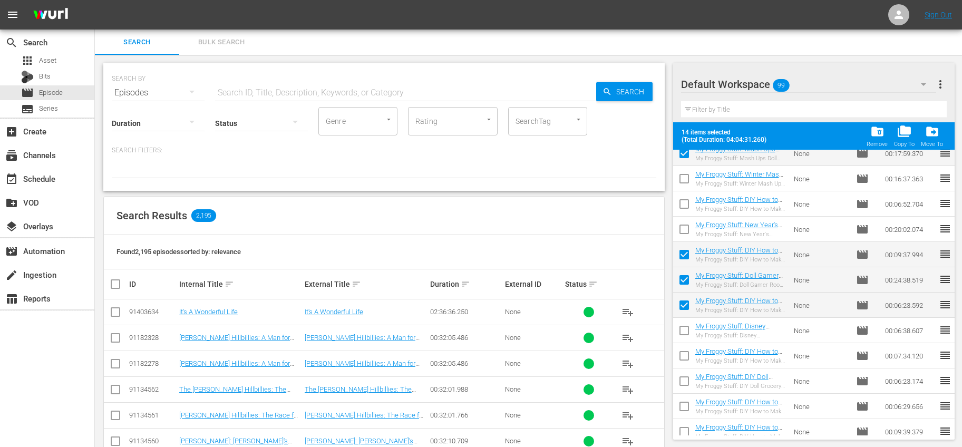
scroll to position [454, 0]
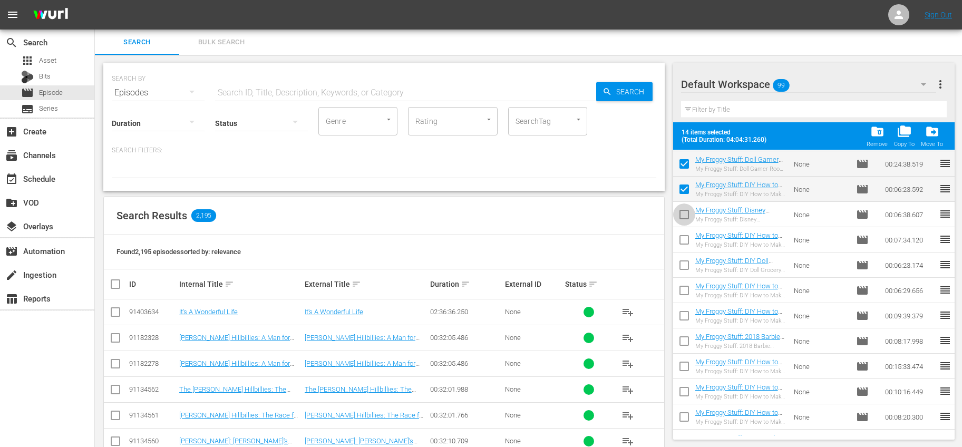
click at [684, 212] on input "checkbox" at bounding box center [684, 217] width 22 height 22
click at [688, 237] on input "checkbox" at bounding box center [684, 242] width 22 height 22
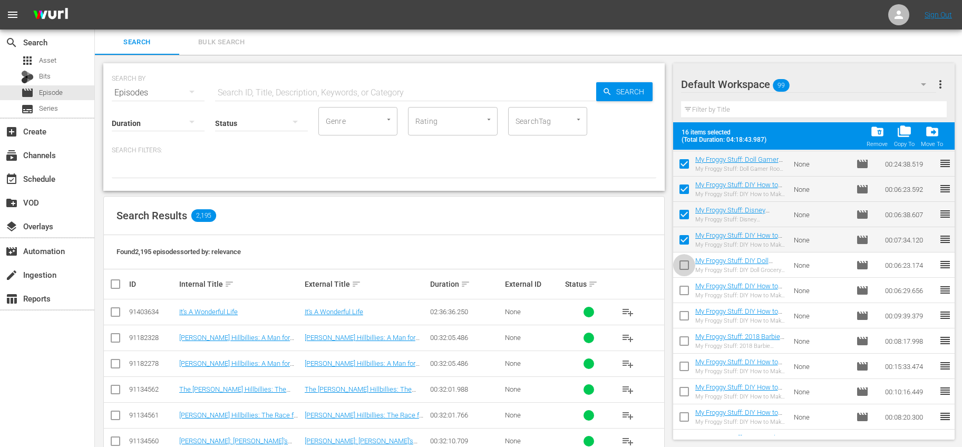
click at [687, 263] on input "checkbox" at bounding box center [684, 267] width 22 height 22
click at [686, 292] on input "checkbox" at bounding box center [684, 293] width 22 height 22
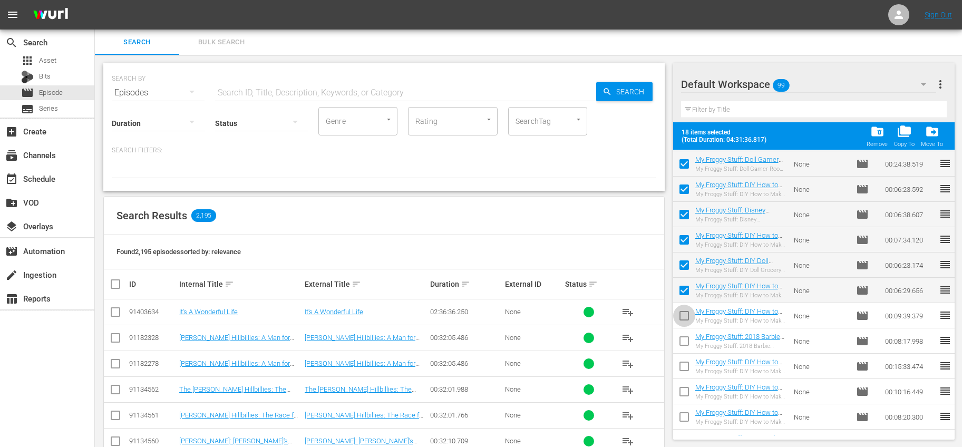
click at [682, 318] on input "checkbox" at bounding box center [684, 318] width 22 height 22
click at [687, 339] on input "checkbox" at bounding box center [684, 343] width 22 height 22
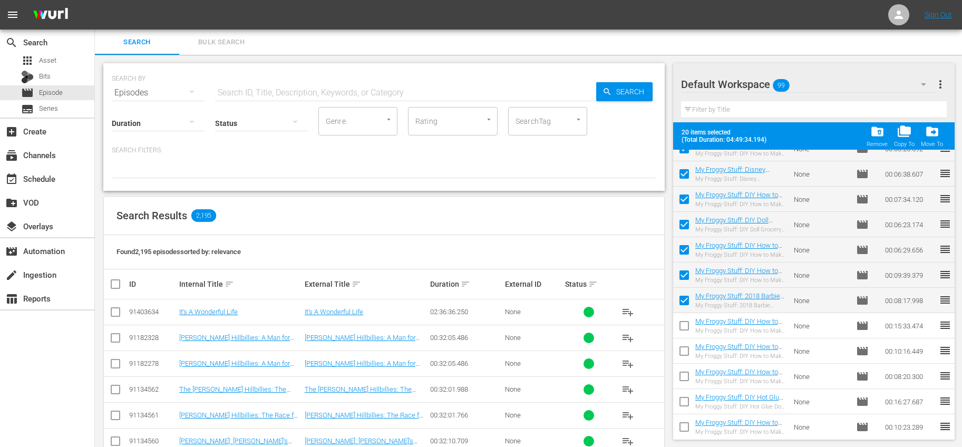
scroll to position [504, 0]
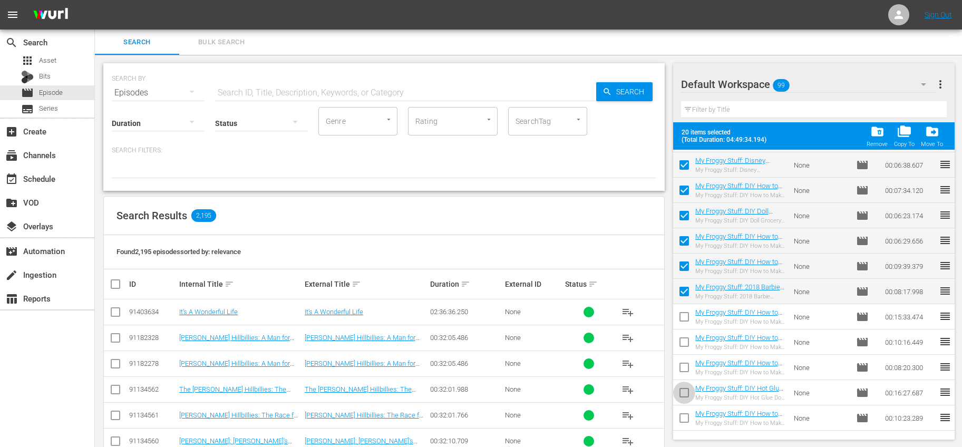
click at [685, 389] on input "checkbox" at bounding box center [684, 395] width 22 height 22
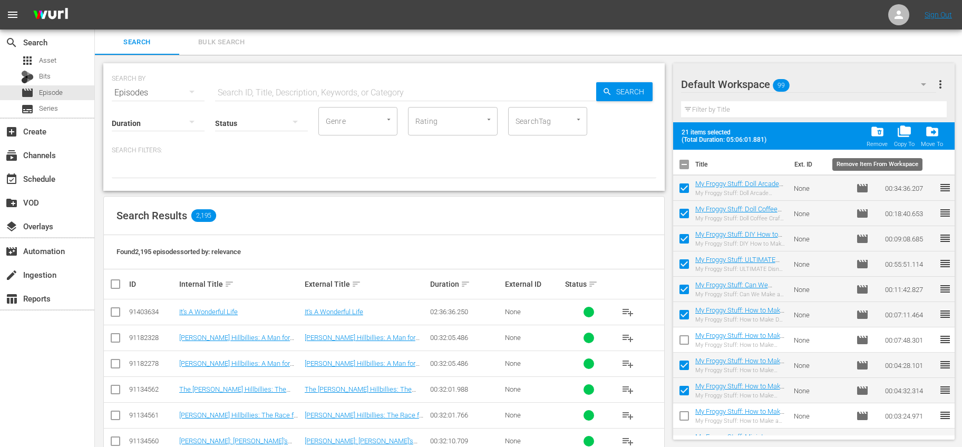
click at [880, 132] on span "folder_delete" at bounding box center [877, 131] width 14 height 14
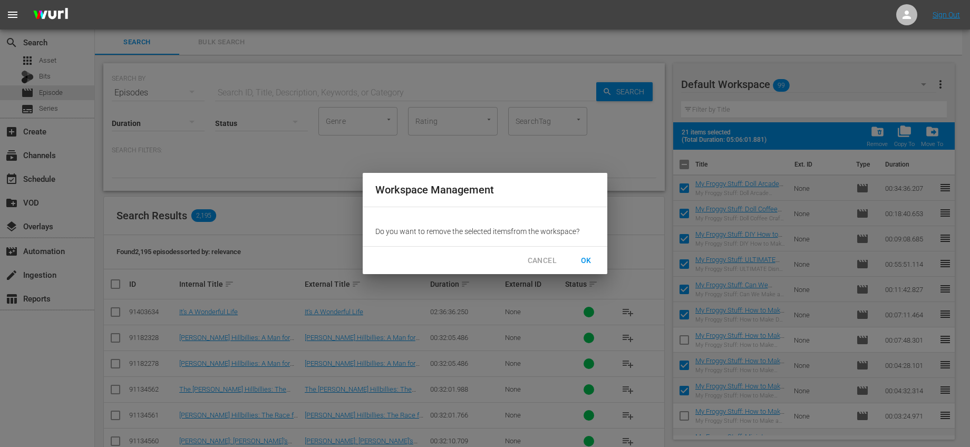
click at [587, 259] on span "OK" at bounding box center [586, 260] width 17 height 13
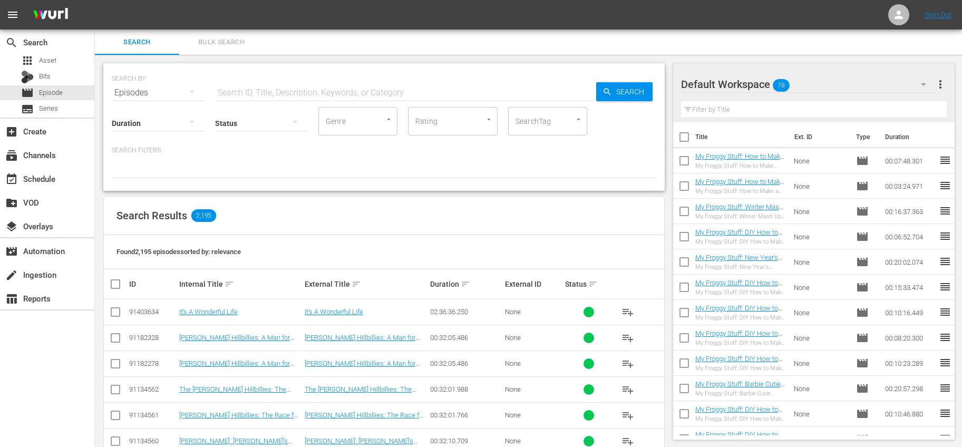
click at [682, 387] on input "checkbox" at bounding box center [684, 391] width 22 height 22
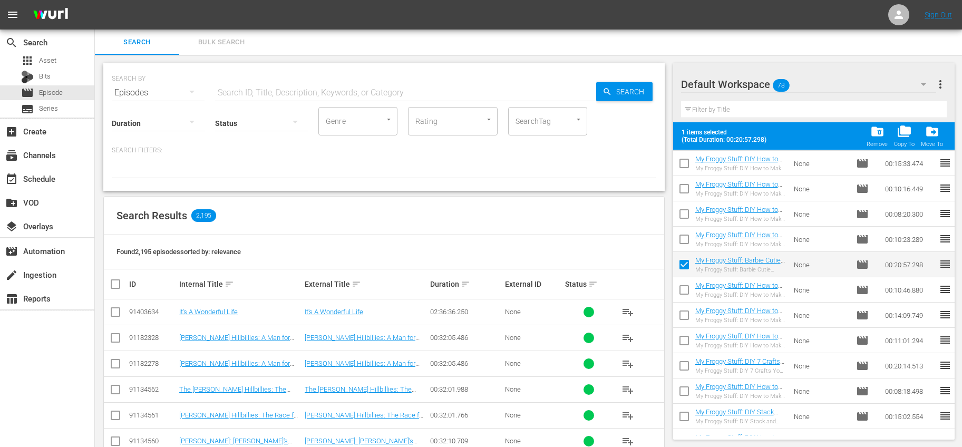
scroll to position [158, 0]
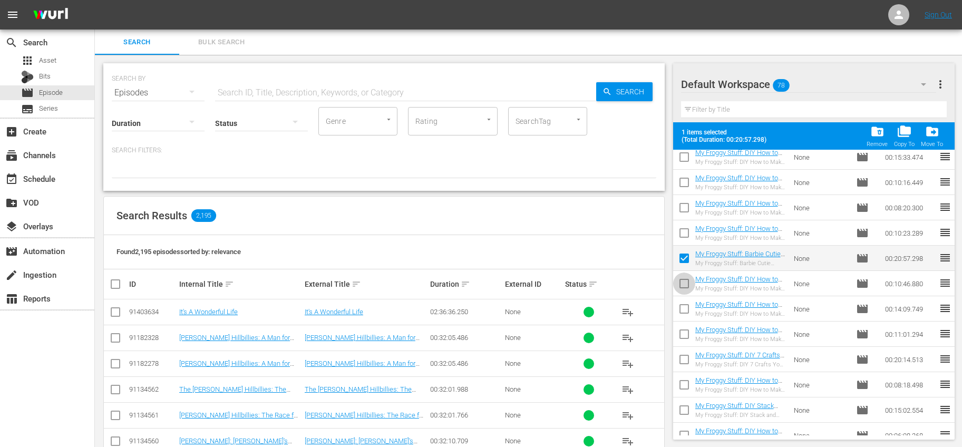
click at [688, 284] on input "checkbox" at bounding box center [684, 286] width 22 height 22
click at [687, 353] on input "checkbox" at bounding box center [684, 362] width 22 height 22
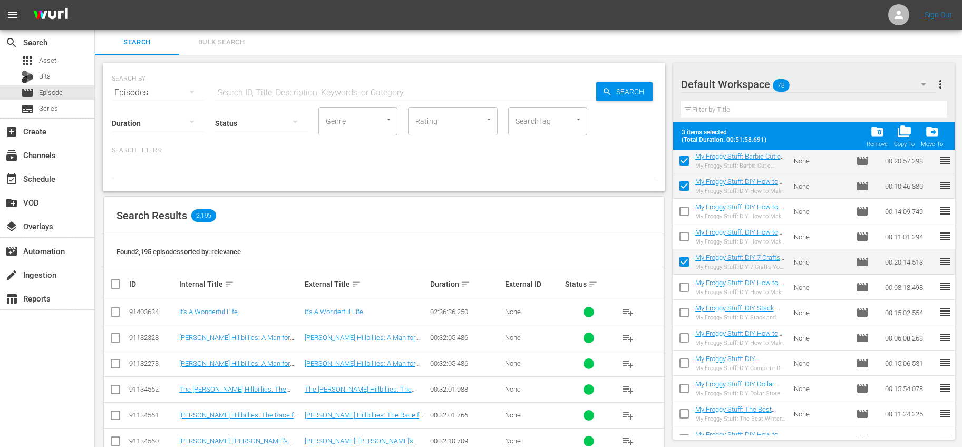
click at [688, 313] on input "checkbox" at bounding box center [684, 315] width 22 height 22
click at [688, 335] on input "checkbox" at bounding box center [684, 340] width 22 height 22
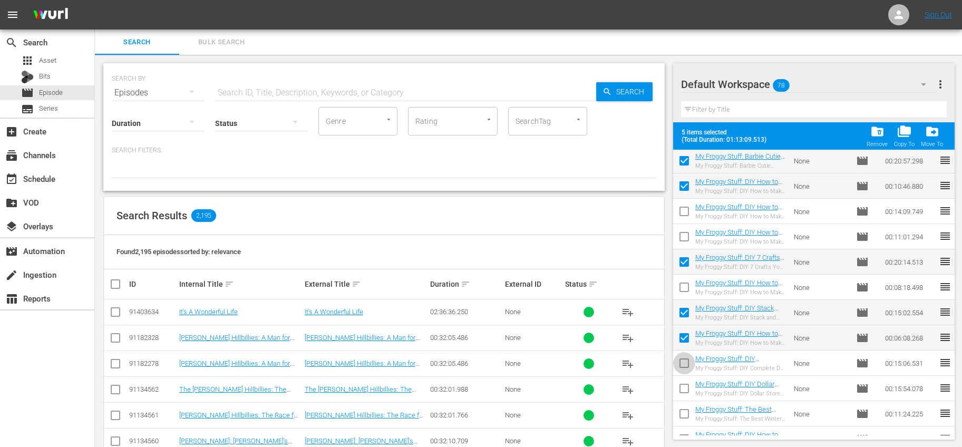
drag, startPoint x: 689, startPoint y: 359, endPoint x: 706, endPoint y: 351, distance: 18.6
click at [689, 359] on input "checkbox" at bounding box center [684, 365] width 22 height 22
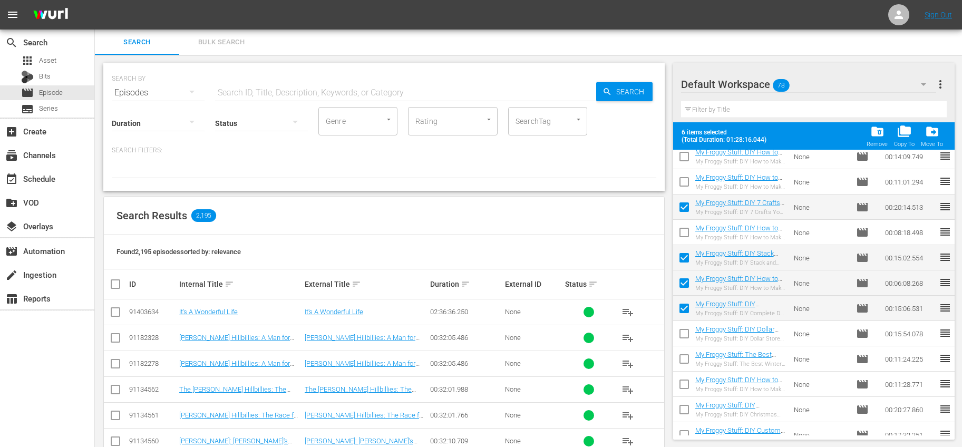
scroll to position [318, 0]
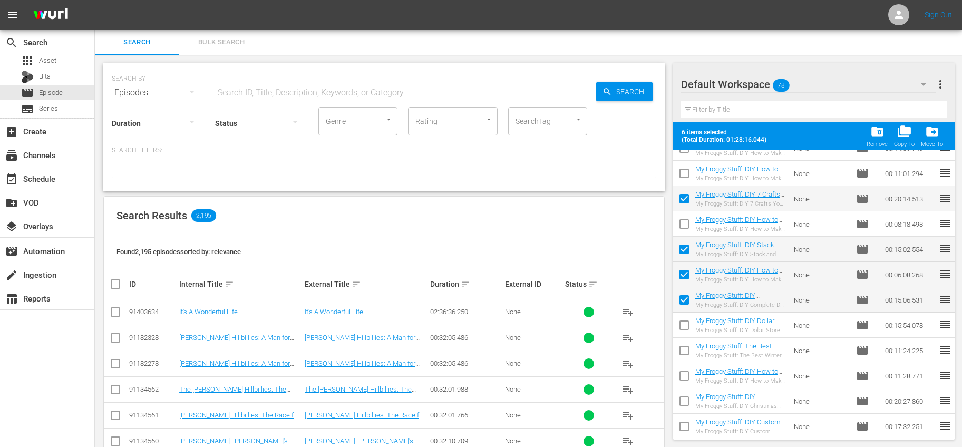
click at [680, 425] on input "checkbox" at bounding box center [684, 429] width 22 height 22
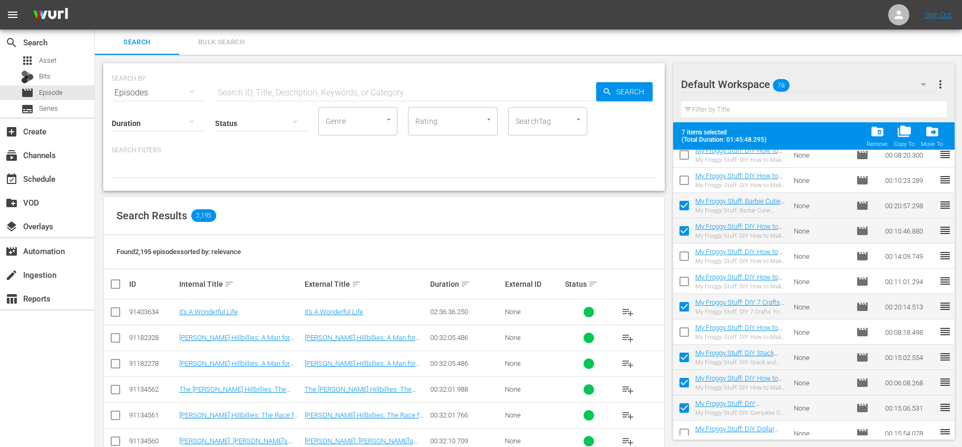
scroll to position [403, 0]
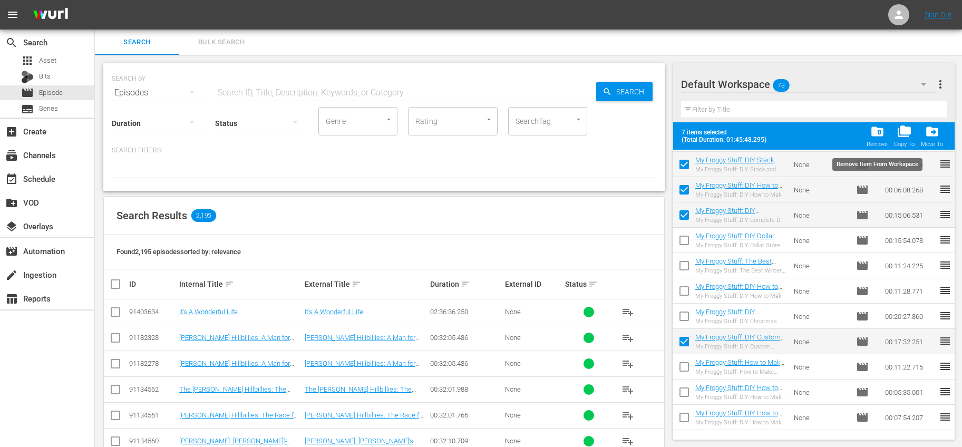
click at [877, 139] on div "folder_delete Remove" at bounding box center [877, 135] width 21 height 23
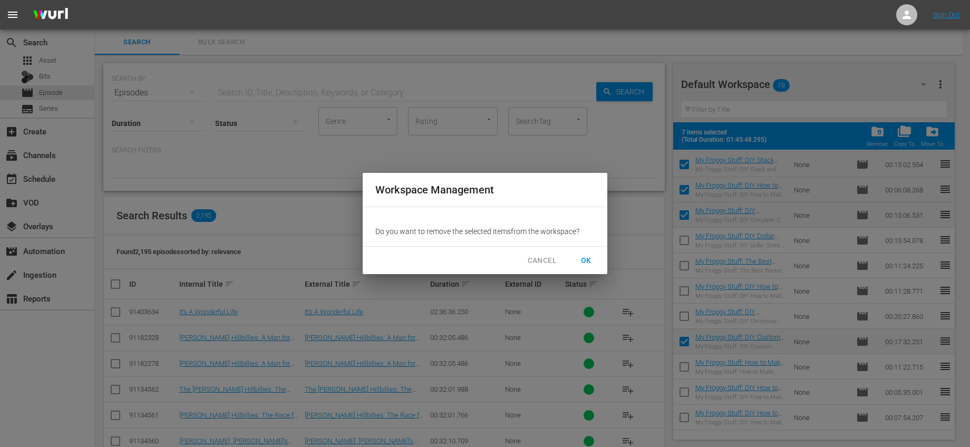
click at [544, 259] on span "CANCEL" at bounding box center [542, 260] width 29 height 13
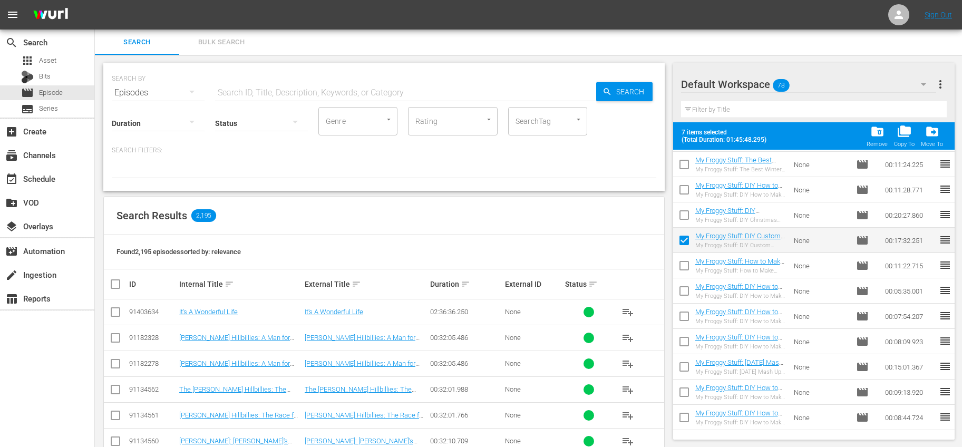
scroll to position [484, 0]
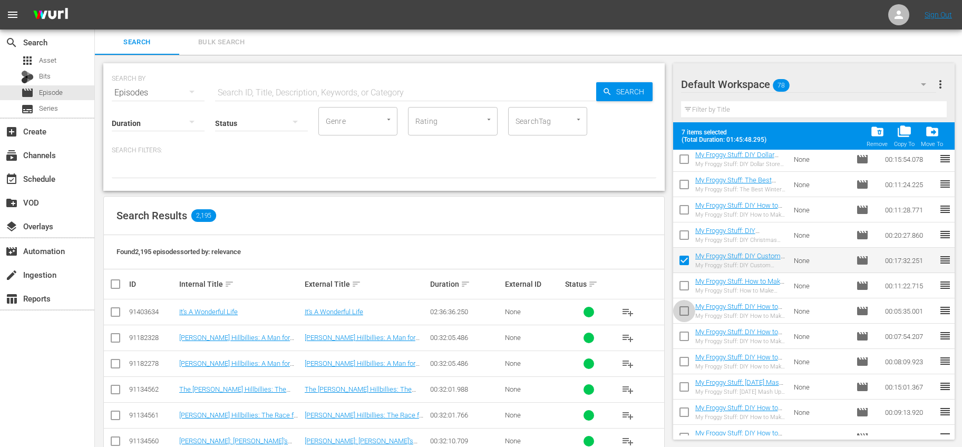
click at [680, 308] on input "checkbox" at bounding box center [684, 313] width 22 height 22
click at [681, 335] on input "checkbox" at bounding box center [684, 338] width 22 height 22
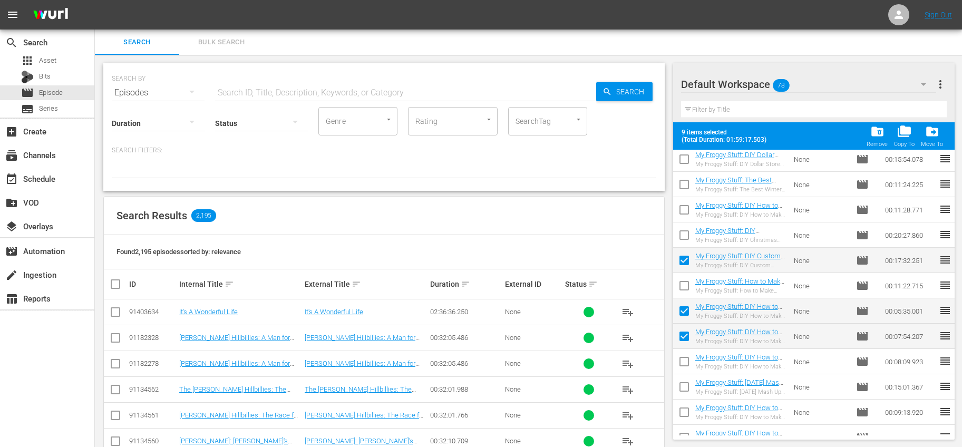
click at [687, 356] on input "checkbox" at bounding box center [684, 364] width 22 height 22
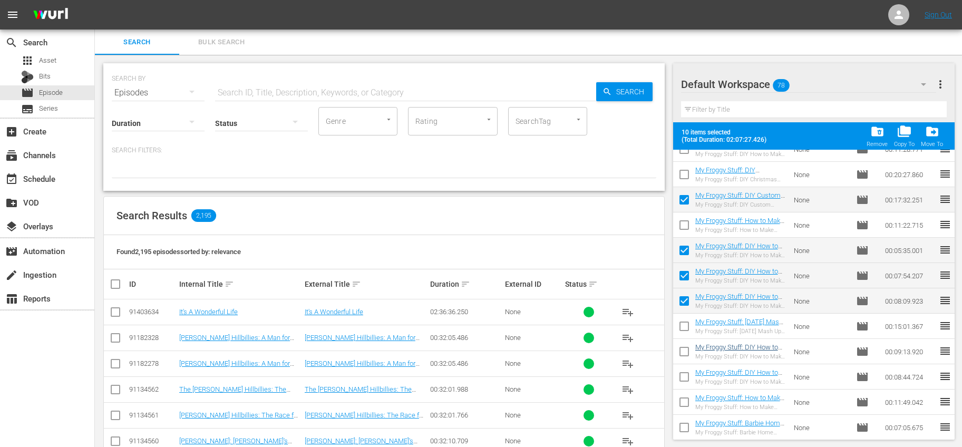
scroll to position [554, 0]
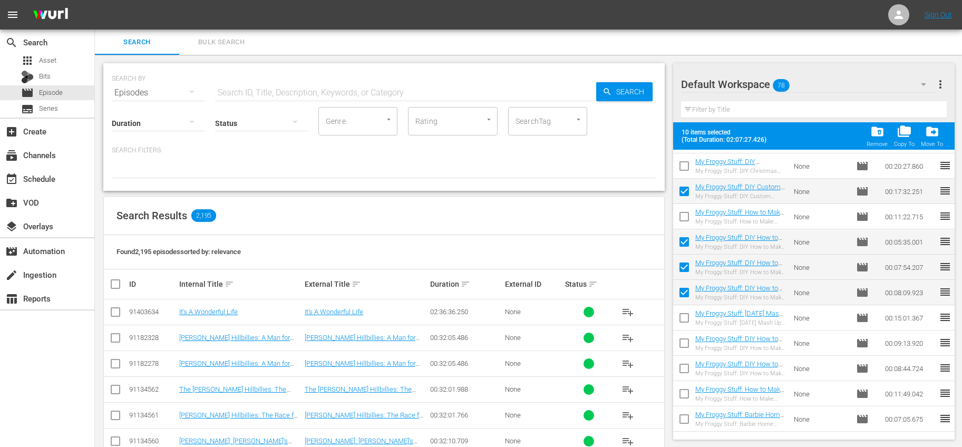
click at [680, 338] on input "checkbox" at bounding box center [684, 345] width 22 height 22
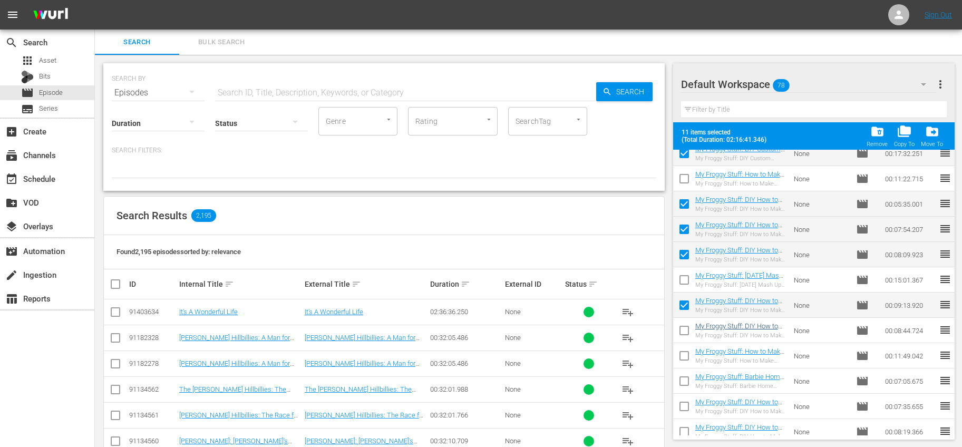
scroll to position [731, 0]
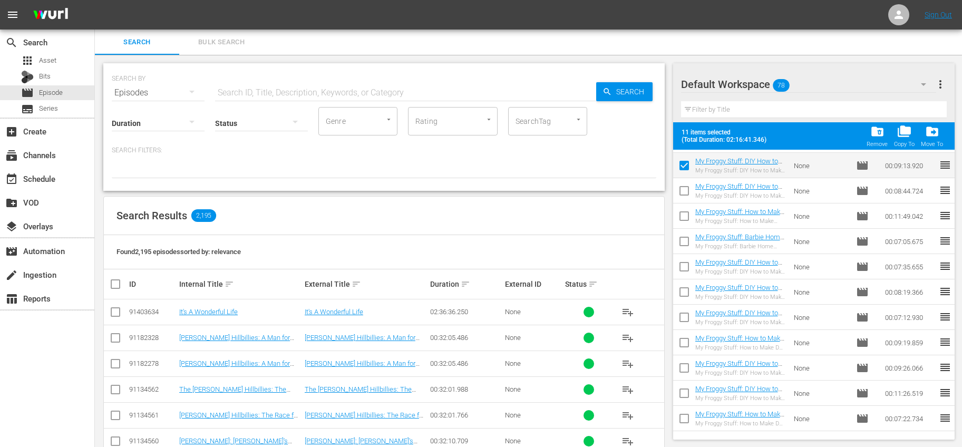
click at [687, 187] on input "checkbox" at bounding box center [684, 193] width 22 height 22
drag, startPoint x: 687, startPoint y: 213, endPoint x: 707, endPoint y: 227, distance: 23.8
click at [687, 213] on input "checkbox" at bounding box center [684, 218] width 22 height 22
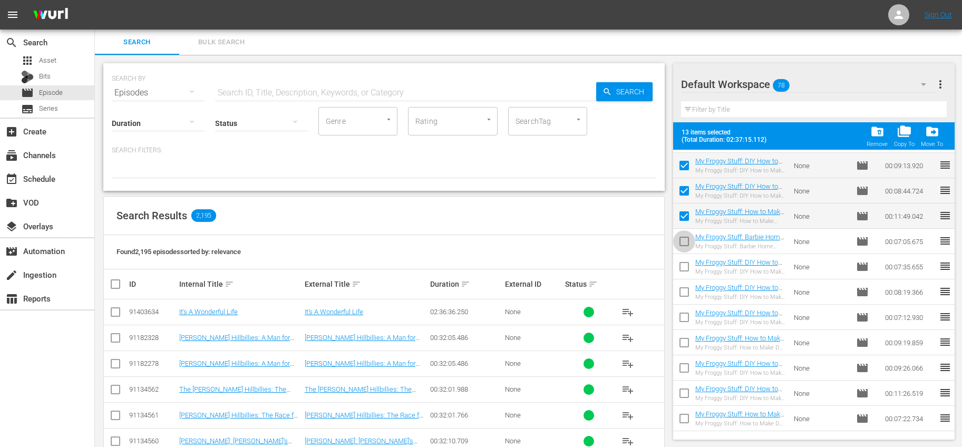
click at [679, 237] on input "checkbox" at bounding box center [684, 243] width 22 height 22
click at [686, 291] on input "checkbox" at bounding box center [684, 294] width 22 height 22
click at [687, 316] on input "checkbox" at bounding box center [684, 319] width 22 height 22
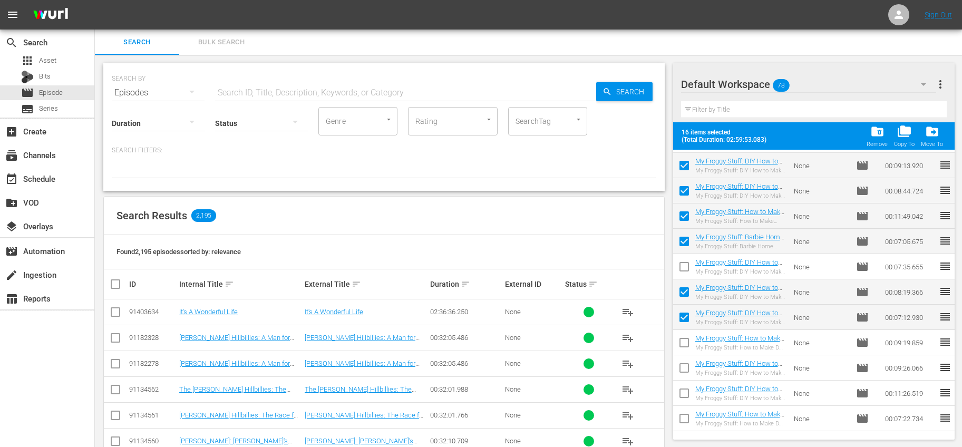
click at [690, 340] on input "checkbox" at bounding box center [684, 345] width 22 height 22
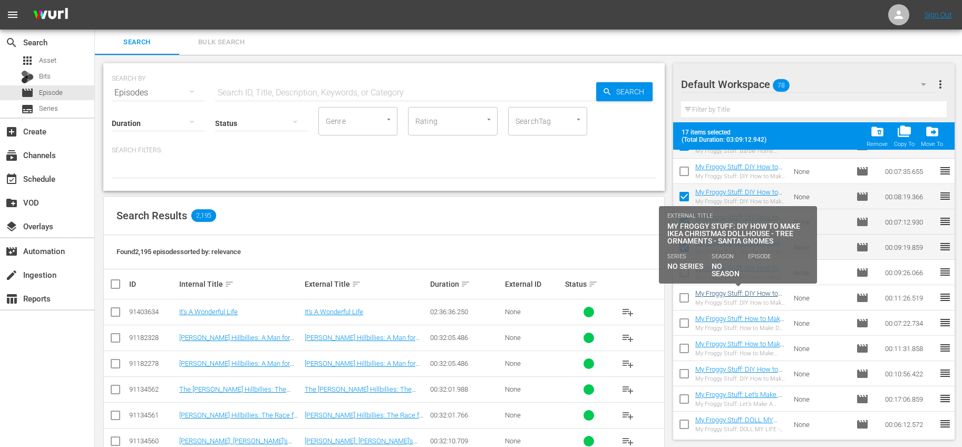
scroll to position [841, 0]
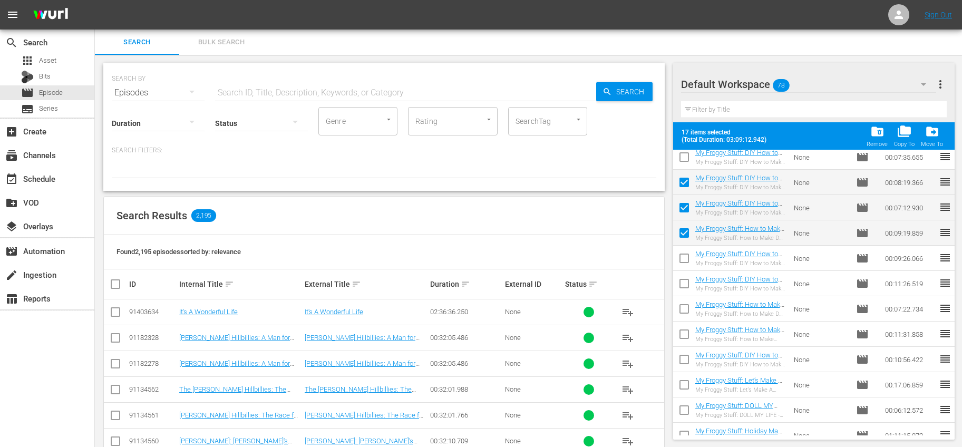
click at [684, 306] on input "checkbox" at bounding box center [684, 311] width 22 height 22
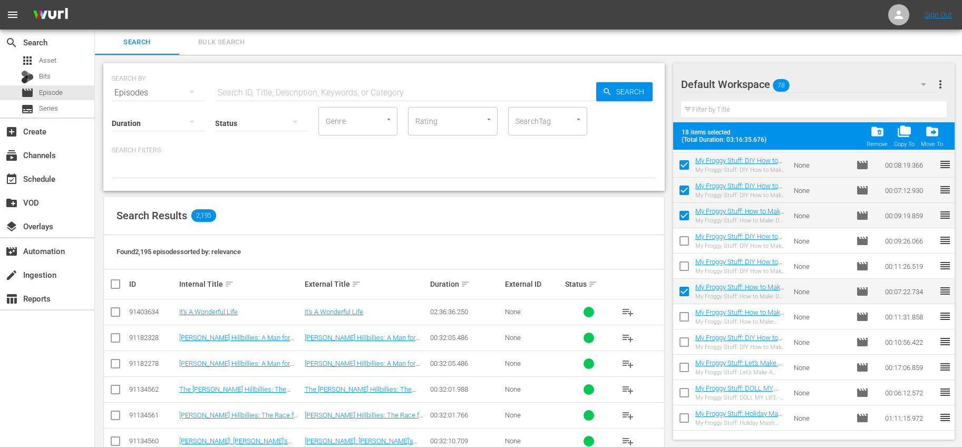
scroll to position [859, 0]
click at [686, 310] on input "checkbox" at bounding box center [684, 318] width 22 height 22
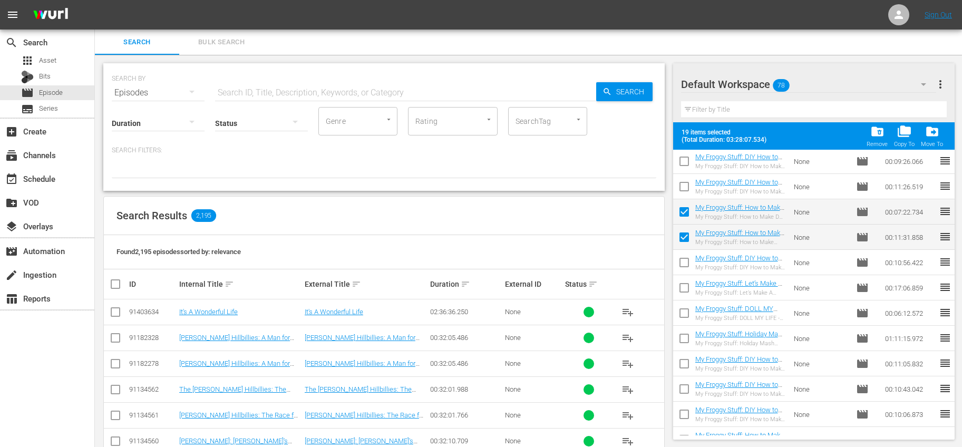
click at [687, 285] on input "checkbox" at bounding box center [684, 290] width 22 height 22
click at [686, 307] on input "checkbox" at bounding box center [684, 315] width 22 height 22
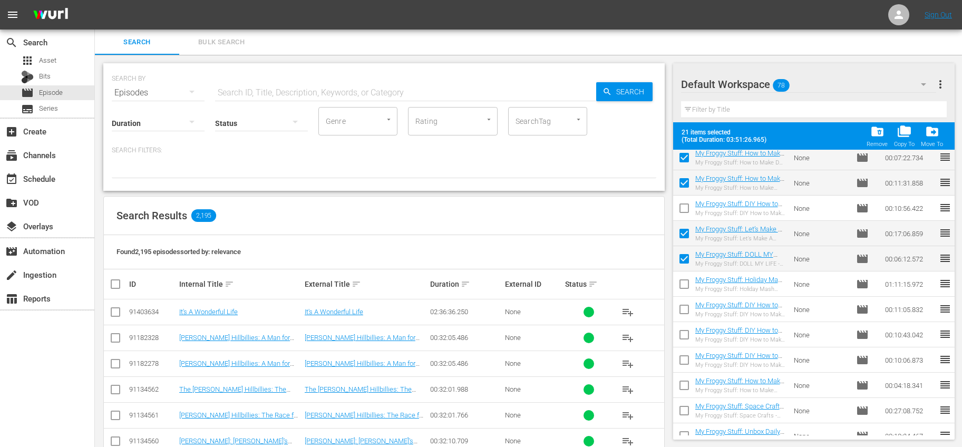
scroll to position [1000, 0]
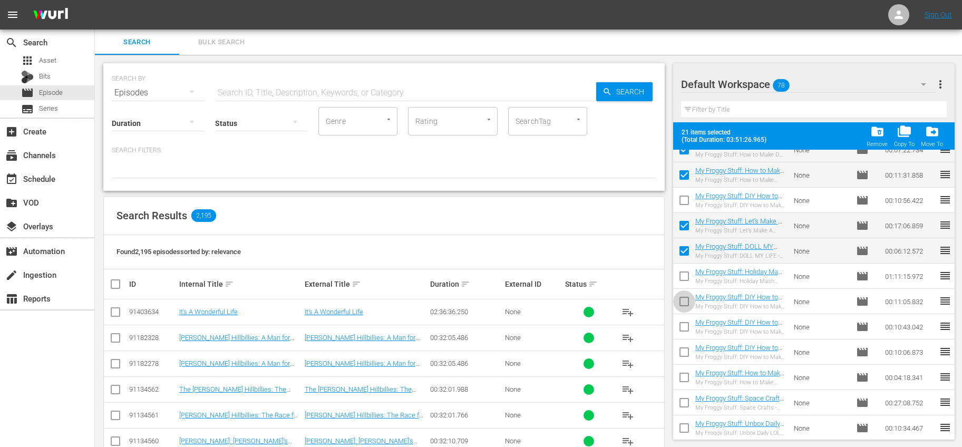
click at [685, 299] on input "checkbox" at bounding box center [684, 304] width 22 height 22
click at [685, 322] on input "checkbox" at bounding box center [684, 329] width 22 height 22
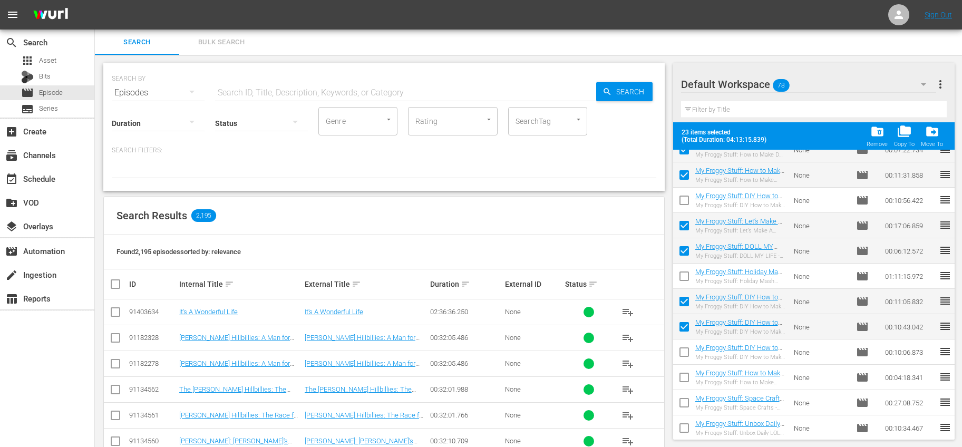
click at [688, 348] on input "checkbox" at bounding box center [684, 354] width 22 height 22
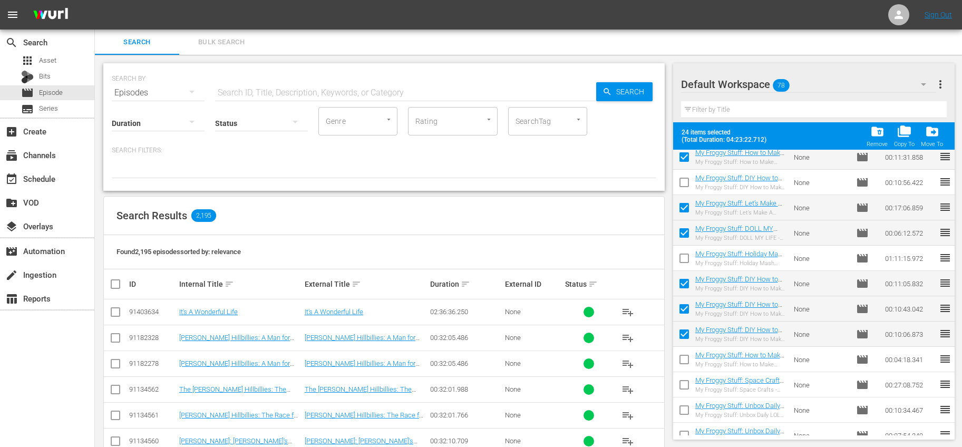
scroll to position [1111, 0]
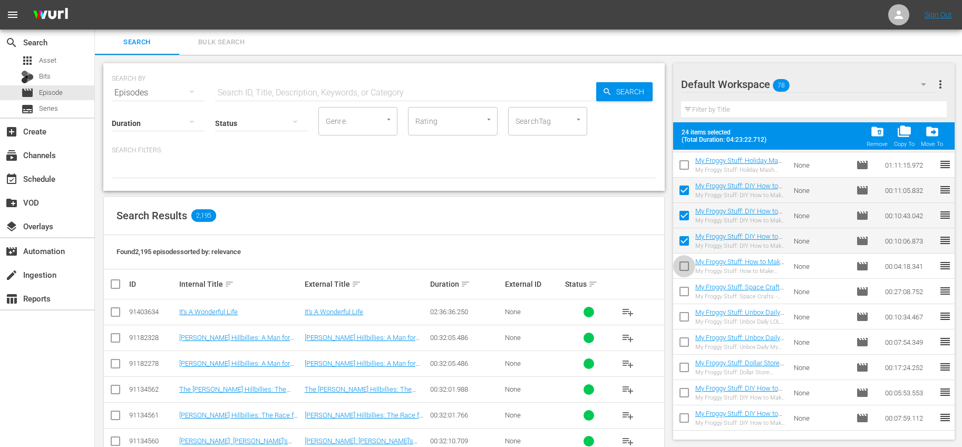
click at [682, 261] on input "checkbox" at bounding box center [684, 268] width 22 height 22
click at [690, 292] on input "checkbox" at bounding box center [684, 294] width 22 height 22
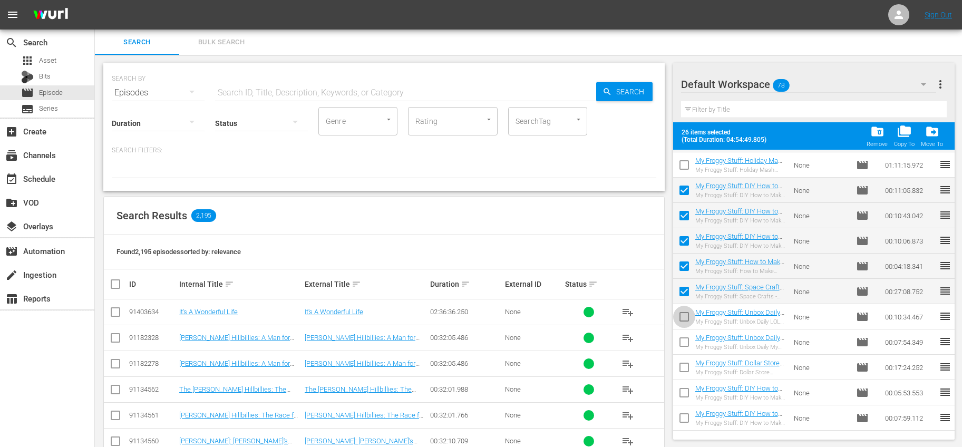
click at [681, 314] on input "checkbox" at bounding box center [684, 319] width 22 height 22
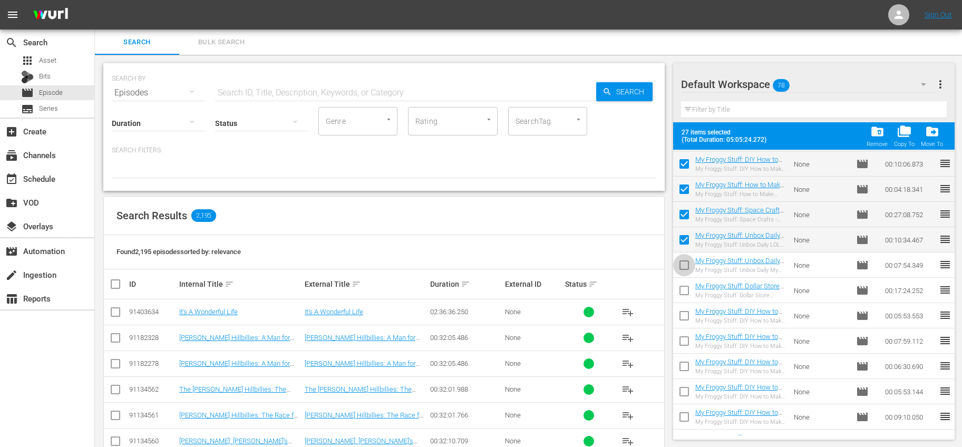
click at [685, 264] on input "checkbox" at bounding box center [684, 267] width 22 height 22
click at [684, 286] on input "checkbox" at bounding box center [684, 293] width 22 height 22
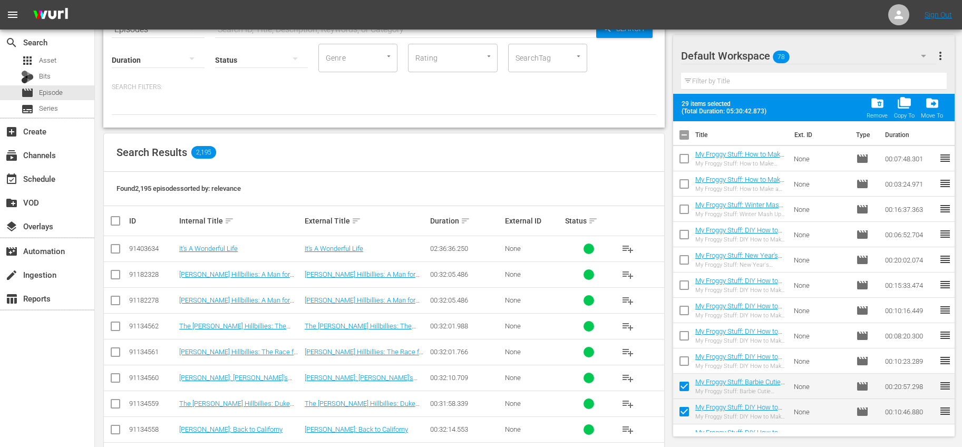
scroll to position [0, 0]
click at [880, 103] on span "folder_delete" at bounding box center [877, 103] width 14 height 14
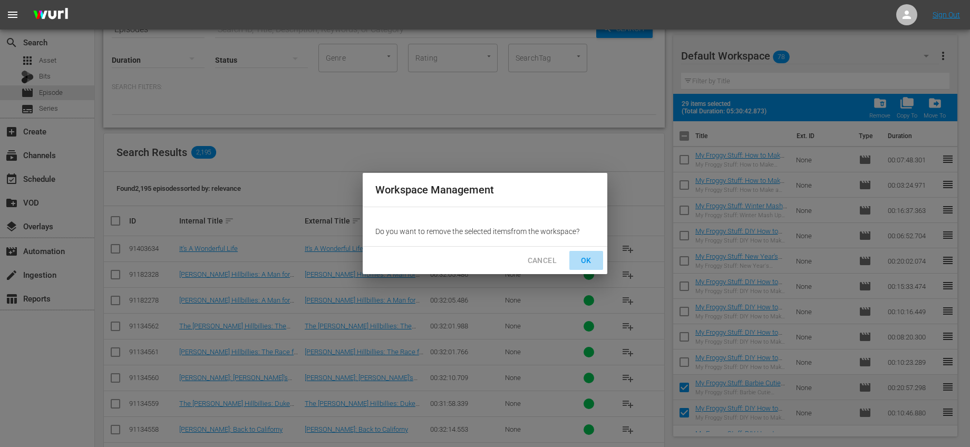
click at [586, 253] on button "OK" at bounding box center [586, 261] width 34 height 20
